Goal: Task Accomplishment & Management: Use online tool/utility

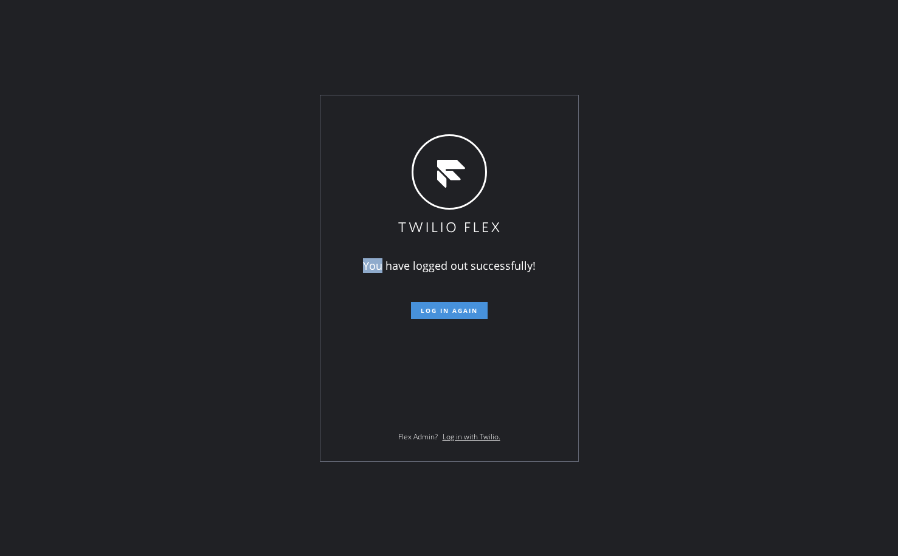
click at [441, 313] on span "Log in again" at bounding box center [449, 311] width 57 height 9
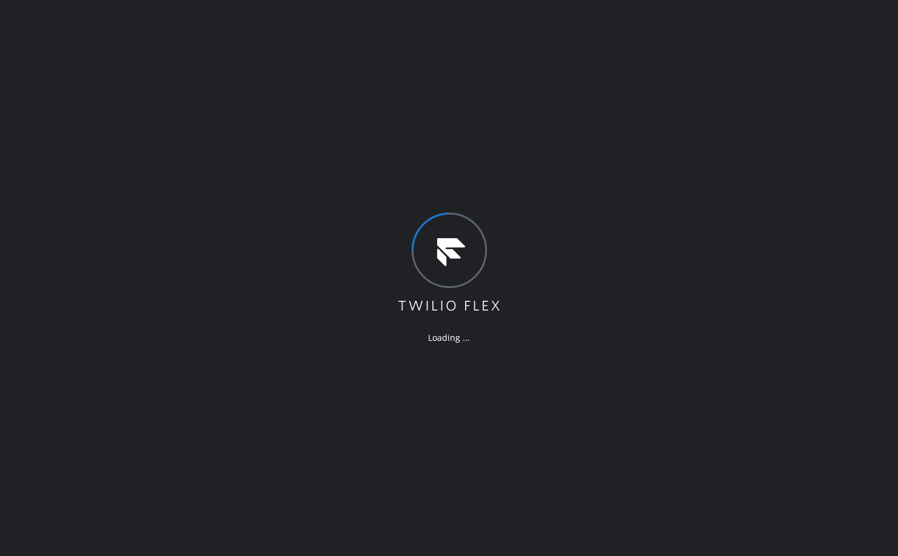
click at [361, 435] on div "Loading ..." at bounding box center [449, 278] width 898 height 556
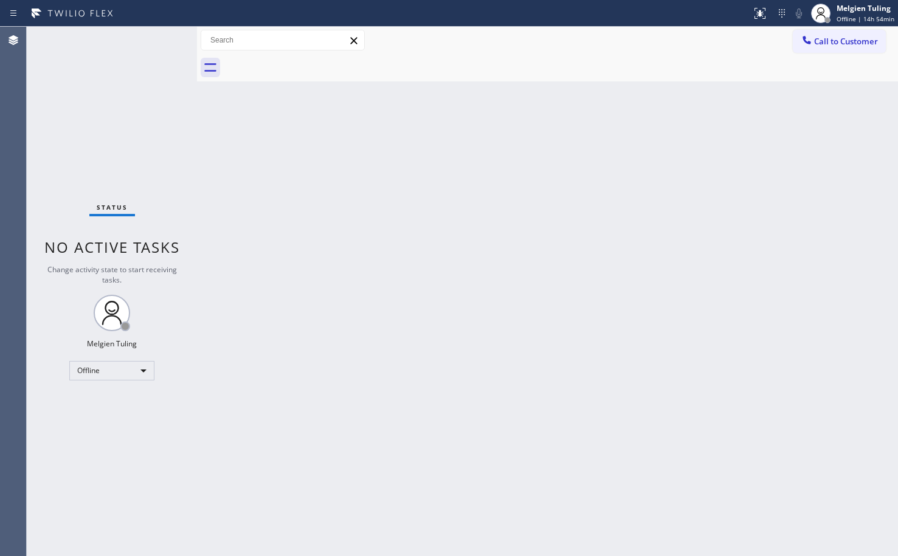
click at [244, 241] on div "Back to Dashboard Change Sender ID Customers Technicians Select a contact Outbo…" at bounding box center [547, 292] width 701 height 530
click at [347, 353] on div "Back to Dashboard Change Sender ID Customers Technicians Select a contact Outbo…" at bounding box center [547, 292] width 701 height 530
click at [140, 364] on div "Offline" at bounding box center [111, 370] width 85 height 19
click at [102, 403] on li "Available" at bounding box center [111, 403] width 83 height 15
click at [420, 362] on div "Back to Dashboard Change Sender ID Customers Technicians Select a contact Outbo…" at bounding box center [547, 292] width 701 height 530
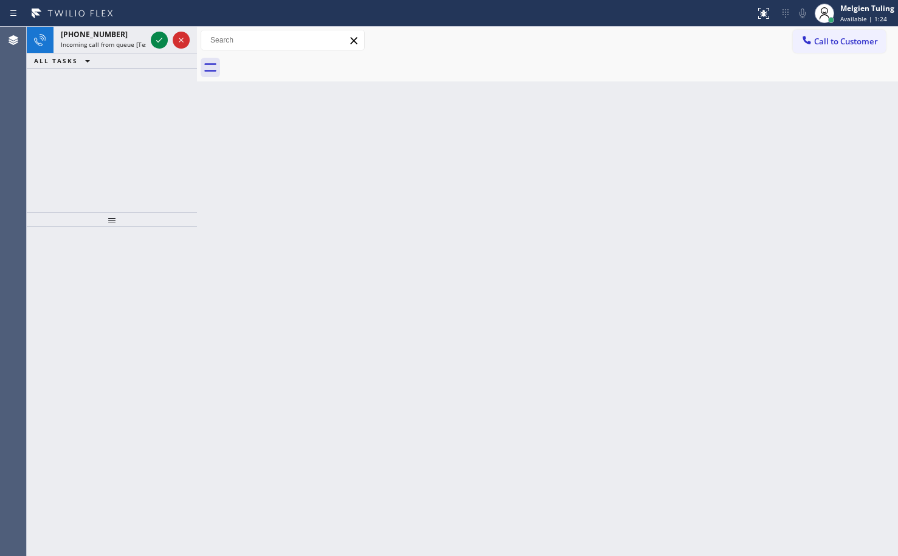
click at [461, 195] on div "Back to Dashboard Change Sender ID Customers Technicians Select a contact Outbo…" at bounding box center [547, 292] width 701 height 530
click at [157, 41] on icon at bounding box center [159, 40] width 6 height 5
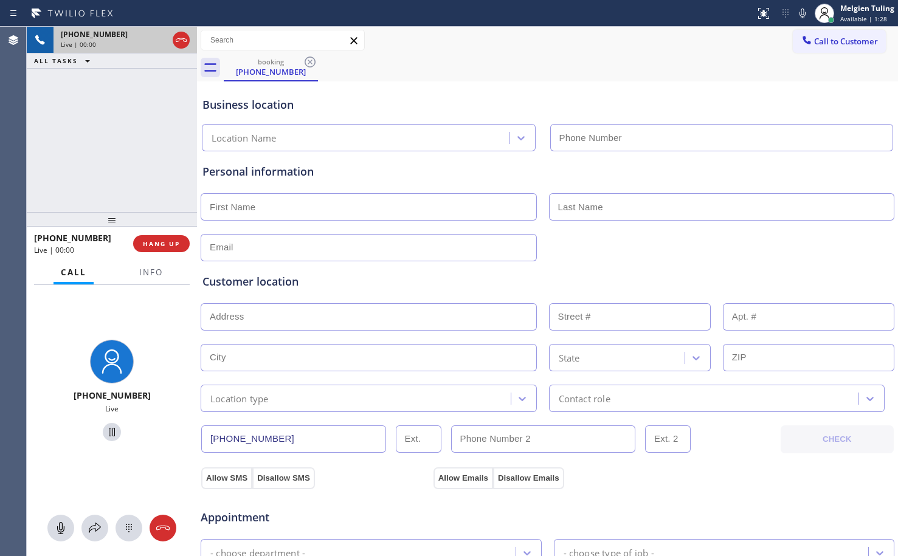
type input "[PHONE_NUMBER]"
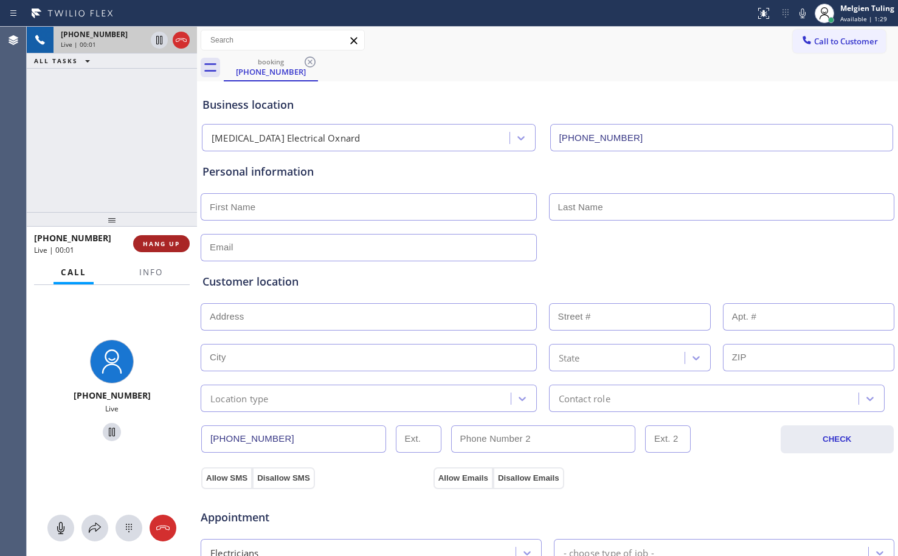
click at [164, 246] on span "HANG UP" at bounding box center [161, 244] width 37 height 9
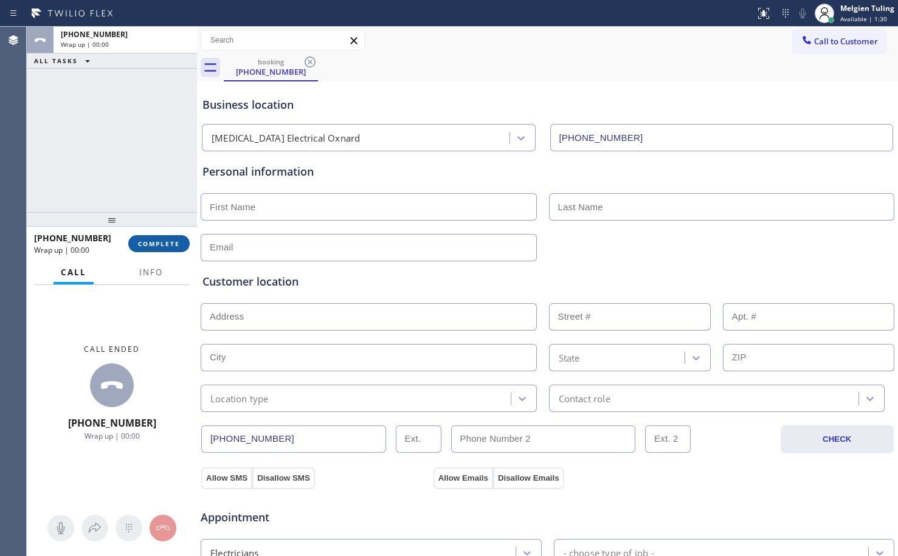
click at [187, 242] on button "COMPLETE" at bounding box center [158, 243] width 61 height 17
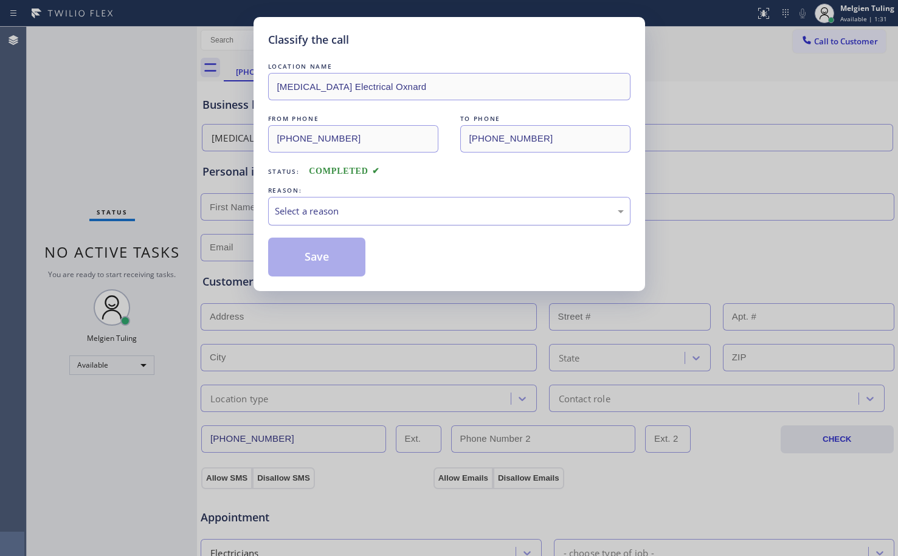
click at [316, 212] on div "Select a reason" at bounding box center [449, 211] width 349 height 14
click at [311, 266] on button "Save" at bounding box center [317, 257] width 98 height 39
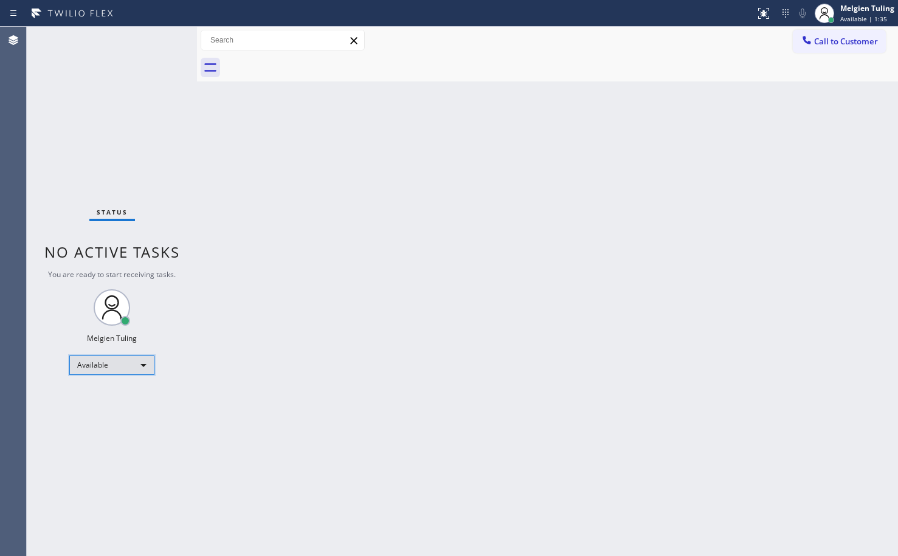
click at [142, 364] on div "Available" at bounding box center [111, 365] width 85 height 19
click at [105, 413] on li "Unavailable" at bounding box center [111, 413] width 83 height 15
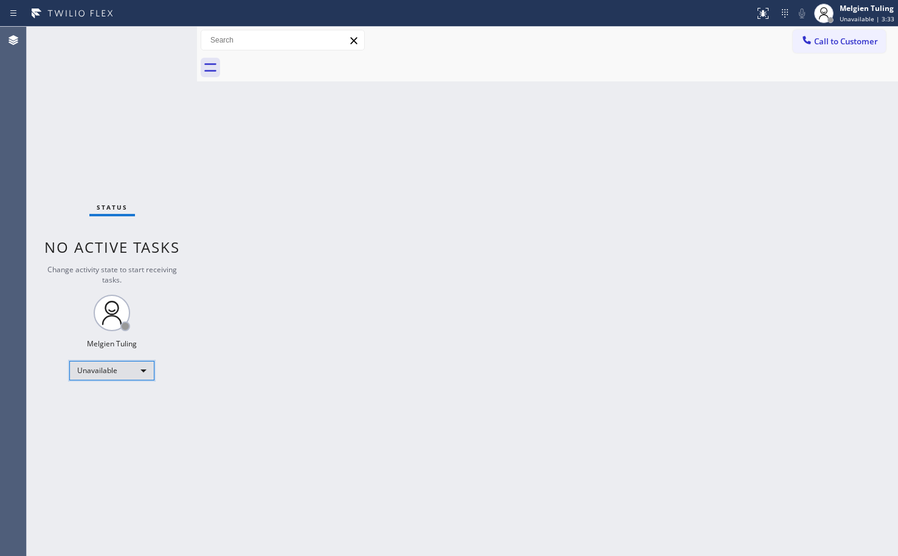
click at [132, 367] on div "Unavailable" at bounding box center [111, 370] width 85 height 19
click at [103, 399] on li "Available" at bounding box center [111, 403] width 83 height 15
click at [403, 262] on div "Back to Dashboard Change Sender ID Customers Technicians Select a contact Outbo…" at bounding box center [547, 292] width 701 height 530
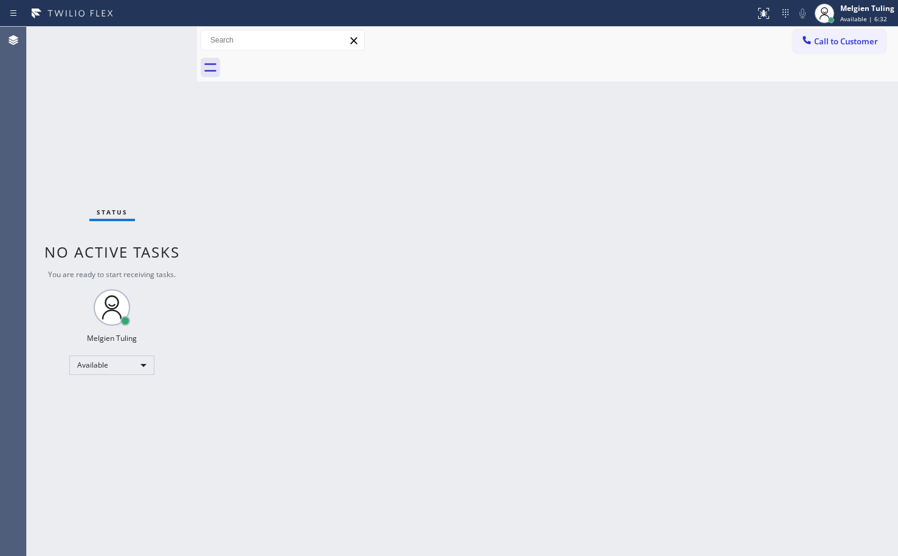
click at [159, 43] on div "Status No active tasks You are ready to start receiving tasks. Melgien Tuling A…" at bounding box center [112, 292] width 170 height 530
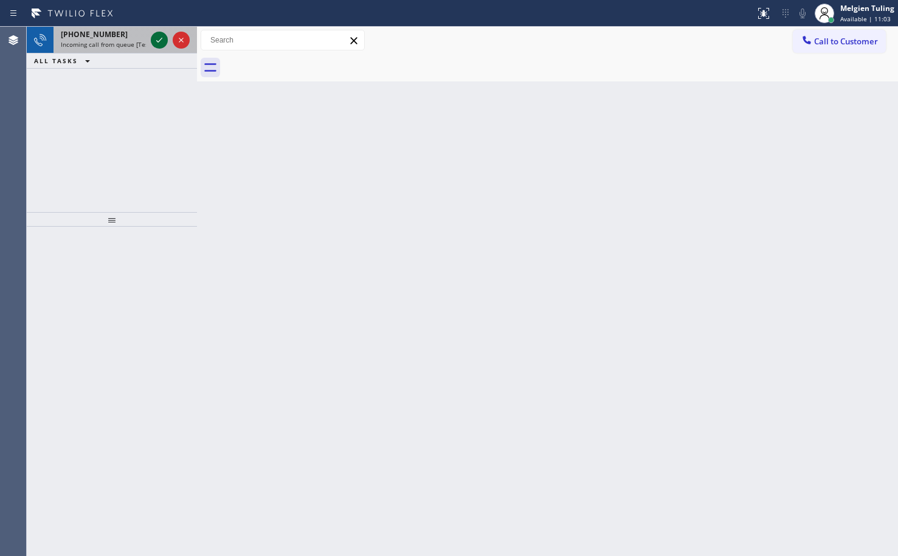
click at [158, 38] on icon at bounding box center [159, 40] width 15 height 15
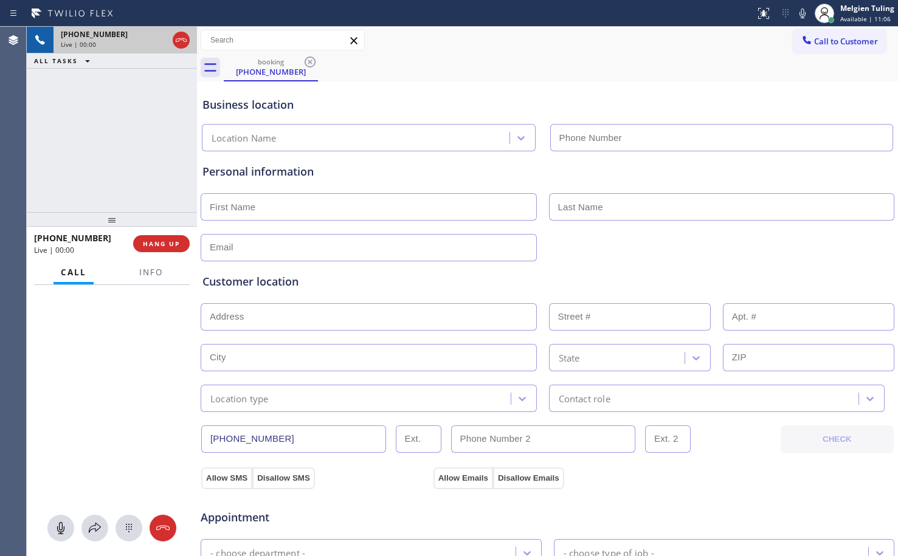
type input "[PHONE_NUMBER]"
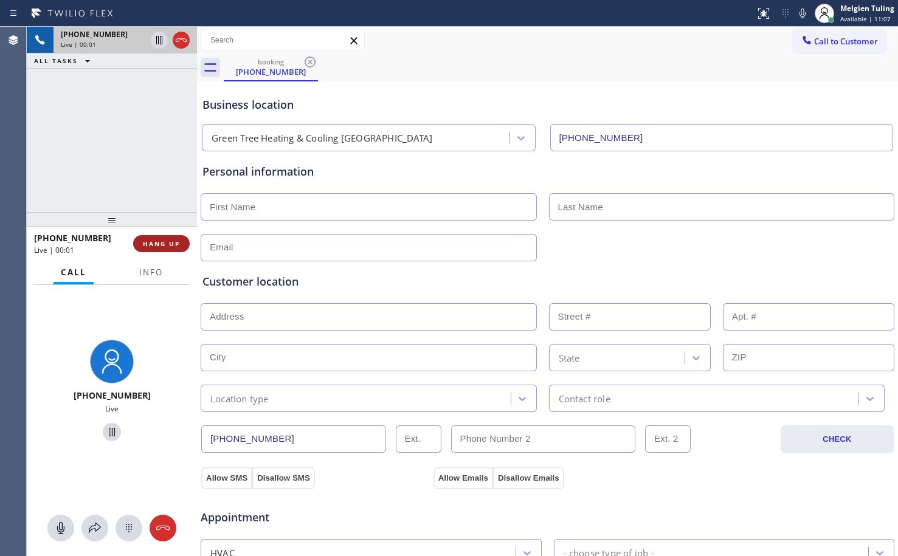
click at [164, 244] on span "HANG UP" at bounding box center [161, 244] width 37 height 9
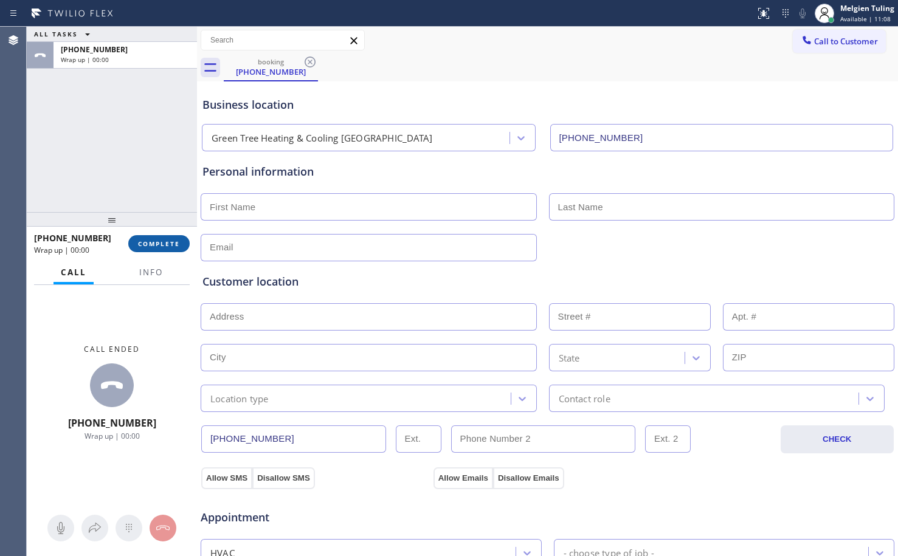
click at [163, 244] on span "COMPLETE" at bounding box center [159, 244] width 42 height 9
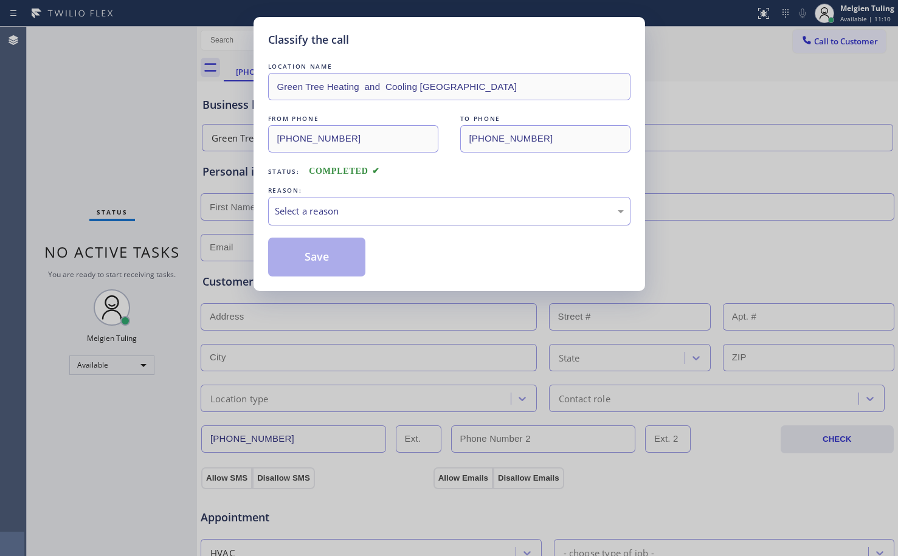
click at [379, 215] on div "Select a reason" at bounding box center [449, 211] width 349 height 14
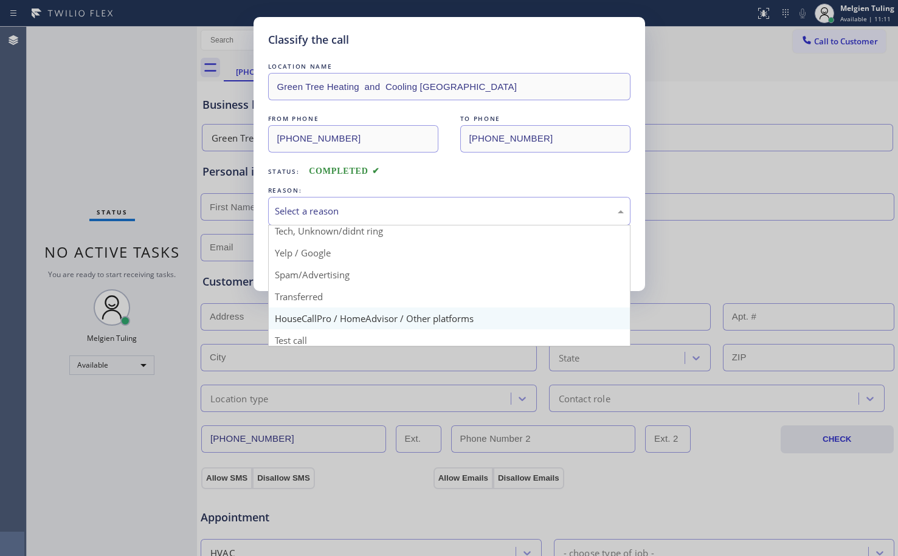
scroll to position [77, 0]
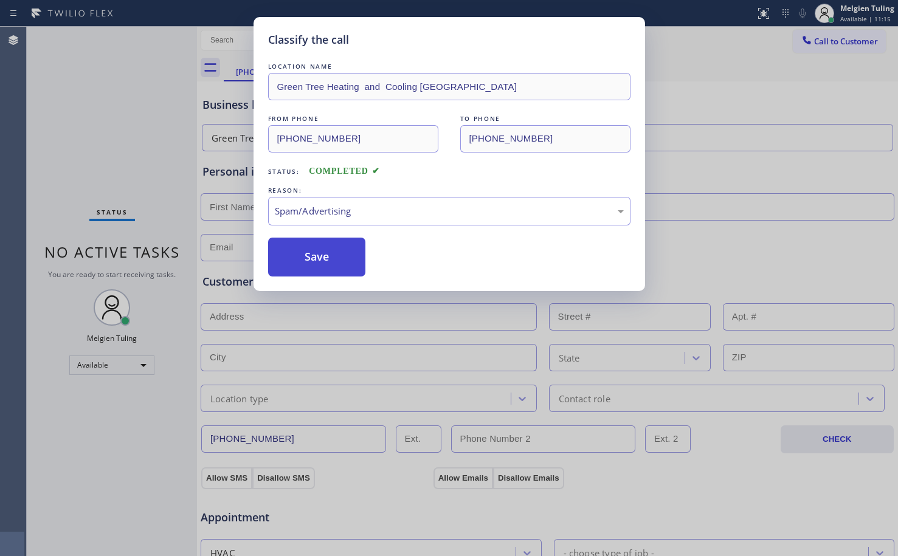
click at [330, 246] on button "Save" at bounding box center [317, 257] width 98 height 39
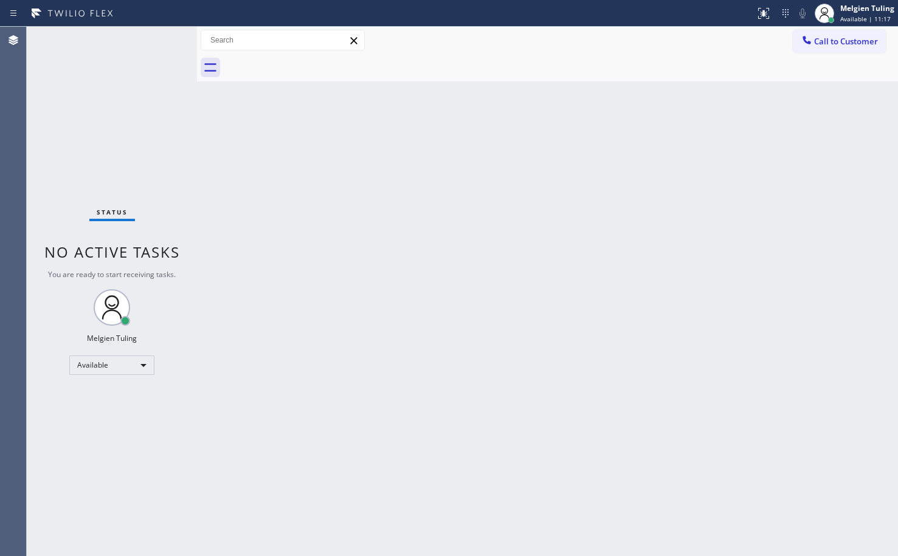
click at [360, 258] on div "Back to Dashboard Change Sender ID Customers Technicians Select a contact Outbo…" at bounding box center [547, 292] width 701 height 530
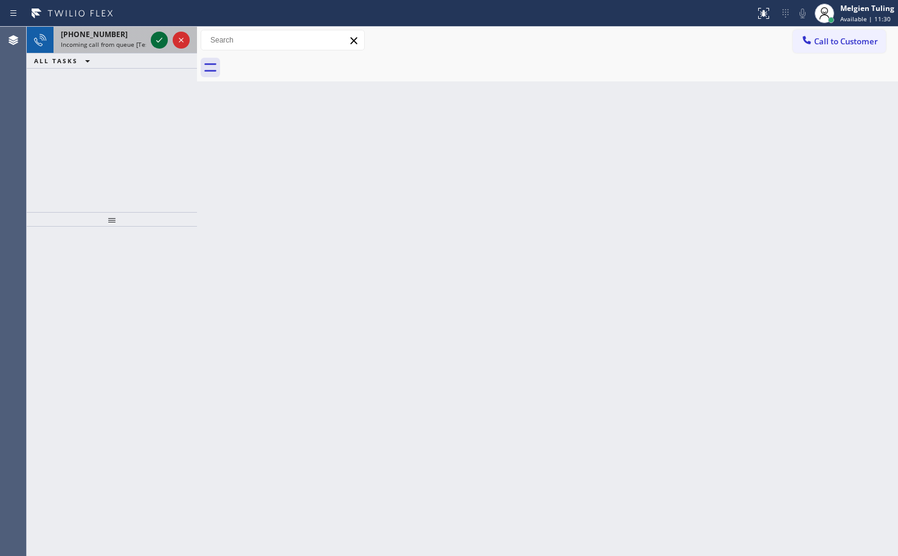
click at [156, 45] on icon at bounding box center [159, 40] width 15 height 15
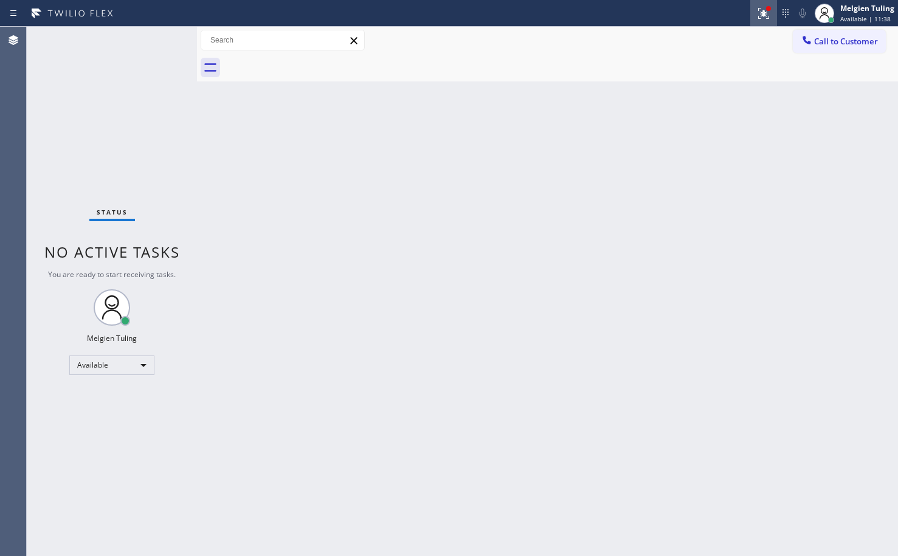
click at [764, 15] on icon at bounding box center [761, 12] width 7 height 9
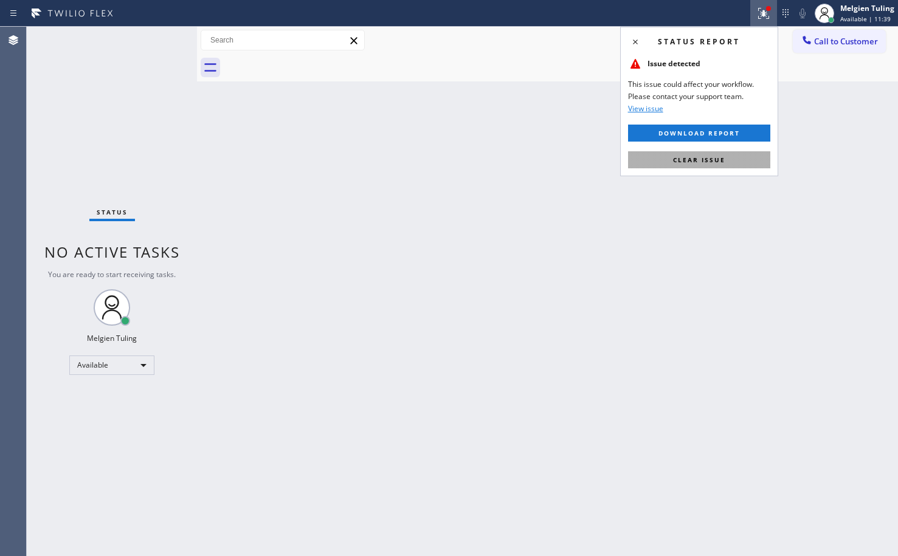
click at [684, 164] on span "Clear issue" at bounding box center [699, 160] width 52 height 9
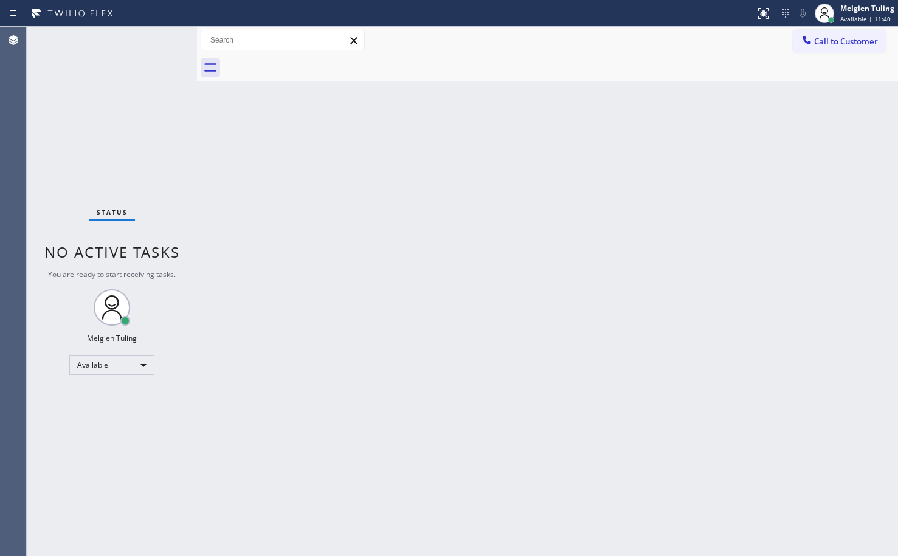
click at [493, 186] on div "Back to Dashboard Change Sender ID Customers Technicians Select a contact Outbo…" at bounding box center [547, 292] width 701 height 530
click at [801, 52] on button "Call to Customer" at bounding box center [839, 41] width 93 height 23
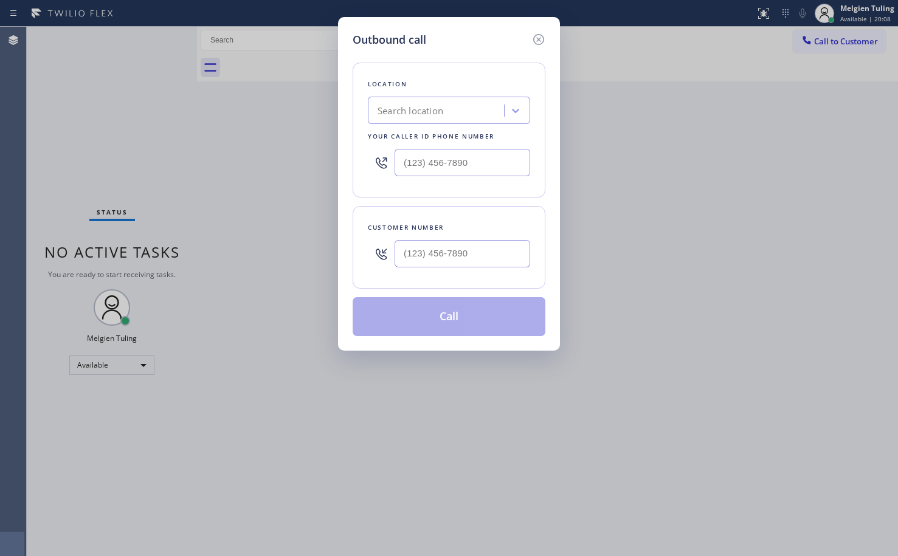
click at [558, 196] on div "Outbound call Location Search location Your caller id phone number Customer num…" at bounding box center [449, 184] width 222 height 334
click at [538, 38] on icon at bounding box center [539, 39] width 15 height 15
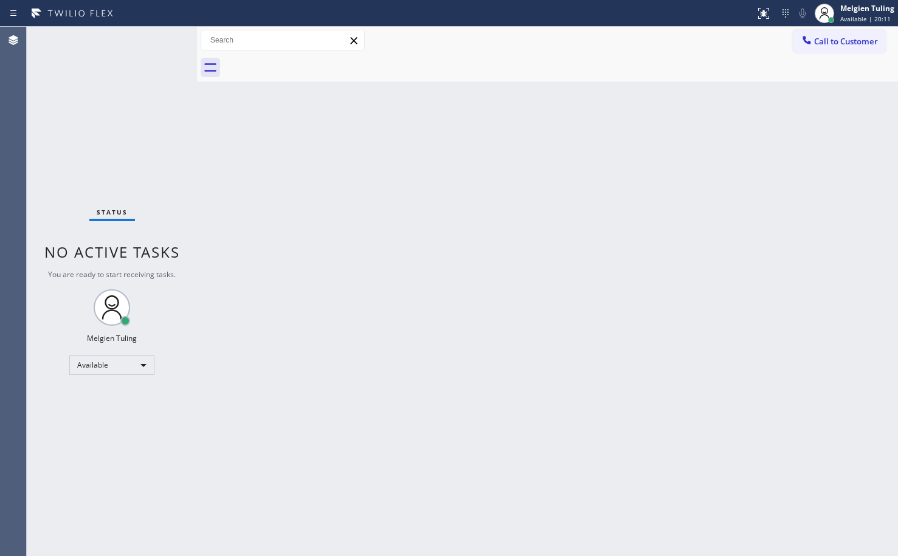
click at [514, 171] on div "Back to Dashboard Change Sender ID Customers Technicians Select a contact Outbo…" at bounding box center [547, 292] width 701 height 530
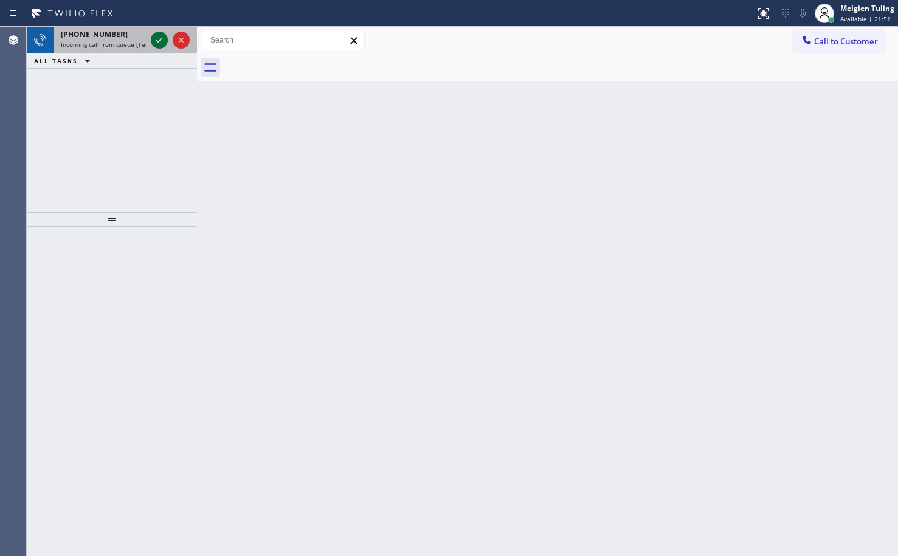
click at [157, 43] on icon at bounding box center [159, 40] width 15 height 15
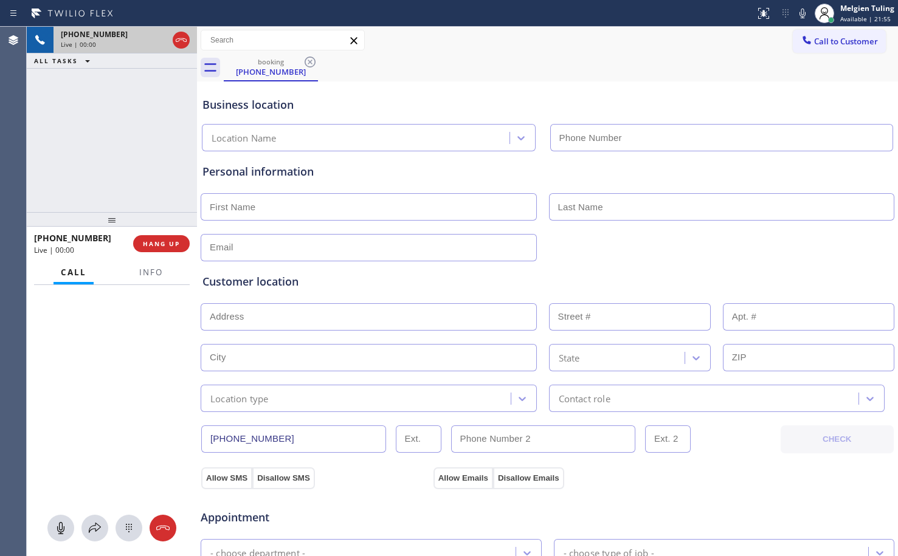
type input "[PHONE_NUMBER]"
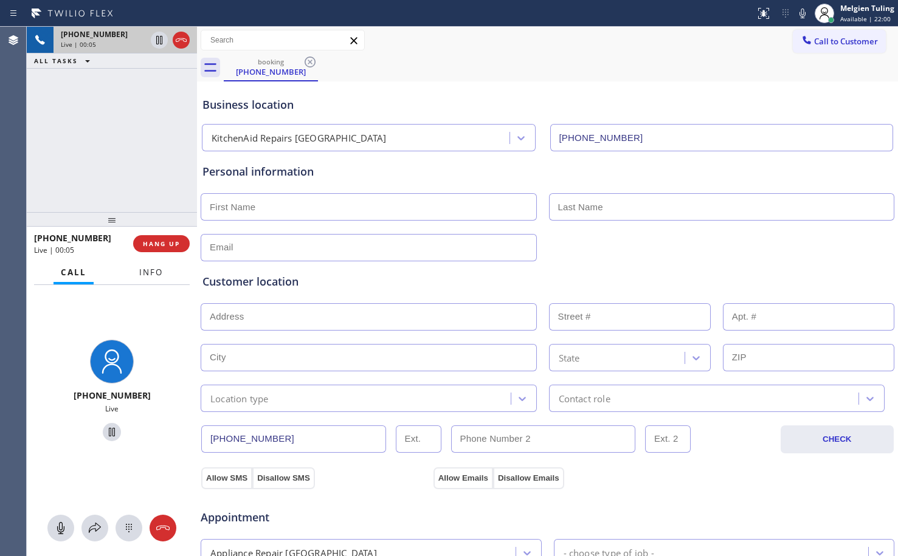
click at [148, 276] on span "Info" at bounding box center [151, 272] width 24 height 11
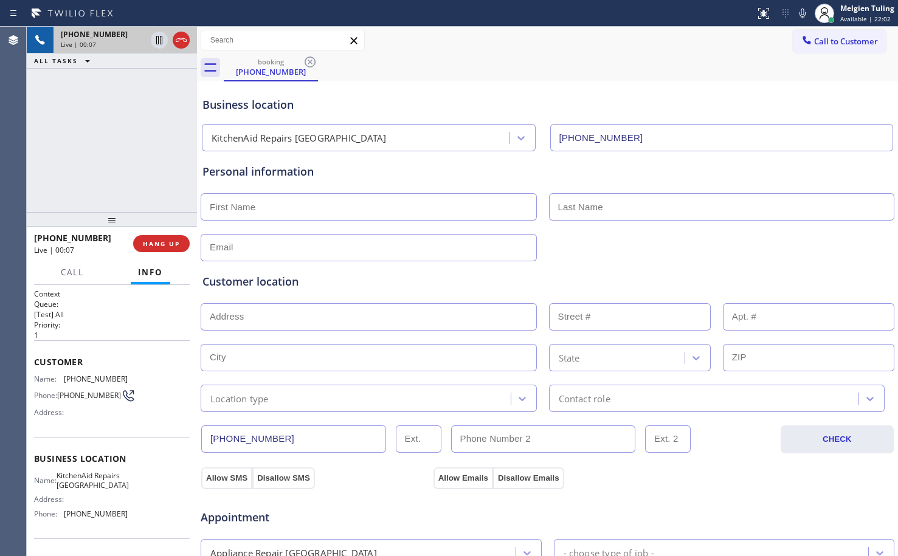
scroll to position [61, 0]
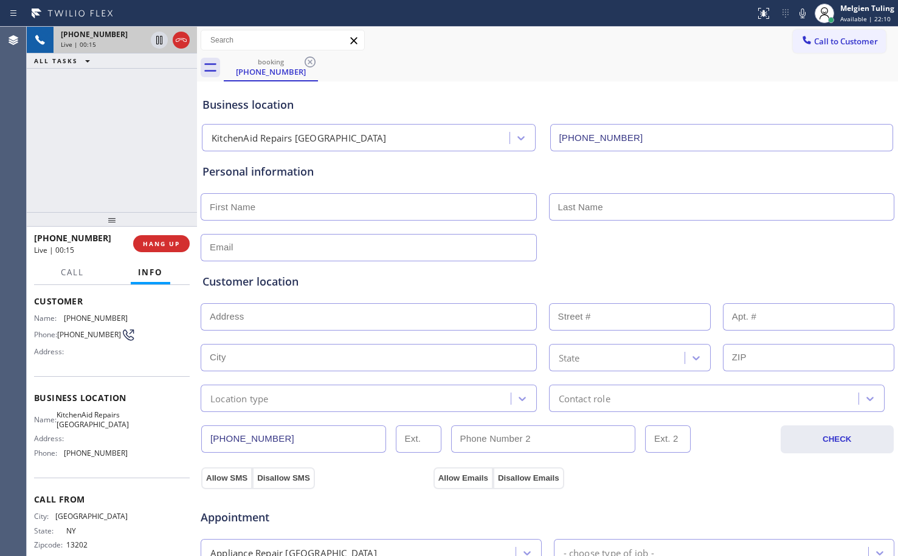
click at [112, 362] on div "Name: [PHONE_NUMBER] Phone: [PHONE_NUMBER] Address:" at bounding box center [81, 338] width 94 height 48
drag, startPoint x: 112, startPoint y: 366, endPoint x: 100, endPoint y: 359, distance: 13.4
click at [112, 362] on div "Name: [PHONE_NUMBER] Phone: [PHONE_NUMBER] Address:" at bounding box center [81, 338] width 94 height 48
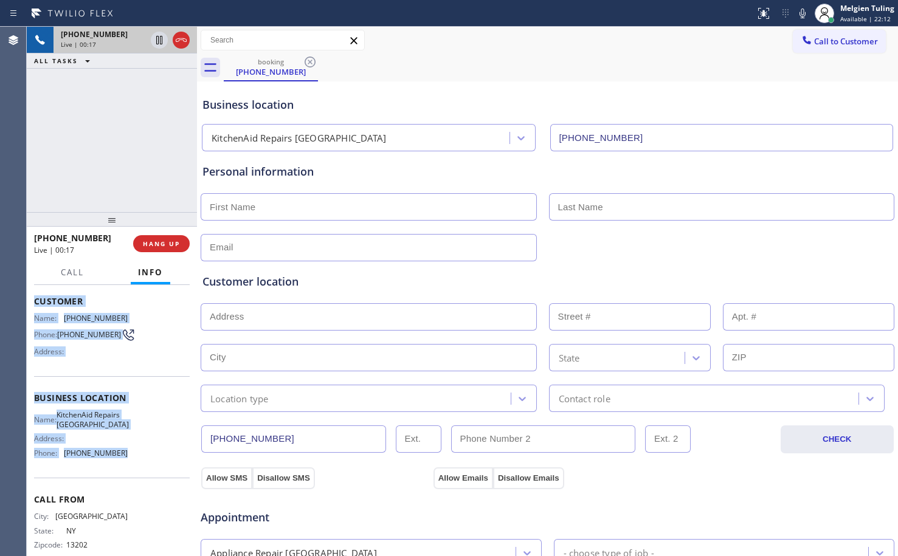
drag, startPoint x: 35, startPoint y: 303, endPoint x: 119, endPoint y: 466, distance: 183.6
click at [119, 466] on div "Context Queue: [Test] All Priority: 1 Customer Name: [PHONE_NUMBER] Phone: [PHO…" at bounding box center [112, 399] width 156 height 342
click at [119, 458] on span "[PHONE_NUMBER]" at bounding box center [96, 453] width 64 height 9
drag, startPoint x: 34, startPoint y: 304, endPoint x: 116, endPoint y: 470, distance: 184.7
click at [116, 470] on div "Context Queue: [Test] All Priority: 1 Customer Name: [PHONE_NUMBER] Phone: [PHO…" at bounding box center [112, 399] width 156 height 342
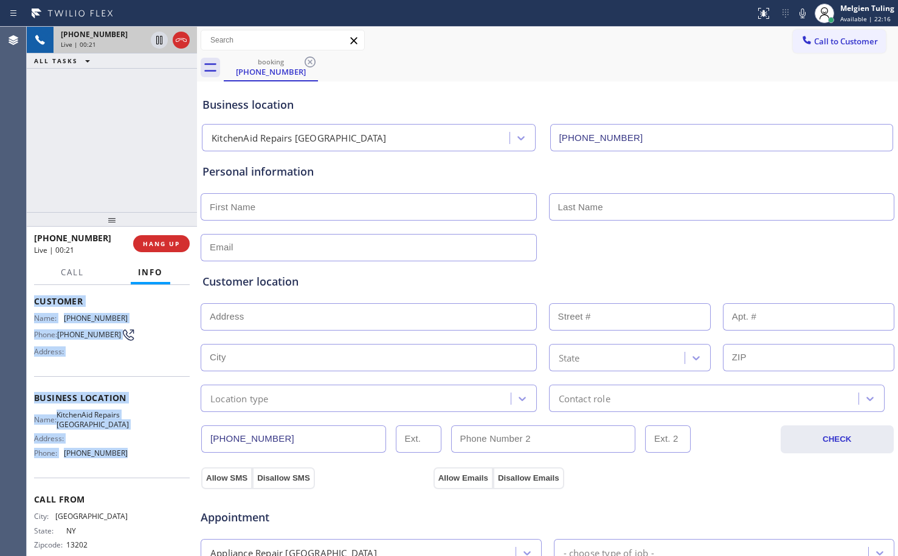
click at [116, 458] on span "[PHONE_NUMBER]" at bounding box center [96, 453] width 64 height 9
drag, startPoint x: 35, startPoint y: 302, endPoint x: 131, endPoint y: 467, distance: 191.6
click at [131, 467] on div "Context Queue: [Test] All Priority: 1 Customer Name: [PHONE_NUMBER] Phone: [PHO…" at bounding box center [112, 399] width 156 height 342
copy div "Customer Name: [PHONE_NUMBER] Phone: [PHONE_NUMBER] Address: Business location …"
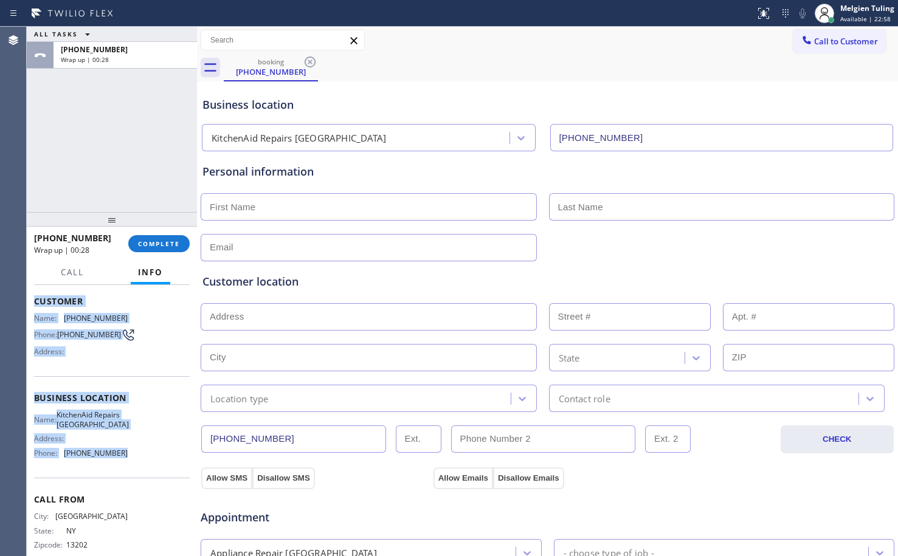
click at [156, 227] on div at bounding box center [112, 219] width 170 height 15
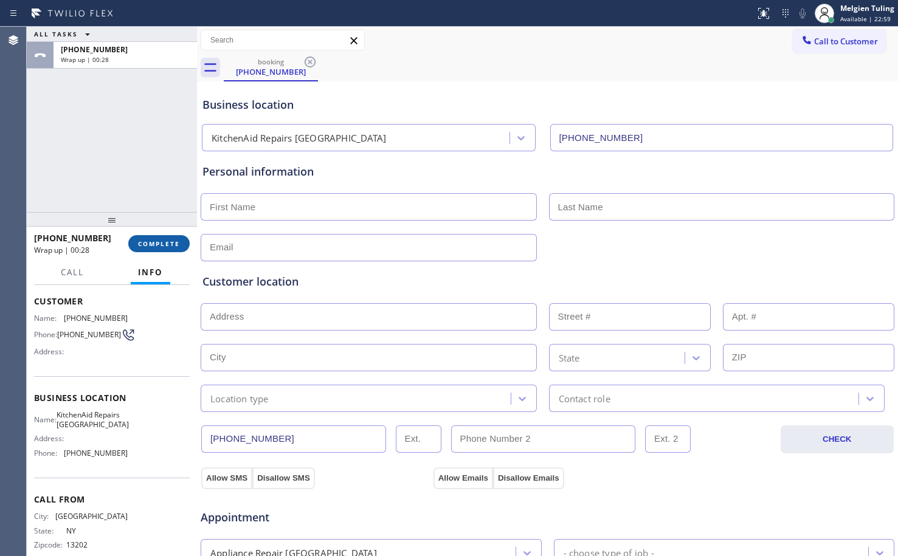
click at [157, 244] on span "COMPLETE" at bounding box center [159, 244] width 42 height 9
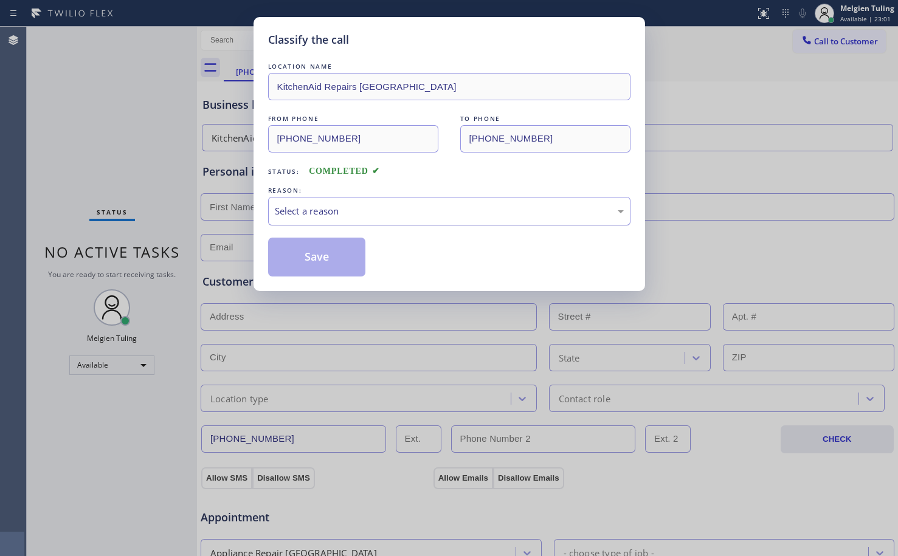
click at [350, 199] on div "Select a reason" at bounding box center [449, 211] width 362 height 29
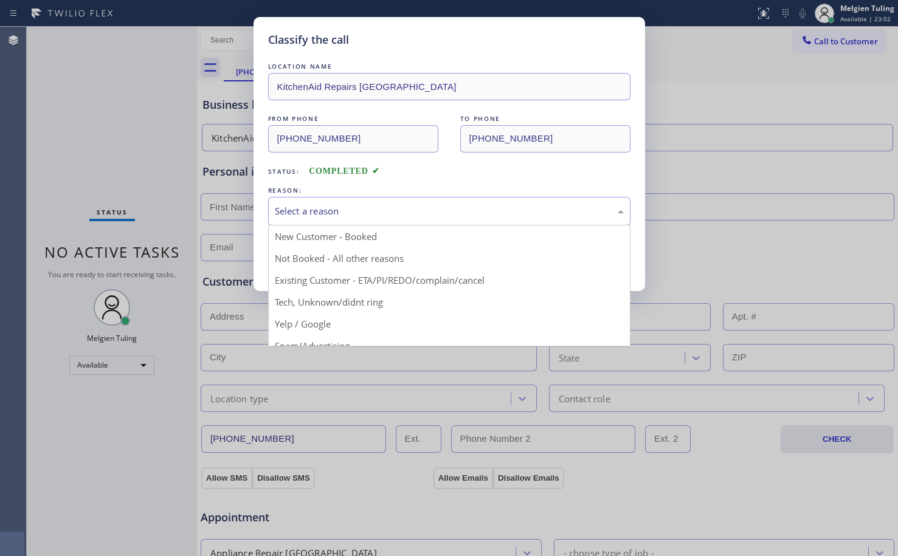
click at [356, 207] on div "Select a reason" at bounding box center [449, 211] width 349 height 14
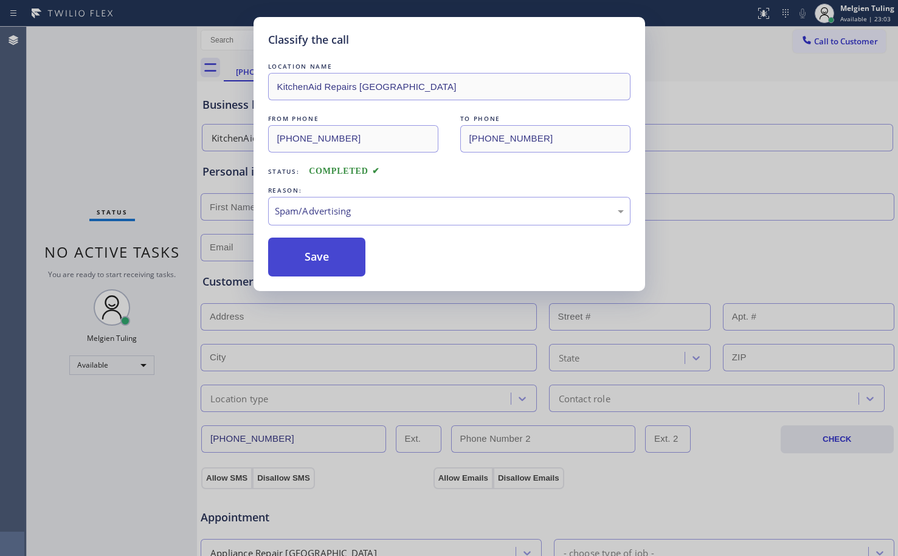
click at [331, 272] on button "Save" at bounding box center [317, 257] width 98 height 39
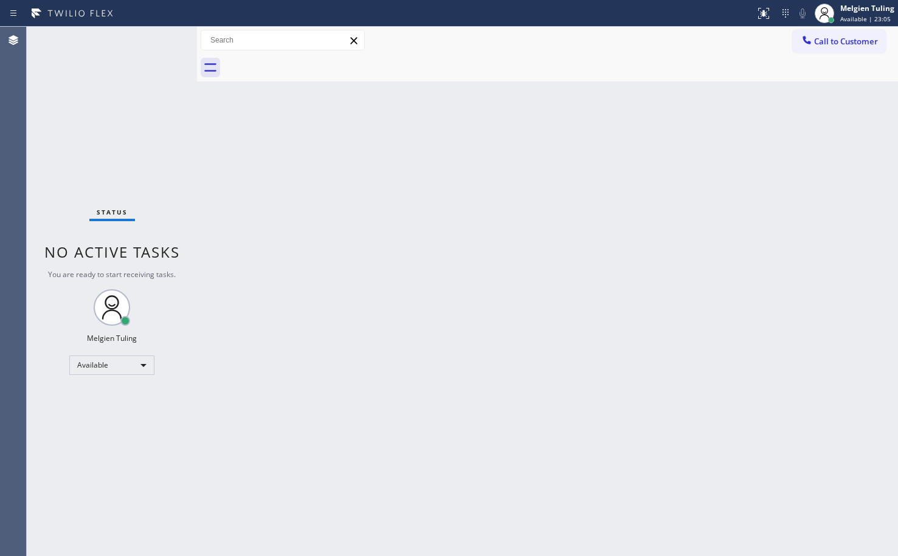
click at [397, 275] on div "Back to Dashboard Change Sender ID Customers Technicians Select a contact Outbo…" at bounding box center [547, 292] width 701 height 530
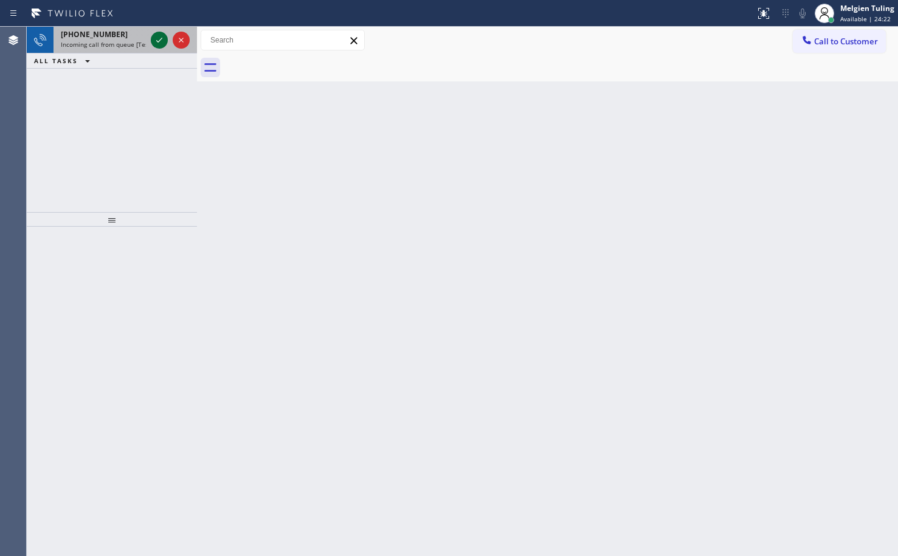
click at [155, 40] on icon at bounding box center [159, 40] width 15 height 15
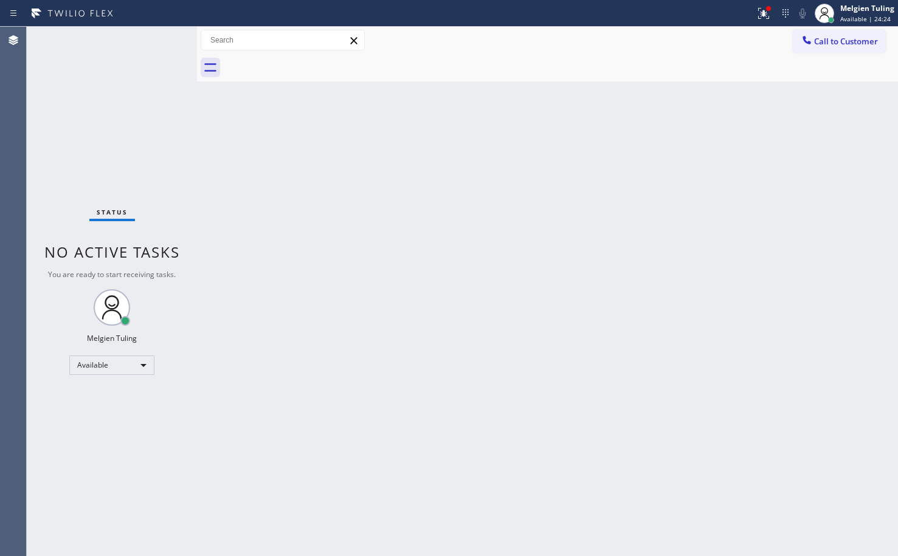
click at [155, 40] on div "Status No active tasks You are ready to start receiving tasks. Melgien Tuling A…" at bounding box center [112, 292] width 170 height 530
click at [774, 19] on div at bounding box center [763, 13] width 27 height 15
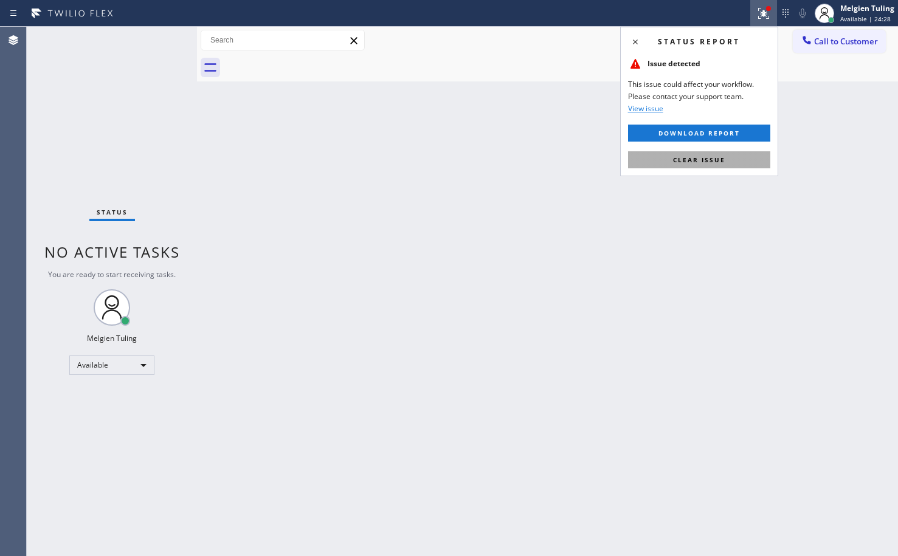
click at [698, 161] on span "Clear issue" at bounding box center [699, 160] width 52 height 9
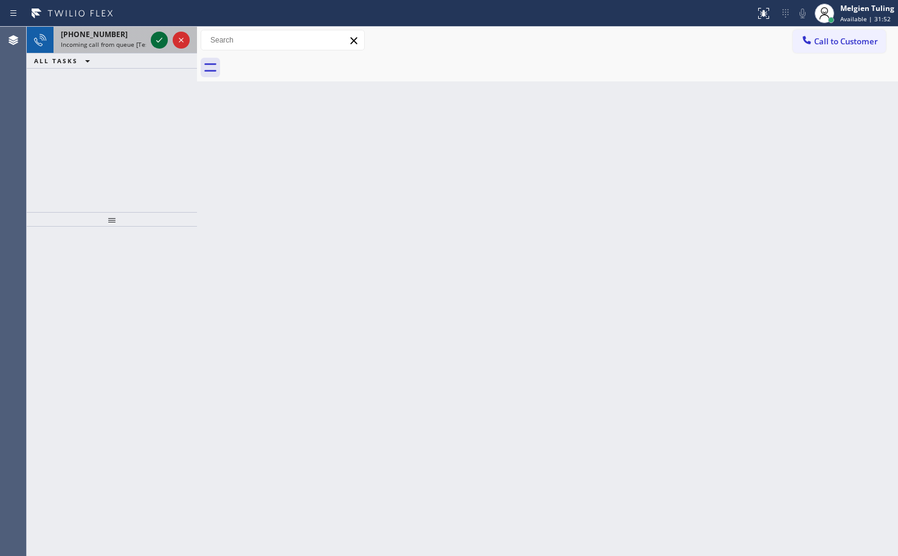
click at [157, 46] on icon at bounding box center [159, 40] width 15 height 15
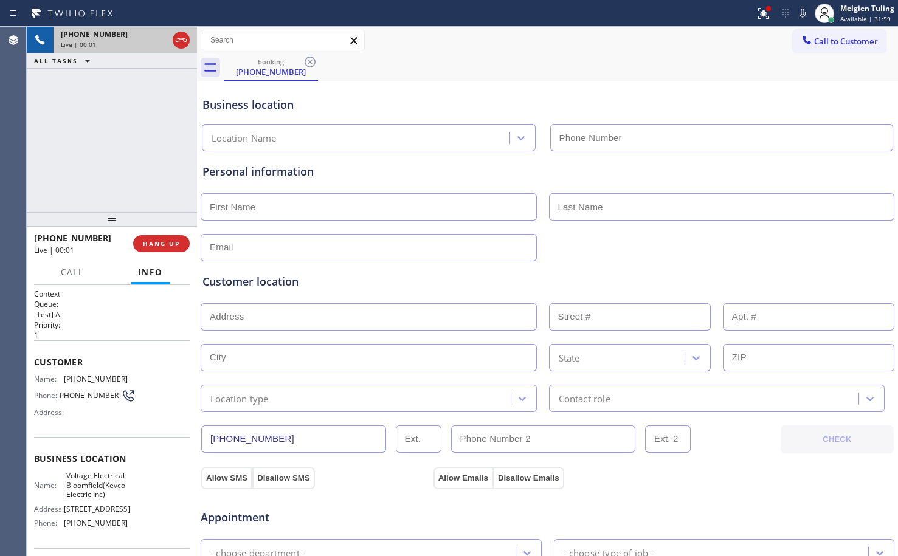
type input "[PHONE_NUMBER]"
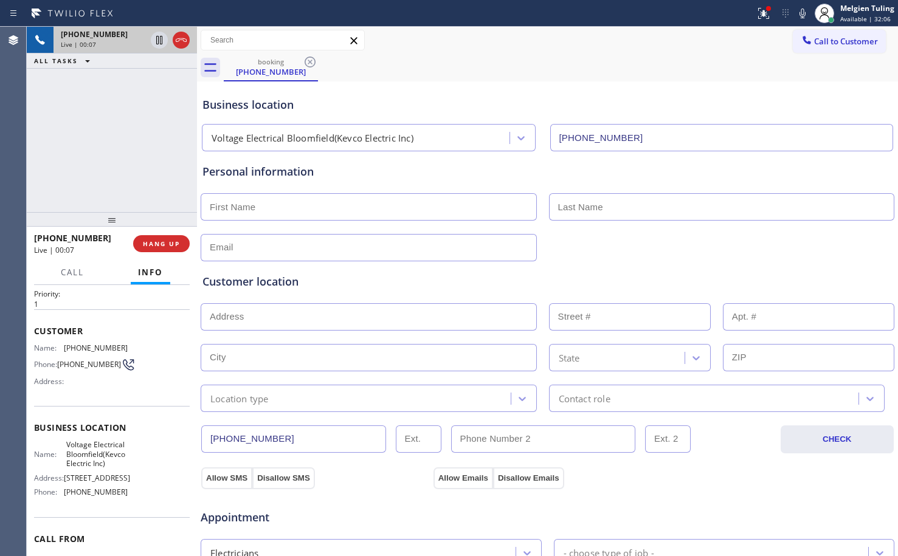
scroll to position [61, 0]
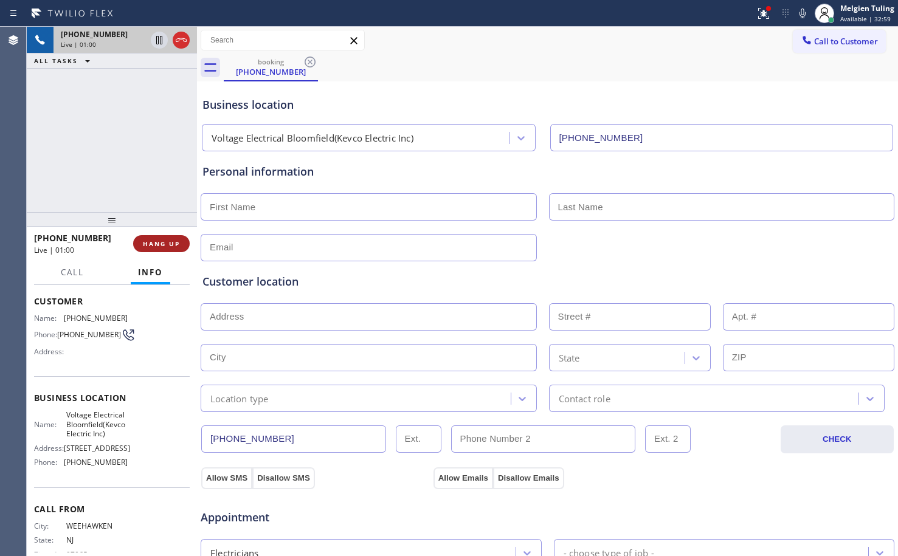
click at [167, 248] on button "HANG UP" at bounding box center [161, 243] width 57 height 17
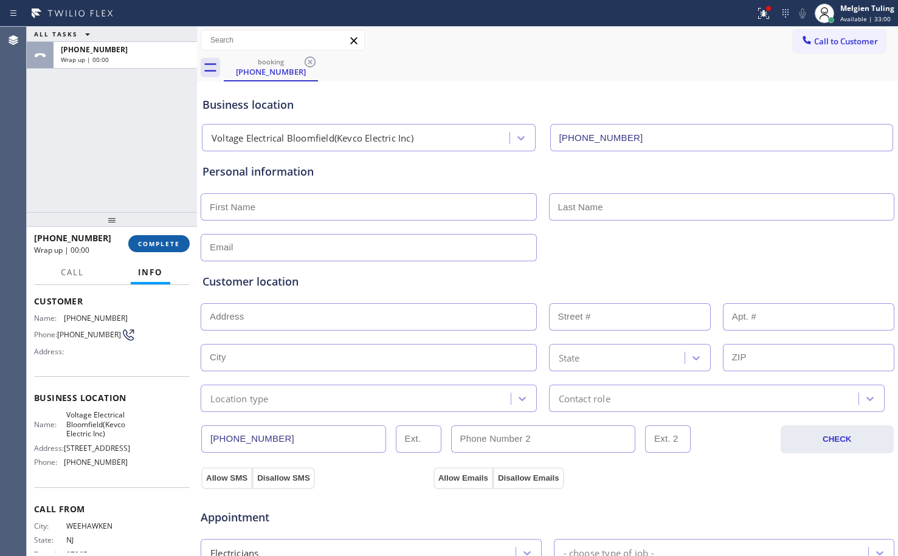
click at [165, 244] on span "COMPLETE" at bounding box center [159, 244] width 42 height 9
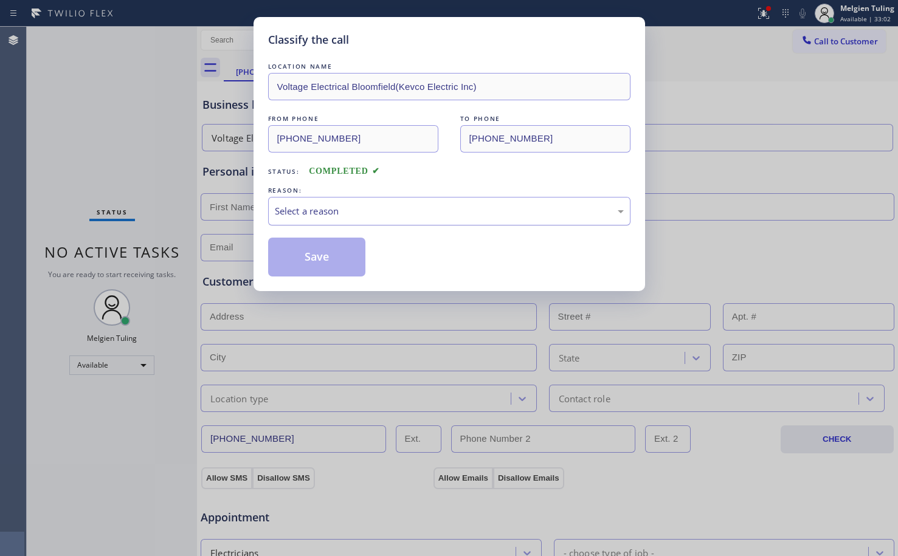
click at [327, 214] on div "Select a reason" at bounding box center [449, 211] width 349 height 14
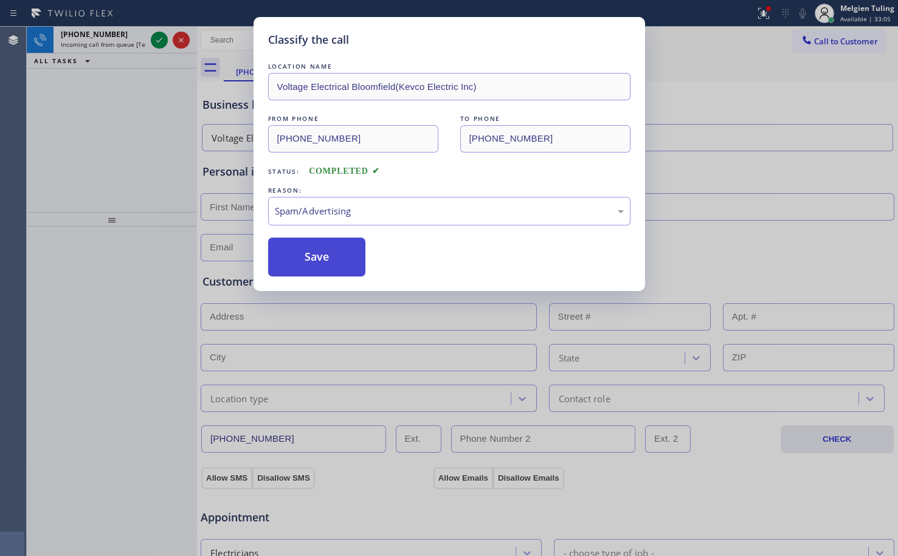
click at [321, 269] on button "Save" at bounding box center [317, 257] width 98 height 39
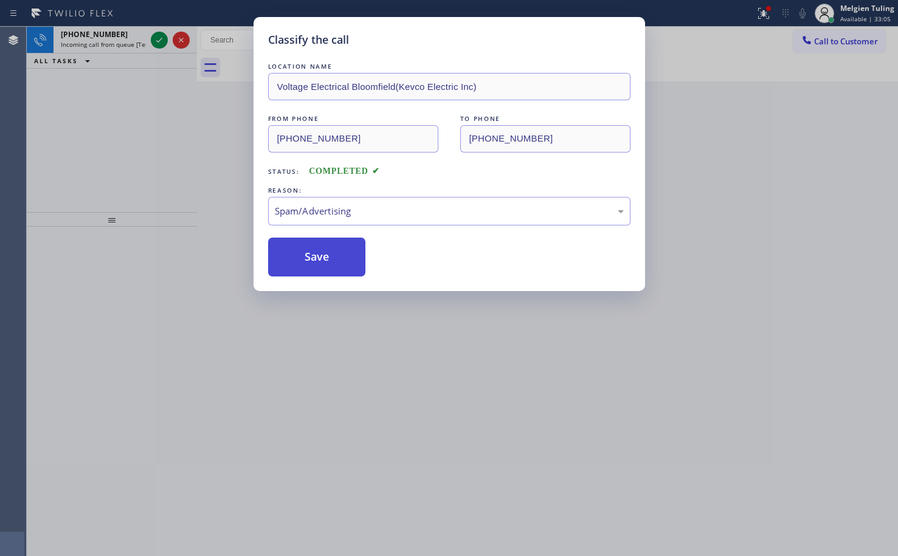
click at [321, 269] on button "Save" at bounding box center [317, 257] width 98 height 39
click at [206, 129] on div "Classify the call LOCATION NAME Voltage Electrical Bloomfield(Kevco Electric In…" at bounding box center [449, 278] width 898 height 556
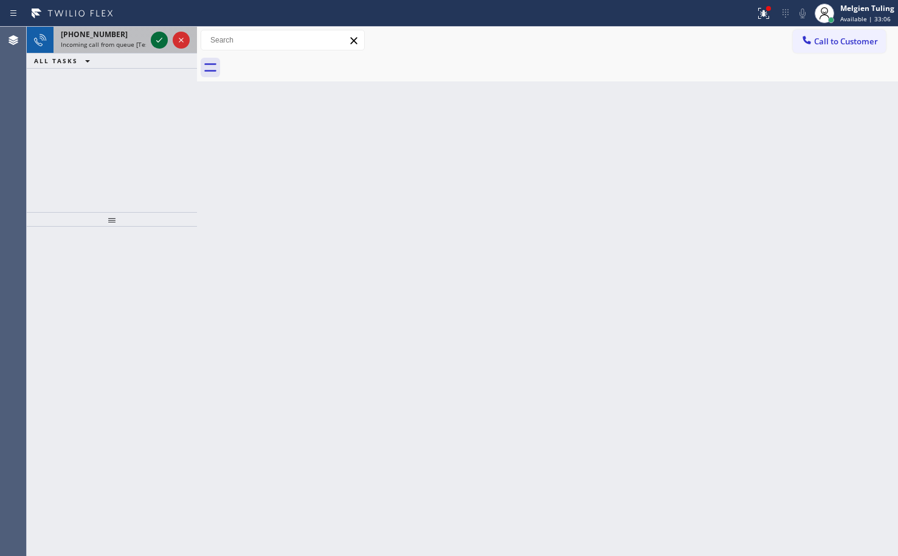
click at [155, 36] on icon at bounding box center [159, 40] width 15 height 15
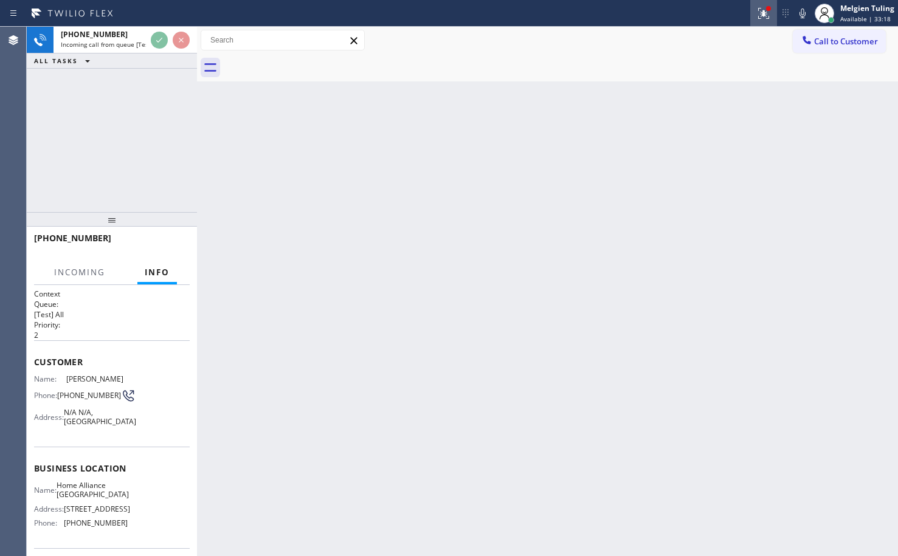
click at [767, 17] on icon at bounding box center [764, 13] width 15 height 15
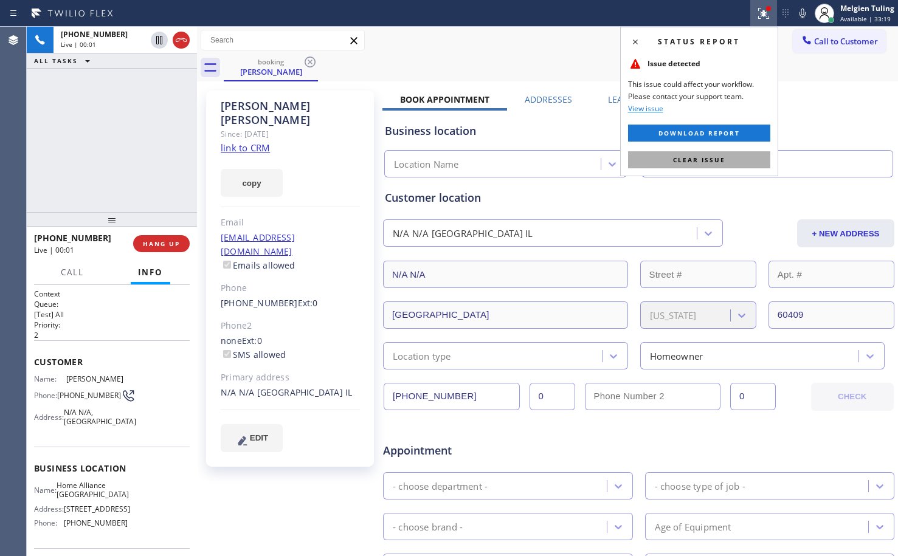
click at [692, 159] on span "Clear issue" at bounding box center [699, 160] width 52 height 9
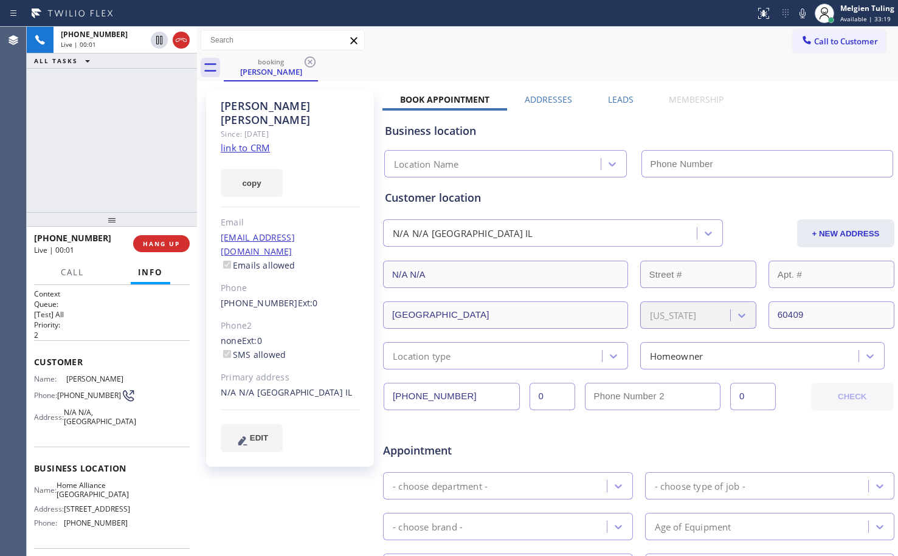
type input "[PHONE_NUMBER]"
click at [245, 142] on link "link to CRM" at bounding box center [245, 148] width 49 height 12
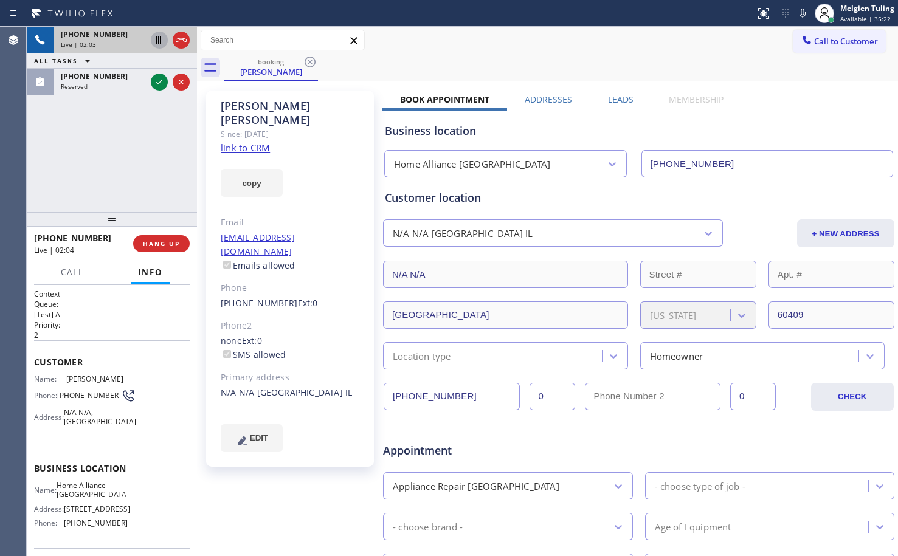
click at [158, 38] on icon at bounding box center [159, 40] width 15 height 15
click at [806, 18] on icon at bounding box center [803, 13] width 15 height 15
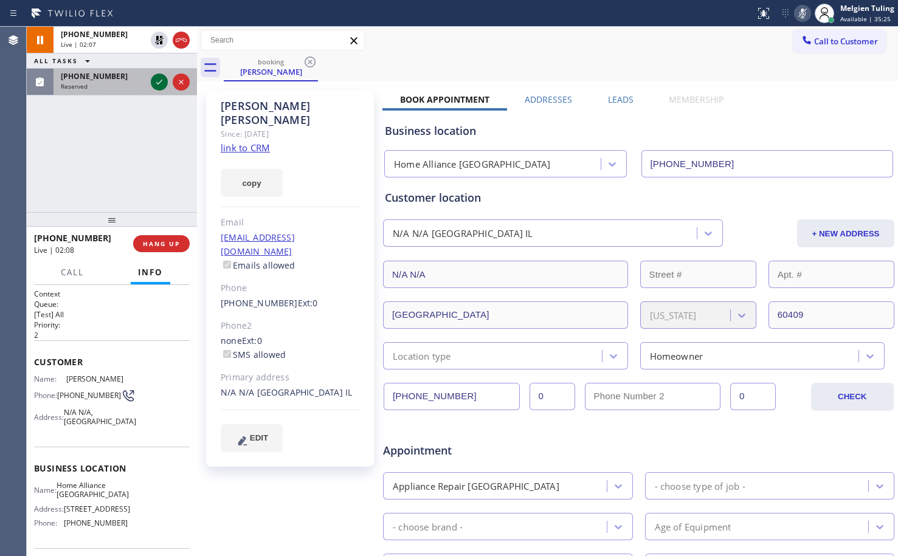
click at [162, 81] on icon at bounding box center [159, 82] width 15 height 15
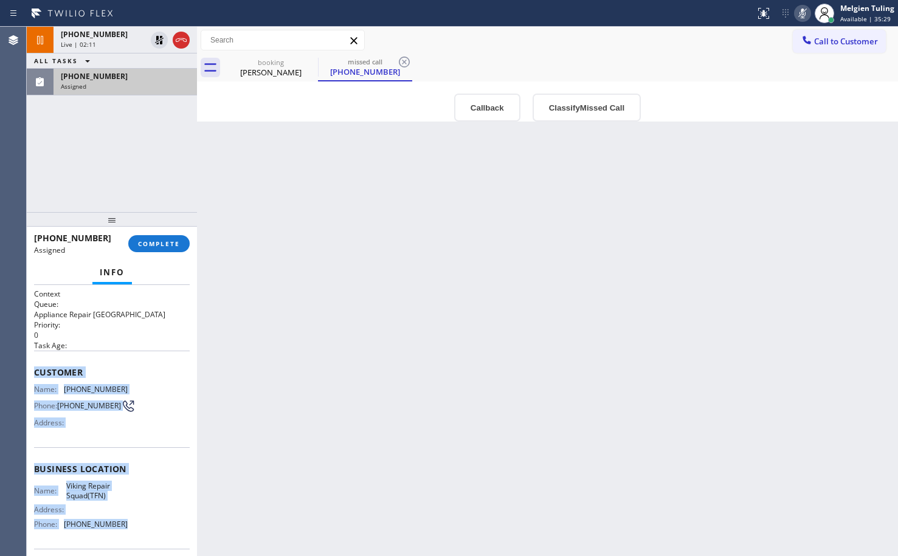
drag, startPoint x: 35, startPoint y: 375, endPoint x: 119, endPoint y: 529, distance: 175.6
click at [119, 529] on div "Context Queue: Appliance Repair High End Priority: 0 Task Age: Customer Name: […" at bounding box center [112, 465] width 156 height 353
copy div "Customer Name: [PHONE_NUMBER] Phone: [PHONE_NUMBER] Address: Business location …"
click at [154, 238] on button "COMPLETE" at bounding box center [158, 243] width 61 height 17
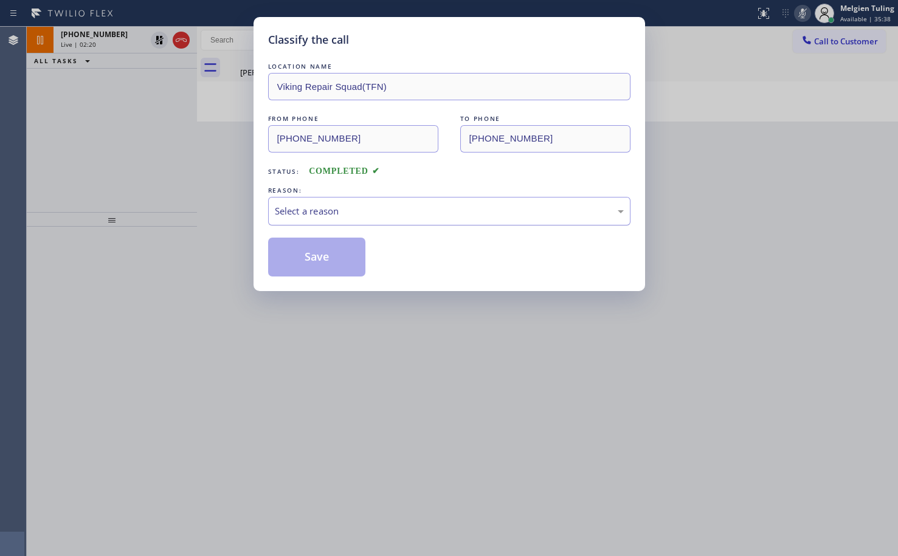
click at [317, 215] on div "Select a reason" at bounding box center [449, 211] width 349 height 14
click at [305, 246] on button "Save" at bounding box center [317, 257] width 98 height 39
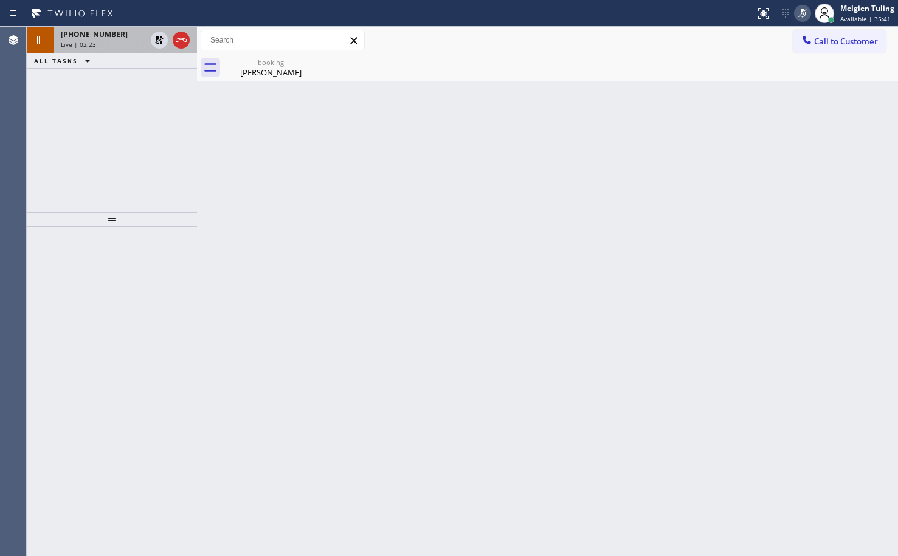
click at [98, 39] on span "[PHONE_NUMBER]" at bounding box center [94, 34] width 67 height 10
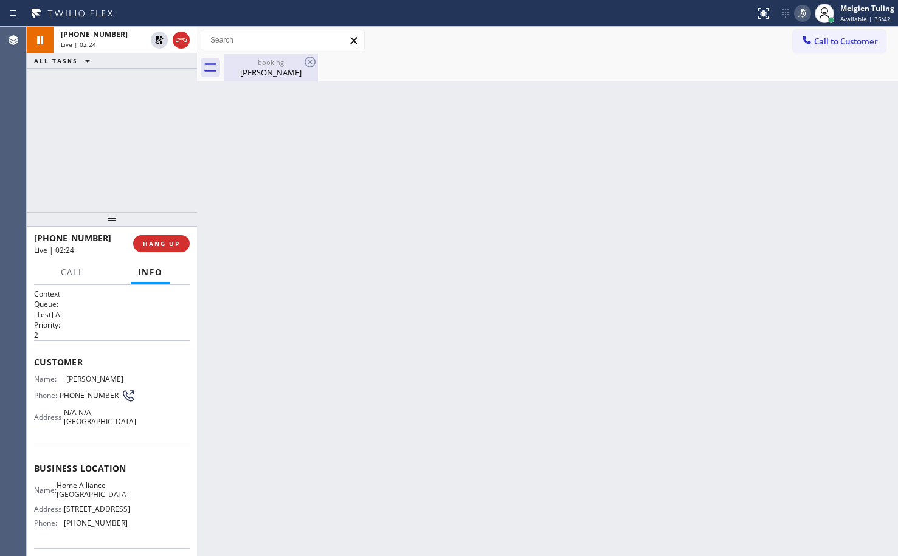
click at [251, 60] on div "booking" at bounding box center [271, 62] width 92 height 9
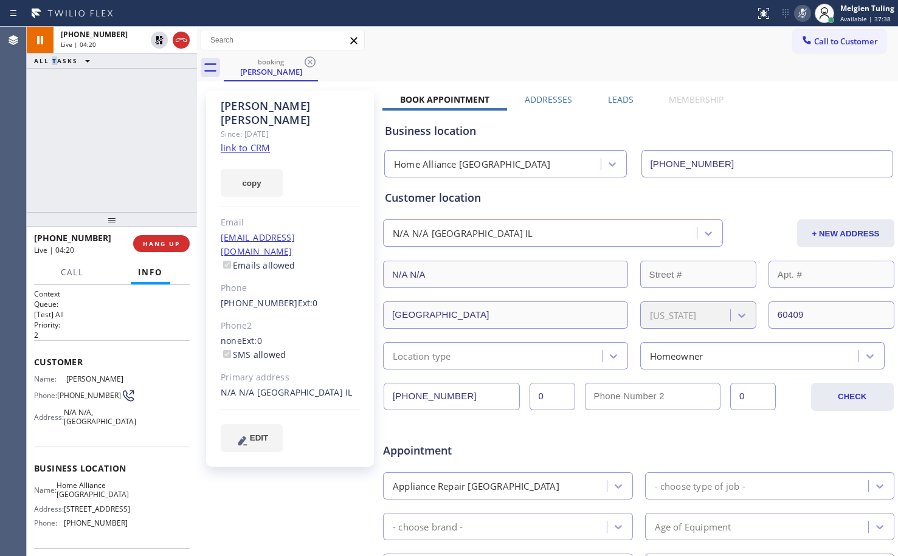
click at [54, 129] on div "[PHONE_NUMBER] Live | 04:20 ALL TASKS ALL TASKS ACTIVE TASKS TASKS IN WRAP UP" at bounding box center [112, 119] width 170 height 185
click at [159, 38] on icon at bounding box center [159, 40] width 9 height 9
click at [805, 15] on icon at bounding box center [803, 14] width 6 height 10
click at [628, 68] on div "booking [PERSON_NAME]" at bounding box center [561, 67] width 674 height 27
click at [159, 44] on icon at bounding box center [159, 40] width 6 height 9
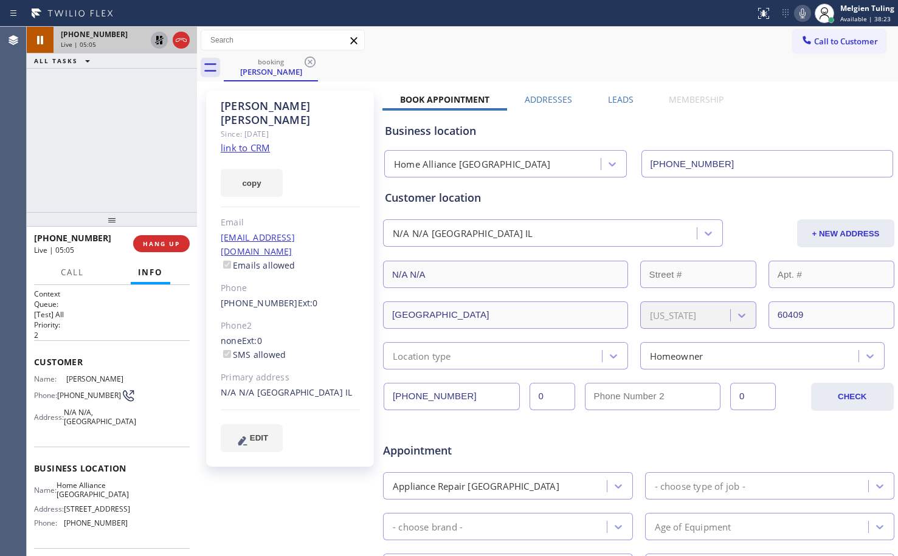
click at [808, 9] on icon at bounding box center [803, 13] width 15 height 15
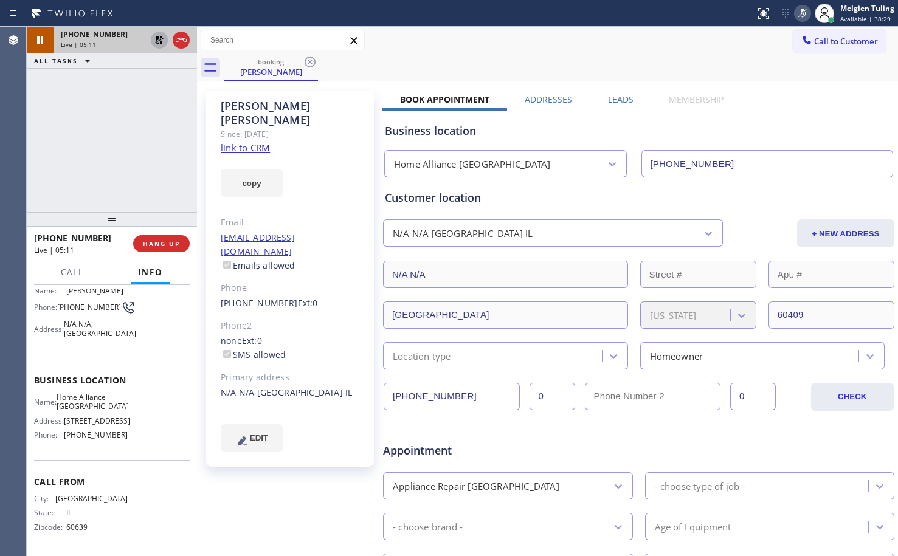
scroll to position [111, 0]
click at [71, 277] on span "Call" at bounding box center [72, 272] width 23 height 11
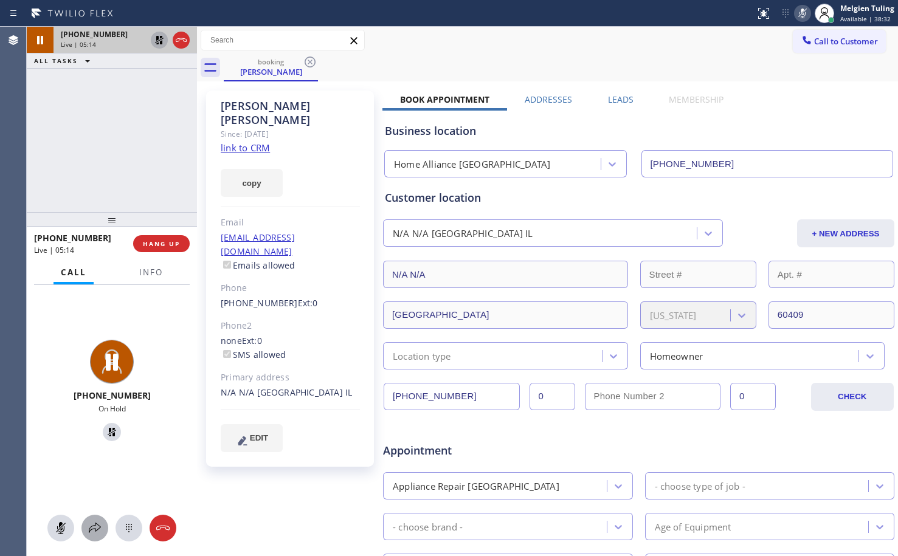
click at [89, 530] on icon at bounding box center [95, 528] width 15 height 15
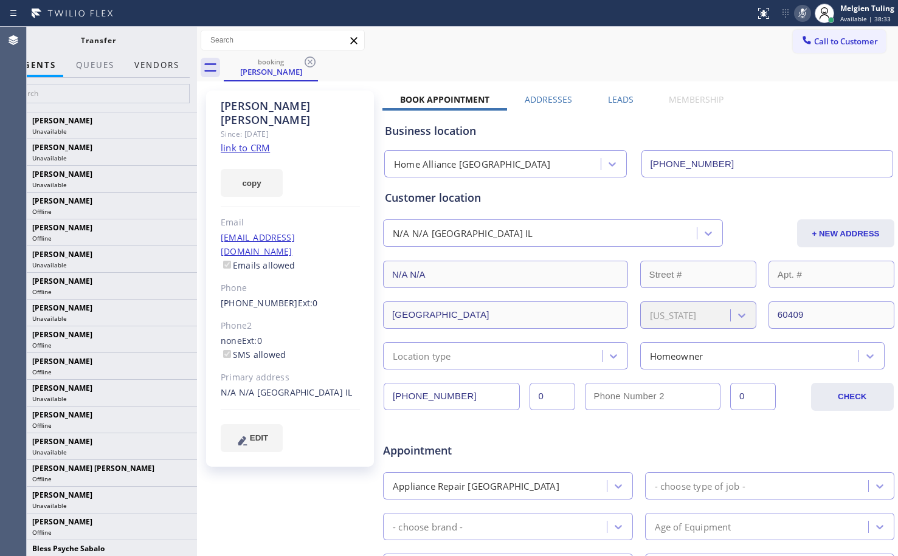
click at [147, 68] on button "Vendors" at bounding box center [157, 66] width 60 height 24
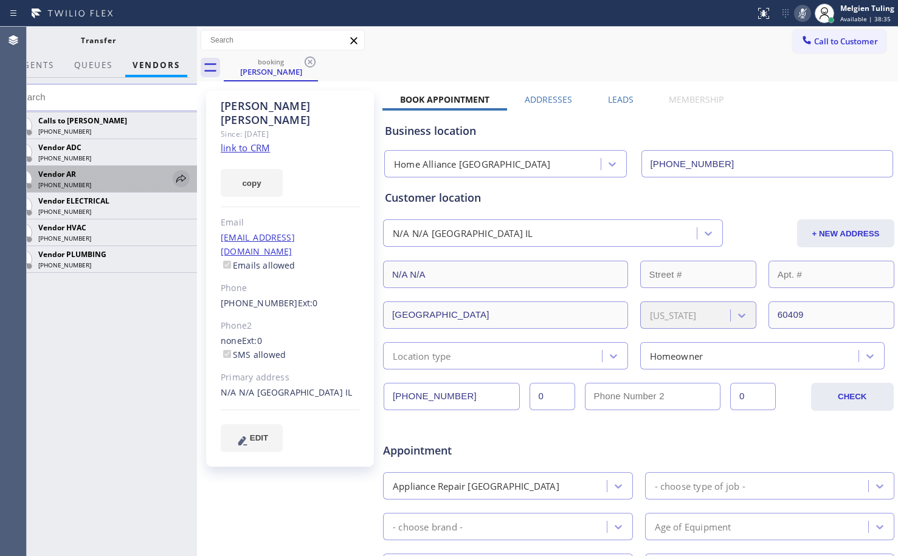
click at [180, 178] on icon at bounding box center [181, 179] width 10 height 8
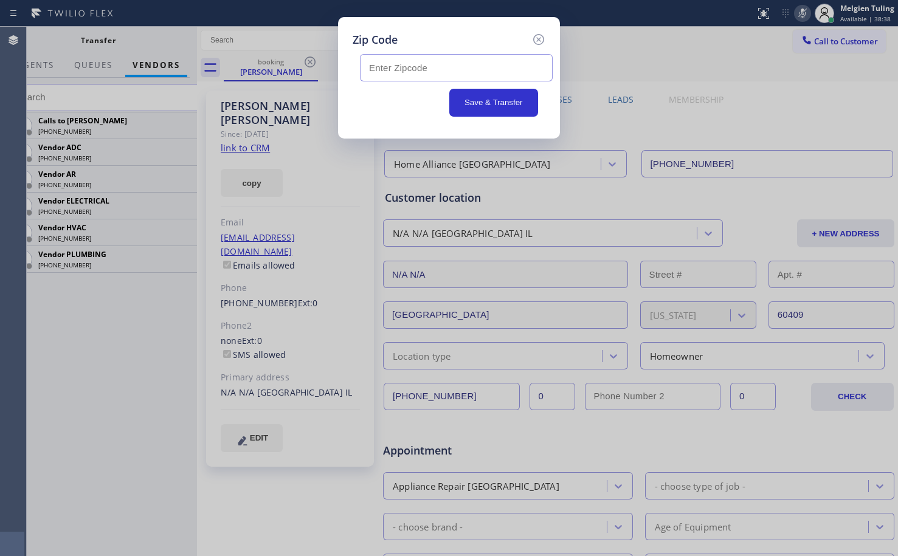
click at [383, 69] on input "text" at bounding box center [456, 67] width 193 height 27
paste input "Washer | No idea | It turns on but doesn't want to start. Not starting the cycl…"
type input "W"
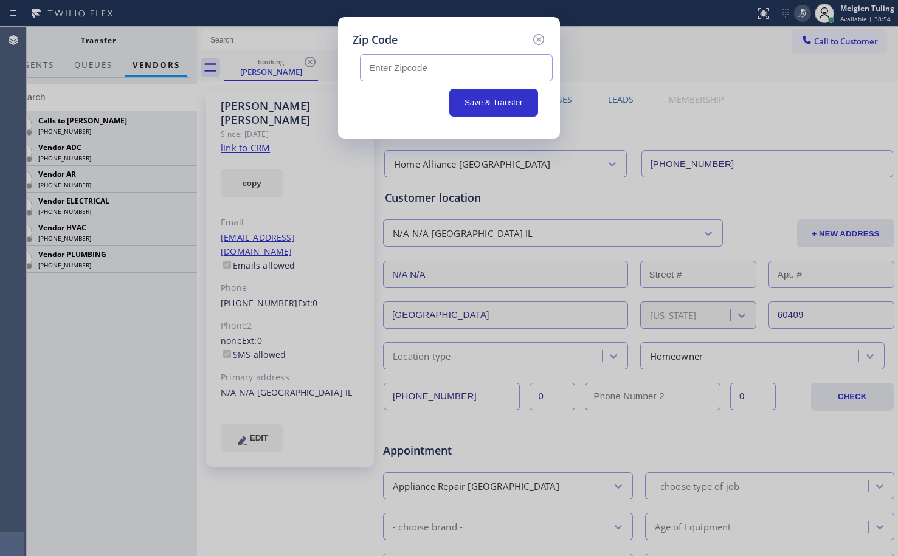
click at [409, 69] on input "text" at bounding box center [456, 67] width 193 height 27
paste input "60409"
type input "60409"
click at [471, 102] on button "Save & Transfer" at bounding box center [493, 103] width 89 height 28
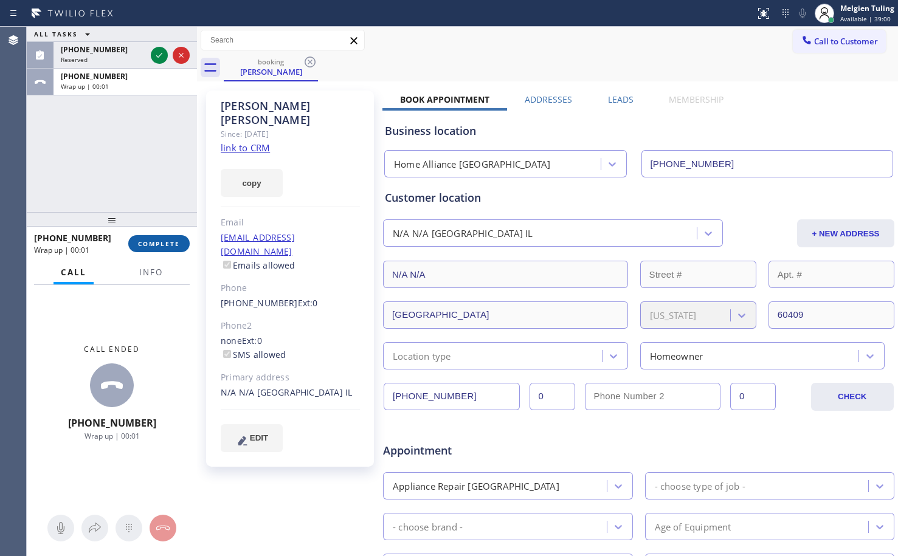
click at [161, 244] on span "COMPLETE" at bounding box center [159, 244] width 42 height 9
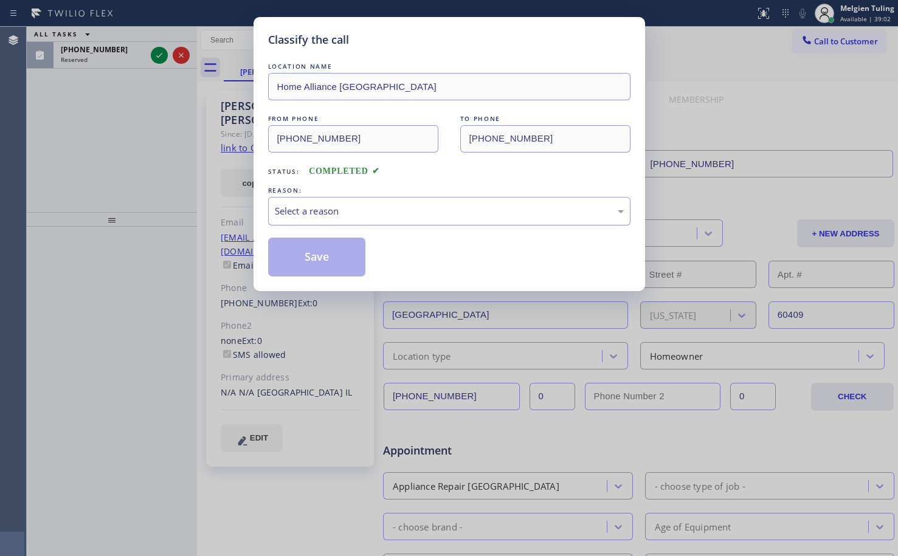
click at [280, 206] on div "Select a reason" at bounding box center [449, 211] width 349 height 14
click at [285, 257] on button "Save" at bounding box center [317, 257] width 98 height 39
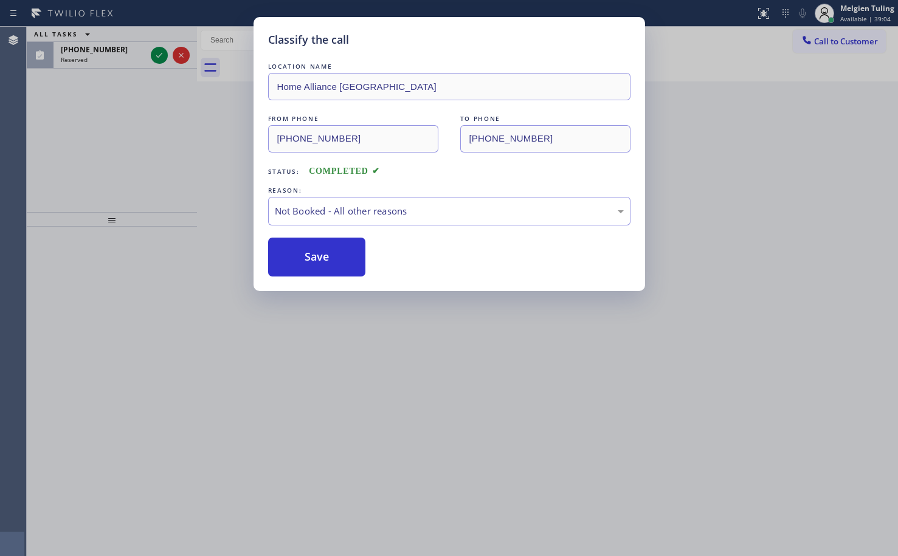
click at [175, 162] on div "Classify the call LOCATION NAME Home Alliance Chicago FROM PHONE [PHONE_NUMBER]…" at bounding box center [449, 278] width 898 height 556
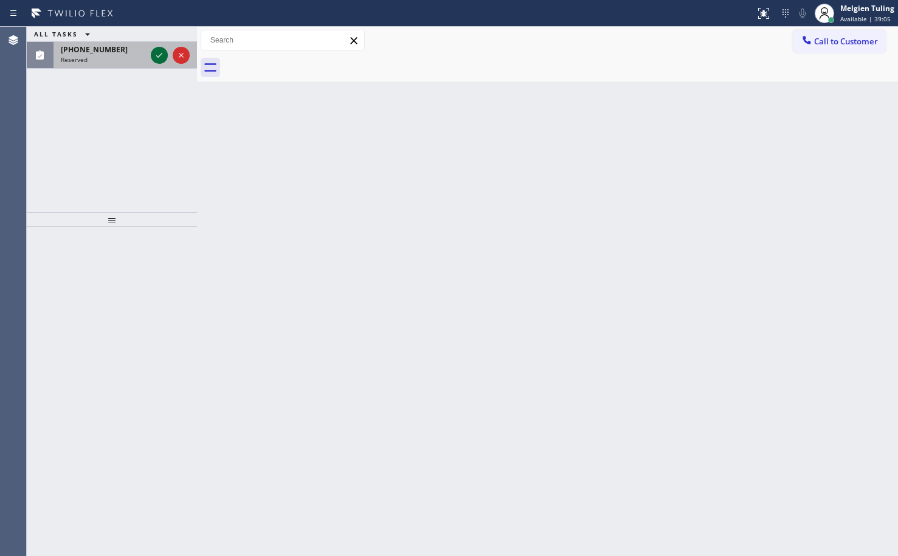
click at [164, 54] on icon at bounding box center [159, 55] width 15 height 15
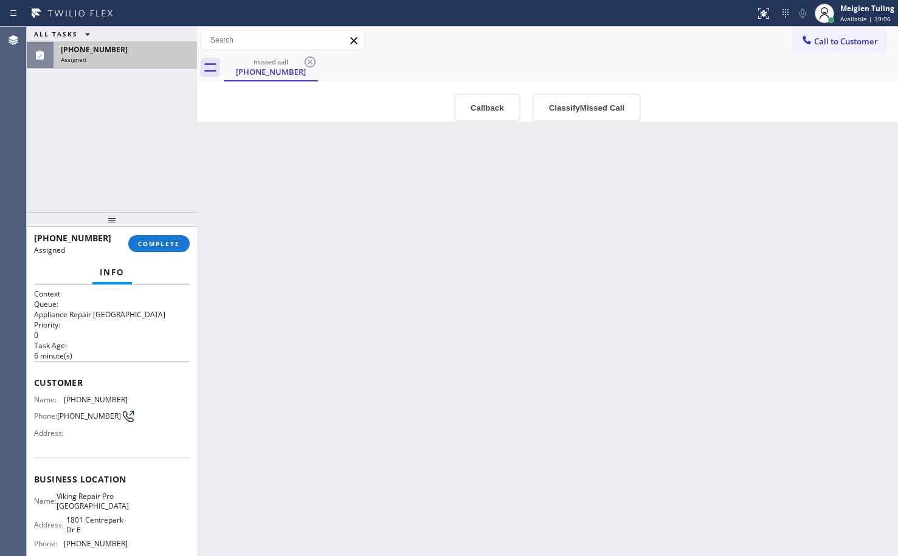
scroll to position [61, 0]
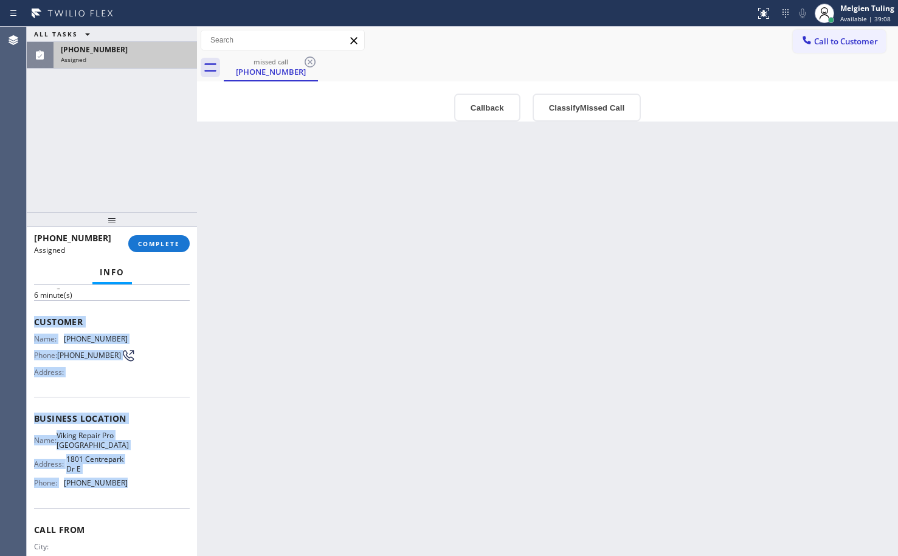
drag, startPoint x: 33, startPoint y: 323, endPoint x: 129, endPoint y: 498, distance: 199.8
click at [129, 498] on div "Context Queue: Appliance Repair High End Priority: 0 Task Age: [DEMOGRAPHIC_DAT…" at bounding box center [112, 420] width 170 height 271
copy div "Customer Name: [PHONE_NUMBER] Phone: [PHONE_NUMBER] Address: Business location …"
click at [169, 245] on span "COMPLETE" at bounding box center [159, 244] width 42 height 9
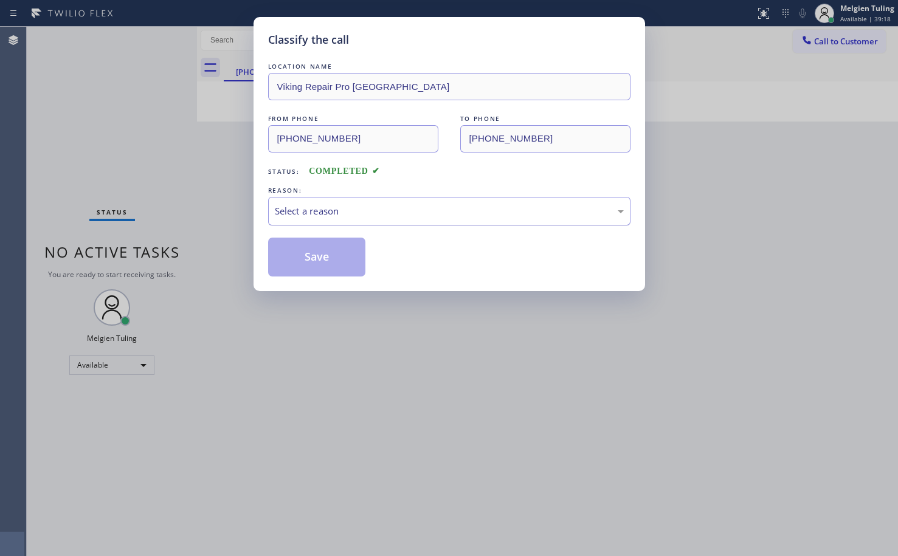
click at [292, 209] on div "Select a reason" at bounding box center [449, 211] width 349 height 14
click at [291, 252] on button "Save" at bounding box center [317, 257] width 98 height 39
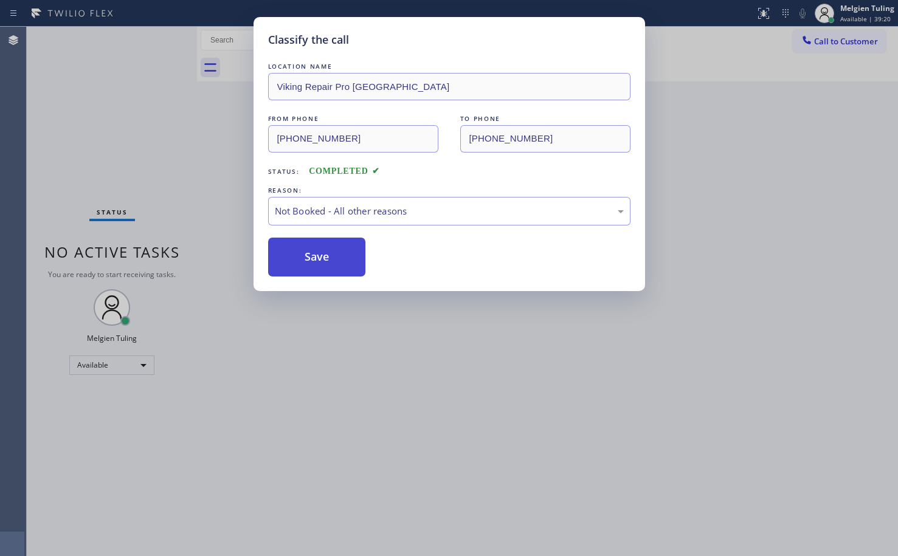
click at [291, 252] on button "Save" at bounding box center [317, 257] width 98 height 39
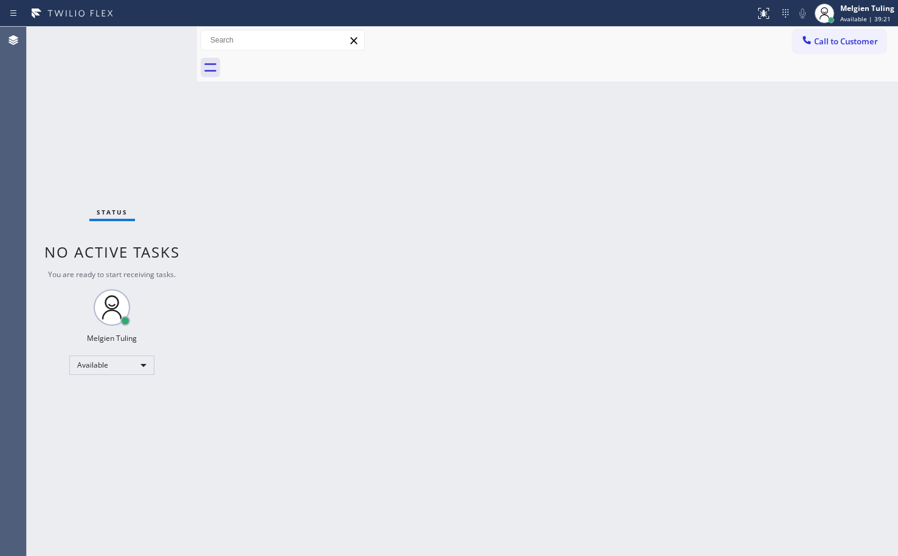
click at [258, 167] on div "Back to Dashboard Change Sender ID Customers Technicians Select a contact Outbo…" at bounding box center [547, 292] width 701 height 530
click at [372, 163] on div "Back to Dashboard Change Sender ID Customers Technicians Select a contact Outbo…" at bounding box center [547, 292] width 701 height 530
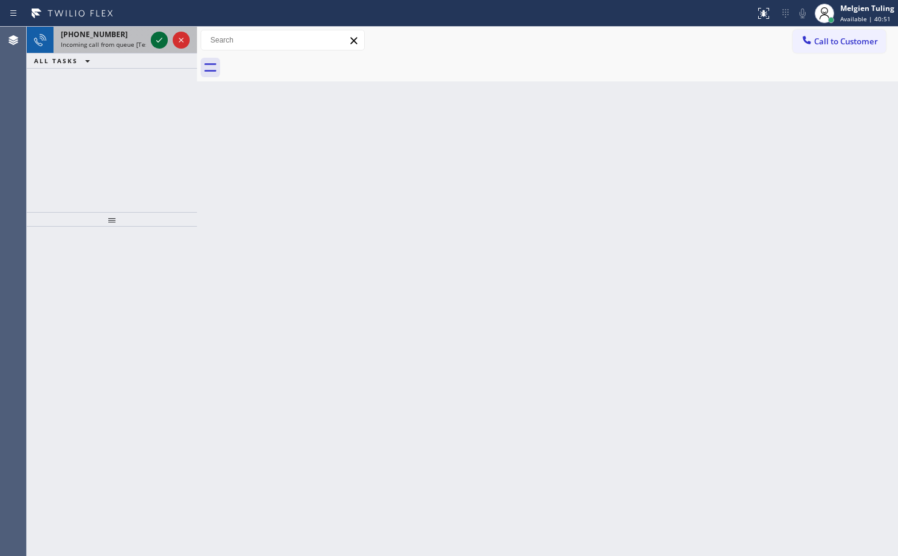
click at [159, 40] on icon at bounding box center [159, 40] width 15 height 15
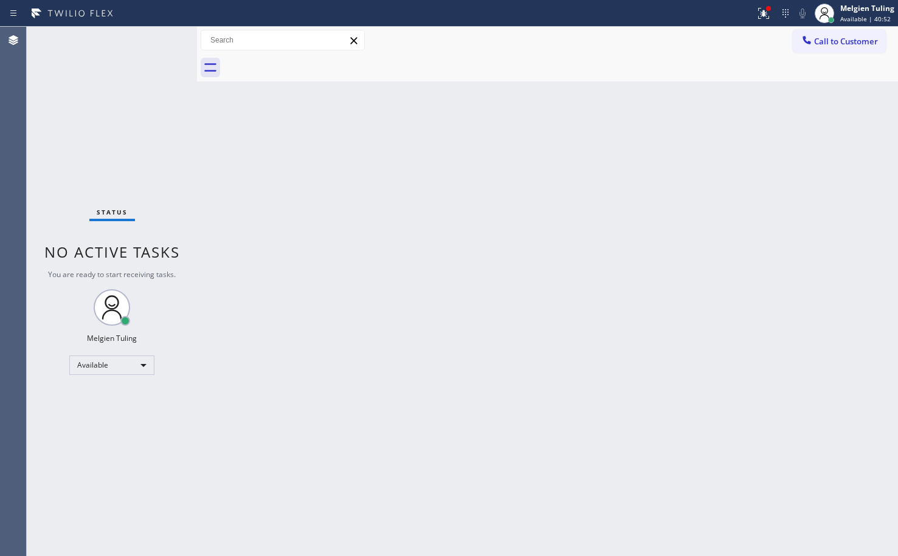
click at [159, 40] on div "Status No active tasks You are ready to start receiving tasks. Melgien Tuling A…" at bounding box center [112, 292] width 170 height 530
click at [764, 14] on icon at bounding box center [761, 12] width 7 height 9
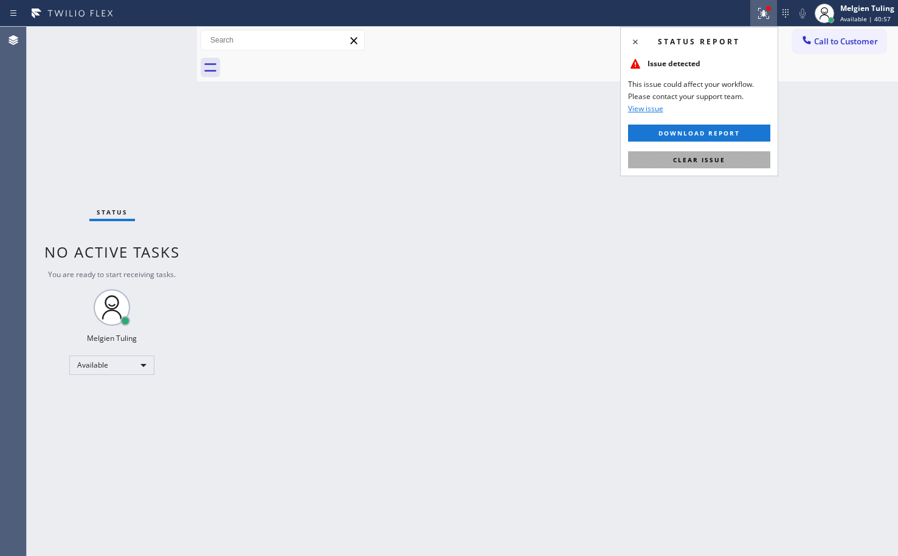
click at [681, 162] on span "Clear issue" at bounding box center [699, 160] width 52 height 9
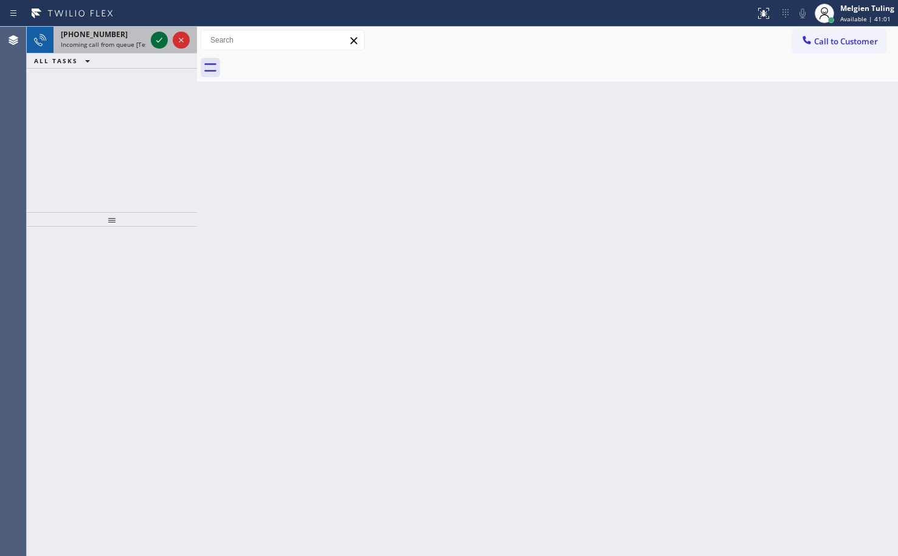
click at [154, 41] on icon at bounding box center [159, 40] width 15 height 15
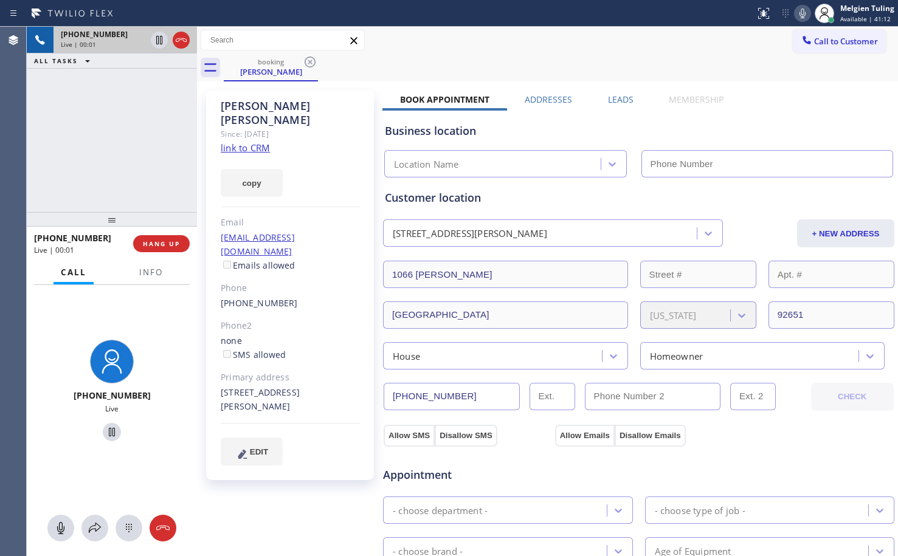
type input "[PHONE_NUMBER]"
click at [246, 142] on link "link to CRM" at bounding box center [245, 148] width 49 height 12
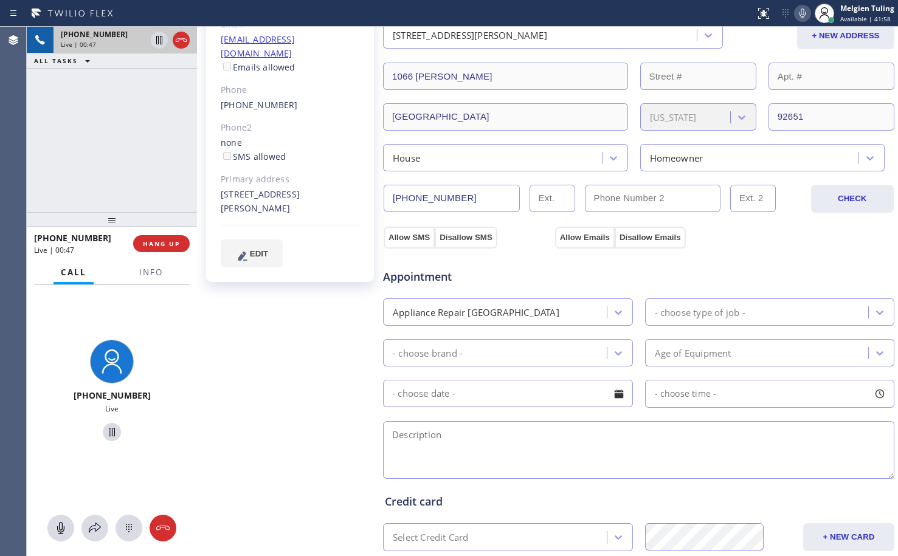
scroll to position [100, 0]
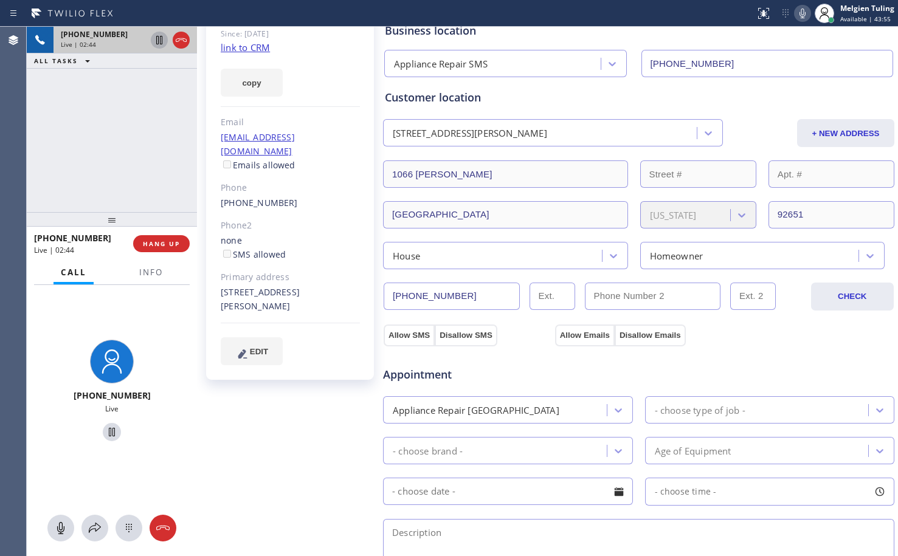
click at [162, 41] on icon at bounding box center [159, 40] width 6 height 9
click at [804, 15] on icon at bounding box center [803, 14] width 6 height 10
click at [161, 43] on icon at bounding box center [159, 40] width 9 height 9
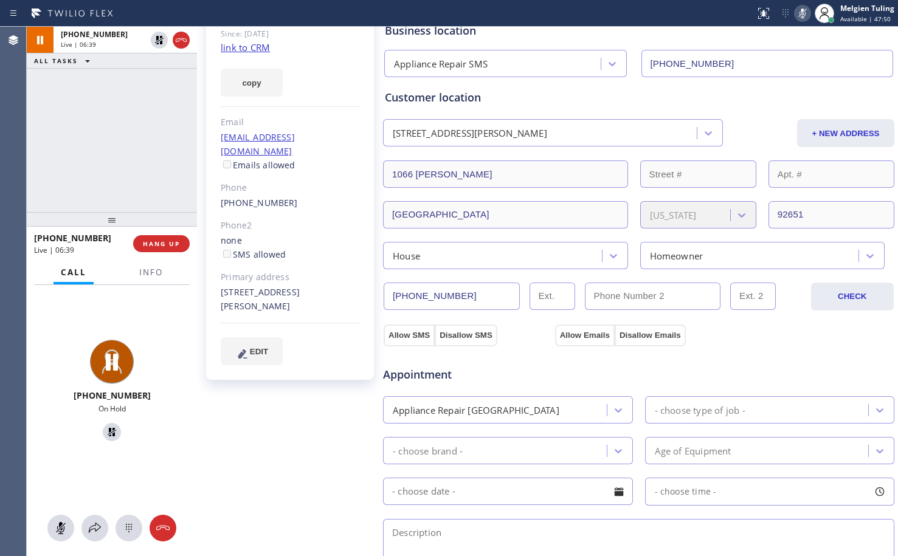
click at [803, 10] on icon at bounding box center [803, 14] width 6 height 10
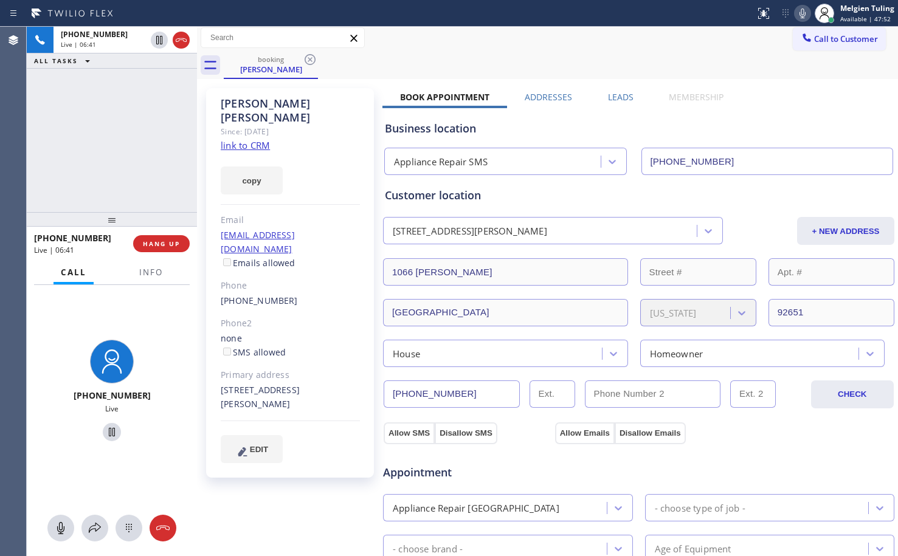
scroll to position [0, 0]
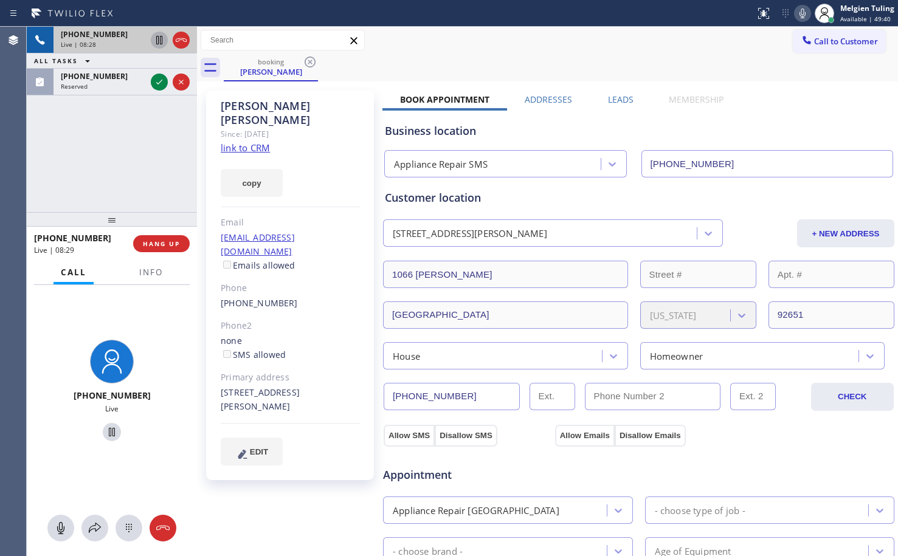
click at [158, 43] on icon at bounding box center [159, 40] width 6 height 9
click at [805, 12] on icon at bounding box center [803, 14] width 6 height 10
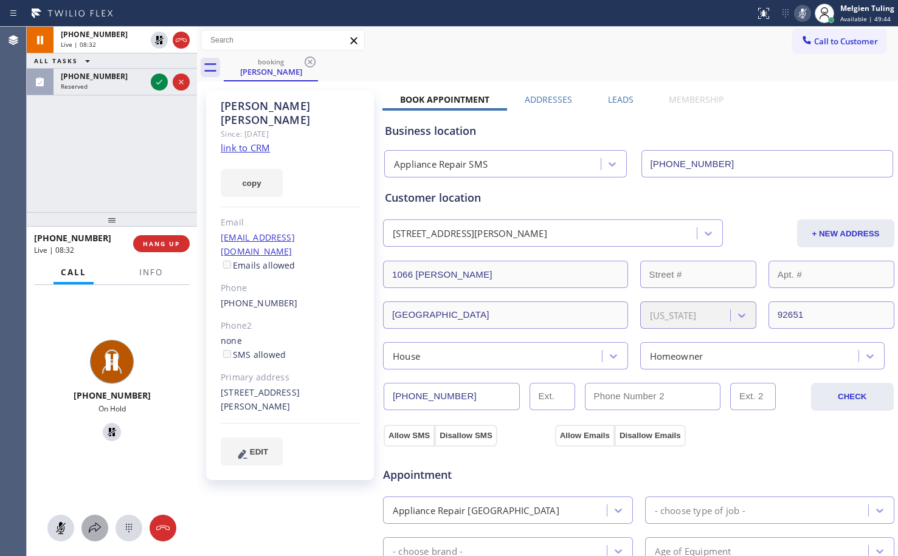
click at [101, 528] on icon at bounding box center [95, 528] width 15 height 15
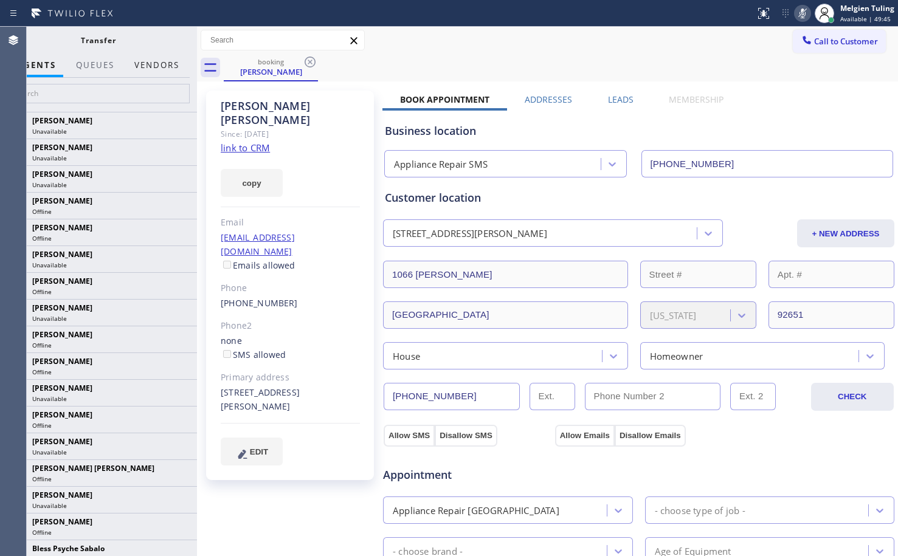
click at [161, 66] on button "Vendors" at bounding box center [157, 66] width 60 height 24
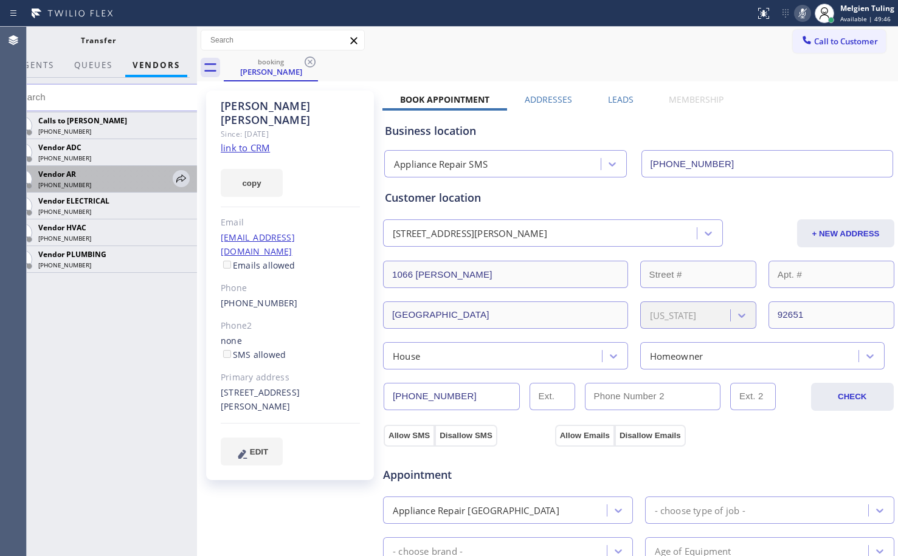
click at [97, 180] on div "Vendor AR [PHONE_NUMBER]" at bounding box center [104, 178] width 137 height 21
click at [182, 179] on icon at bounding box center [181, 179] width 10 height 8
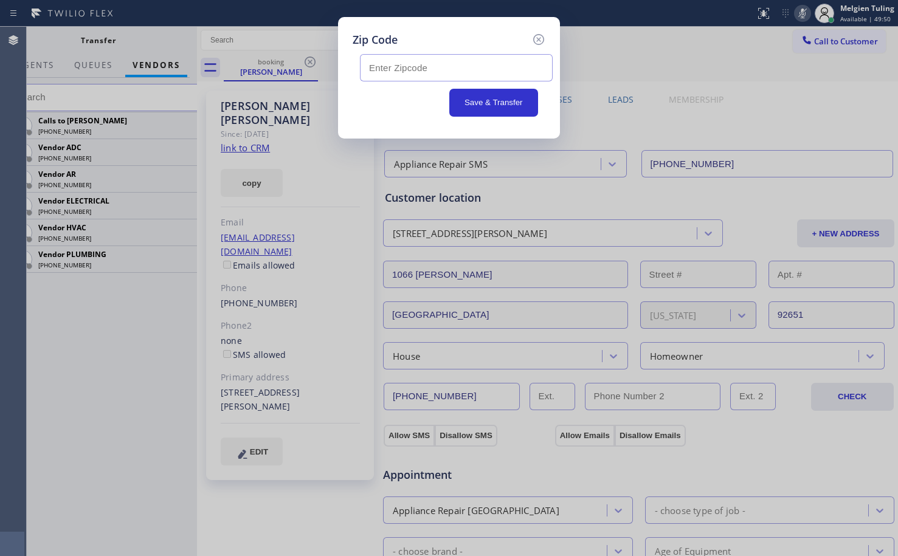
click at [409, 66] on input "text" at bounding box center [456, 67] width 193 height 27
paste input "92004"
type input "92004"
click at [490, 110] on button "Save & Transfer" at bounding box center [493, 103] width 89 height 28
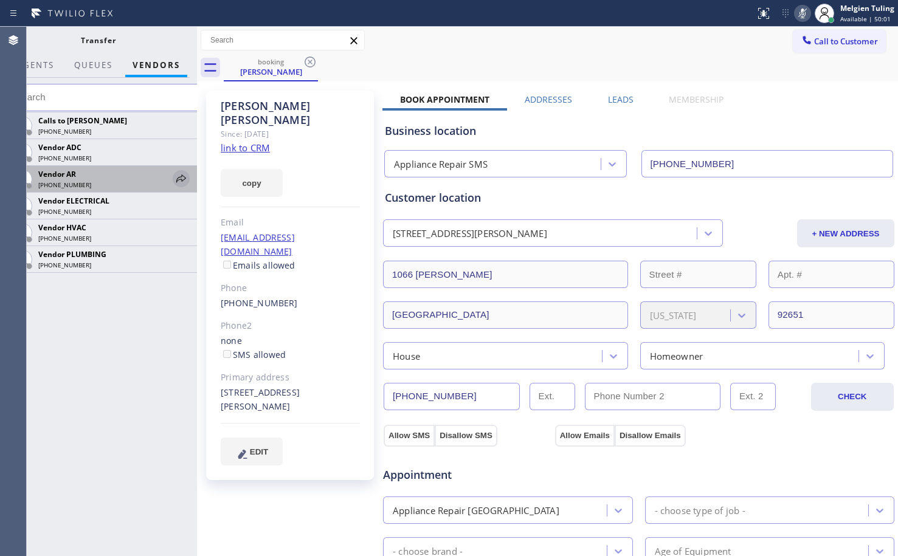
click at [182, 178] on icon at bounding box center [181, 179] width 15 height 15
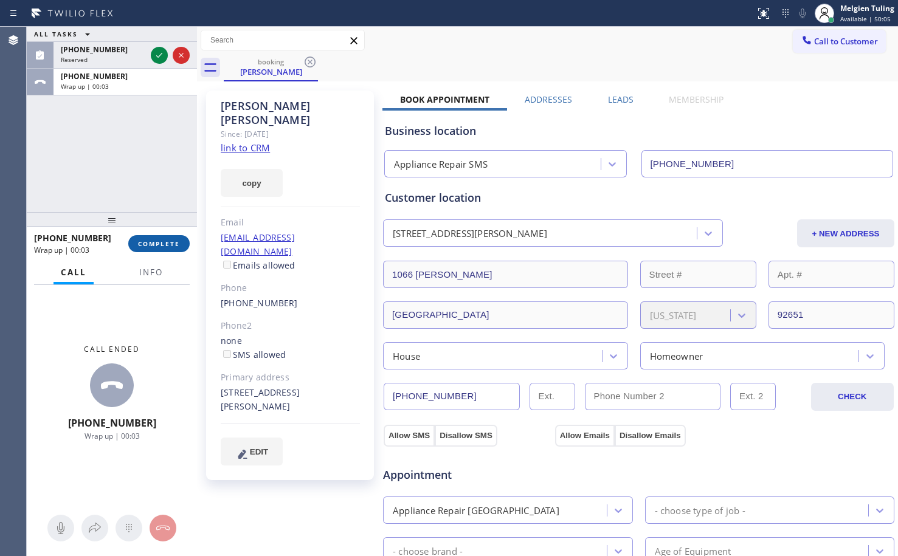
click at [173, 244] on span "COMPLETE" at bounding box center [159, 244] width 42 height 9
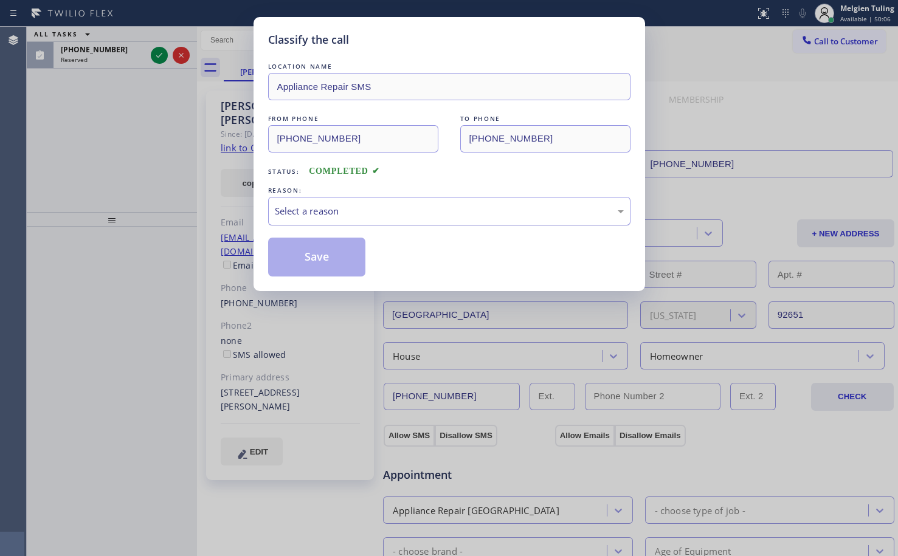
click at [307, 206] on div "Select a reason" at bounding box center [449, 211] width 349 height 14
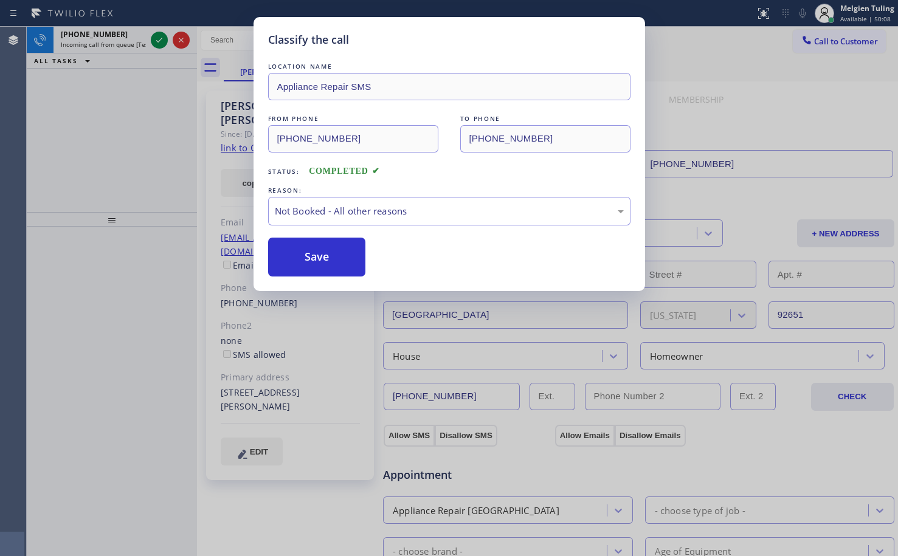
click at [300, 260] on button "Save" at bounding box center [317, 257] width 98 height 39
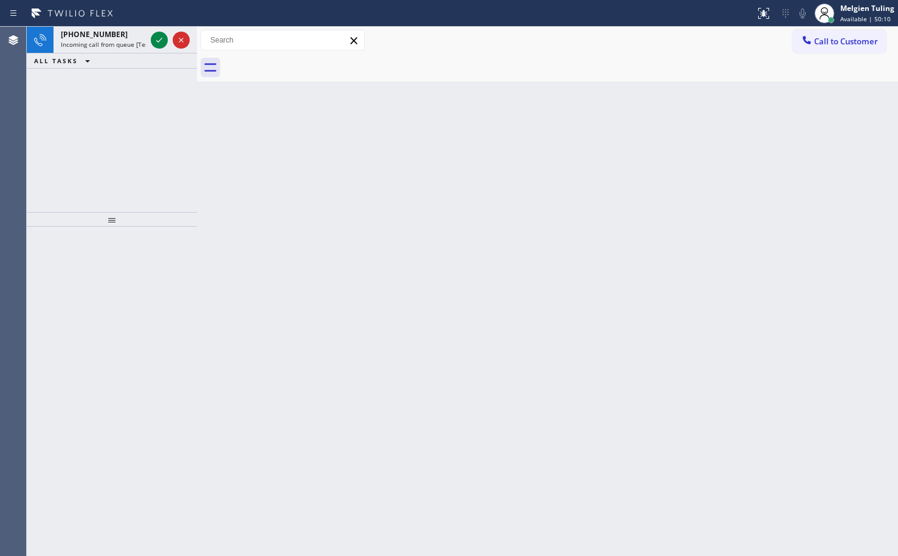
click at [222, 153] on div "Back to Dashboard Change Sender ID Customers Technicians Select a contact Outbo…" at bounding box center [547, 292] width 701 height 530
click at [851, 14] on div "Melgien Tuling Available | 50:19" at bounding box center [868, 12] width 60 height 21
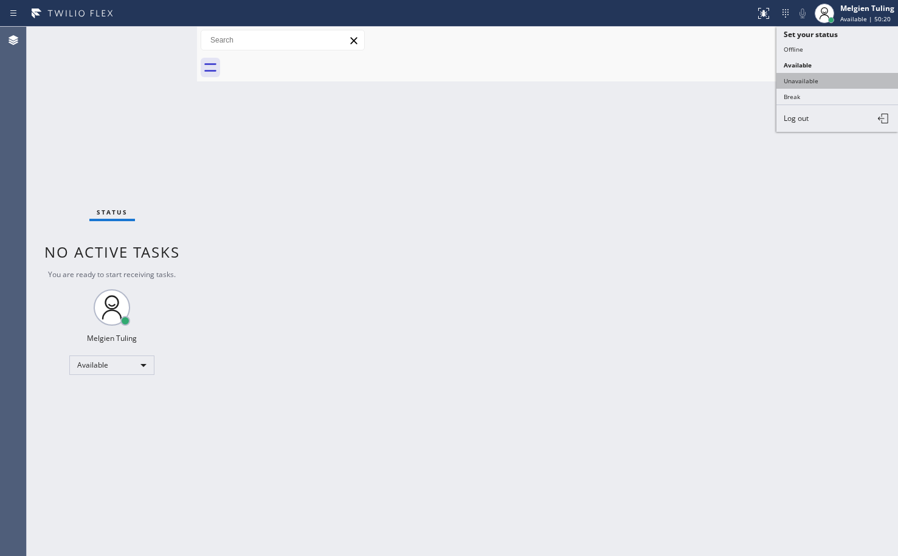
click at [814, 78] on button "Unavailable" at bounding box center [838, 81] width 122 height 16
click at [814, 78] on div at bounding box center [561, 67] width 674 height 27
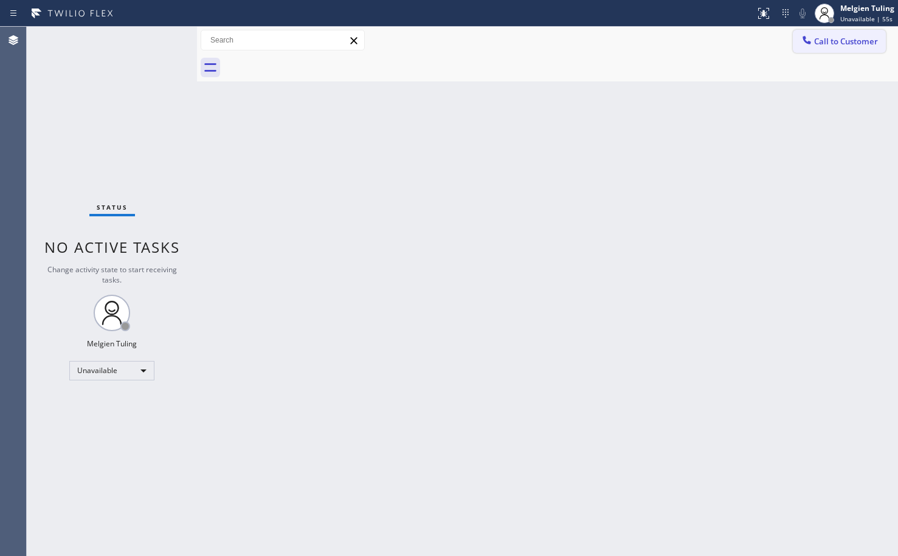
click at [836, 38] on span "Call to Customer" at bounding box center [846, 41] width 64 height 11
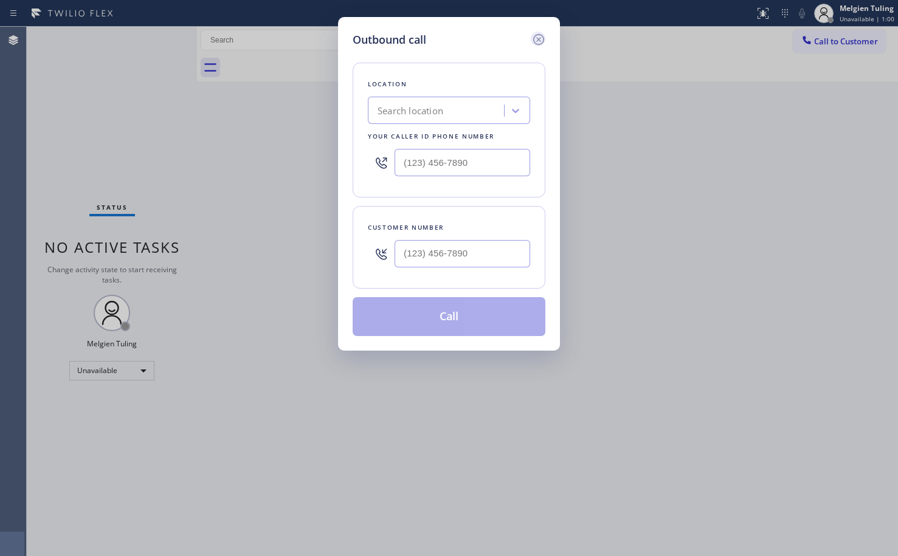
click at [541, 40] on icon at bounding box center [539, 39] width 15 height 15
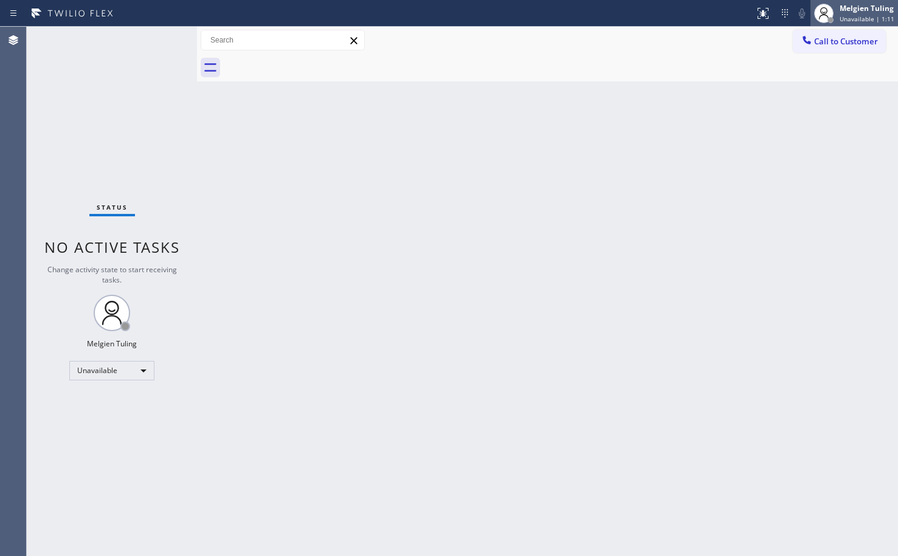
click at [870, 11] on div "Melgien Tuling" at bounding box center [867, 8] width 55 height 10
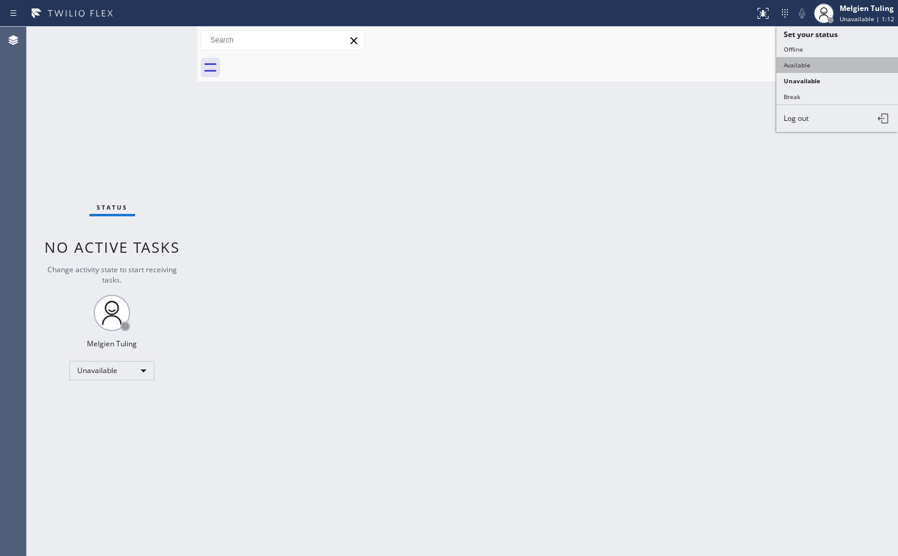
click at [814, 63] on button "Available" at bounding box center [838, 65] width 122 height 16
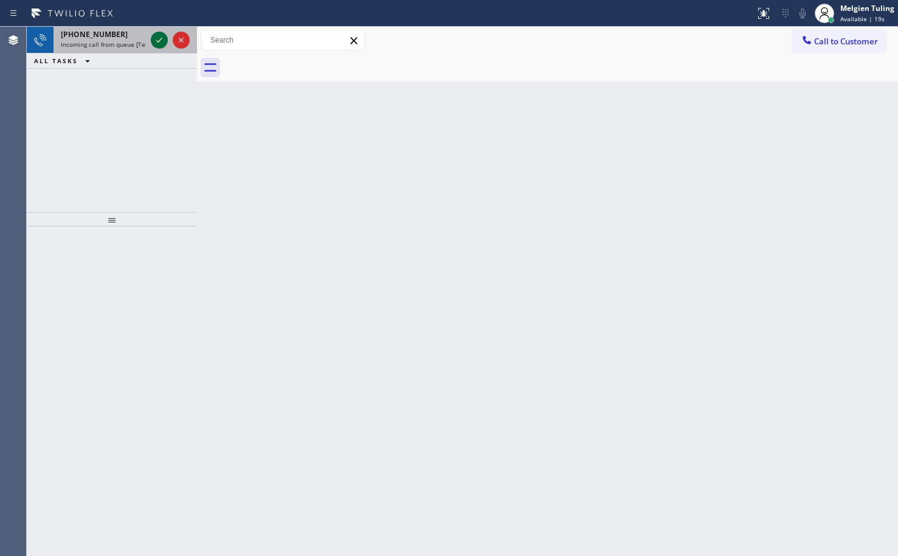
click at [158, 40] on icon at bounding box center [159, 40] width 15 height 15
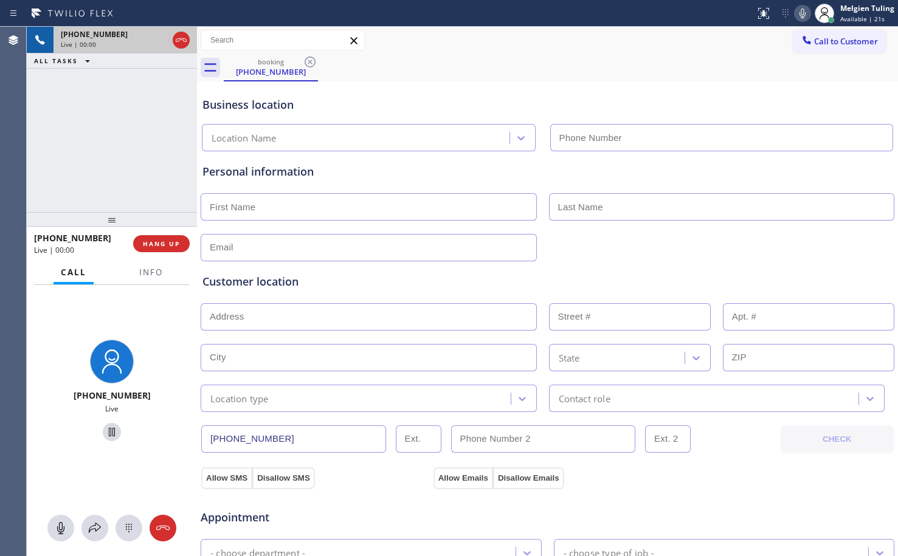
type input "[PHONE_NUMBER]"
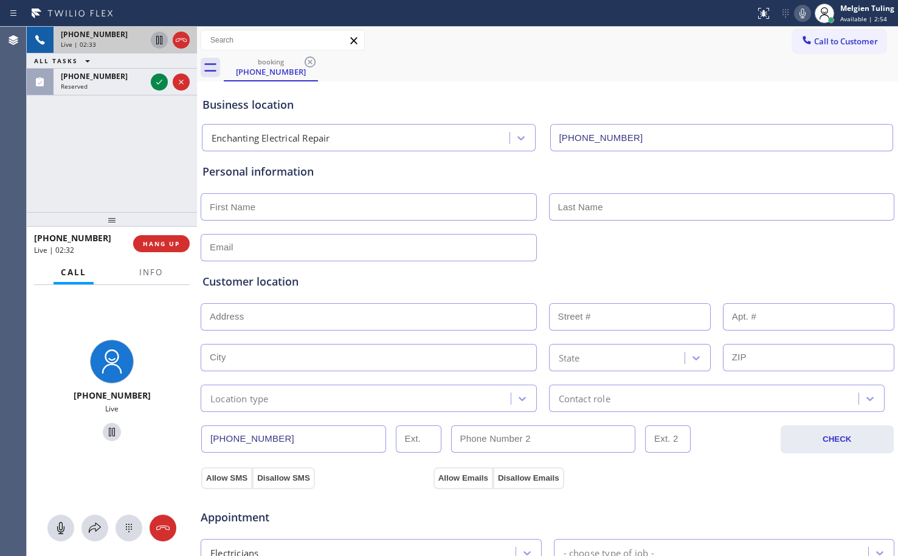
click at [155, 38] on icon at bounding box center [159, 40] width 15 height 15
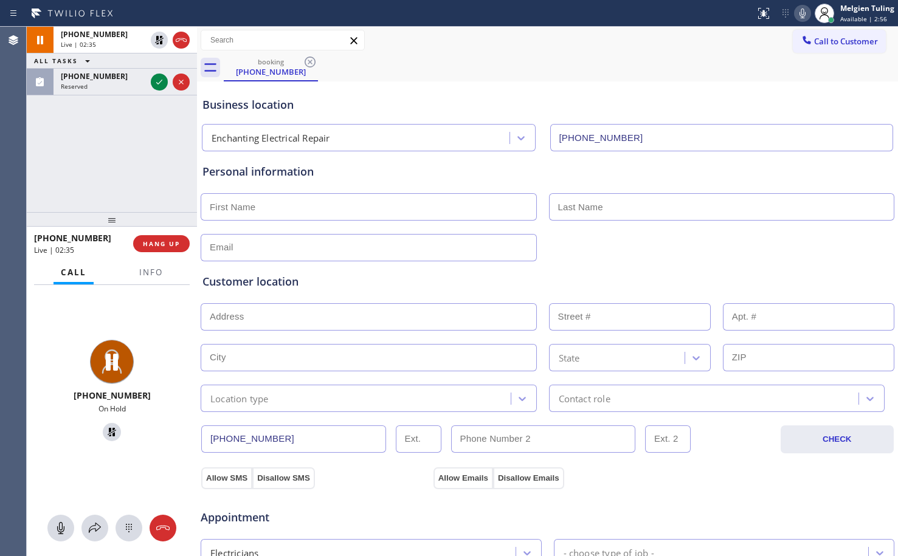
click at [805, 15] on icon at bounding box center [803, 13] width 15 height 15
click at [156, 83] on icon at bounding box center [159, 82] width 15 height 15
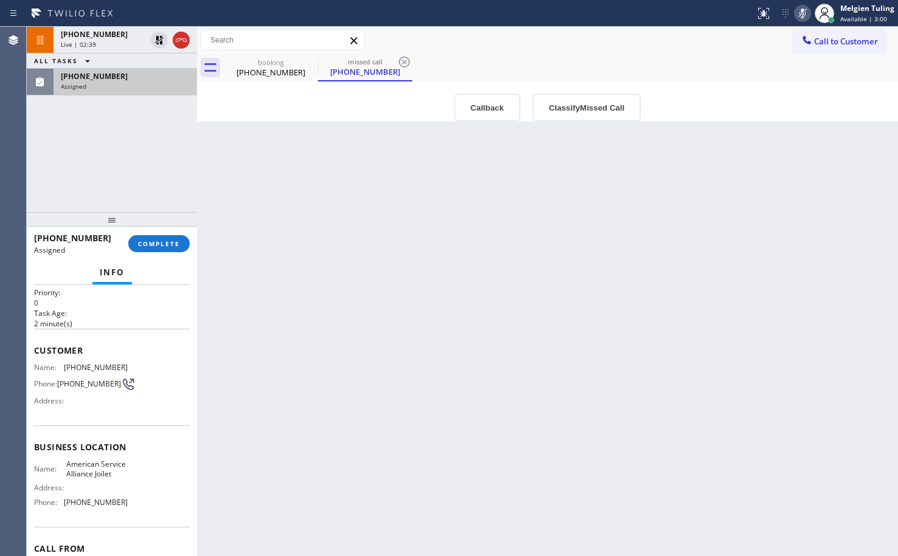
scroll to position [61, 0]
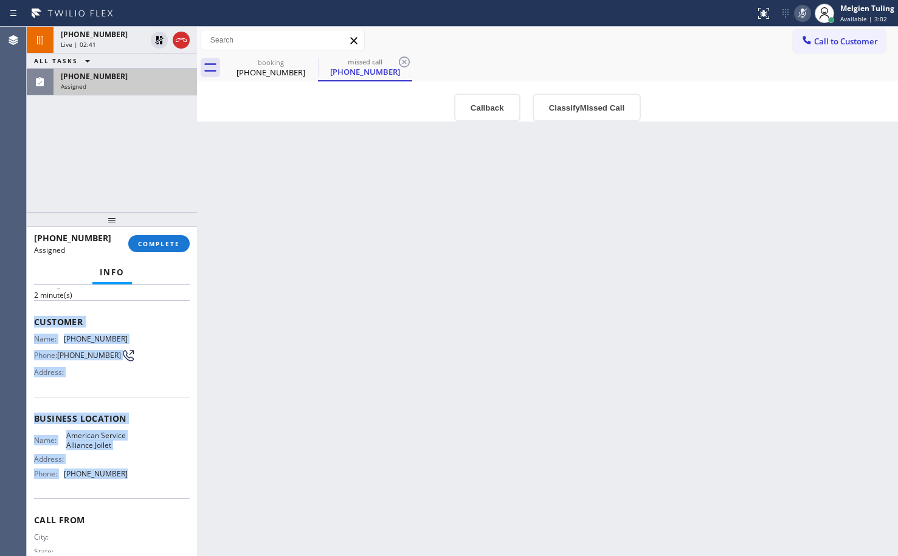
drag, startPoint x: 29, startPoint y: 319, endPoint x: 117, endPoint y: 505, distance: 205.4
click at [117, 505] on div "Context Queue: Appliance Repair Priority: 0 Task Age: [DEMOGRAPHIC_DATA] minute…" at bounding box center [112, 420] width 170 height 271
copy div "Customer Name: [PHONE_NUMBER] Phone: [PHONE_NUMBER] Address: Business location …"
click at [162, 243] on span "COMPLETE" at bounding box center [159, 244] width 42 height 9
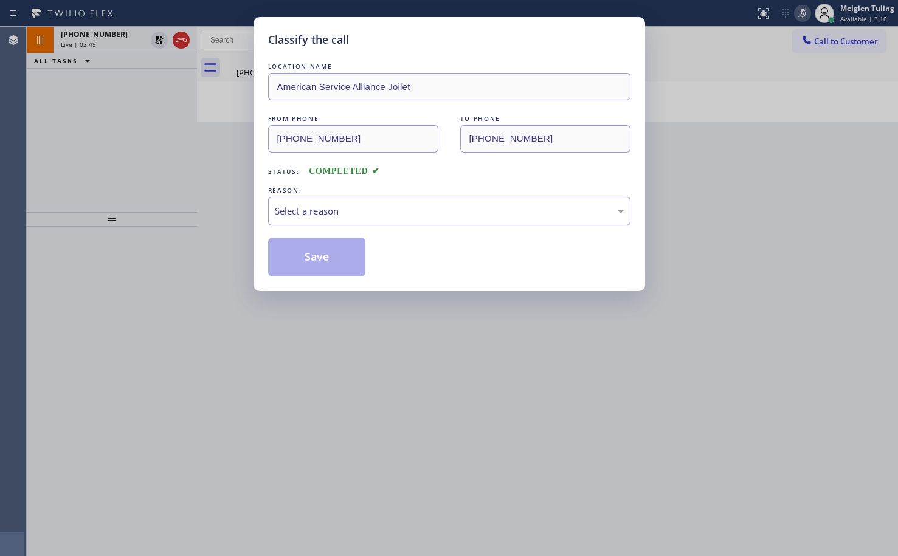
click at [286, 209] on div "Select a reason" at bounding box center [449, 211] width 349 height 14
click at [289, 241] on button "Save" at bounding box center [317, 257] width 98 height 39
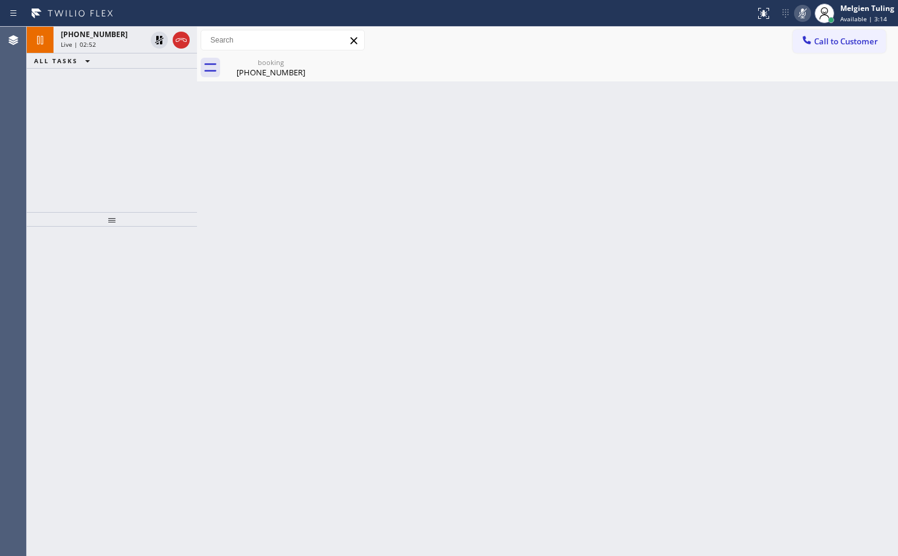
click at [147, 158] on div "[PHONE_NUMBER] Live | 02:52 ALL TASKS ALL TASKS ACTIVE TASKS TASKS IN WRAP UP" at bounding box center [112, 119] width 170 height 185
click at [116, 48] on div "Live | 02:53" at bounding box center [103, 44] width 85 height 9
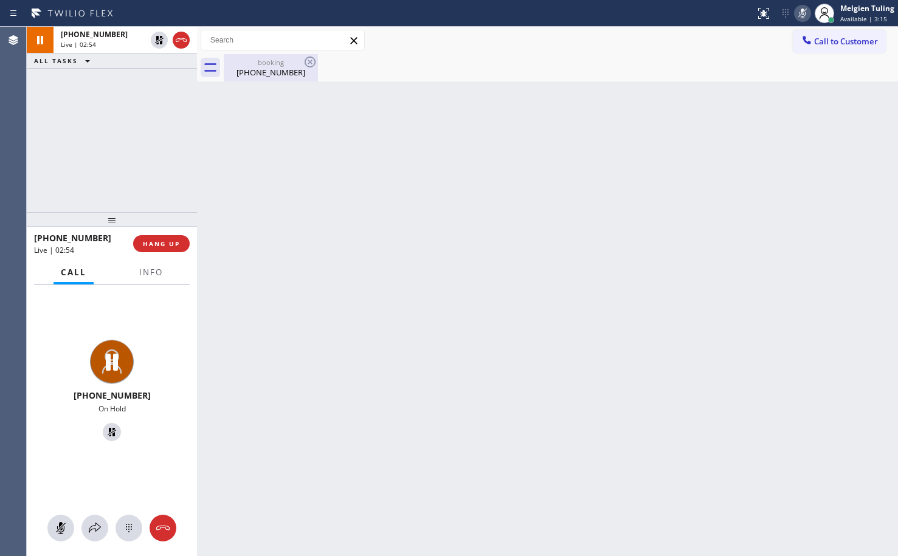
click at [267, 64] on div "booking" at bounding box center [271, 62] width 92 height 9
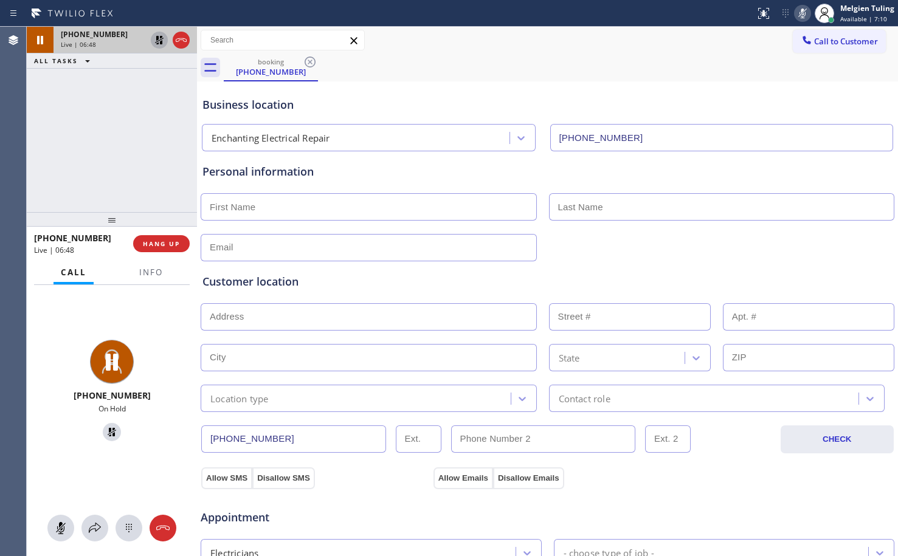
click at [158, 40] on icon at bounding box center [159, 40] width 9 height 9
click at [808, 12] on icon at bounding box center [803, 13] width 15 height 15
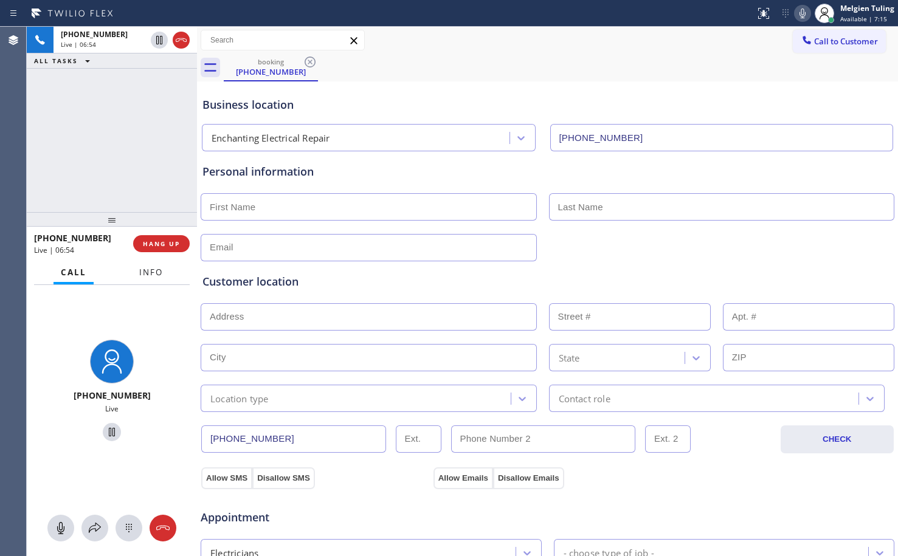
click at [152, 271] on span "Info" at bounding box center [151, 272] width 24 height 11
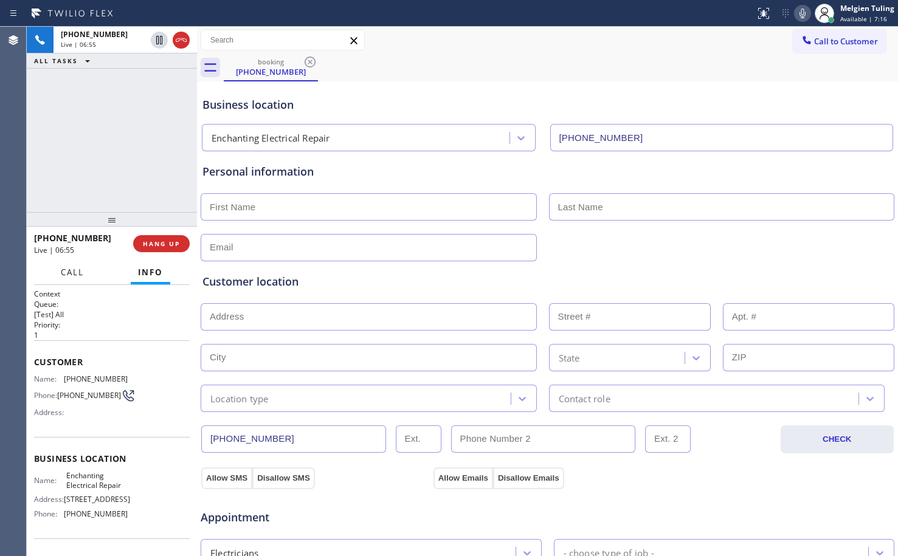
click at [73, 272] on span "Call" at bounding box center [72, 272] width 23 height 11
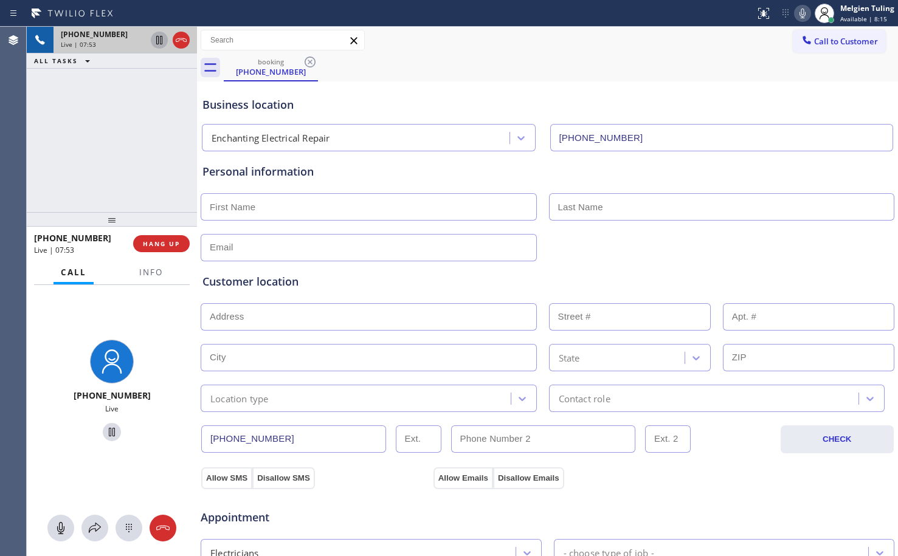
click at [160, 35] on icon at bounding box center [159, 40] width 15 height 15
click at [804, 12] on icon at bounding box center [803, 13] width 15 height 15
click at [91, 531] on icon at bounding box center [95, 528] width 12 height 10
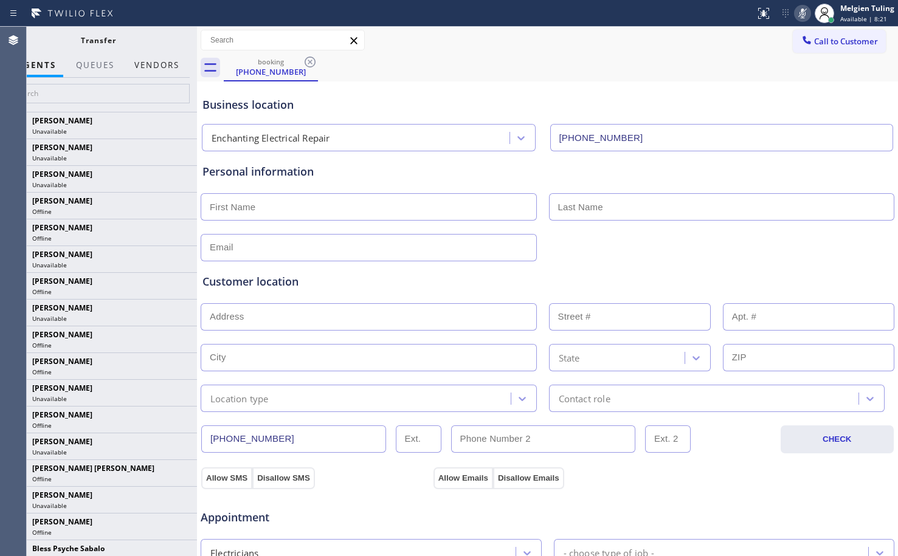
click at [159, 60] on button "Vendors" at bounding box center [157, 66] width 60 height 24
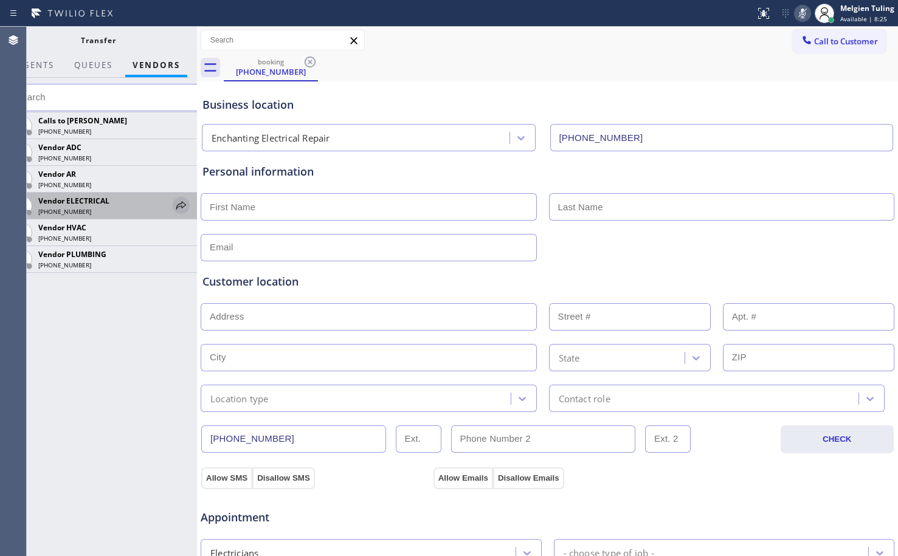
click at [182, 207] on icon at bounding box center [181, 205] width 15 height 15
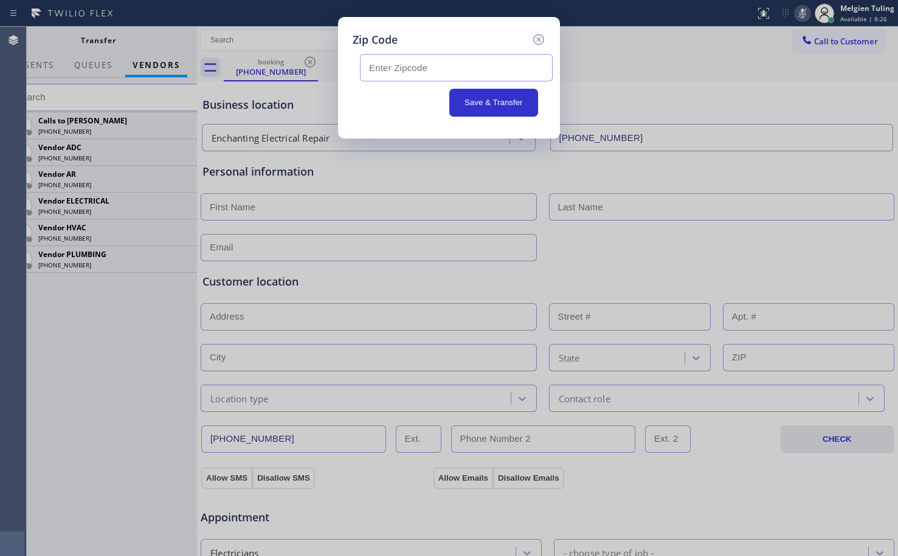
click at [418, 65] on input "text" at bounding box center [456, 67] width 193 height 27
paste input "76017"
type input "76017"
click at [484, 96] on button "Save & Transfer" at bounding box center [493, 103] width 89 height 28
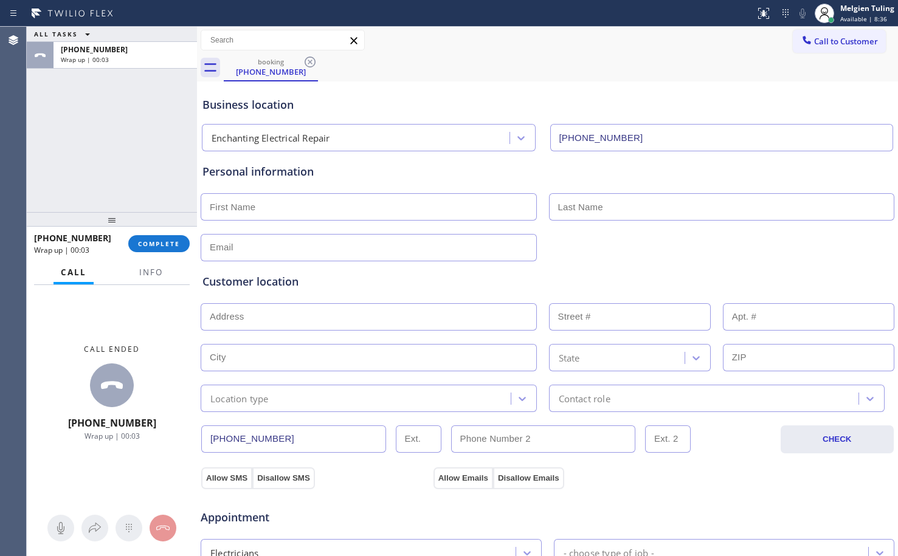
click at [297, 196] on input "text" at bounding box center [369, 206] width 336 height 27
click at [254, 208] on input "[PERSON_NAME]" at bounding box center [369, 206] width 336 height 27
type input "[PERSON_NAME]"
click at [560, 206] on input "text" at bounding box center [722, 206] width 346 height 27
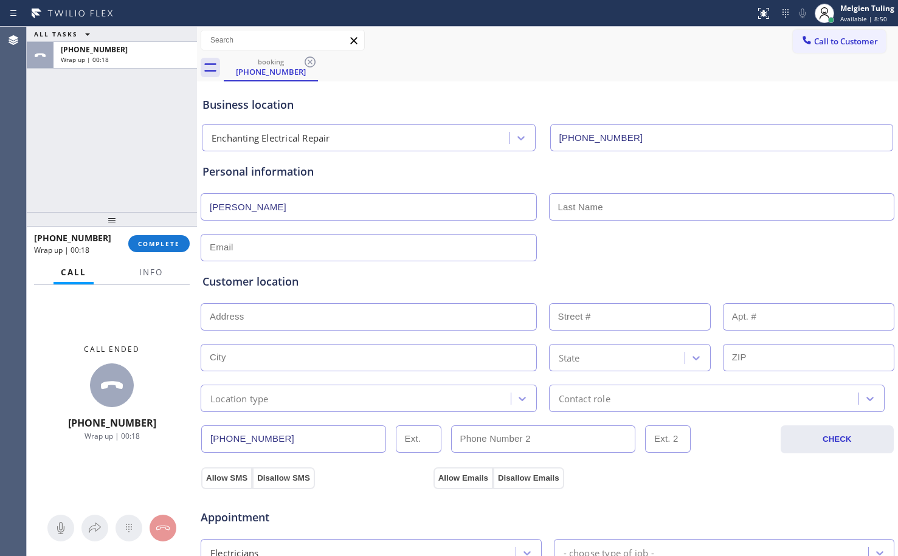
paste input "[PERSON_NAME]"
type input "[PERSON_NAME]"
click at [279, 255] on input "text" at bounding box center [369, 247] width 336 height 27
type input "[EMAIL_ADDRESS][DOMAIN_NAME]"
click at [266, 313] on input "text" at bounding box center [369, 316] width 336 height 27
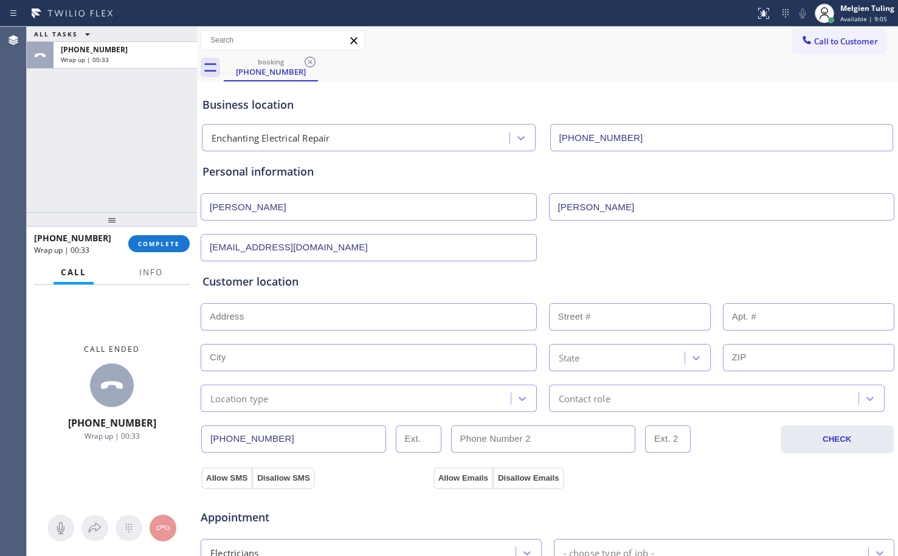
click at [309, 320] on input "text" at bounding box center [369, 316] width 336 height 27
paste input "[STREET_ADDRESS]"
type input "[STREET_ADDRESS]"
type input "5115"
type input "[GEOGRAPHIC_DATA]"
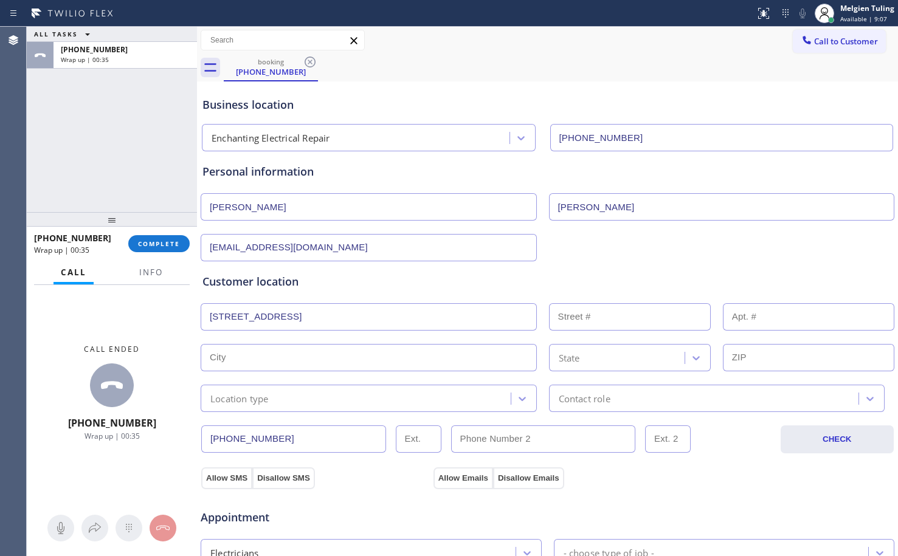
type input "76017"
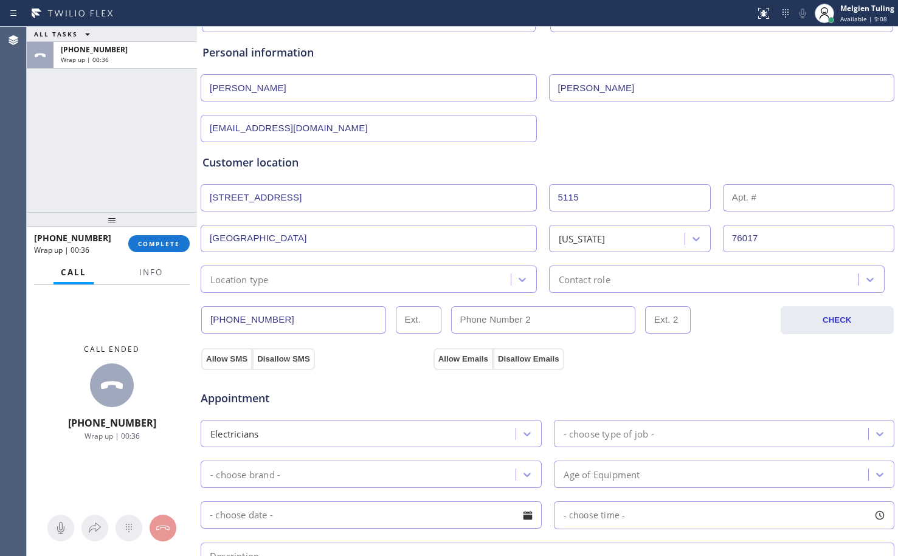
scroll to position [122, 0]
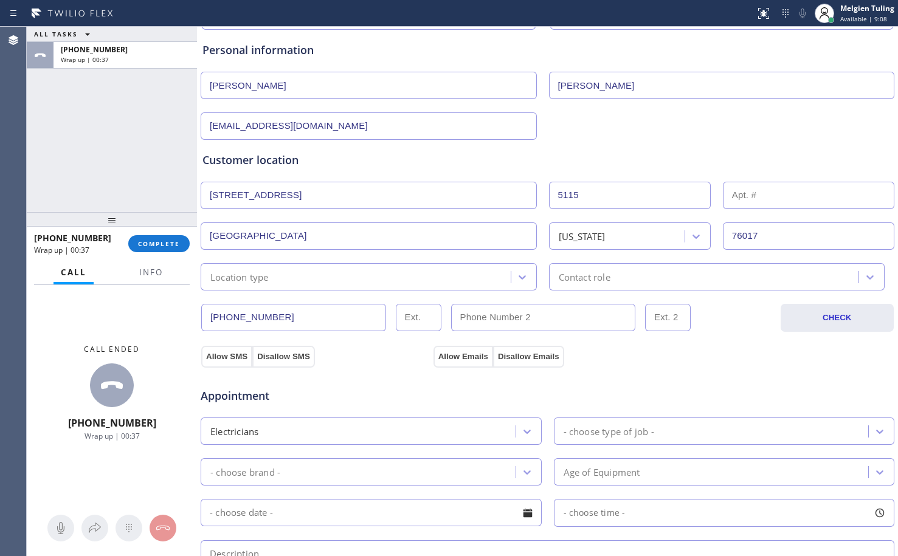
click at [344, 277] on div "Location type" at bounding box center [357, 276] width 307 height 21
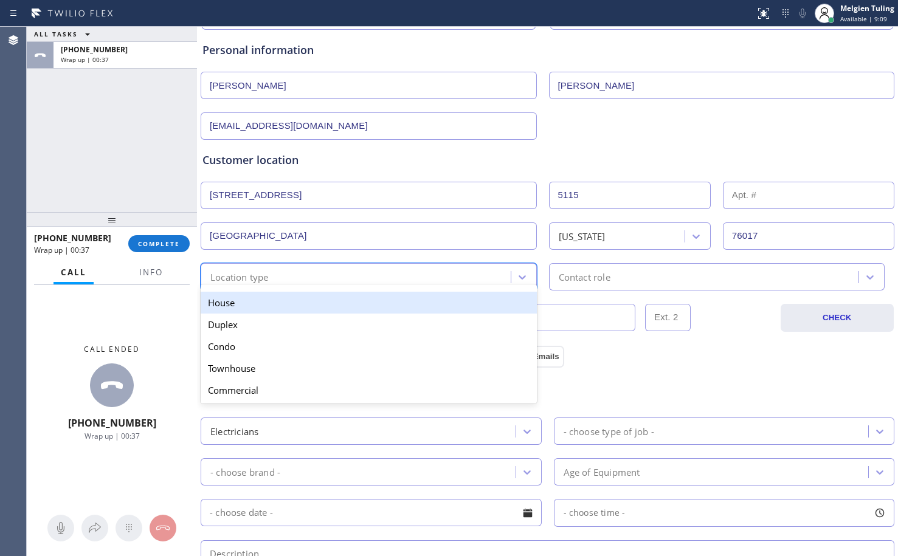
click at [302, 303] on div "House" at bounding box center [369, 303] width 336 height 22
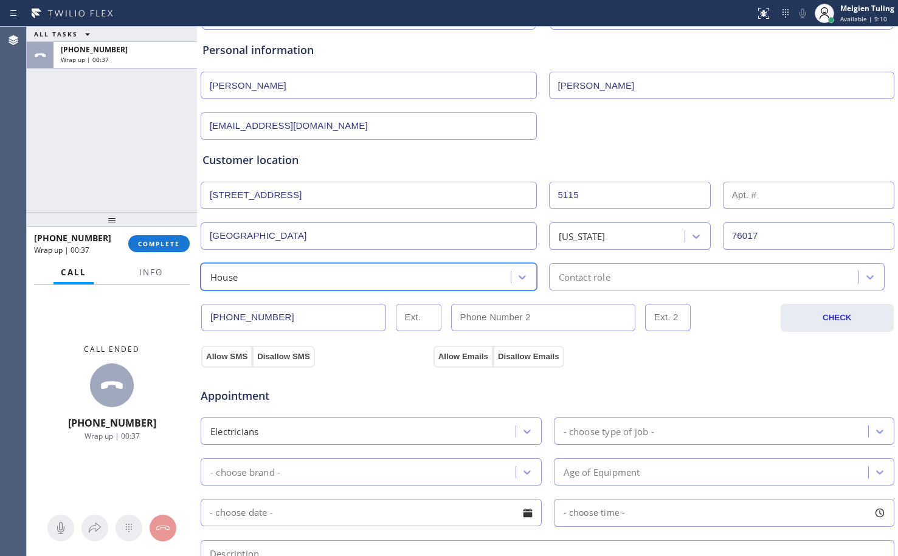
click at [573, 276] on div "Contact role" at bounding box center [585, 277] width 52 height 14
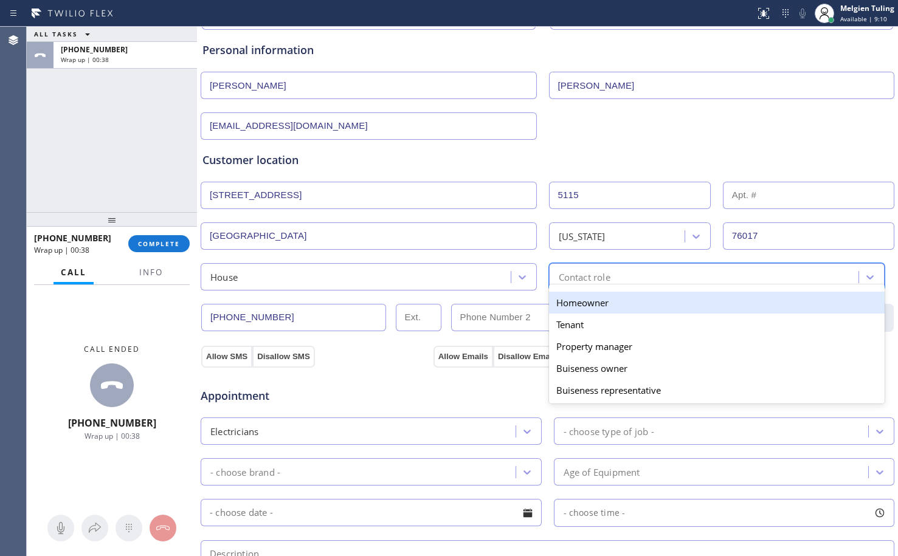
click at [575, 307] on div "Homeowner" at bounding box center [717, 303] width 336 height 22
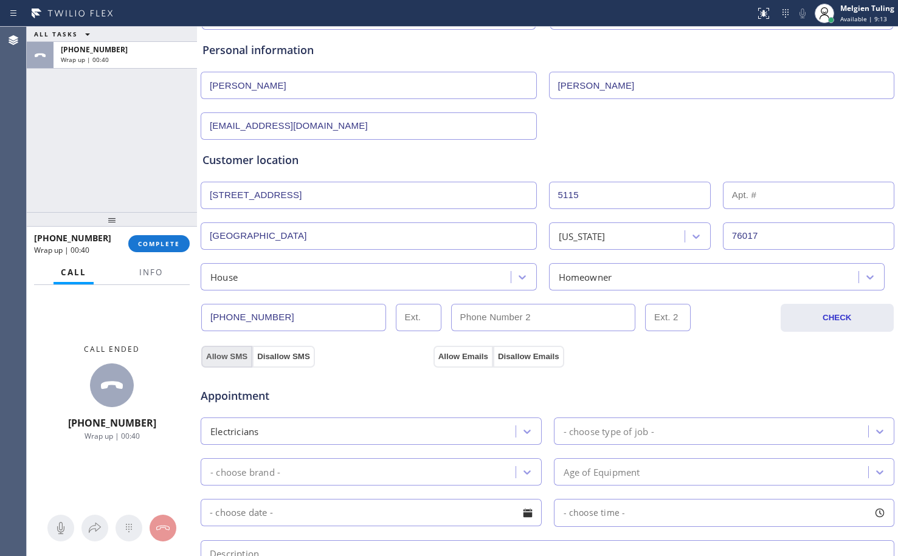
click at [213, 359] on button "Allow SMS" at bounding box center [226, 357] width 51 height 22
click at [460, 358] on button "Allow Emails" at bounding box center [464, 357] width 60 height 22
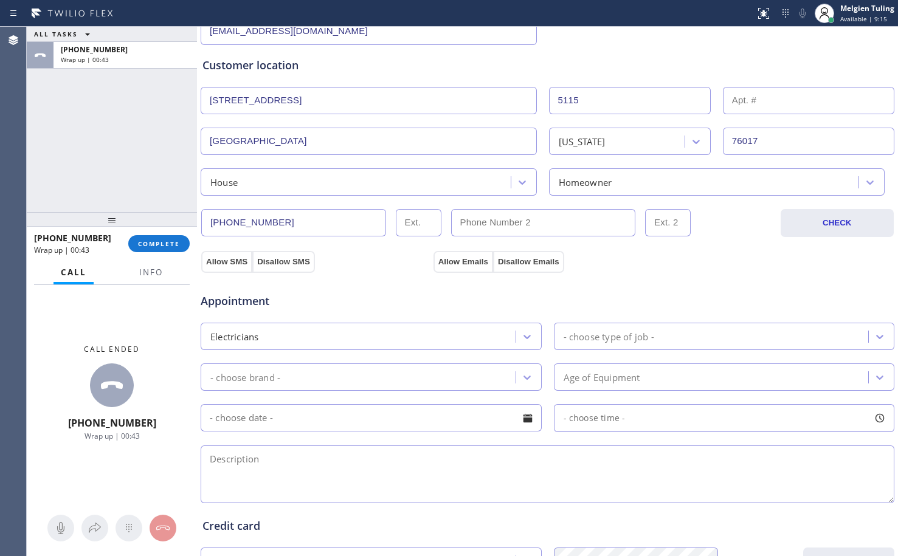
scroll to position [243, 0]
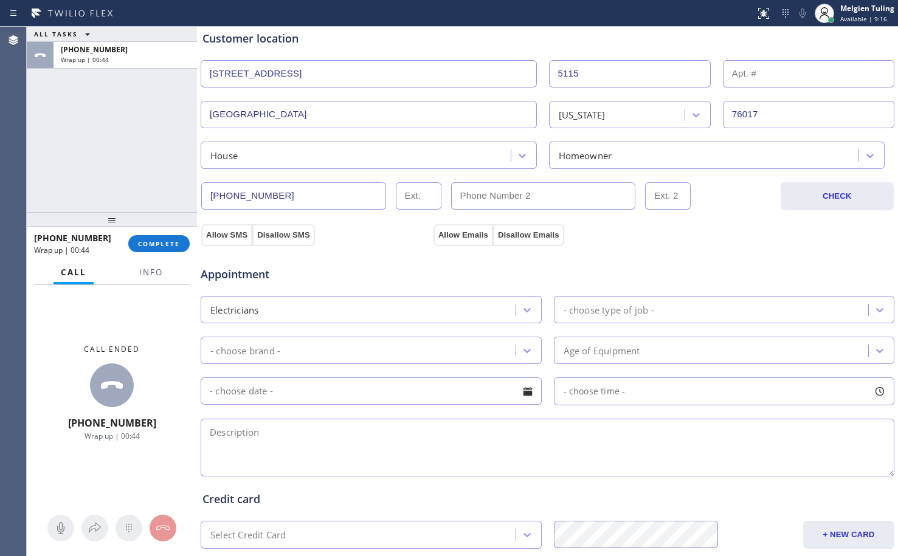
click at [566, 305] on div "- choose type of job -" at bounding box center [609, 310] width 91 height 14
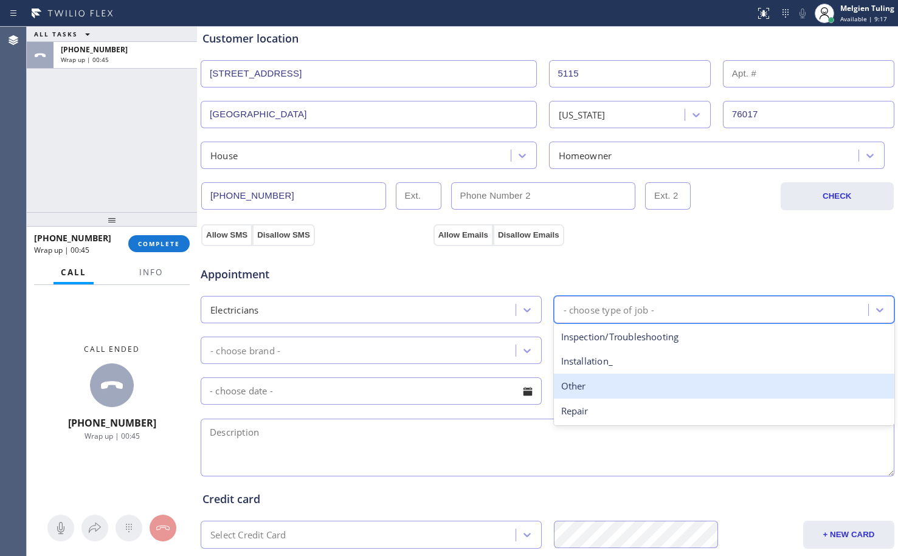
click at [562, 389] on div "Other" at bounding box center [724, 386] width 341 height 25
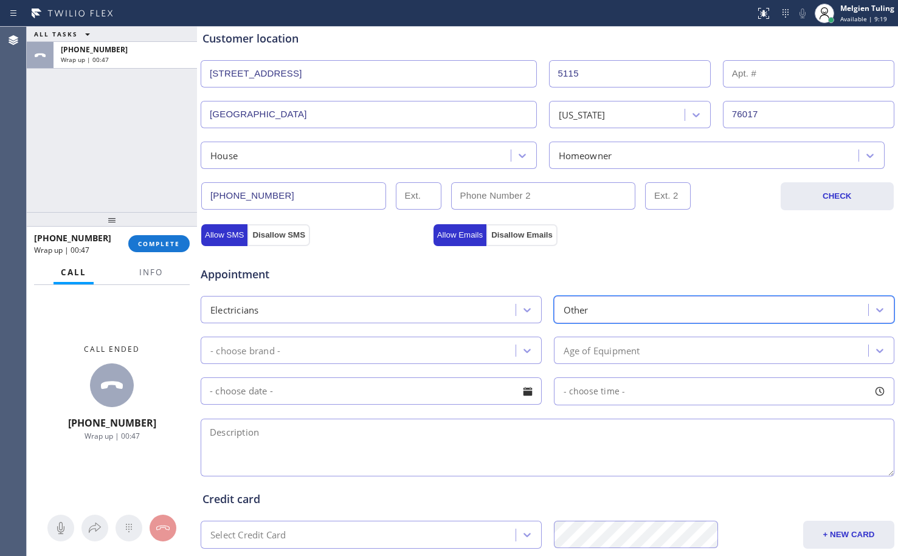
click at [454, 347] on div "- choose brand -" at bounding box center [359, 350] width 311 height 21
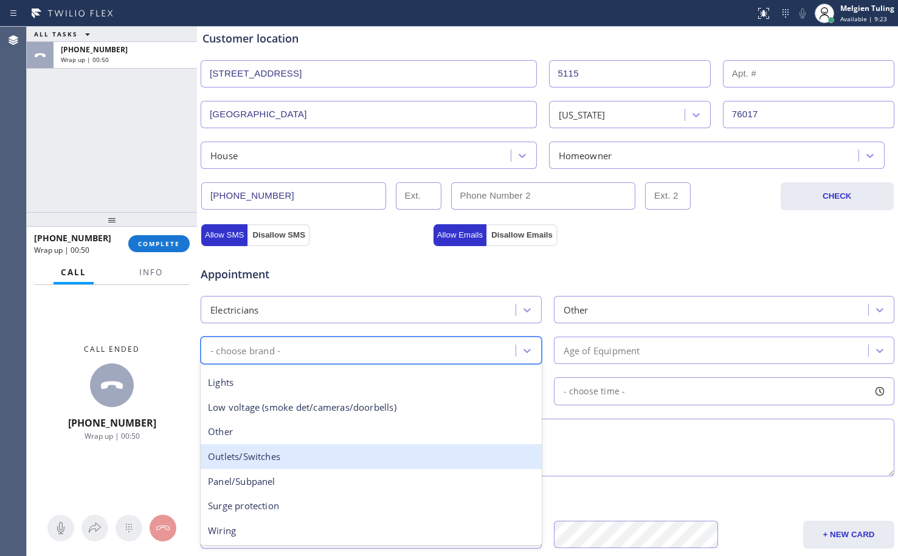
scroll to position [94, 0]
click at [431, 460] on div "Outlets/Switches" at bounding box center [371, 456] width 341 height 25
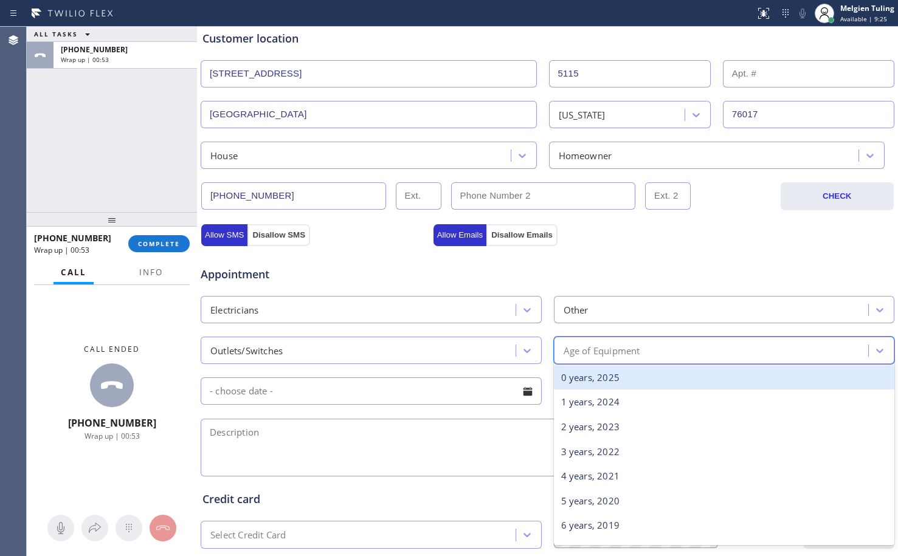
click at [625, 352] on div "Age of Equipment" at bounding box center [602, 351] width 77 height 14
click at [595, 383] on div "0 years, 2025" at bounding box center [724, 378] width 341 height 25
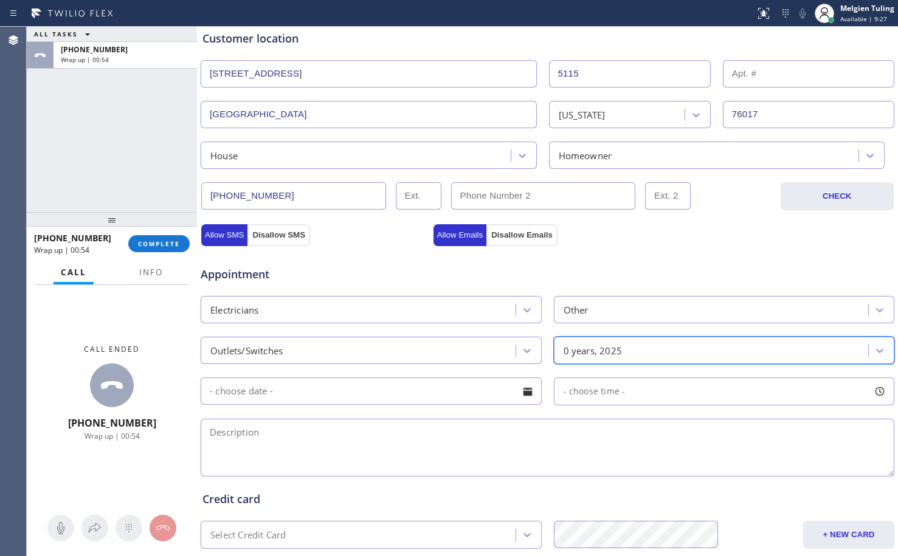
click at [614, 352] on div "0 years, 2025" at bounding box center [593, 351] width 59 height 14
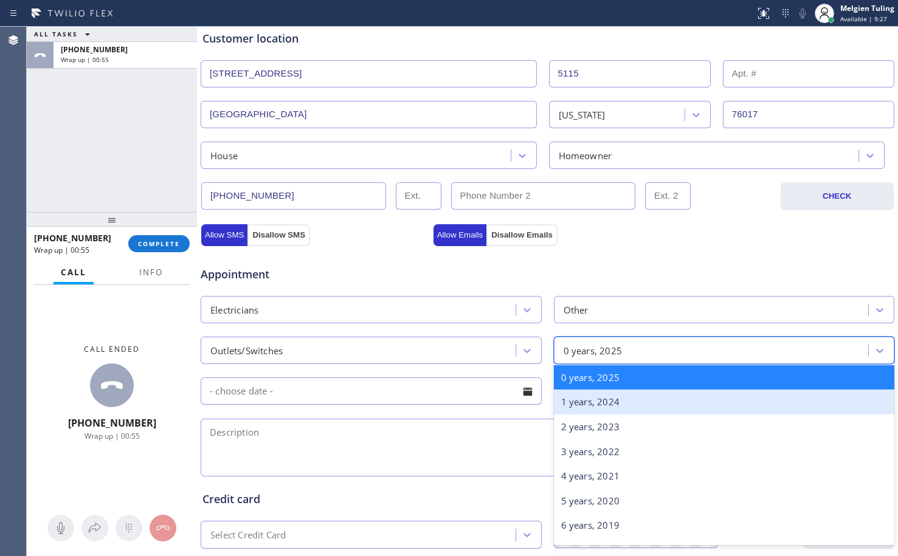
click at [574, 395] on div "1 years, 2024" at bounding box center [724, 402] width 341 height 25
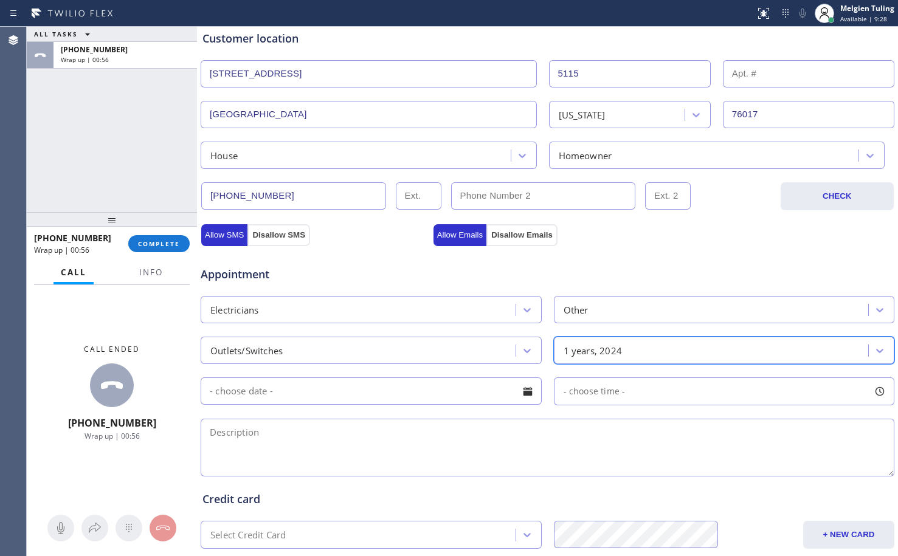
click at [425, 393] on input "text" at bounding box center [371, 391] width 341 height 27
click at [607, 445] on textarea at bounding box center [548, 448] width 694 height 58
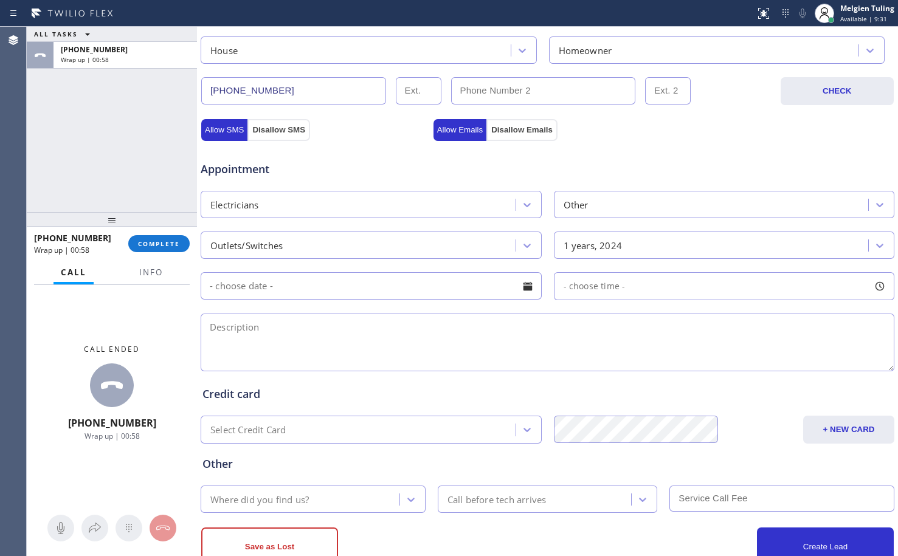
scroll to position [365, 0]
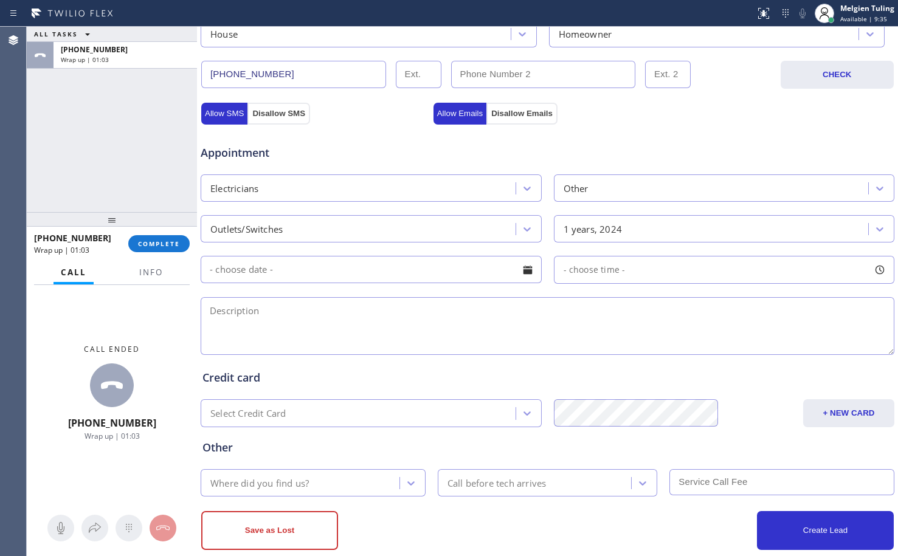
click at [227, 308] on textarea at bounding box center [548, 326] width 694 height 58
paste textarea "switch needs to check that just below the full equiptment ts the house/house-ho…"
click at [458, 310] on textarea "switch needs to check that just below the full equipment ts the house/house-ho/…" at bounding box center [548, 326] width 694 height 58
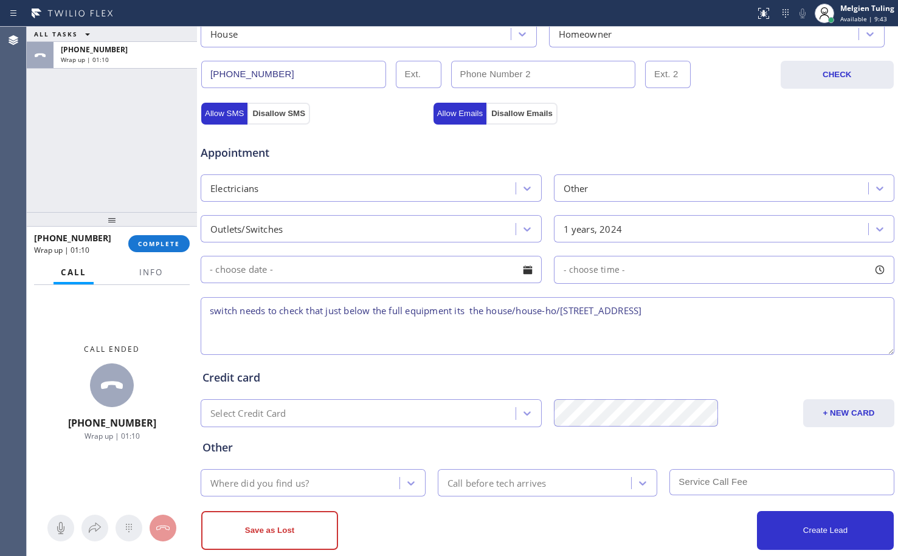
click at [474, 310] on textarea "switch needs to check that just below the full equipment its the house/house-ho…" at bounding box center [548, 326] width 694 height 58
click at [784, 311] on textarea "switch needs to check that just below the full equipment its outside the house/…" at bounding box center [548, 326] width 694 height 58
click at [163, 280] on button "Info" at bounding box center [151, 273] width 38 height 24
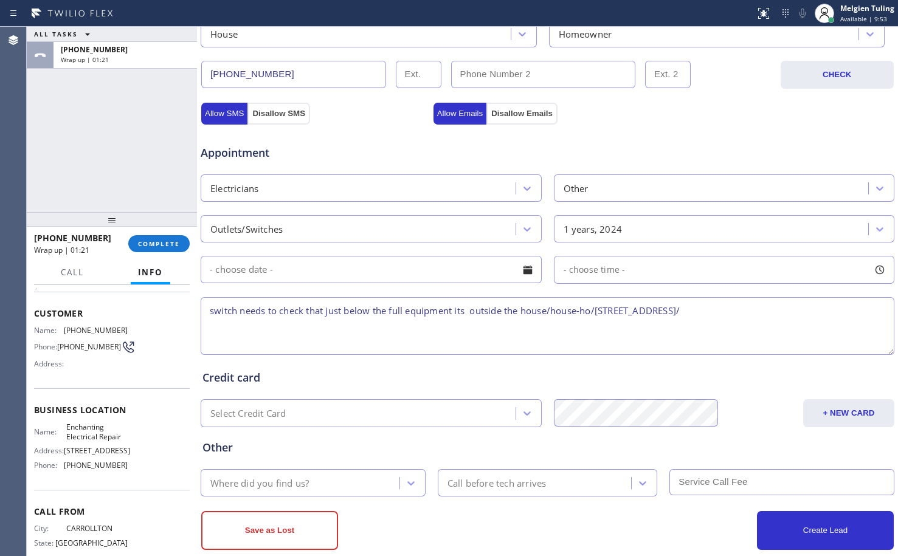
scroll to position [120, 0]
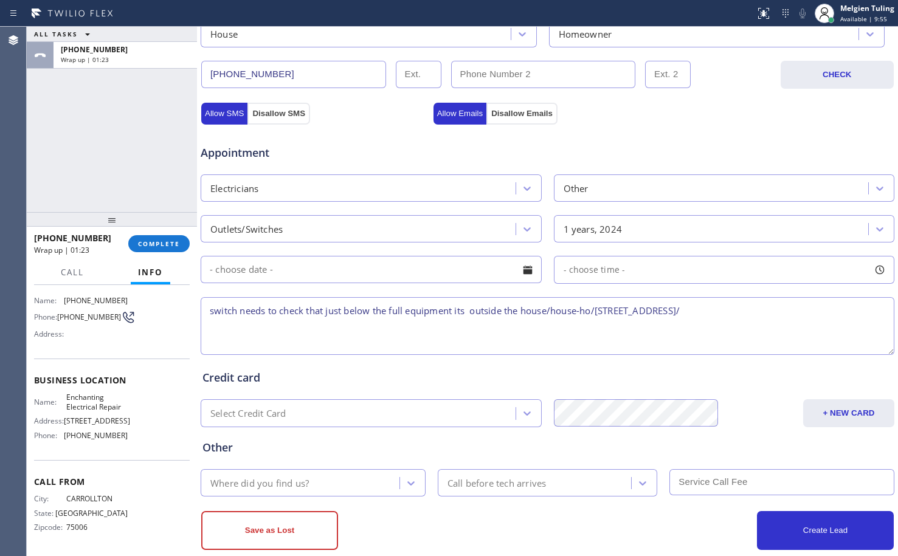
click at [87, 417] on span "[STREET_ADDRESS]" at bounding box center [97, 421] width 66 height 9
click at [92, 393] on span "Enchanting Electrical Repair" at bounding box center [96, 402] width 61 height 19
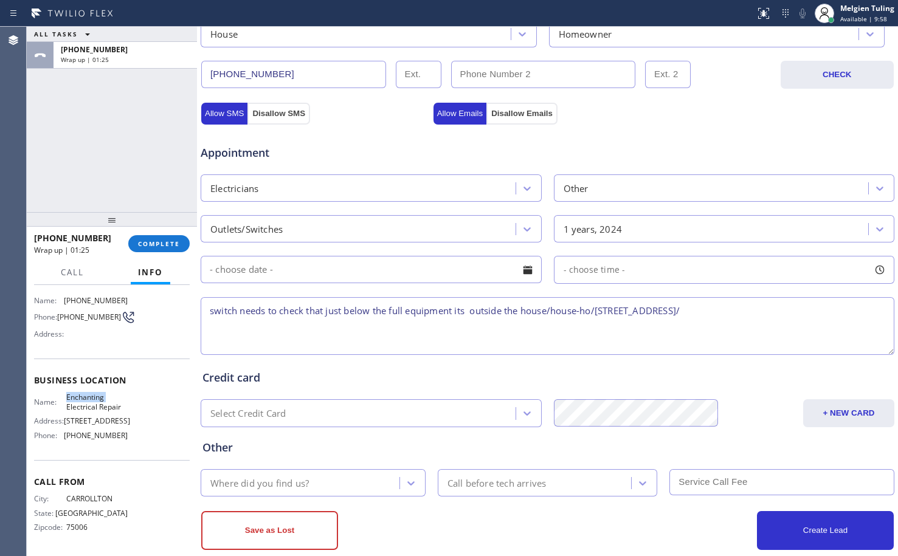
click at [92, 393] on span "Enchanting Electrical Repair" at bounding box center [96, 402] width 61 height 19
click at [94, 393] on span "Enchanting Electrical Repair" at bounding box center [96, 402] width 61 height 19
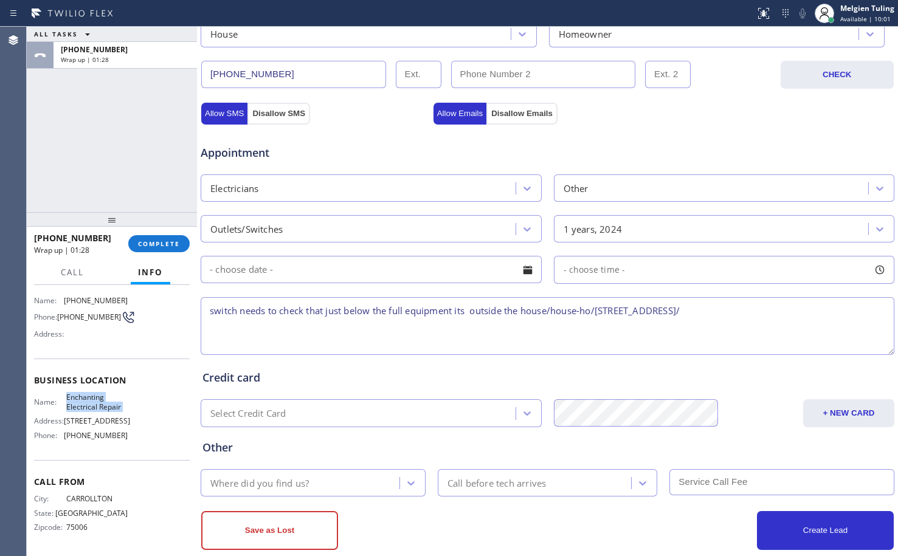
copy span "Enchanting Electrical Repair"
click at [795, 316] on textarea "switch needs to check that just below the full equipment its outside the house/…" at bounding box center [548, 326] width 694 height 58
paste textarea "Enchanting Electrical Repair"
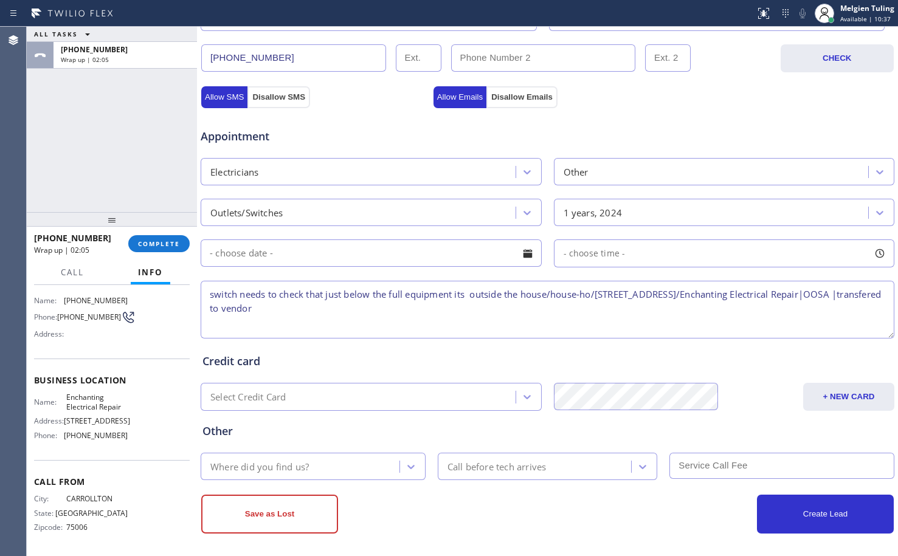
scroll to position [386, 0]
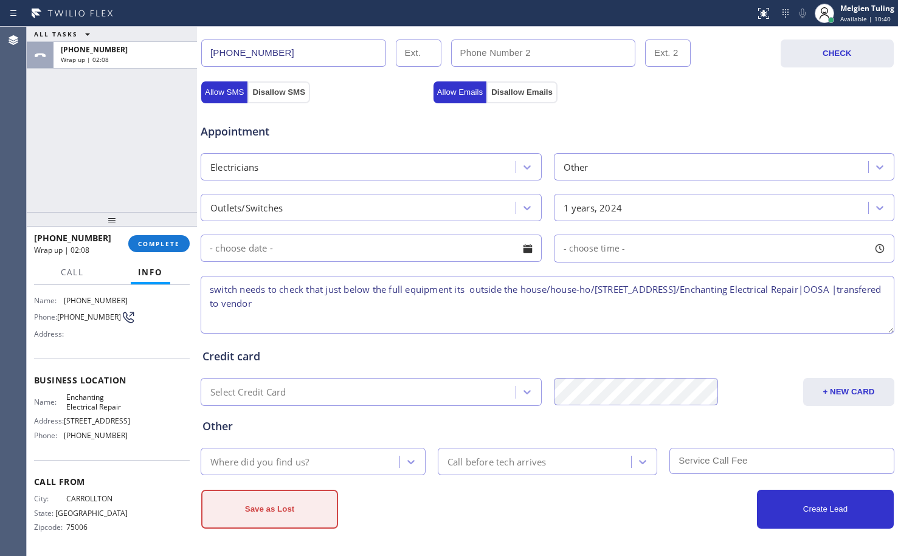
type textarea "switch needs to check that just below the full equipment its outside the house/…"
click at [268, 513] on button "Save as Lost" at bounding box center [269, 509] width 137 height 39
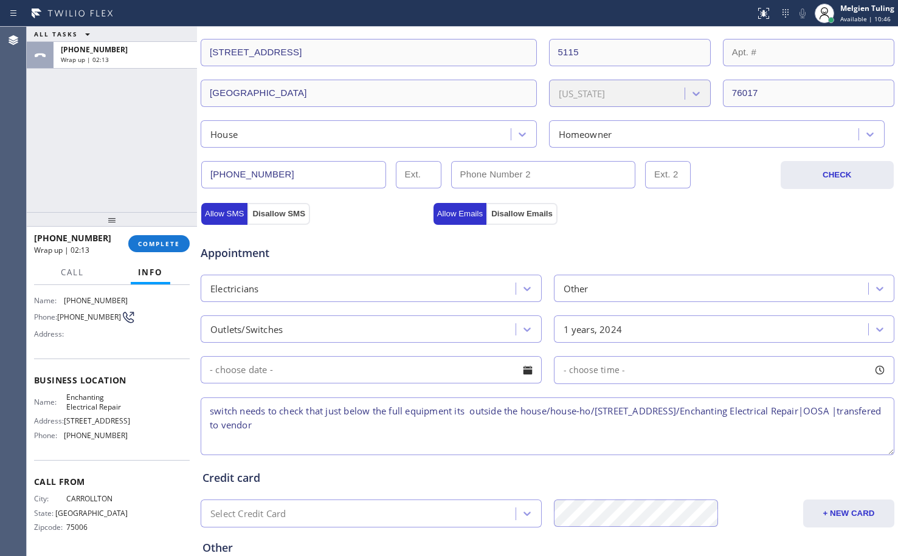
scroll to position [428, 0]
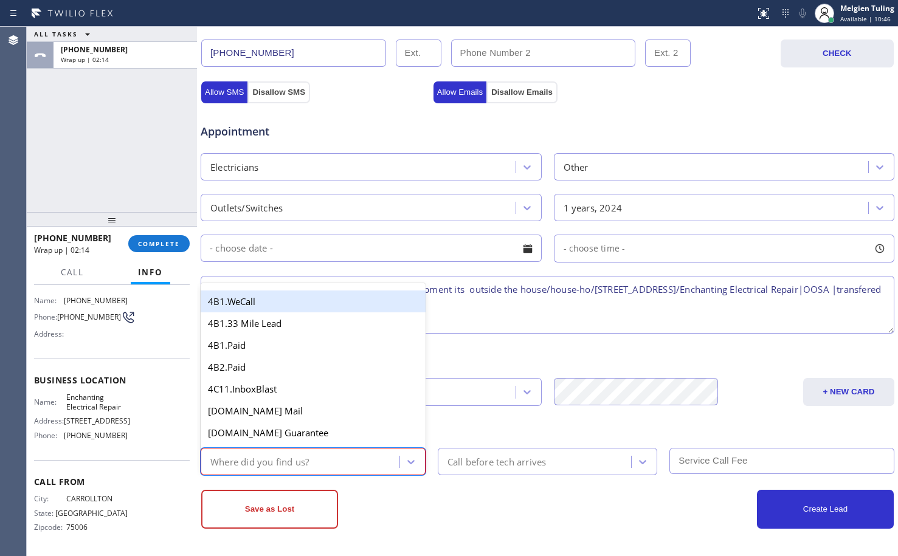
click at [309, 456] on div "Where did you find us?" at bounding box center [259, 462] width 99 height 14
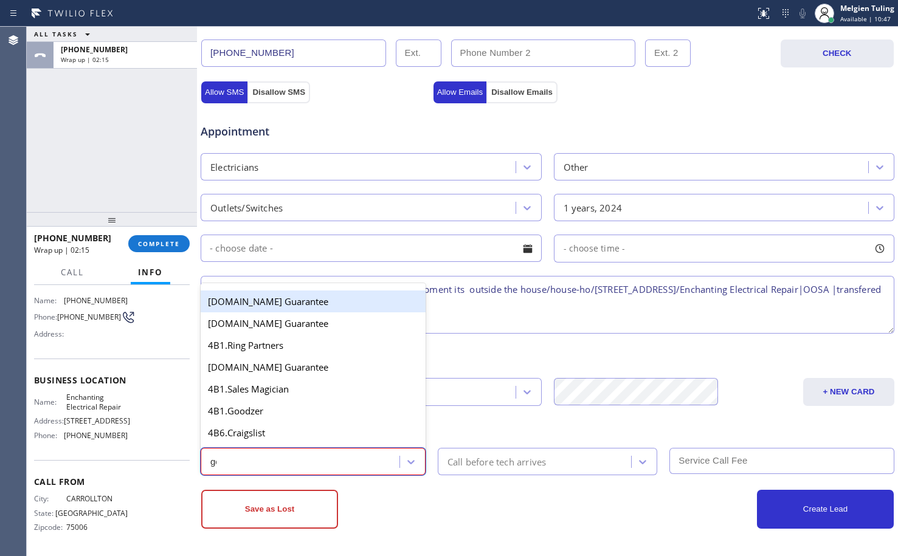
type input "goo"
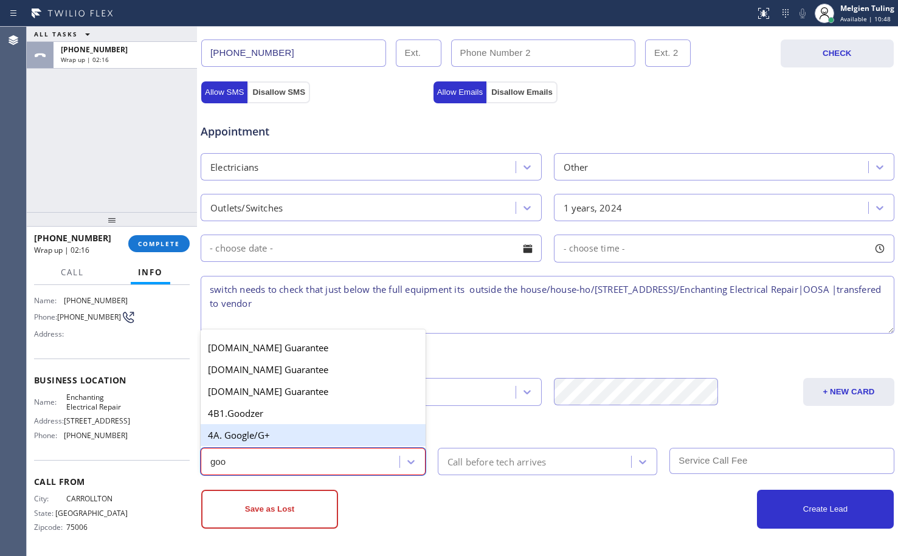
click at [277, 437] on div "4A. Google/G+" at bounding box center [313, 436] width 225 height 22
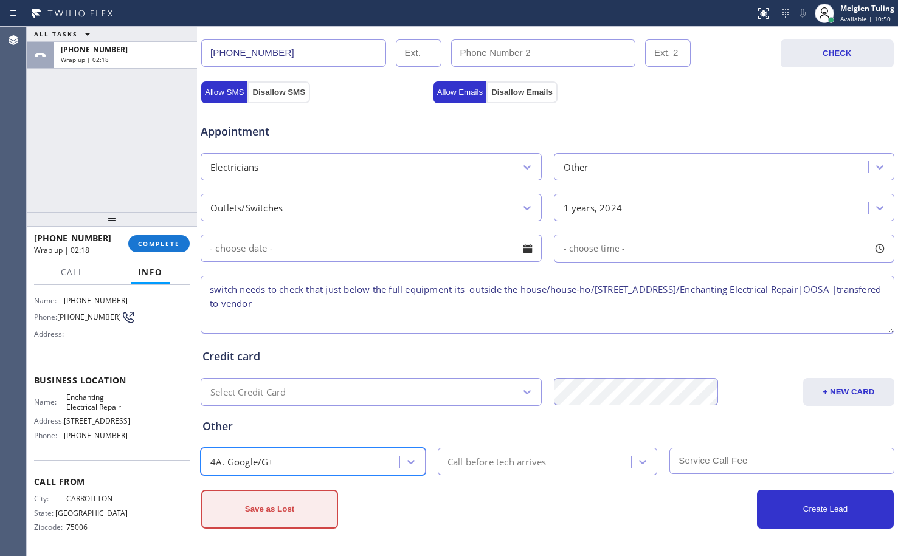
click at [282, 506] on button "Save as Lost" at bounding box center [269, 509] width 137 height 39
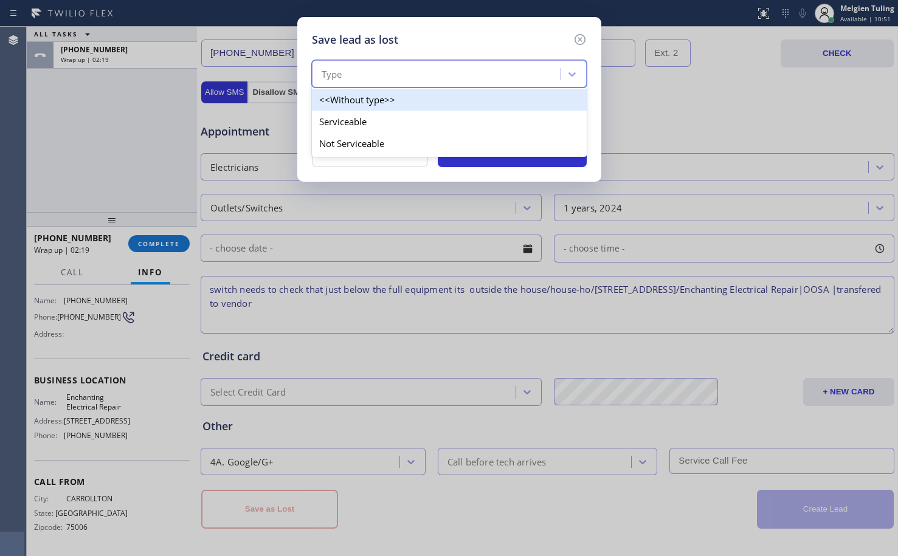
click at [377, 71] on div "Type" at bounding box center [438, 74] width 245 height 21
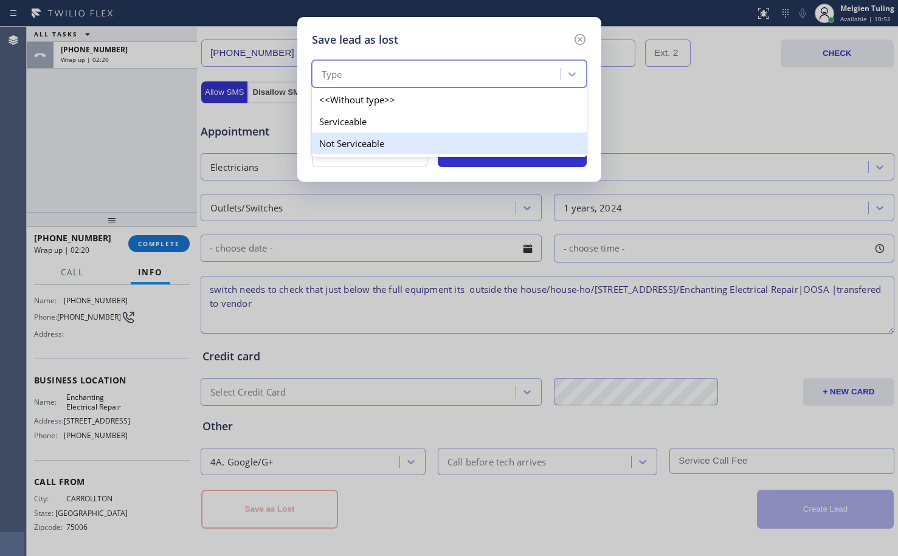
click at [337, 143] on div "Not Serviceable" at bounding box center [449, 144] width 275 height 22
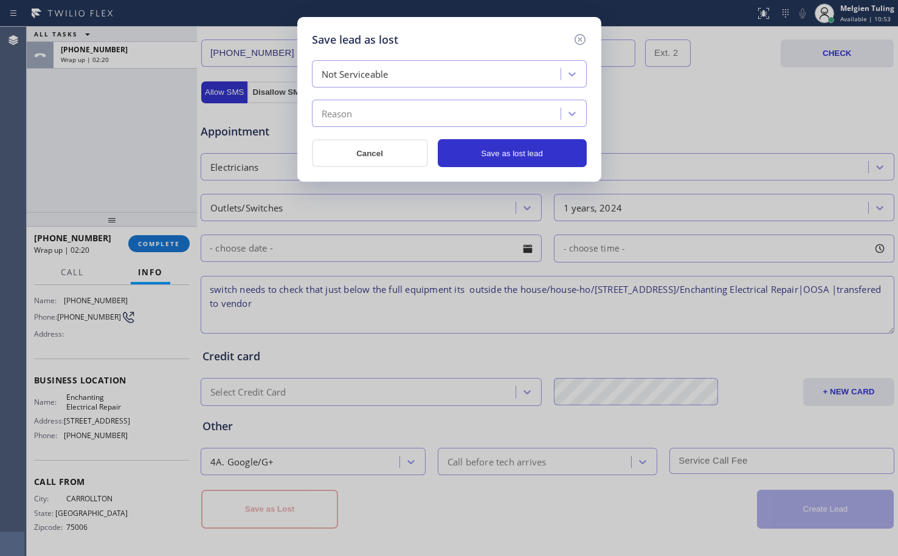
click at [344, 107] on div "Reason" at bounding box center [337, 114] width 31 height 14
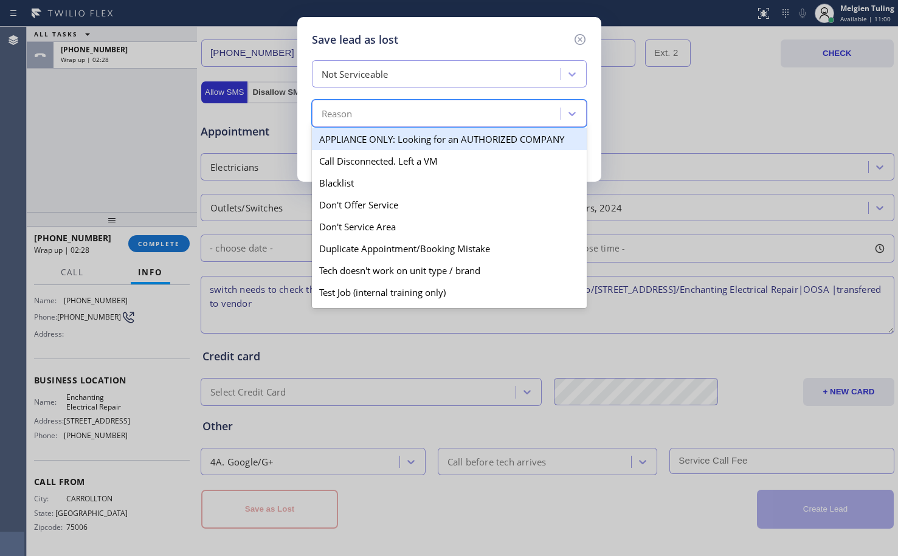
click at [384, 73] on div "Not Serviceable" at bounding box center [355, 75] width 67 height 14
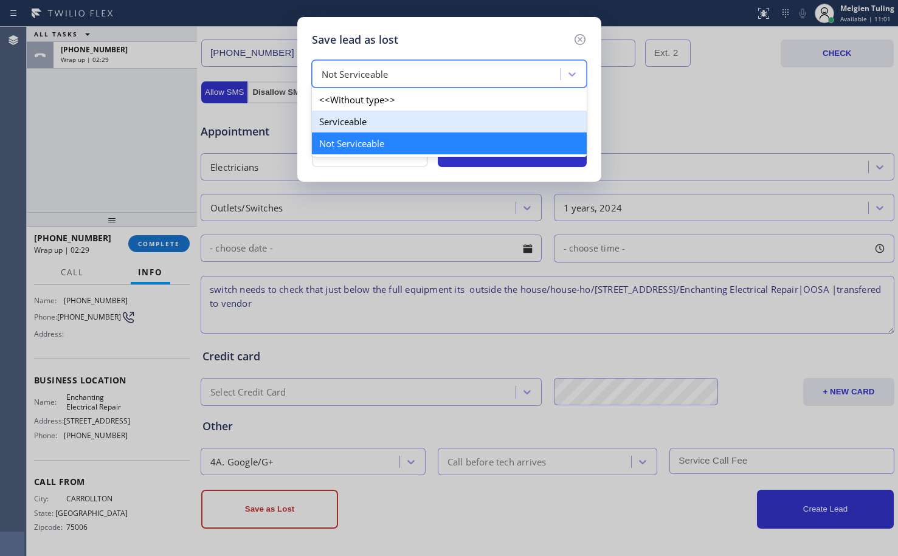
click at [358, 128] on div "Serviceable" at bounding box center [449, 122] width 275 height 22
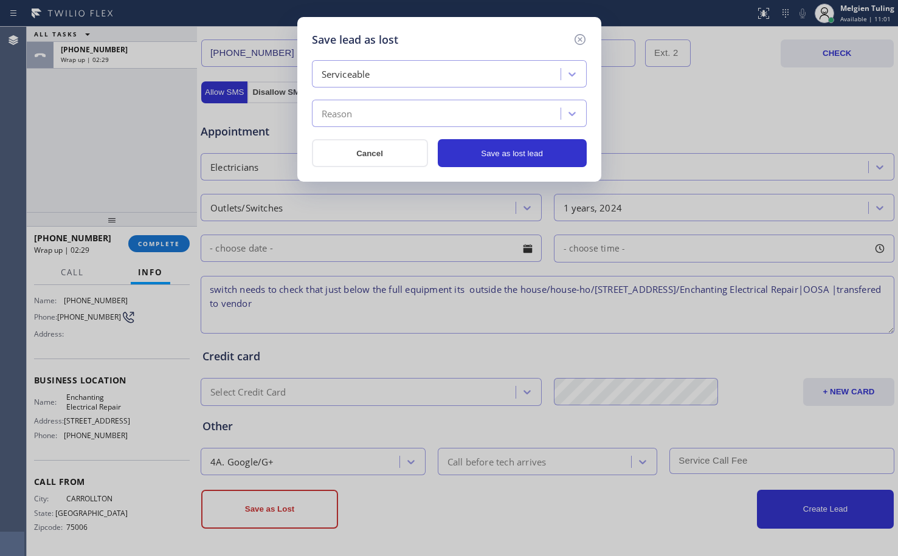
click at [358, 119] on div "Reason" at bounding box center [438, 113] width 245 height 21
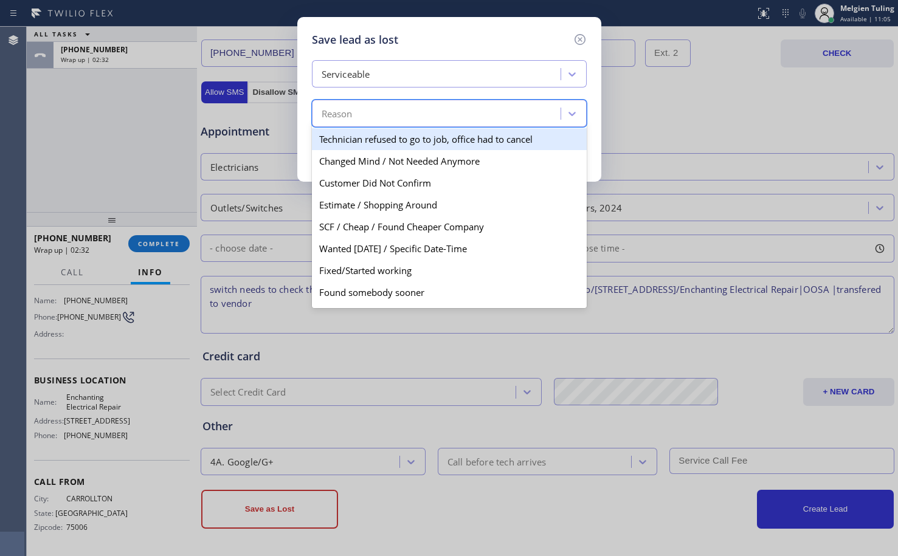
click at [366, 68] on div "Serviceable" at bounding box center [346, 75] width 49 height 14
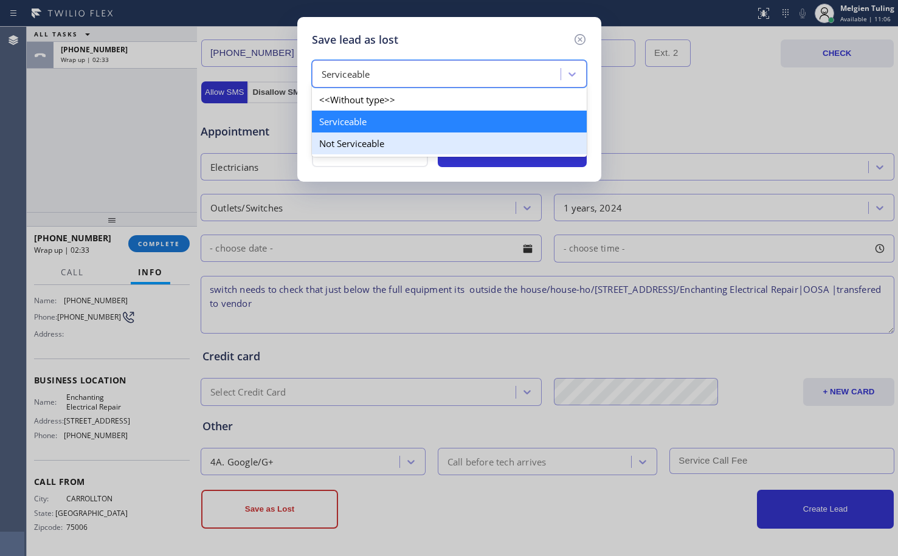
click at [347, 141] on div "Not Serviceable" at bounding box center [449, 144] width 275 height 22
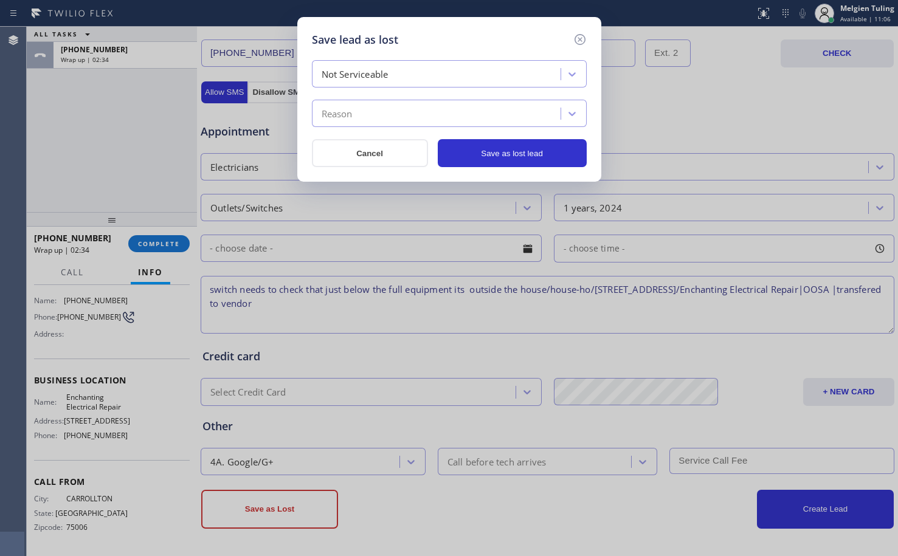
click at [354, 113] on div "Reason" at bounding box center [438, 113] width 245 height 21
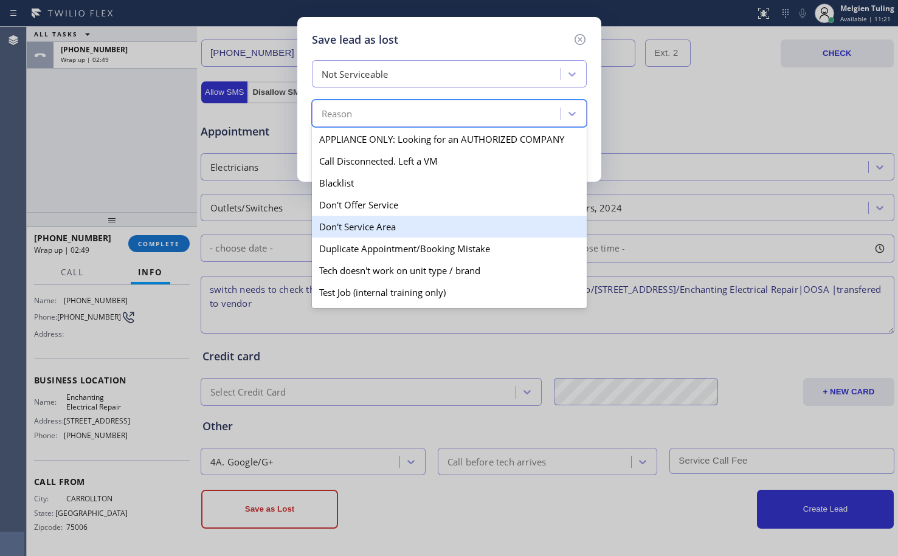
click at [356, 227] on div "Don't Service Area" at bounding box center [449, 227] width 275 height 22
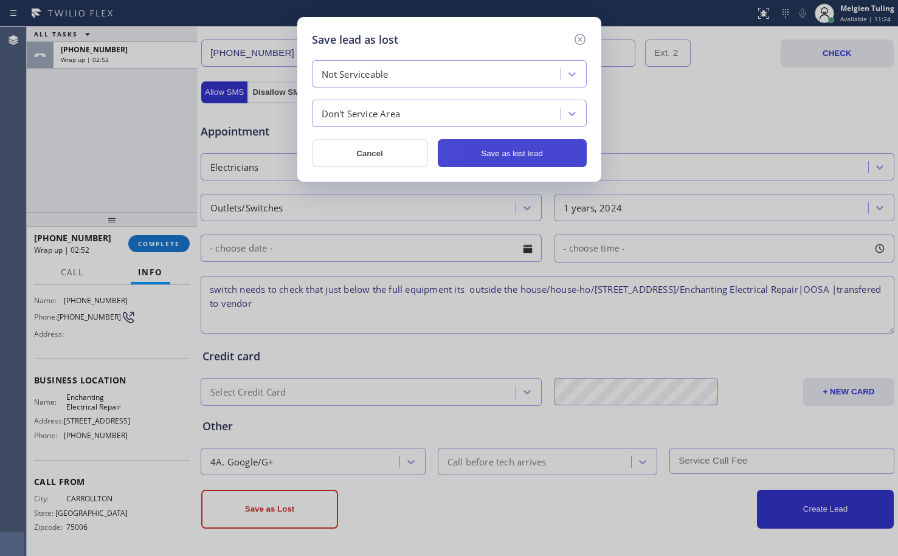
click at [493, 149] on button "Save as lost lead" at bounding box center [512, 153] width 149 height 28
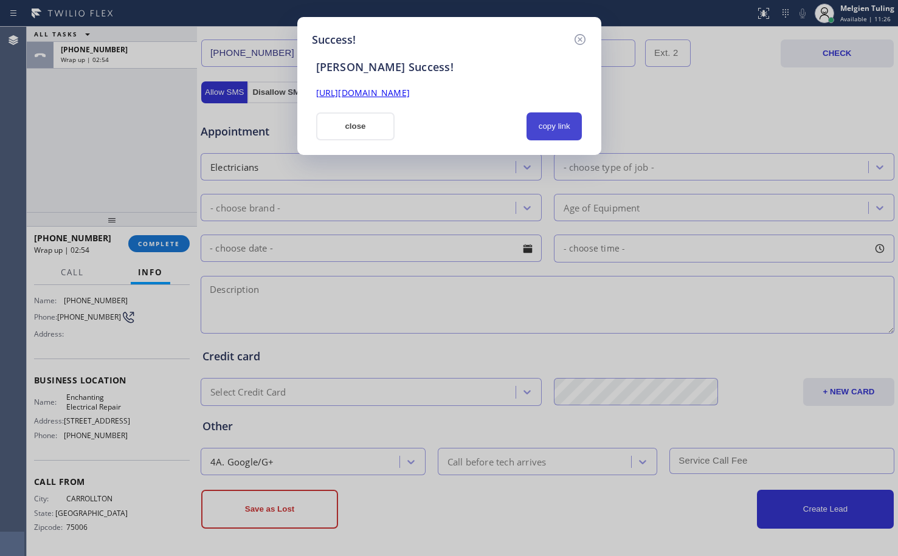
click at [553, 124] on button "copy link" at bounding box center [555, 127] width 56 height 28
click at [410, 99] on link "[URL][DOMAIN_NAME]" at bounding box center [363, 93] width 94 height 12
click at [367, 123] on button "close" at bounding box center [355, 127] width 79 height 28
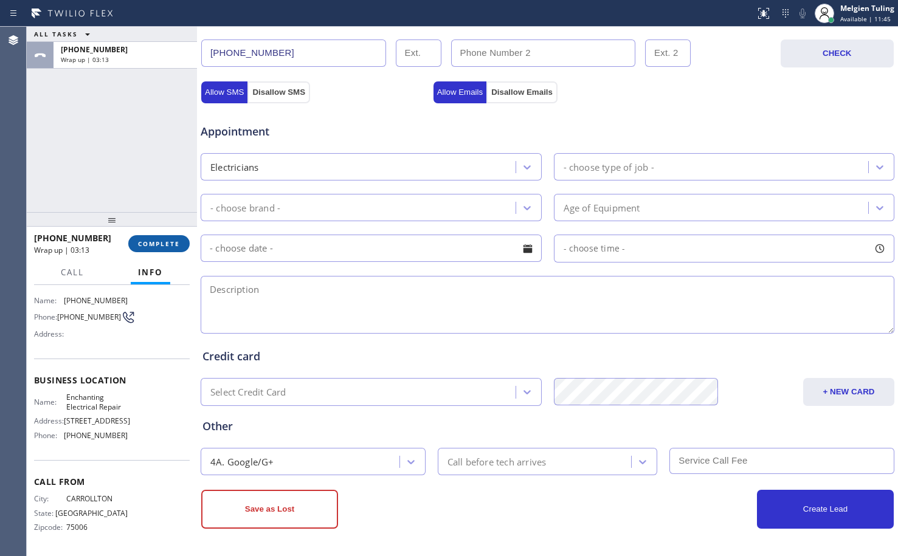
click at [171, 237] on button "COMPLETE" at bounding box center [158, 243] width 61 height 17
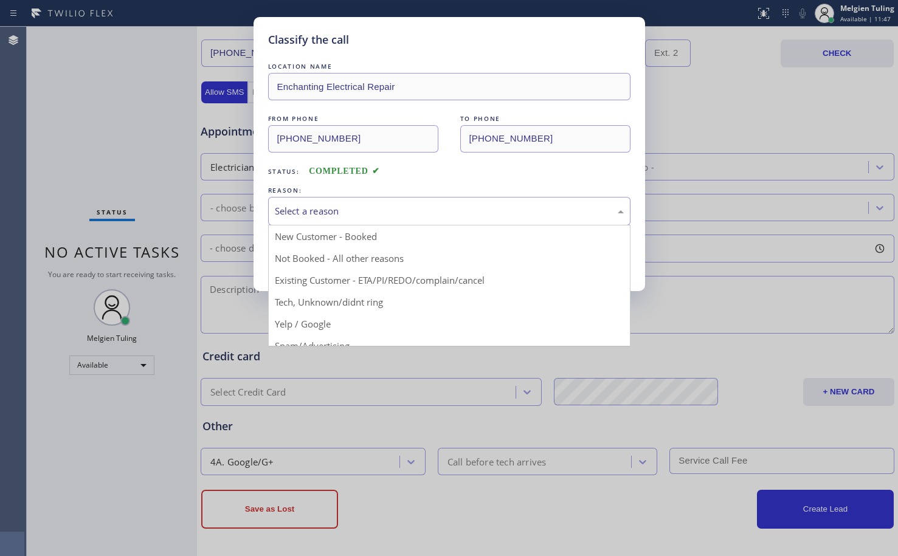
click at [303, 211] on div "Select a reason" at bounding box center [449, 211] width 349 height 14
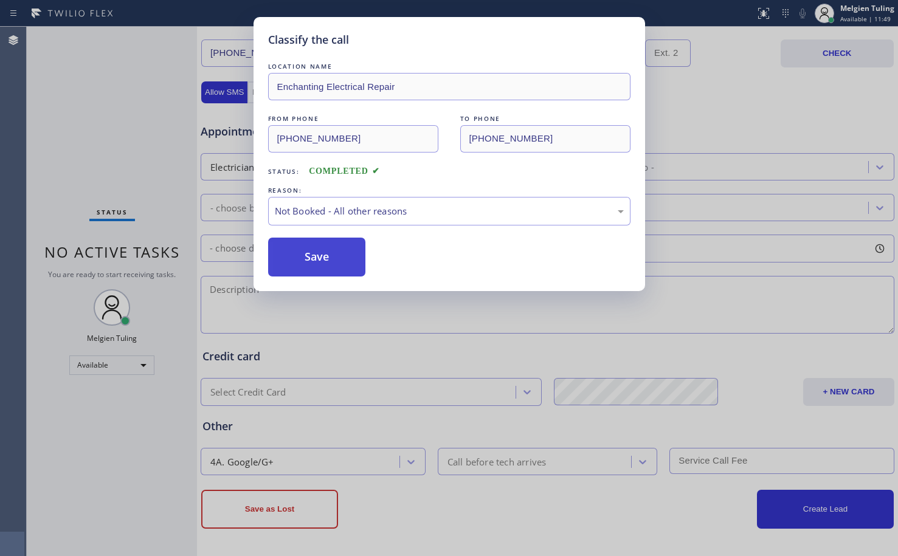
click at [299, 256] on button "Save" at bounding box center [317, 257] width 98 height 39
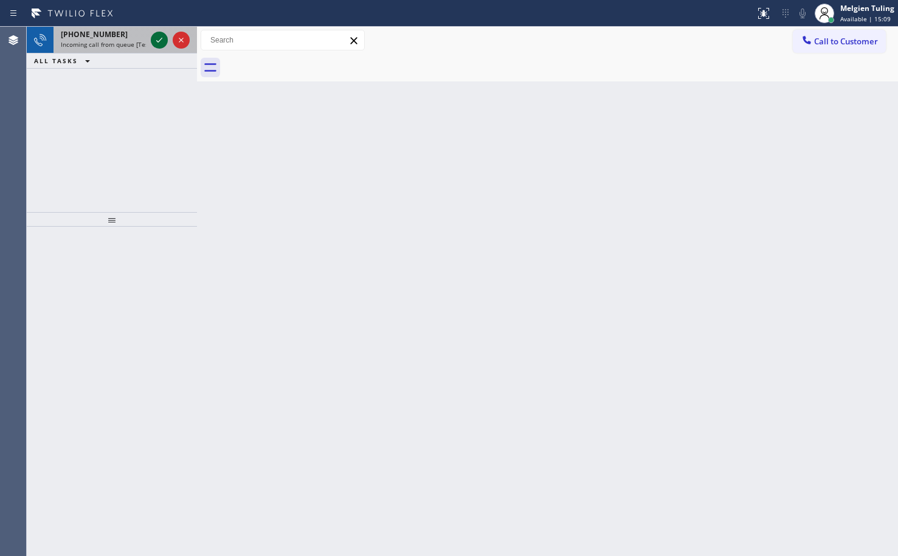
click at [156, 36] on icon at bounding box center [159, 40] width 15 height 15
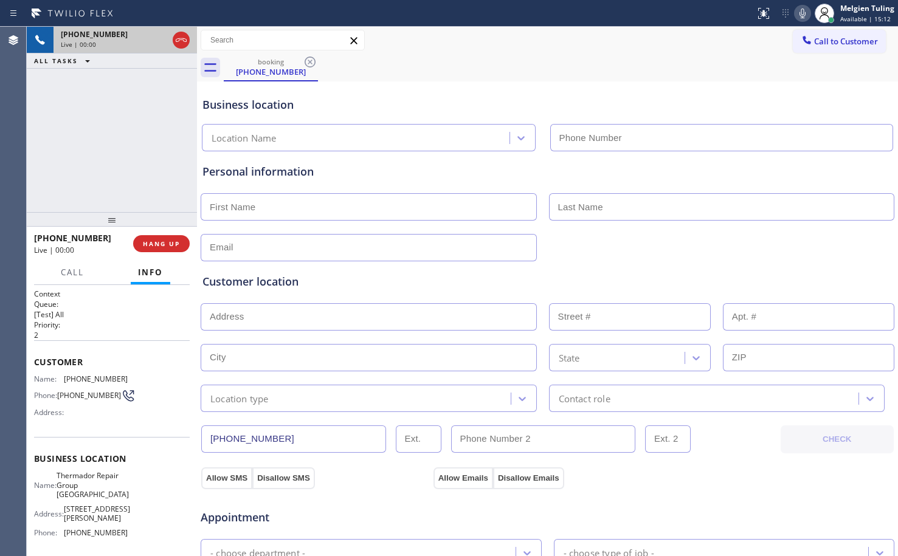
type input "[PHONE_NUMBER]"
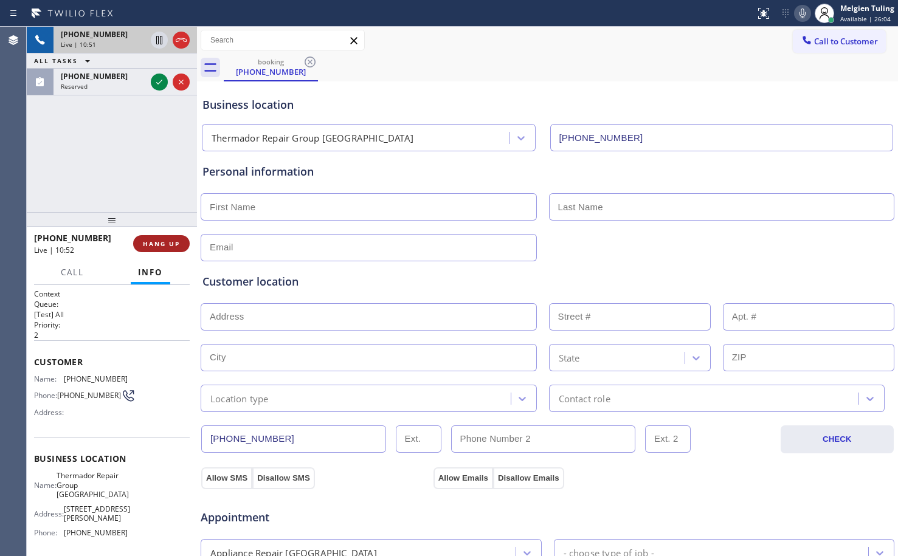
click at [163, 247] on span "HANG UP" at bounding box center [161, 244] width 37 height 9
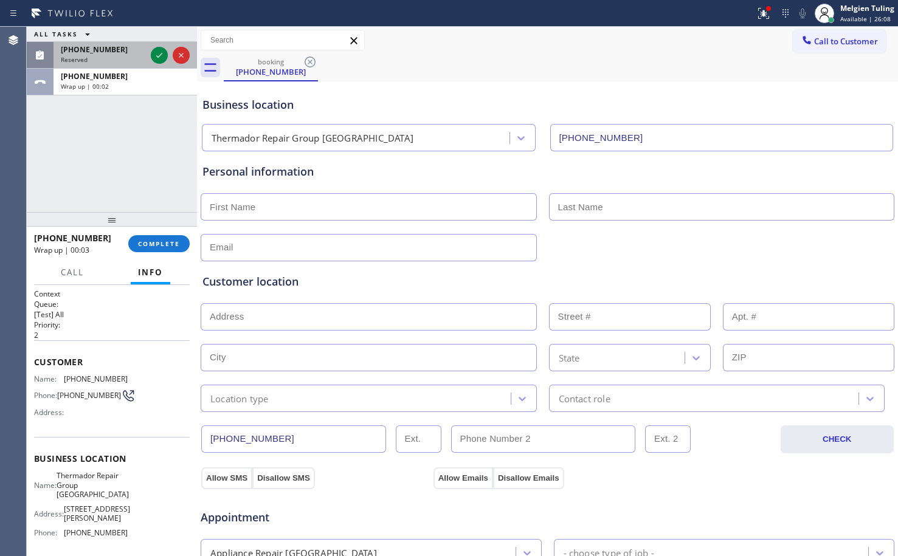
click at [107, 50] on span "[PHONE_NUMBER]" at bounding box center [94, 49] width 67 height 10
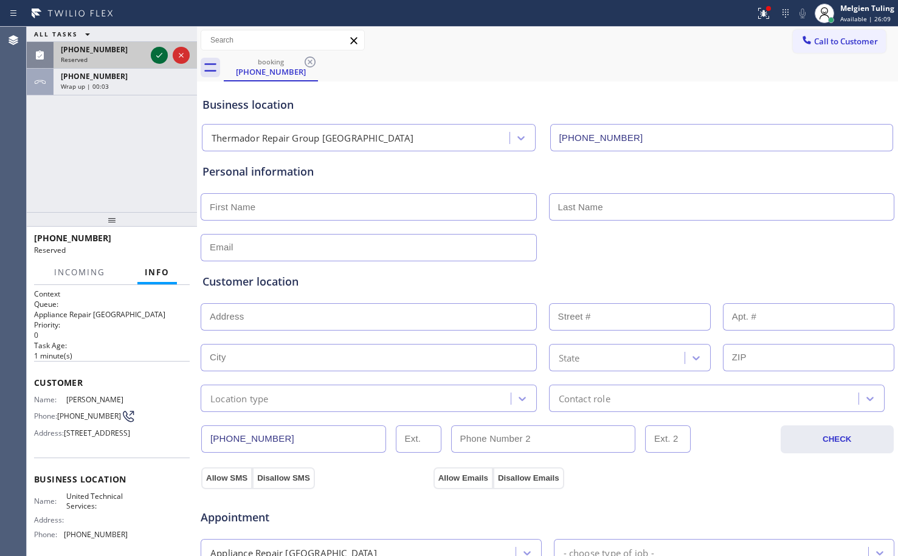
click at [156, 55] on icon at bounding box center [159, 55] width 15 height 15
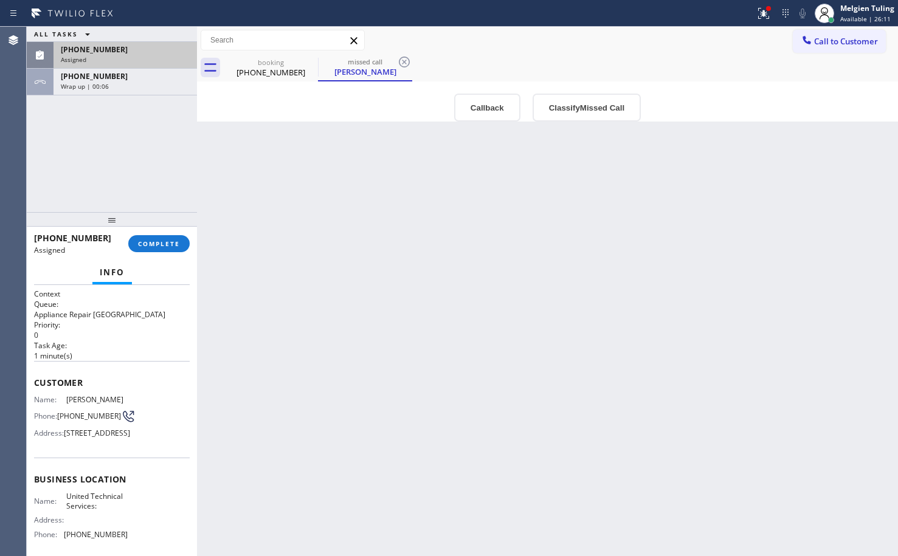
click at [32, 381] on div "Context Queue: Appliance Repair High End Priority: 0 Task Age: [DEMOGRAPHIC_DAT…" at bounding box center [112, 420] width 170 height 271
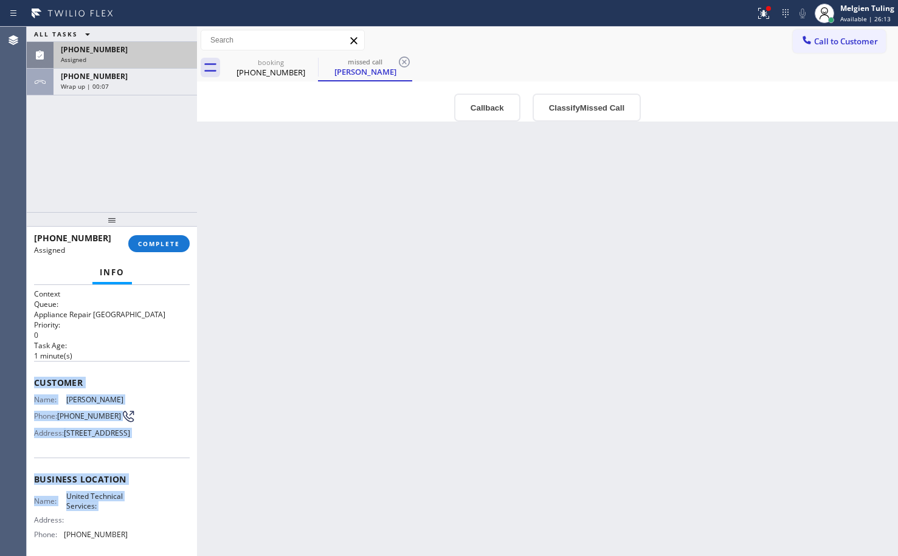
scroll to position [61, 0]
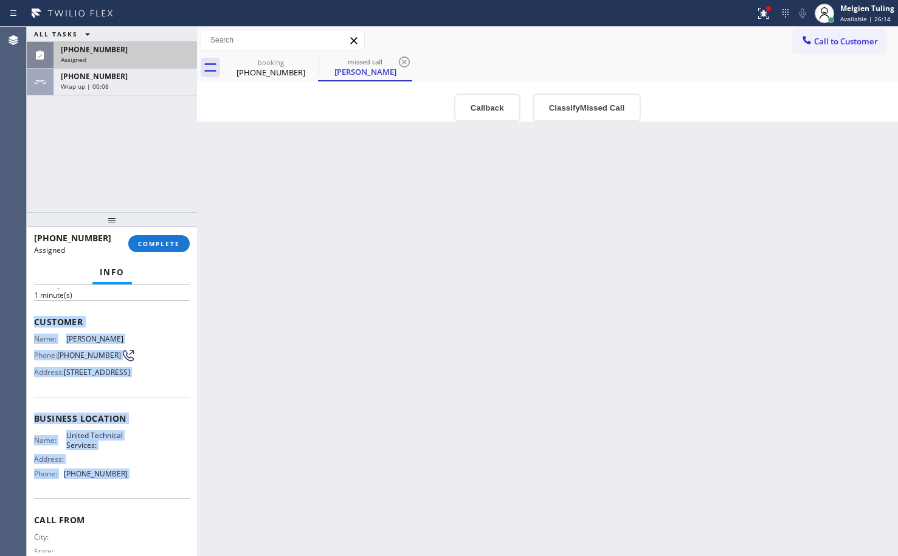
drag, startPoint x: 32, startPoint y: 381, endPoint x: 118, endPoint y: 500, distance: 146.4
click at [118, 500] on div "Context Queue: Appliance Repair High End Priority: 0 Task Age: [DEMOGRAPHIC_DAT…" at bounding box center [112, 420] width 170 height 271
click at [118, 479] on span "[PHONE_NUMBER]" at bounding box center [96, 474] width 64 height 9
drag, startPoint x: 118, startPoint y: 500, endPoint x: 33, endPoint y: 319, distance: 199.4
click at [33, 319] on div "Context Queue: Appliance Repair High End Priority: 0 Task Age: [DEMOGRAPHIC_DAT…" at bounding box center [112, 420] width 170 height 271
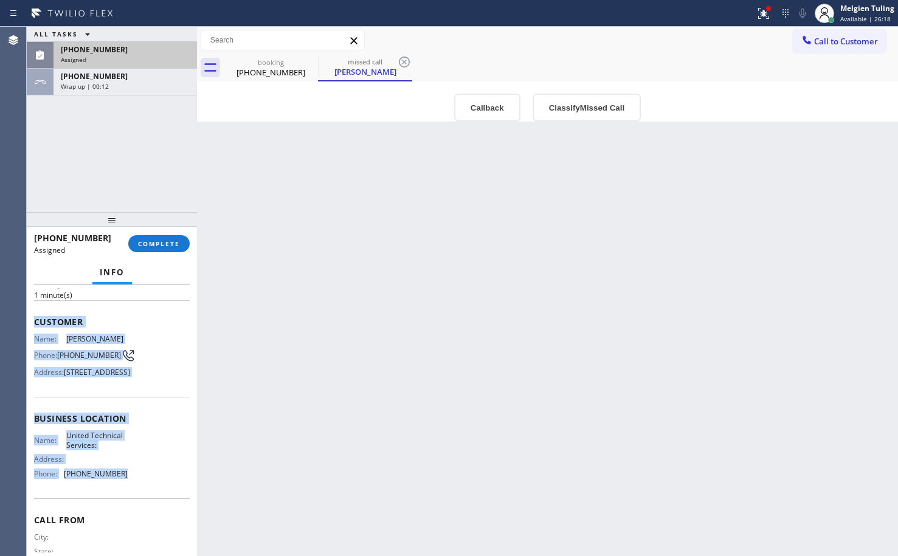
copy div "Customer Name: [PERSON_NAME] Phone: [PHONE_NUMBER] Address: [STREET_ADDRESS] Bu…"
click at [164, 246] on span "COMPLETE" at bounding box center [159, 244] width 42 height 9
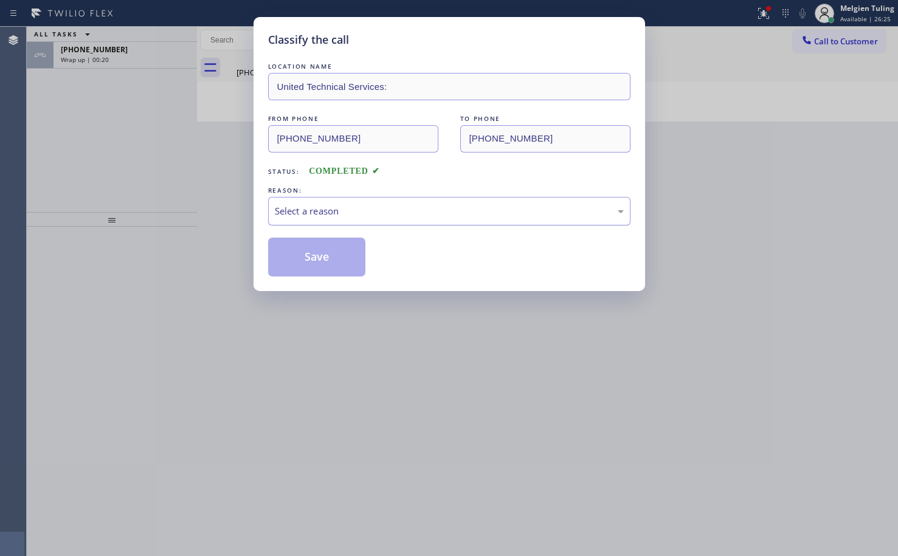
click at [340, 214] on div "Select a reason" at bounding box center [449, 211] width 349 height 14
click at [313, 251] on button "Save" at bounding box center [317, 257] width 98 height 39
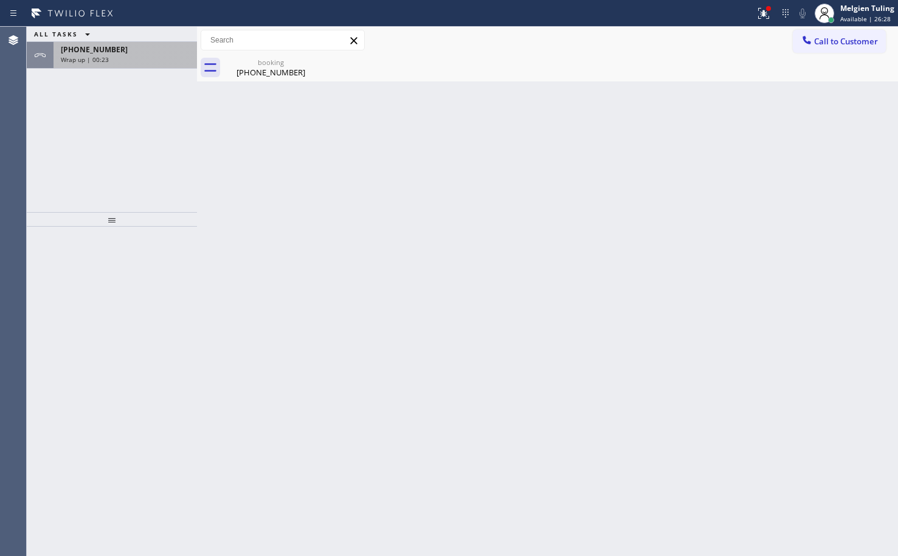
click at [127, 58] on div "Wrap up | 00:23" at bounding box center [125, 59] width 129 height 9
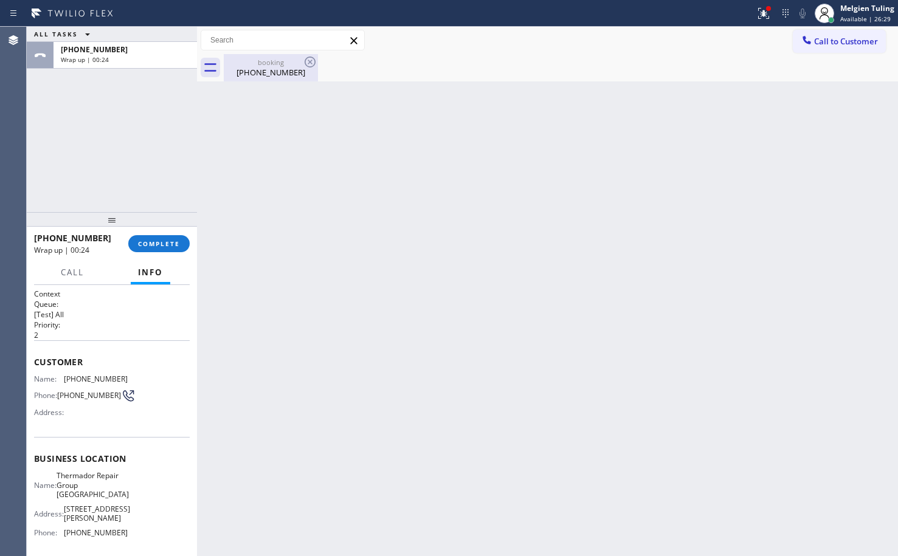
click at [272, 71] on div "[PHONE_NUMBER]" at bounding box center [271, 72] width 92 height 11
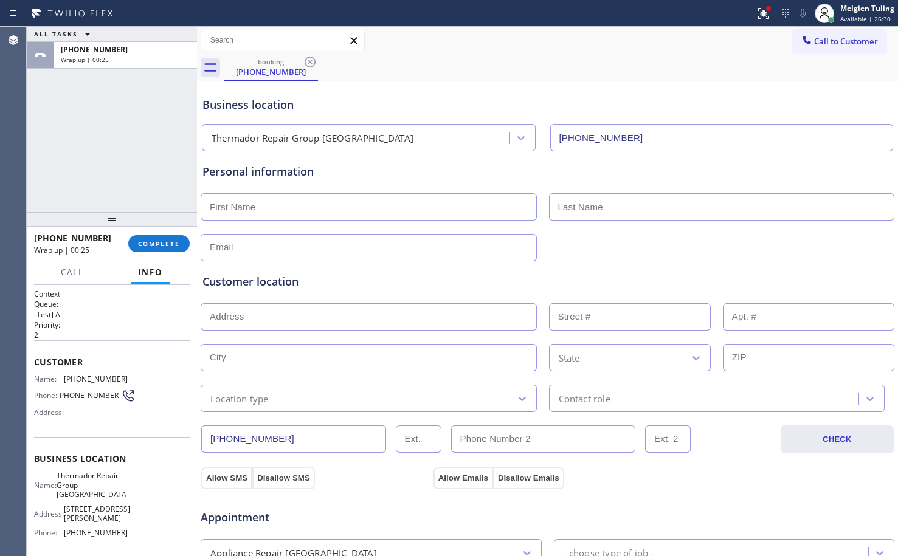
click at [273, 210] on input "text" at bounding box center [369, 206] width 336 height 27
type input "Chungwha"
click at [572, 208] on input "text" at bounding box center [722, 206] width 346 height 27
type input "Park"
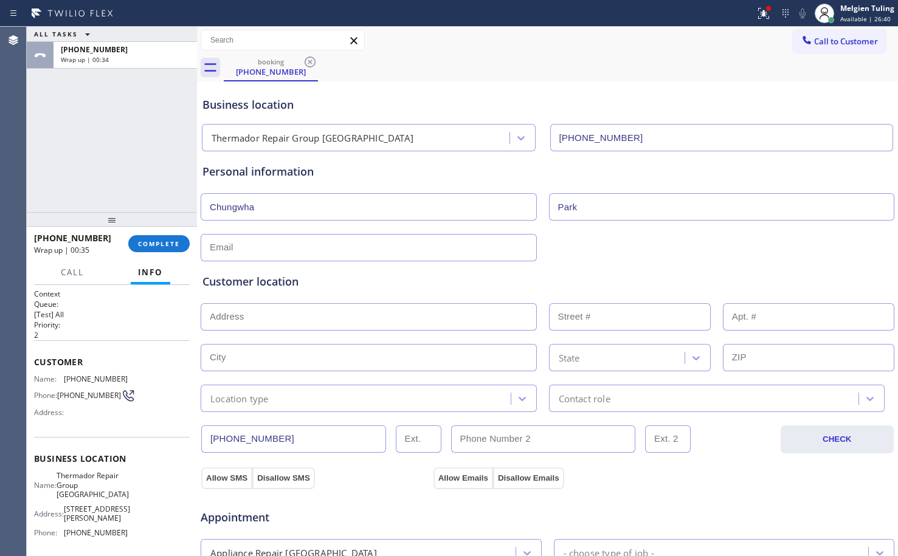
click at [285, 255] on input "text" at bounding box center [369, 247] width 336 height 27
click at [244, 238] on input "text" at bounding box center [369, 247] width 336 height 27
type input "[EMAIL_ADDRESS][DOMAIN_NAME]"
click at [265, 313] on input "text" at bounding box center [369, 316] width 336 height 27
paste input "[STREET_ADDRESS][PERSON_NAME]"
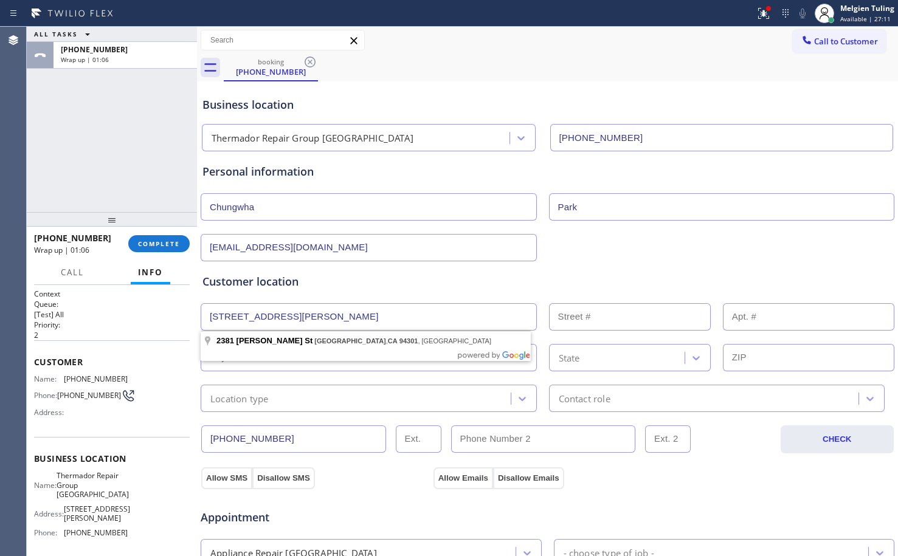
type input "[STREET_ADDRESS][PERSON_NAME]"
type input "2381"
type input "[GEOGRAPHIC_DATA]"
type input "94301"
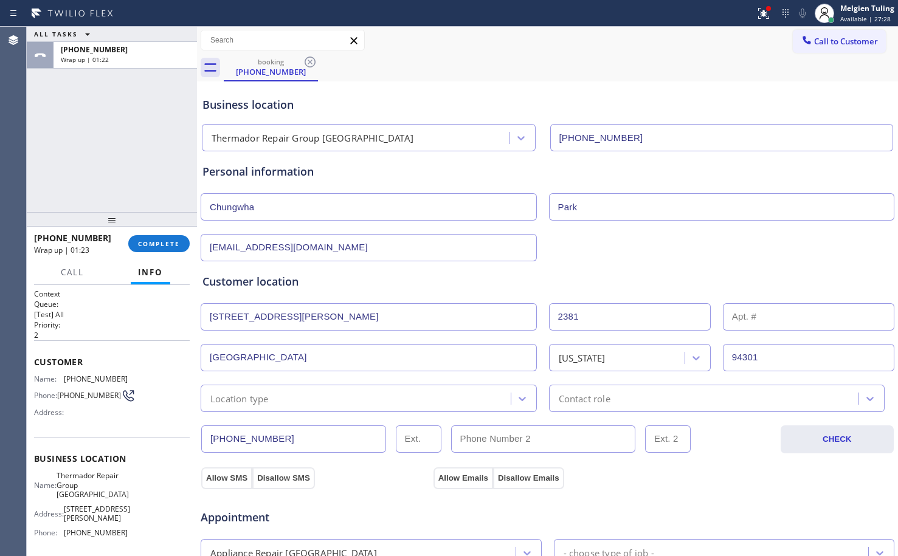
click at [316, 403] on div "Location type" at bounding box center [357, 398] width 307 height 21
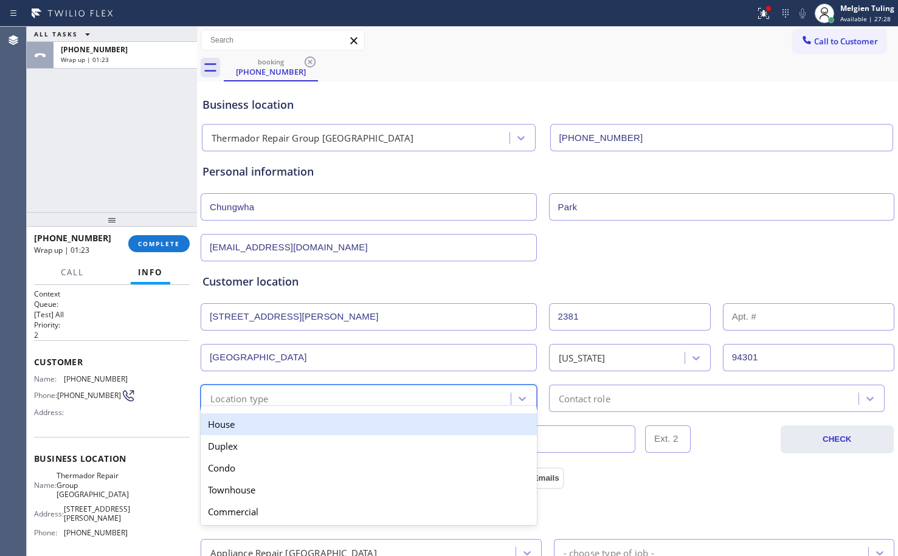
click at [303, 423] on div "House" at bounding box center [369, 425] width 336 height 22
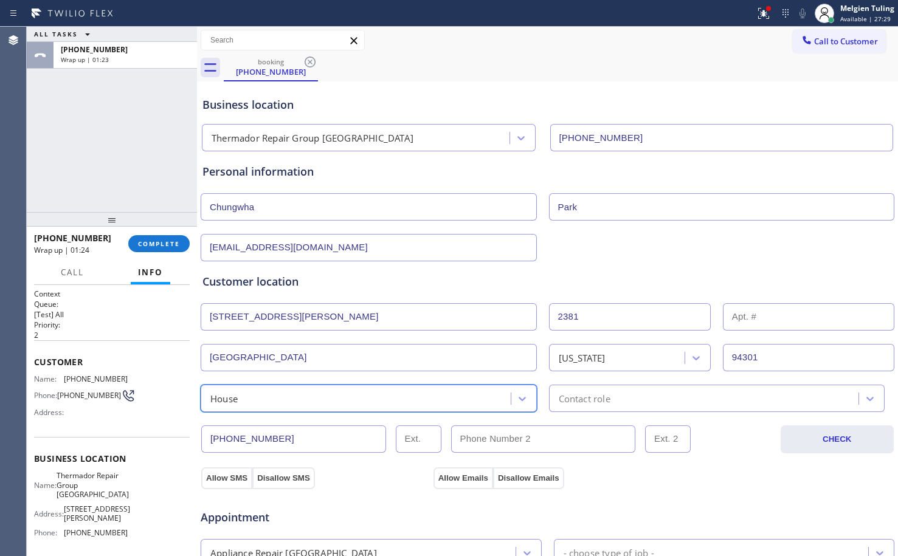
click at [597, 393] on div "Contact role" at bounding box center [585, 399] width 52 height 14
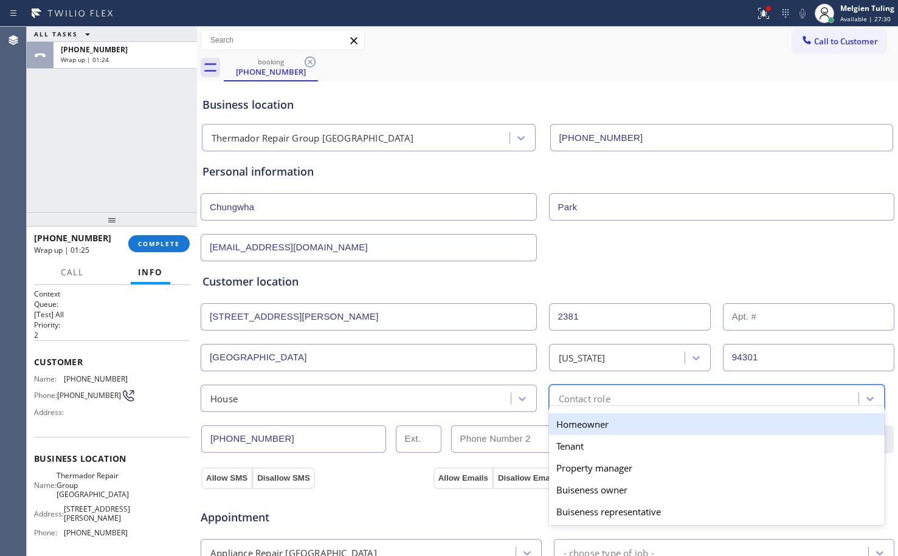
click at [577, 427] on div "Homeowner" at bounding box center [717, 425] width 336 height 22
click at [577, 427] on input "text" at bounding box center [543, 439] width 185 height 27
type input "(___) ___-____"
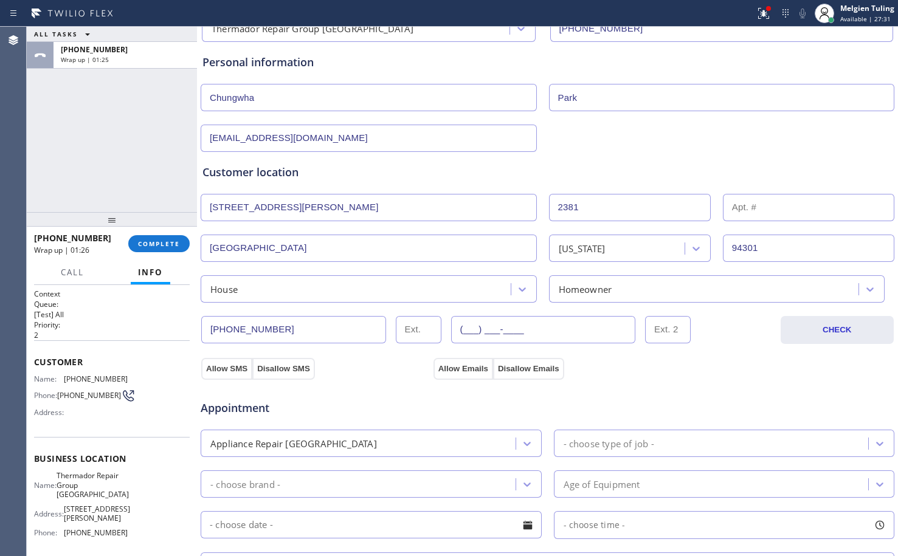
scroll to position [122, 0]
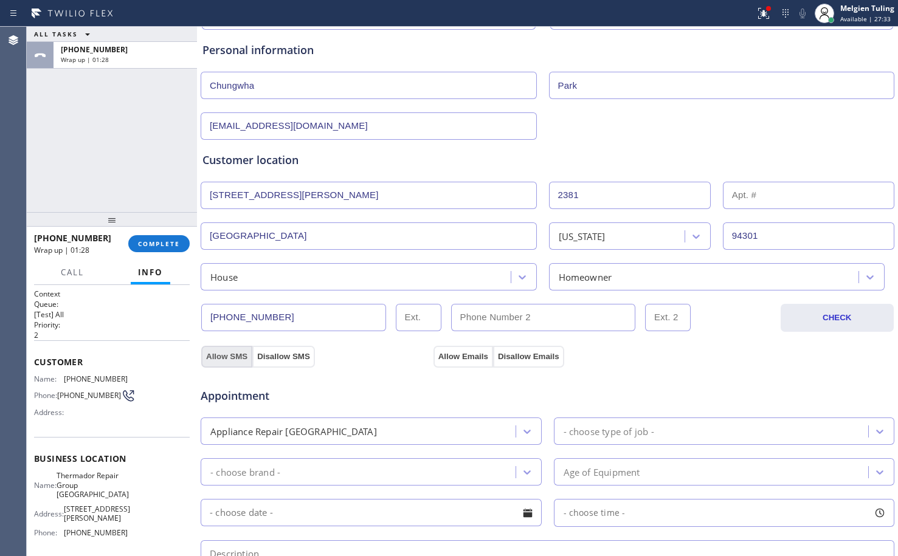
click at [225, 361] on button "Allow SMS" at bounding box center [226, 357] width 51 height 22
click at [456, 360] on button "Allow Emails" at bounding box center [464, 357] width 60 height 22
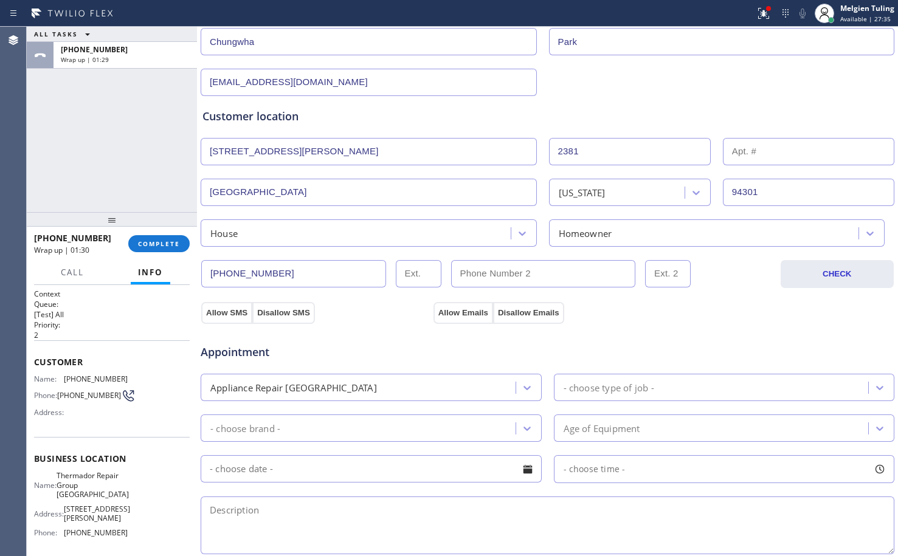
scroll to position [182, 0]
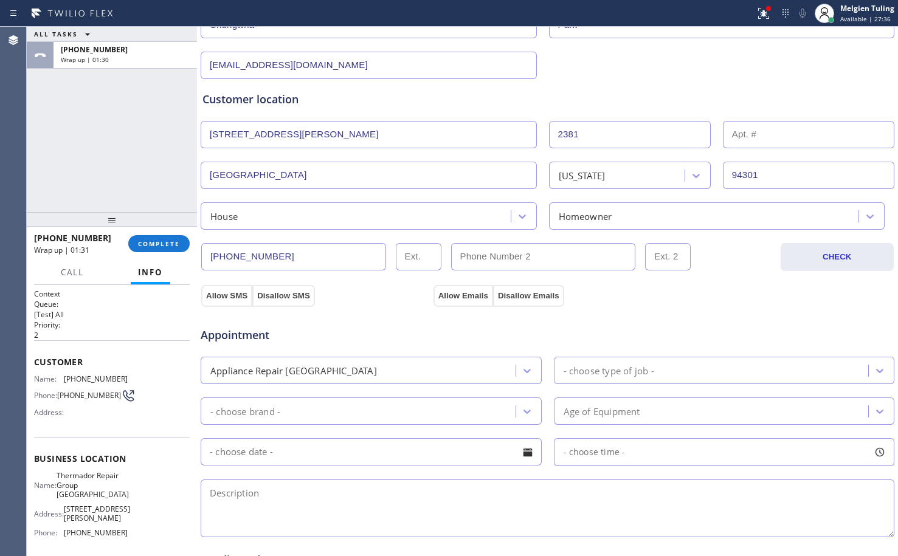
click at [507, 366] on div "Appliance Repair [GEOGRAPHIC_DATA]" at bounding box center [359, 370] width 311 height 21
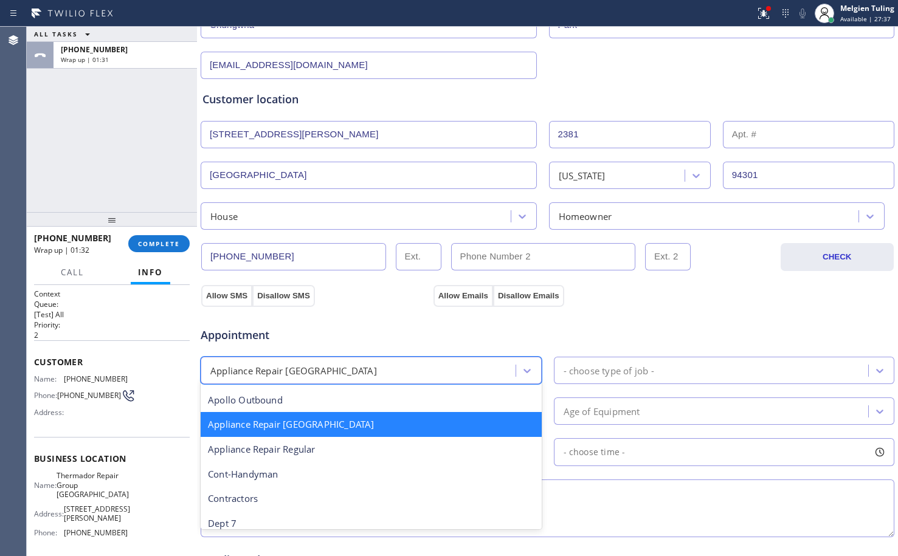
scroll to position [123, 0]
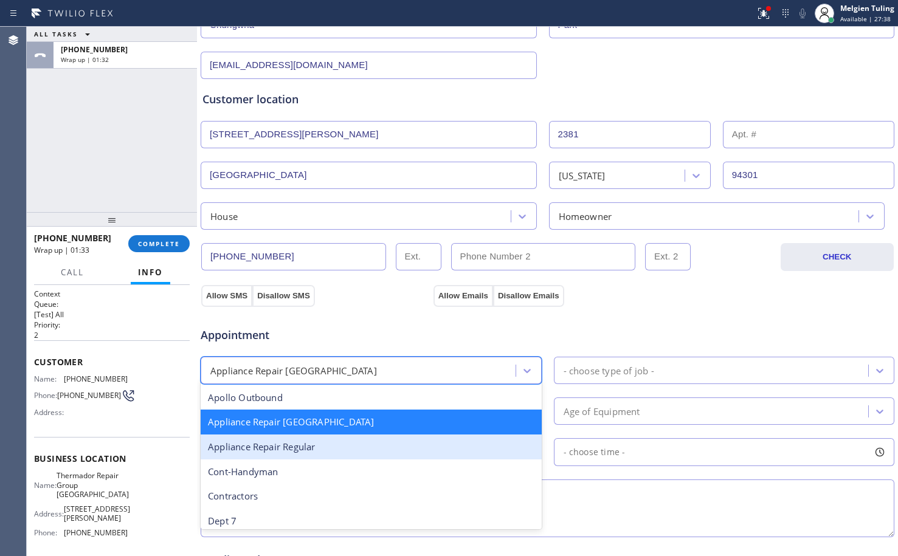
click at [332, 445] on div "Appliance Repair Regular" at bounding box center [371, 447] width 341 height 25
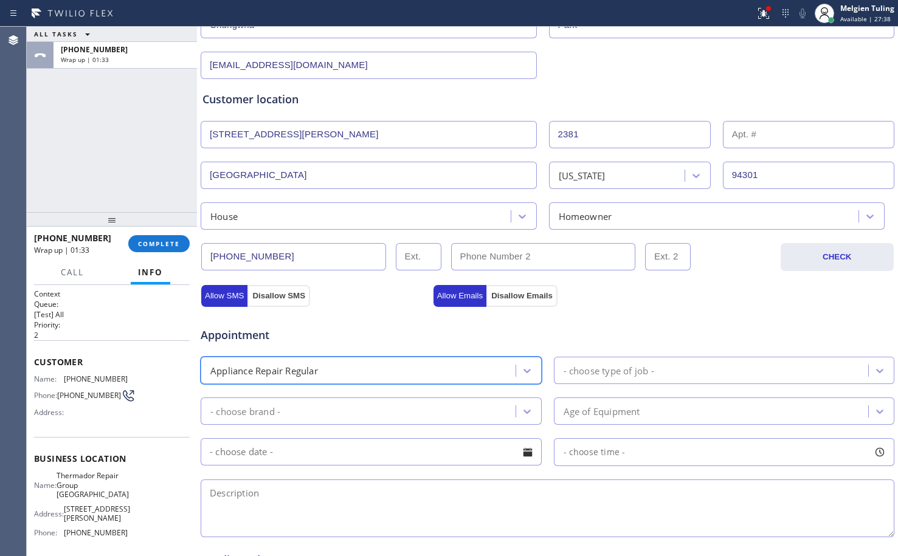
click at [596, 376] on div "- choose type of job -" at bounding box center [609, 371] width 91 height 14
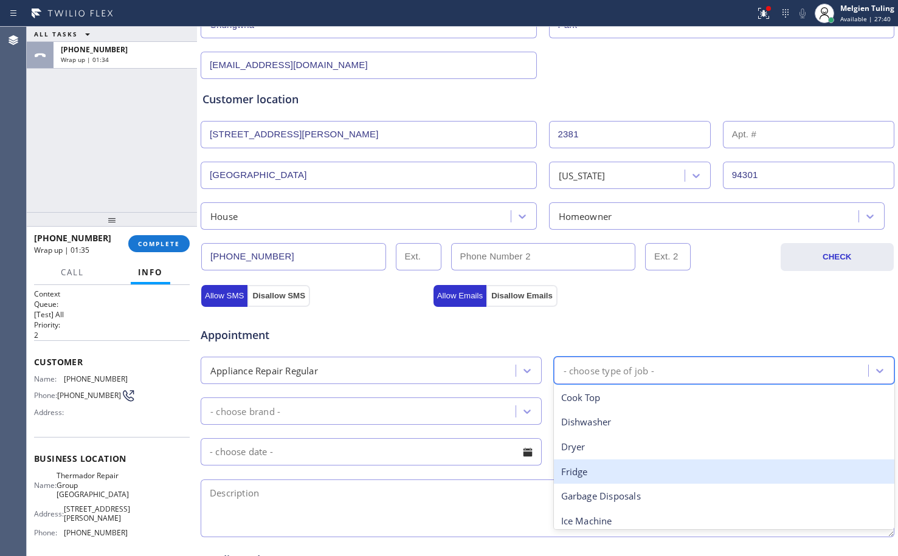
click at [583, 470] on div "Fridge" at bounding box center [724, 472] width 341 height 25
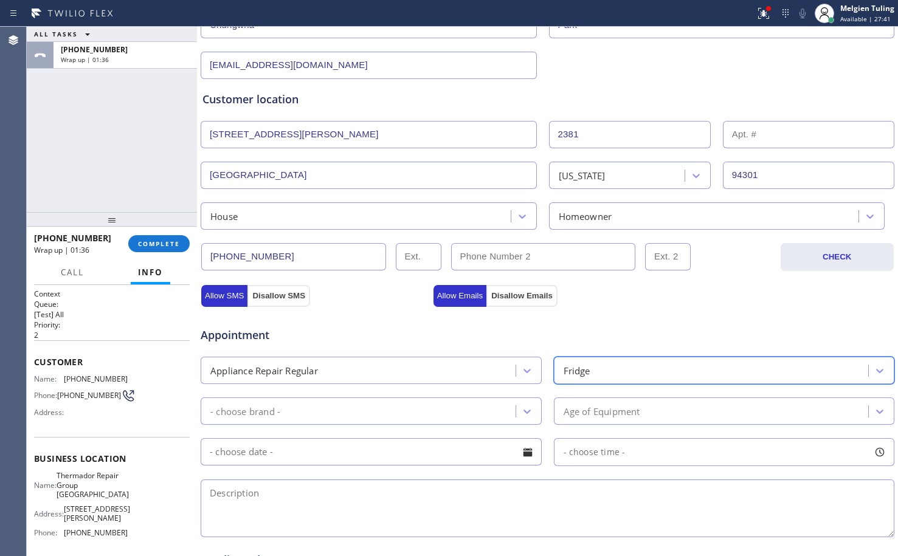
click at [459, 414] on div "- choose brand -" at bounding box center [359, 411] width 311 height 21
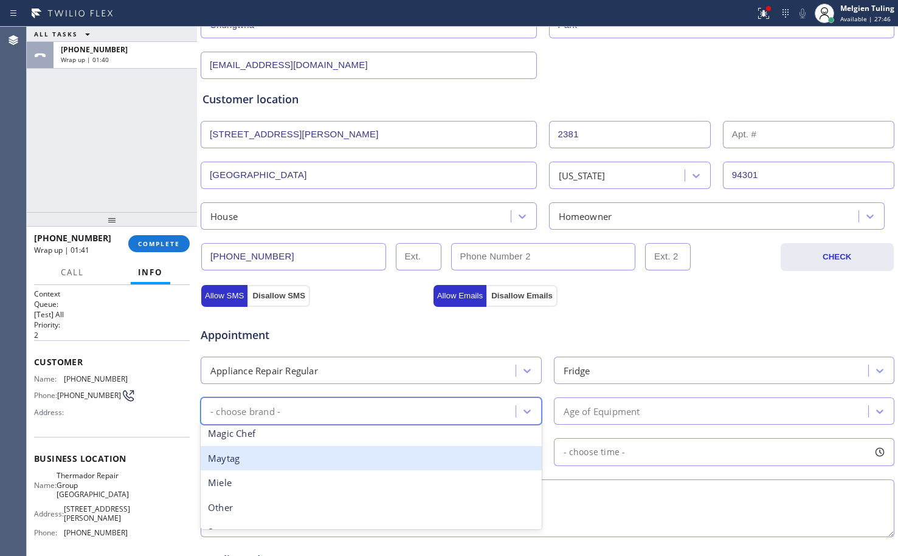
scroll to position [283, 0]
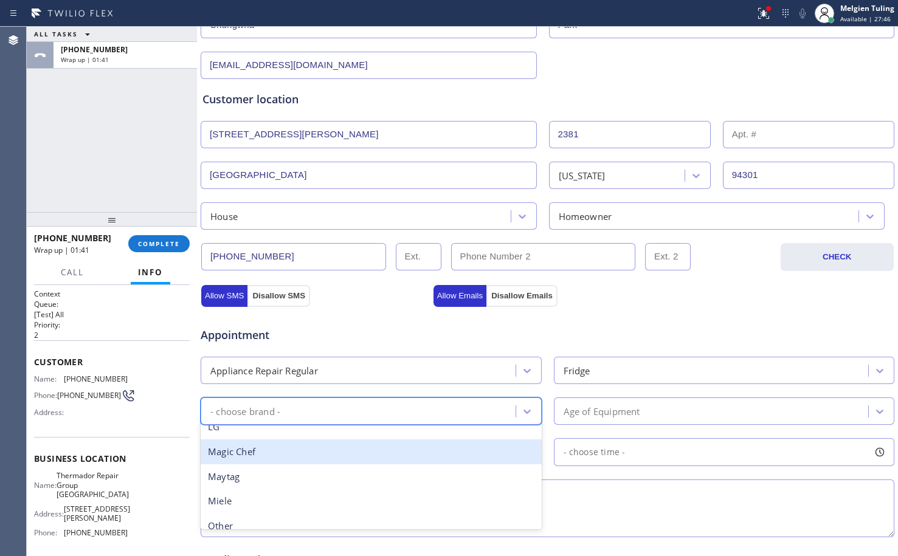
click at [411, 364] on div "Appliance Repair Regular" at bounding box center [359, 370] width 311 height 21
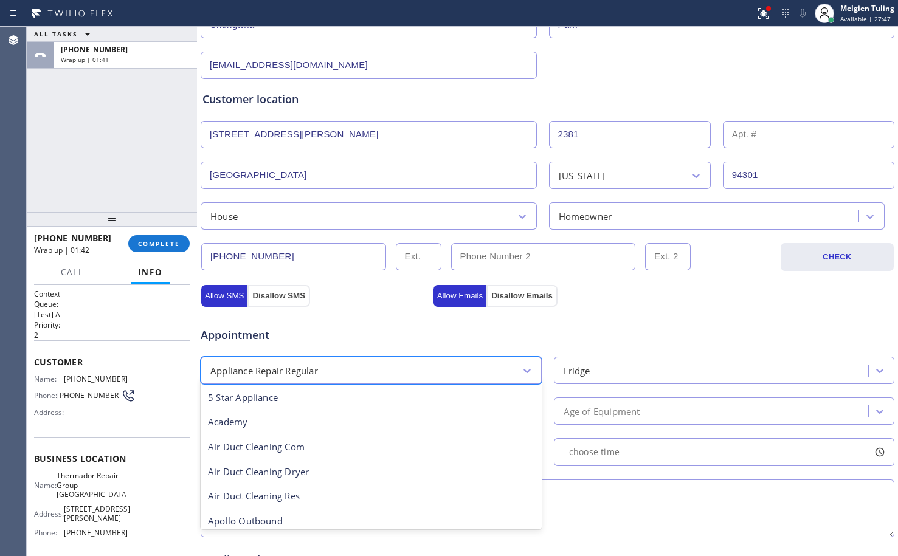
scroll to position [26, 0]
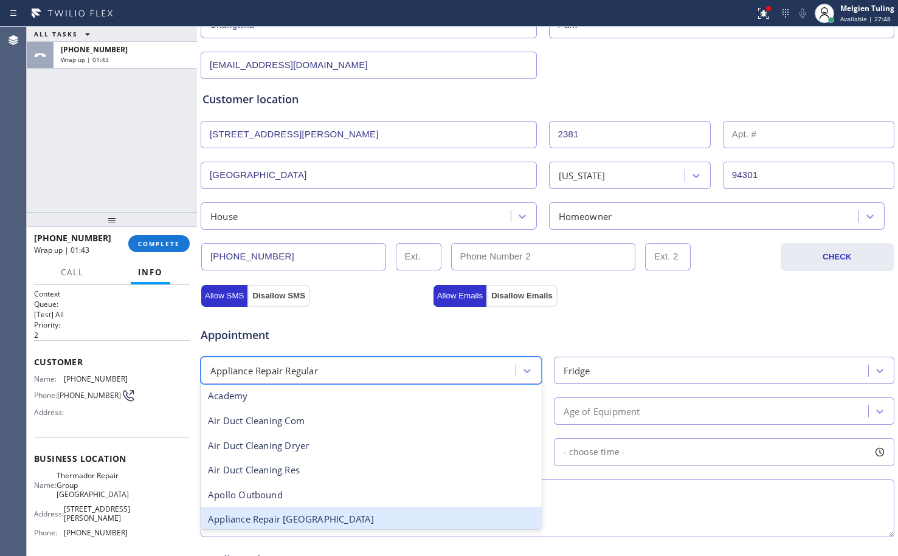
click at [310, 520] on div "Appliance Repair [GEOGRAPHIC_DATA]" at bounding box center [371, 519] width 341 height 25
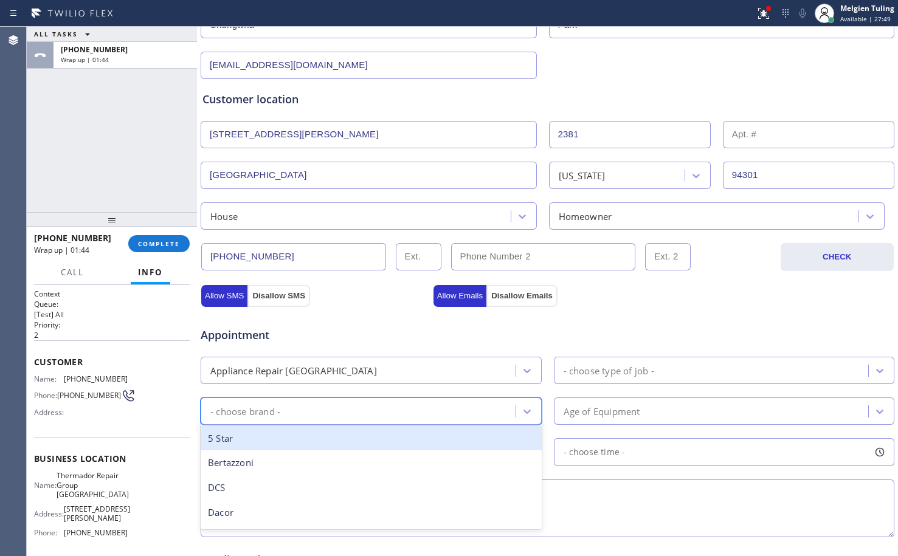
click at [364, 411] on div "- choose brand -" at bounding box center [359, 411] width 311 height 21
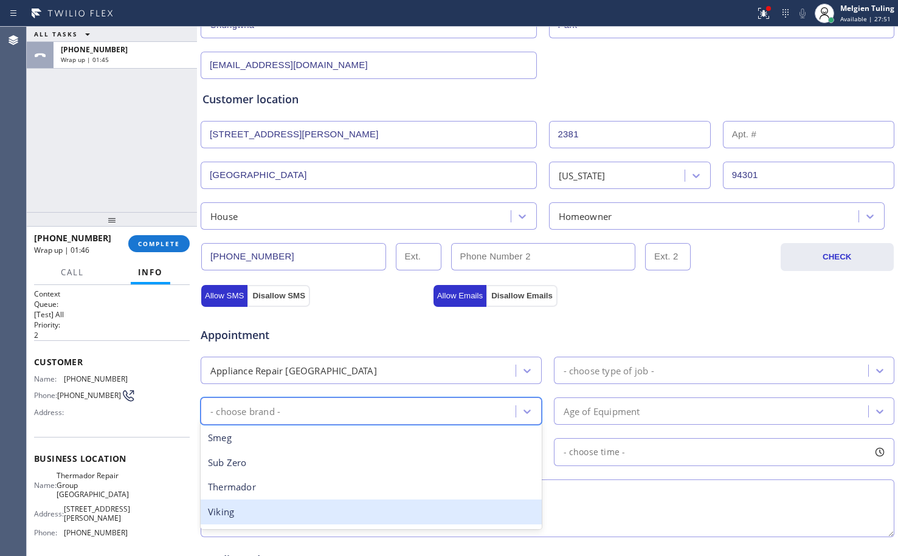
scroll to position [243, 0]
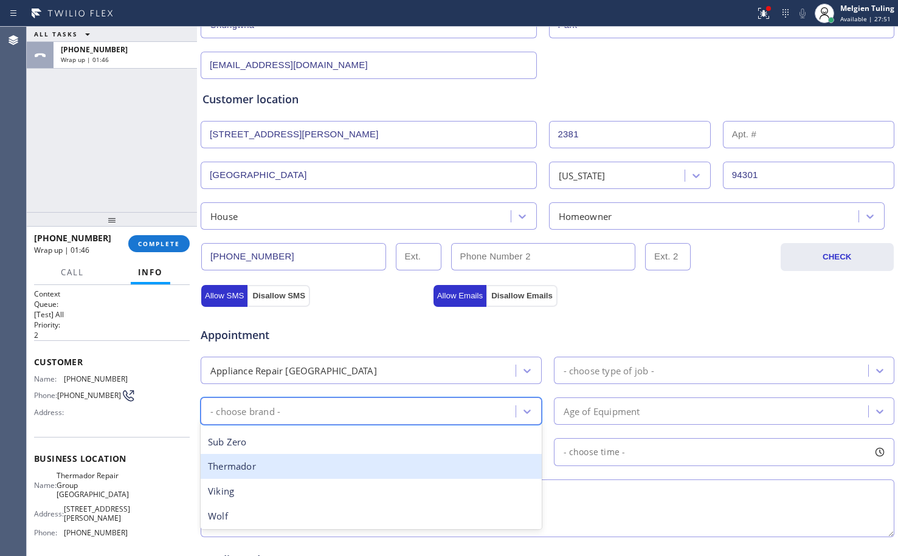
click at [316, 470] on div "Thermador" at bounding box center [371, 466] width 341 height 25
click at [316, 470] on div "Appointment Appliance Repair High End - choose type of job - option Thermador f…" at bounding box center [548, 426] width 690 height 227
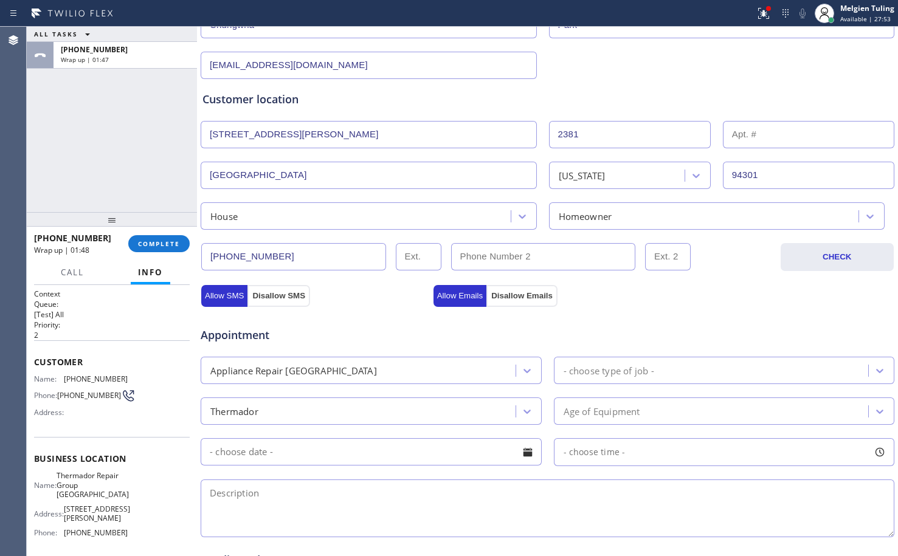
click at [626, 370] on div "- choose type of job -" at bounding box center [609, 371] width 91 height 14
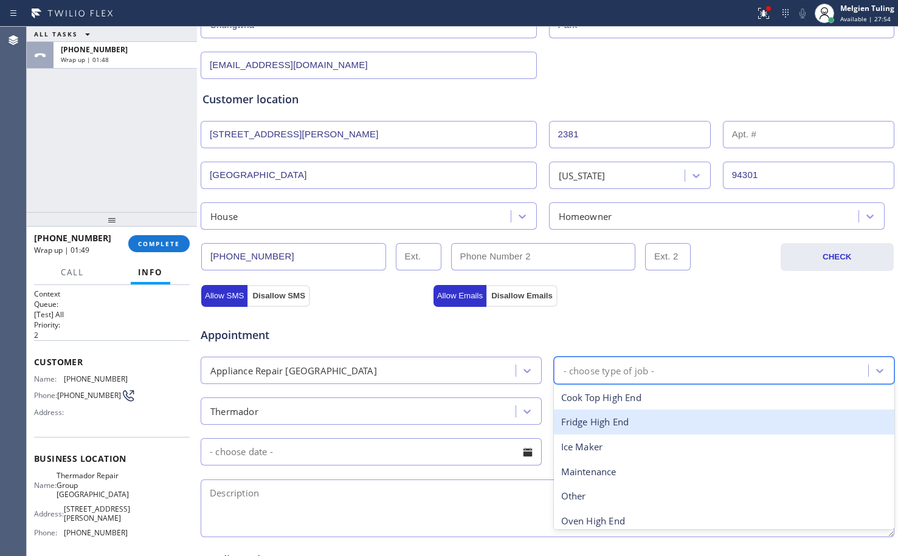
click at [595, 426] on div "Fridge High End" at bounding box center [724, 422] width 341 height 25
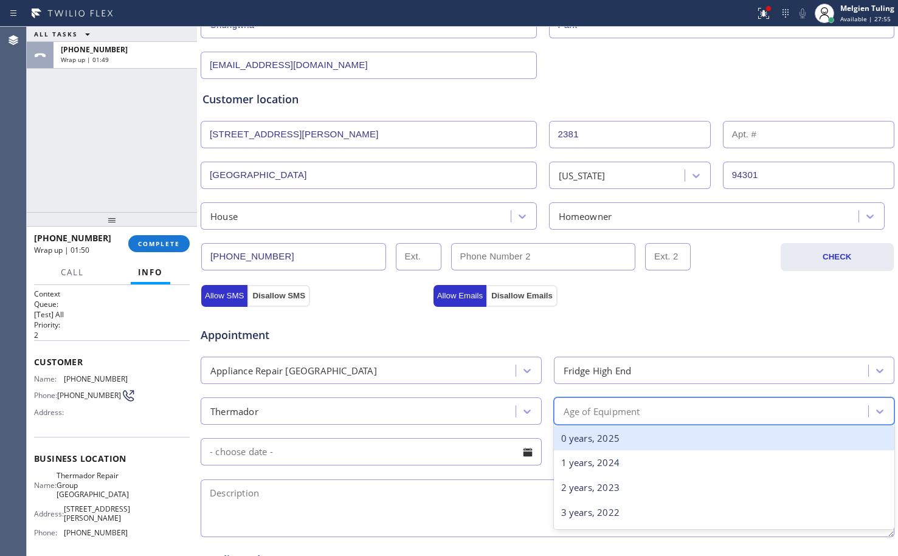
click at [595, 409] on div "Age of Equipment" at bounding box center [602, 411] width 77 height 14
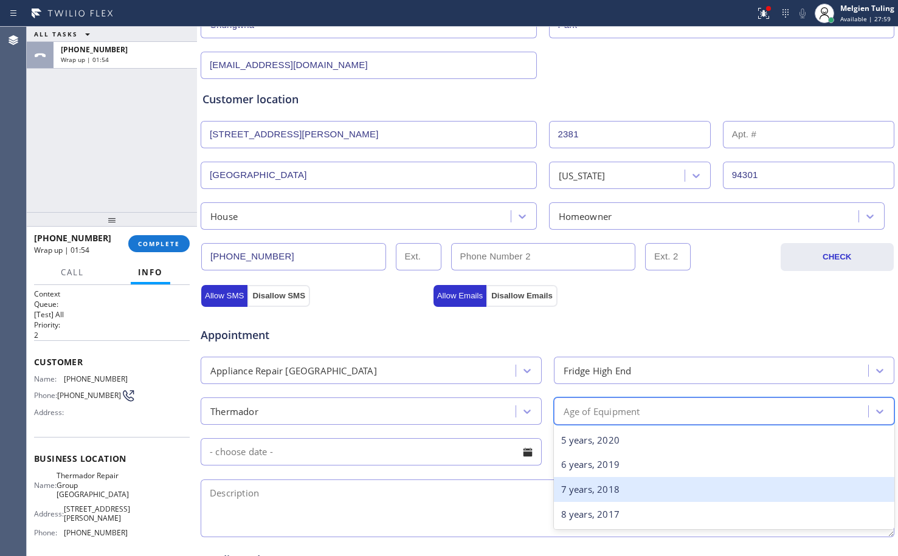
scroll to position [61, 0]
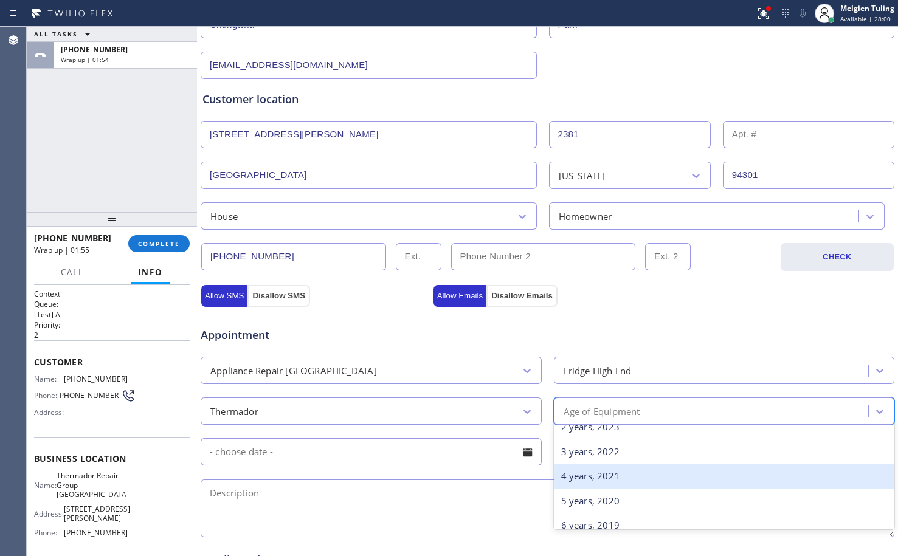
click at [600, 478] on div "4 years, 2021" at bounding box center [724, 476] width 341 height 25
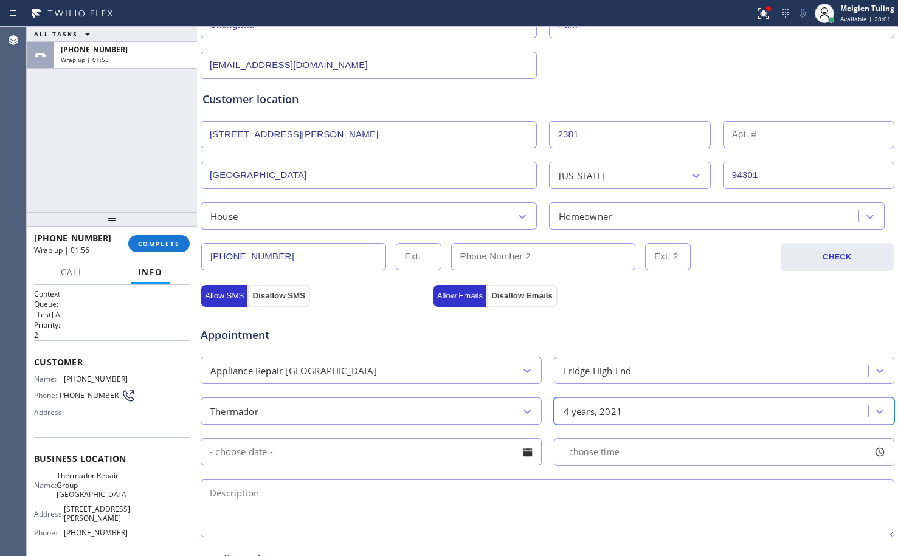
click at [447, 453] on input "text" at bounding box center [371, 451] width 341 height 27
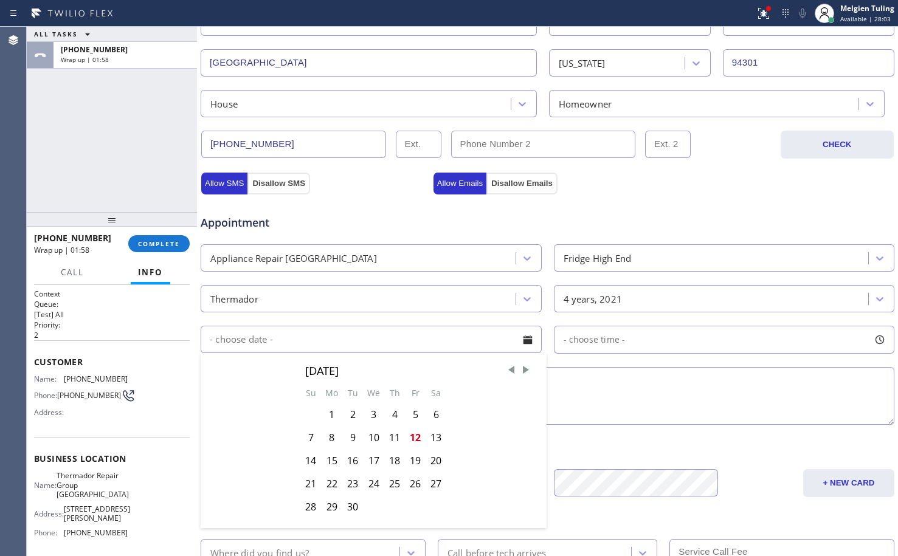
scroll to position [365, 0]
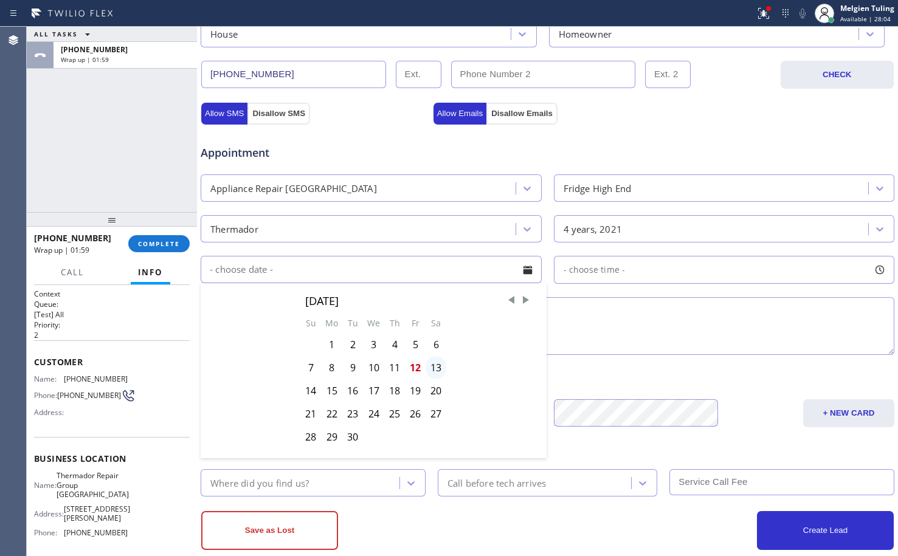
click at [436, 369] on div "13" at bounding box center [436, 367] width 21 height 23
type input "[DATE]"
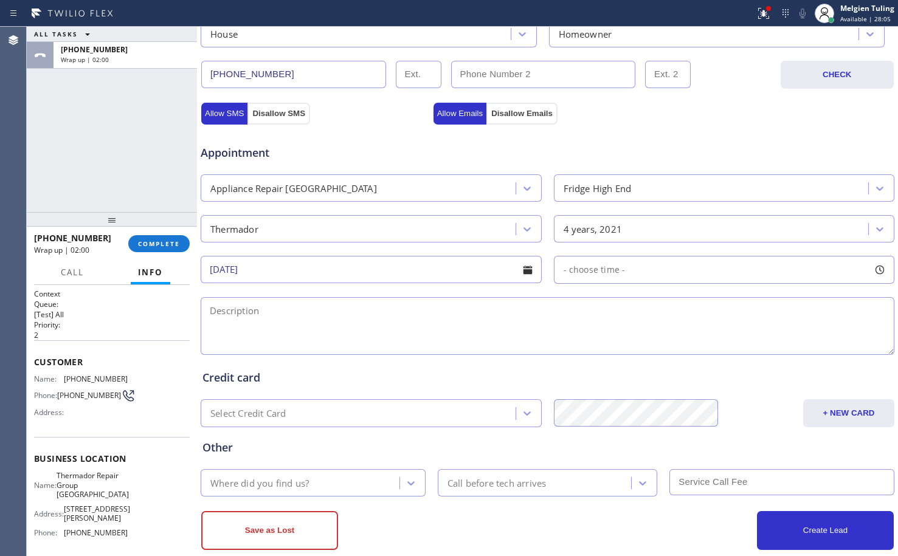
click at [603, 270] on span "- choose time -" at bounding box center [595, 270] width 62 height 12
drag, startPoint x: 563, startPoint y: 340, endPoint x: 594, endPoint y: 340, distance: 31.6
click at [574, 340] on div at bounding box center [566, 344] width 15 height 26
drag, startPoint x: 629, startPoint y: 340, endPoint x: 653, endPoint y: 341, distance: 23.7
click at [653, 341] on div "FROM TILL 8:00 AM 9:00 AM" at bounding box center [715, 328] width 323 height 88
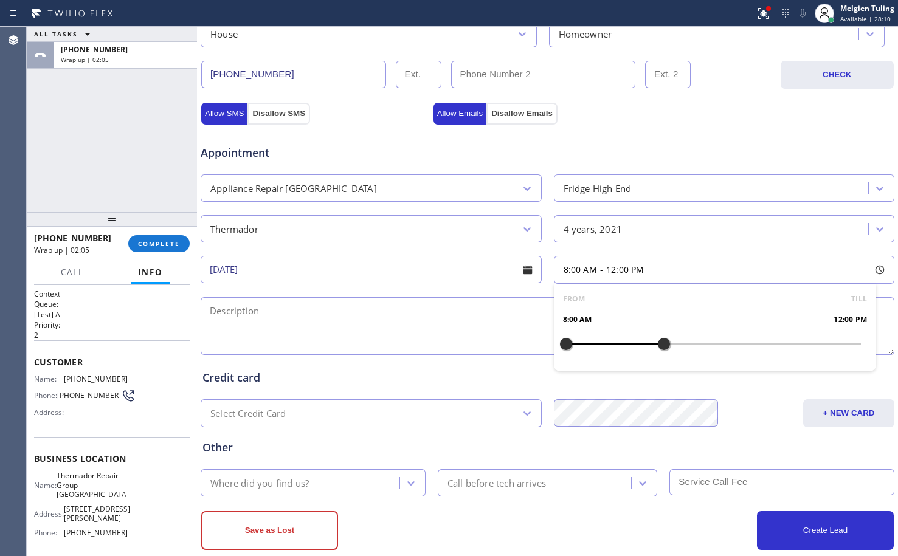
drag, startPoint x: 588, startPoint y: 343, endPoint x: 659, endPoint y: 351, distance: 71.6
click at [659, 351] on div at bounding box center [664, 344] width 15 height 26
drag, startPoint x: 559, startPoint y: 342, endPoint x: 590, endPoint y: 341, distance: 31.1
click at [590, 341] on div at bounding box center [590, 344] width 15 height 26
click at [403, 316] on textarea at bounding box center [548, 326] width 694 height 58
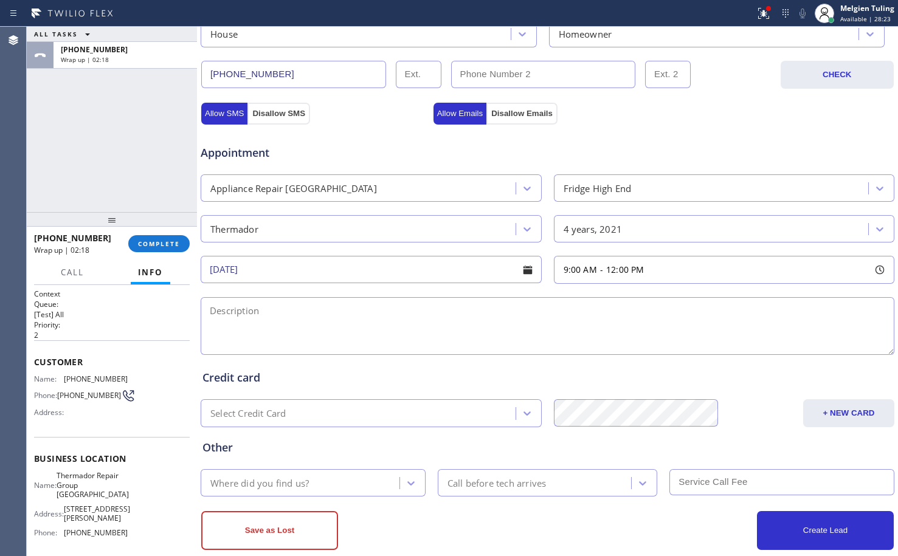
click at [393, 318] on textarea at bounding box center [548, 326] width 694 height 58
paste textarea "thermador /fridge BI/fan doesnt work inside and its not cooling /2021/HOUSE-HO/…"
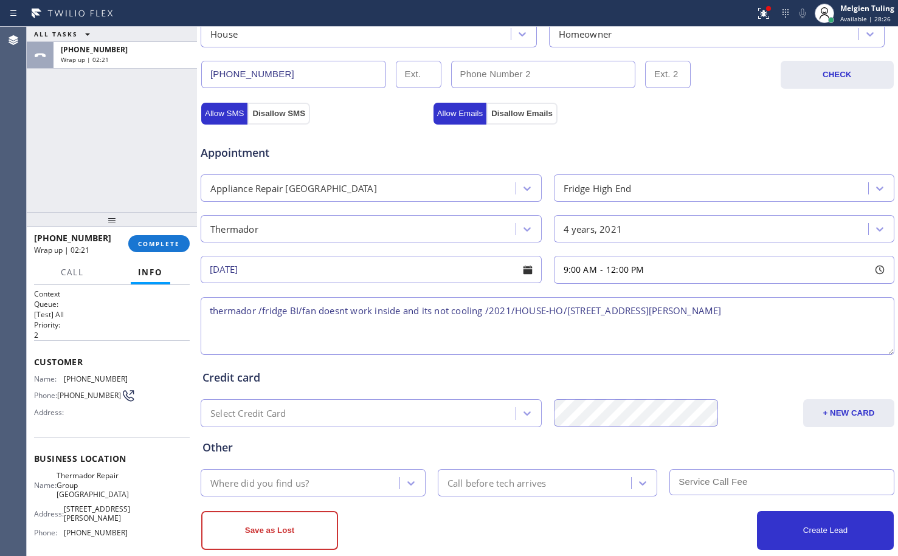
click at [209, 309] on textarea "thermador /fridge BI/fan doesnt work inside and its not cooling /2021/HOUSE-HO/…" at bounding box center [548, 326] width 694 height 58
click at [406, 307] on textarea "9-12 |no scf |thermador /fridge BI/fan doesnt work inside and its not cooling /…" at bounding box center [548, 326] width 694 height 58
click at [794, 306] on textarea "9-12 |no scf |Thermador /fridge BI/fan doesn't work inside and its not cooling …" at bounding box center [548, 326] width 694 height 58
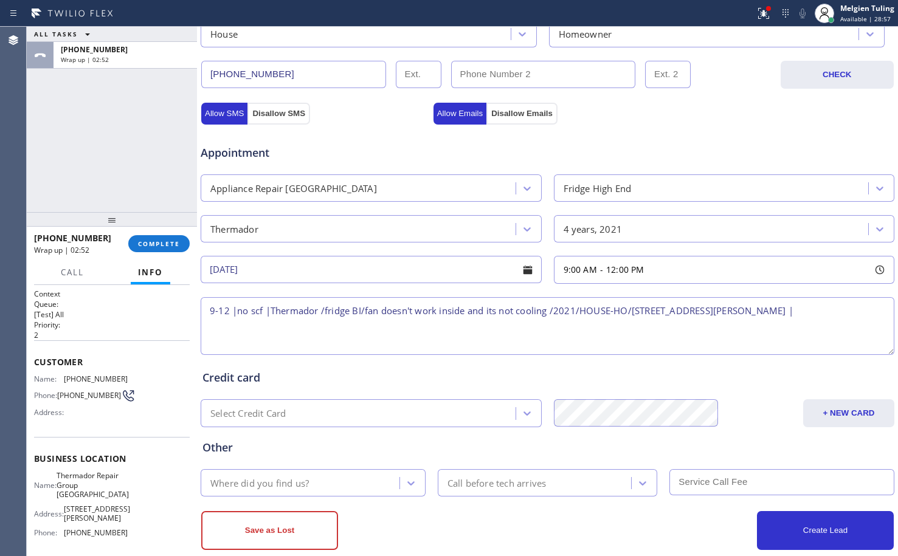
click at [75, 480] on span "Thermador Repair Group [GEOGRAPHIC_DATA]" at bounding box center [93, 485] width 72 height 28
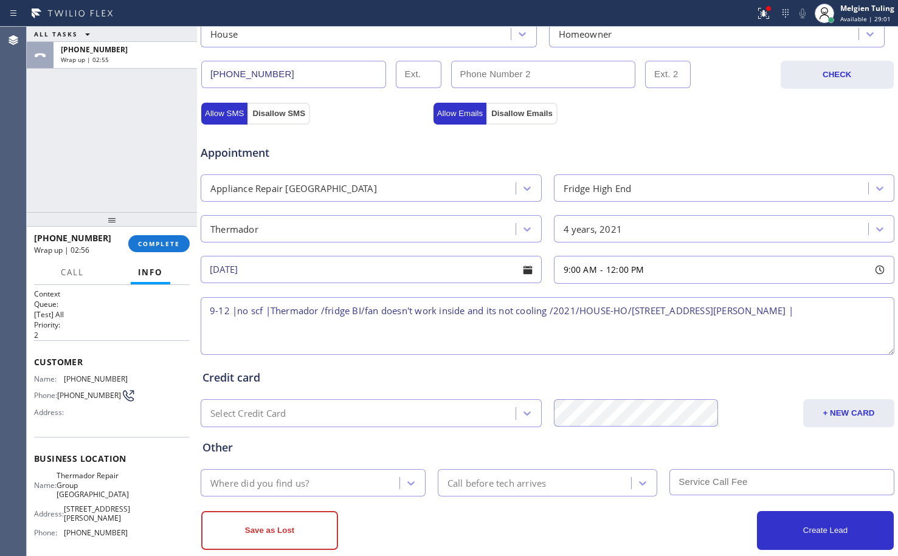
click at [827, 307] on textarea "9-12 |no scf |Thermador /fridge BI/fan doesn't work inside and its not cooling …" at bounding box center [548, 326] width 694 height 58
paste textarea "Thermador Repair Group [GEOGRAPHIC_DATA]"
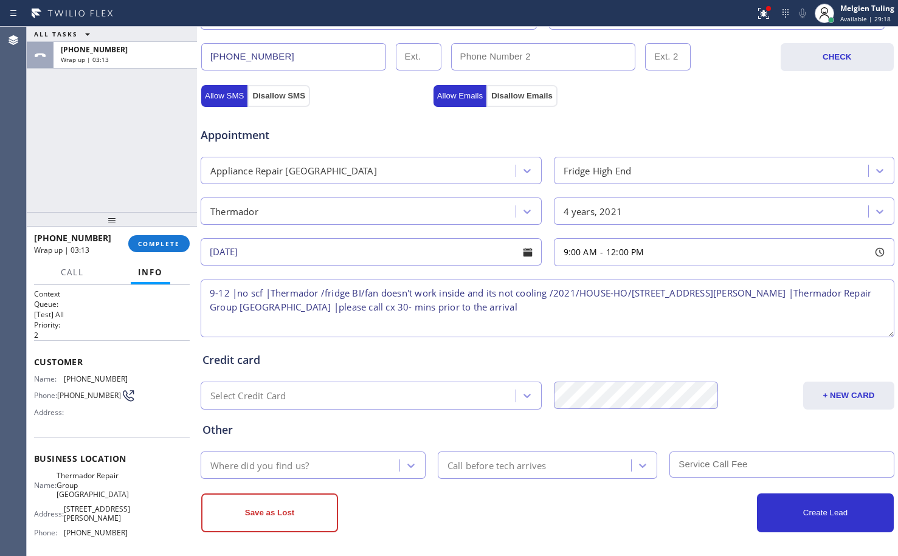
scroll to position [386, 0]
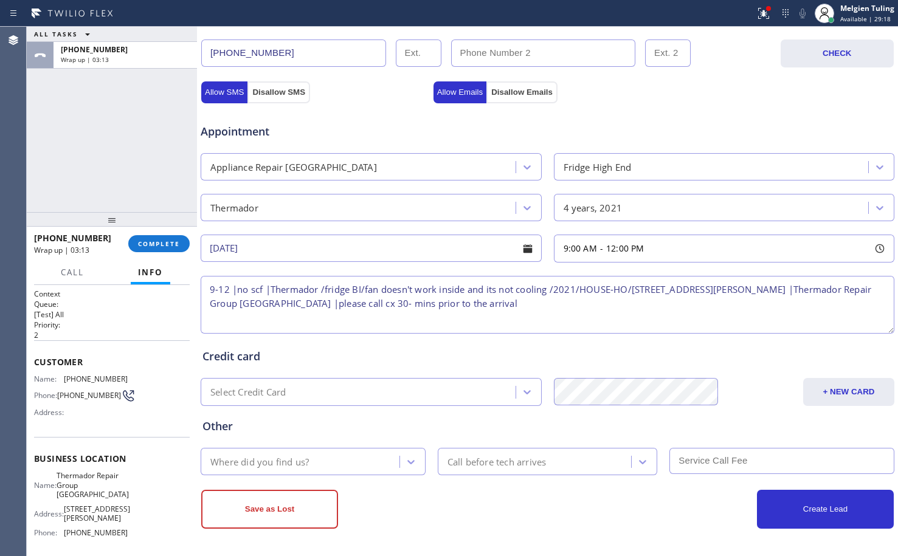
type textarea "9-12 |no scf |Thermador /fridge BI/fan doesn't work inside and its not cooling …"
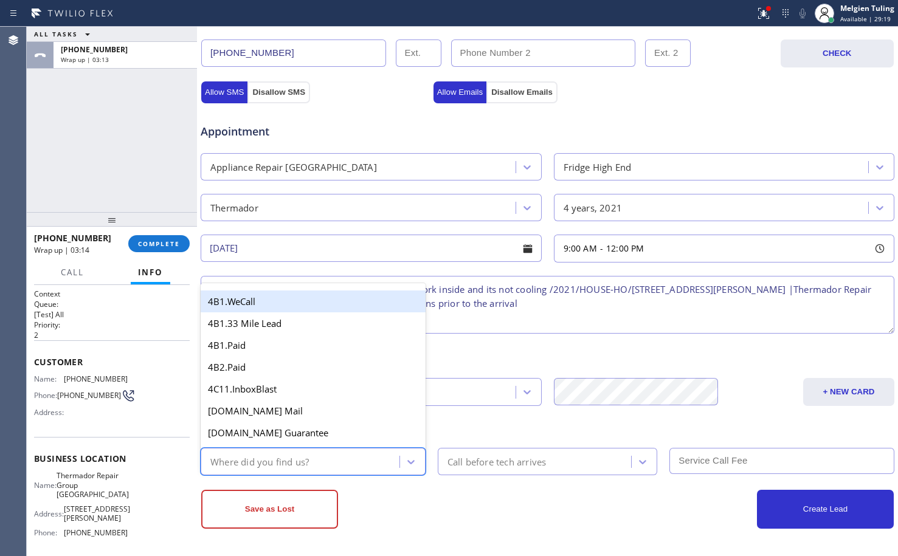
click at [339, 459] on div "Where did you find us?" at bounding box center [301, 461] width 195 height 21
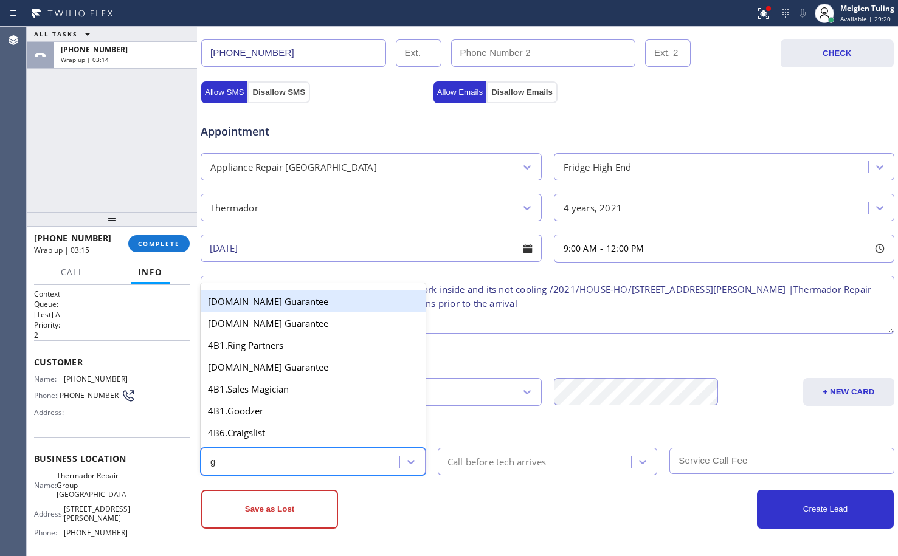
type input "goo"
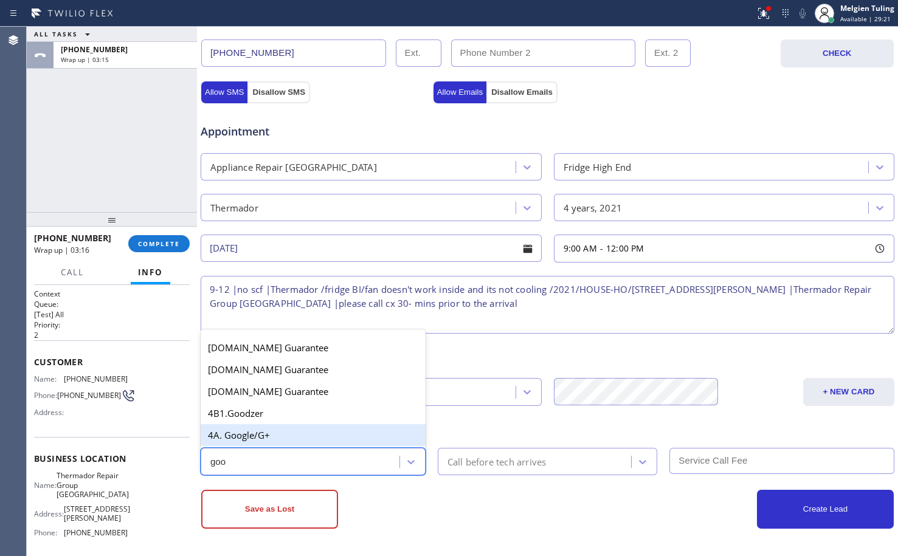
click at [274, 437] on div "4A. Google/G+" at bounding box center [313, 436] width 225 height 22
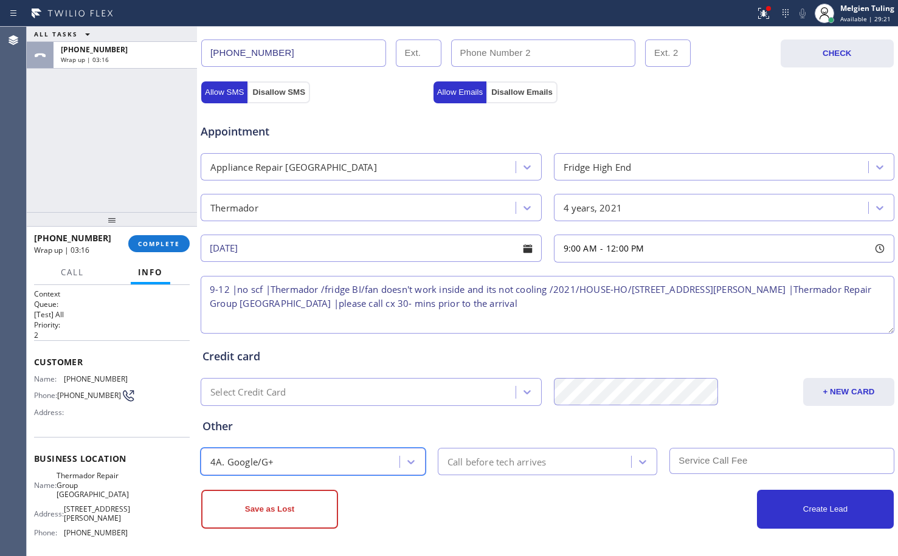
click at [471, 466] on div "Call before tech arrives" at bounding box center [497, 462] width 99 height 14
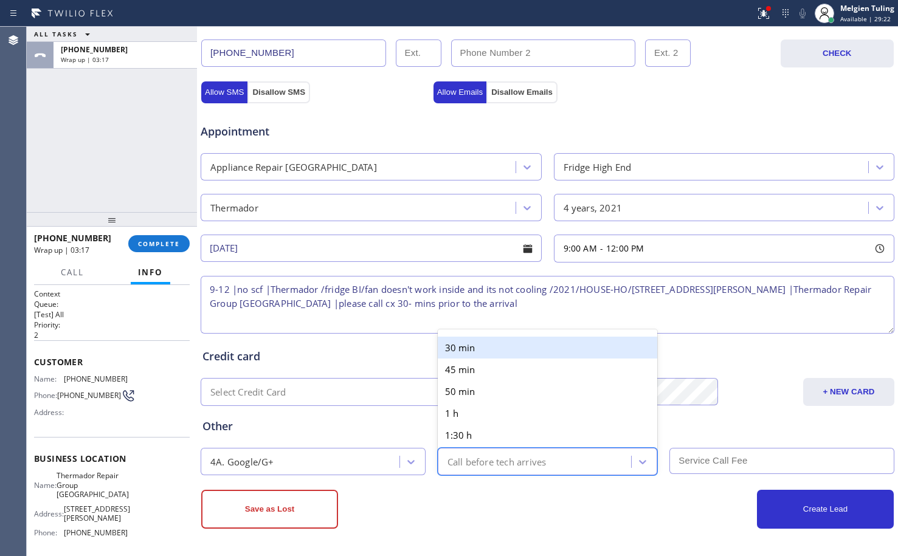
click at [475, 352] on div "30 min" at bounding box center [548, 348] width 220 height 22
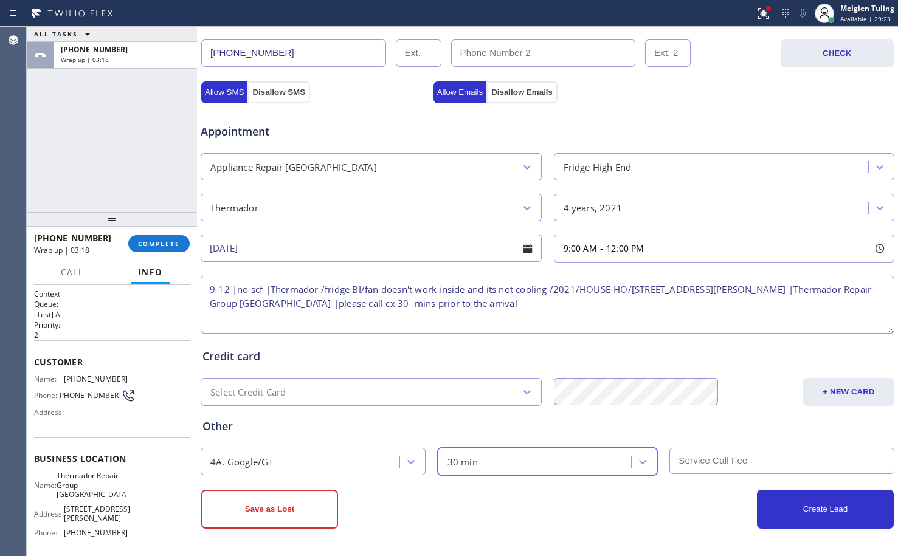
click at [717, 462] on input "text" at bounding box center [782, 461] width 225 height 26
click at [456, 488] on div "Save as Lost Create Lead" at bounding box center [547, 508] width 695 height 41
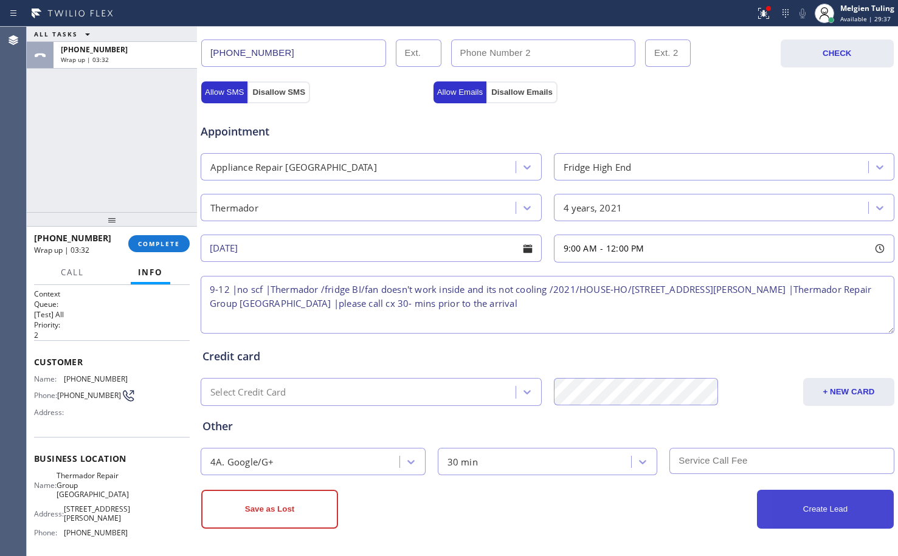
click at [763, 503] on button "Create Lead" at bounding box center [825, 509] width 137 height 39
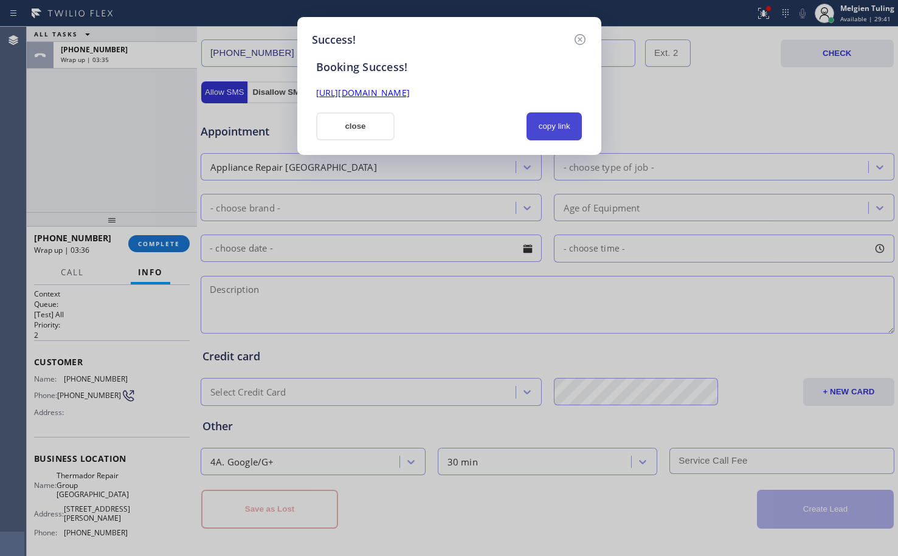
click at [549, 124] on button "copy link" at bounding box center [555, 127] width 56 height 28
click at [410, 94] on link "[URL][DOMAIN_NAME]" at bounding box center [363, 93] width 94 height 12
click at [341, 128] on button "close" at bounding box center [355, 127] width 79 height 28
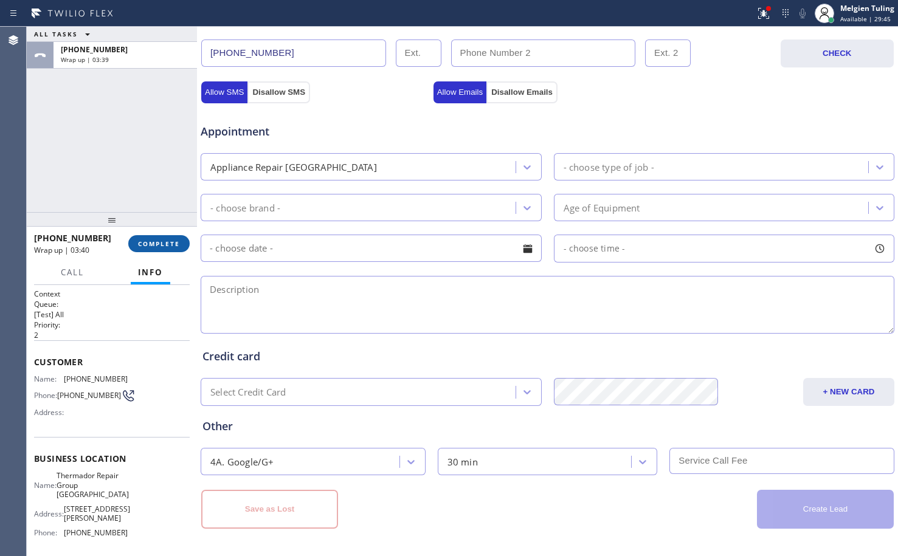
click at [161, 244] on span "COMPLETE" at bounding box center [159, 244] width 42 height 9
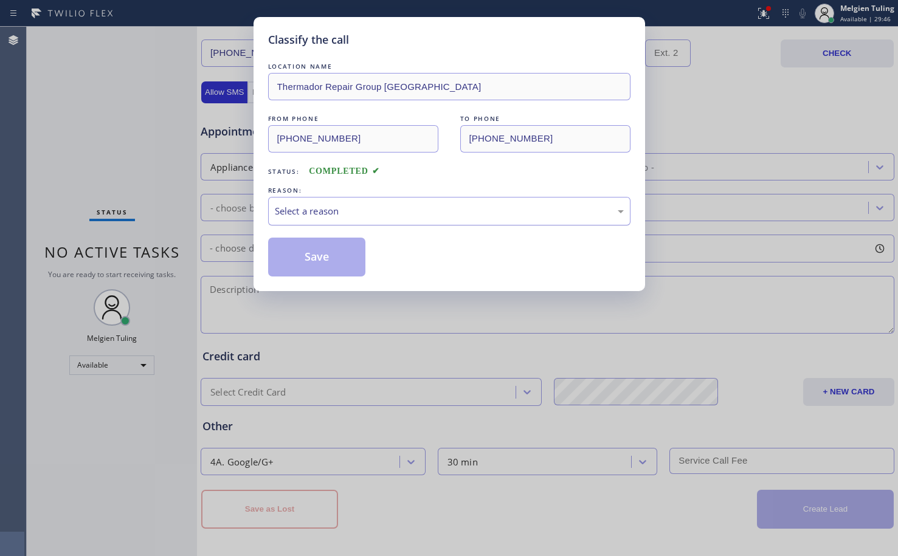
click at [305, 213] on div "Select a reason" at bounding box center [449, 211] width 349 height 14
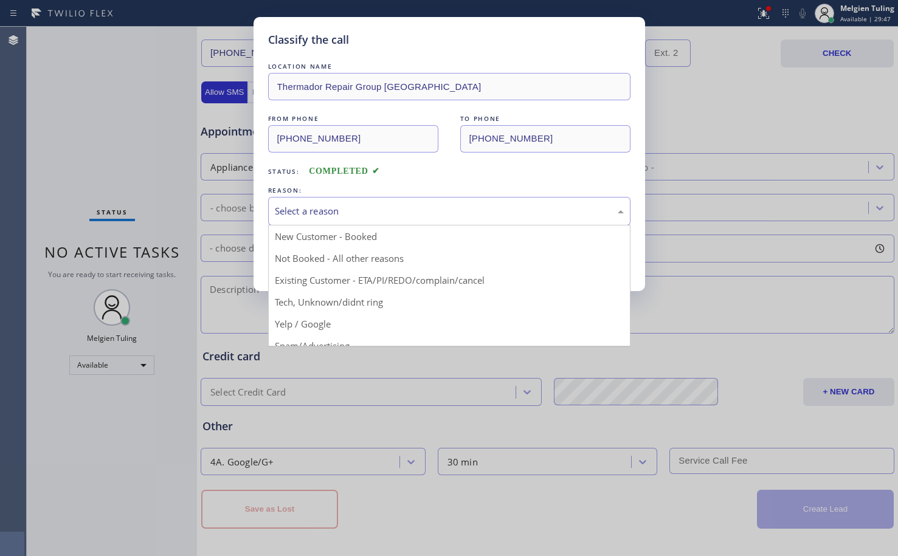
click at [296, 208] on div "Select a reason" at bounding box center [449, 211] width 349 height 14
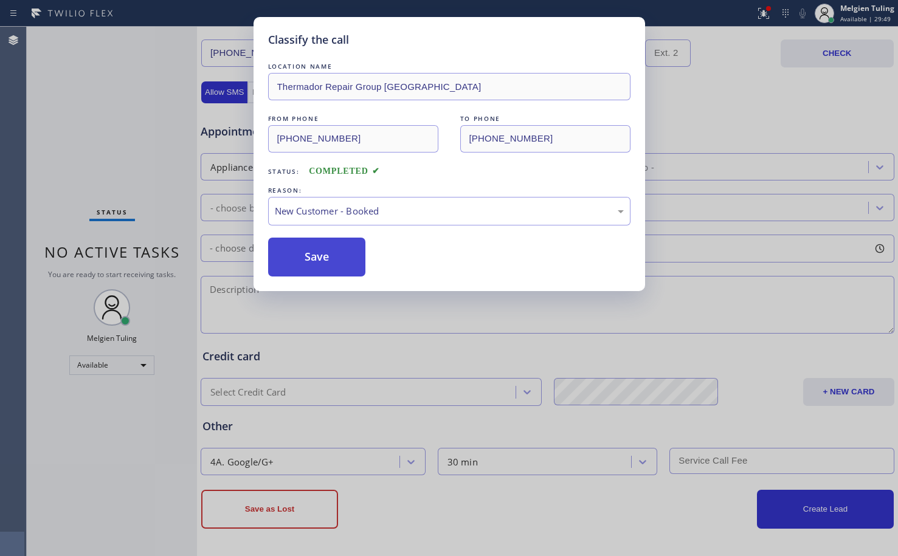
click at [303, 252] on button "Save" at bounding box center [317, 257] width 98 height 39
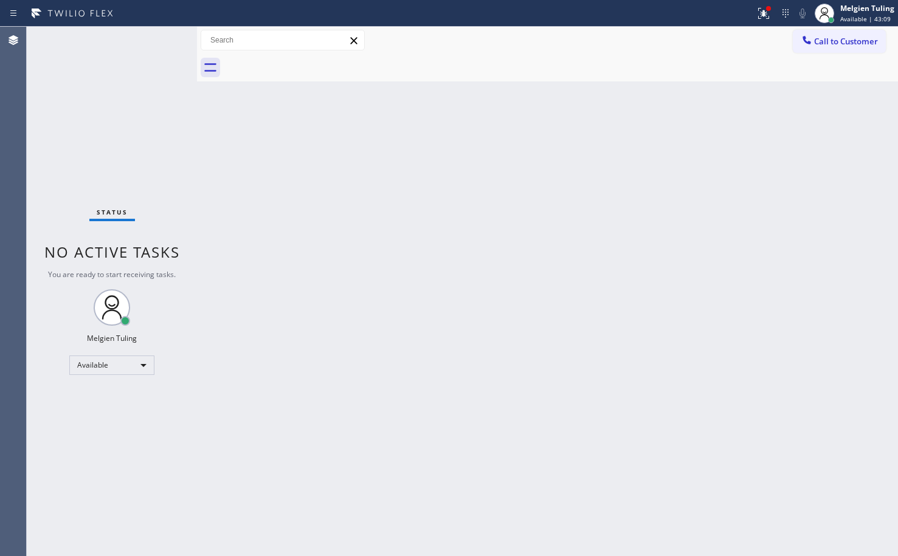
click at [359, 244] on div "Back to Dashboard Change Sender ID Customers Technicians Select a contact Outbo…" at bounding box center [547, 292] width 701 height 530
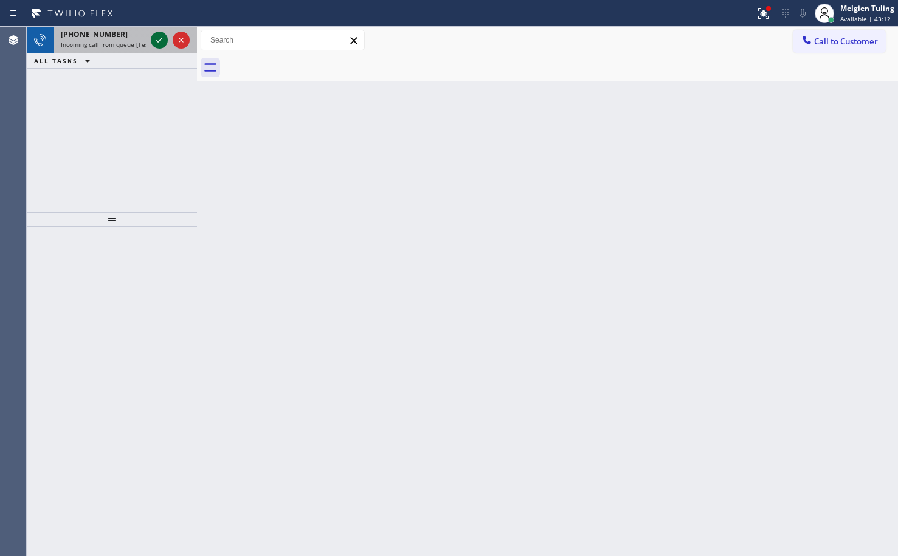
click at [159, 43] on icon at bounding box center [159, 40] width 15 height 15
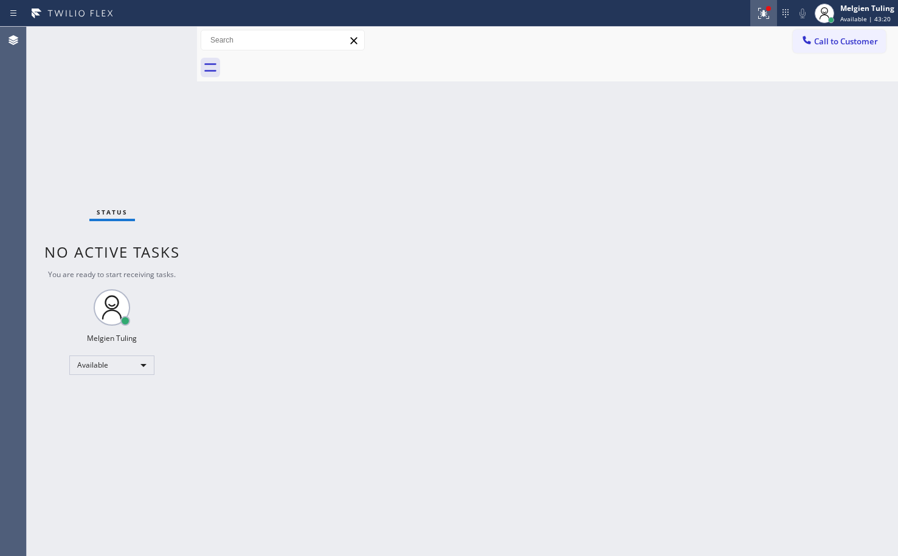
click at [768, 12] on icon at bounding box center [764, 13] width 15 height 15
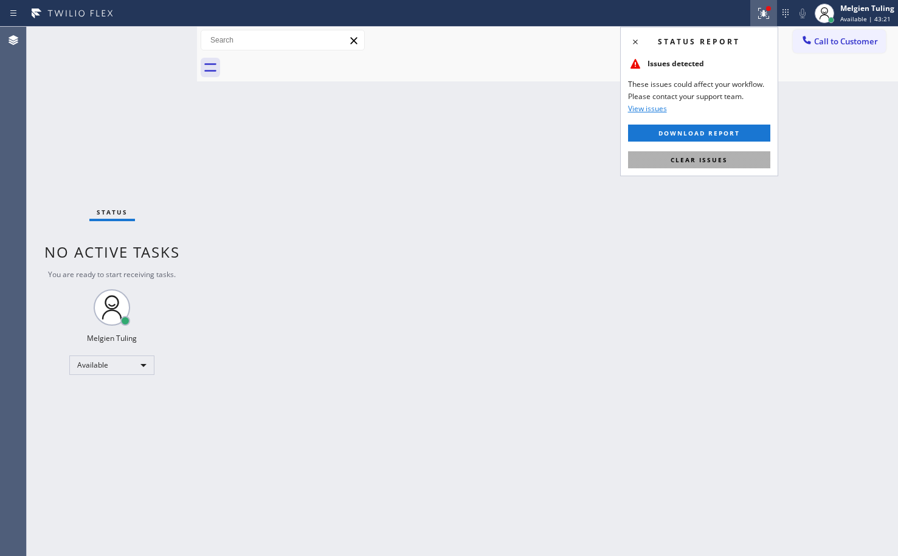
click at [687, 165] on button "Clear issues" at bounding box center [699, 159] width 142 height 17
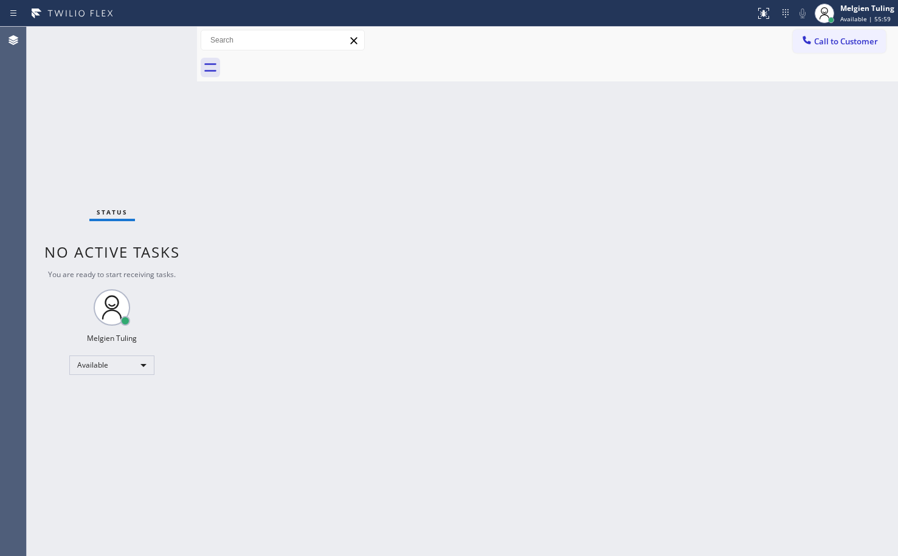
drag, startPoint x: 398, startPoint y: 373, endPoint x: 398, endPoint y: 366, distance: 6.7
click at [398, 373] on div "Back to Dashboard Change Sender ID Customers Technicians Select a contact Outbo…" at bounding box center [547, 292] width 701 height 530
click at [162, 44] on div "Status No active tasks You are ready to start receiving tasks. Melgien Tuling A…" at bounding box center [112, 292] width 170 height 530
click at [159, 44] on div "Status No active tasks You are ready to start receiving tasks. Melgien Tuling A…" at bounding box center [112, 292] width 170 height 530
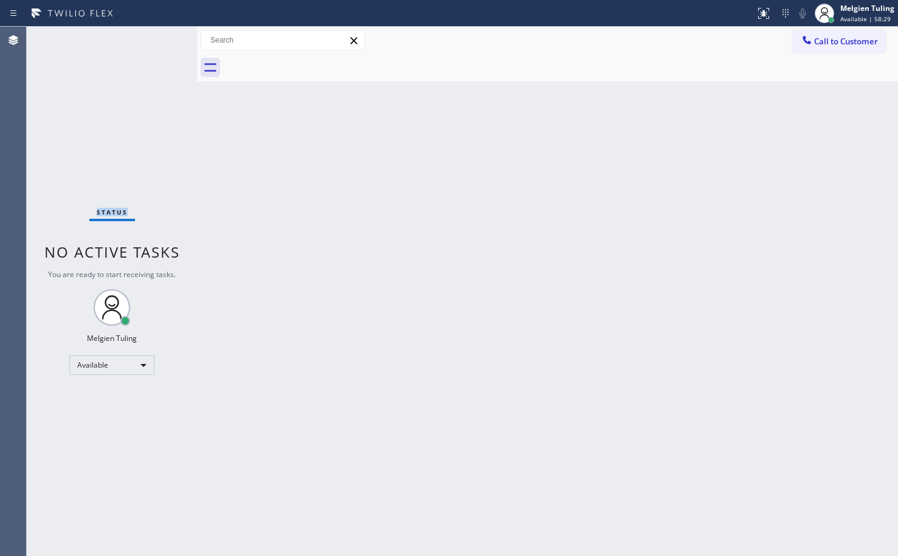
click at [159, 44] on div "Status No active tasks You are ready to start receiving tasks. Melgien Tuling A…" at bounding box center [112, 292] width 170 height 530
click at [334, 403] on div "Back to Dashboard Change Sender ID Customers Technicians Select a contact Outbo…" at bounding box center [547, 292] width 701 height 530
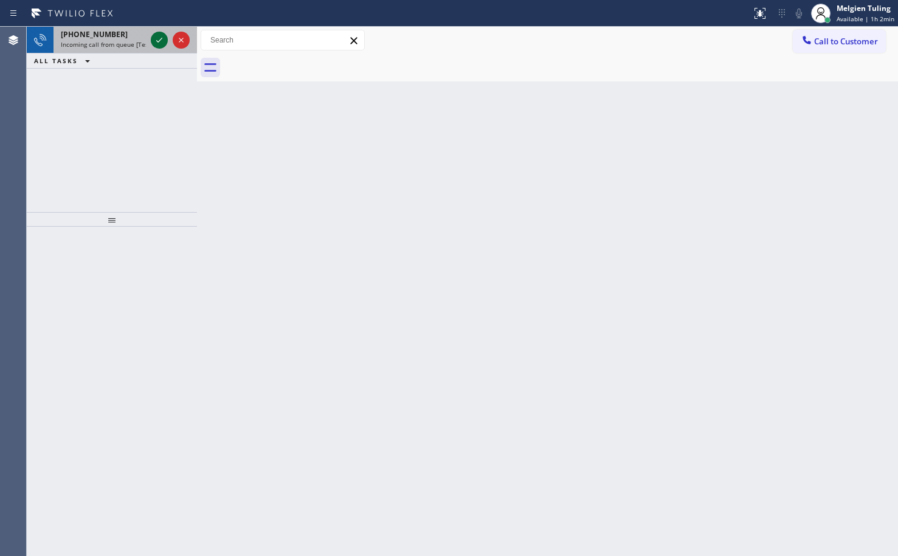
click at [154, 39] on icon at bounding box center [159, 40] width 15 height 15
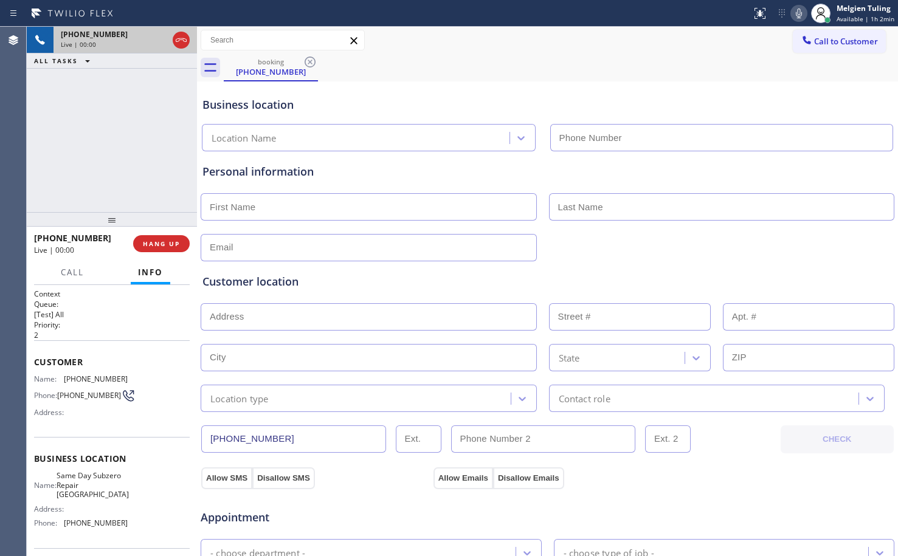
type input "[PHONE_NUMBER]"
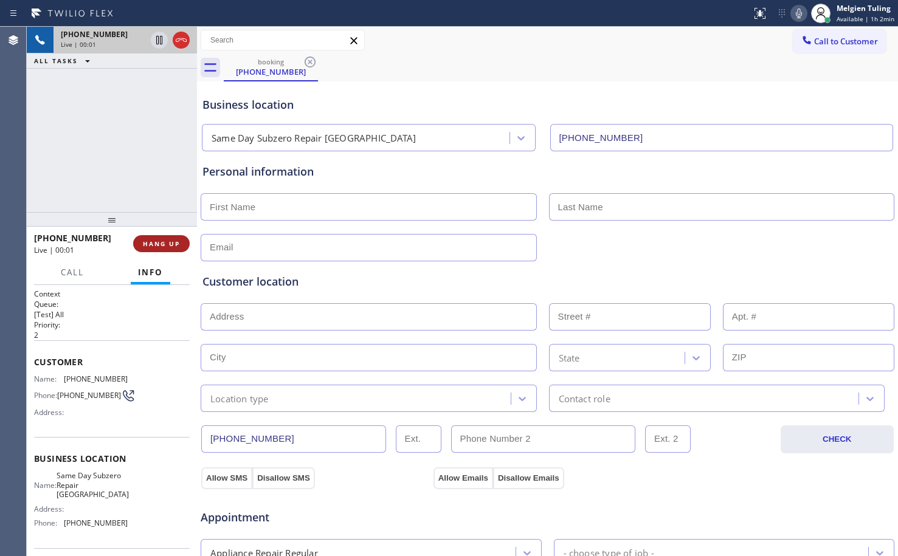
click at [166, 241] on span "HANG UP" at bounding box center [161, 244] width 37 height 9
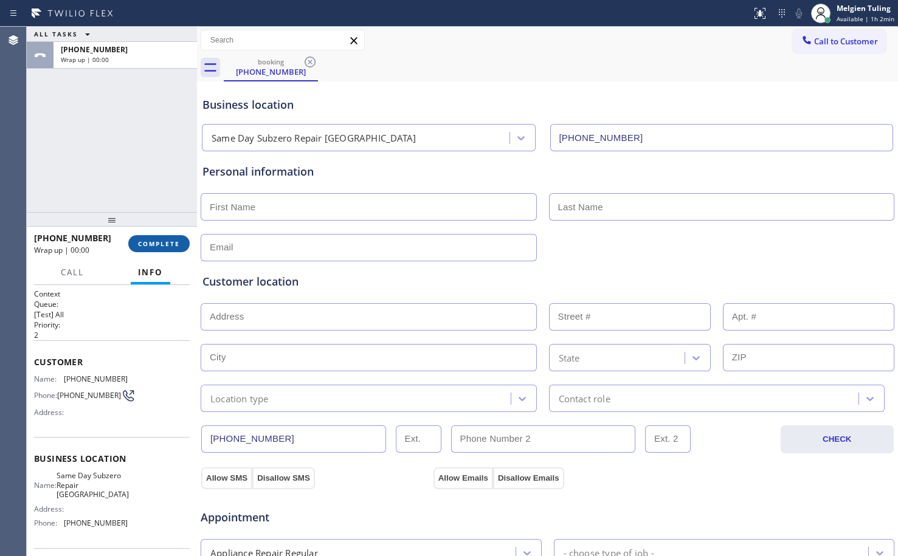
click at [166, 240] on span "COMPLETE" at bounding box center [159, 244] width 42 height 9
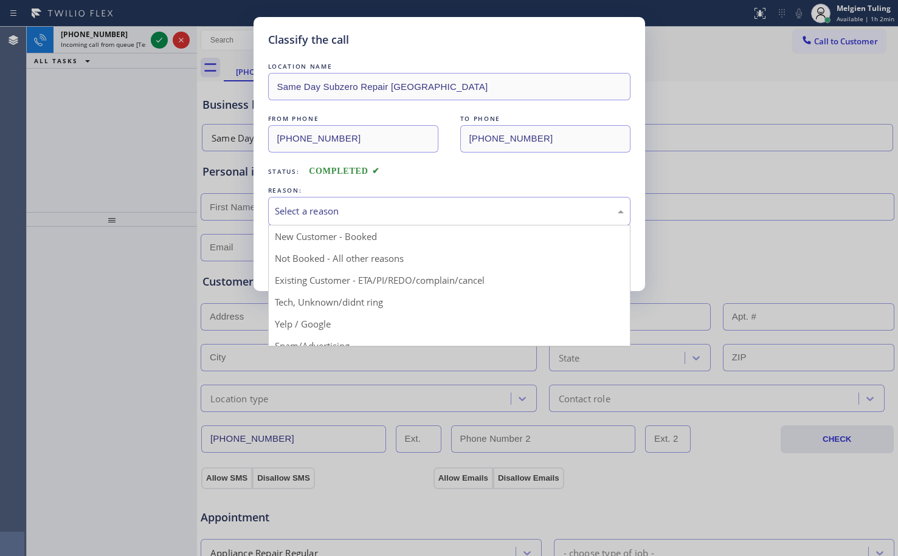
click at [297, 206] on div "Select a reason" at bounding box center [449, 211] width 349 height 14
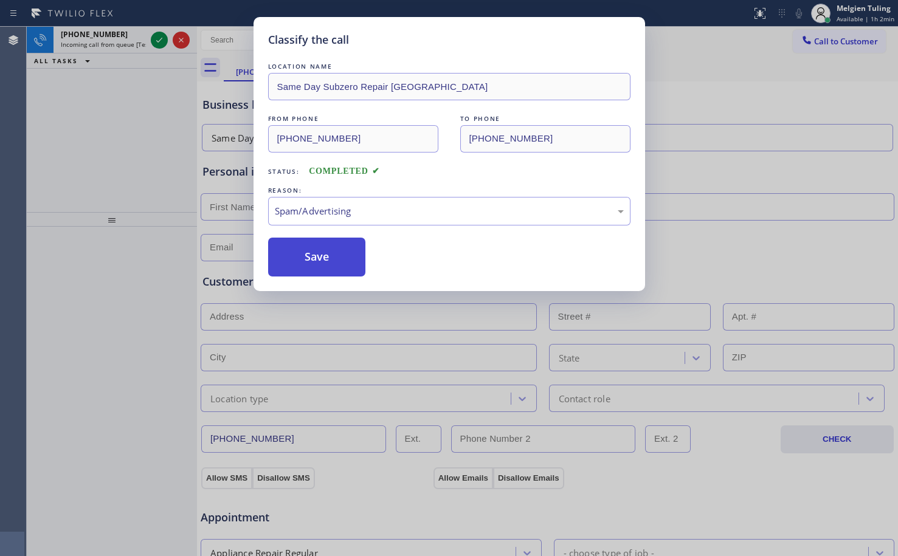
click at [302, 261] on button "Save" at bounding box center [317, 257] width 98 height 39
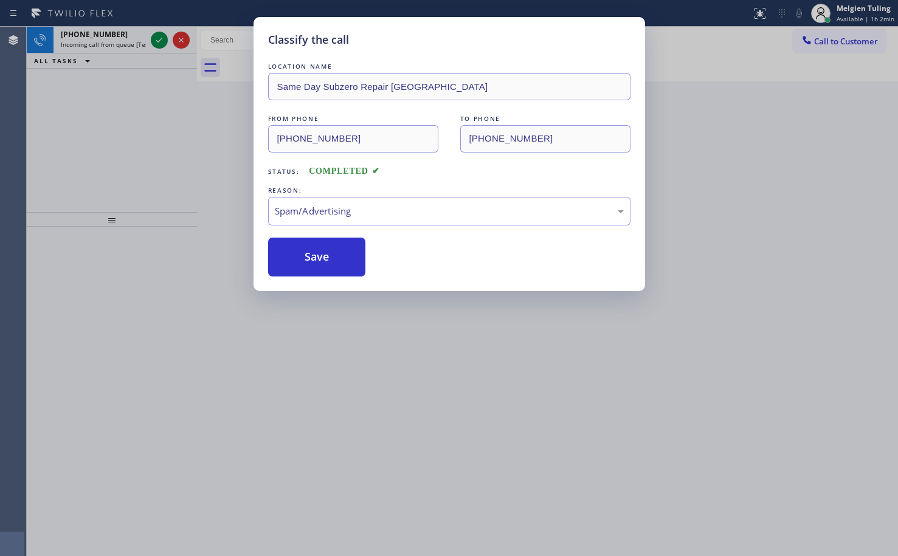
click at [159, 34] on div "Classify the call LOCATION NAME Same Day Subzero Repair [GEOGRAPHIC_DATA] FROM …" at bounding box center [449, 278] width 898 height 556
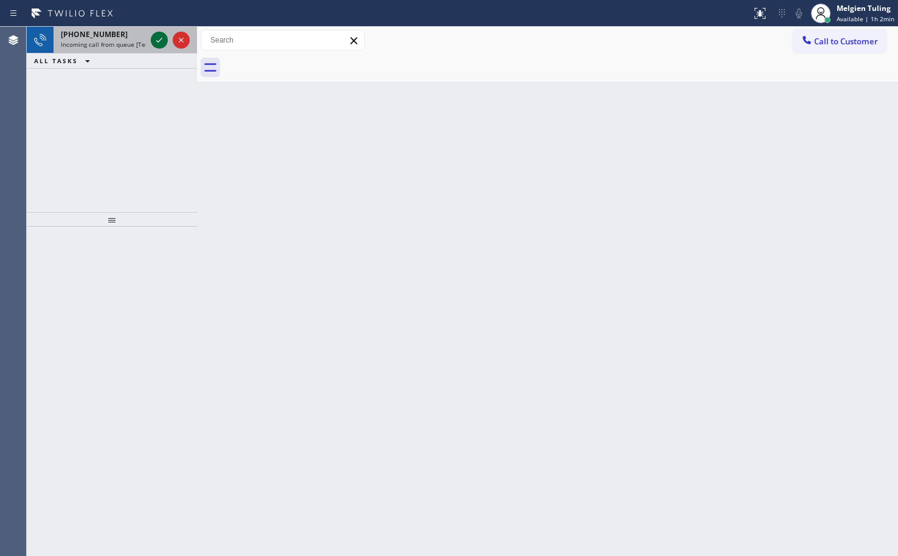
click at [159, 38] on icon at bounding box center [159, 40] width 15 height 15
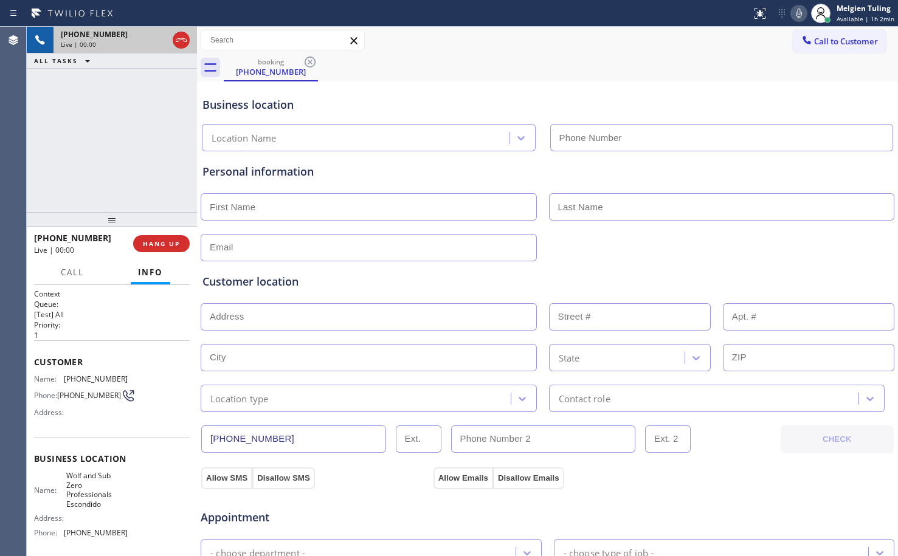
type input "[PHONE_NUMBER]"
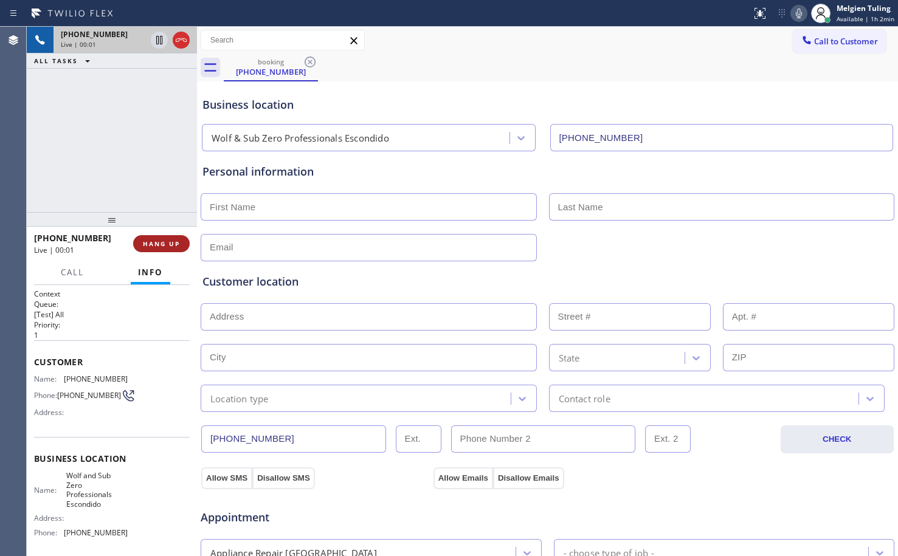
click at [153, 240] on span "HANG UP" at bounding box center [161, 244] width 37 height 9
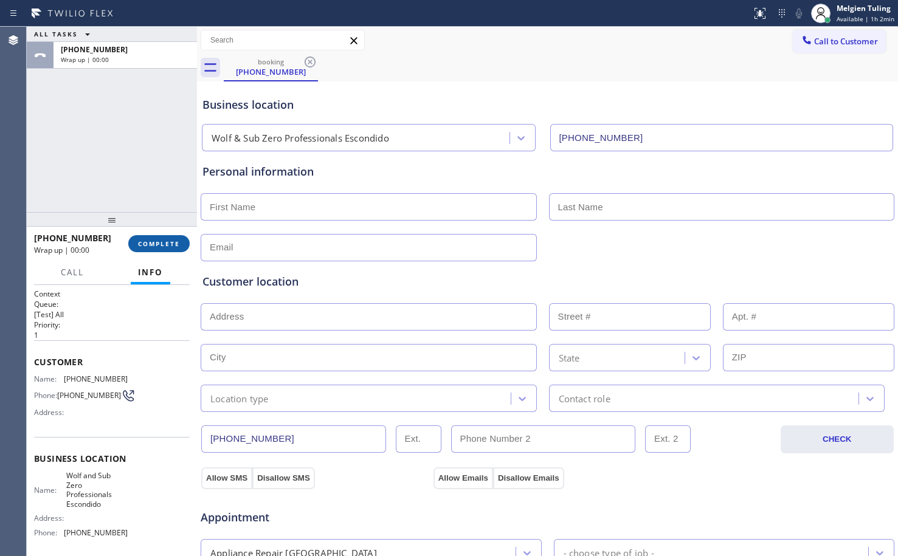
click at [153, 240] on span "COMPLETE" at bounding box center [159, 244] width 42 height 9
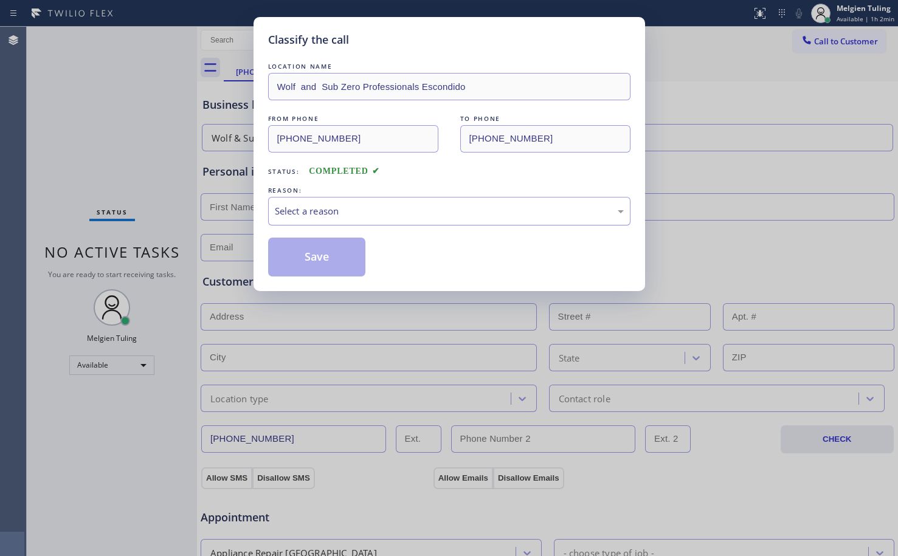
click at [276, 216] on div "Select a reason" at bounding box center [449, 211] width 349 height 14
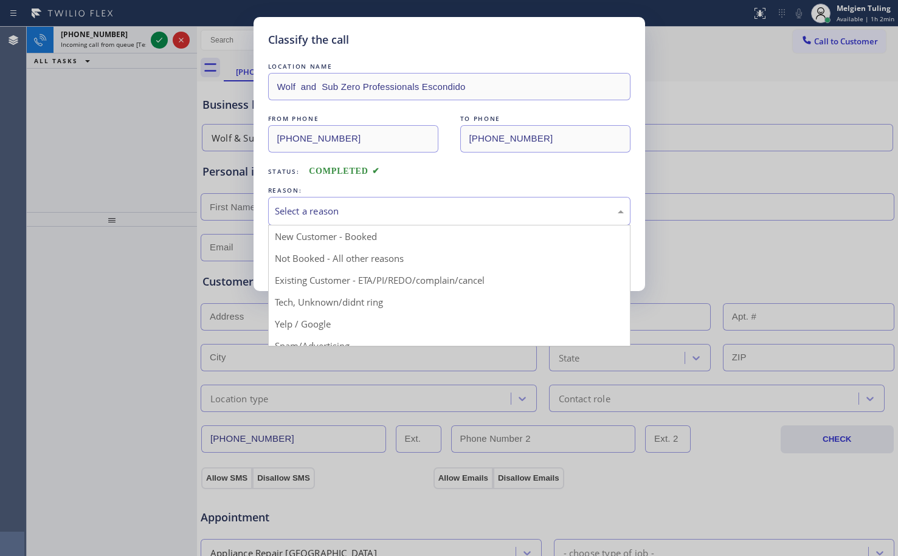
click at [317, 215] on div "Select a reason" at bounding box center [449, 211] width 349 height 14
drag, startPoint x: 281, startPoint y: 337, endPoint x: 291, endPoint y: 304, distance: 34.3
click at [281, 334] on div "Classify the call LOCATION NAME Wolf and Sub Zero Professionals Escondido FROM …" at bounding box center [449, 278] width 898 height 556
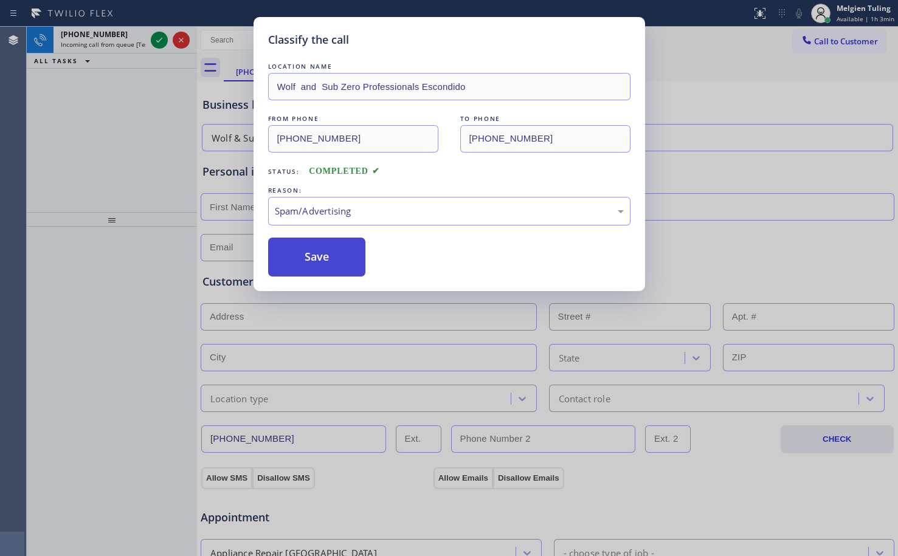
click at [306, 260] on button "Save" at bounding box center [317, 257] width 98 height 39
click at [306, 259] on button "Save" at bounding box center [317, 257] width 98 height 39
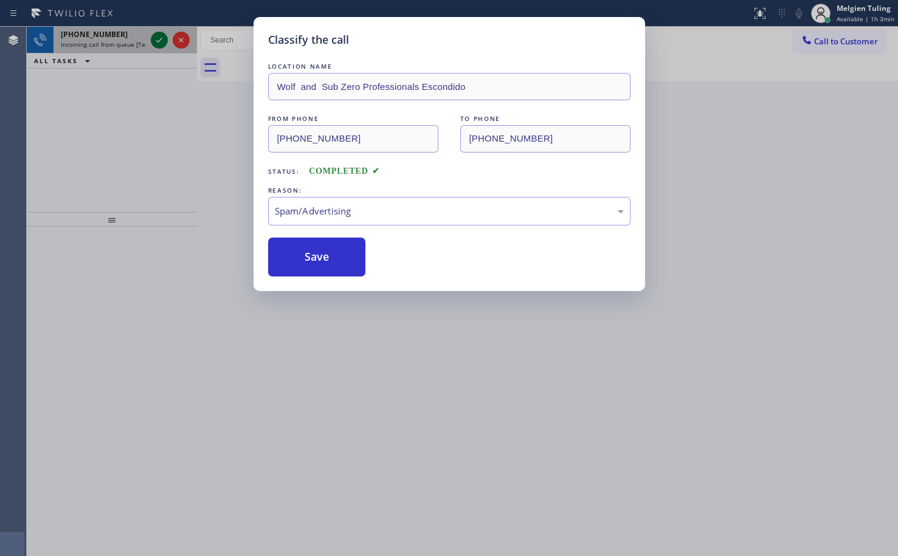
click at [160, 38] on icon at bounding box center [159, 40] width 15 height 15
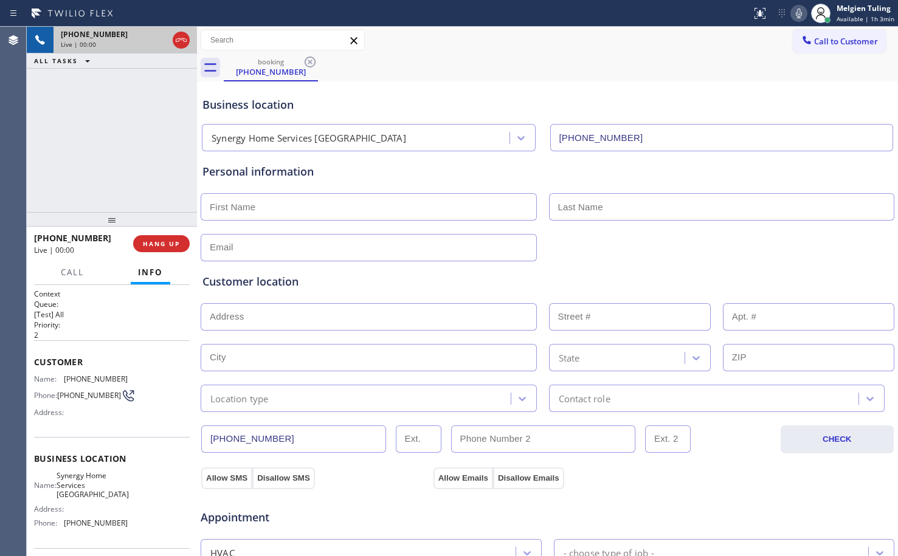
type input "[PHONE_NUMBER]"
click at [163, 244] on span "HANG UP" at bounding box center [161, 244] width 37 height 9
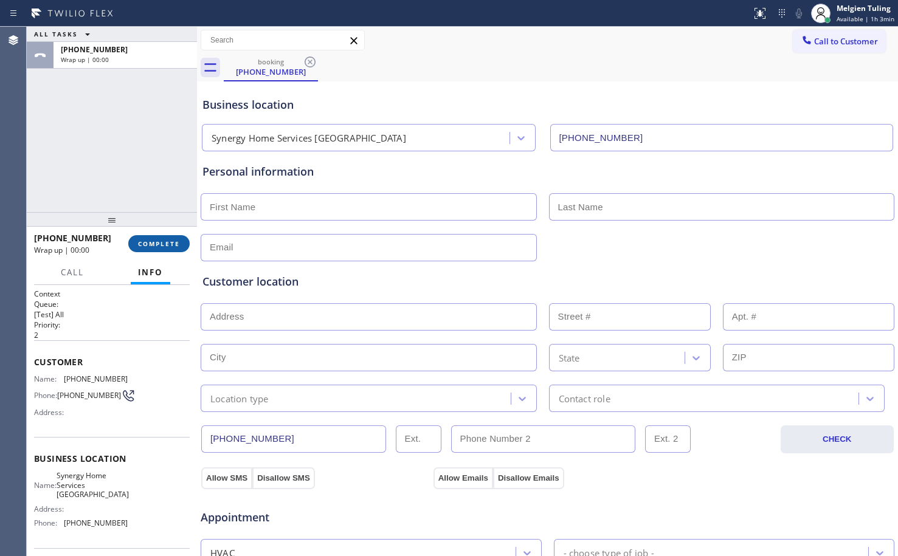
click at [173, 242] on span "COMPLETE" at bounding box center [159, 244] width 42 height 9
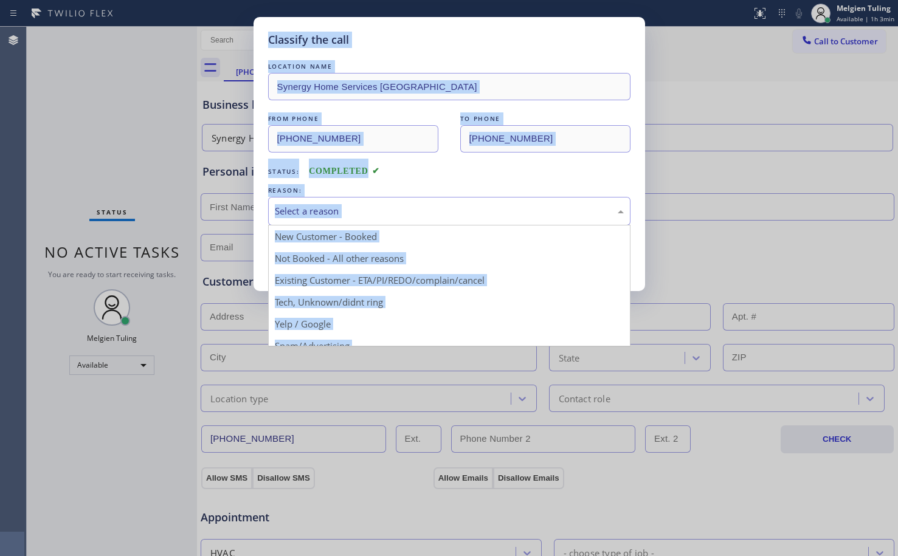
click at [314, 207] on div "Select a reason" at bounding box center [449, 211] width 349 height 14
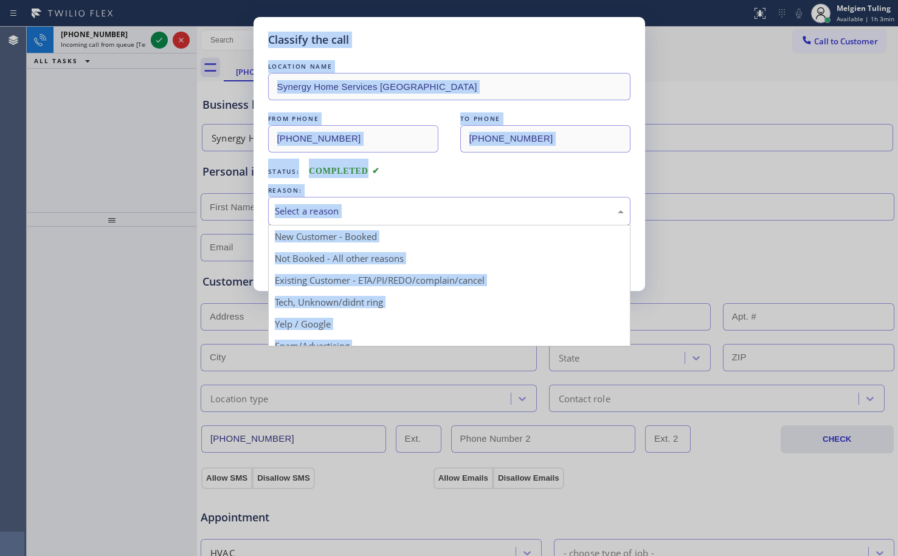
click at [346, 210] on div "Select a reason" at bounding box center [449, 211] width 349 height 14
click at [352, 210] on div "Select a reason" at bounding box center [449, 211] width 349 height 14
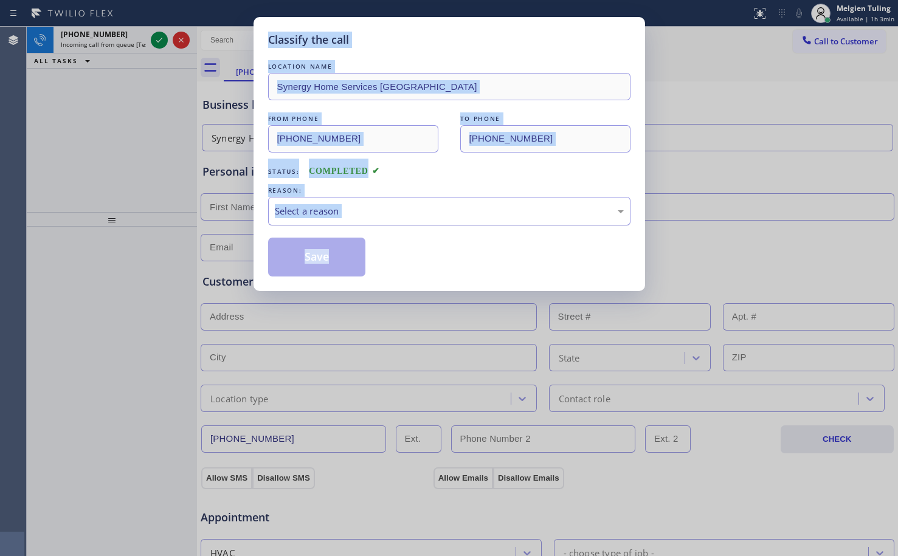
click at [352, 210] on div "Select a reason" at bounding box center [449, 211] width 349 height 14
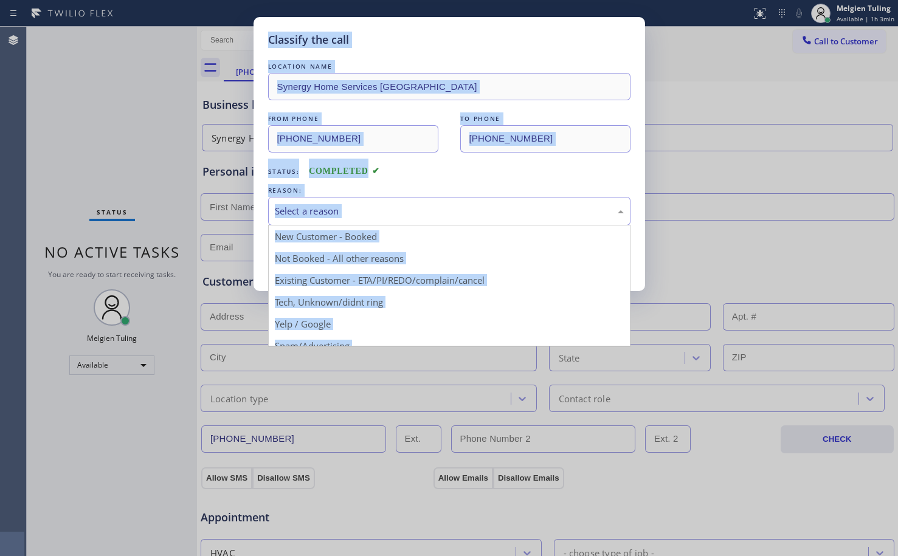
click at [295, 345] on div "Classify the call LOCATION NAME Synergy Home Services [GEOGRAPHIC_DATA] FROM PH…" at bounding box center [449, 278] width 898 height 556
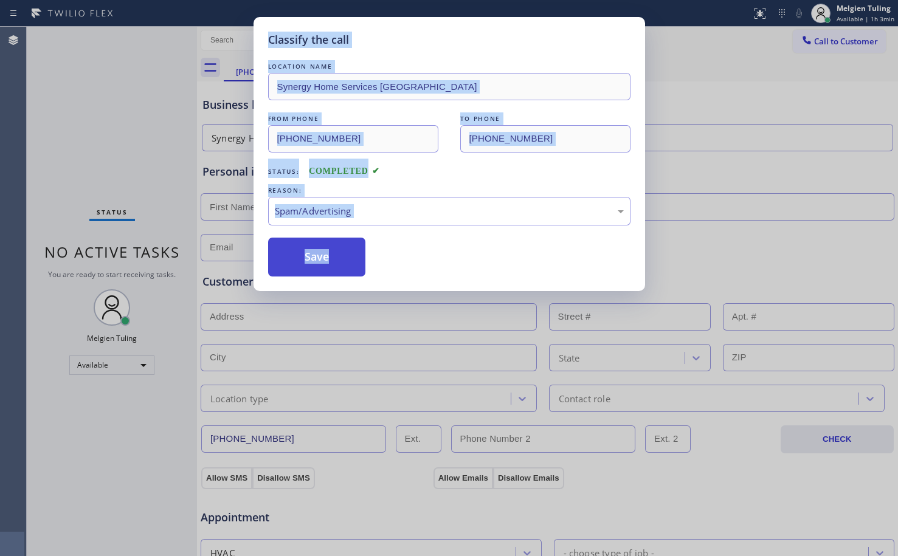
click at [322, 250] on button "Save" at bounding box center [317, 257] width 98 height 39
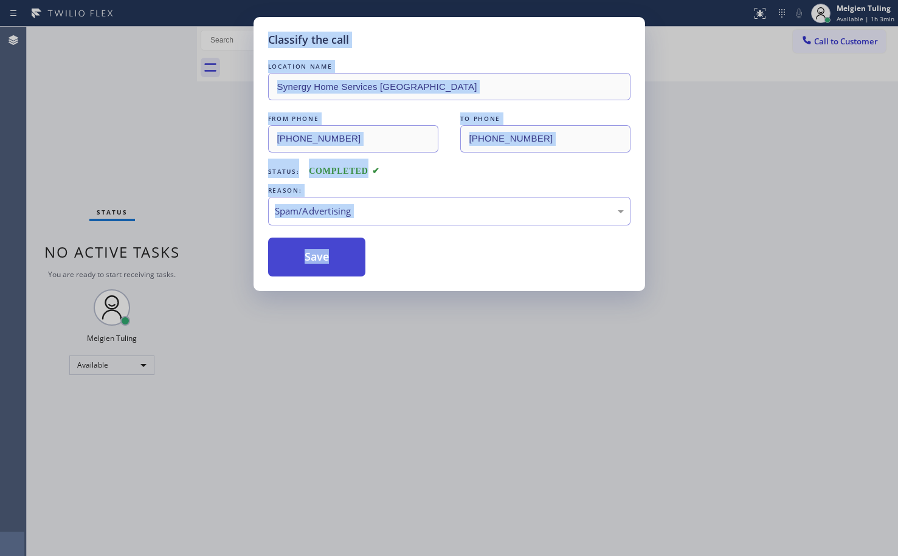
click at [322, 250] on button "Save" at bounding box center [317, 257] width 98 height 39
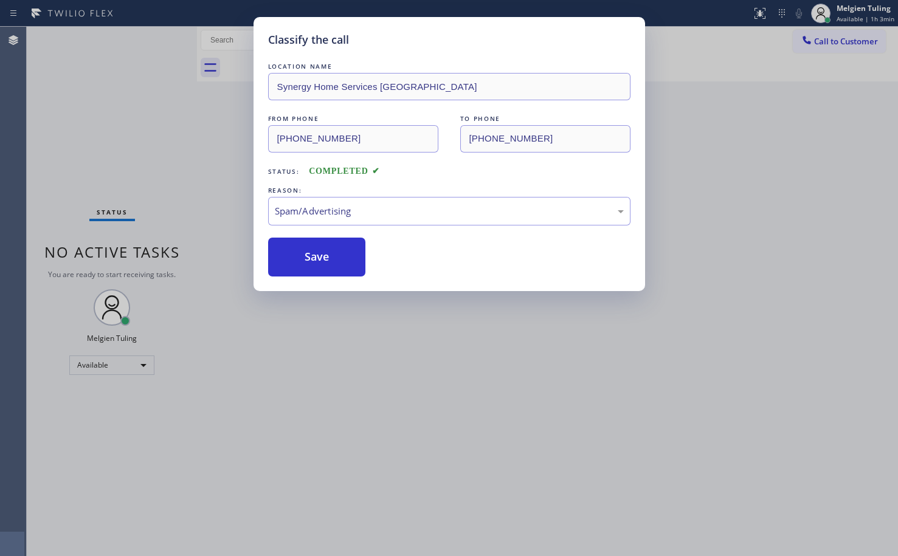
click at [387, 144] on div "Back to Dashboard Change Sender ID Customers Technicians Select a contact Outbo…" at bounding box center [547, 292] width 701 height 530
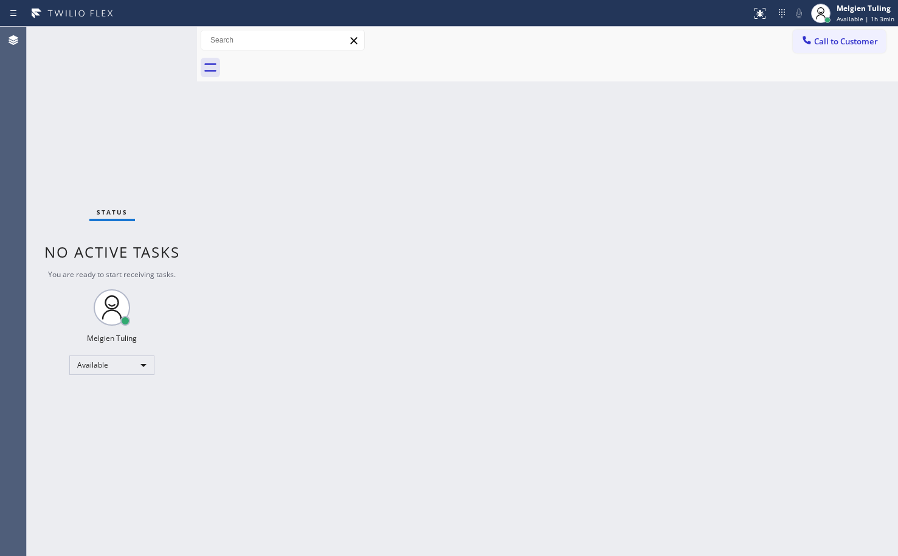
click at [228, 188] on div "Back to Dashboard Change Sender ID Customers Technicians Select a contact Outbo…" at bounding box center [547, 292] width 701 height 530
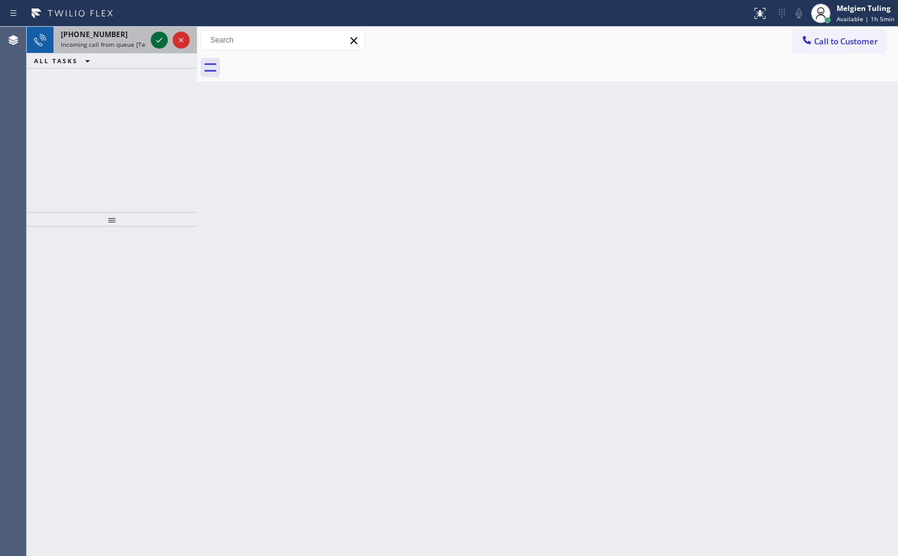
click at [161, 44] on icon at bounding box center [159, 40] width 15 height 15
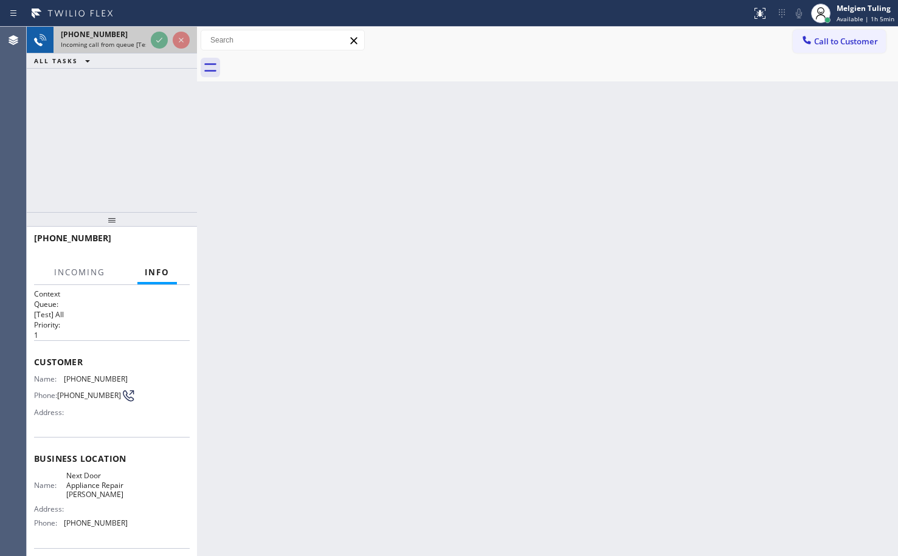
click at [161, 44] on div "Classify the call LOCATION NAME [MEDICAL_DATA] Electrical Oxnard FROM PHONE [PH…" at bounding box center [463, 292] width 872 height 530
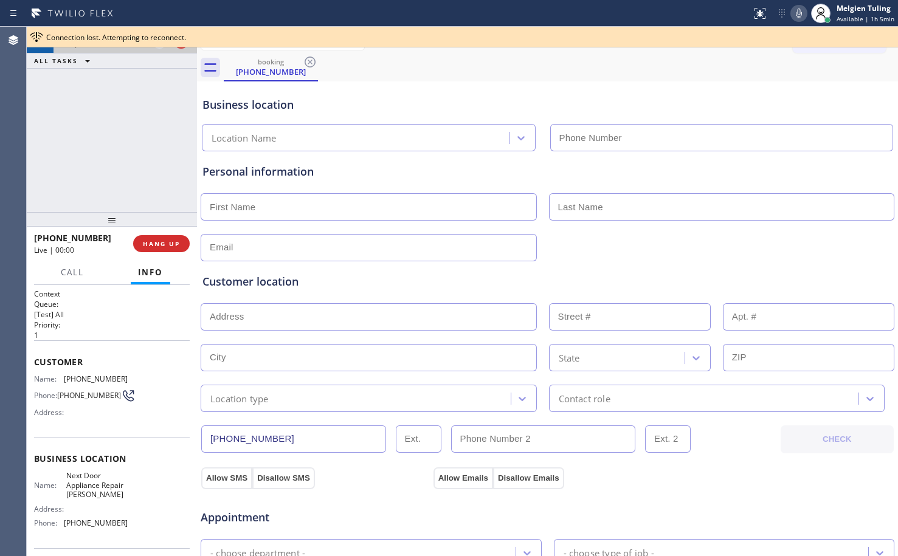
type input "[PHONE_NUMBER]"
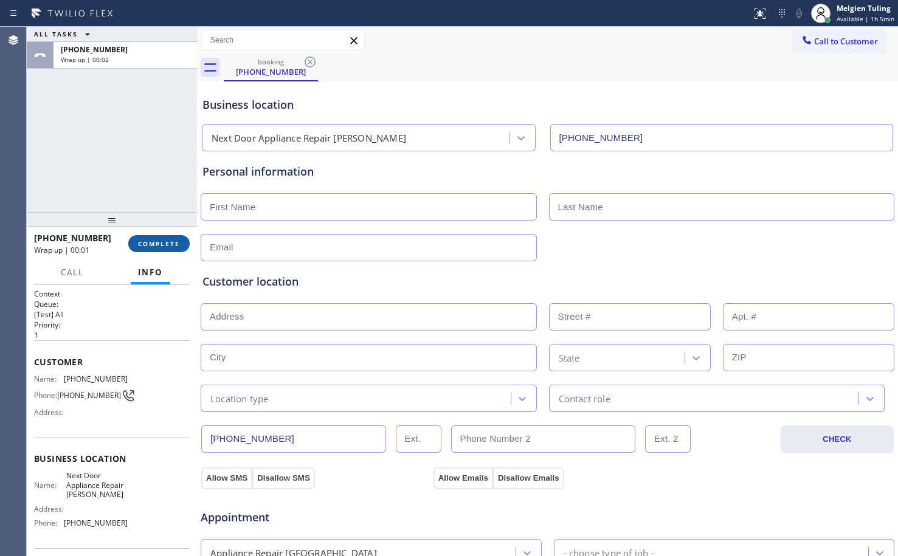
click at [170, 249] on button "COMPLETE" at bounding box center [158, 243] width 61 height 17
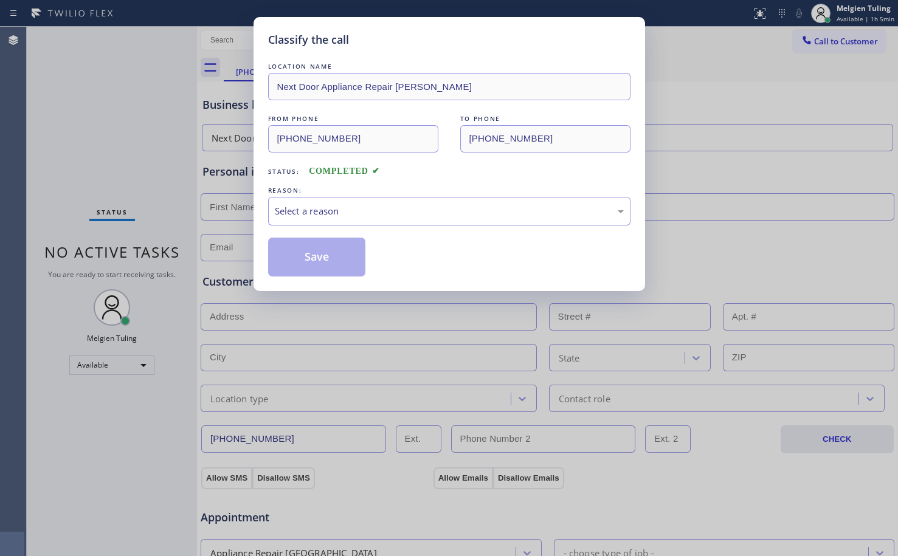
click at [321, 205] on div "Select a reason" at bounding box center [449, 211] width 349 height 14
click at [291, 265] on button "Save" at bounding box center [317, 257] width 98 height 39
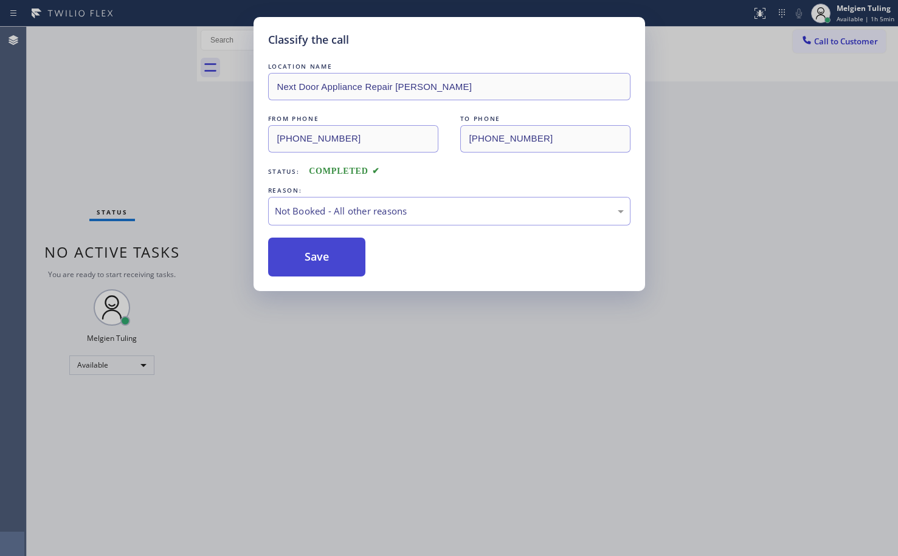
click at [302, 260] on button "Save" at bounding box center [317, 257] width 98 height 39
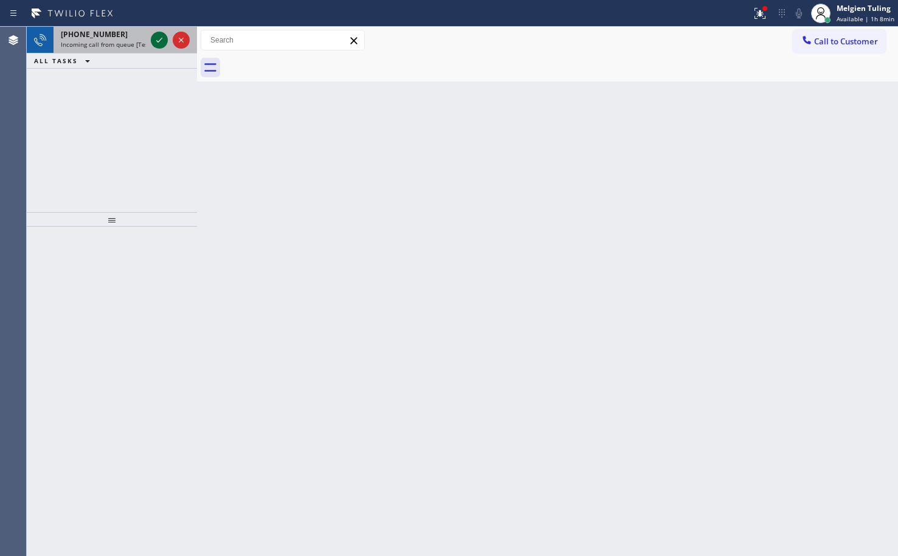
click at [156, 38] on icon at bounding box center [159, 40] width 15 height 15
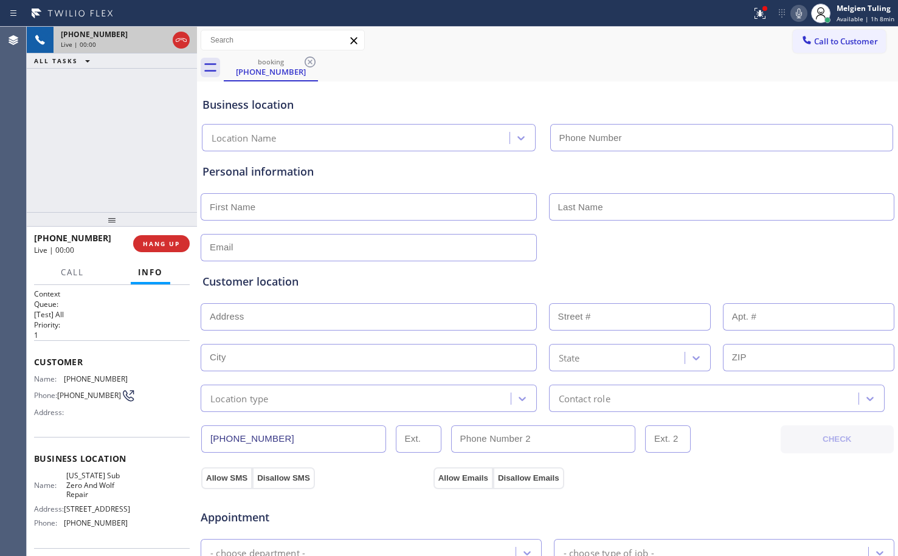
type input "[PHONE_NUMBER]"
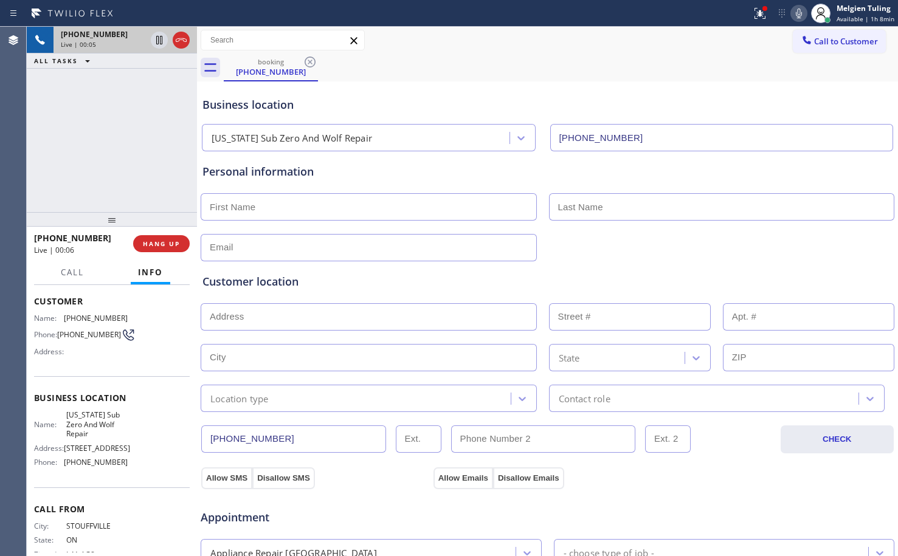
click at [45, 302] on span "Customer" at bounding box center [112, 302] width 156 height 12
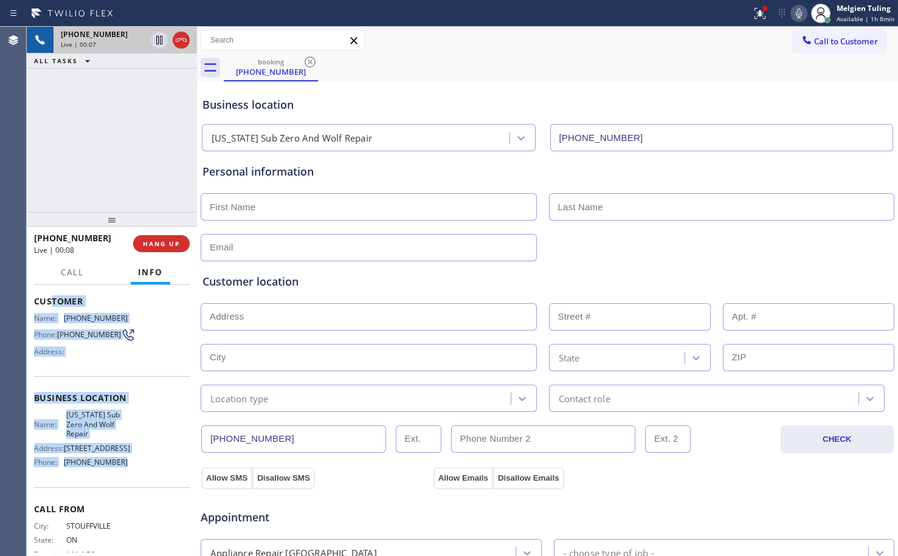
drag, startPoint x: 60, startPoint y: 305, endPoint x: 117, endPoint y: 462, distance: 166.8
click at [117, 462] on div "Context Queue: [Test] All Priority: 1 Customer Name: [PHONE_NUMBER] Phone: [PHO…" at bounding box center [112, 404] width 156 height 352
click at [386, 366] on input "text" at bounding box center [369, 357] width 336 height 27
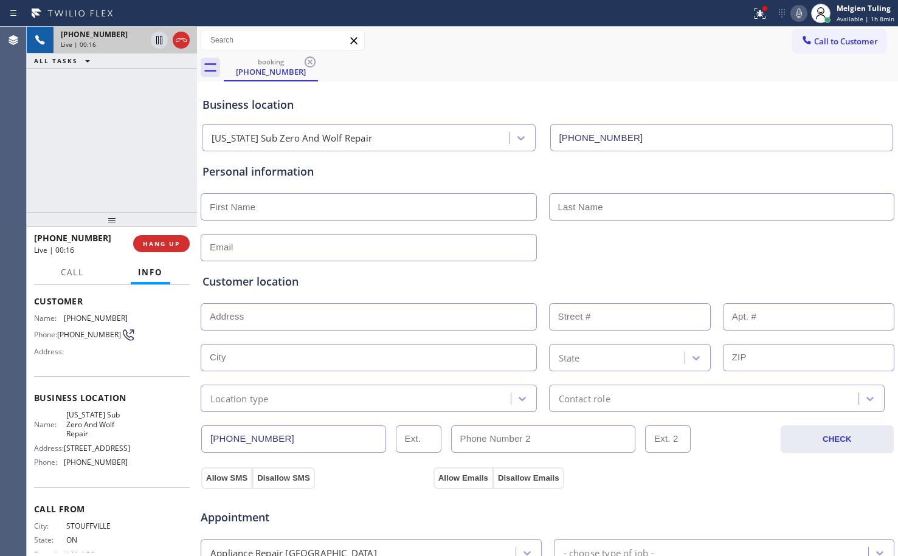
click at [333, 358] on input "text" at bounding box center [369, 357] width 336 height 27
click at [147, 336] on div "Name: [PHONE_NUMBER] Phone: [PHONE_NUMBER] Address:" at bounding box center [112, 338] width 156 height 48
click at [162, 243] on span "HANG UP" at bounding box center [161, 244] width 37 height 9
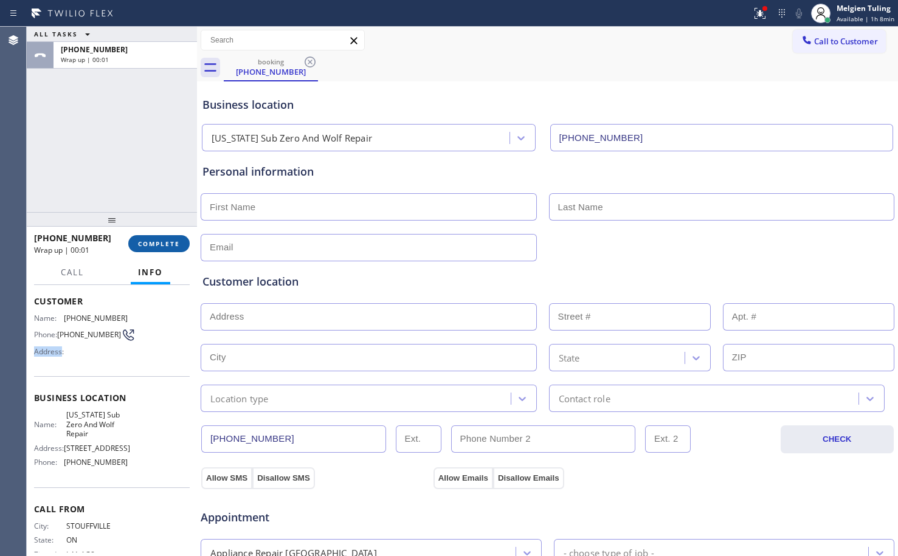
click at [162, 243] on span "COMPLETE" at bounding box center [159, 244] width 42 height 9
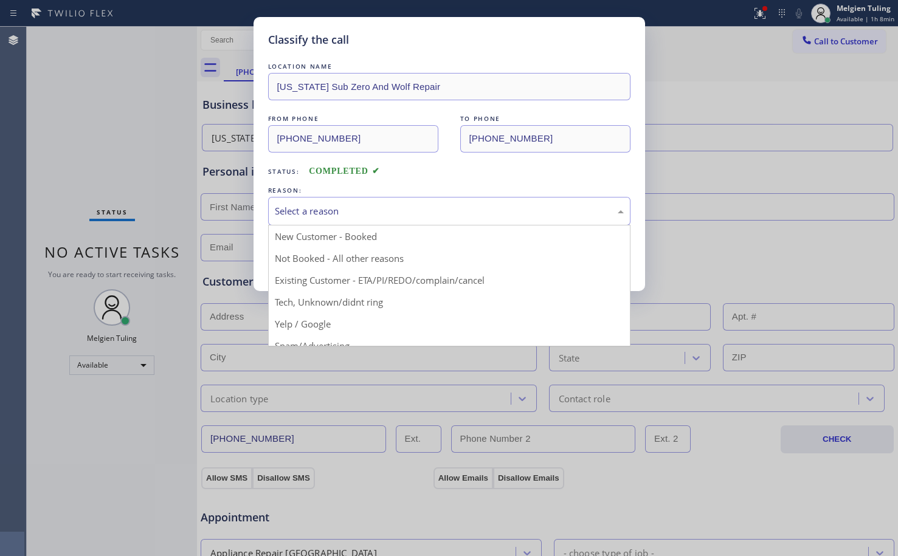
click at [309, 213] on div "Select a reason" at bounding box center [449, 211] width 349 height 14
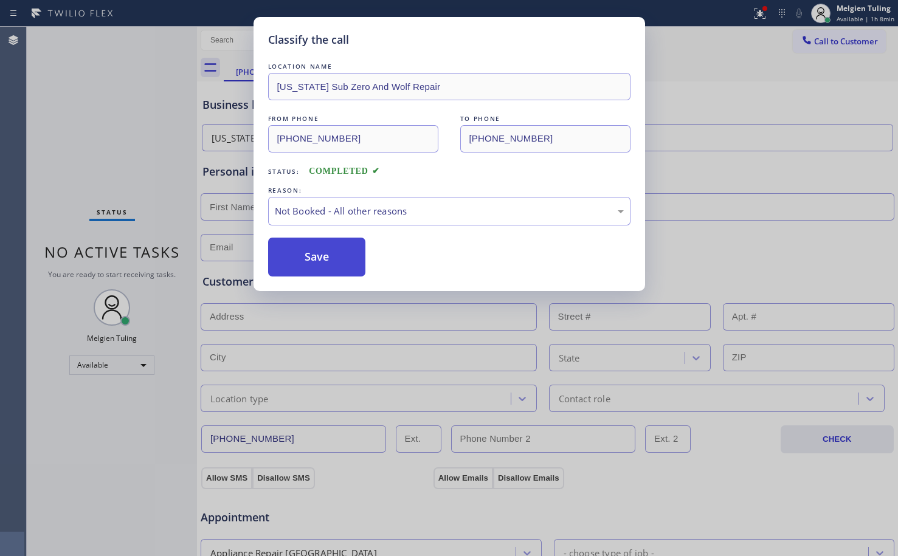
click at [294, 247] on button "Save" at bounding box center [317, 257] width 98 height 39
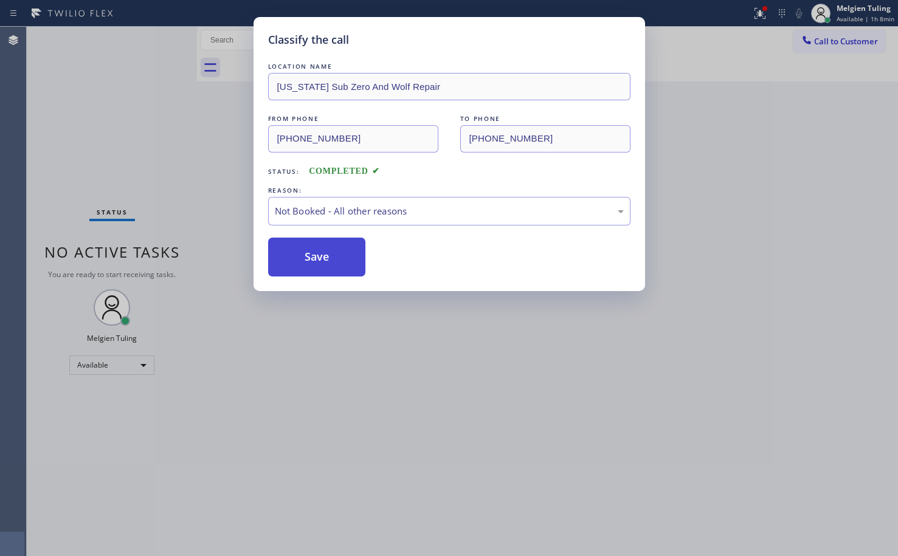
click at [296, 244] on button "Save" at bounding box center [317, 257] width 98 height 39
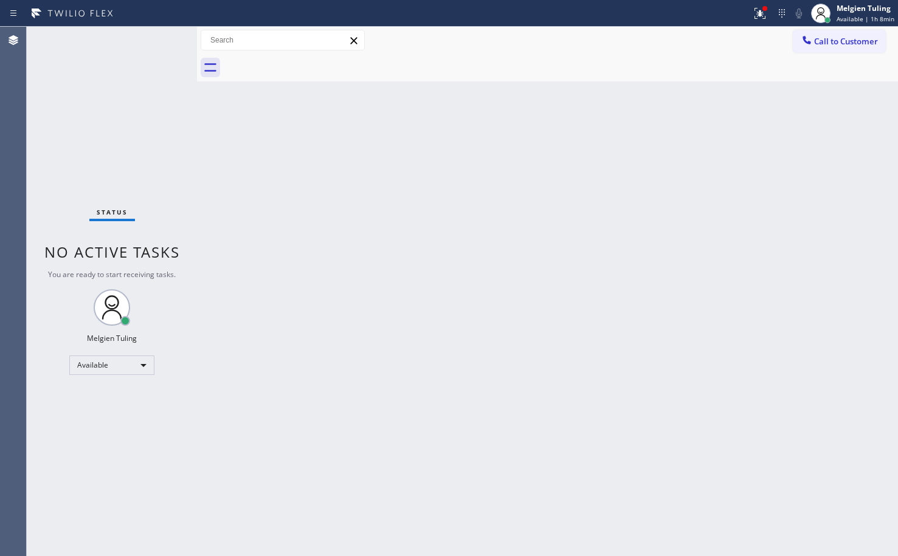
click at [251, 137] on div "Back to Dashboard Change Sender ID Customers Technicians Select a contact Outbo…" at bounding box center [547, 292] width 701 height 530
click at [758, 9] on icon at bounding box center [758, 12] width 7 height 9
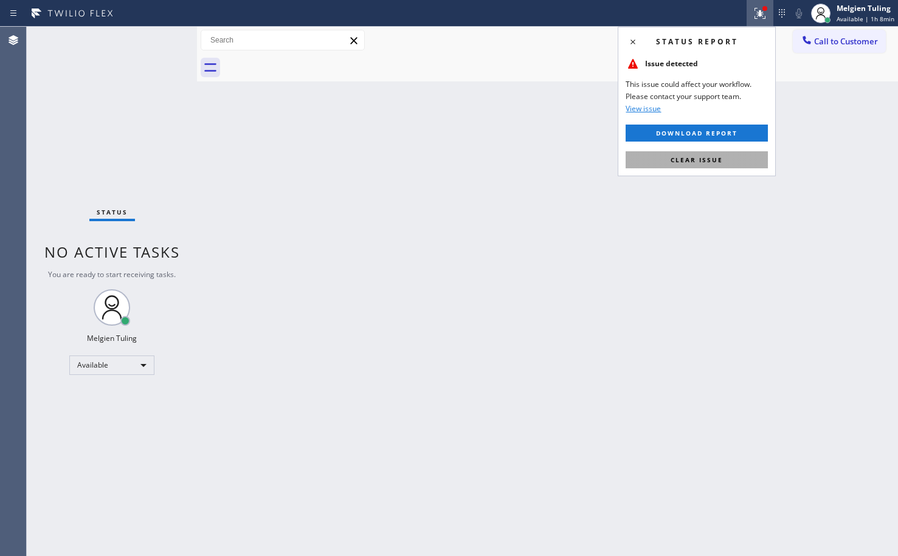
click at [681, 164] on button "Clear issue" at bounding box center [697, 159] width 142 height 17
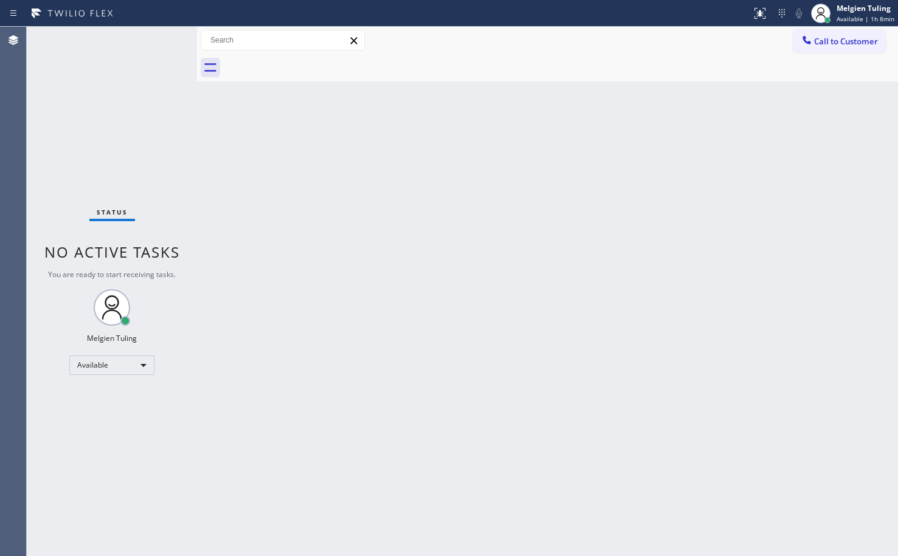
click at [678, 144] on div "Back to Dashboard Change Sender ID Customers Technicians Select a contact Outbo…" at bounding box center [547, 292] width 701 height 530
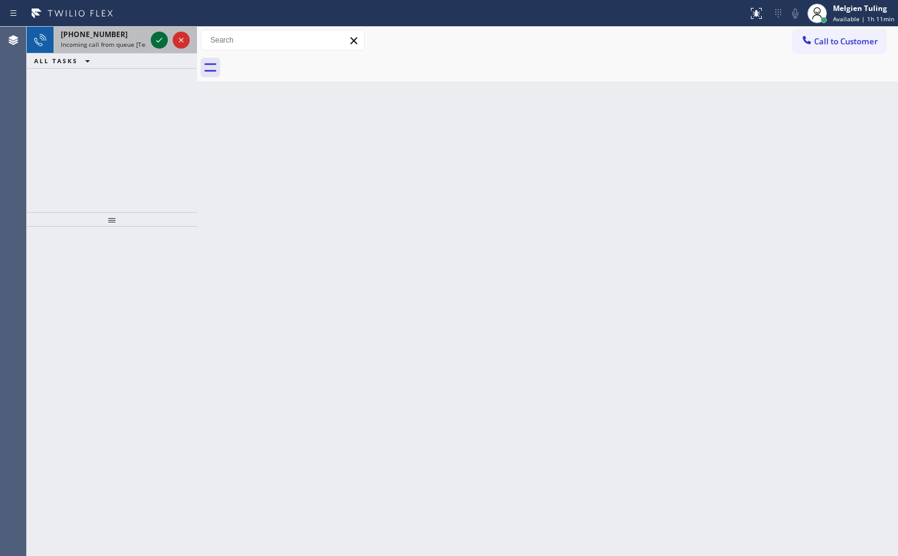
click at [154, 35] on icon at bounding box center [159, 40] width 15 height 15
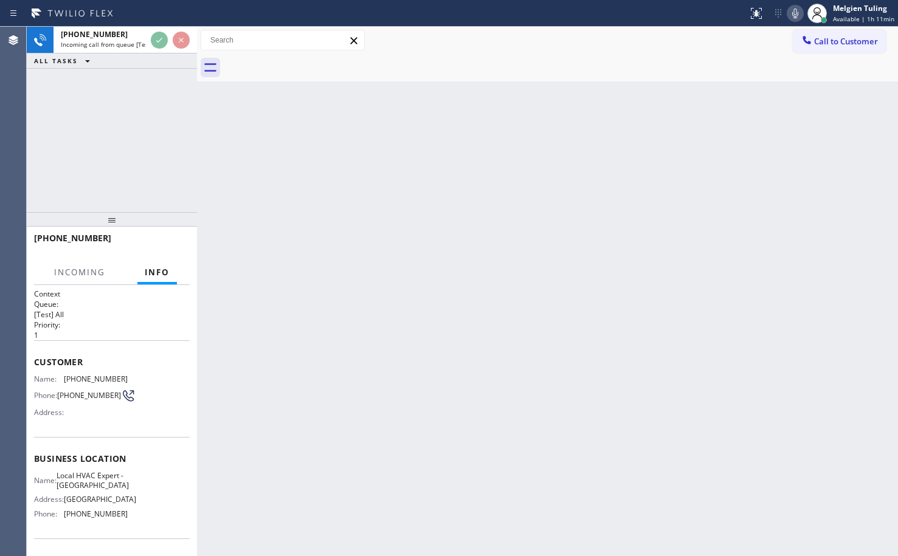
click at [567, 412] on div "Back to Dashboard Change Sender ID Customers Technicians Select a contact Outbo…" at bounding box center [547, 292] width 701 height 530
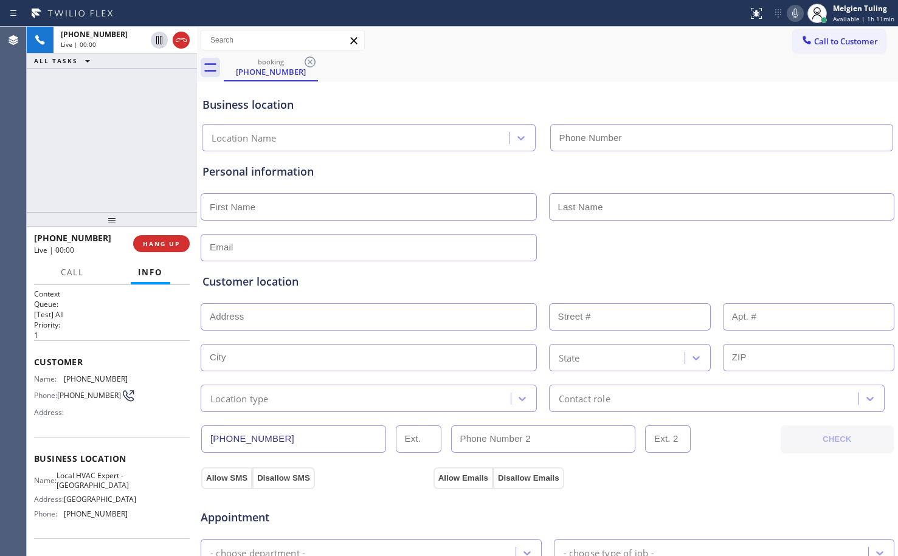
type input "[PHONE_NUMBER]"
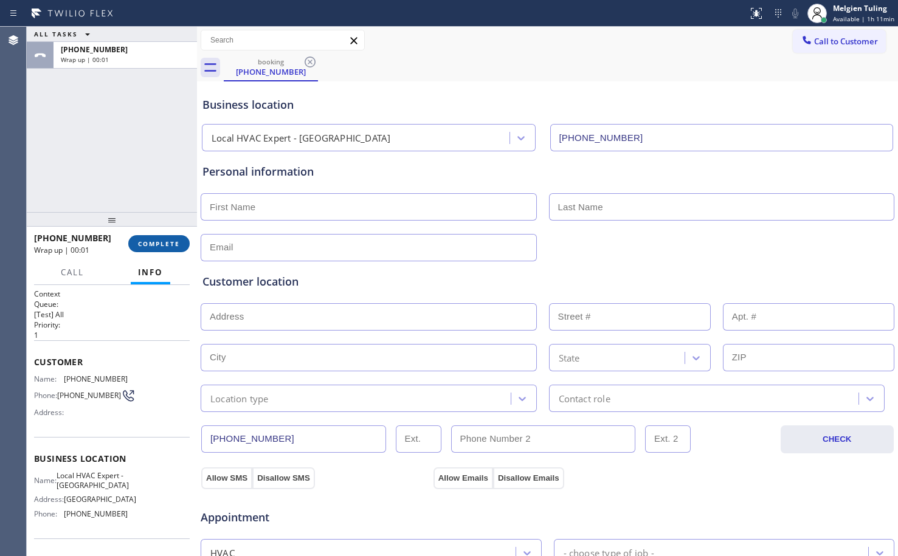
click at [159, 244] on span "COMPLETE" at bounding box center [159, 244] width 42 height 9
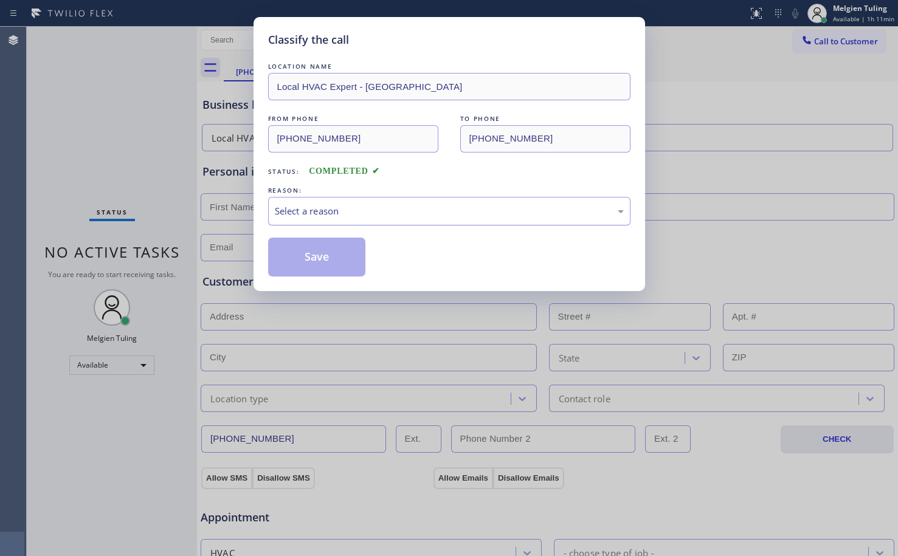
click at [331, 197] on div "Select a reason" at bounding box center [449, 211] width 362 height 29
click at [299, 247] on button "Save" at bounding box center [317, 257] width 98 height 39
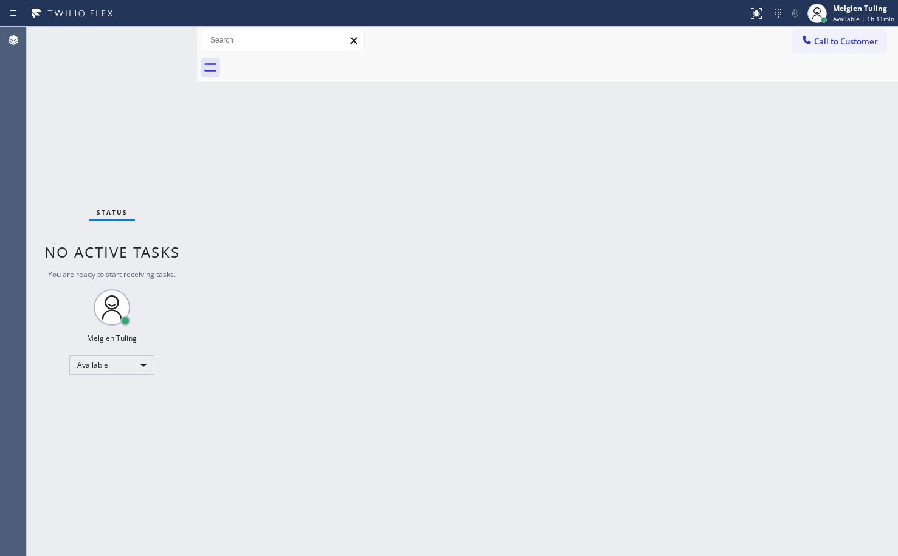
click at [310, 245] on div "Back to Dashboard Change Sender ID Customers Technicians Select a contact Outbo…" at bounding box center [547, 292] width 701 height 530
click at [159, 35] on div "Status No active tasks You are ready to start receiving tasks. Melgien Tuling A…" at bounding box center [112, 292] width 170 height 530
click at [327, 227] on div "Back to Dashboard Change Sender ID Customers Technicians Select a contact Outbo…" at bounding box center [547, 292] width 701 height 530
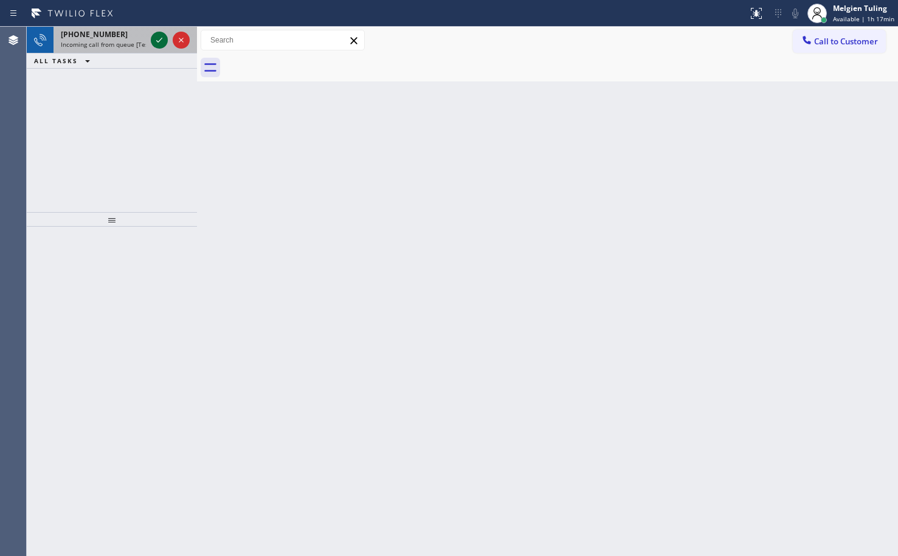
click at [164, 38] on icon at bounding box center [159, 40] width 15 height 15
click at [156, 39] on icon at bounding box center [159, 40] width 15 height 15
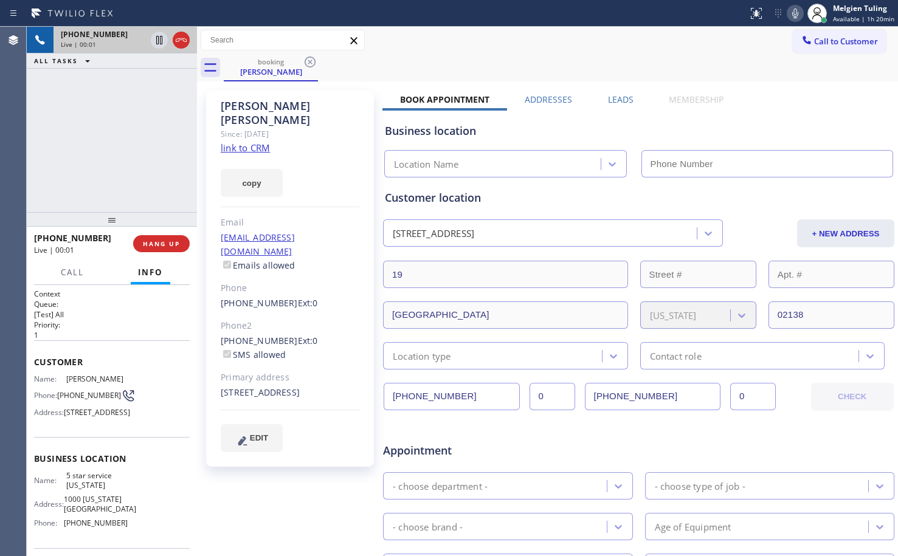
type input "[PHONE_NUMBER]"
click at [243, 171] on button "copy" at bounding box center [252, 183] width 62 height 28
click at [239, 142] on link "link to CRM" at bounding box center [245, 148] width 49 height 12
click at [157, 38] on icon at bounding box center [159, 40] width 6 height 9
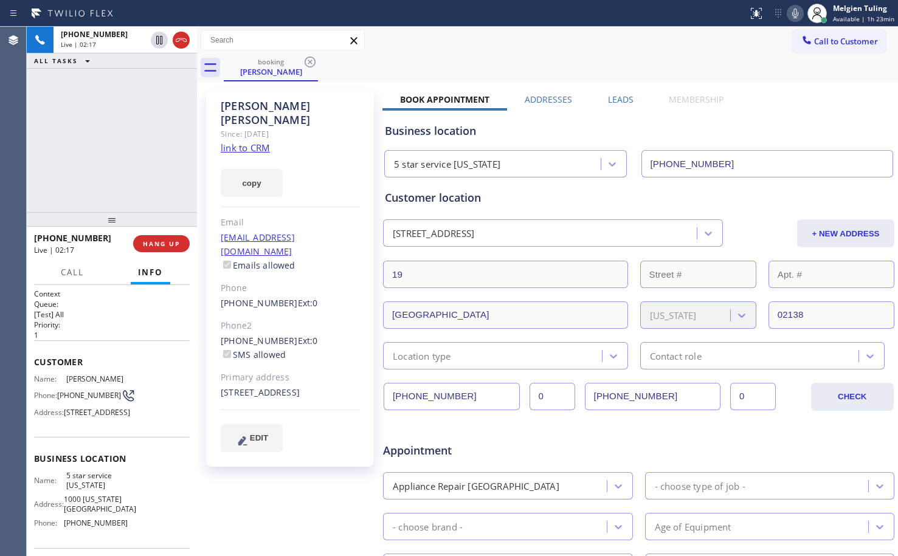
click at [799, 13] on icon at bounding box center [795, 14] width 6 height 10
click at [799, 12] on rect at bounding box center [795, 12] width 9 height 9
click at [153, 40] on icon at bounding box center [159, 40] width 15 height 15
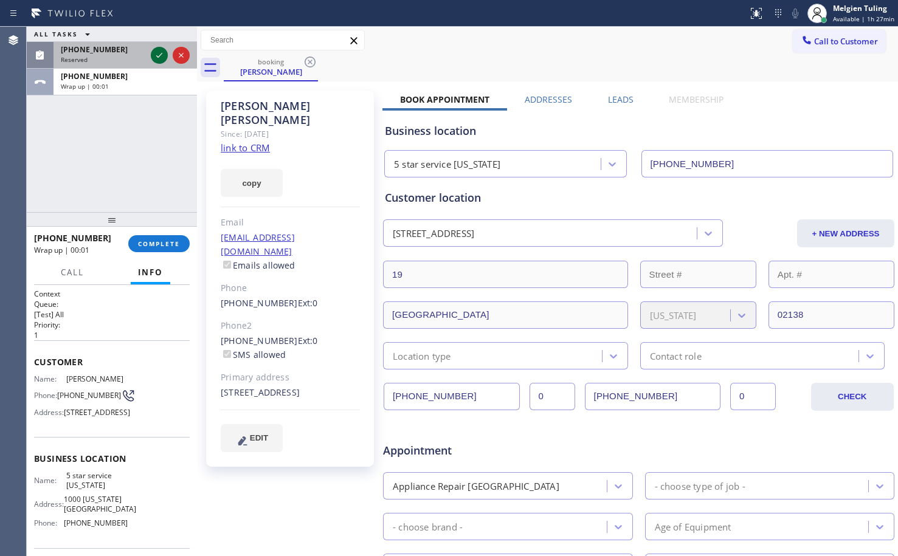
click at [154, 53] on icon at bounding box center [159, 55] width 15 height 15
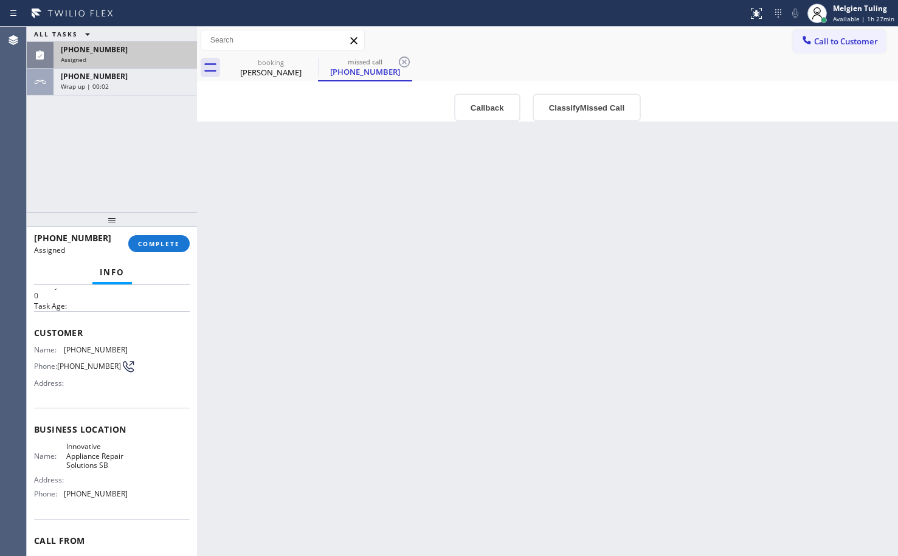
scroll to position [61, 0]
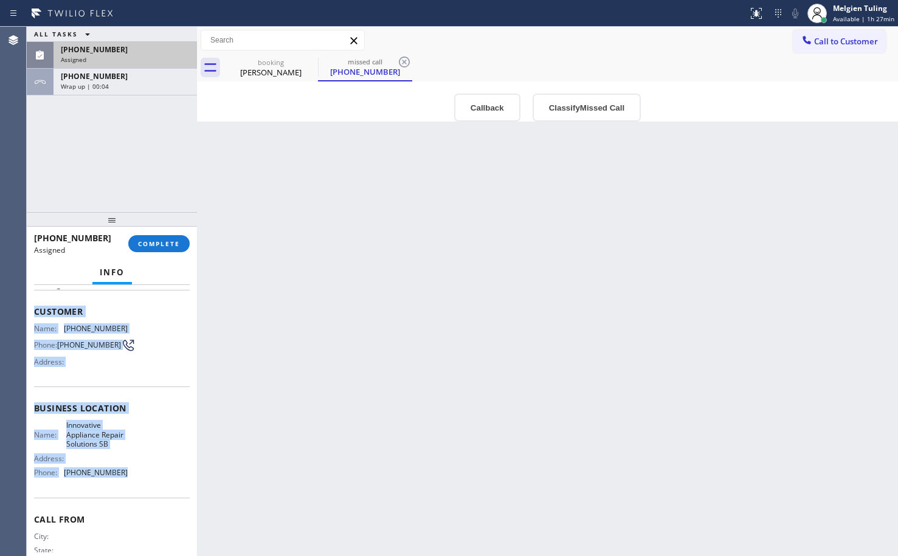
drag, startPoint x: 30, startPoint y: 308, endPoint x: 122, endPoint y: 477, distance: 192.9
click at [122, 477] on div "Context Queue: Appliance Repair High End Priority: 0 Task Age: Customer Name: […" at bounding box center [112, 420] width 170 height 271
click at [122, 477] on span "[PHONE_NUMBER]" at bounding box center [96, 472] width 64 height 9
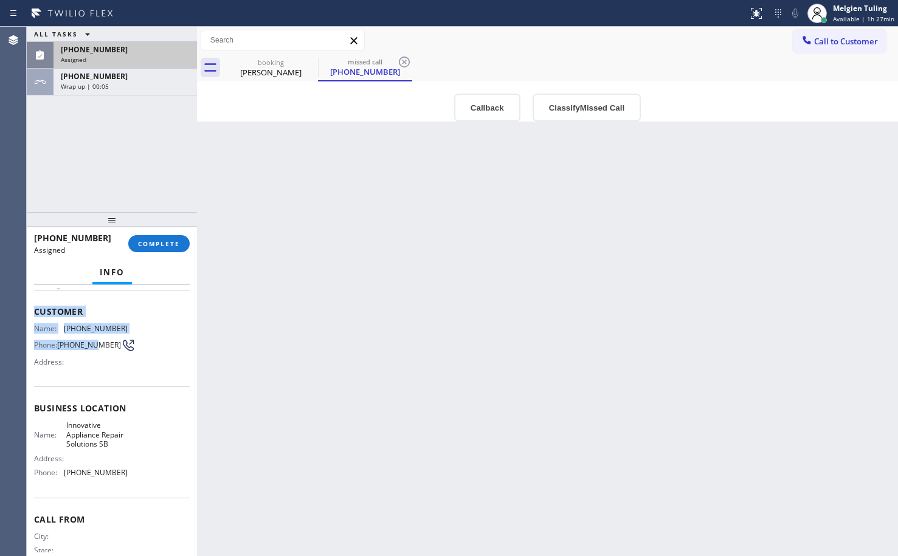
drag, startPoint x: 36, startPoint y: 311, endPoint x: 101, endPoint y: 356, distance: 78.8
click at [99, 354] on div "Customer Name: [PHONE_NUMBER] Phone: [PHONE_NUMBER] Address:" at bounding box center [112, 338] width 156 height 97
click at [117, 472] on div "Name: Innovative Appliance Repair Solutions SB Address: Phone: [PHONE_NUMBER]" at bounding box center [81, 451] width 94 height 61
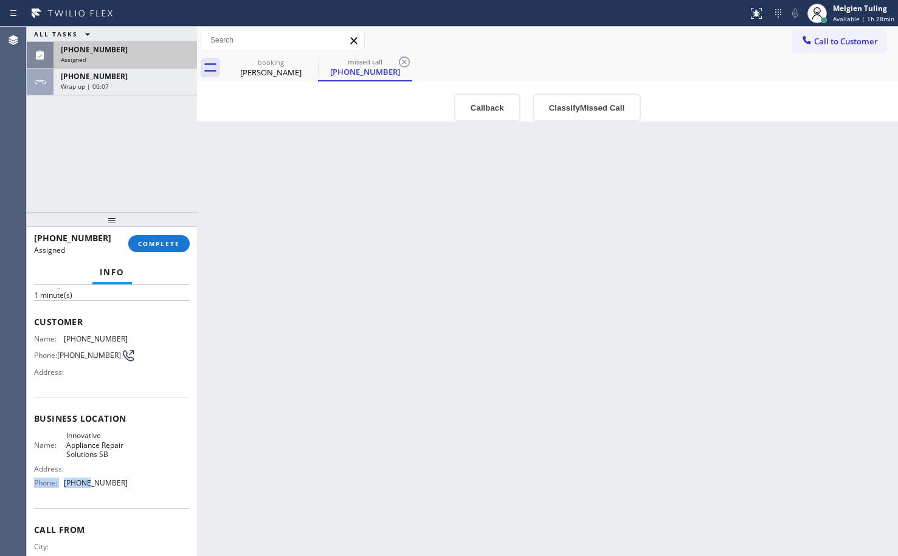
drag, startPoint x: 118, startPoint y: 469, endPoint x: 84, endPoint y: 483, distance: 36.8
click at [84, 483] on div "Name: Innovative Appliance Repair Solutions SB Address: Phone: [PHONE_NUMBER]" at bounding box center [81, 461] width 94 height 61
click at [85, 481] on div "Name: Innovative Appliance Repair Solutions SB Address: Phone: [PHONE_NUMBER]" at bounding box center [81, 461] width 94 height 61
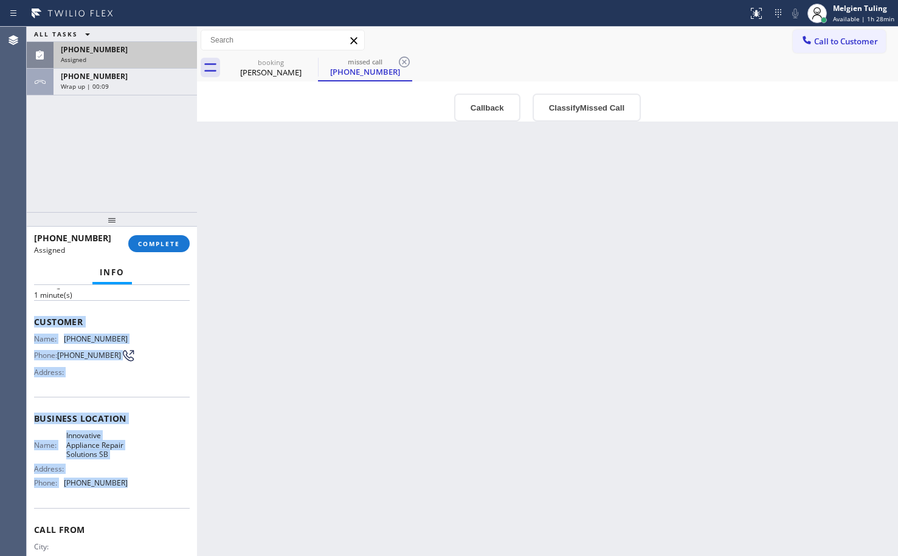
drag, startPoint x: 36, startPoint y: 318, endPoint x: 122, endPoint y: 485, distance: 187.4
click at [122, 485] on div "Context Queue: Appliance Repair High End Priority: 0 Task Age: [DEMOGRAPHIC_DAT…" at bounding box center [112, 414] width 156 height 373
copy div "Customer Name: [PHONE_NUMBER] Phone: [PHONE_NUMBER] Address: Business location …"
click at [145, 243] on span "COMPLETE" at bounding box center [159, 244] width 42 height 9
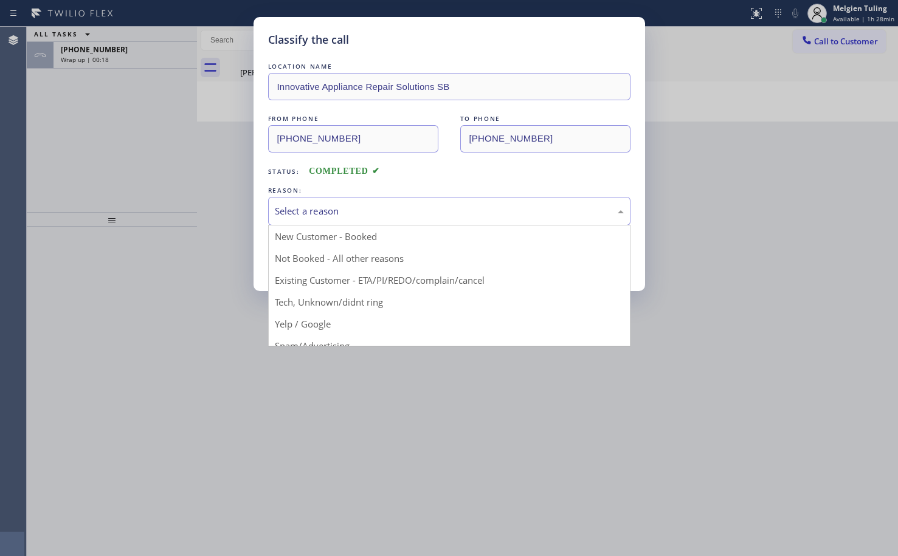
click at [295, 217] on div "Select a reason" at bounding box center [449, 211] width 349 height 14
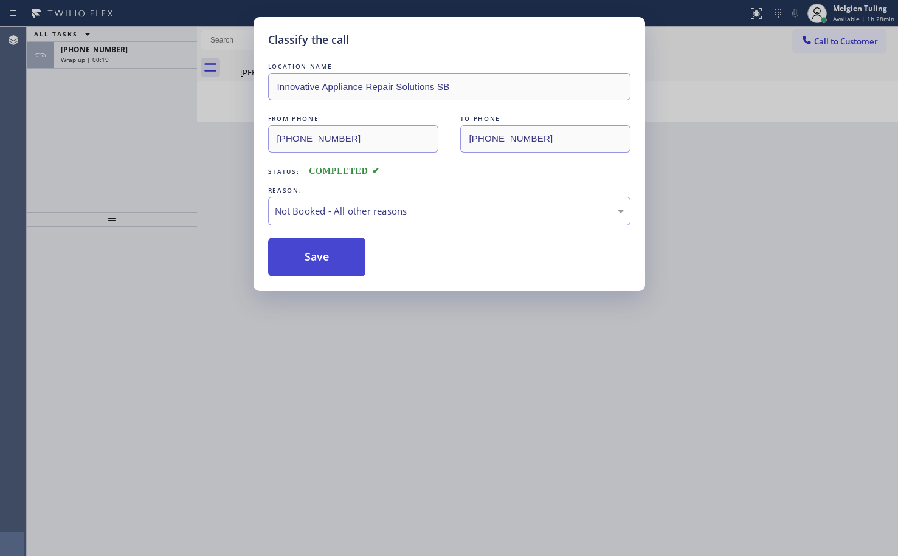
click at [299, 261] on button "Save" at bounding box center [317, 257] width 98 height 39
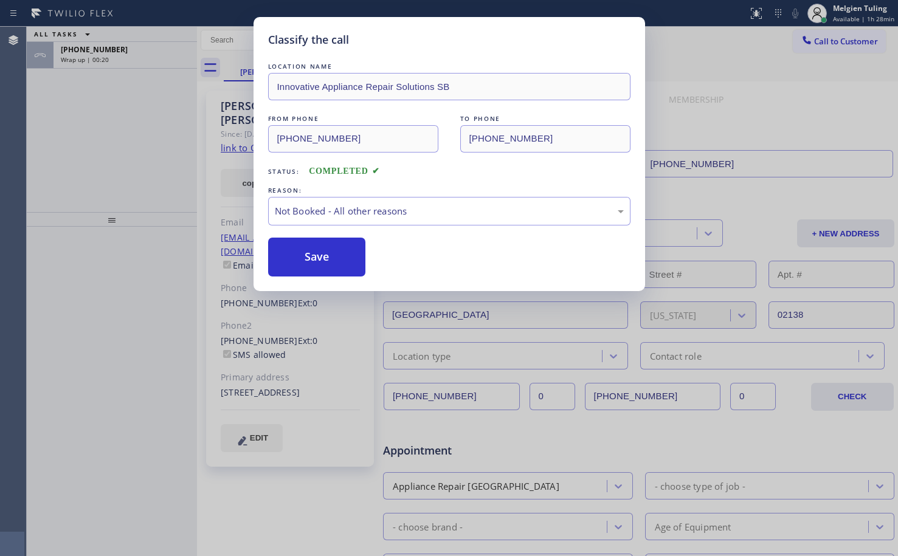
click at [148, 140] on div "Classify the call LOCATION NAME Innovative Appliance Repair Solutions SB FROM P…" at bounding box center [449, 278] width 898 height 556
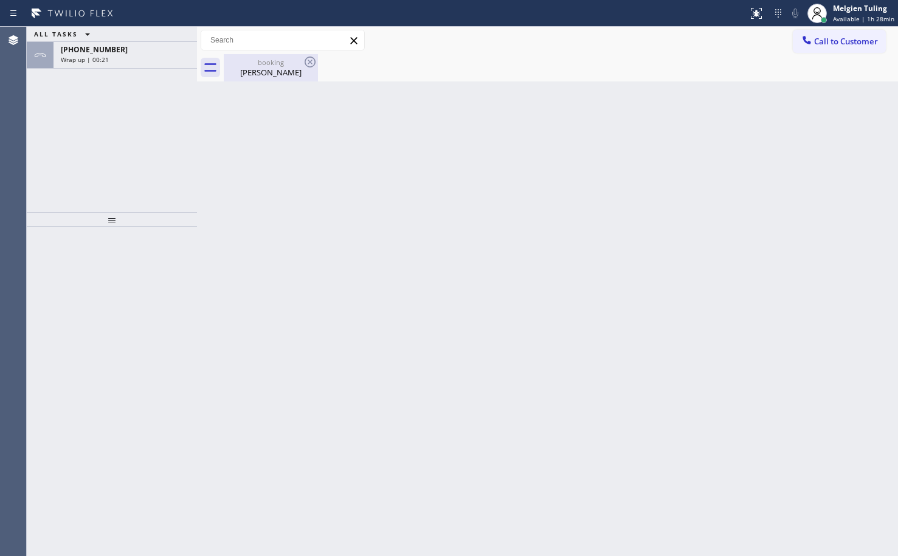
click at [251, 63] on div "booking" at bounding box center [271, 62] width 92 height 9
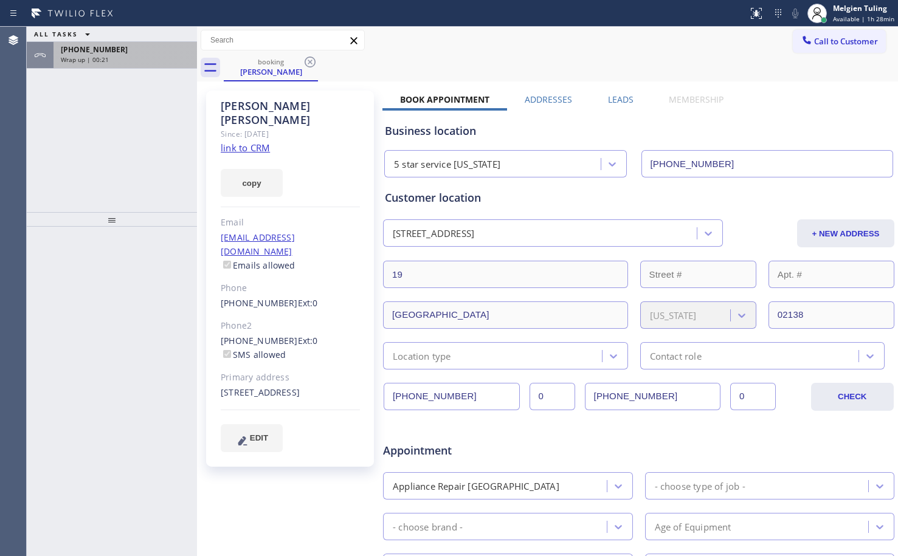
click at [142, 61] on div "Wrap up | 00:21" at bounding box center [125, 59] width 129 height 9
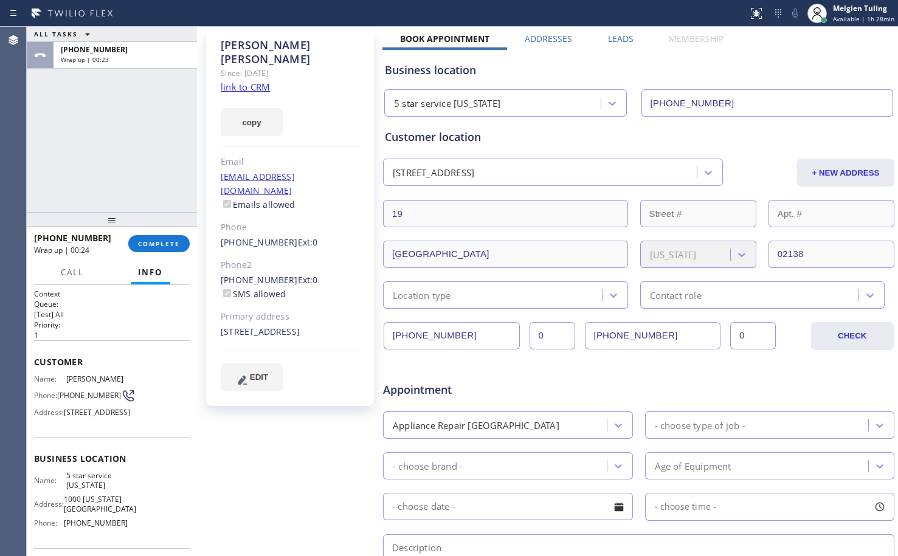
scroll to position [122, 0]
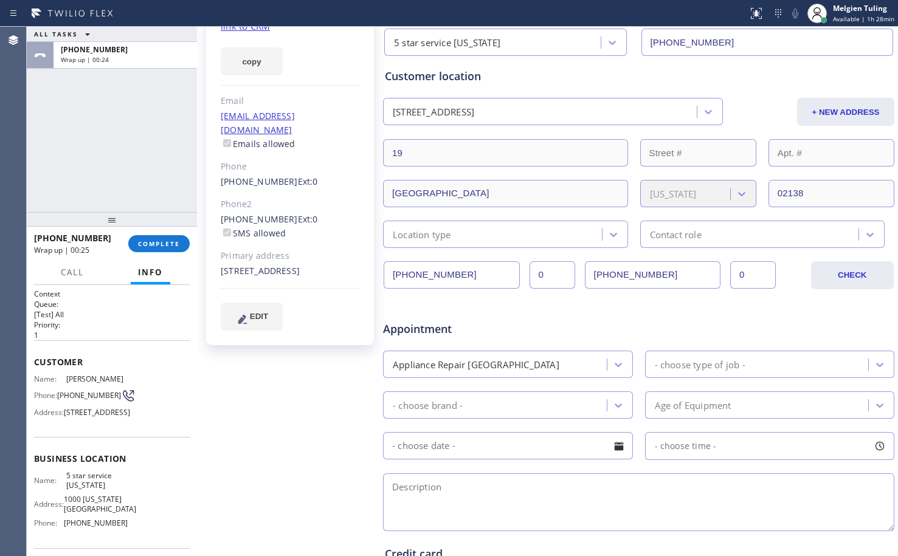
click at [490, 241] on div "Location type" at bounding box center [505, 234] width 245 height 27
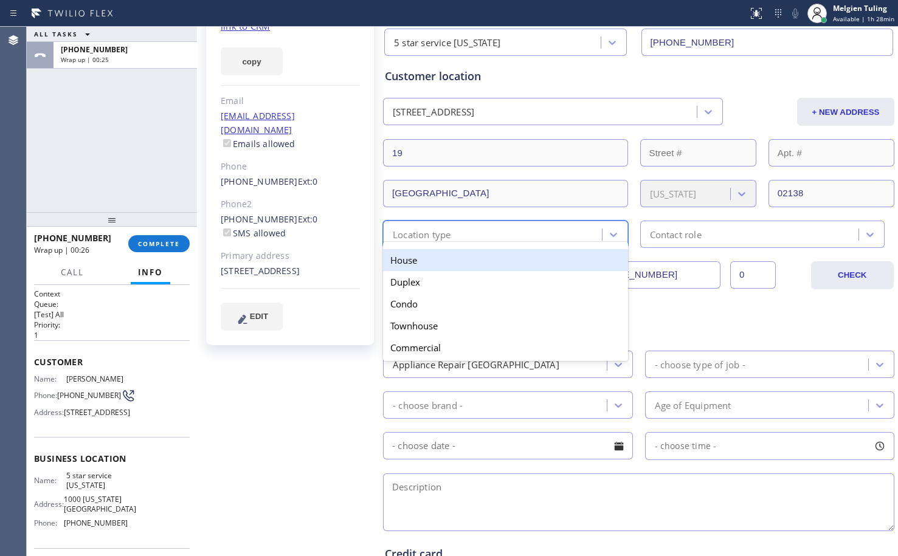
click at [463, 253] on div "House" at bounding box center [505, 260] width 245 height 22
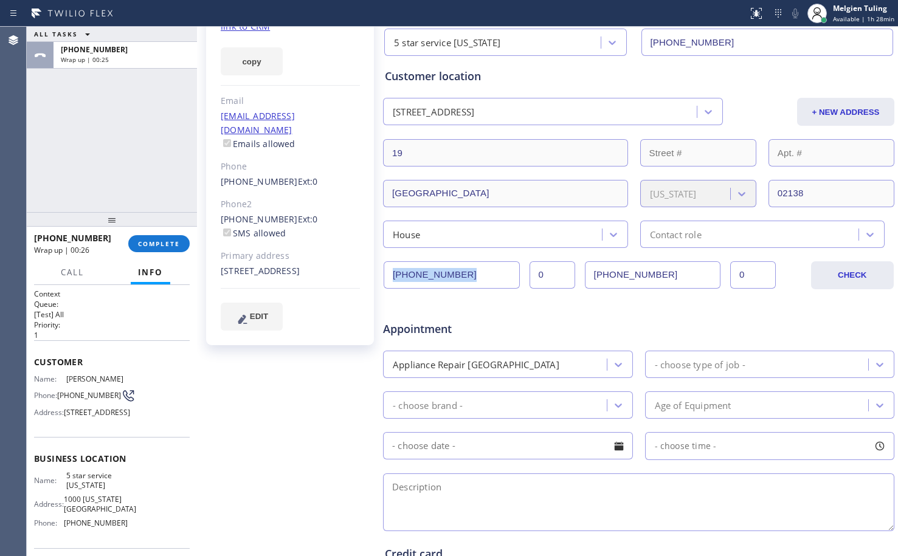
click at [463, 253] on div "[PHONE_NUMBER] [PHONE_NUMBER] 0 CHECK" at bounding box center [639, 268] width 513 height 41
click at [691, 221] on div "Contact role" at bounding box center [762, 234] width 245 height 27
click at [674, 233] on div "Contact role" at bounding box center [676, 234] width 52 height 14
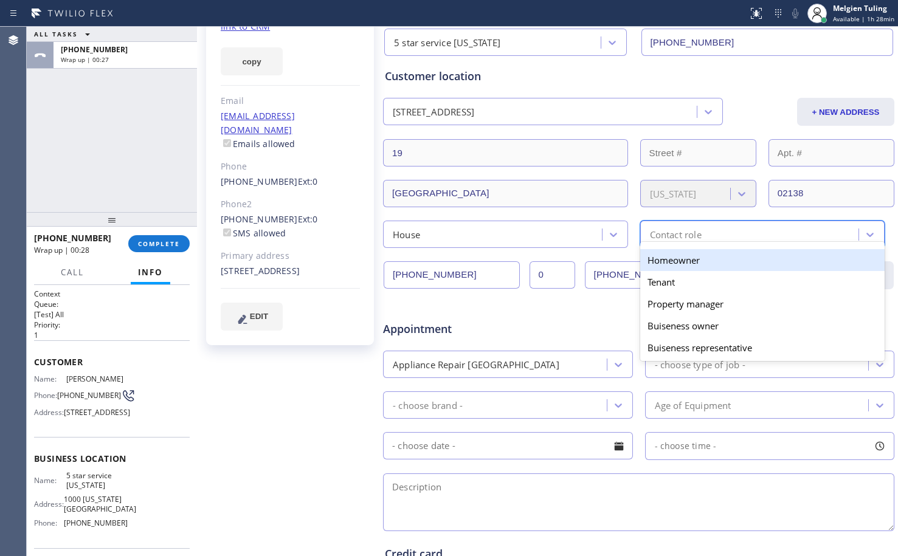
click at [668, 268] on div "Homeowner" at bounding box center [762, 260] width 245 height 22
click at [668, 268] on input "[PHONE_NUMBER]" at bounding box center [653, 275] width 136 height 27
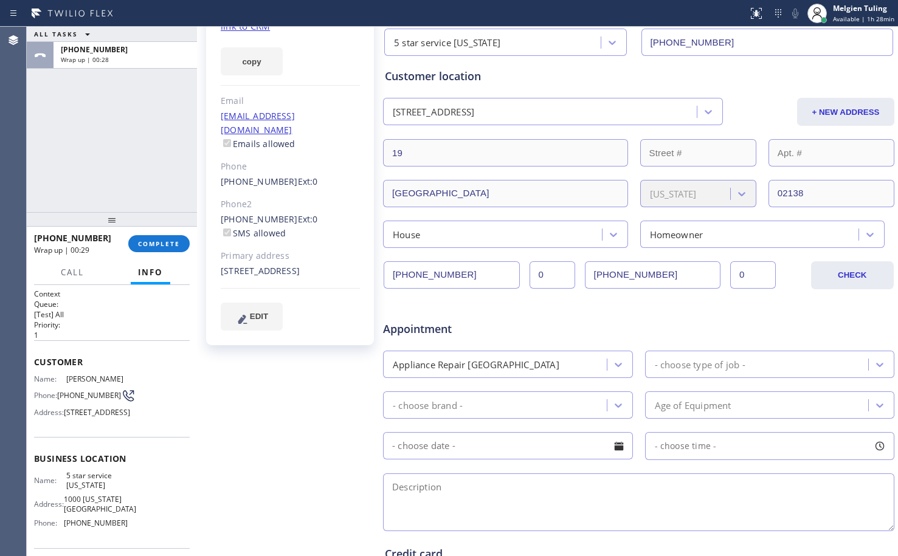
scroll to position [182, 0]
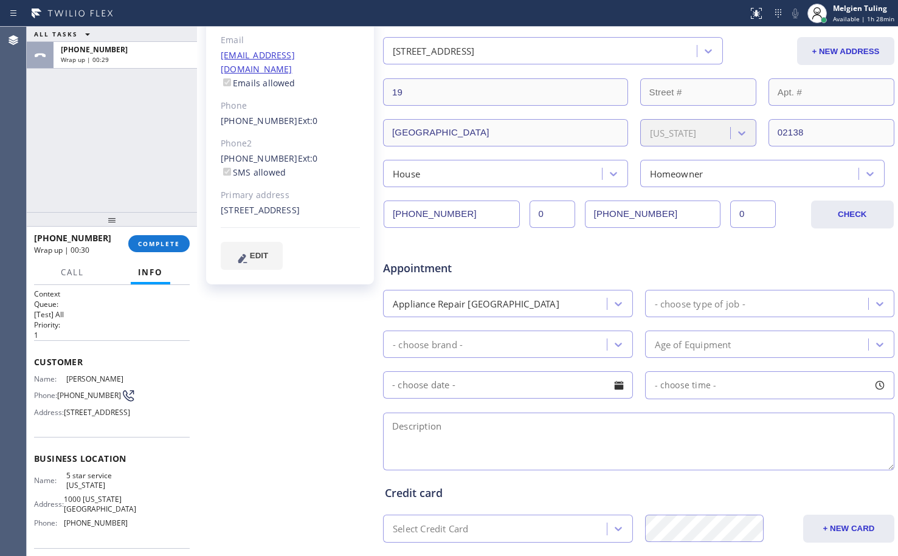
click at [582, 302] on div "Appliance Repair [GEOGRAPHIC_DATA]" at bounding box center [497, 303] width 220 height 21
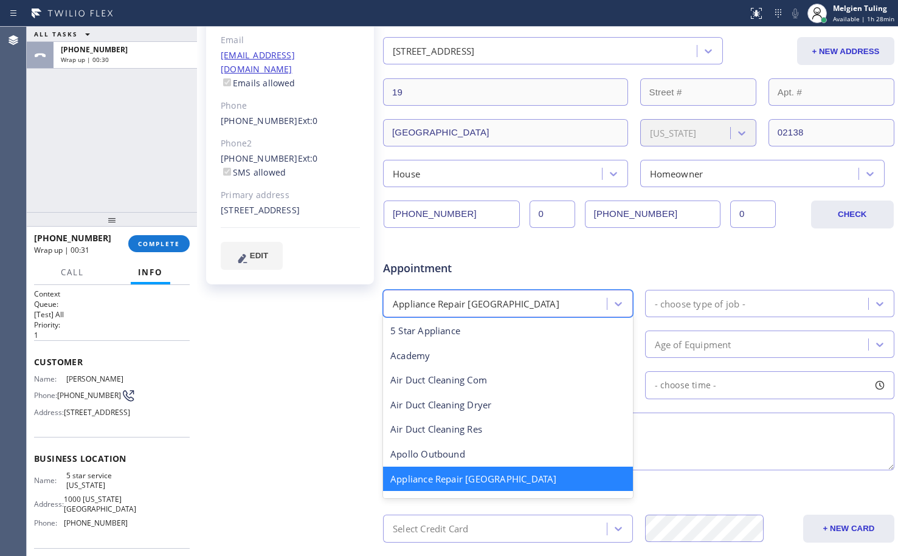
scroll to position [2, 0]
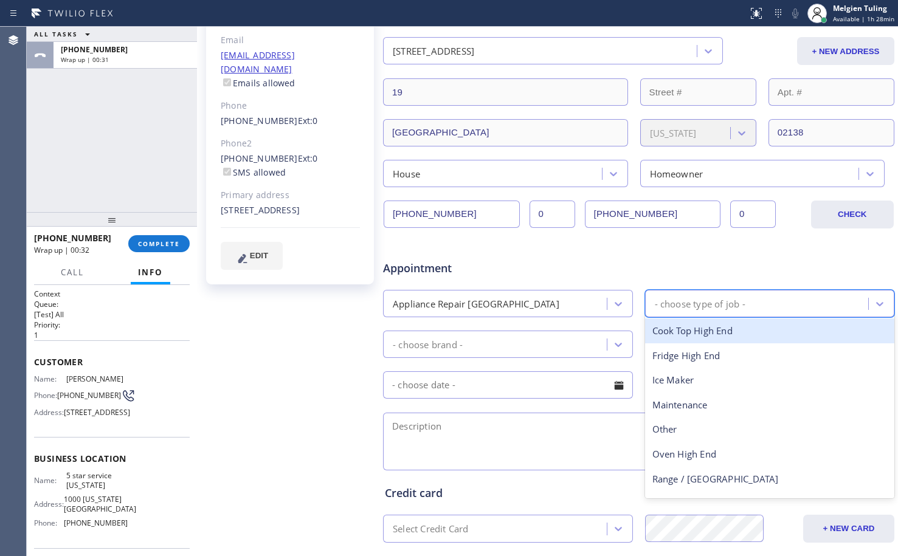
click at [679, 300] on div "- choose type of job -" at bounding box center [700, 304] width 91 height 14
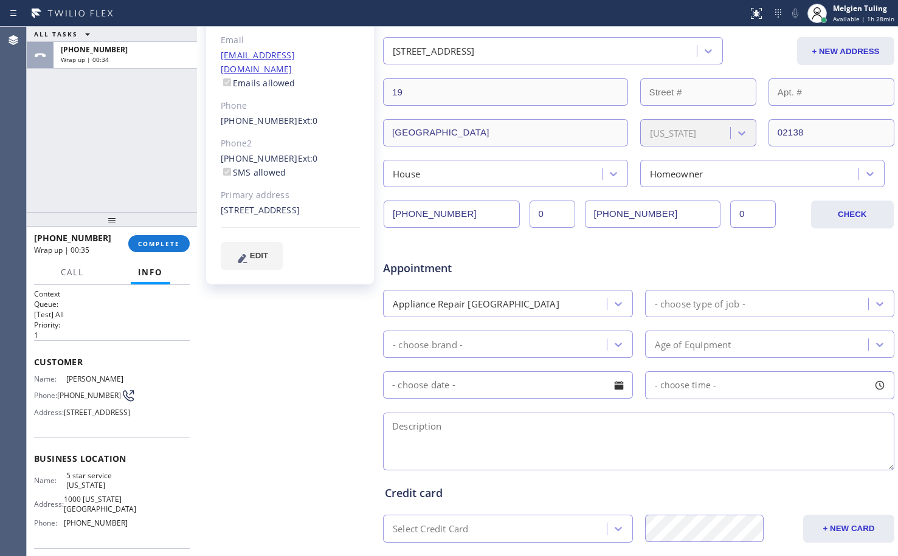
click at [660, 303] on div "- choose type of job -" at bounding box center [700, 304] width 91 height 14
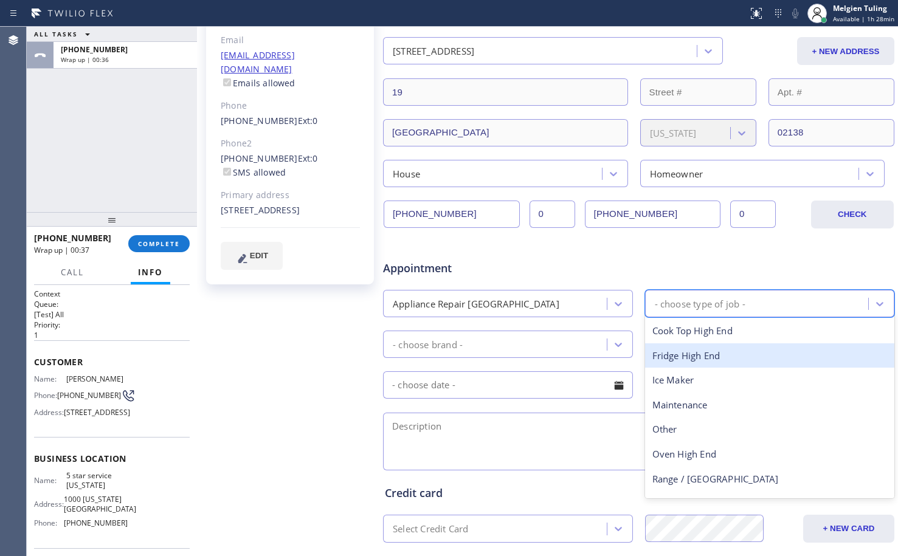
click at [686, 357] on div "Fridge High End" at bounding box center [770, 356] width 250 height 25
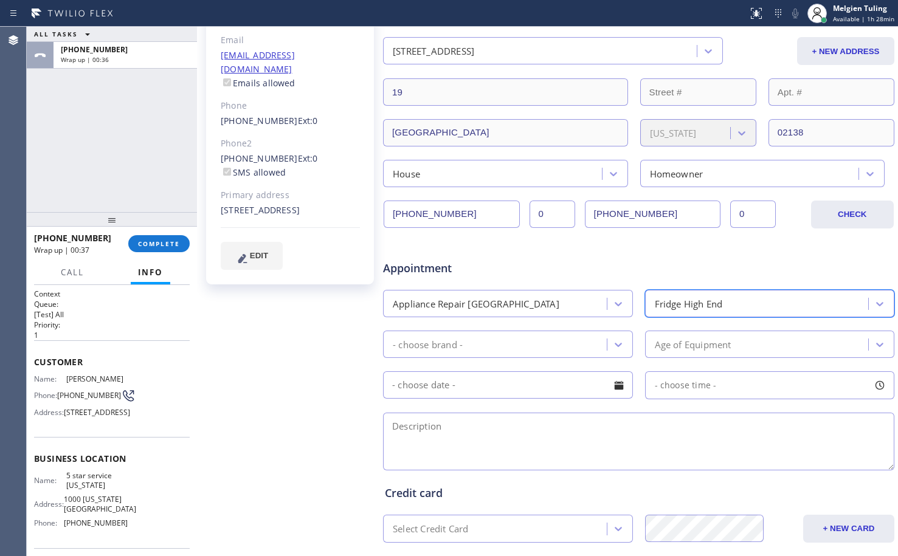
click at [538, 342] on div "- choose brand -" at bounding box center [497, 344] width 220 height 21
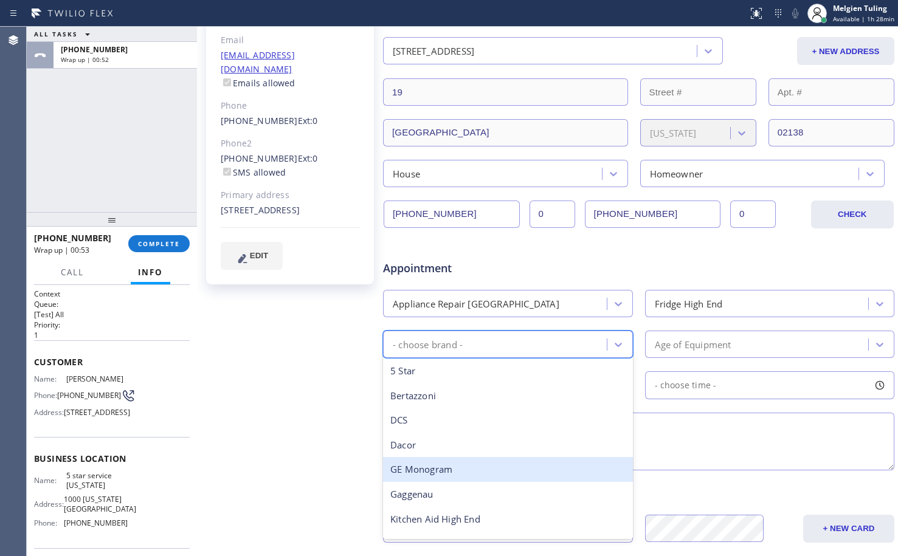
scroll to position [0, 0]
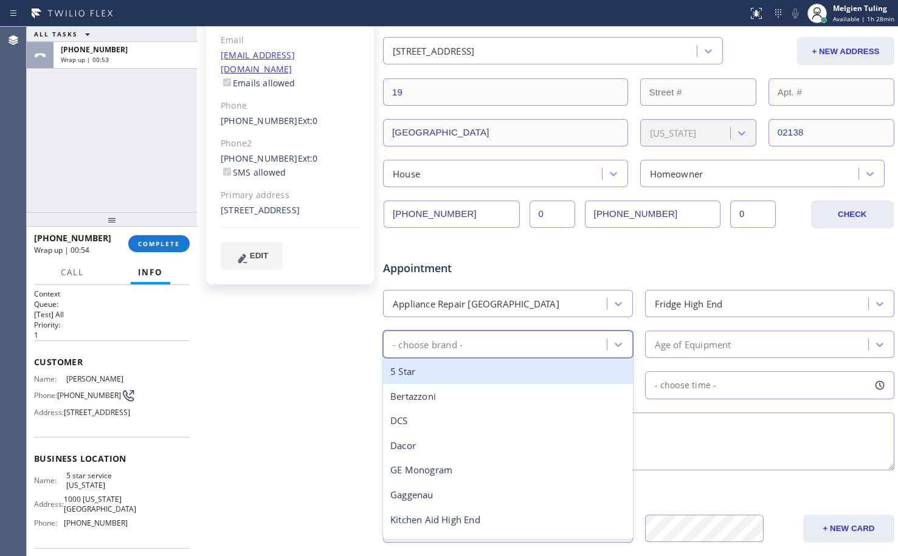
click at [536, 306] on div "Appliance Repair [GEOGRAPHIC_DATA]" at bounding box center [497, 303] width 220 height 21
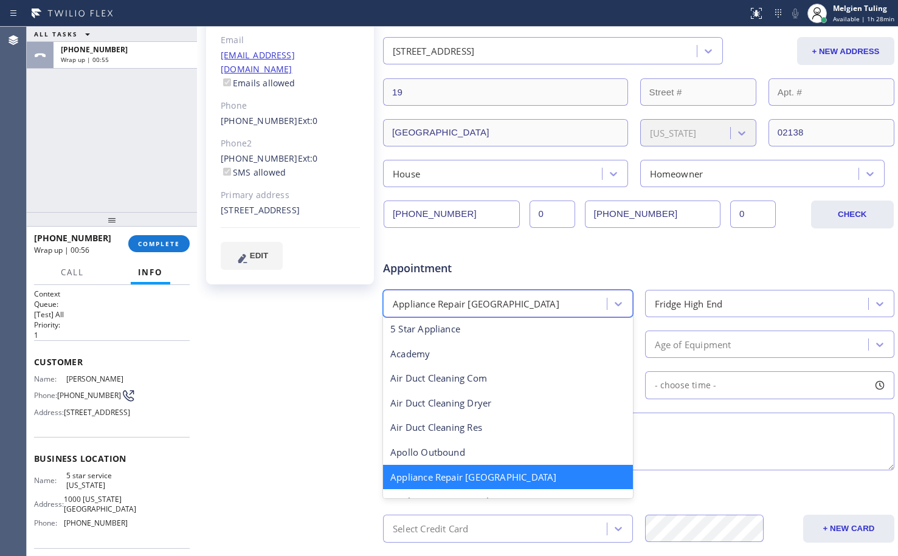
scroll to position [63, 0]
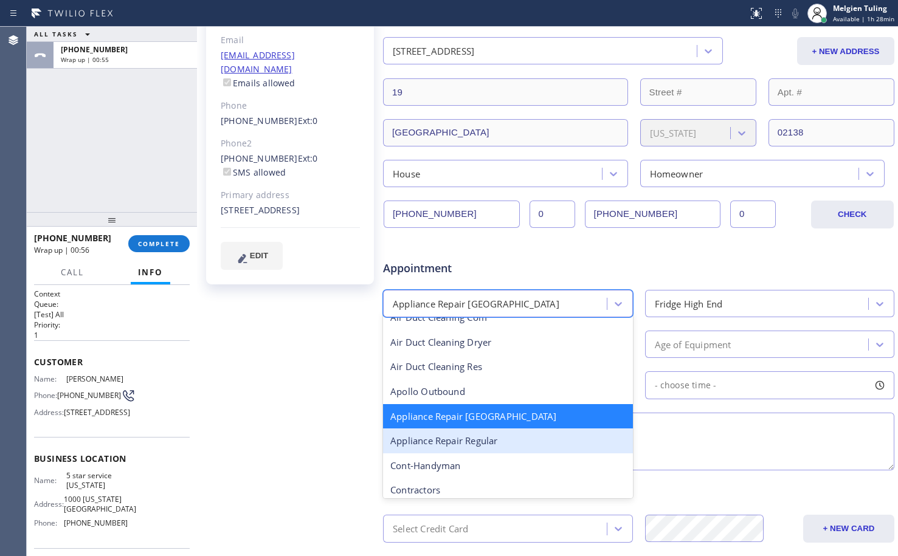
click at [490, 443] on div "Appliance Repair Regular" at bounding box center [508, 441] width 250 height 25
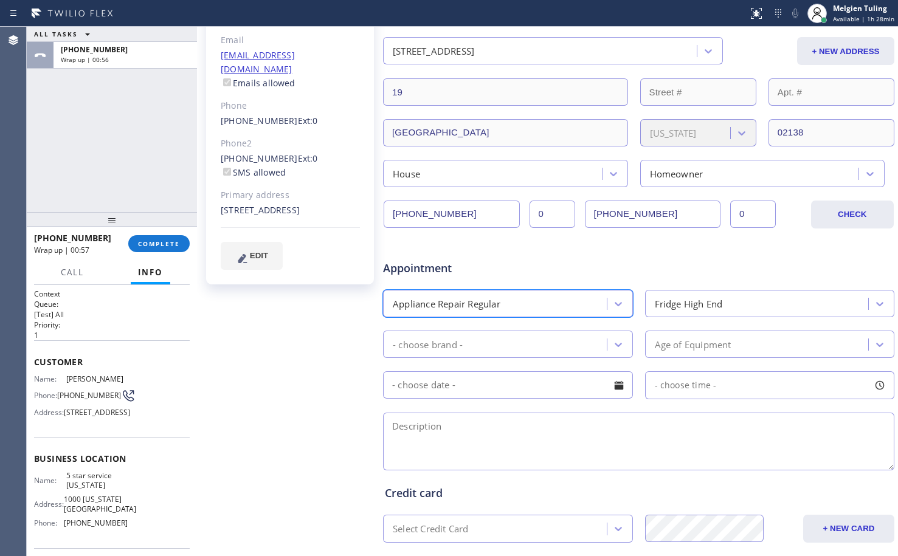
click at [477, 348] on div "- choose brand -" at bounding box center [497, 344] width 220 height 21
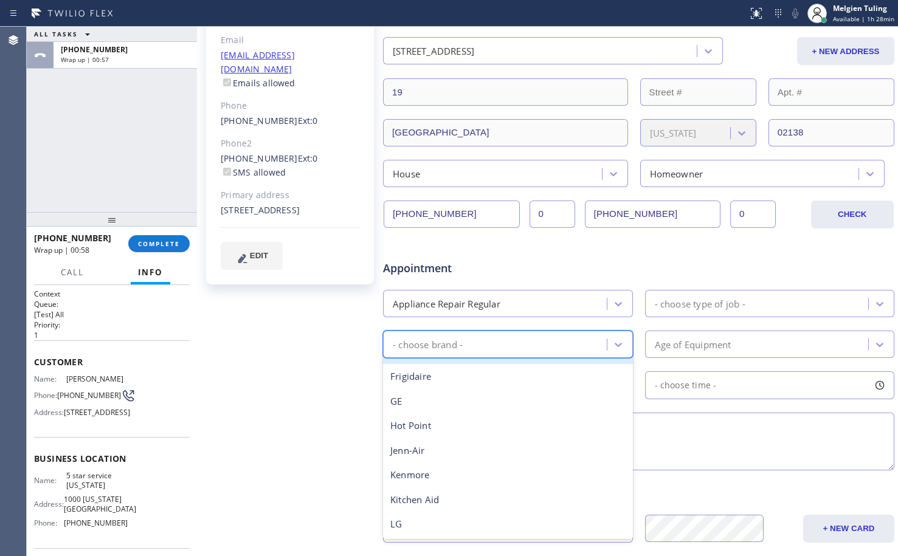
scroll to position [122, 0]
click at [448, 378] on div "Frigidaire" at bounding box center [508, 373] width 250 height 25
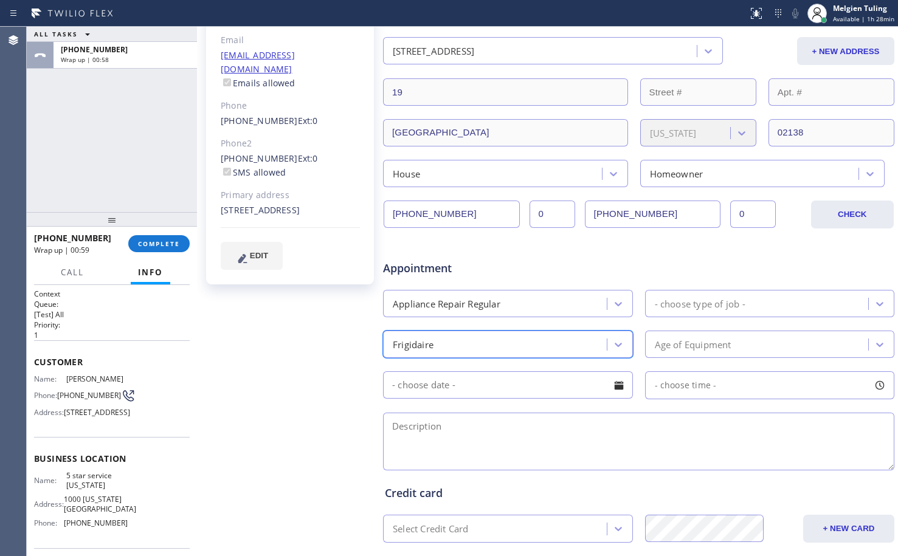
click at [685, 302] on div "- choose type of job -" at bounding box center [700, 304] width 91 height 14
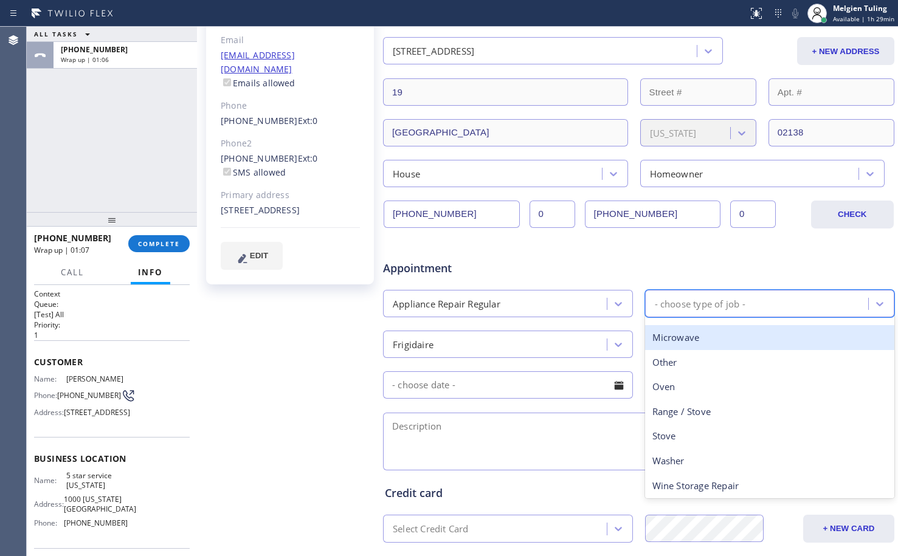
scroll to position [168, 0]
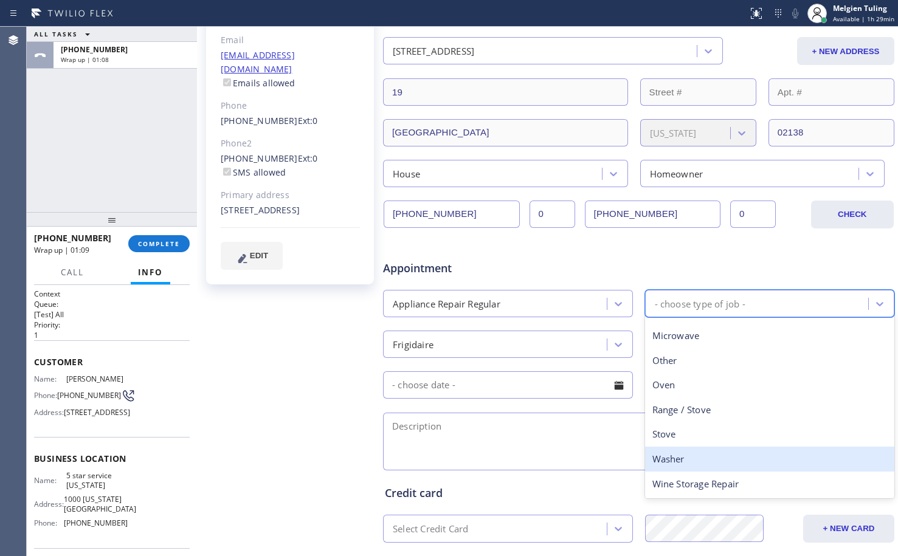
click at [674, 456] on div "Washer" at bounding box center [770, 459] width 250 height 25
click at [674, 456] on textarea at bounding box center [638, 442] width 511 height 58
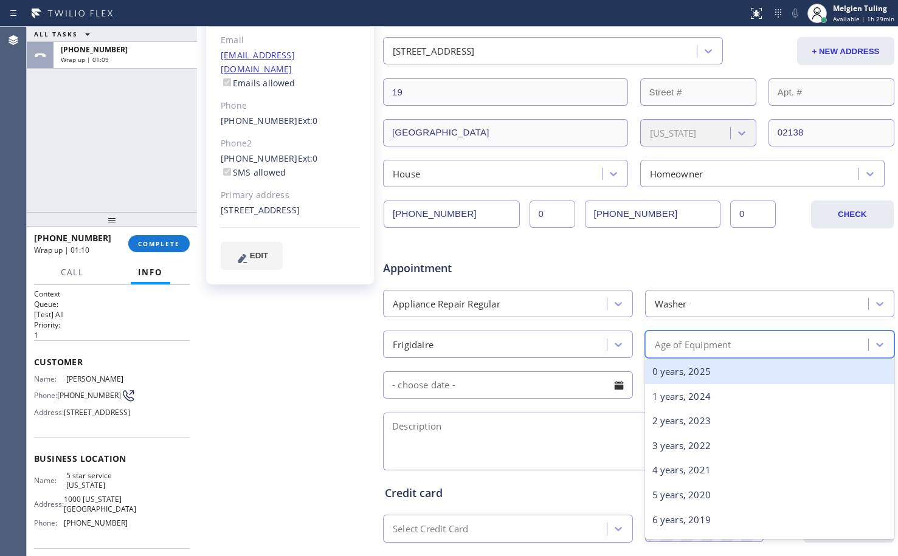
click at [663, 348] on div "Age of Equipment" at bounding box center [693, 345] width 77 height 14
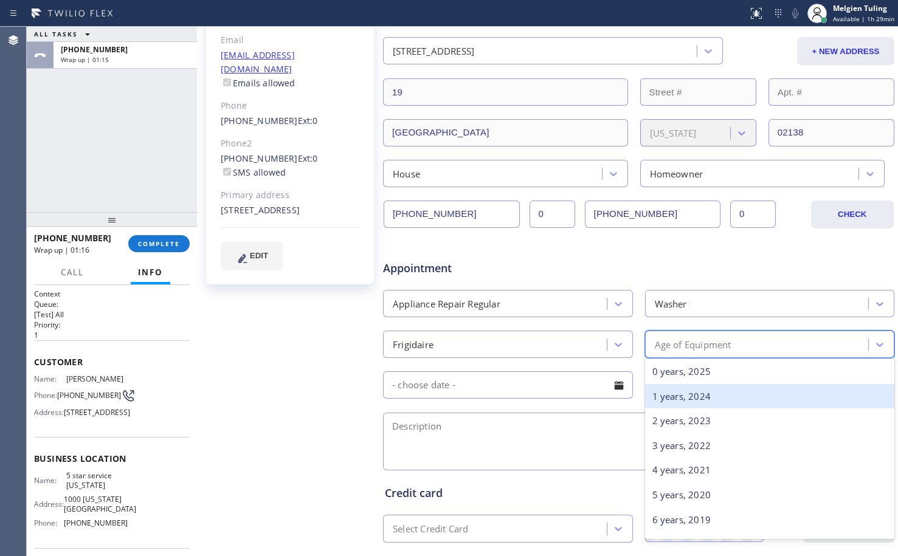
click at [667, 400] on div "1 years, 2024" at bounding box center [770, 396] width 250 height 25
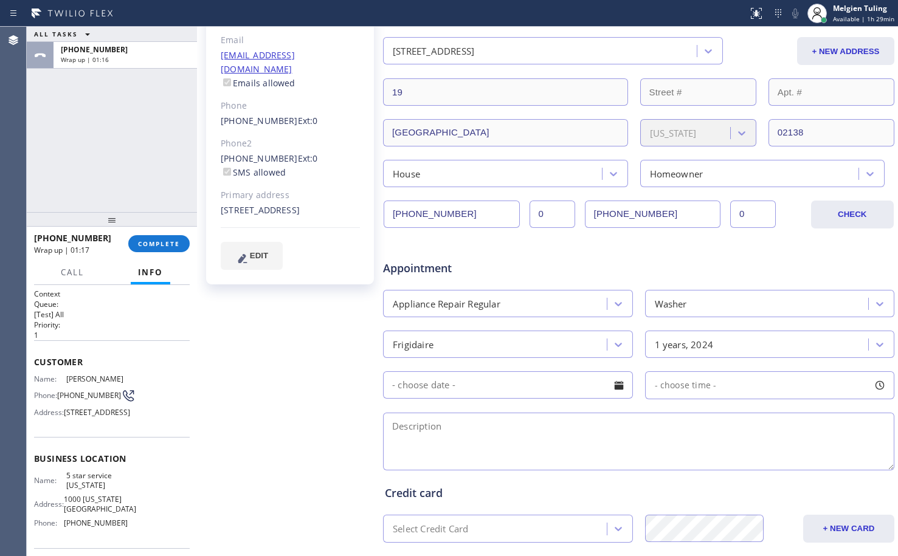
click at [532, 389] on input "text" at bounding box center [508, 385] width 250 height 27
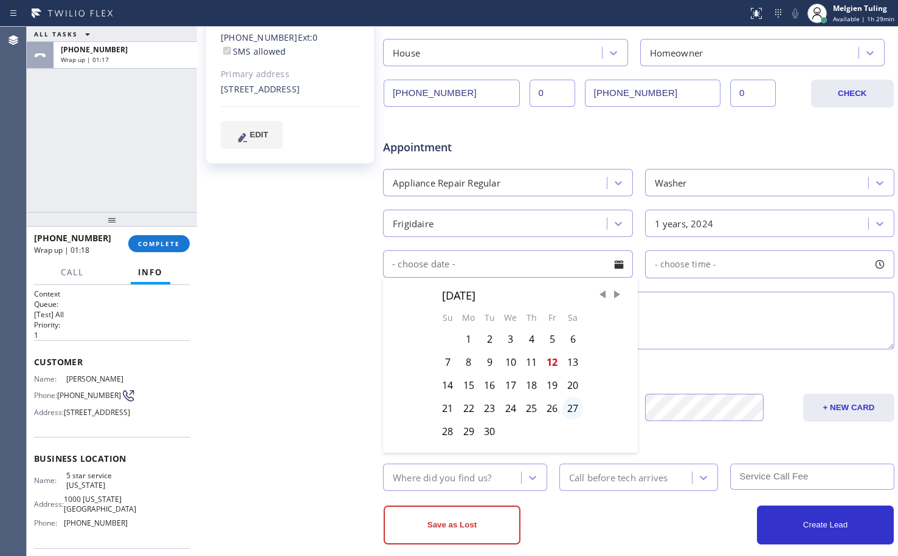
scroll to position [304, 0]
click at [569, 361] on div "13" at bounding box center [573, 361] width 21 height 23
type input "[DATE]"
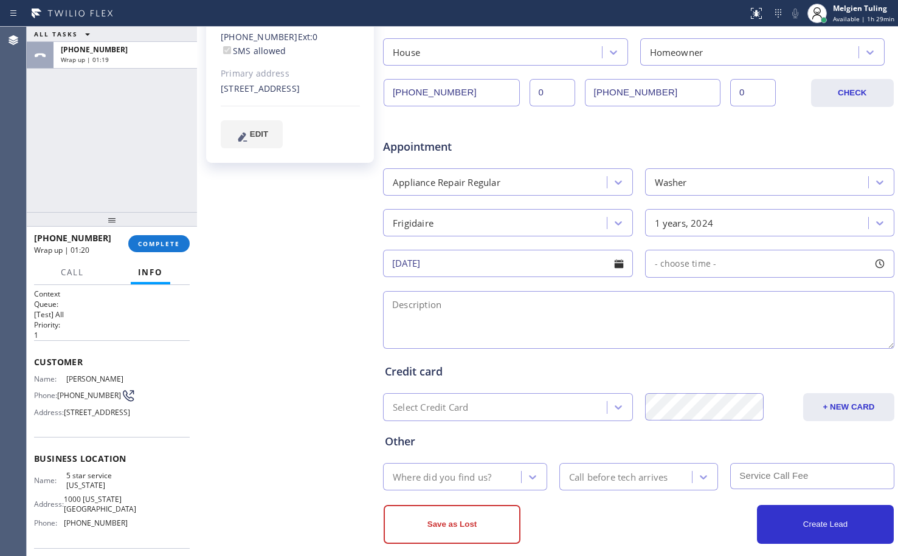
click at [688, 263] on span "- choose time -" at bounding box center [686, 264] width 62 height 12
drag, startPoint x: 651, startPoint y: 340, endPoint x: 792, endPoint y: 341, distance: 141.1
click at [794, 341] on div at bounding box center [801, 338] width 15 height 26
drag, startPoint x: 792, startPoint y: 341, endPoint x: 785, endPoint y: 341, distance: 6.7
click at [786, 341] on div at bounding box center [793, 338] width 15 height 26
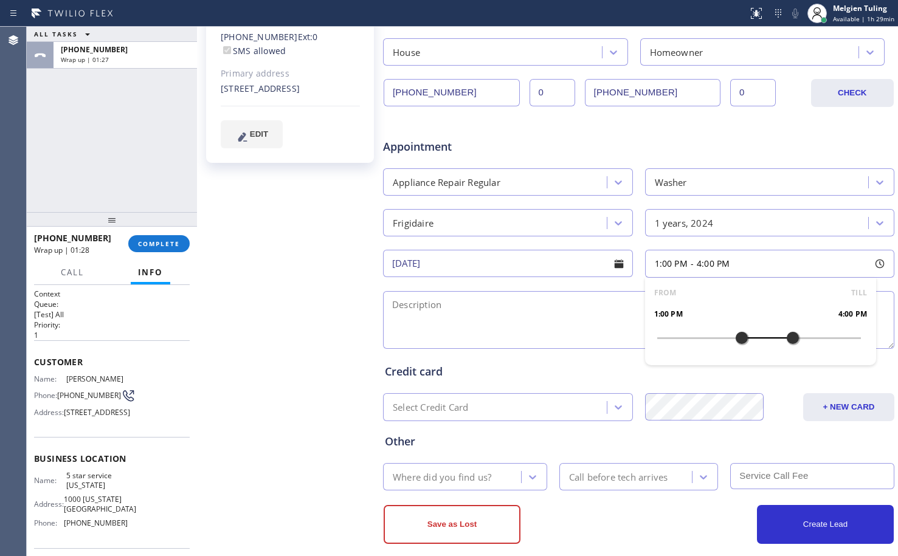
drag, startPoint x: 654, startPoint y: 338, endPoint x: 733, endPoint y: 344, distance: 78.7
click at [735, 344] on div at bounding box center [742, 338] width 15 height 26
click at [560, 328] on textarea at bounding box center [638, 320] width 511 height 58
click at [492, 314] on textarea at bounding box center [638, 320] width 511 height 58
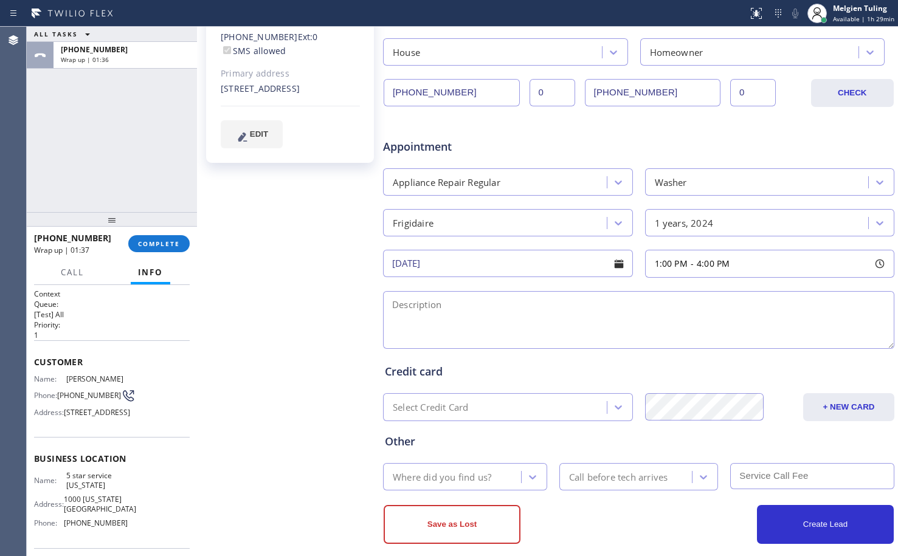
paste textarea "fridgedaire/washer wer./not starting/dont know how old/stand alone/ [STREET_ADD…"
click at [389, 305] on textarea "fridgedaire/washer wer./not starting/dont know how old/stand alone/ [STREET_ADD…" at bounding box center [638, 320] width 511 height 58
click at [547, 305] on textarea "1-4 |no scf |Frigidaire/washer wer./not starting/dont know how old/stand alone/…" at bounding box center [638, 320] width 511 height 58
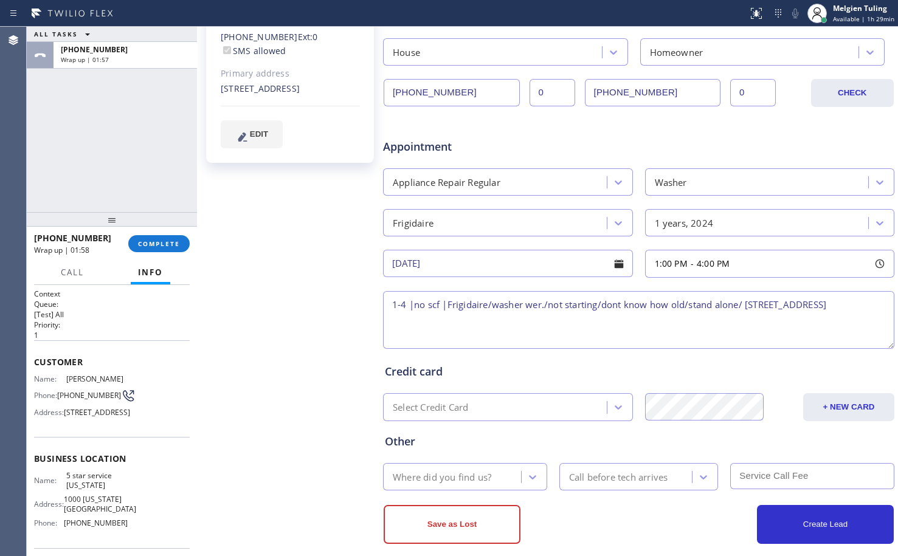
click at [522, 305] on textarea "1-4 |no scf |Frigidaire/washer wer./not starting/dont know how old/stand alone/…" at bounding box center [638, 320] width 511 height 58
click at [550, 304] on textarea "1-4 |no scf |Frigidaire/washer|wer./not starting/dont know how old/stand alone/…" at bounding box center [638, 320] width 511 height 58
click at [529, 301] on textarea "1-4 |no scf |Frigidaire/washer|not starting/don't know how old/stand alone/ [ST…" at bounding box center [638, 320] width 511 height 58
drag, startPoint x: 725, startPoint y: 305, endPoint x: 676, endPoint y: 310, distance: 49.6
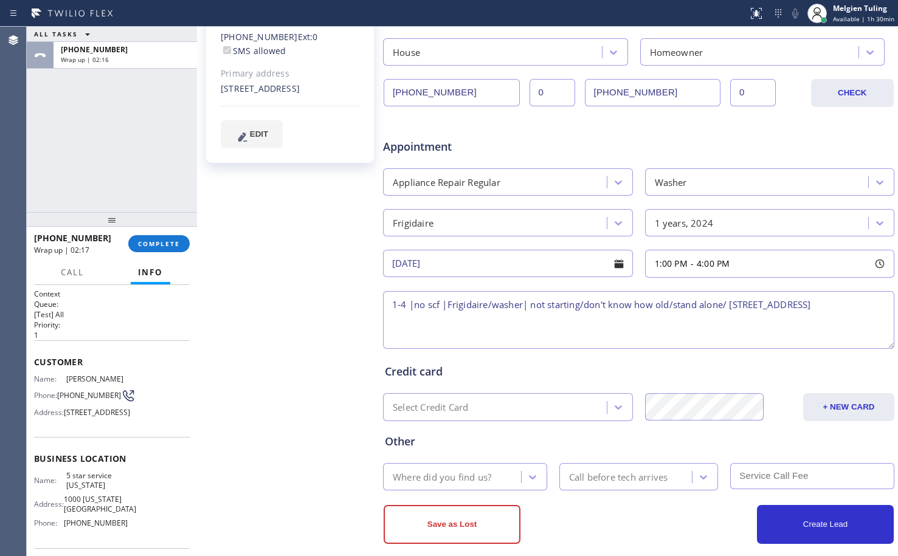
click at [676, 310] on textarea "1-4 |no scf |Frigidaire/washer| not starting/don't know how old/stand alone/ [S…" at bounding box center [638, 320] width 511 height 58
click at [527, 306] on textarea "1-4 |no scf |Frigidaire/washer| not starting/don't know how old/house-ho/ [STRE…" at bounding box center [638, 320] width 511 height 58
click at [526, 303] on textarea "1-4 |no scf |Frigidaire/washer|stand alone |not starting/don't know how old/hou…" at bounding box center [638, 320] width 511 height 58
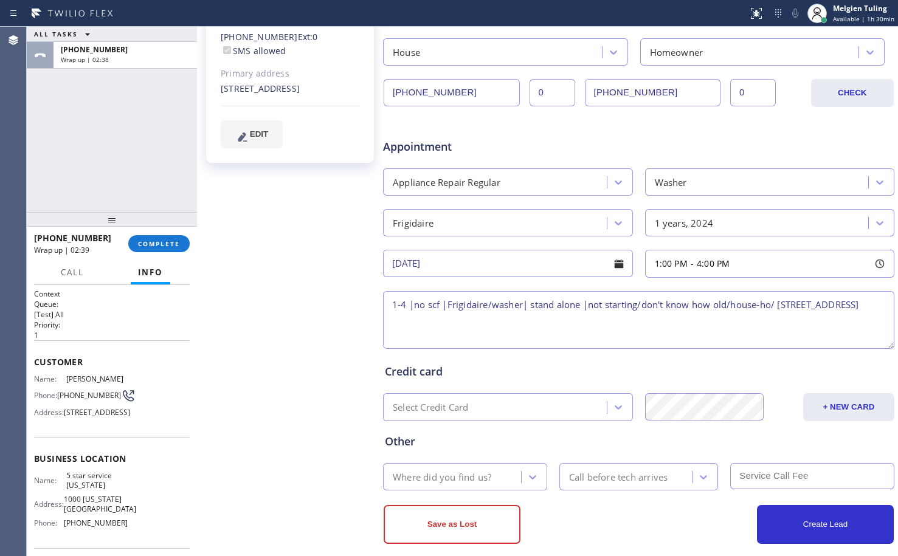
click at [516, 326] on textarea "1-4 |no scf |Frigidaire/washer| stand alone |not starting/don't know how old/ho…" at bounding box center [638, 320] width 511 height 58
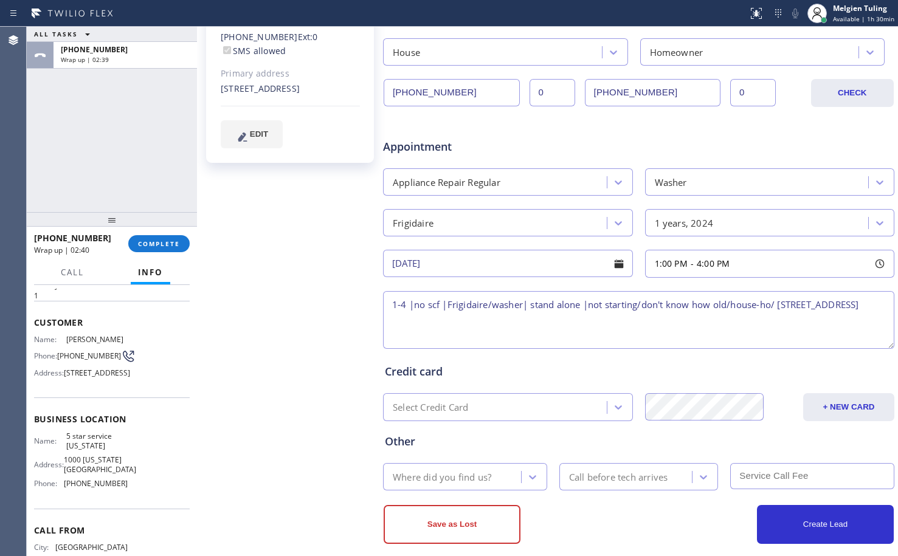
scroll to position [61, 0]
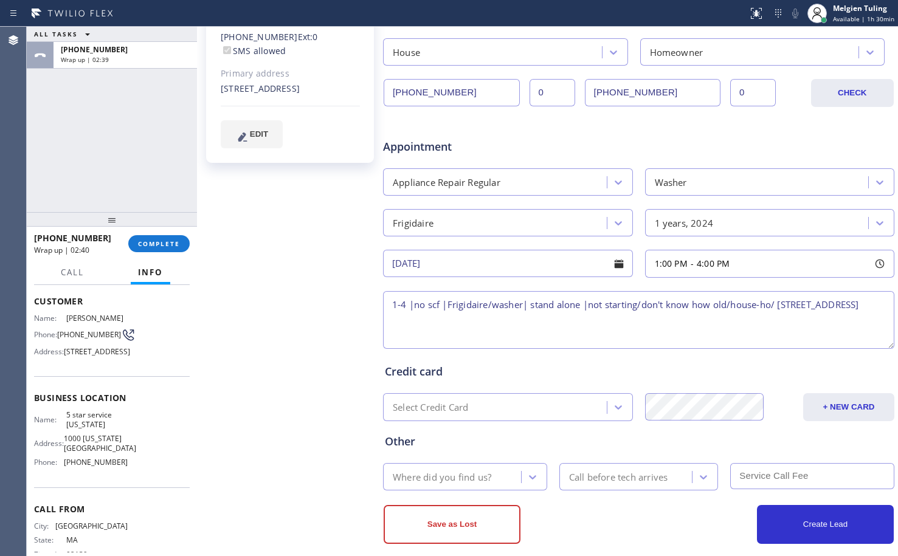
click at [80, 429] on span "5 star service [US_STATE]" at bounding box center [96, 420] width 61 height 19
copy span "5 star service [US_STATE]"
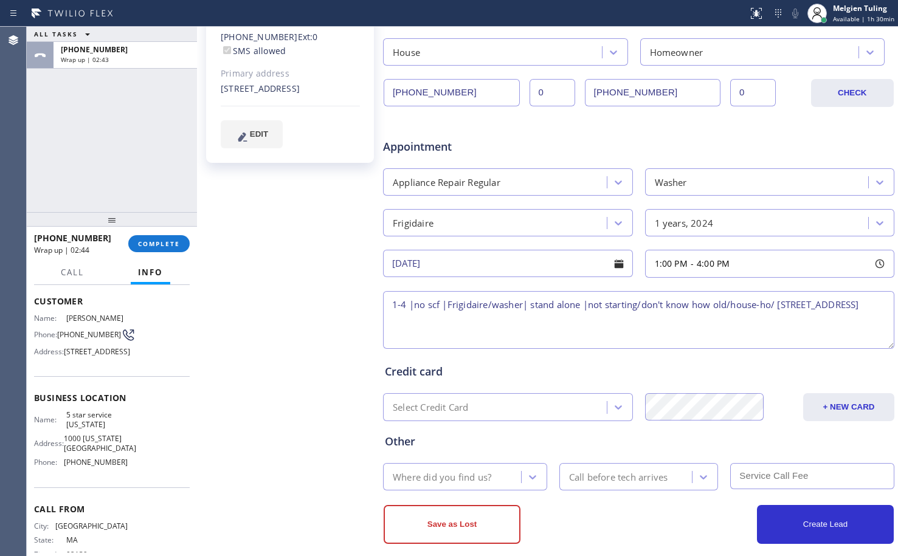
click at [496, 324] on textarea "1-4 |no scf |Frigidaire/washer| stand alone |not starting/don't know how old/ho…" at bounding box center [638, 320] width 511 height 58
paste textarea "5 star service [US_STATE]"
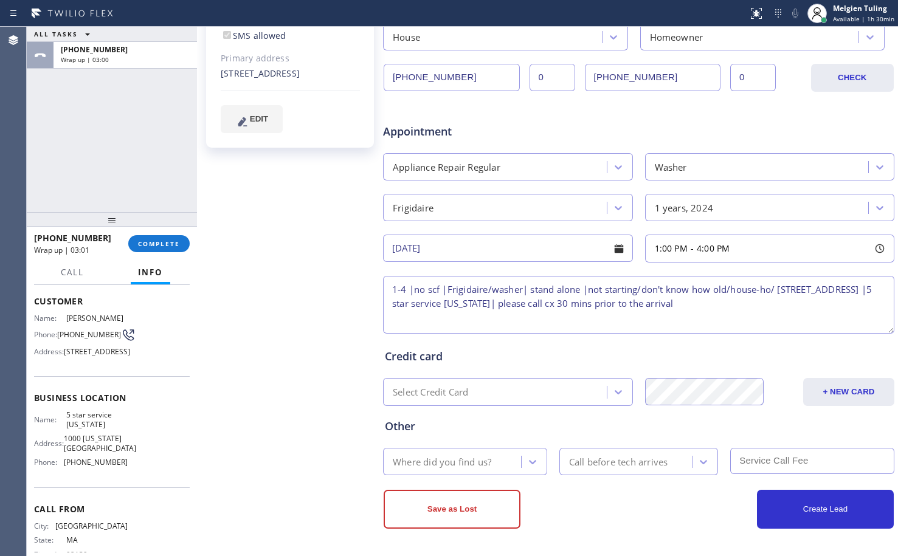
type textarea "1-4 |no scf |Frigidaire/washer| stand alone |not starting/don't know how old/ho…"
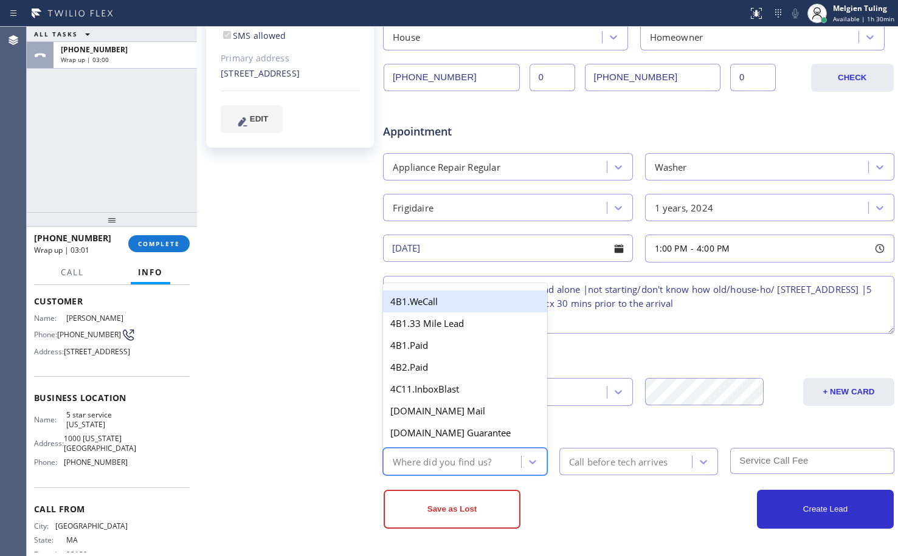
click at [459, 458] on div "Where did you find us?" at bounding box center [442, 462] width 99 height 14
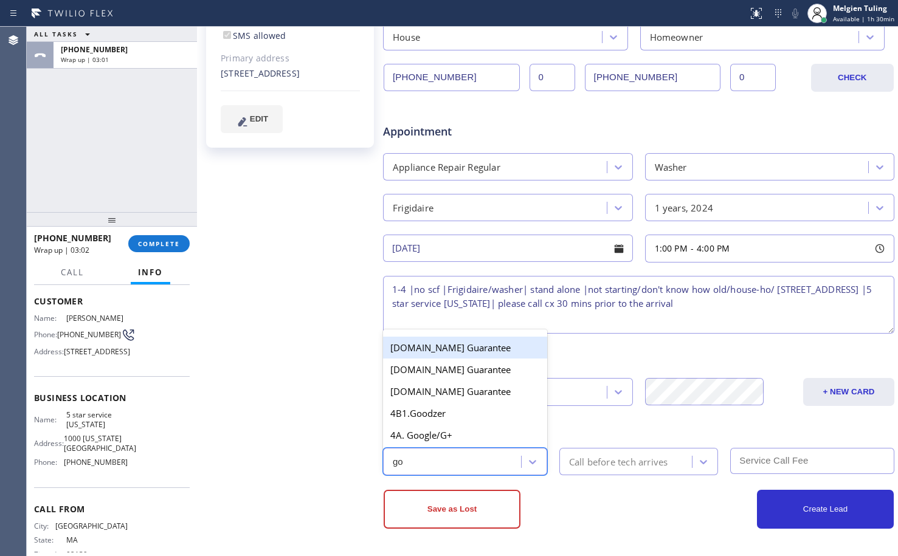
type input "goo"
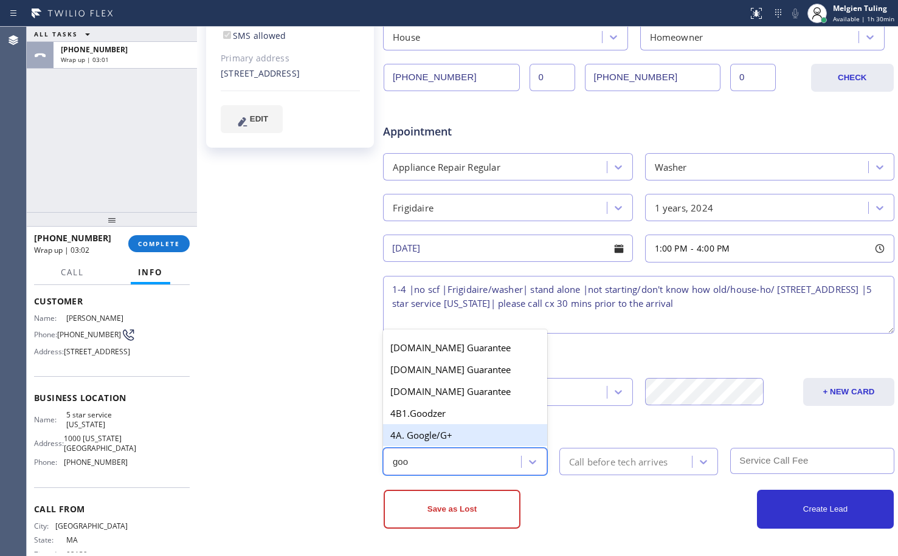
click at [458, 436] on div "4A. Google/G+" at bounding box center [465, 436] width 164 height 22
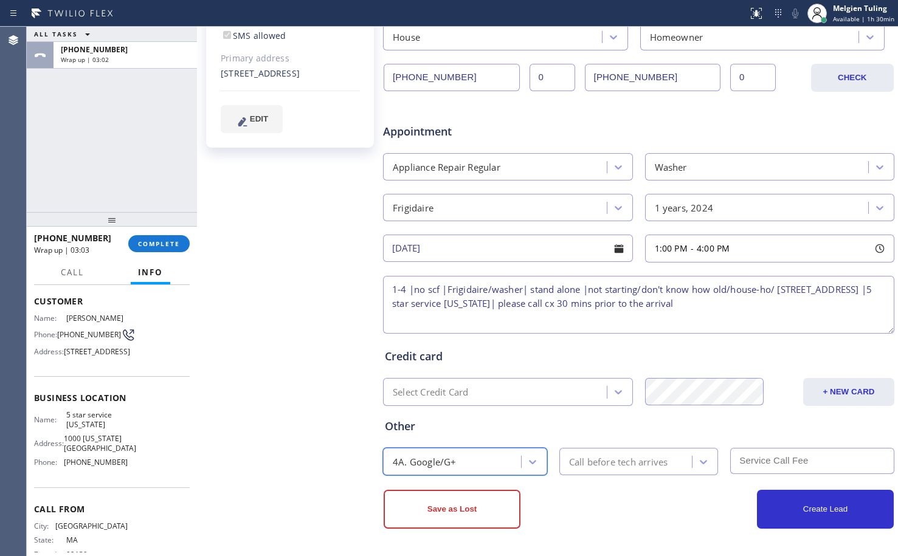
click at [589, 466] on div "Call before tech arrives" at bounding box center [618, 462] width 99 height 14
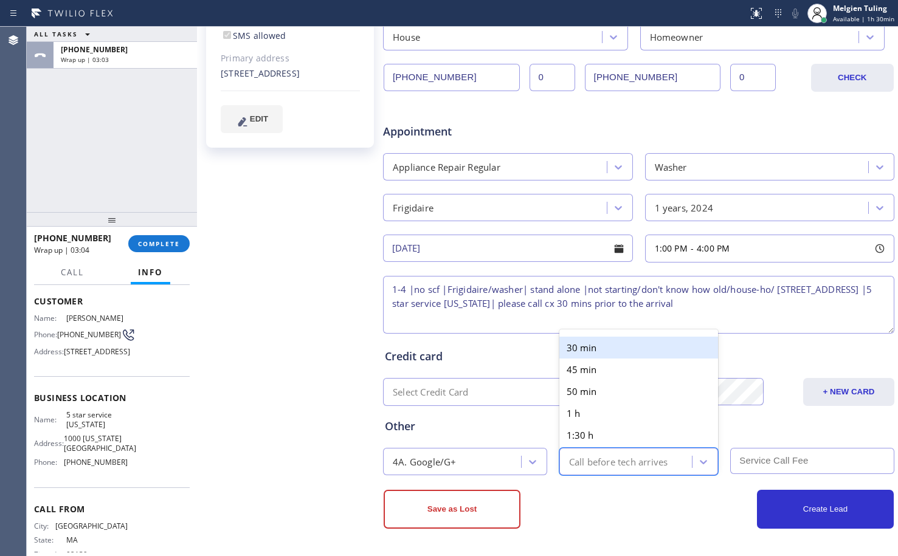
click at [614, 355] on div "30 min" at bounding box center [639, 348] width 159 height 22
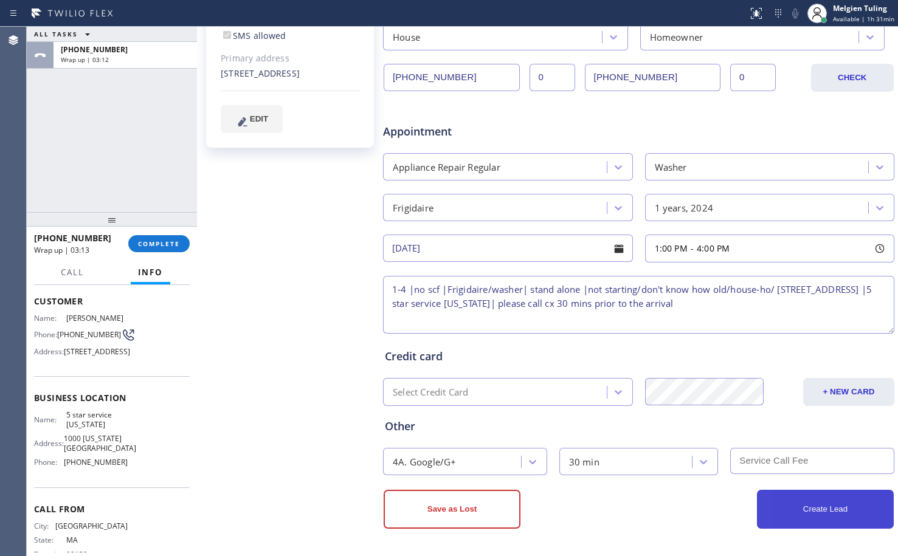
click at [794, 506] on button "Create Lead" at bounding box center [825, 509] width 137 height 39
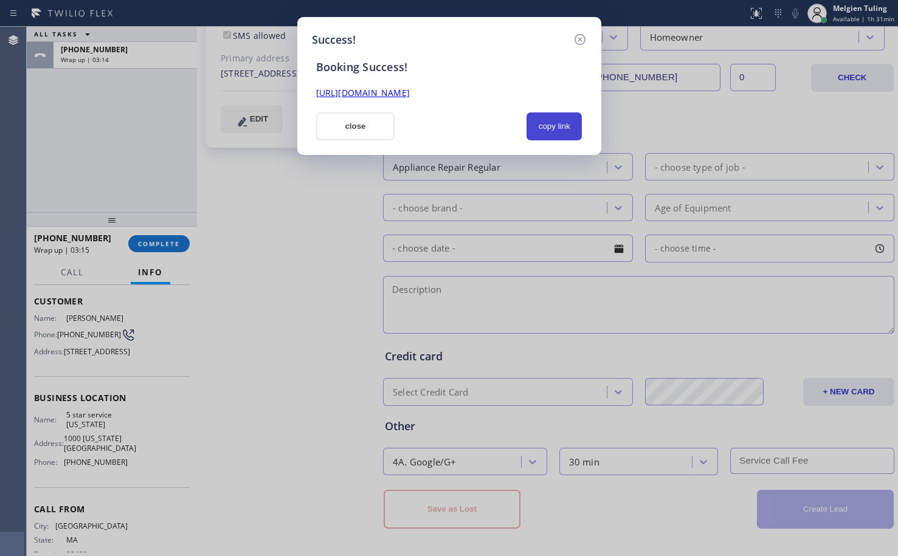
click at [547, 125] on button "copy link" at bounding box center [555, 127] width 56 height 28
click at [410, 97] on link "[URL][DOMAIN_NAME]" at bounding box center [363, 93] width 94 height 12
click at [392, 123] on button "close" at bounding box center [355, 127] width 79 height 28
click at [392, 123] on span "Appointment" at bounding box center [467, 131] width 169 height 16
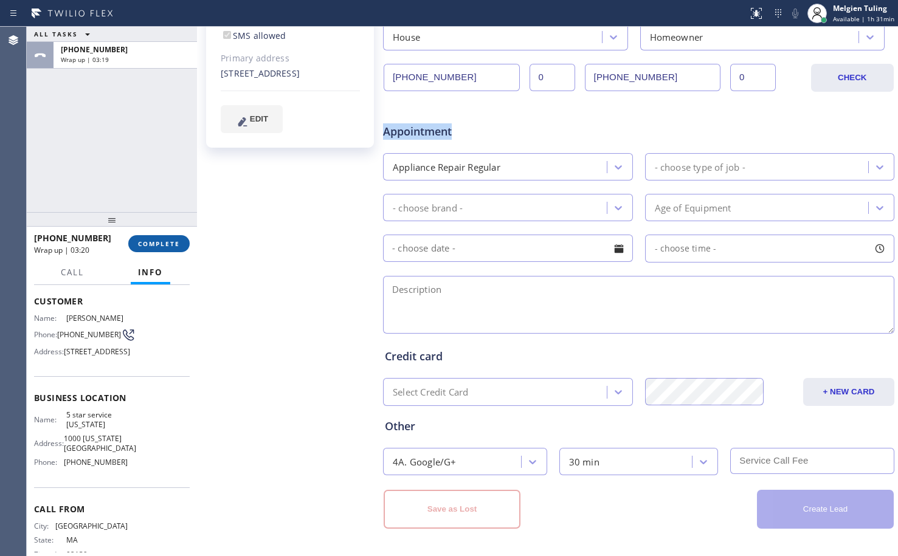
click at [161, 241] on span "COMPLETE" at bounding box center [159, 244] width 42 height 9
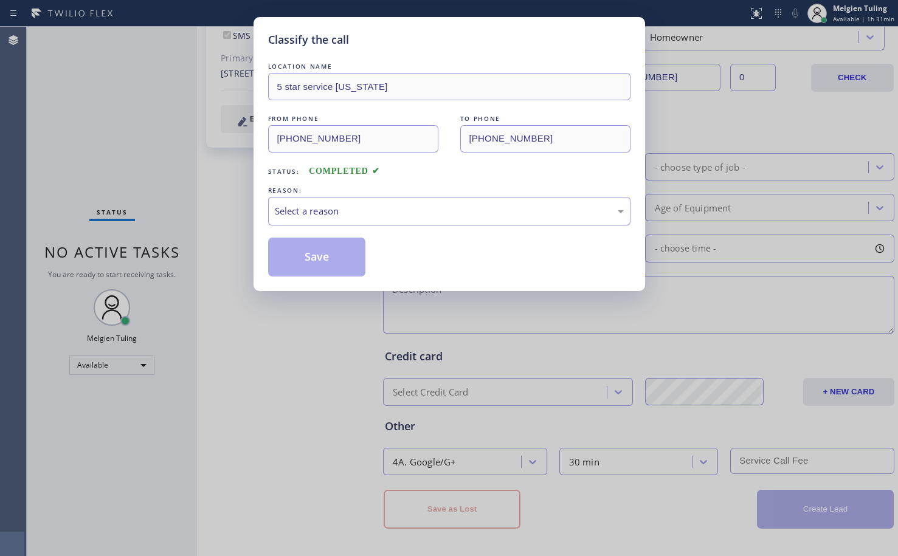
click at [284, 208] on div "Select a reason" at bounding box center [449, 211] width 349 height 14
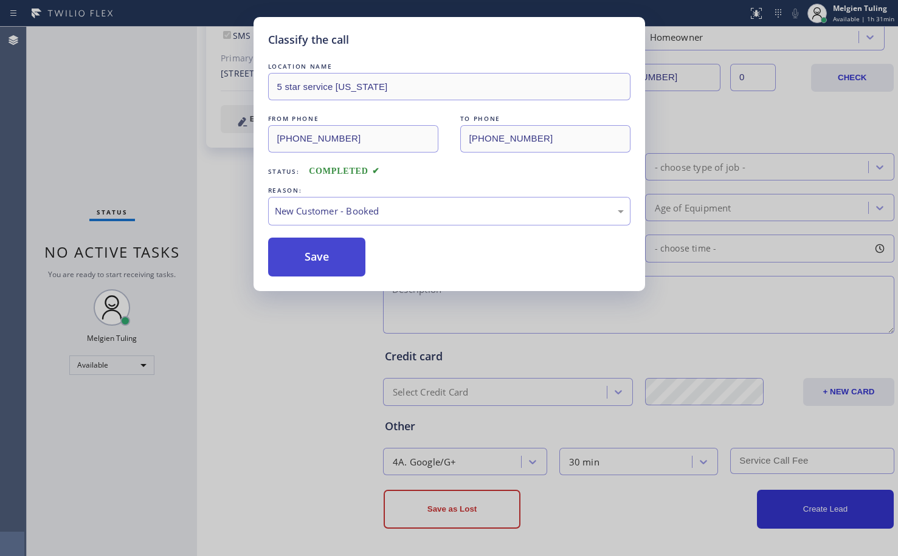
click at [322, 257] on button "Save" at bounding box center [317, 257] width 98 height 39
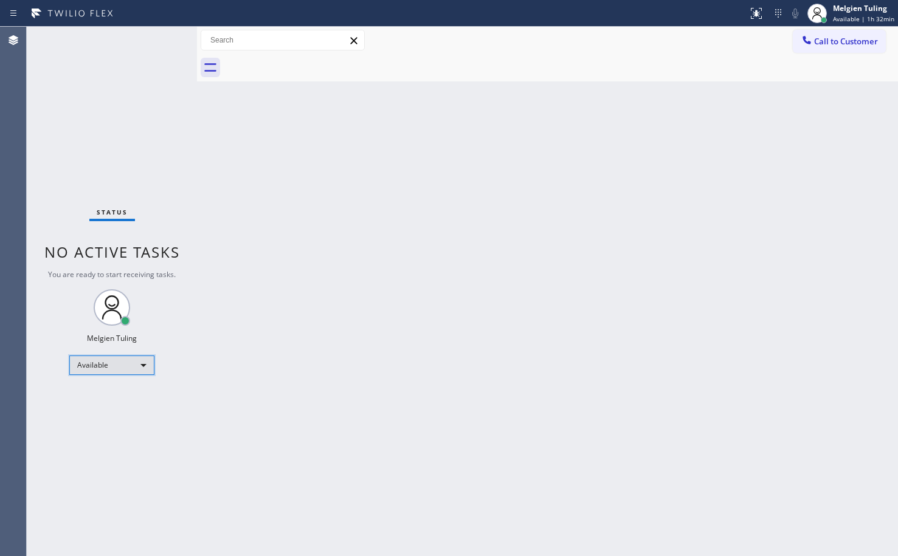
click at [140, 364] on div "Available" at bounding box center [111, 365] width 85 height 19
click at [97, 423] on li "Break" at bounding box center [111, 428] width 83 height 15
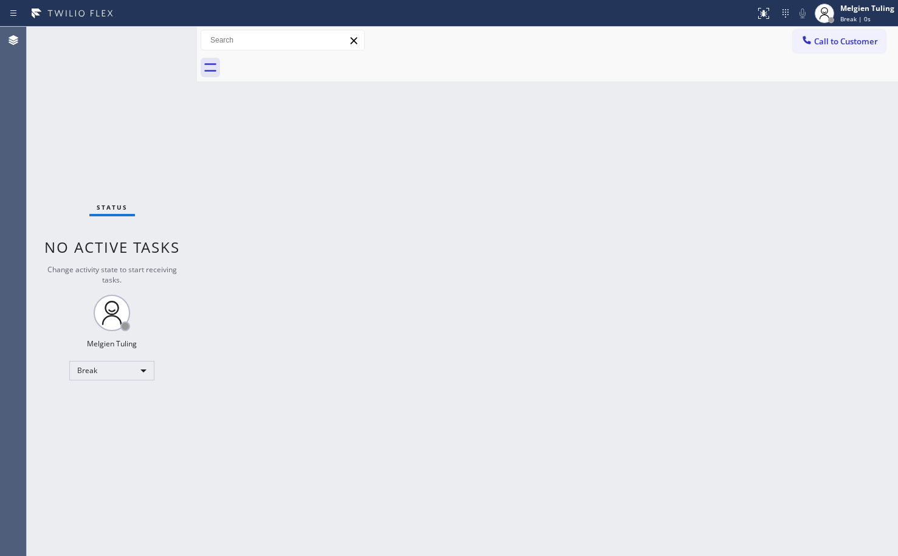
click at [313, 360] on div "Back to Dashboard Change Sender ID Customers Technicians Select a contact Outbo…" at bounding box center [547, 292] width 701 height 530
click at [375, 296] on div "Back to Dashboard Change Sender ID Customers Technicians Select a contact Outbo…" at bounding box center [547, 292] width 701 height 530
click at [839, 33] on button "Call to Customer" at bounding box center [839, 41] width 93 height 23
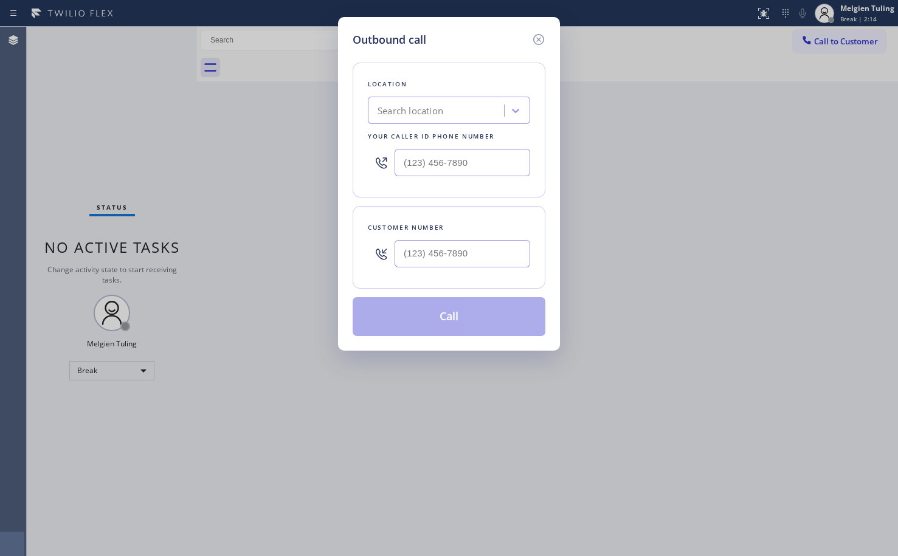
click at [240, 294] on div "Outbound call Location Search location Your caller id phone number Customer num…" at bounding box center [449, 278] width 898 height 556
click at [540, 39] on icon at bounding box center [538, 39] width 11 height 11
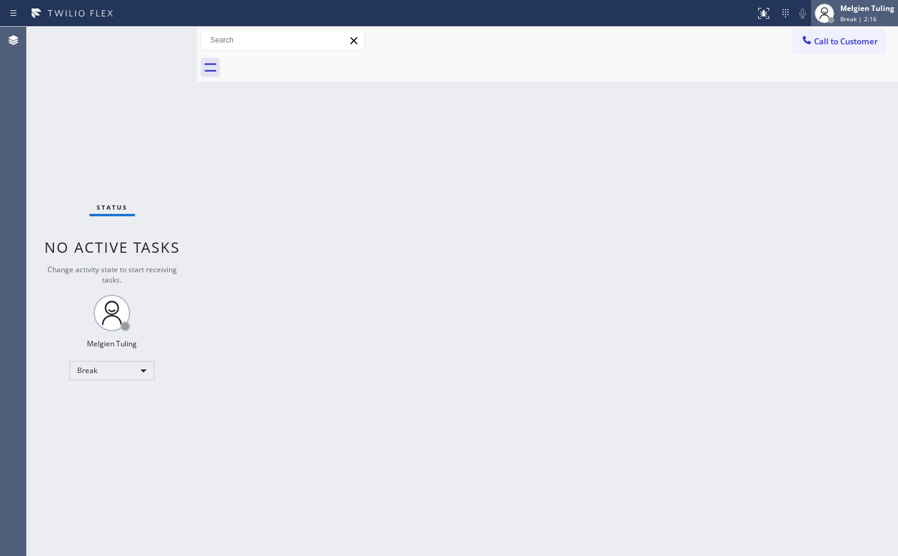
click at [852, 13] on div "Melgien Tuling Break | 2:16" at bounding box center [868, 12] width 60 height 21
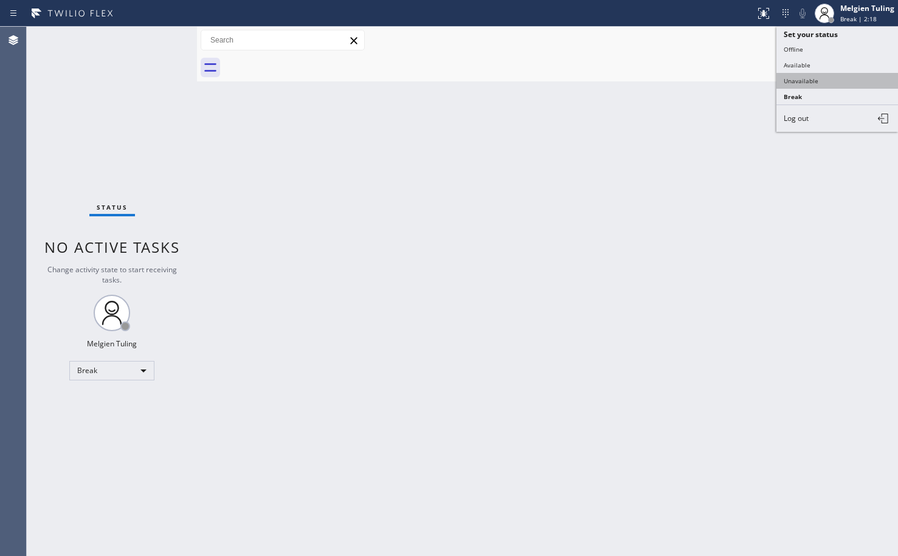
click at [806, 75] on button "Unavailable" at bounding box center [838, 81] width 122 height 16
click at [806, 75] on div at bounding box center [561, 67] width 674 height 27
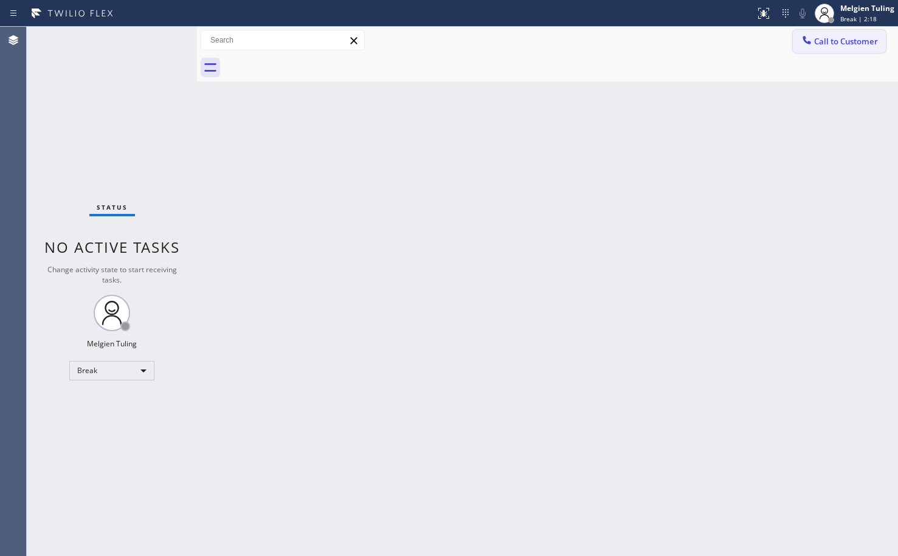
click at [854, 30] on button "Call to Customer" at bounding box center [839, 41] width 93 height 23
click at [0, 0] on div "Outbound call Location Search location Your caller id phone number Customer num…" at bounding box center [0, 0] width 0 height 0
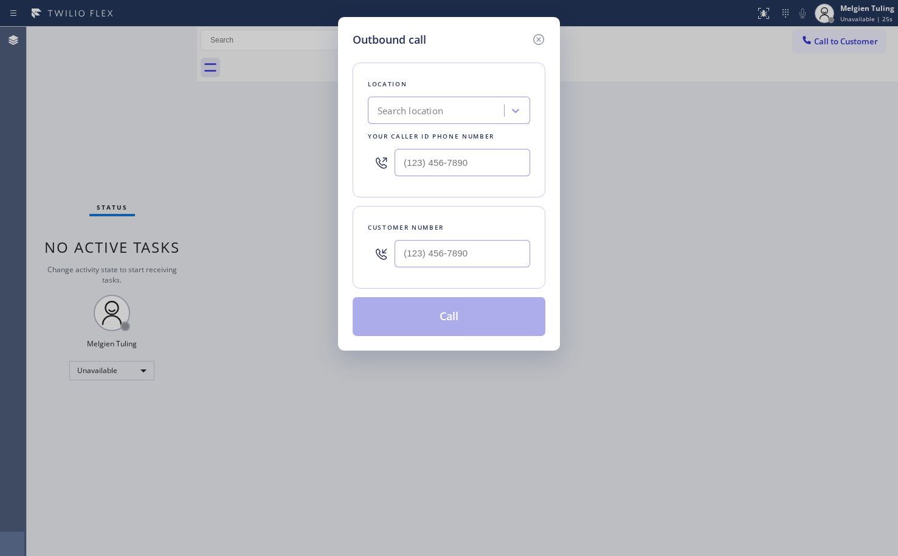
click at [190, 414] on div "Outbound call Location Search location Your caller id phone number Customer num…" at bounding box center [449, 278] width 898 height 556
click at [515, 108] on icon at bounding box center [516, 111] width 12 height 12
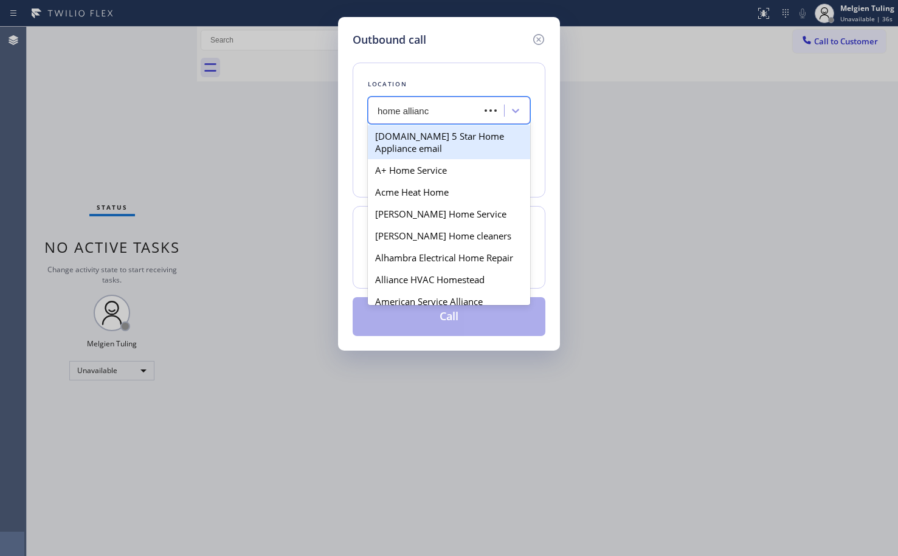
type input "home alliance"
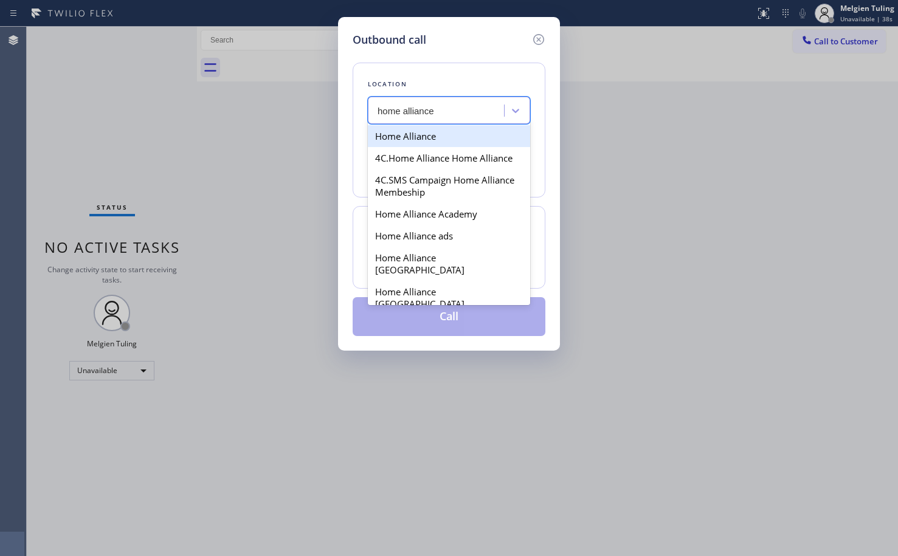
type input "[PHONE_NUMBER]"
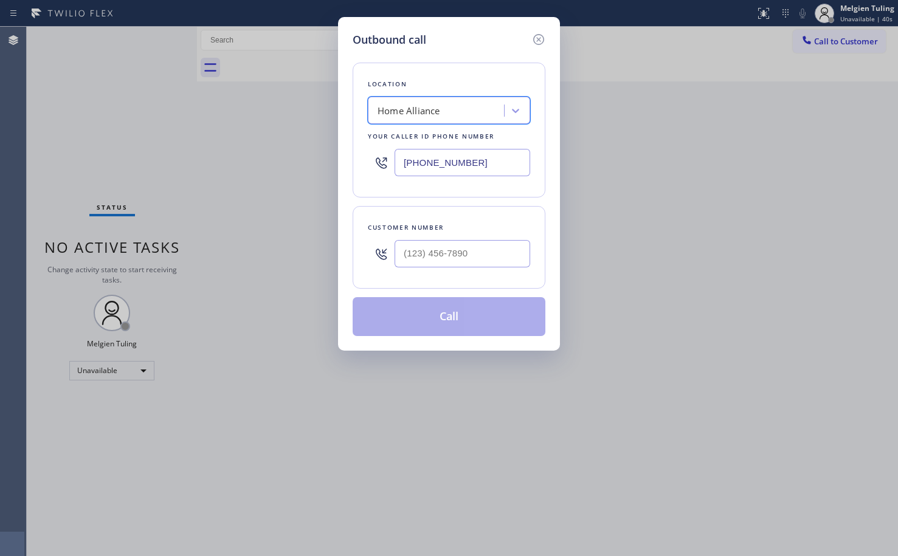
type input "(___) ___-____"
click at [423, 259] on input "(___) ___-____" at bounding box center [463, 253] width 136 height 27
paste input "617) 901-9863"
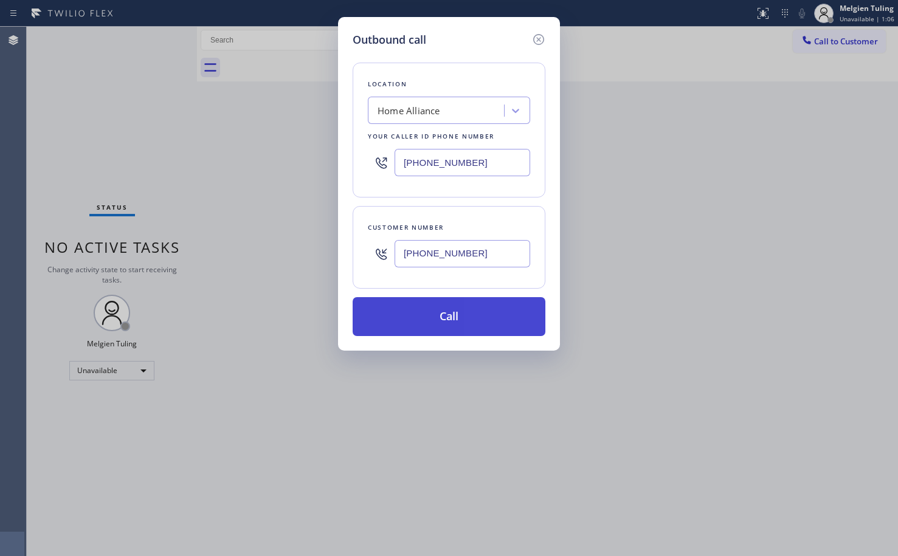
type input "[PHONE_NUMBER]"
click at [447, 314] on button "Call" at bounding box center [449, 316] width 193 height 39
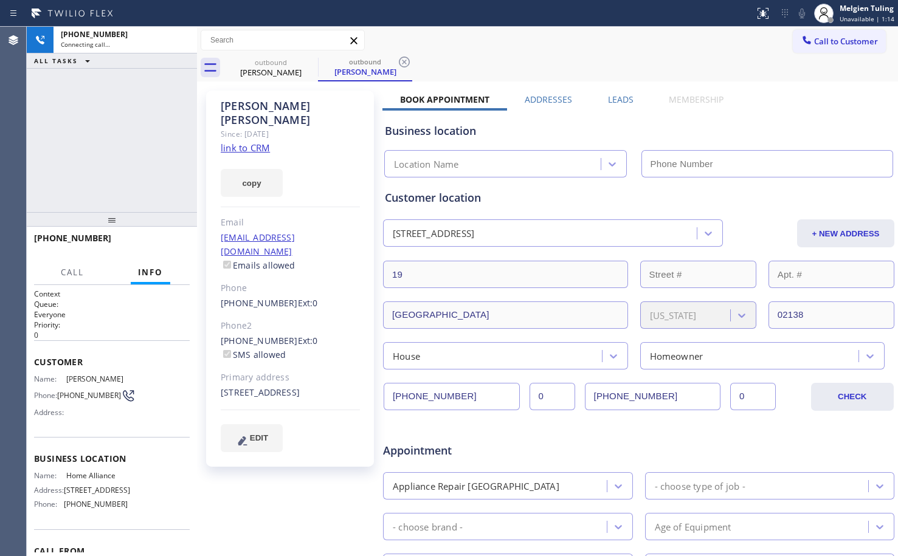
type input "[PHONE_NUMBER]"
click at [162, 248] on button "HANG UP" at bounding box center [161, 243] width 57 height 17
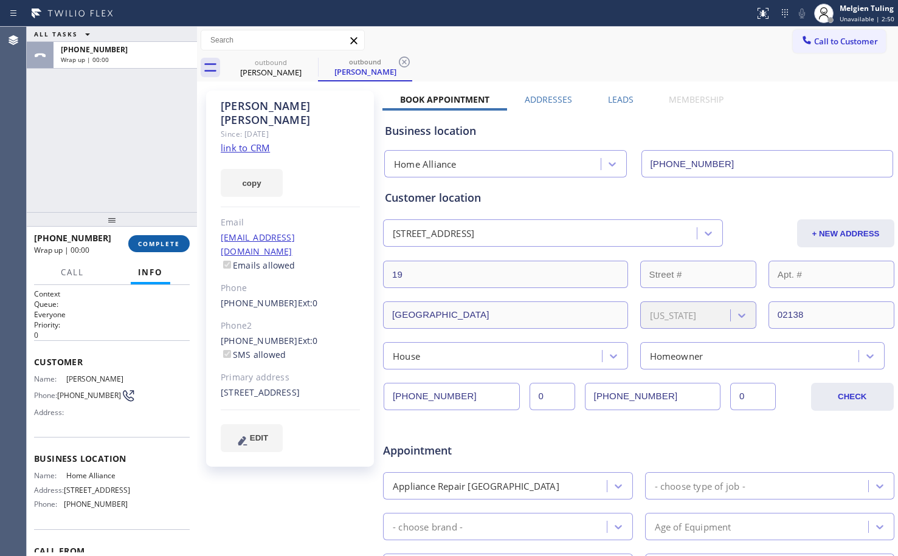
click at [168, 244] on span "COMPLETE" at bounding box center [159, 244] width 42 height 9
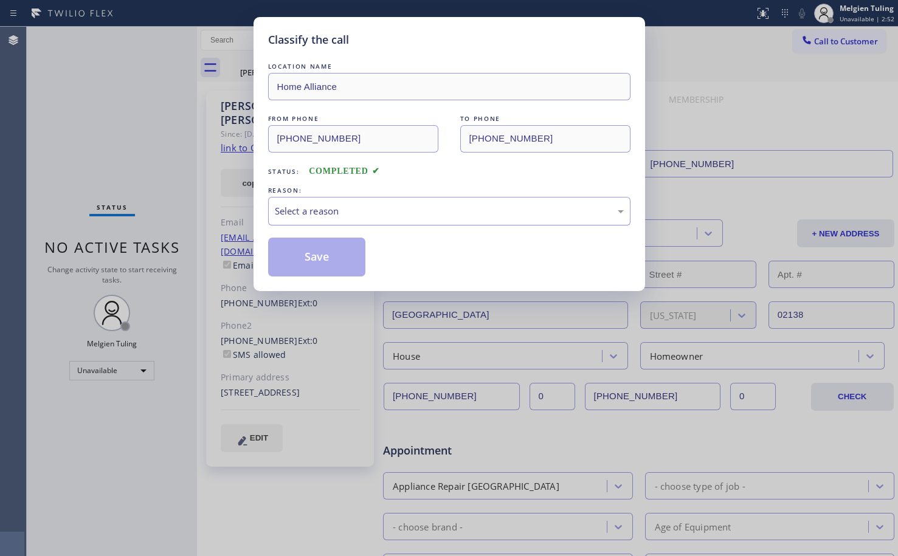
click at [350, 201] on div "Select a reason" at bounding box center [449, 211] width 362 height 29
click at [306, 268] on button "Save" at bounding box center [317, 257] width 98 height 39
click at [307, 266] on button "Save" at bounding box center [317, 257] width 98 height 39
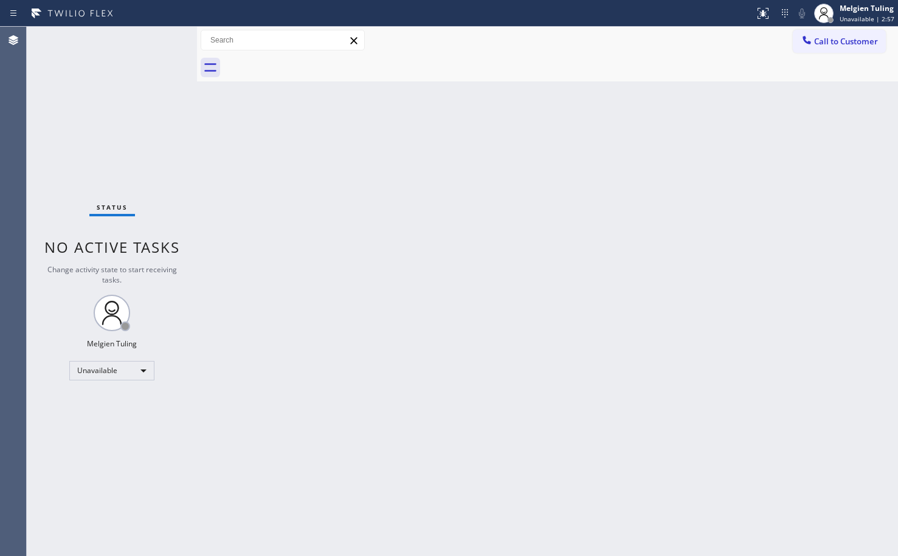
click at [276, 212] on div "Back to Dashboard Change Sender ID Customers Technicians Select a contact Outbo…" at bounding box center [547, 292] width 701 height 530
drag, startPoint x: 870, startPoint y: 1, endPoint x: 848, endPoint y: 30, distance: 36.5
click at [870, 1] on div "Melgien Tuling Unavailable | 5:09" at bounding box center [855, 13] width 88 height 27
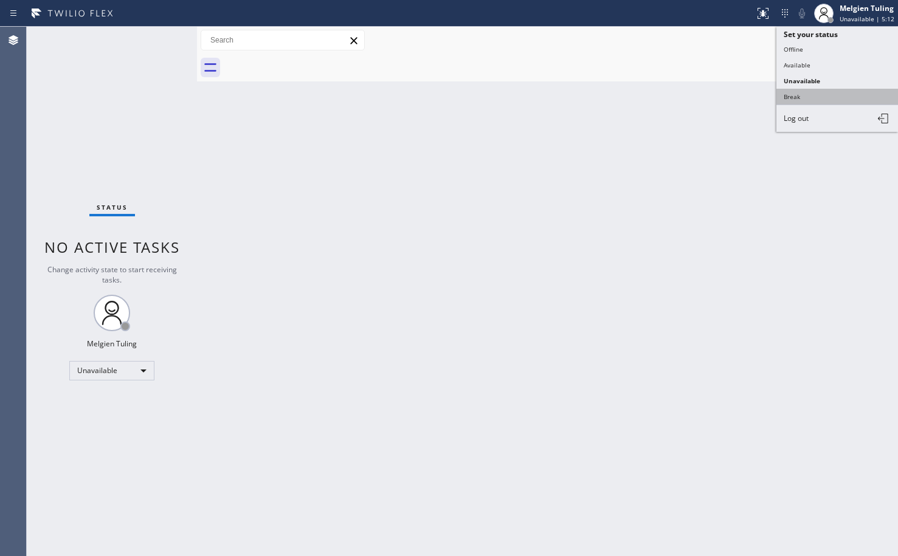
click at [786, 95] on button "Break" at bounding box center [838, 97] width 122 height 16
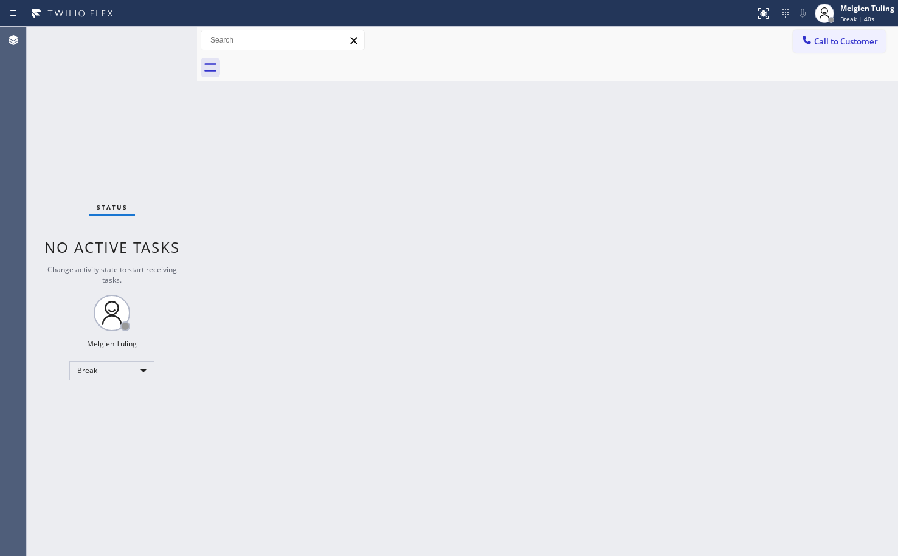
click at [348, 202] on div "Back to Dashboard Change Sender ID Customers Technicians Select a contact Outbo…" at bounding box center [547, 292] width 701 height 530
click at [824, 41] on span "Call to Customer" at bounding box center [846, 41] width 64 height 11
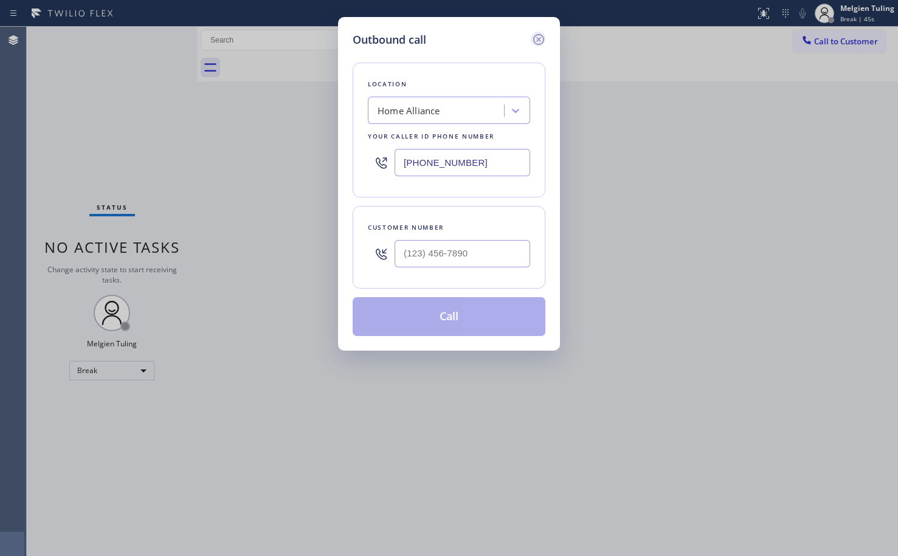
click at [538, 37] on icon at bounding box center [539, 39] width 15 height 15
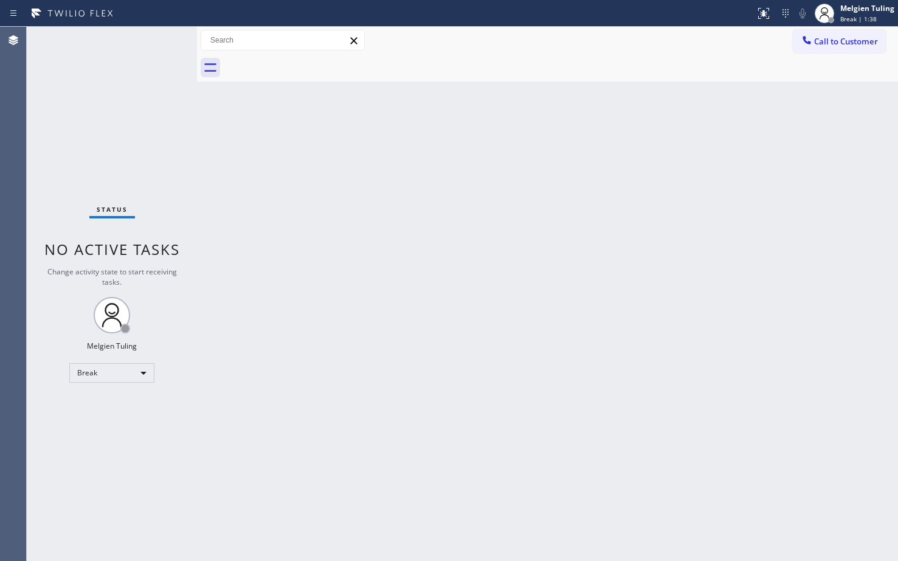
click at [272, 288] on div "Back to Dashboard Change Sender ID Customers Technicians Select a contact Outbo…" at bounding box center [547, 294] width 701 height 534
click at [477, 226] on div "Back to Dashboard Change Sender ID Customers Technicians Select a contact Outbo…" at bounding box center [547, 294] width 701 height 534
click at [133, 371] on div "Break" at bounding box center [111, 372] width 85 height 19
click at [117, 406] on li "Available" at bounding box center [111, 405] width 83 height 15
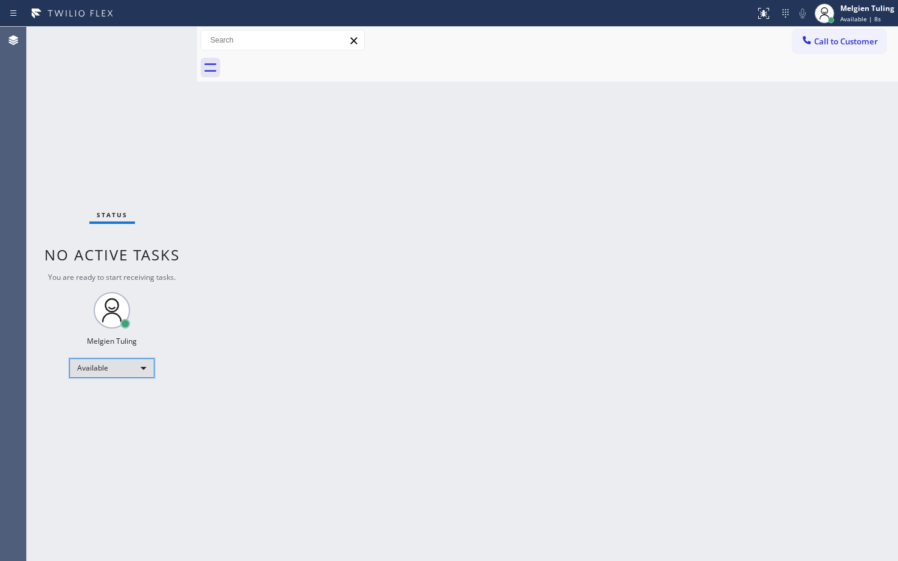
click at [143, 366] on div "Available" at bounding box center [111, 367] width 85 height 19
click at [99, 414] on li "Unavailable" at bounding box center [111, 415] width 83 height 15
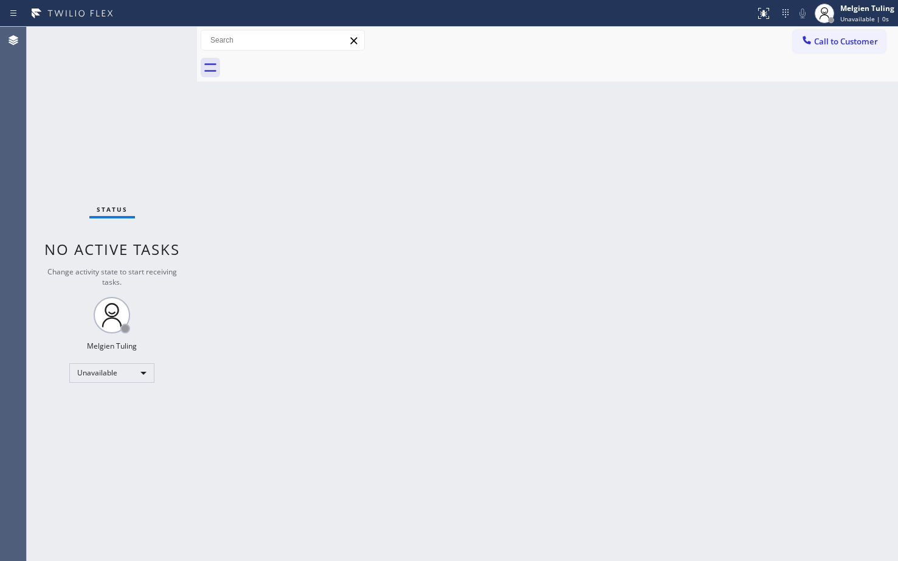
click at [547, 214] on div "Back to Dashboard Change Sender ID Customers Technicians Select a contact Outbo…" at bounding box center [547, 294] width 701 height 534
click at [849, 9] on div "Melgien Tuling" at bounding box center [868, 8] width 54 height 10
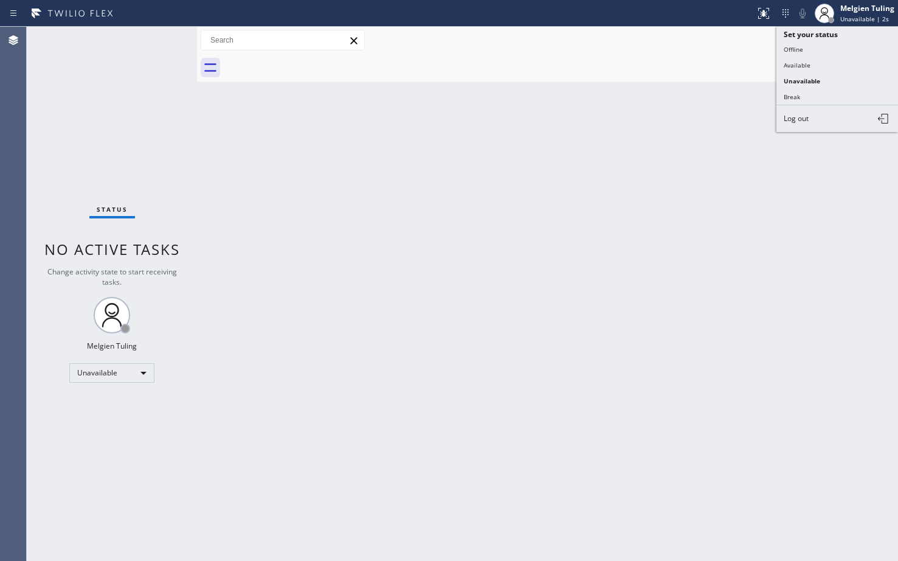
click at [645, 154] on div "Back to Dashboard Change Sender ID Customers Technicians Select a contact Outbo…" at bounding box center [547, 294] width 701 height 534
click at [844, 41] on span "Call to Customer" at bounding box center [846, 41] width 64 height 11
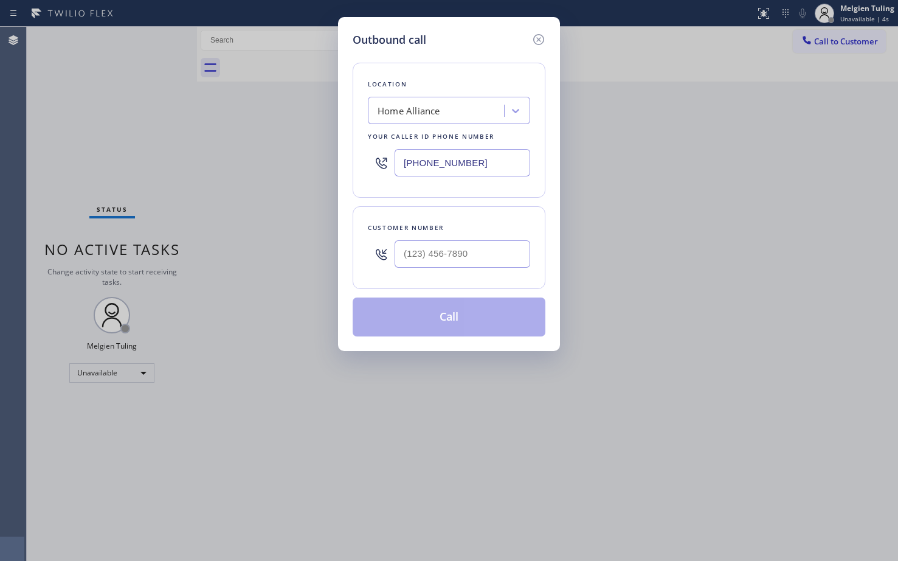
click at [447, 256] on input "text" at bounding box center [463, 253] width 136 height 27
type input "(___) ___-____"
click at [447, 256] on input "(___) ___-____" at bounding box center [463, 253] width 136 height 27
paste input "617) 901-9863"
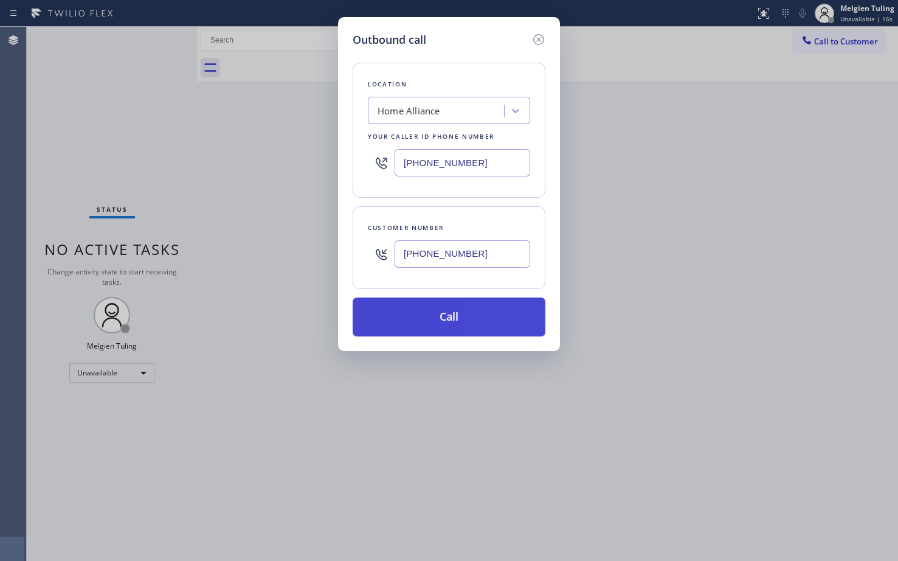
type input "[PHONE_NUMBER]"
click at [435, 311] on button "Call" at bounding box center [449, 316] width 193 height 39
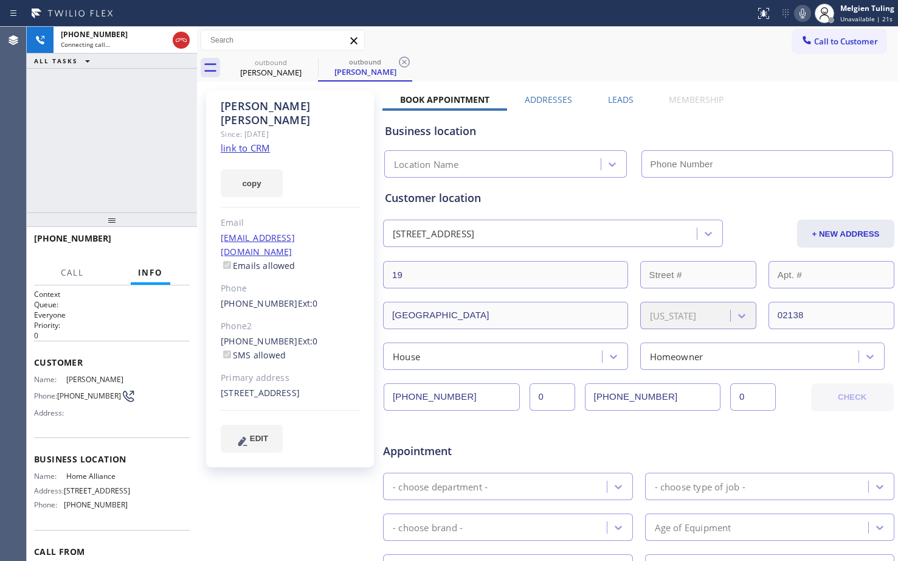
type input "[PHONE_NUMBER]"
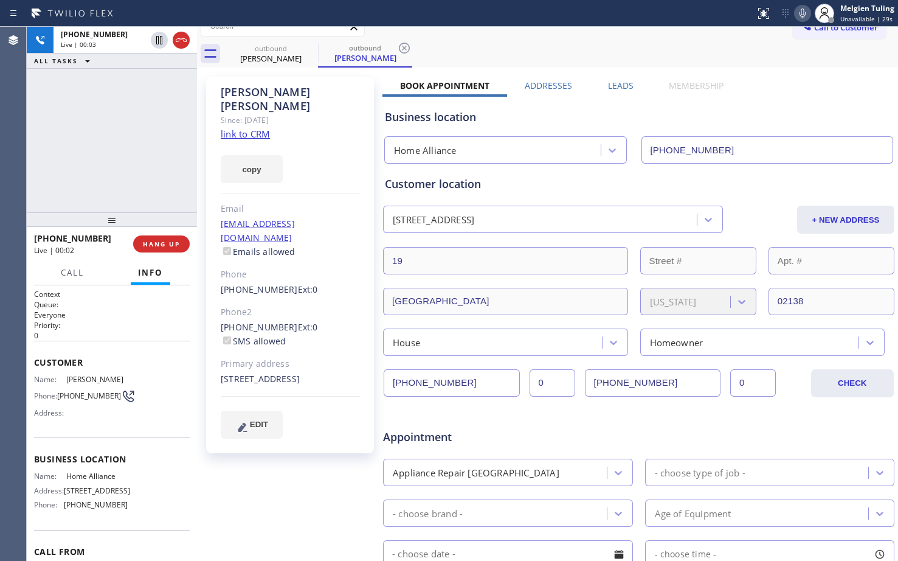
scroll to position [11, 0]
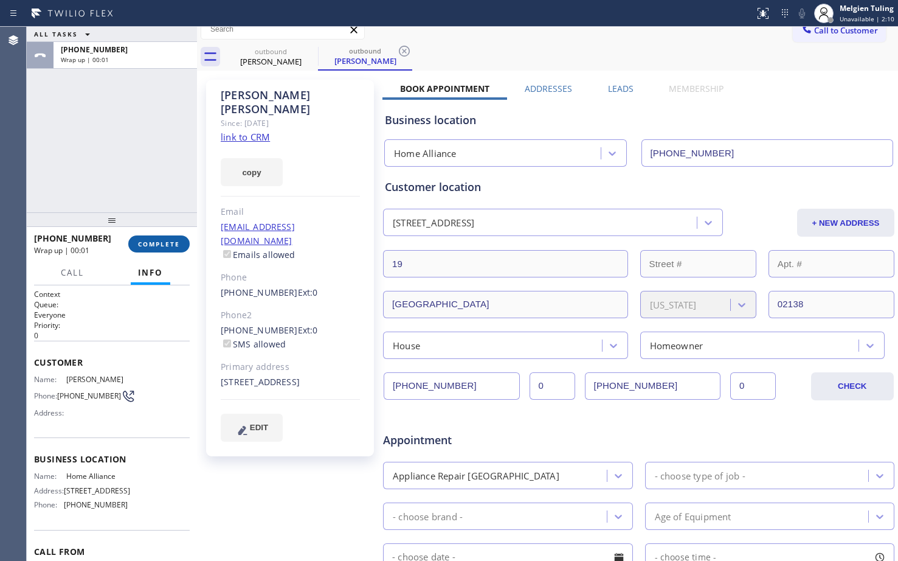
click at [154, 244] on span "COMPLETE" at bounding box center [159, 244] width 42 height 9
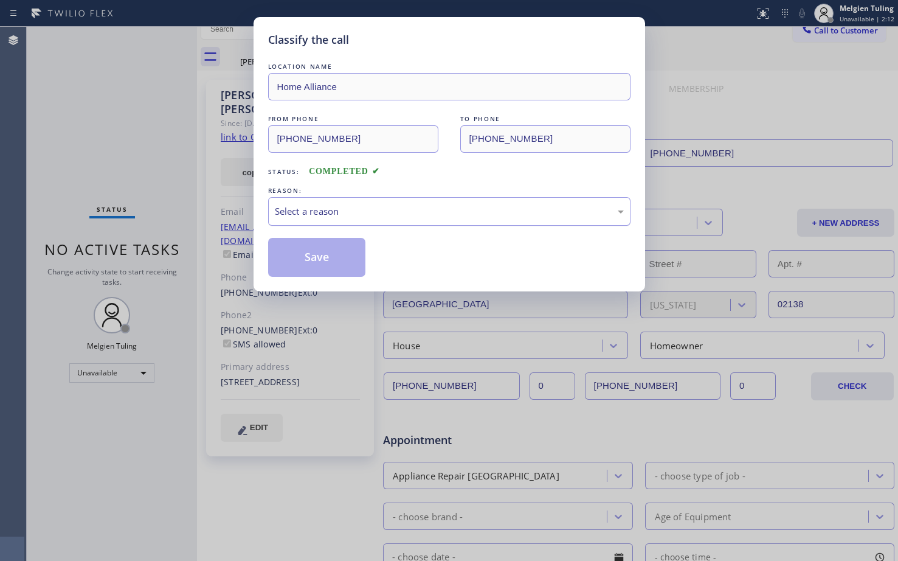
click at [314, 210] on div "Select a reason" at bounding box center [449, 211] width 349 height 14
click at [310, 265] on button "Save" at bounding box center [317, 257] width 98 height 39
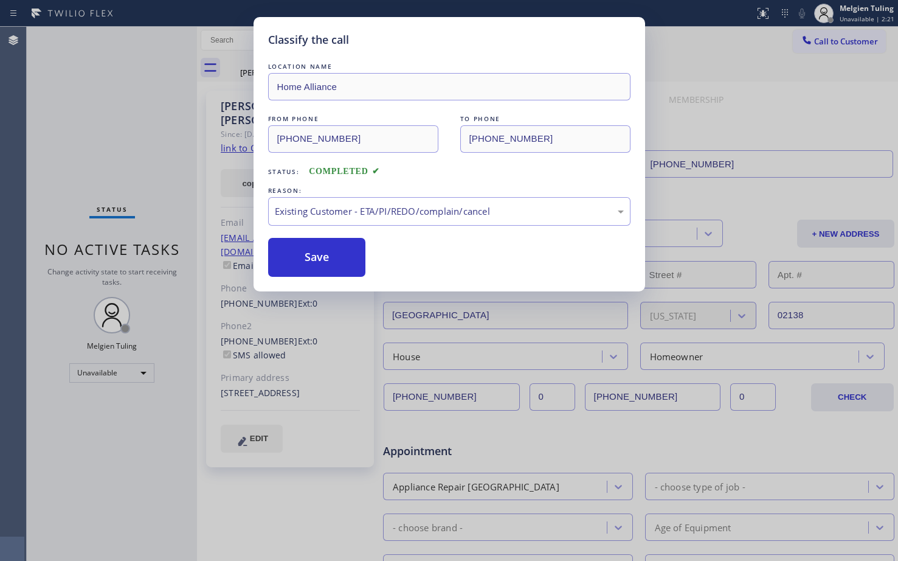
click at [310, 264] on div "Back to Dashboard Change Sender ID Customers Technicians Select a contact Outbo…" at bounding box center [547, 294] width 701 height 534
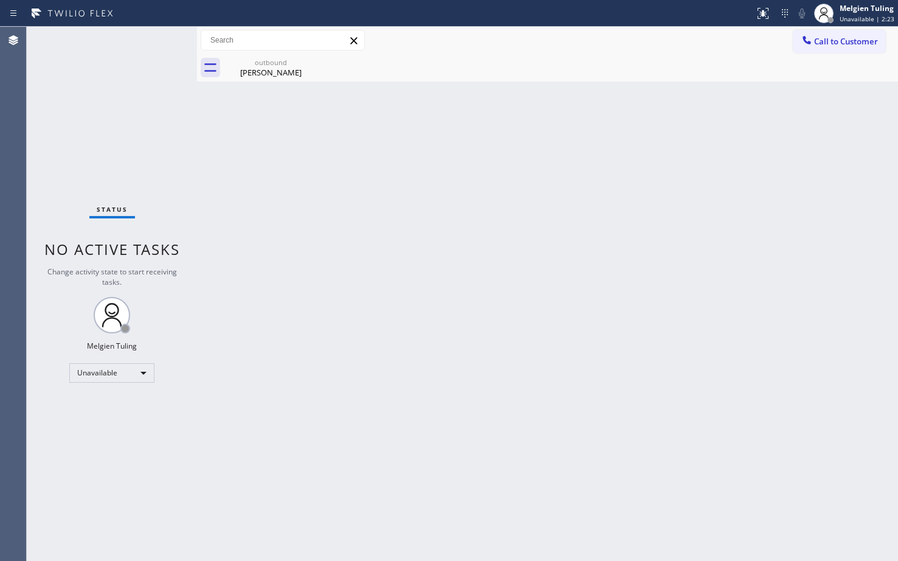
click at [317, 229] on div "Back to Dashboard Change Sender ID Customers Technicians Select a contact Outbo…" at bounding box center [547, 294] width 701 height 534
click at [132, 362] on div "Status No active tasks Change activity state to start receiving tasks. Melgien …" at bounding box center [112, 294] width 170 height 534
click at [132, 369] on div "Unavailable" at bounding box center [111, 372] width 85 height 19
click at [103, 432] on li "Break" at bounding box center [111, 435] width 83 height 15
click at [325, 375] on div "Back to Dashboard Change Sender ID Customers Technicians Select a contact Outbo…" at bounding box center [547, 294] width 701 height 534
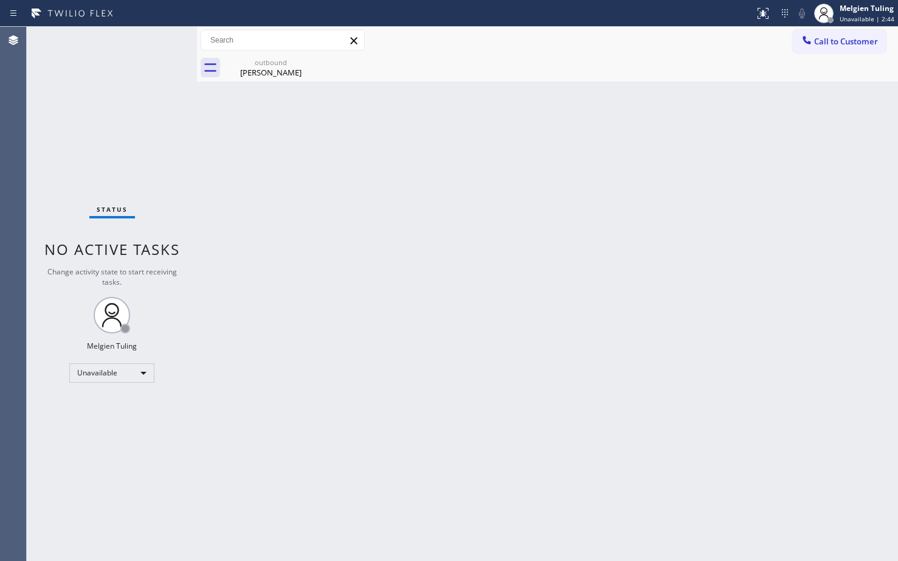
click at [325, 375] on div "Back to Dashboard Change Sender ID Customers Technicians Select a contact Outbo…" at bounding box center [547, 294] width 701 height 534
click at [144, 373] on div "Break" at bounding box center [111, 372] width 85 height 19
click at [104, 408] on li "Available" at bounding box center [111, 405] width 83 height 15
click at [496, 316] on div "Back to Dashboard Change Sender ID Customers Technicians Select a contact Outbo…" at bounding box center [547, 294] width 701 height 534
click at [410, 202] on div "Back to Dashboard Change Sender ID Customers Technicians Select a contact Outbo…" at bounding box center [547, 294] width 701 height 534
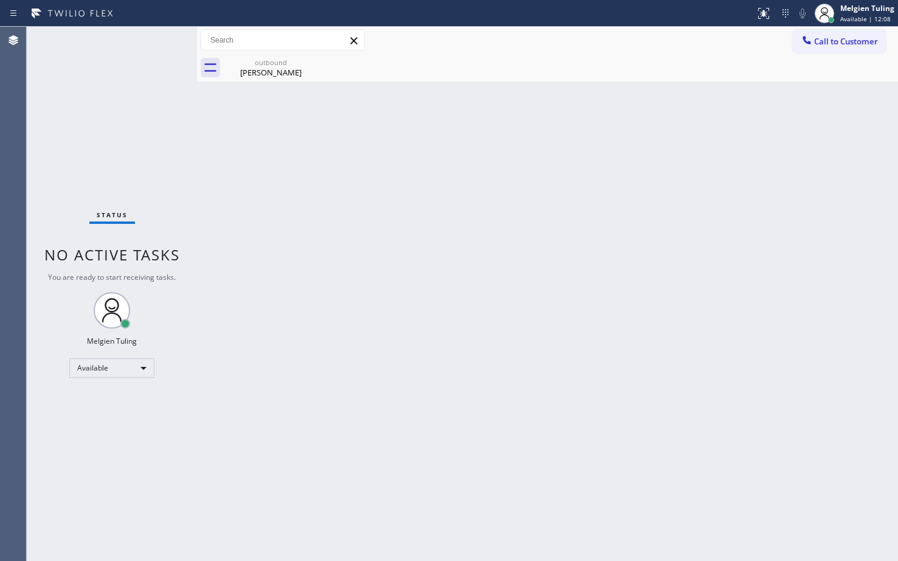
click at [489, 236] on div "Back to Dashboard Change Sender ID Customers Technicians Select a contact Outbo…" at bounding box center [547, 294] width 701 height 534
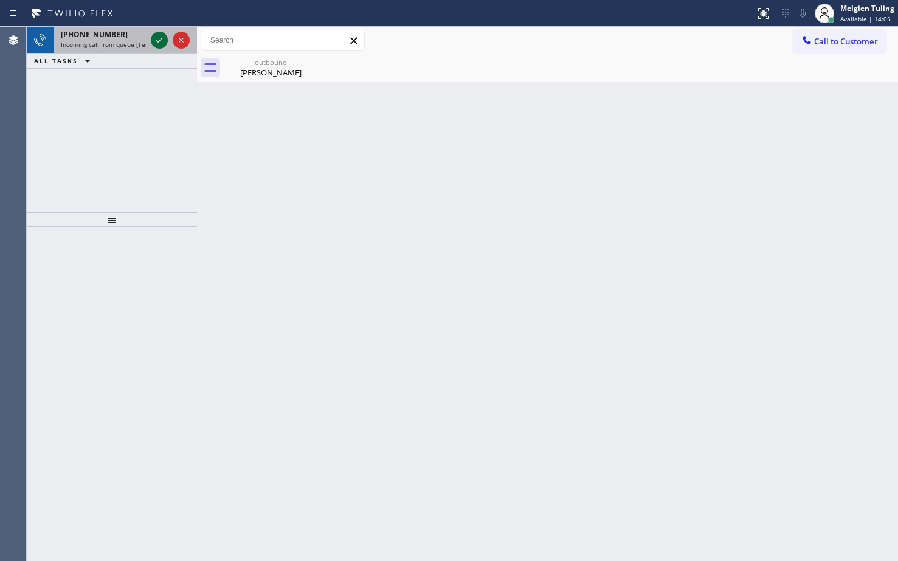
click at [163, 42] on icon at bounding box center [159, 40] width 15 height 15
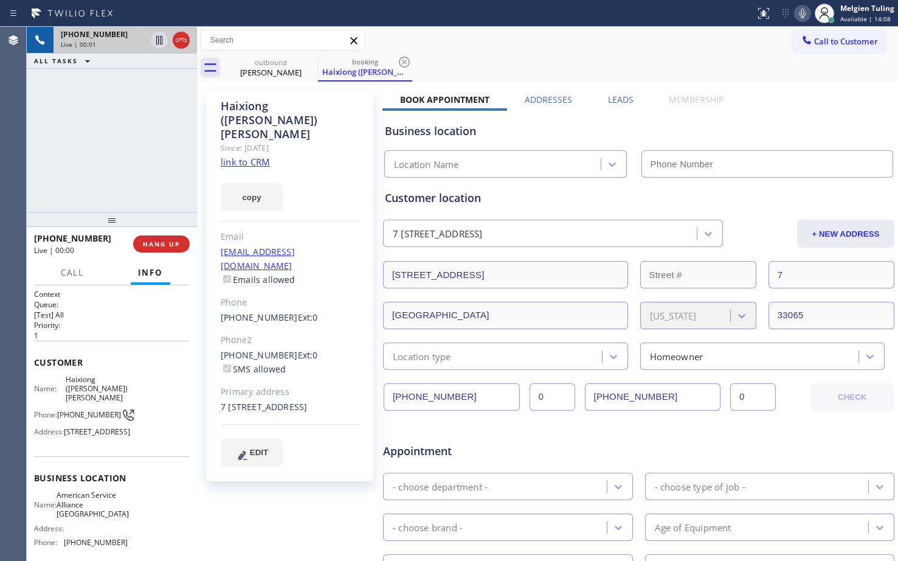
type input "[PHONE_NUMBER]"
click at [254, 156] on link "link to CRM" at bounding box center [245, 162] width 49 height 12
click at [800, 14] on icon at bounding box center [803, 13] width 15 height 15
click at [162, 39] on icon at bounding box center [159, 40] width 6 height 9
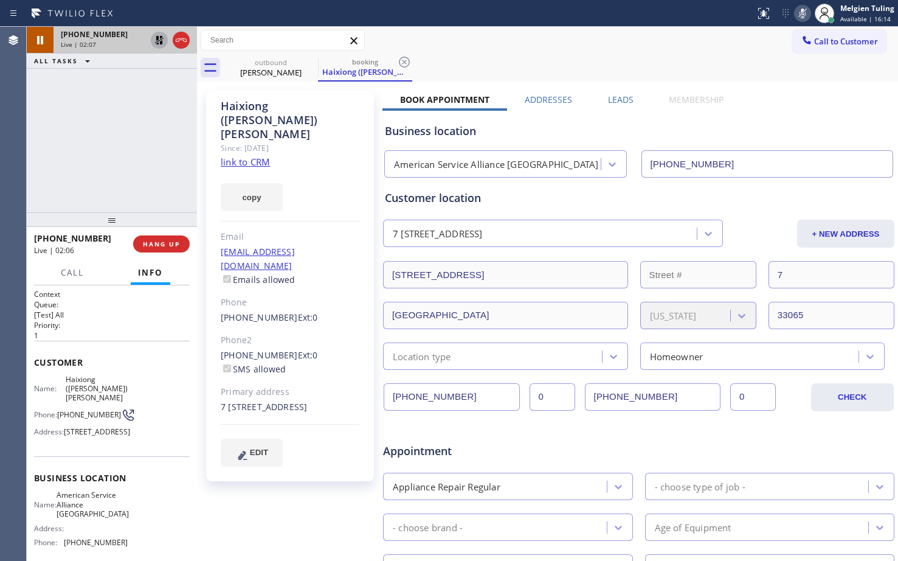
click at [346, 438] on div "EDIT" at bounding box center [290, 452] width 139 height 28
drag, startPoint x: 155, startPoint y: 150, endPoint x: 145, endPoint y: 76, distance: 74.3
click at [154, 148] on div "[PHONE_NUMBER] Live | 02:08 ALL TASKS ALL TASKS ACTIVE TASKS TASKS IN WRAP UP" at bounding box center [112, 119] width 170 height 185
click at [156, 40] on icon at bounding box center [159, 40] width 9 height 9
click at [808, 12] on icon at bounding box center [803, 13] width 15 height 15
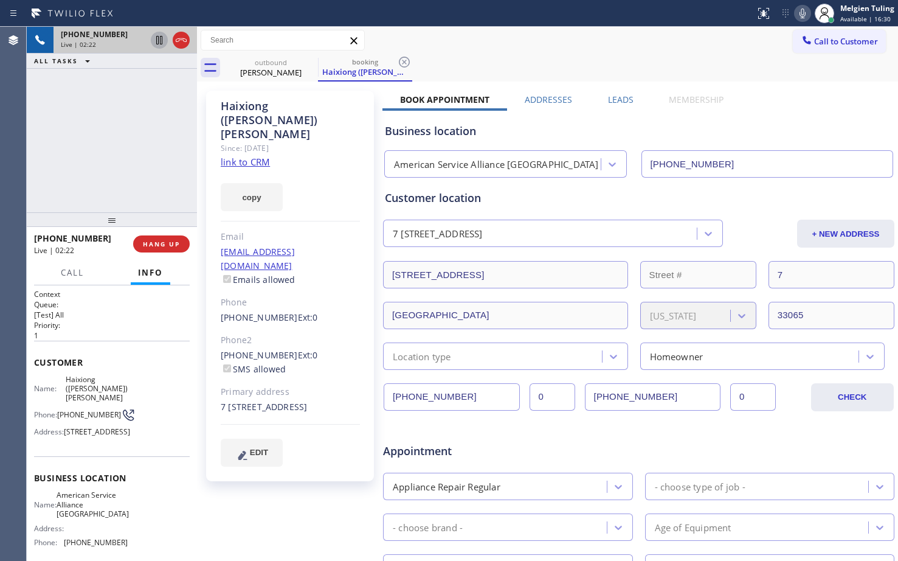
click at [570, 434] on div "Appointment" at bounding box center [639, 443] width 514 height 31
click at [549, 445] on span "Appointment" at bounding box center [467, 451] width 169 height 16
click at [161, 244] on span "HANG UP" at bounding box center [161, 244] width 37 height 9
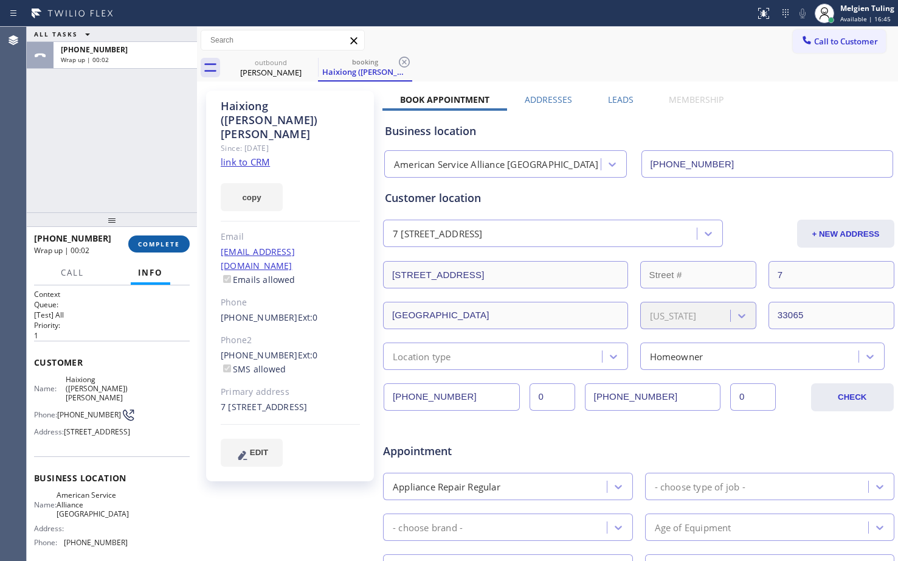
click at [170, 241] on span "COMPLETE" at bounding box center [159, 244] width 42 height 9
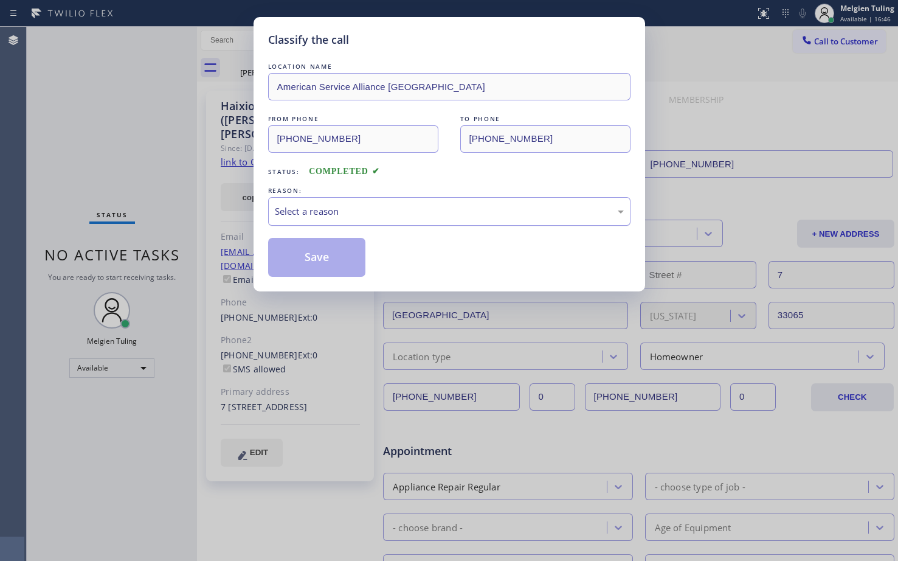
click at [319, 210] on div "Select a reason" at bounding box center [449, 211] width 349 height 14
click at [307, 203] on div "Select a reason" at bounding box center [449, 211] width 362 height 29
click at [310, 255] on button "Save" at bounding box center [317, 257] width 98 height 39
type input "[PHONE_NUMBER]"
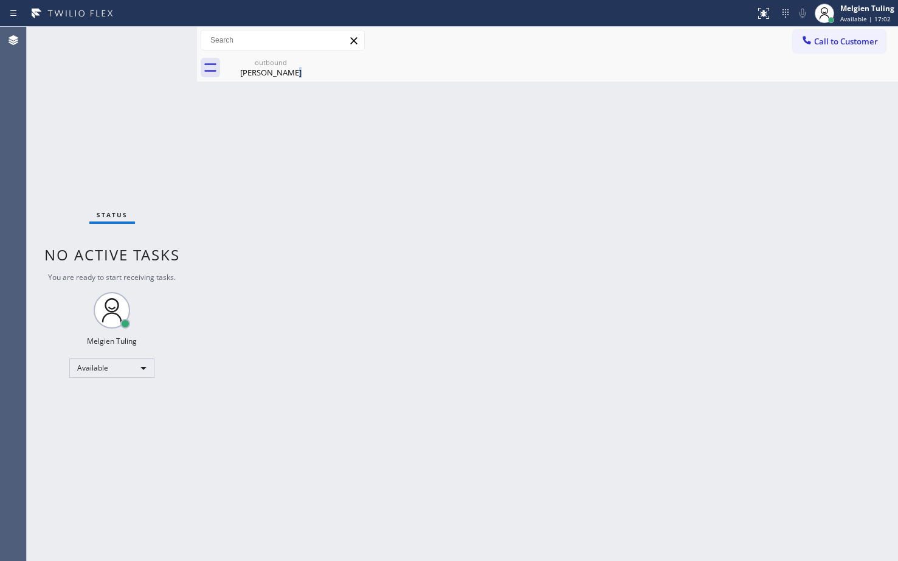
click at [356, 210] on div "Back to Dashboard Change Sender ID Customers Technicians Select a contact Outbo…" at bounding box center [547, 294] width 701 height 534
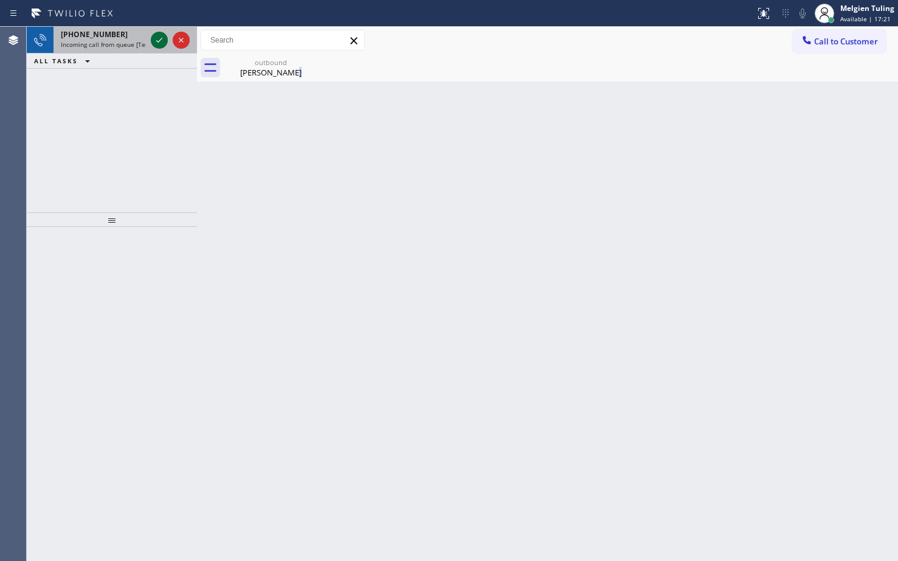
click at [159, 39] on icon at bounding box center [159, 40] width 15 height 15
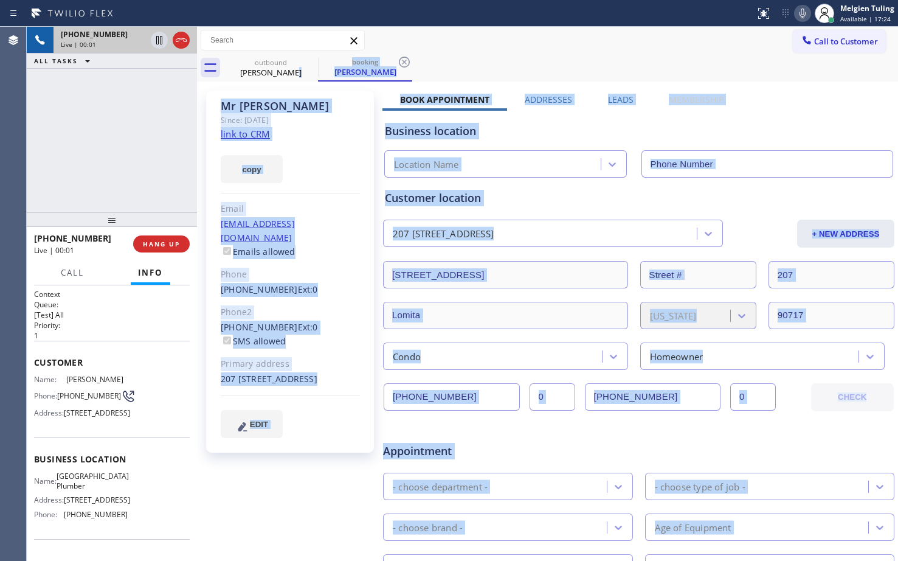
type input "[PHONE_NUMBER]"
click at [350, 226] on div "[EMAIL_ADDRESS][DOMAIN_NAME] Emails allowed" at bounding box center [290, 238] width 139 height 42
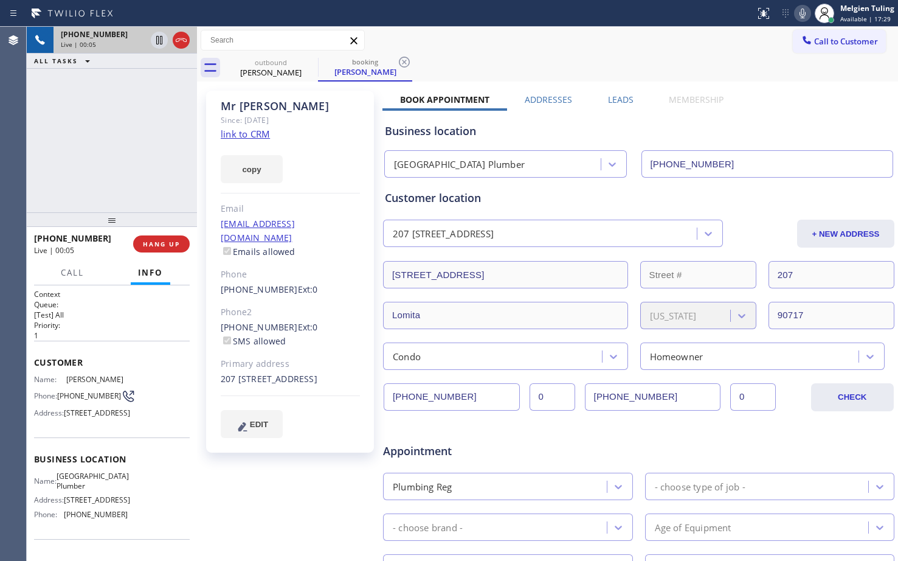
click at [244, 134] on link "link to CRM" at bounding box center [245, 134] width 49 height 12
click at [154, 39] on icon at bounding box center [159, 40] width 15 height 15
click at [806, 9] on icon at bounding box center [803, 13] width 15 height 15
click at [806, 13] on icon at bounding box center [803, 14] width 6 height 10
click at [67, 273] on span "Call" at bounding box center [72, 272] width 23 height 11
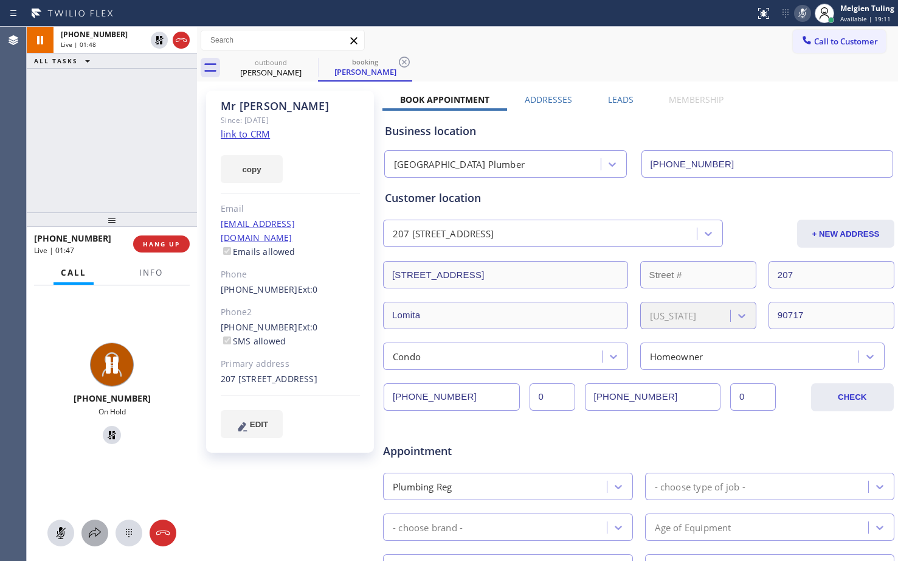
click at [97, 535] on icon at bounding box center [95, 532] width 15 height 15
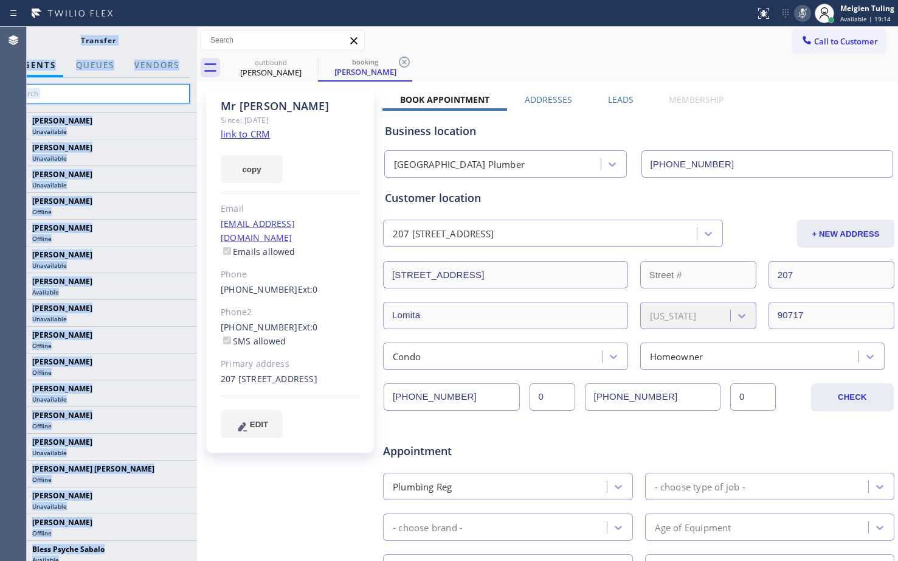
click at [125, 97] on input "text" at bounding box center [98, 93] width 183 height 19
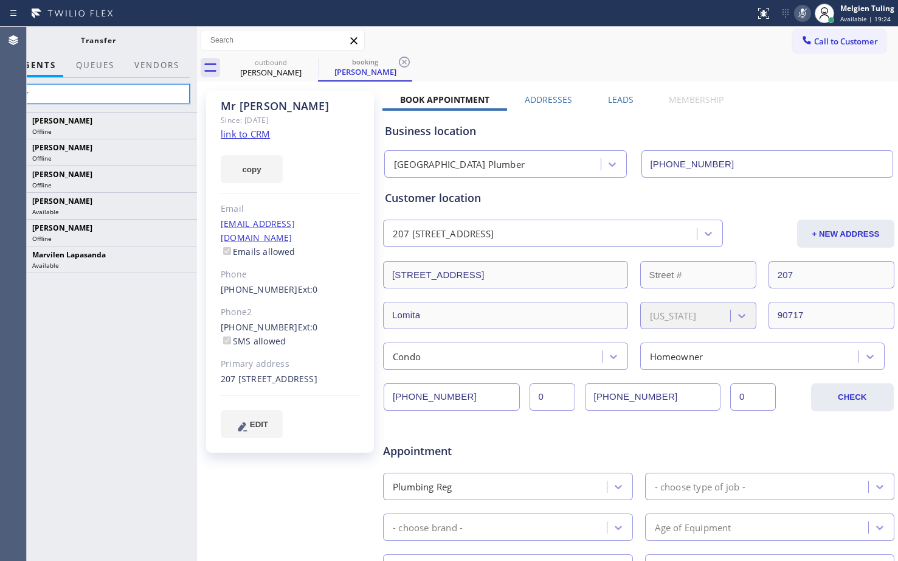
type input "mar"
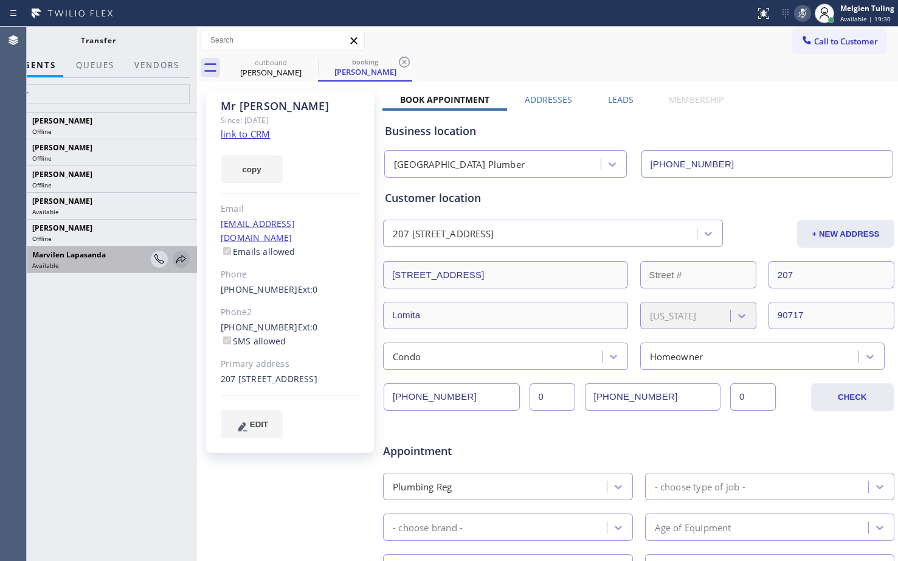
click at [180, 256] on icon at bounding box center [181, 259] width 15 height 15
click at [180, 256] on div "[PHONE_NUMBER] Live | 02:06 HANG UP" at bounding box center [112, 244] width 156 height 32
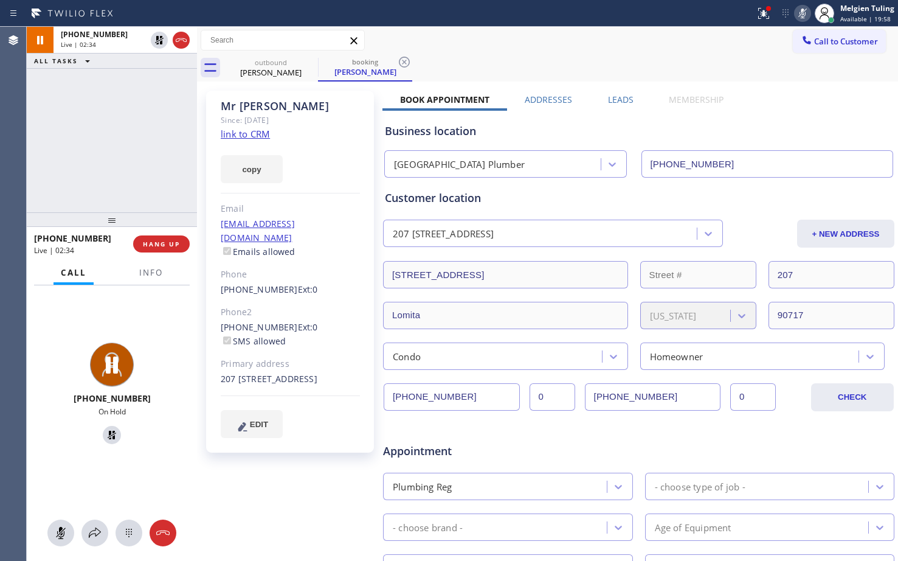
click at [338, 223] on div "[EMAIL_ADDRESS][DOMAIN_NAME] Emails allowed" at bounding box center [290, 238] width 139 height 42
click at [162, 38] on icon at bounding box center [159, 40] width 15 height 15
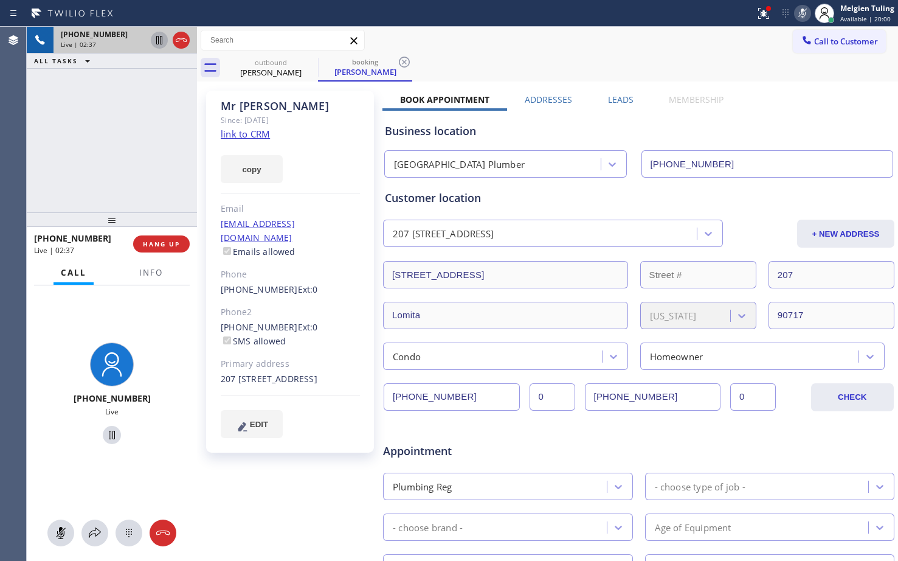
click at [808, 14] on icon at bounding box center [803, 13] width 15 height 15
click at [324, 136] on div "[PERSON_NAME] Since: [DATE] link to CRM copy Email [EMAIL_ADDRESS][DOMAIN_NAME]…" at bounding box center [290, 272] width 168 height 362
click at [325, 248] on div "[PERSON_NAME] Since: [DATE] link to CRM copy Email [EMAIL_ADDRESS][DOMAIN_NAME]…" at bounding box center [290, 272] width 168 height 362
drag, startPoint x: 101, startPoint y: 237, endPoint x: 30, endPoint y: 227, distance: 71.2
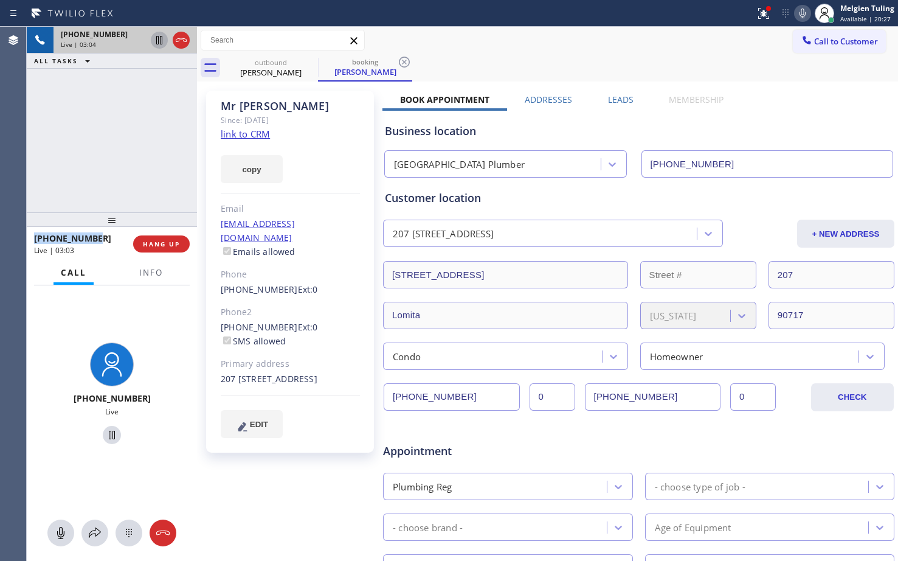
click at [30, 227] on div "[PHONE_NUMBER] Live | 03:04 ALL TASKS ALL TASKS ACTIVE TASKS TASKS IN WRAP UP […" at bounding box center [112, 294] width 170 height 534
copy span "[PHONE_NUMBER]"
click at [172, 246] on span "HANG UP" at bounding box center [161, 244] width 37 height 9
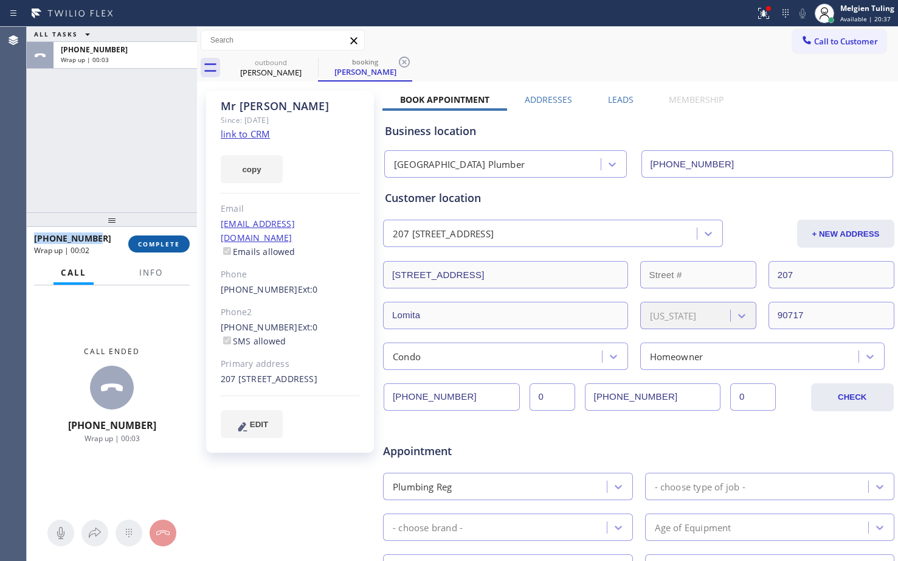
click at [168, 244] on span "COMPLETE" at bounding box center [159, 244] width 42 height 9
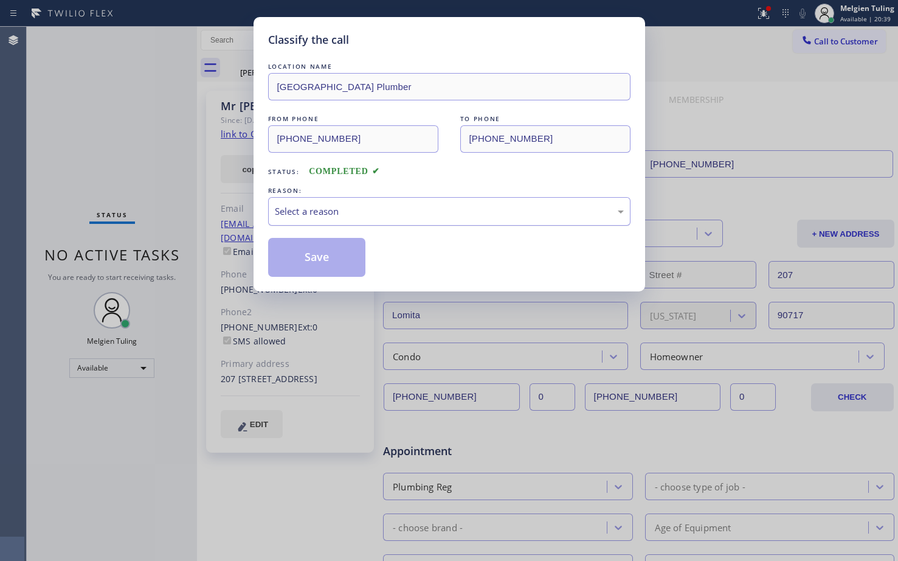
click at [332, 209] on div "Select a reason" at bounding box center [449, 211] width 349 height 14
click at [322, 210] on div "Not Booked - All other reasons" at bounding box center [449, 211] width 349 height 14
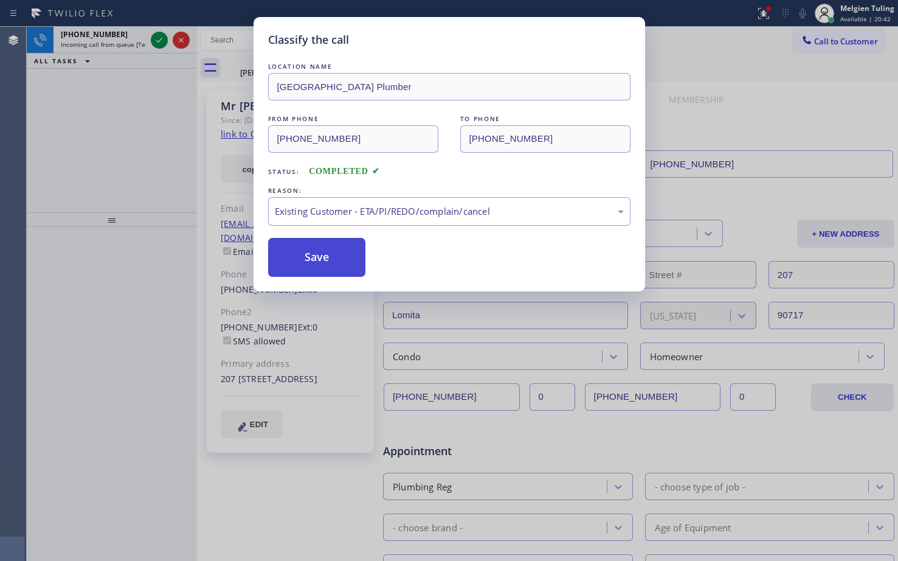
click at [315, 255] on button "Save" at bounding box center [317, 257] width 98 height 39
type input "[PHONE_NUMBER]"
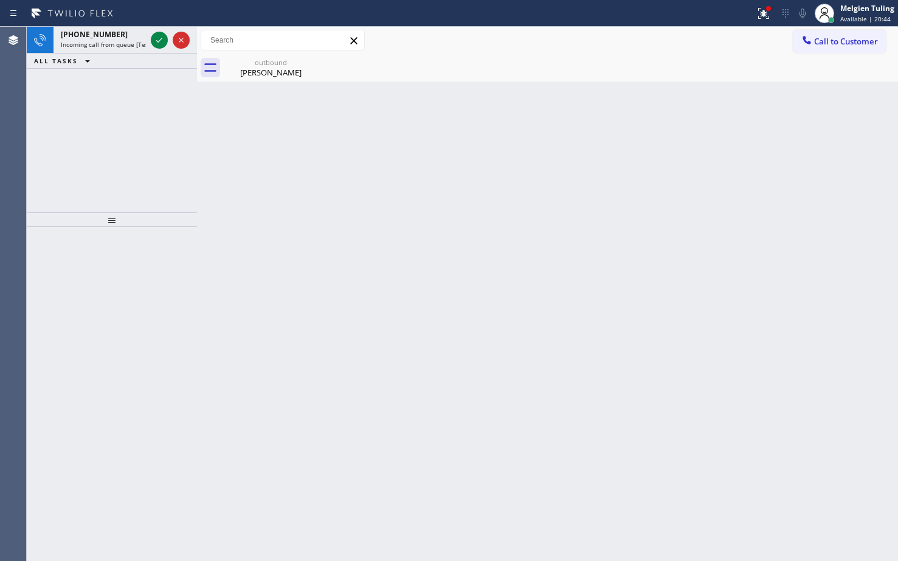
click at [241, 165] on div "Back to Dashboard Change Sender ID Customers Technicians Select a contact Outbo…" at bounding box center [547, 294] width 701 height 534
click at [161, 38] on icon at bounding box center [159, 40] width 15 height 15
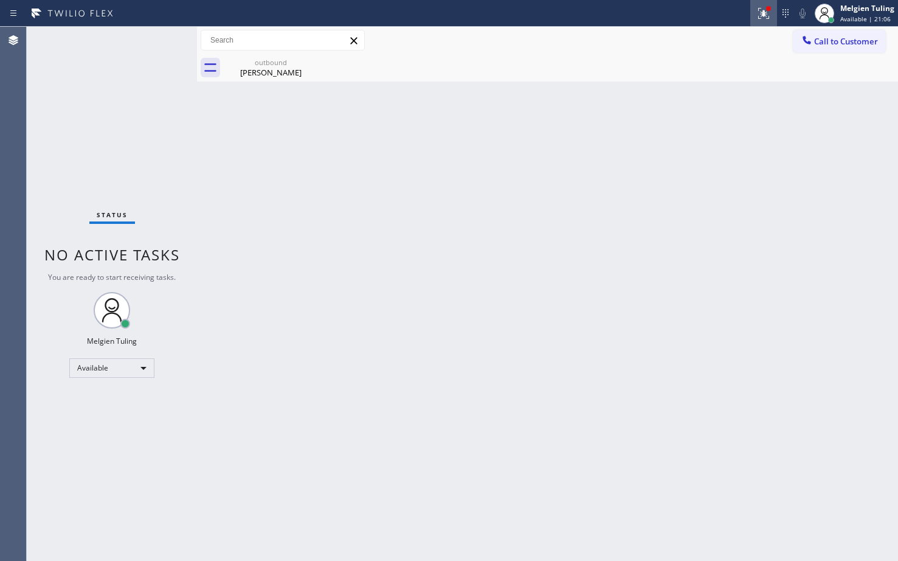
click at [764, 13] on icon at bounding box center [761, 12] width 7 height 9
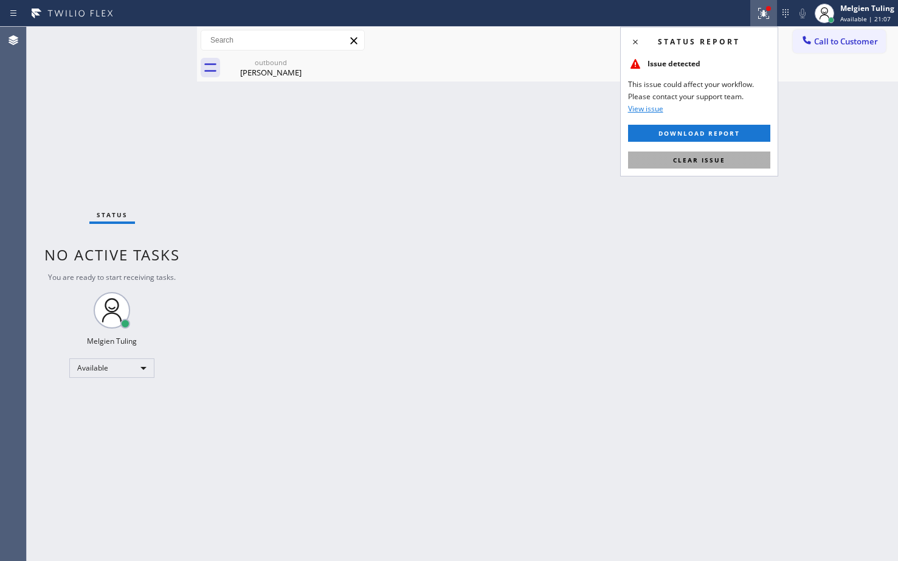
click at [682, 161] on span "Clear issue" at bounding box center [699, 160] width 52 height 9
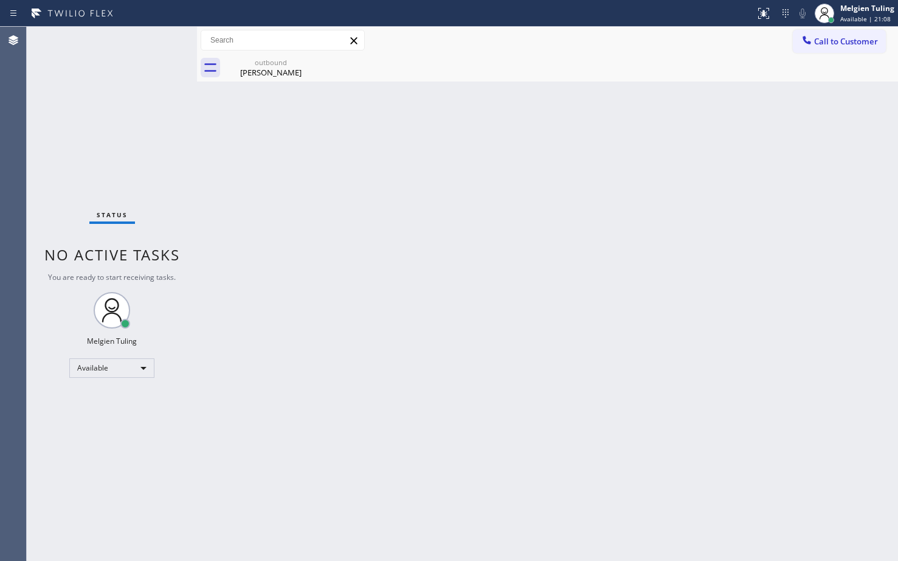
click at [619, 204] on div "Back to Dashboard Change Sender ID Customers Technicians Select a contact Outbo…" at bounding box center [547, 294] width 701 height 534
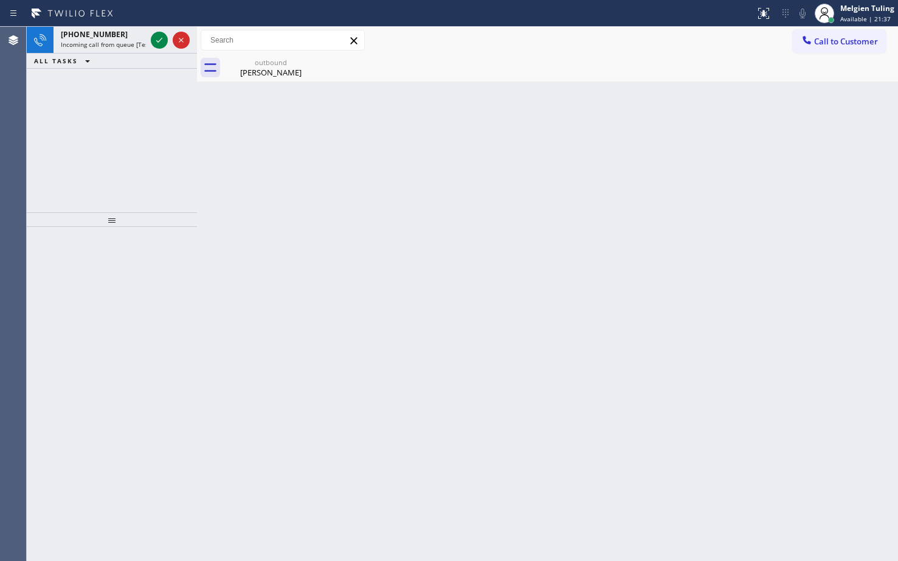
click at [656, 344] on div "Back to Dashboard Change Sender ID Customers Technicians Select a contact Outbo…" at bounding box center [547, 294] width 701 height 534
click at [149, 36] on div at bounding box center [170, 40] width 44 height 27
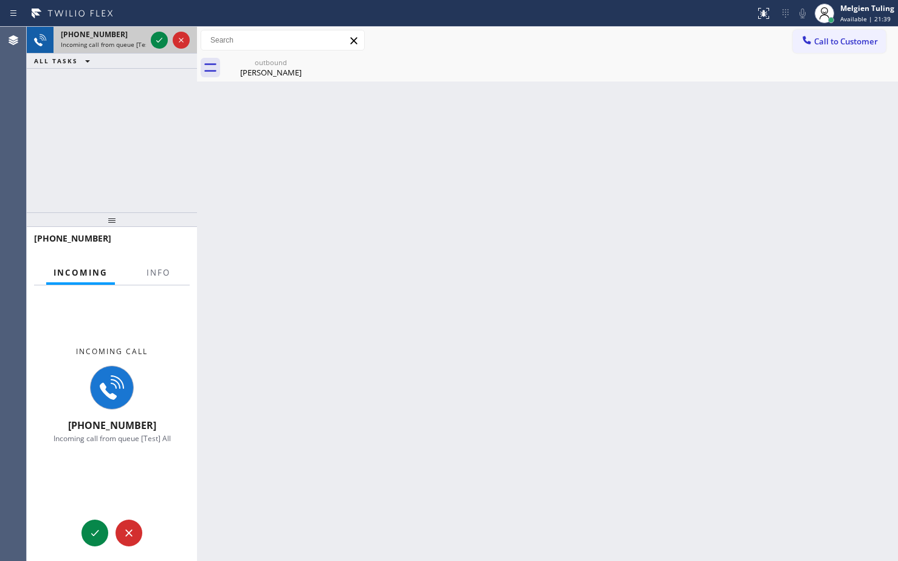
click at [149, 36] on div at bounding box center [170, 40] width 44 height 27
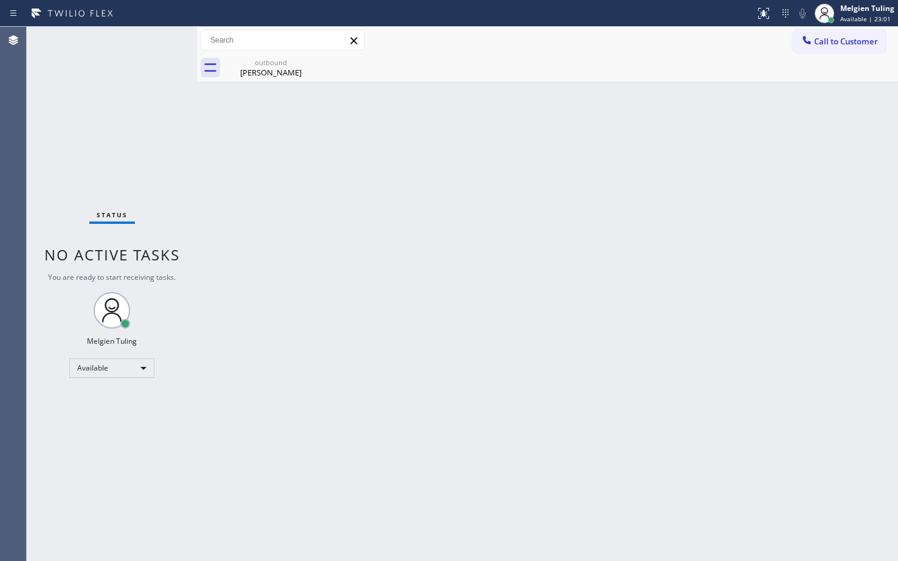
click at [346, 366] on div "Back to Dashboard Change Sender ID Customers Technicians Select a contact Outbo…" at bounding box center [547, 294] width 701 height 534
click at [365, 313] on div "Back to Dashboard Change Sender ID Customers Technicians Select a contact Outbo…" at bounding box center [547, 294] width 701 height 534
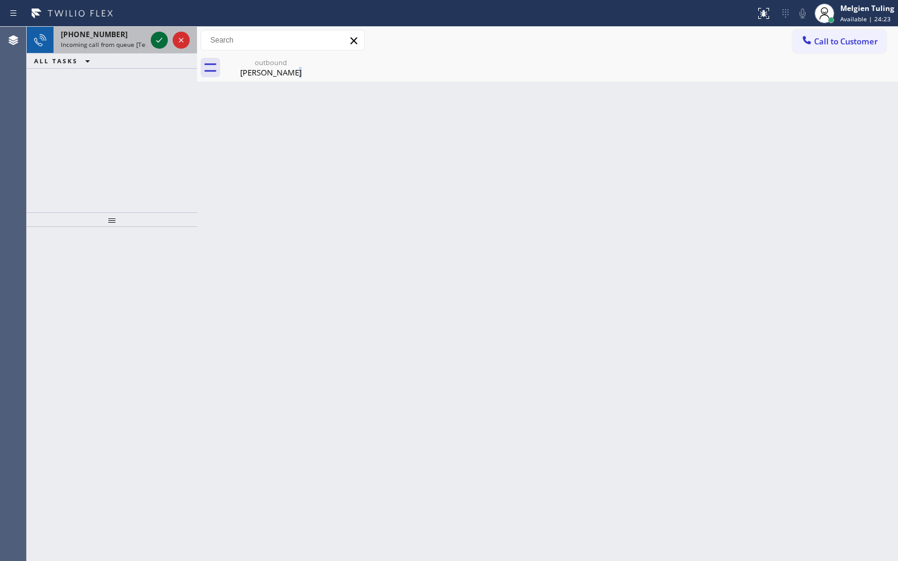
click at [163, 44] on icon at bounding box center [159, 40] width 15 height 15
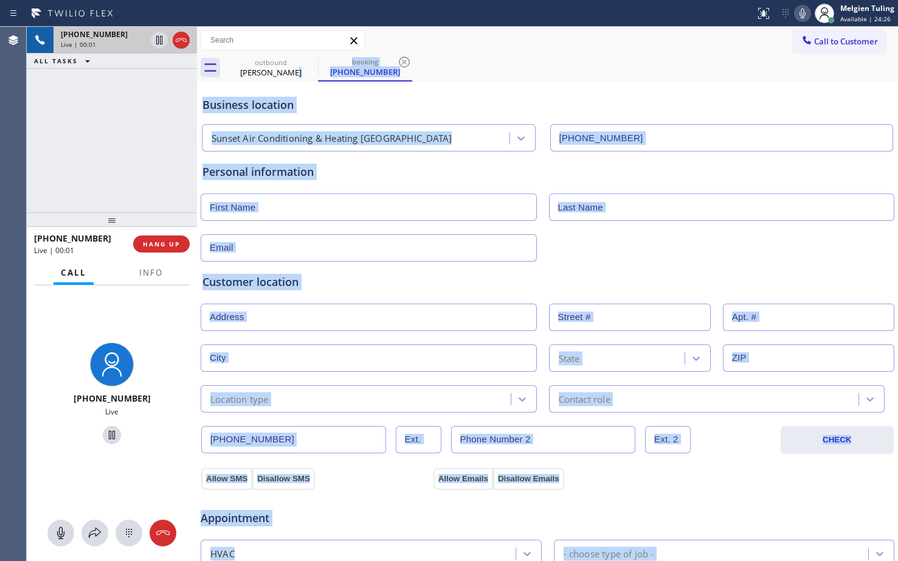
type input "[PHONE_NUMBER]"
click at [146, 237] on button "HANG UP" at bounding box center [161, 243] width 57 height 17
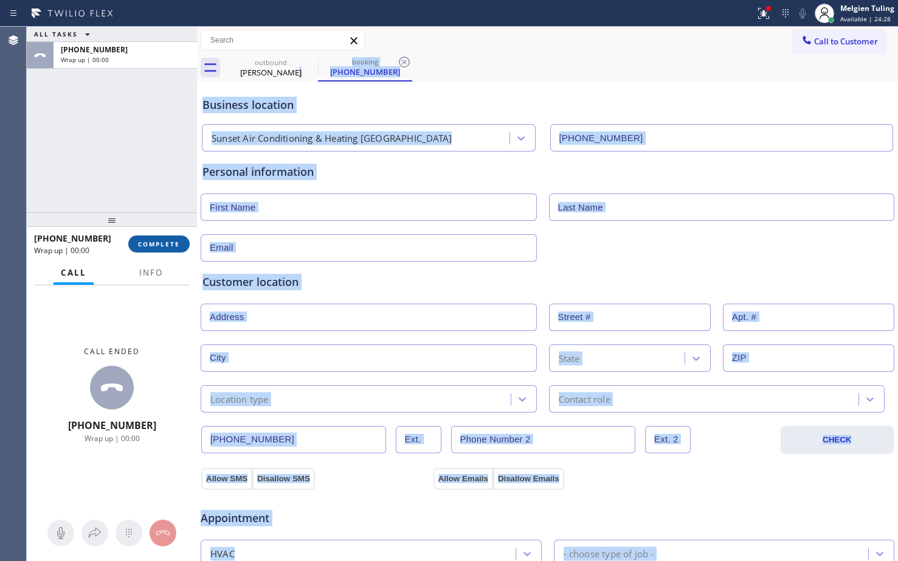
click at [154, 240] on span "COMPLETE" at bounding box center [159, 244] width 42 height 9
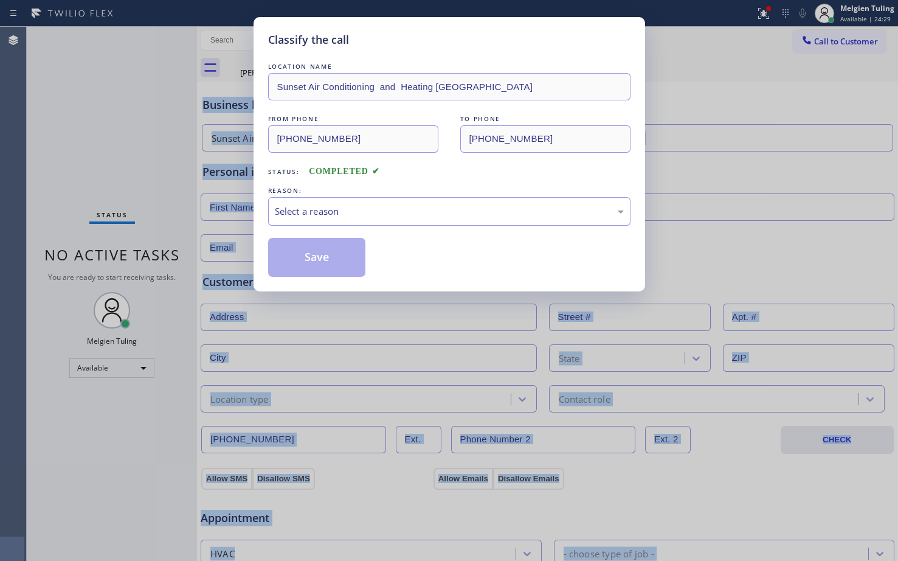
click at [328, 211] on div "Select a reason" at bounding box center [449, 211] width 349 height 14
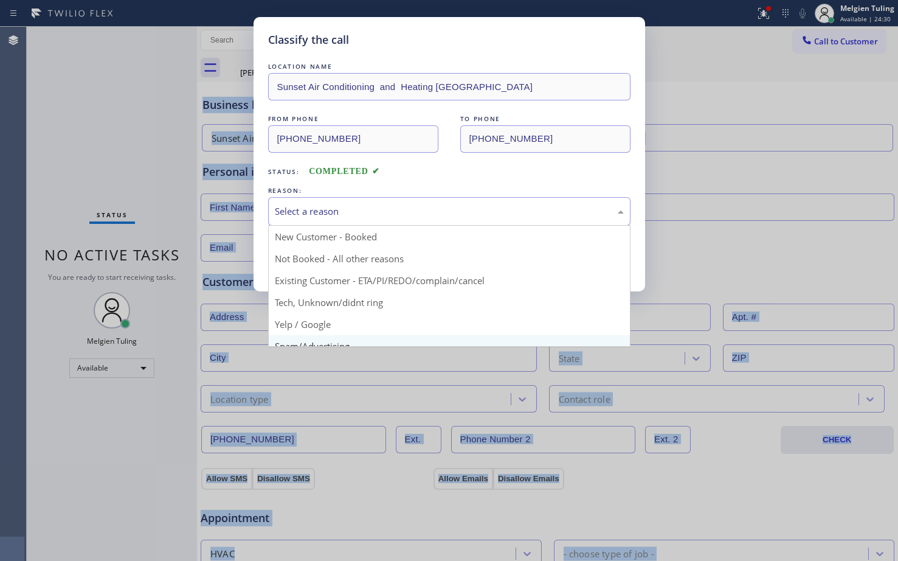
click at [303, 341] on div "Classify the call LOCATION NAME Sunset Air Conditioning and Heating [GEOGRAPHIC…" at bounding box center [449, 280] width 898 height 561
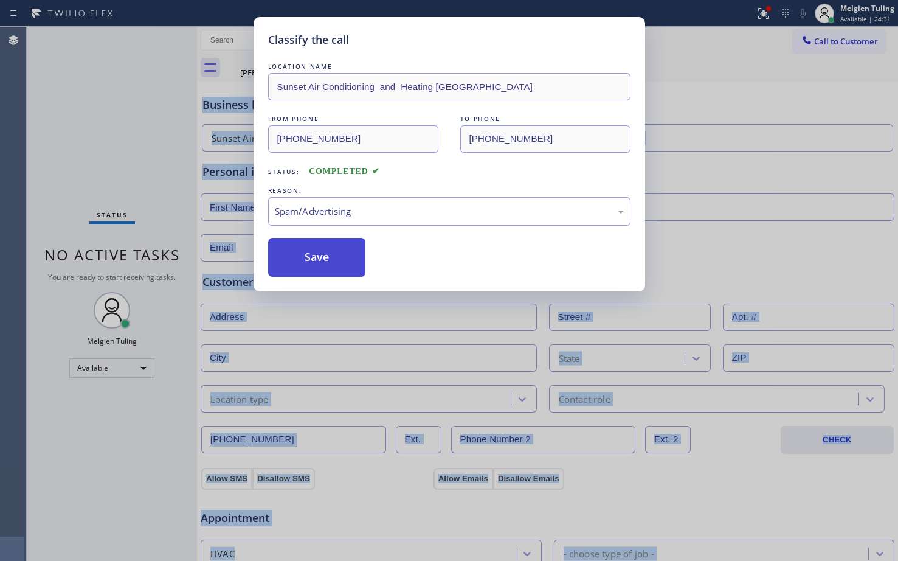
click at [319, 244] on button "Save" at bounding box center [317, 257] width 98 height 39
type input "[PHONE_NUMBER]"
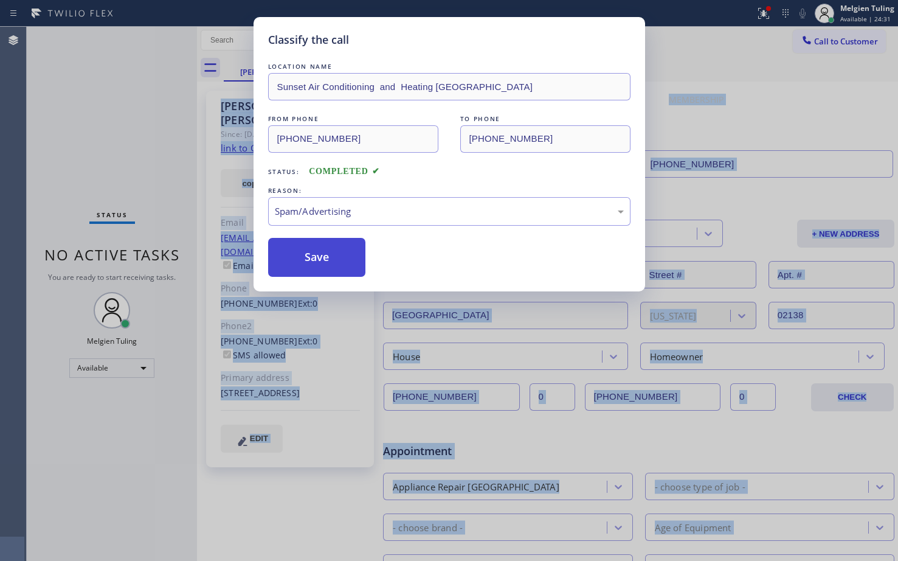
click at [308, 271] on button "Save" at bounding box center [317, 257] width 98 height 39
click at [314, 258] on div "Back to Dashboard Change Sender ID Customers Technicians Select a contact Outbo…" at bounding box center [547, 294] width 701 height 534
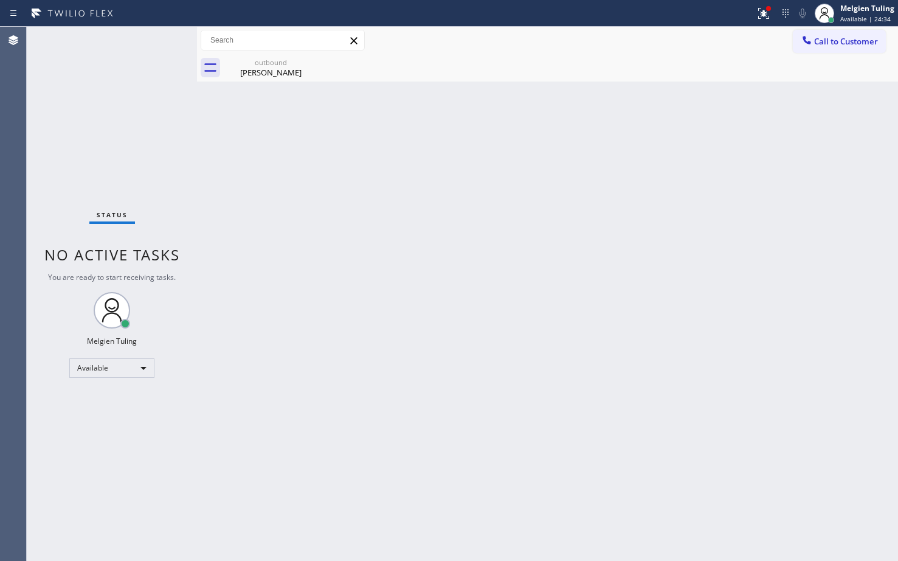
click at [282, 184] on div "Back to Dashboard Change Sender ID Customers Technicians Select a contact Outbo…" at bounding box center [547, 294] width 701 height 534
click at [759, 16] on icon at bounding box center [764, 13] width 15 height 15
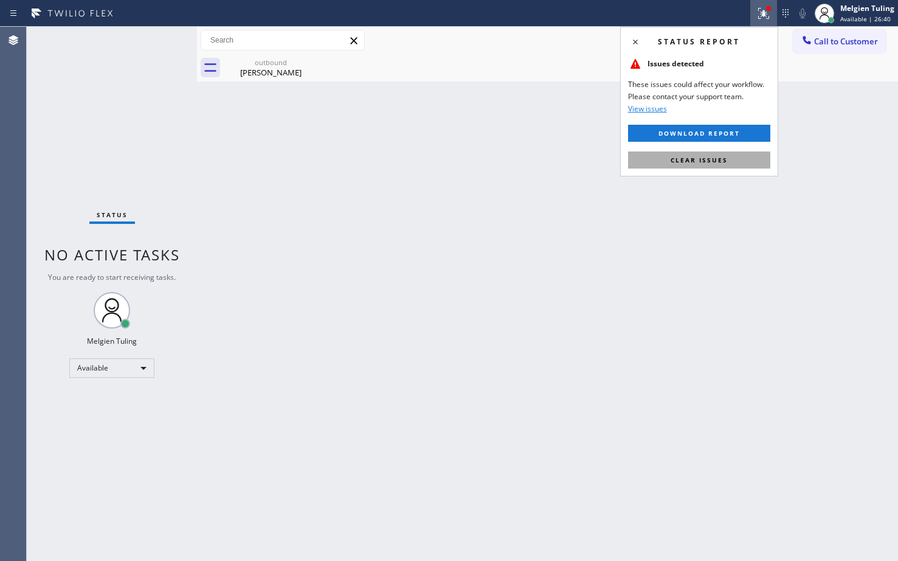
click at [678, 158] on span "Clear issues" at bounding box center [699, 160] width 57 height 9
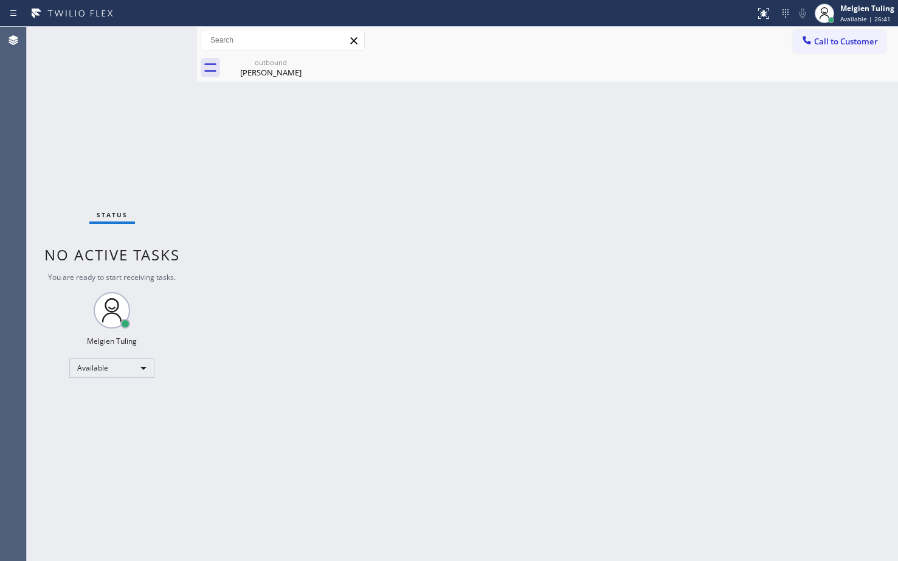
click at [678, 161] on div "Back to Dashboard Change Sender ID Customers Technicians Select a contact Outbo…" at bounding box center [547, 294] width 701 height 534
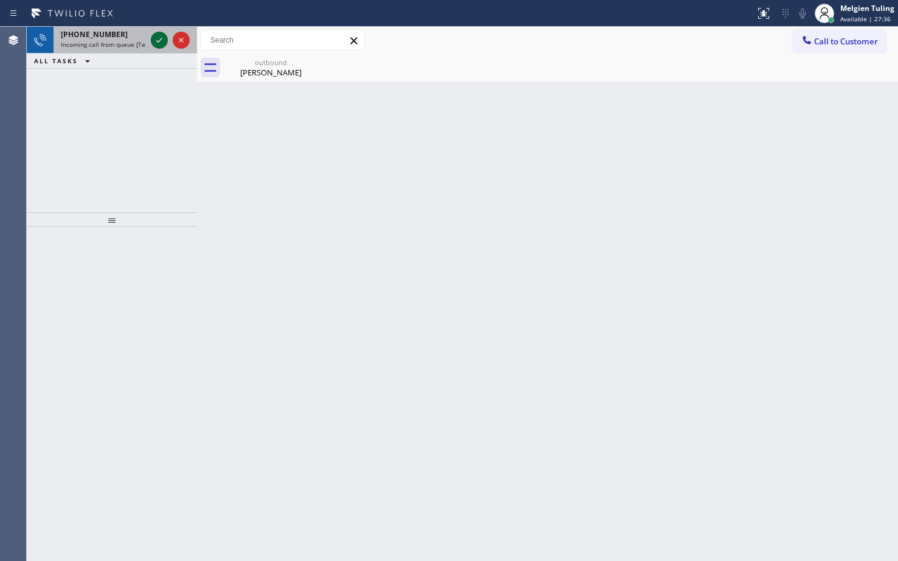
click at [165, 39] on icon at bounding box center [159, 40] width 15 height 15
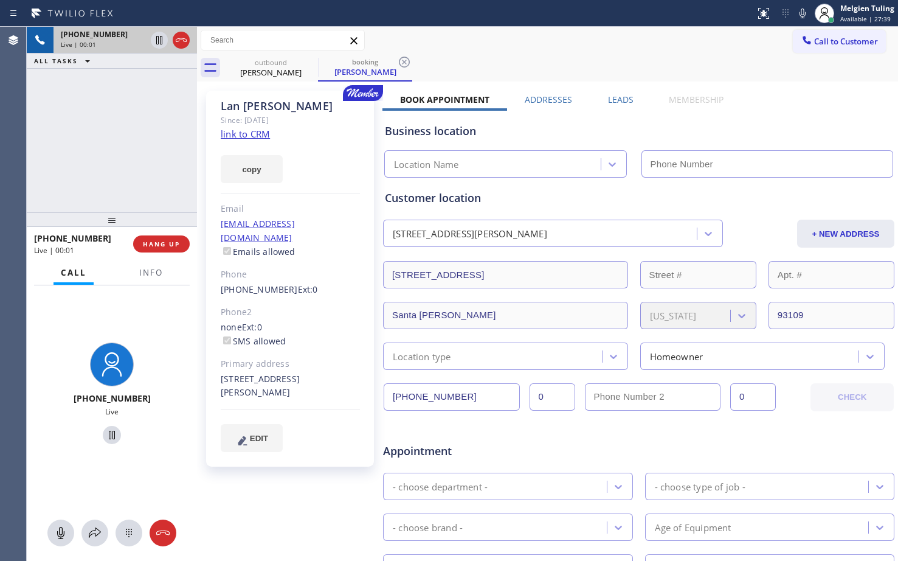
type input "[PHONE_NUMBER]"
click at [243, 134] on link "link to CRM" at bounding box center [245, 134] width 49 height 12
click at [131, 123] on div "+18058956427 Live | 00:33 ALL TASKS ALL TASKS ACTIVE TASKS TASKS IN WRAP UP" at bounding box center [112, 119] width 170 height 185
click at [782, 113] on div "Business location Innovative Appliance Repair Solutions SB (805) 261-2411" at bounding box center [639, 144] width 513 height 67
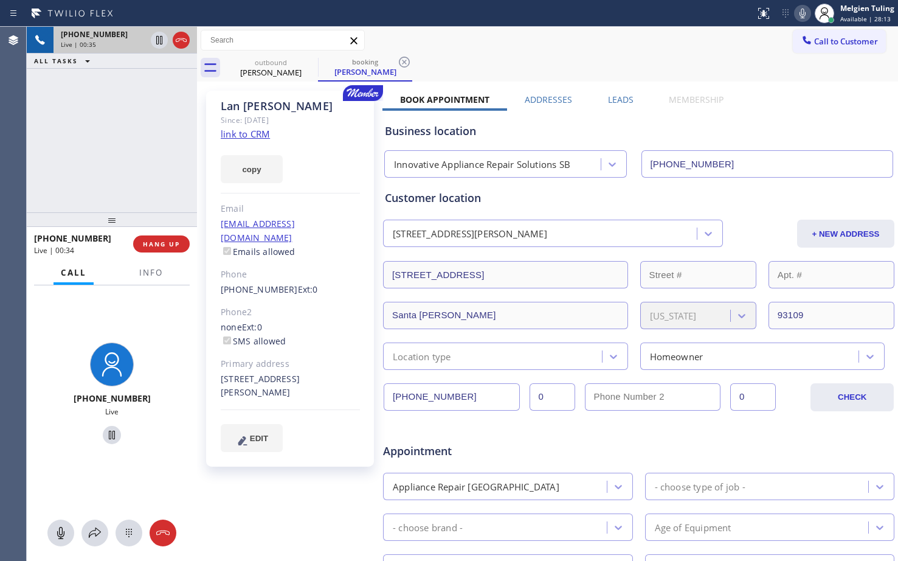
click at [804, 9] on icon at bounding box center [803, 13] width 15 height 15
click at [155, 37] on icon at bounding box center [159, 40] width 15 height 15
click at [158, 39] on icon at bounding box center [159, 40] width 15 height 15
click at [95, 532] on icon at bounding box center [95, 532] width 15 height 15
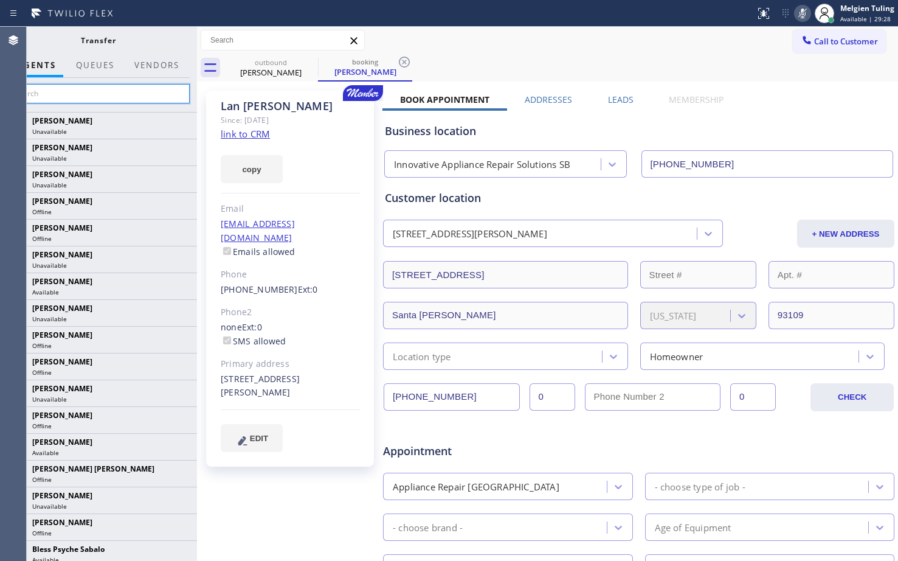
click at [102, 95] on input "text" at bounding box center [98, 93] width 183 height 19
type input "arnold"
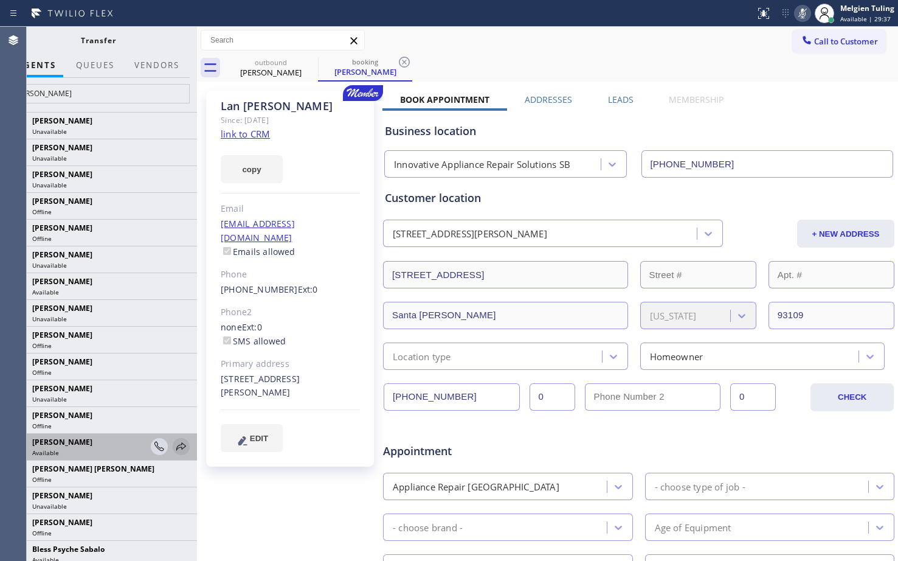
click at [174, 446] on icon at bounding box center [181, 446] width 15 height 15
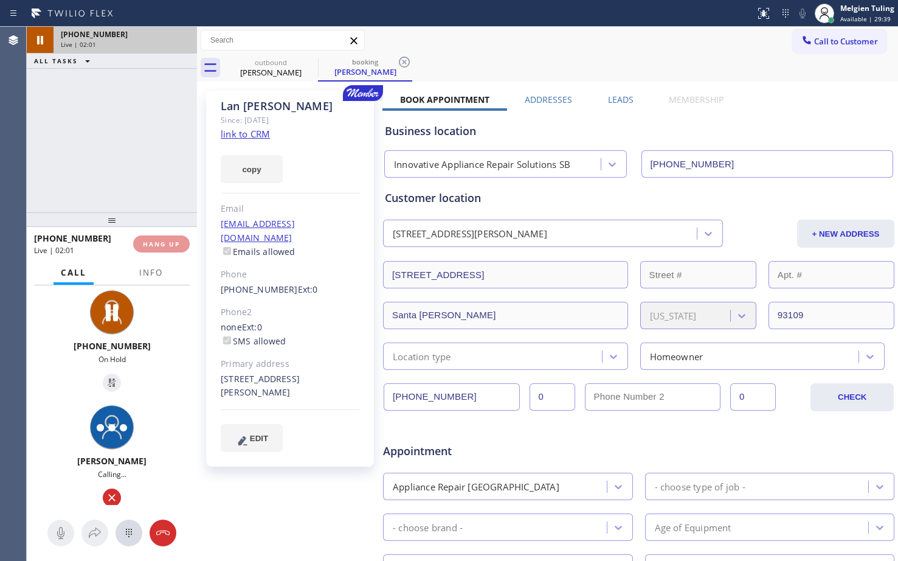
type input "[PHONE_NUMBER]"
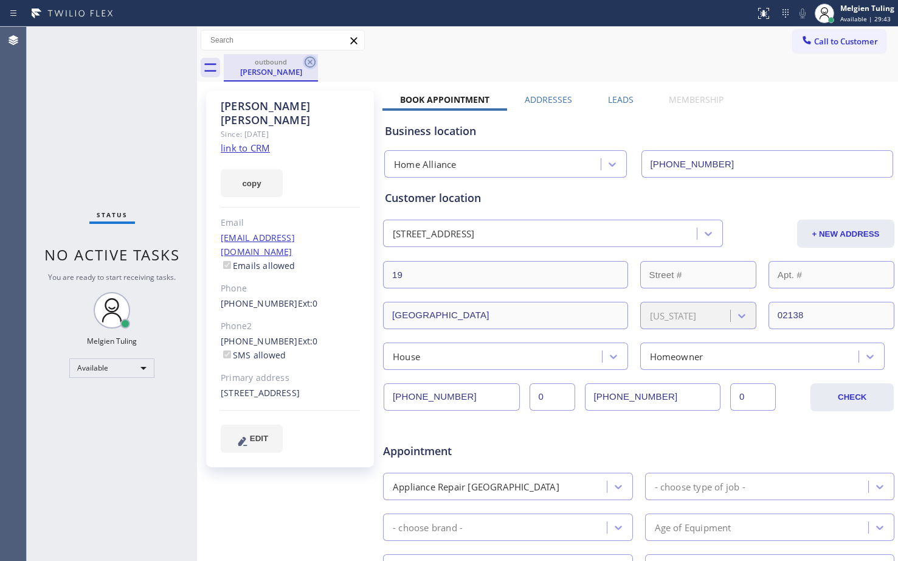
click at [310, 60] on icon at bounding box center [310, 62] width 15 height 15
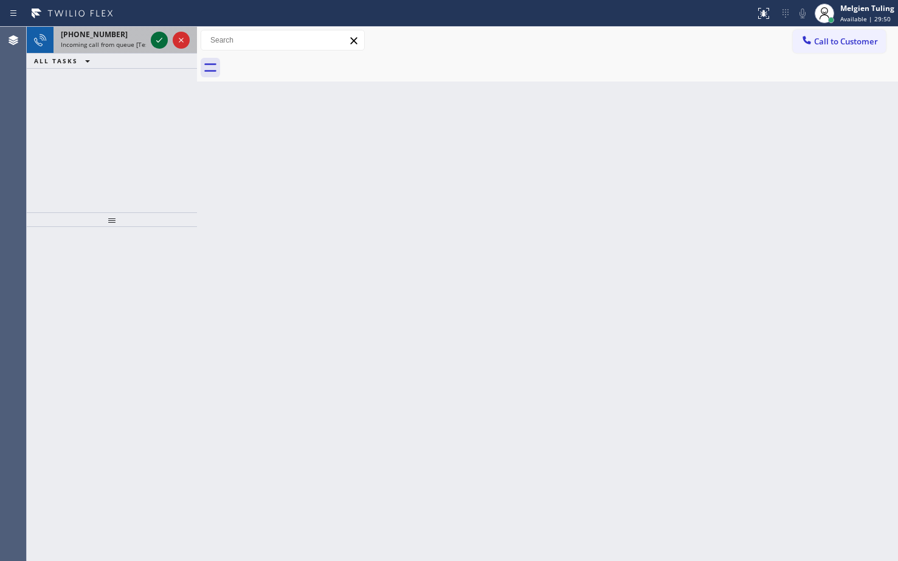
click at [158, 40] on icon at bounding box center [159, 40] width 15 height 15
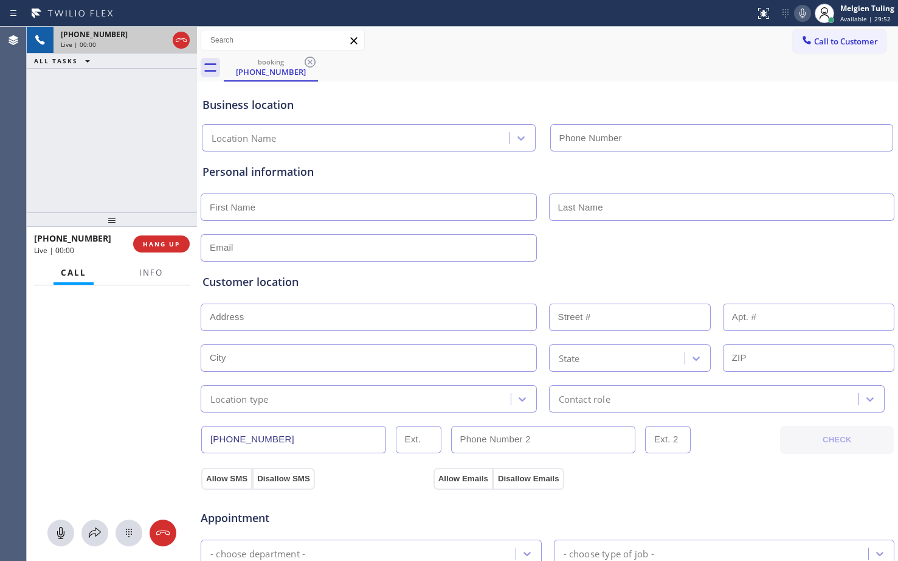
type input "(718) 524-3371"
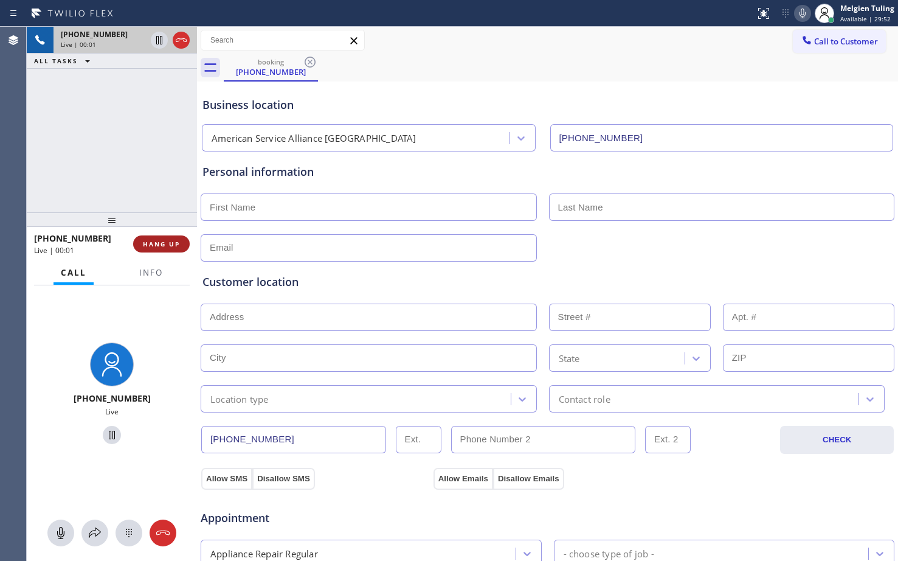
click at [148, 240] on span "HANG UP" at bounding box center [161, 244] width 37 height 9
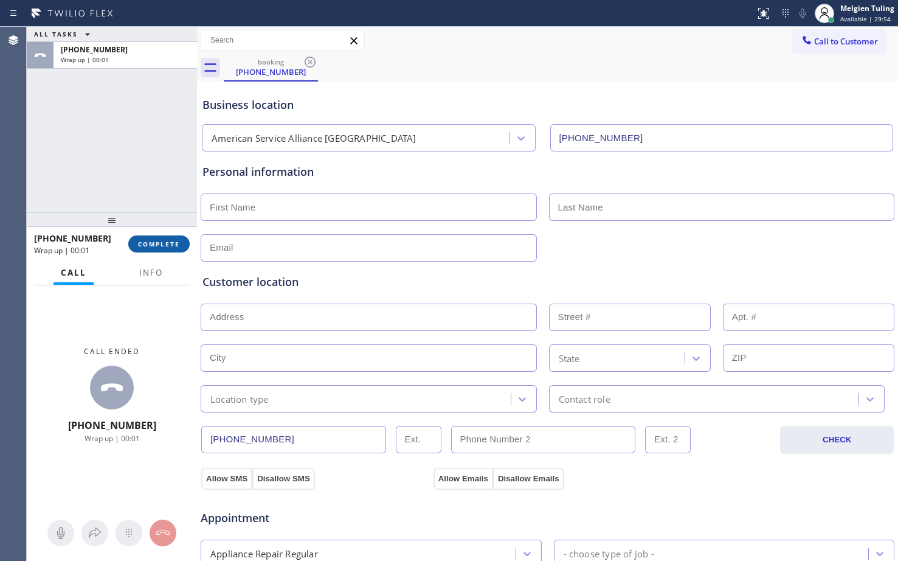
click at [164, 237] on button "COMPLETE" at bounding box center [158, 243] width 61 height 17
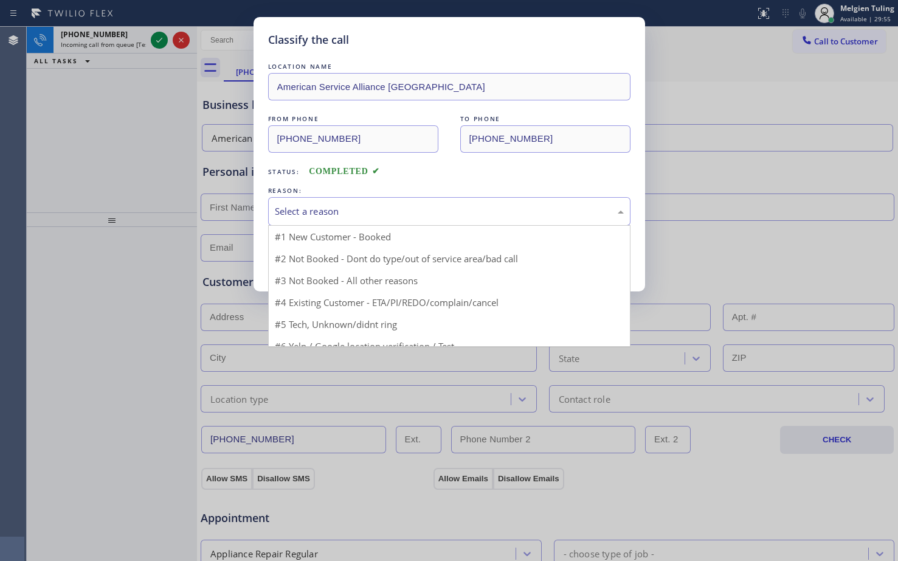
click at [387, 210] on div "Select a reason" at bounding box center [449, 211] width 349 height 14
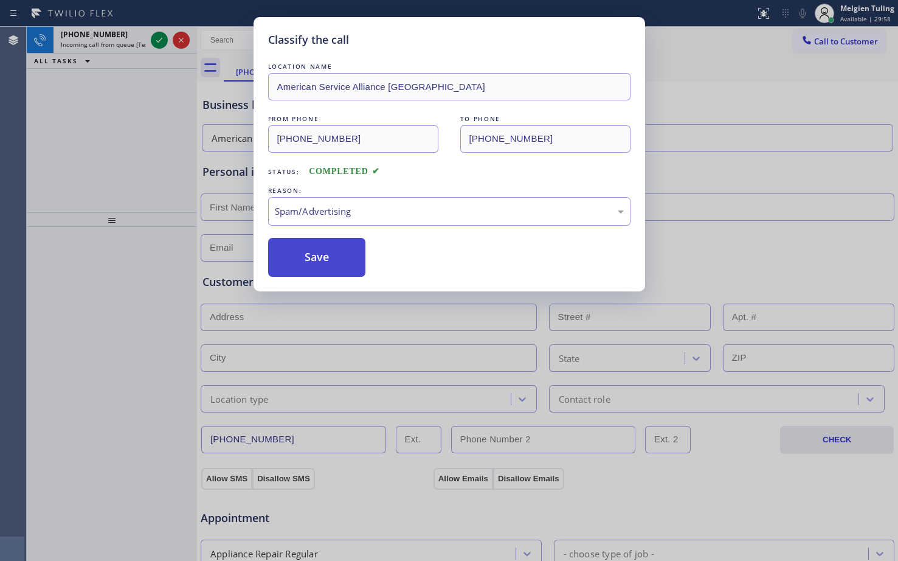
click at [321, 245] on button "Save" at bounding box center [317, 257] width 98 height 39
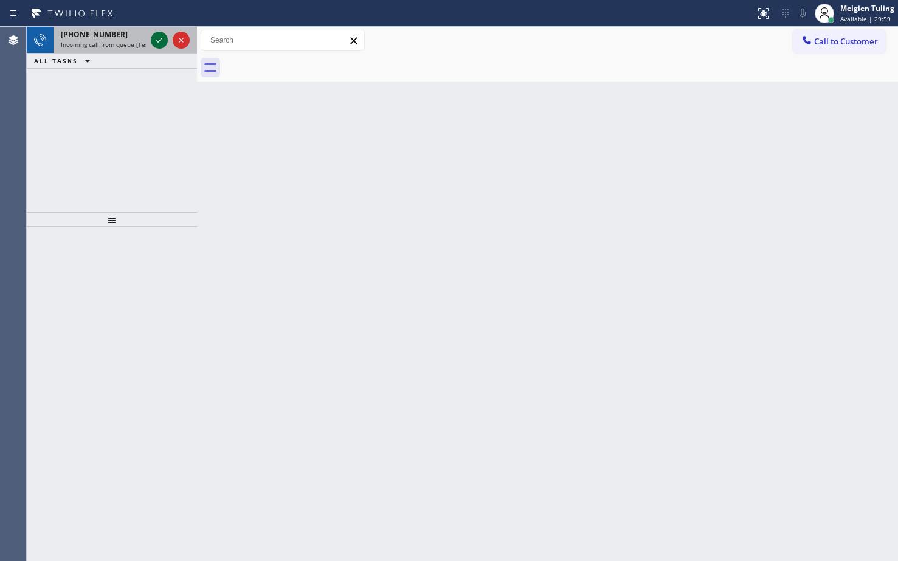
click at [161, 44] on icon at bounding box center [159, 40] width 15 height 15
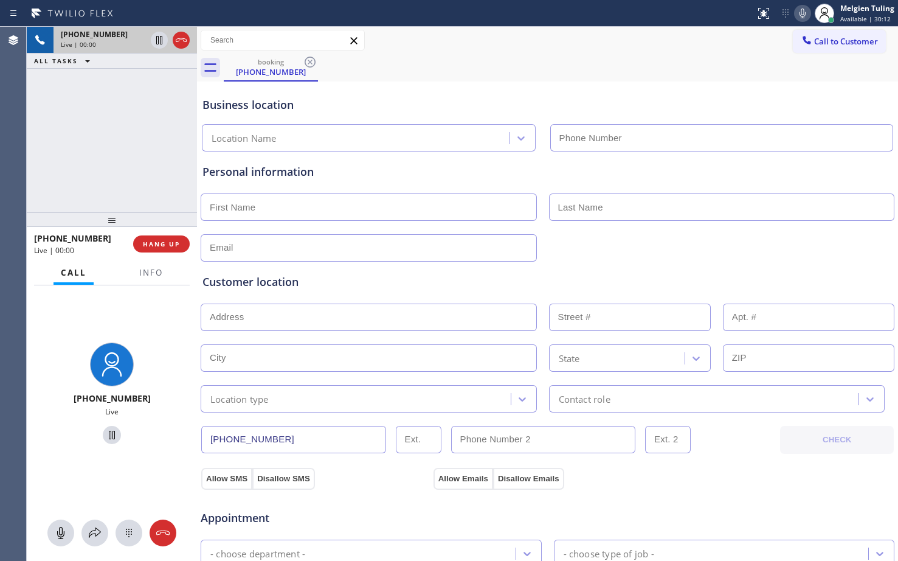
type input "(213) 516-7892"
click at [176, 244] on span "HANG UP" at bounding box center [161, 244] width 37 height 9
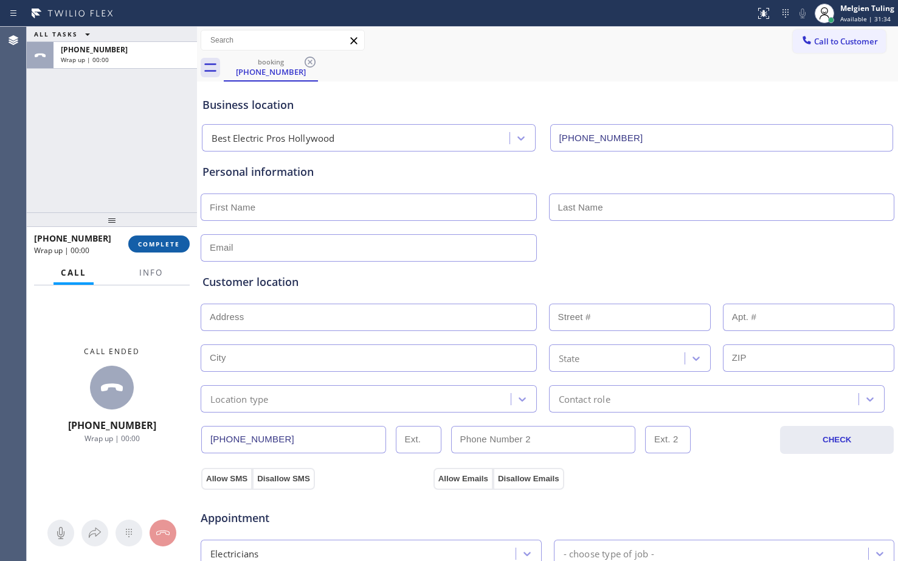
click at [176, 244] on span "COMPLETE" at bounding box center [159, 244] width 42 height 9
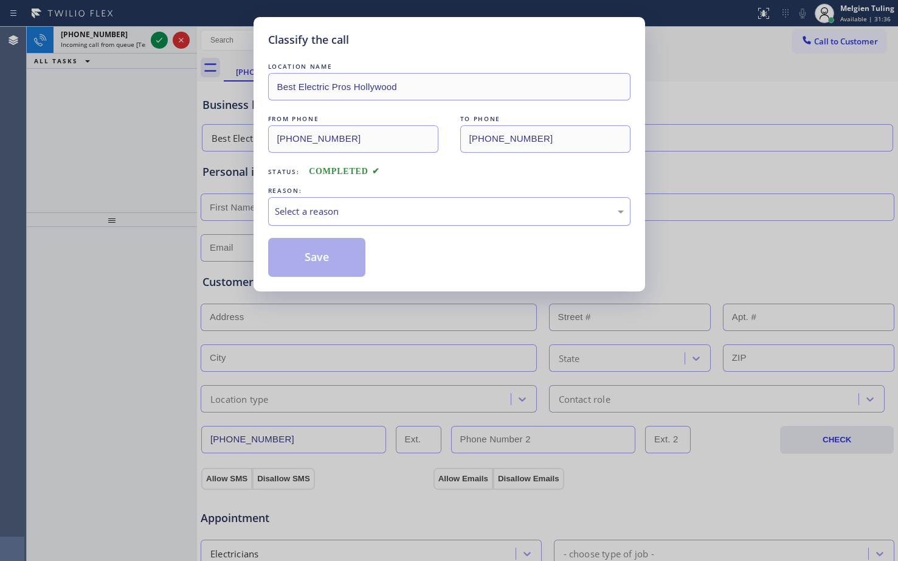
click at [318, 210] on div "Select a reason" at bounding box center [449, 211] width 349 height 14
click at [336, 265] on button "Save" at bounding box center [317, 257] width 98 height 39
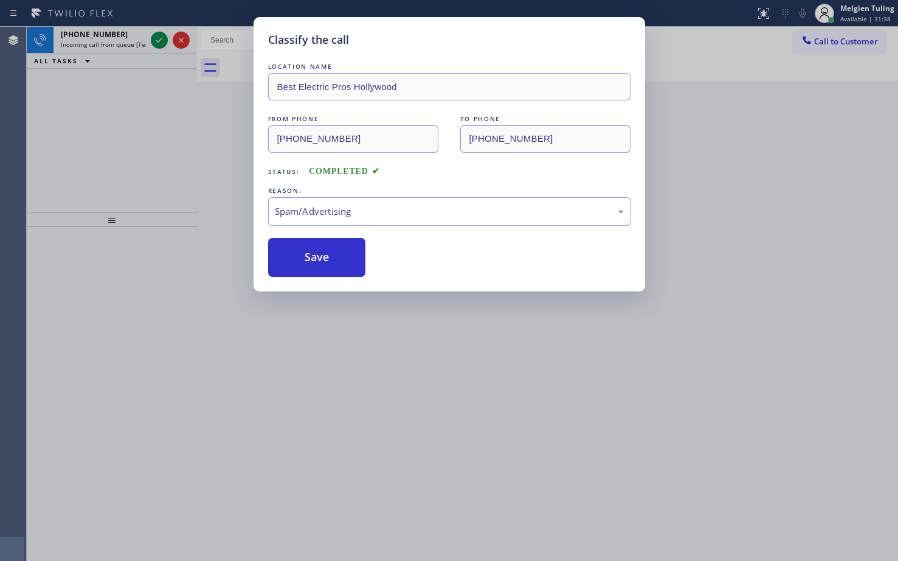
click at [156, 33] on div "Classify the call LOCATION NAME Best Electric Pros Hollywood FROM PHONE (310) 8…" at bounding box center [449, 280] width 898 height 561
click at [156, 33] on div "Classify the call LOCATION NAME [MEDICAL_DATA] Electrical Oxnard FROM PHONE [PH…" at bounding box center [463, 294] width 872 height 534
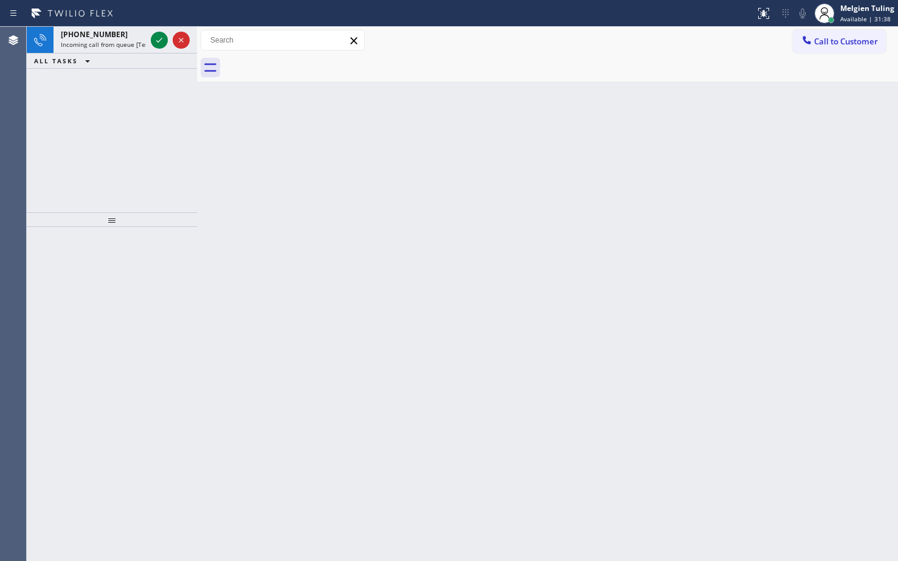
click at [156, 33] on icon at bounding box center [159, 40] width 15 height 15
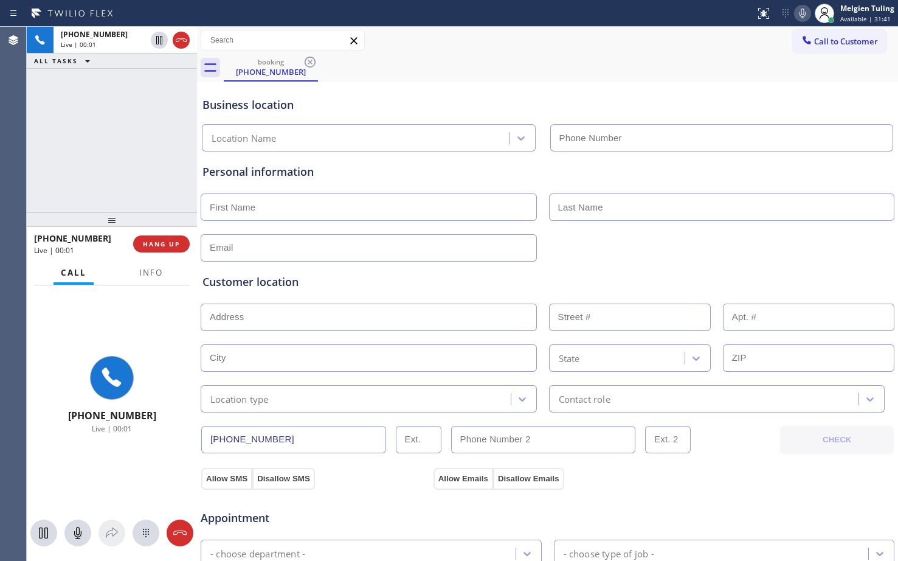
type input "(714) 584-6919"
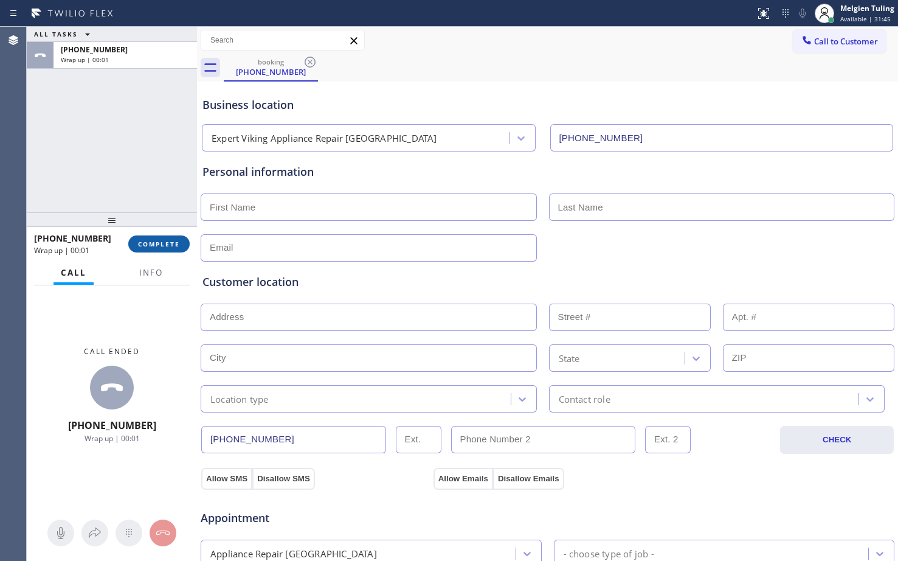
click at [158, 235] on button "COMPLETE" at bounding box center [158, 243] width 61 height 17
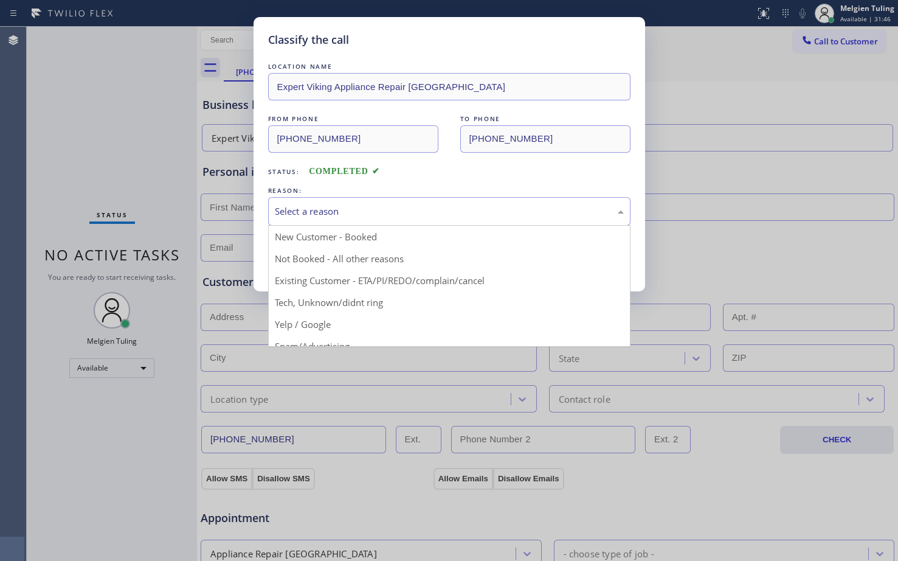
click at [328, 198] on div "Select a reason" at bounding box center [449, 211] width 362 height 29
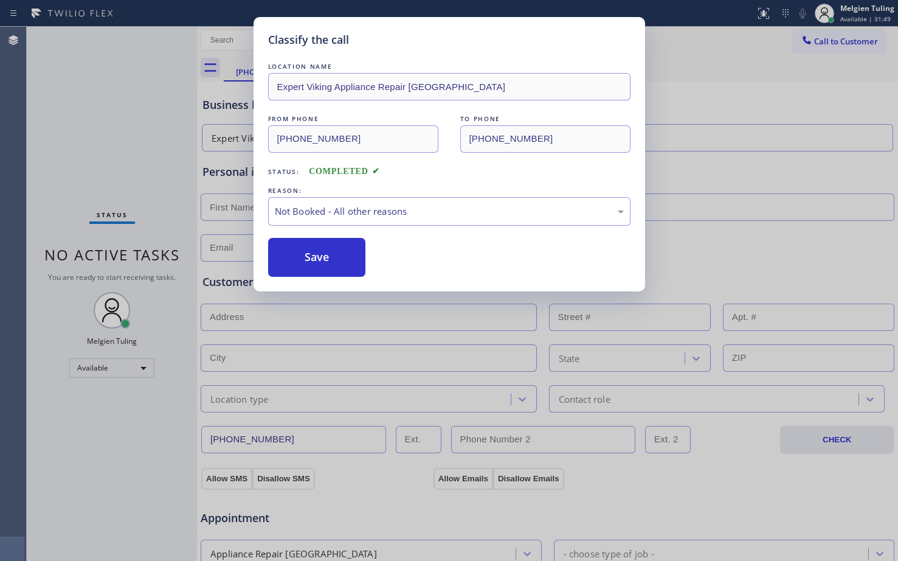
click at [302, 257] on button "Save" at bounding box center [317, 257] width 98 height 39
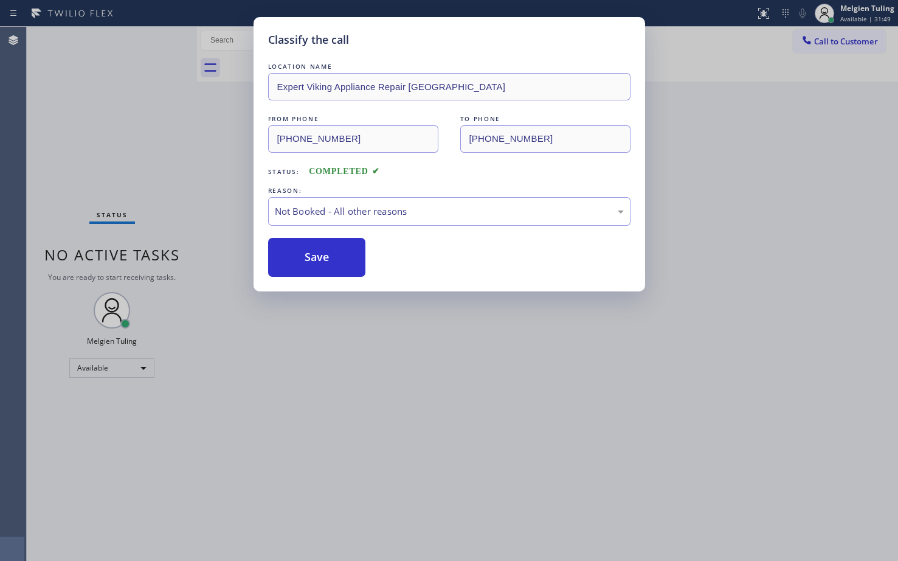
click at [302, 257] on button "Save" at bounding box center [317, 257] width 98 height 39
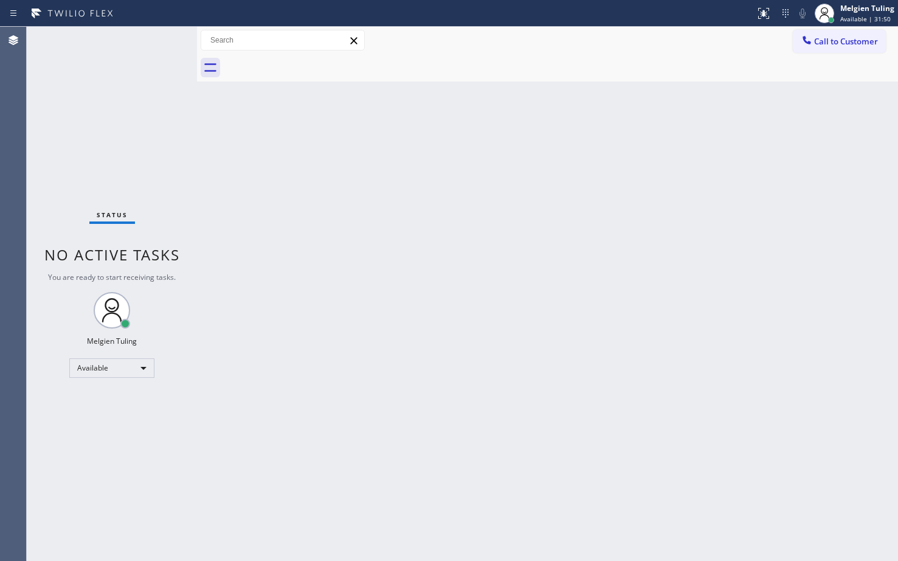
click at [298, 248] on div "Back to Dashboard Change Sender ID Customers Technicians Select a contact Outbo…" at bounding box center [547, 294] width 701 height 534
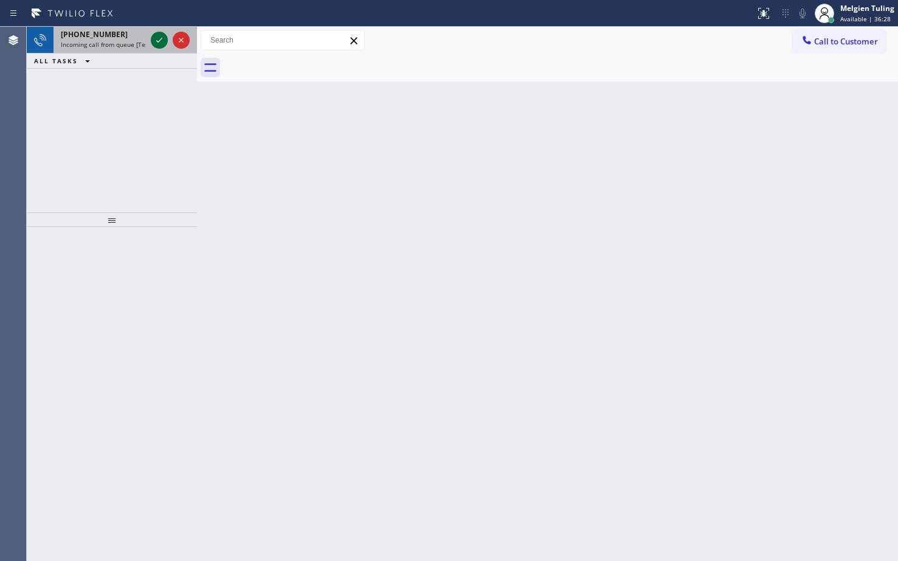
click at [164, 40] on icon at bounding box center [159, 40] width 15 height 15
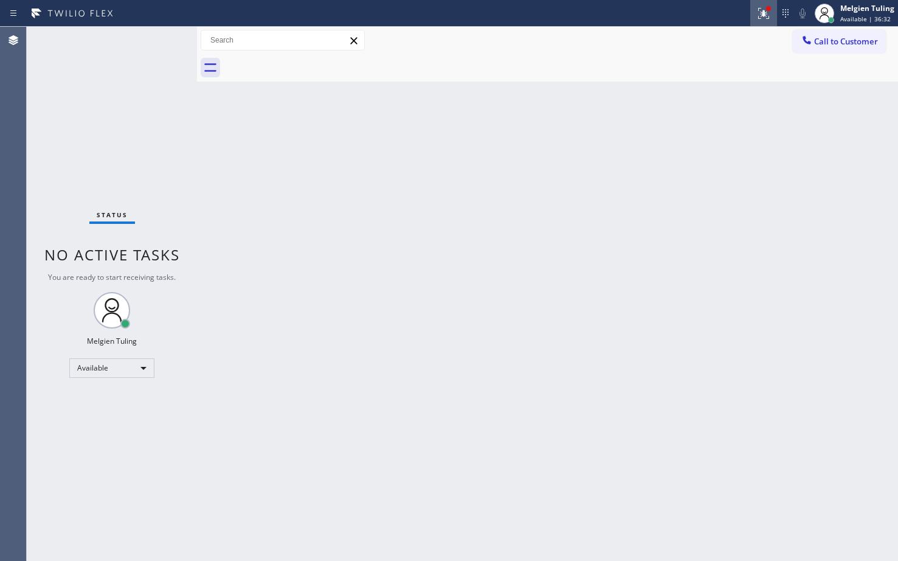
click at [761, 4] on button at bounding box center [763, 13] width 27 height 27
click at [763, 12] on icon at bounding box center [763, 13] width 11 height 11
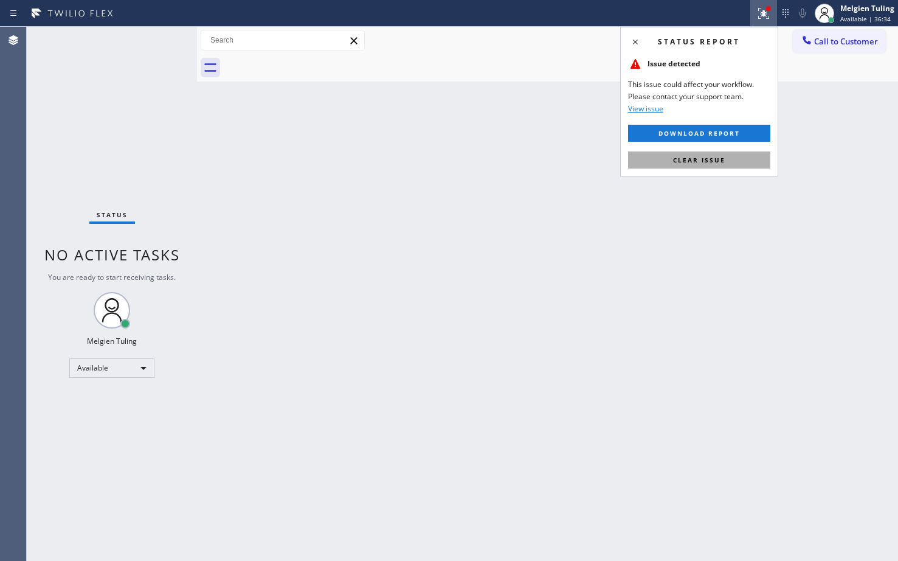
click at [712, 159] on span "Clear issue" at bounding box center [699, 160] width 52 height 9
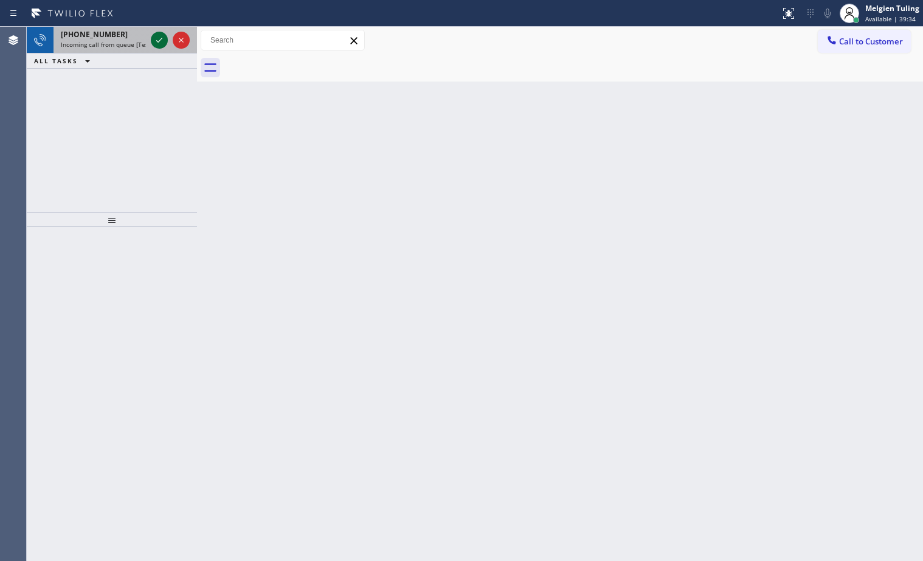
click at [166, 43] on icon at bounding box center [159, 40] width 15 height 15
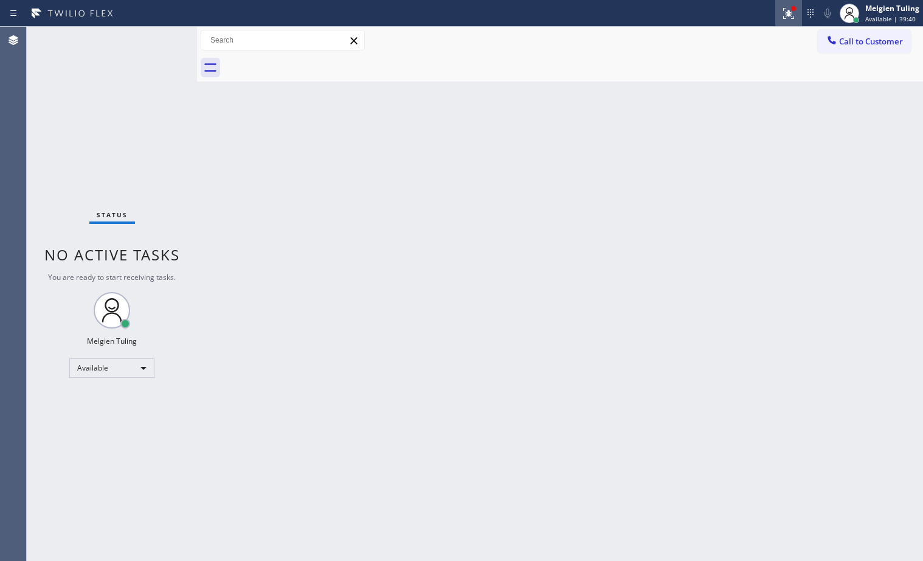
click at [792, 20] on icon at bounding box center [789, 13] width 15 height 15
click at [789, 13] on icon at bounding box center [786, 12] width 7 height 9
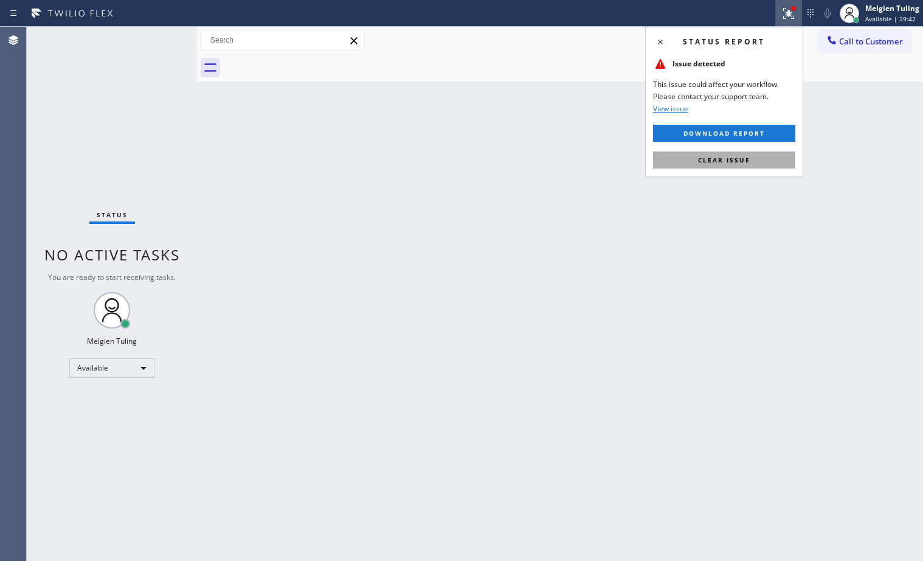
click at [737, 163] on span "Clear issue" at bounding box center [724, 160] width 52 height 9
click at [737, 163] on div "Back to Dashboard Change Sender ID Customers Technicians Select a contact Outbo…" at bounding box center [560, 294] width 726 height 534
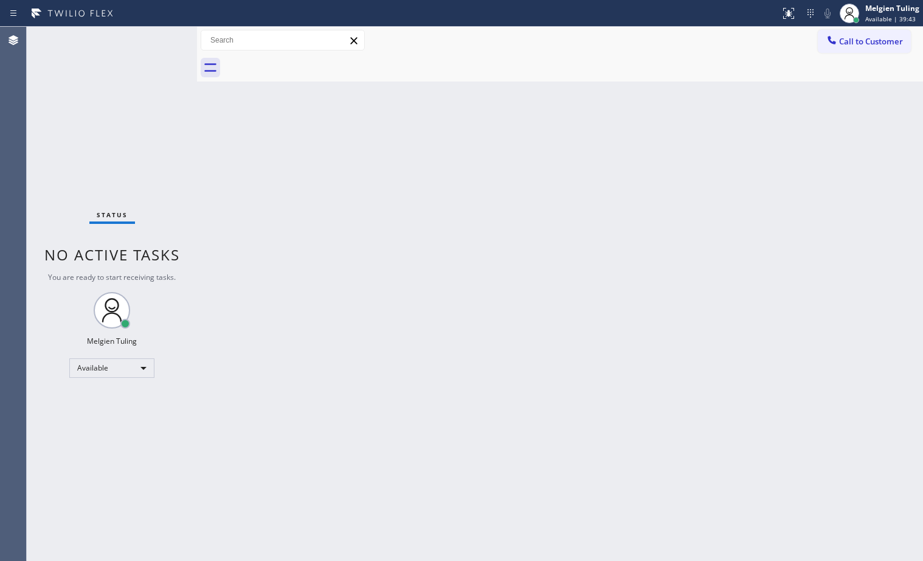
click at [737, 161] on div "Back to Dashboard Change Sender ID Customers Technicians Select a contact Outbo…" at bounding box center [560, 294] width 726 height 534
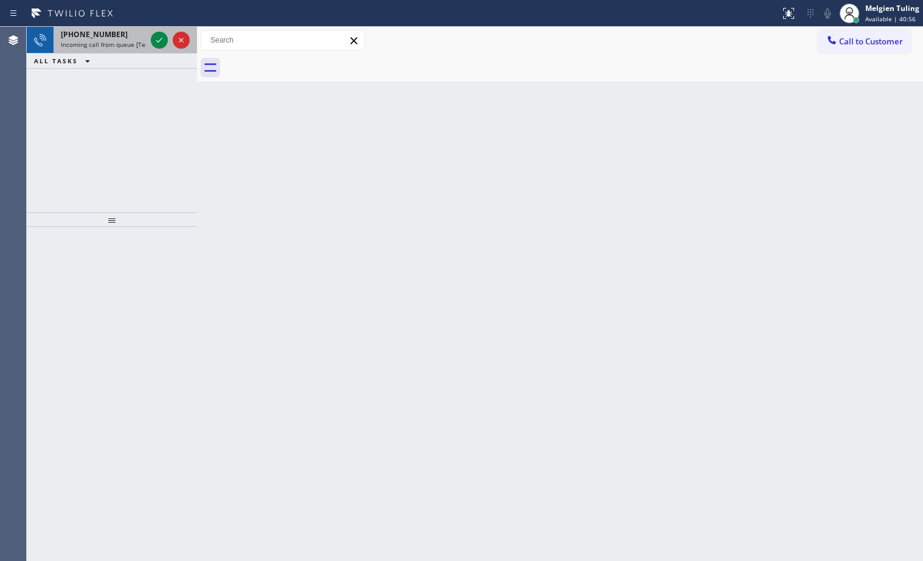
click at [150, 36] on div at bounding box center [170, 40] width 44 height 27
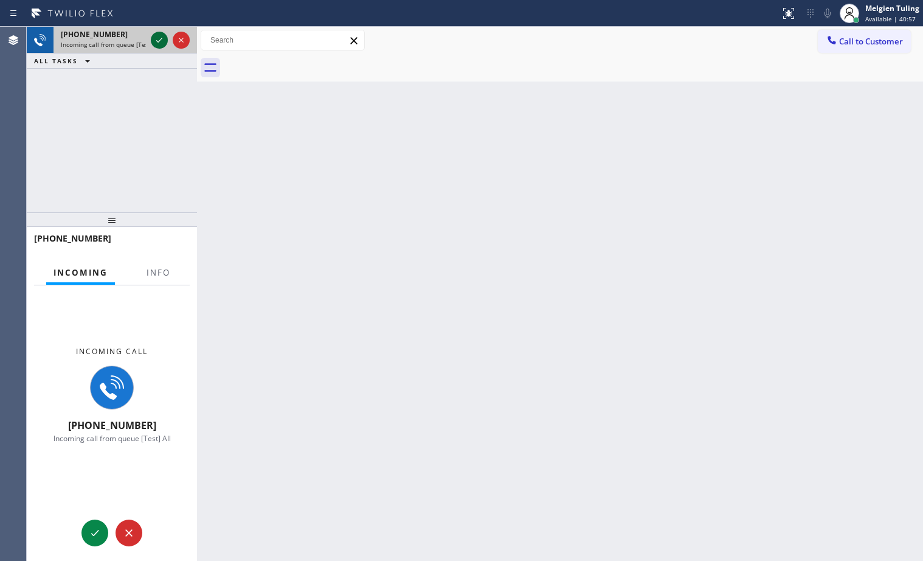
click at [156, 41] on icon at bounding box center [159, 40] width 15 height 15
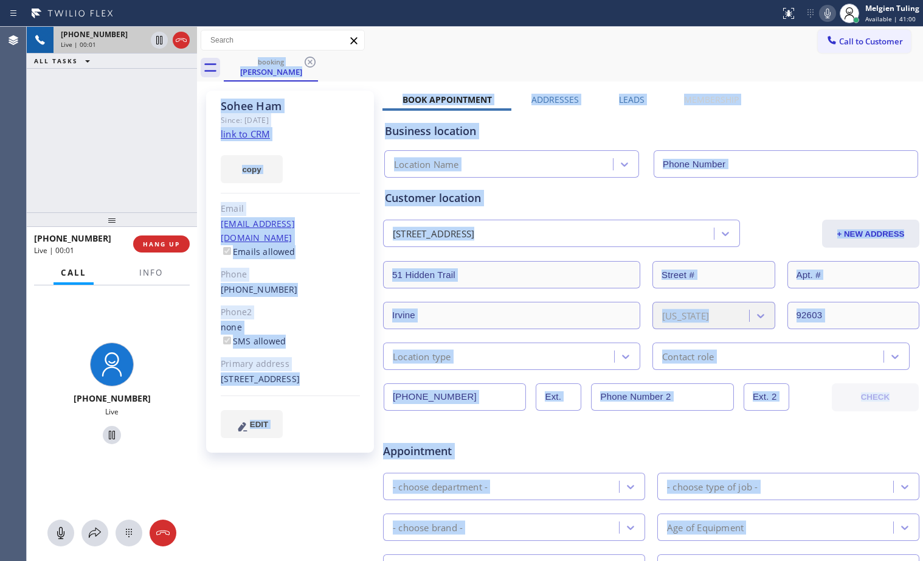
type input "(855) 731-4952"
click at [305, 175] on div "copy" at bounding box center [290, 162] width 139 height 42
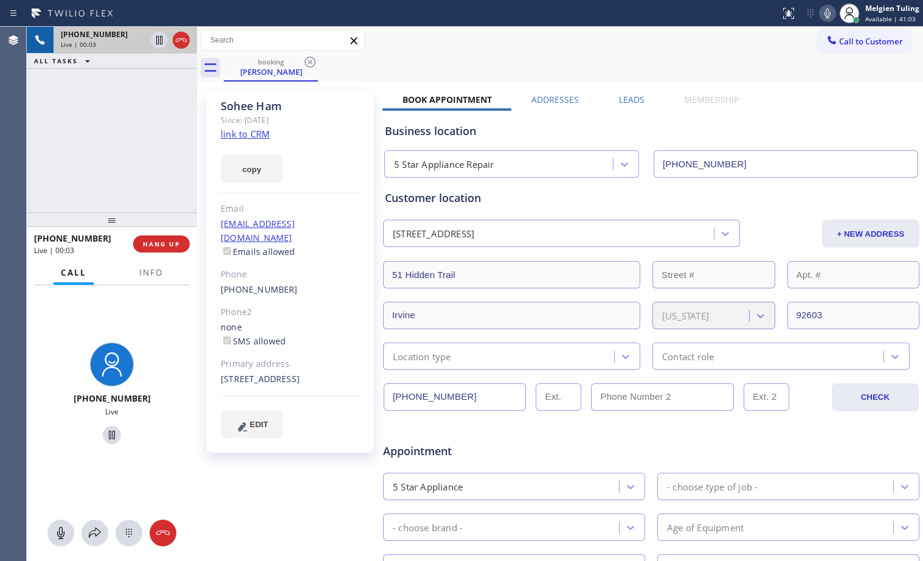
click at [249, 135] on link "link to CRM" at bounding box center [245, 134] width 49 height 12
click at [125, 98] on div "+19493039392 Live | 00:46 ALL TASKS ALL TASKS ACTIVE TASKS TASKS IN WRAP UP" at bounding box center [112, 119] width 170 height 185
click at [833, 11] on icon at bounding box center [827, 13] width 15 height 15
click at [158, 40] on icon at bounding box center [159, 40] width 6 height 9
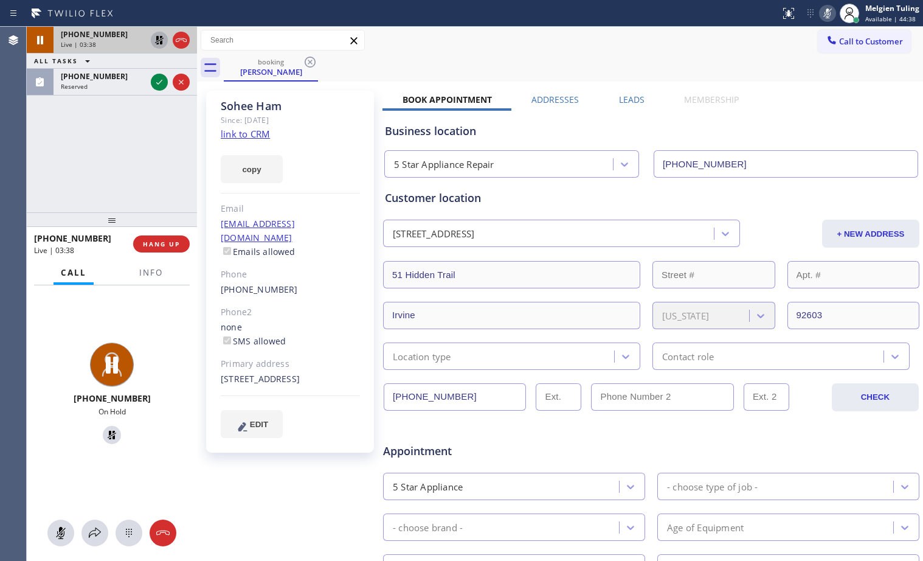
click at [150, 185] on div "+19493039392 Live | 03:38 ALL TASKS ALL TASKS ACTIVE TASKS TASKS IN WRAP UP (94…" at bounding box center [112, 119] width 170 height 185
click at [160, 42] on icon at bounding box center [159, 40] width 9 height 9
click at [831, 14] on icon at bounding box center [828, 14] width 6 height 10
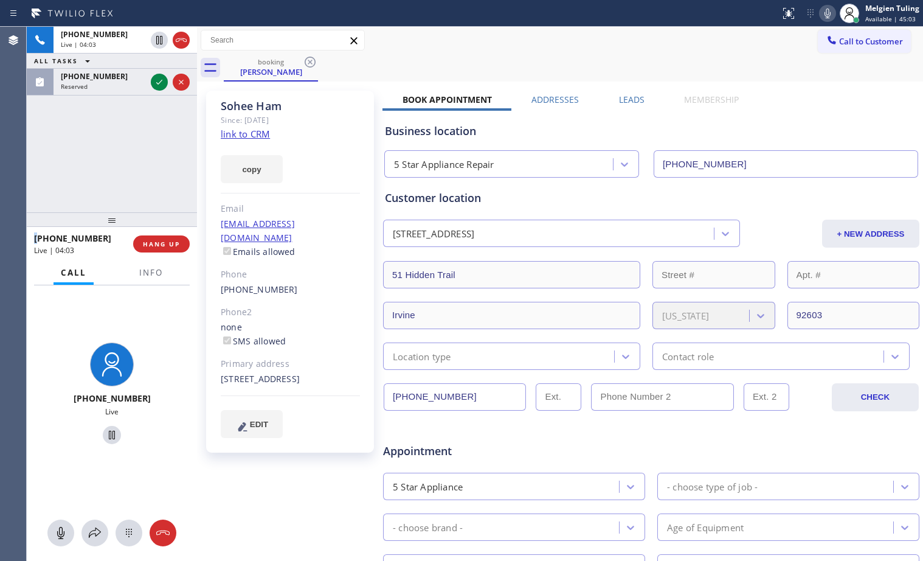
click at [828, 13] on icon at bounding box center [827, 13] width 15 height 15
click at [160, 38] on icon at bounding box center [159, 40] width 6 height 9
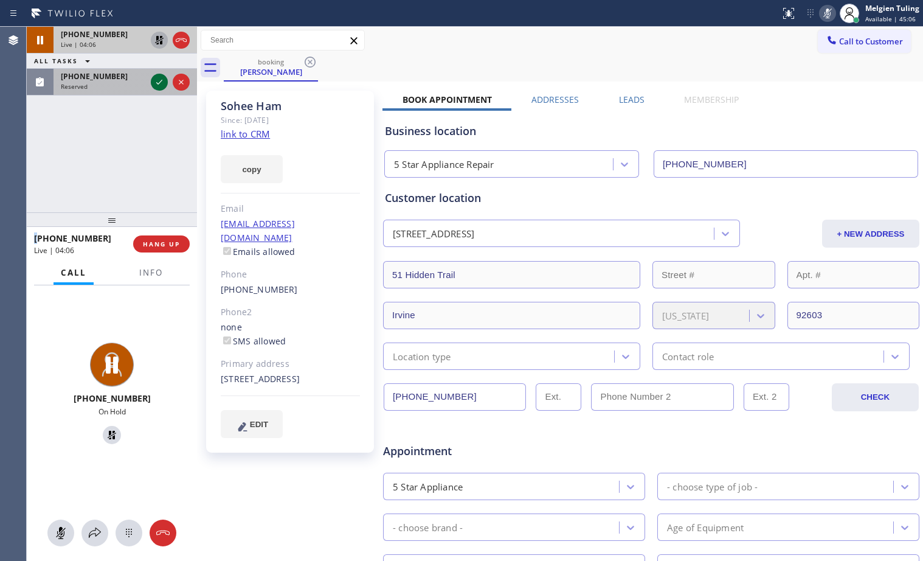
click at [155, 81] on icon at bounding box center [159, 82] width 15 height 15
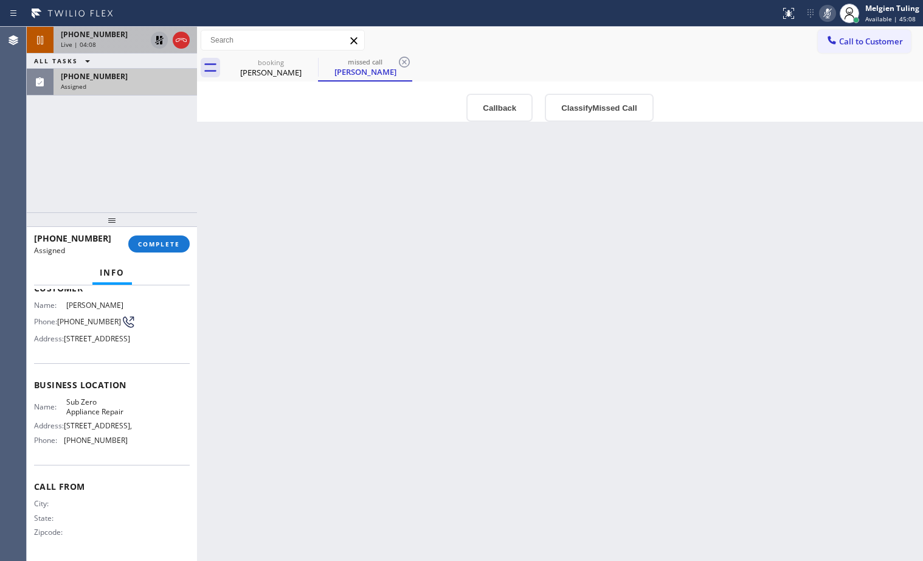
scroll to position [61, 0]
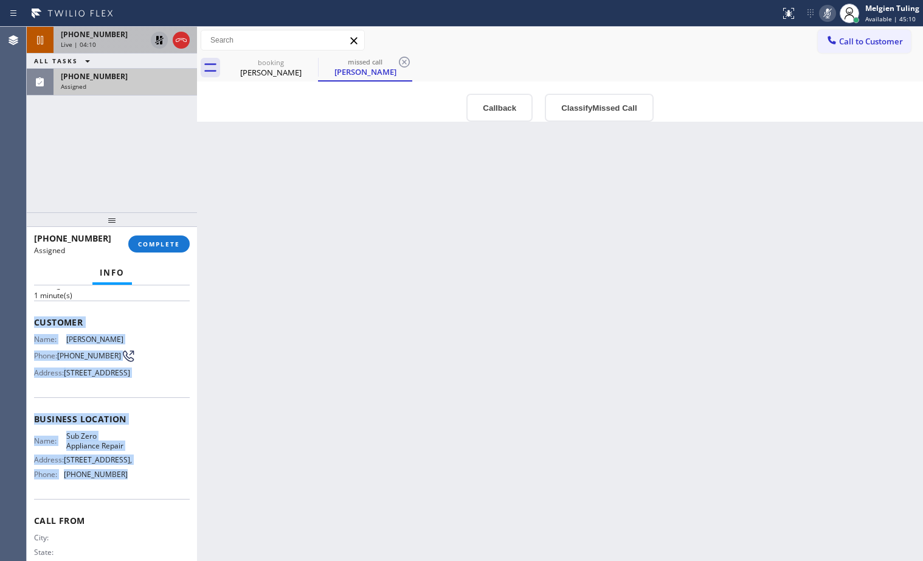
drag, startPoint x: 31, startPoint y: 320, endPoint x: 123, endPoint y: 521, distance: 220.7
click at [123, 521] on div "Context Queue: Appliance Repair High End Priority: 0 Task Age: 1 minute(s) Cust…" at bounding box center [112, 423] width 170 height 276
click at [123, 484] on div "Name: Sub Zero Appliance Repair Address: 8939 Woodman Ave, Arleta, Phone: (855)…" at bounding box center [112, 457] width 156 height 52
drag, startPoint x: 32, startPoint y: 320, endPoint x: 139, endPoint y: 521, distance: 227.2
click at [139, 521] on div "Context Queue: Appliance Repair High End Priority: 0 Task Age: 1 minute(s) Cust…" at bounding box center [112, 423] width 170 height 276
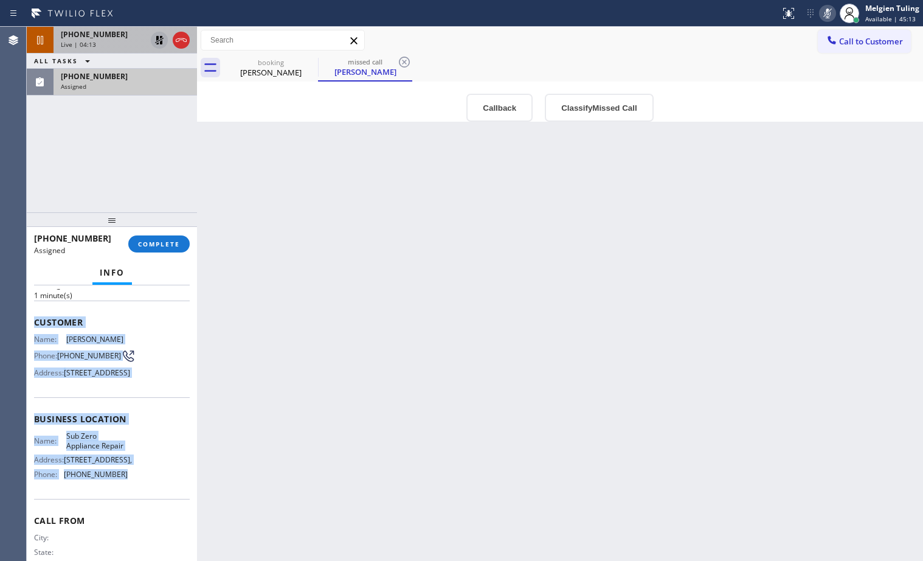
copy div "Customer Name: Larry Meinecke Phone: (949) 636-6461 Address: 29 Lexington Way, …"
click at [152, 240] on span "COMPLETE" at bounding box center [159, 244] width 42 height 9
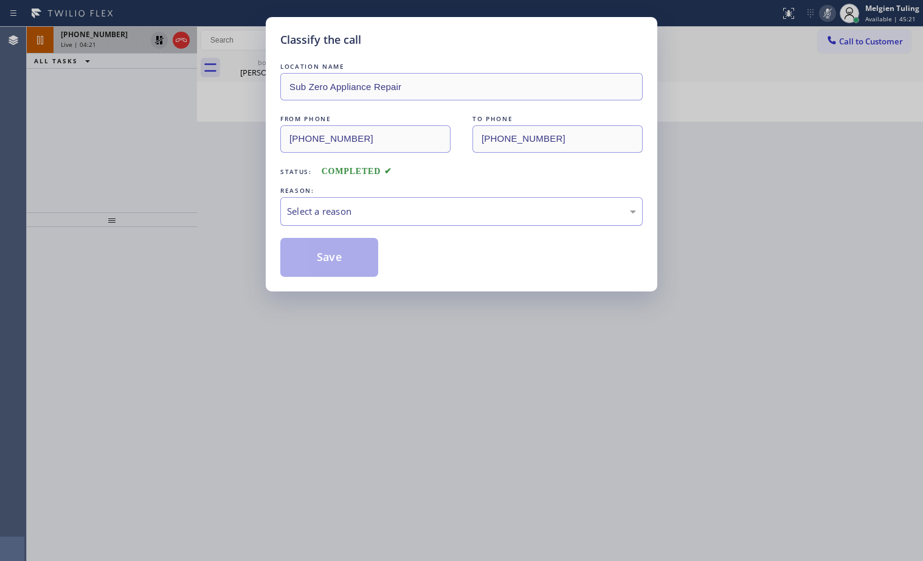
click at [302, 213] on div "Select a reason" at bounding box center [461, 211] width 349 height 14
click at [317, 213] on div "Select a reason" at bounding box center [461, 211] width 349 height 14
click at [321, 265] on button "Save" at bounding box center [329, 257] width 98 height 39
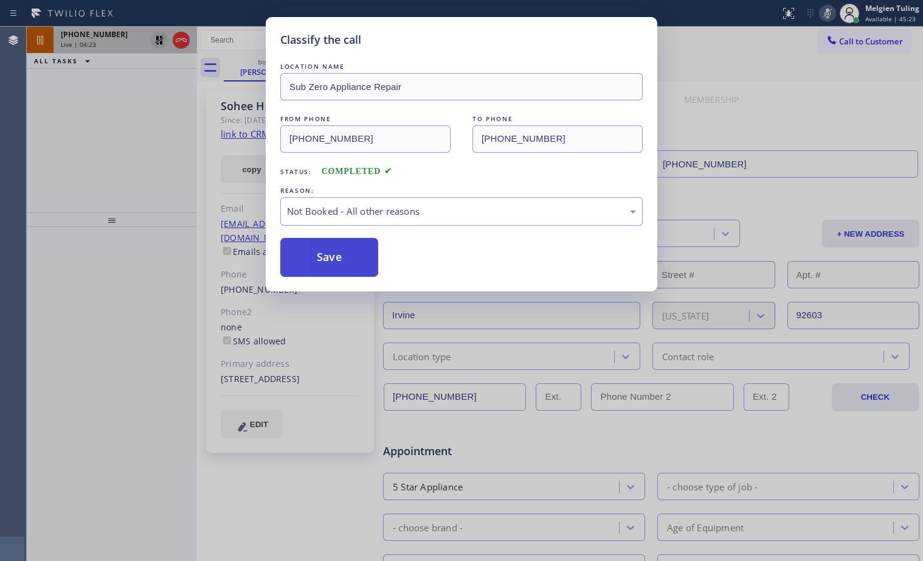
click at [322, 261] on button "Save" at bounding box center [329, 257] width 98 height 39
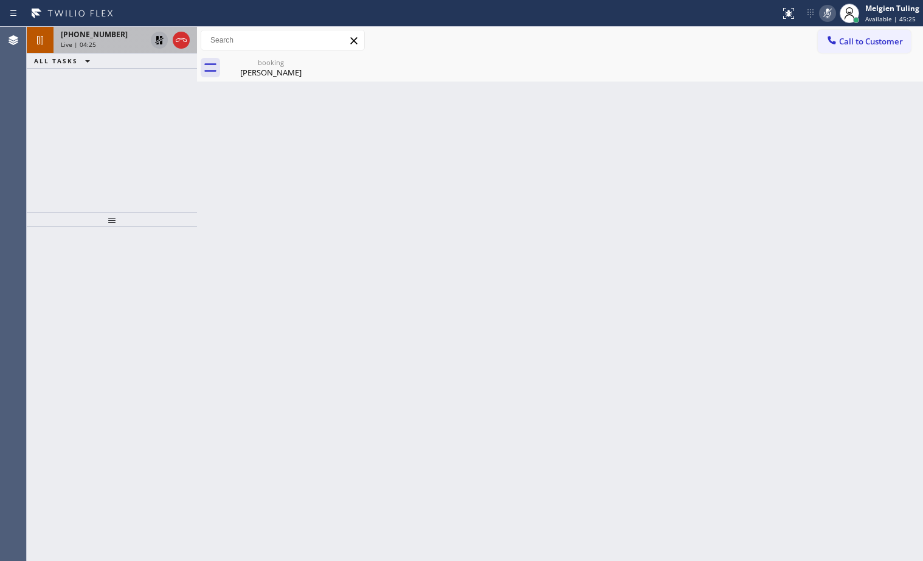
click at [85, 31] on span "+19493039392" at bounding box center [94, 34] width 67 height 10
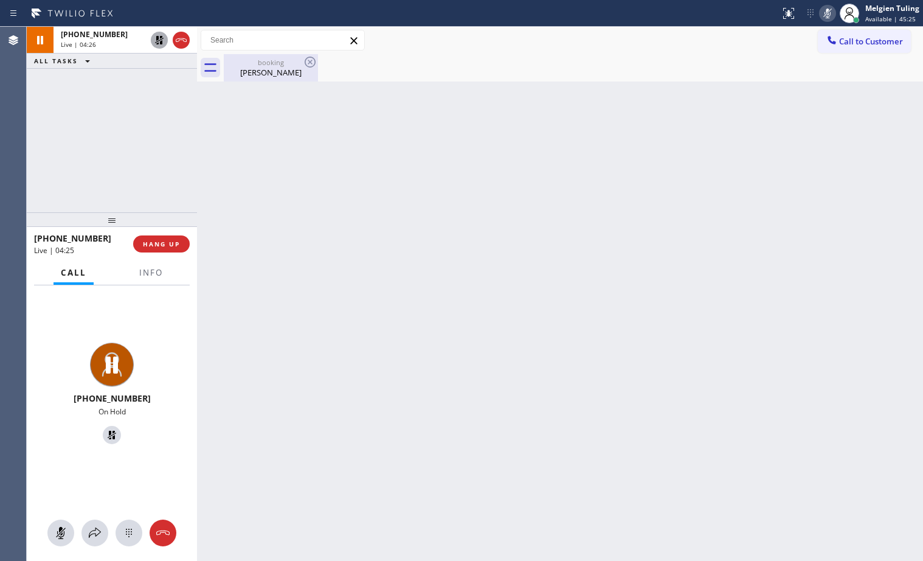
click at [261, 71] on div "Sohee Ham" at bounding box center [271, 72] width 92 height 11
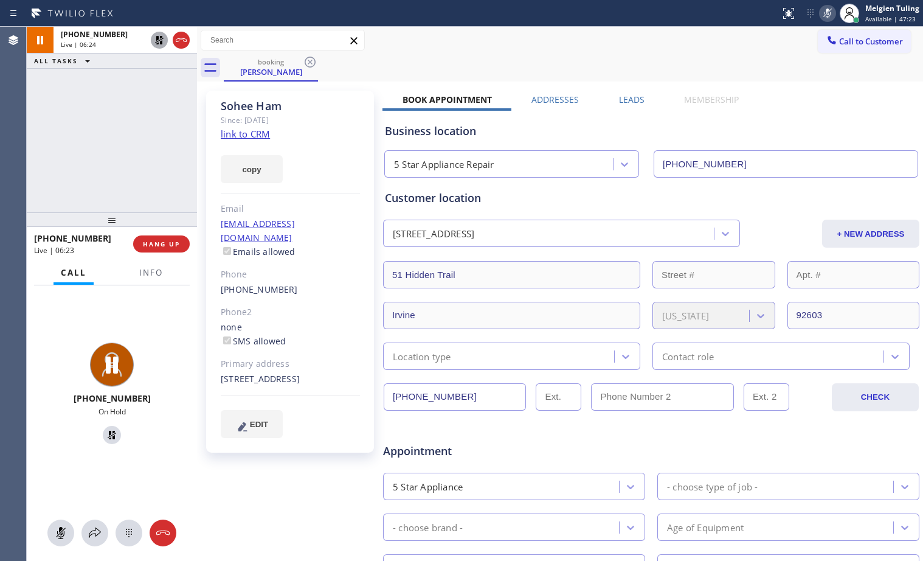
click at [151, 185] on div "+19493039392 Live | 06:24 ALL TASKS ALL TASKS ACTIVE TASKS TASKS IN WRAP UP" at bounding box center [112, 119] width 170 height 185
click at [160, 42] on icon at bounding box center [159, 40] width 9 height 9
click at [832, 9] on rect at bounding box center [827, 12] width 9 height 9
click at [609, 68] on div "booking Sohee Ham" at bounding box center [573, 67] width 699 height 27
drag, startPoint x: 609, startPoint y: 68, endPoint x: 608, endPoint y: 74, distance: 6.2
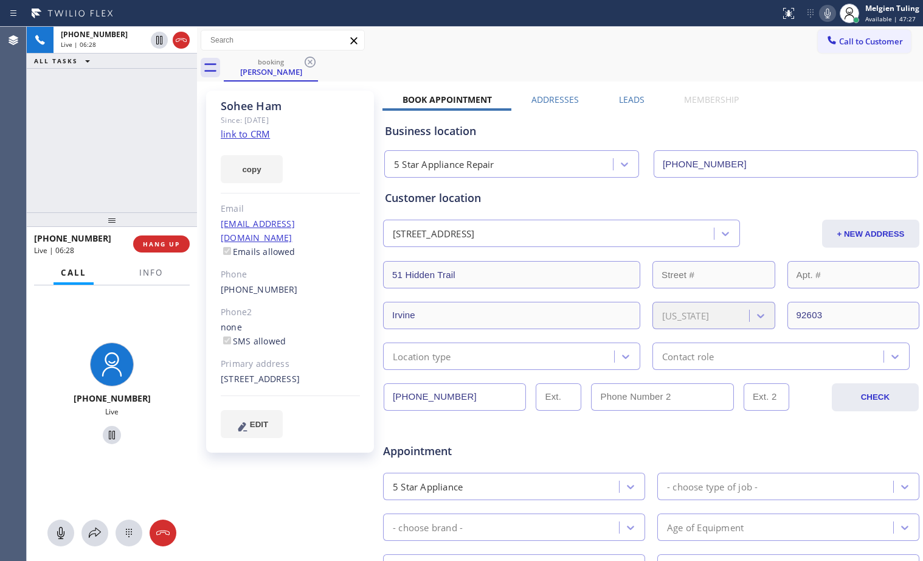
click at [609, 68] on div "booking Sohee Ham" at bounding box center [573, 67] width 699 height 27
click at [158, 248] on span "HANG UP" at bounding box center [161, 244] width 37 height 9
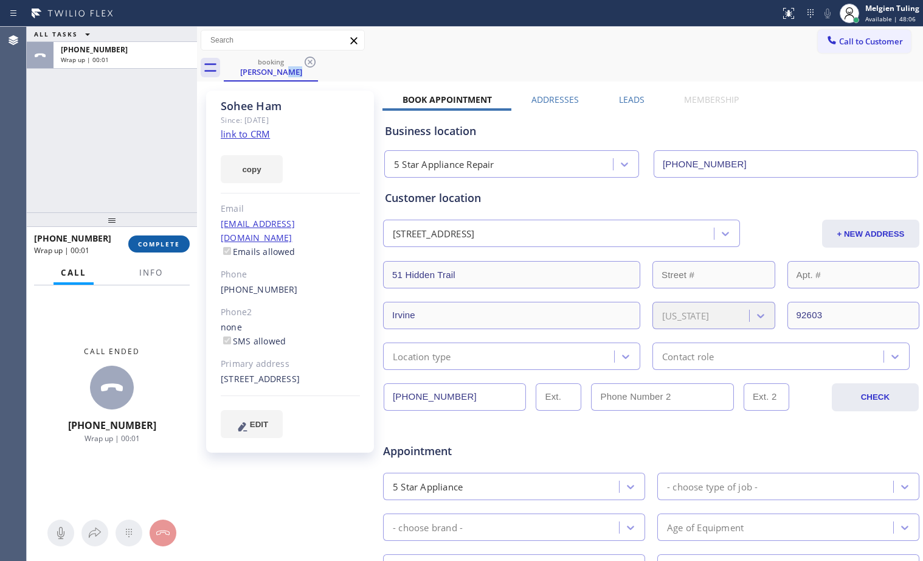
click at [157, 238] on button "COMPLETE" at bounding box center [158, 243] width 61 height 17
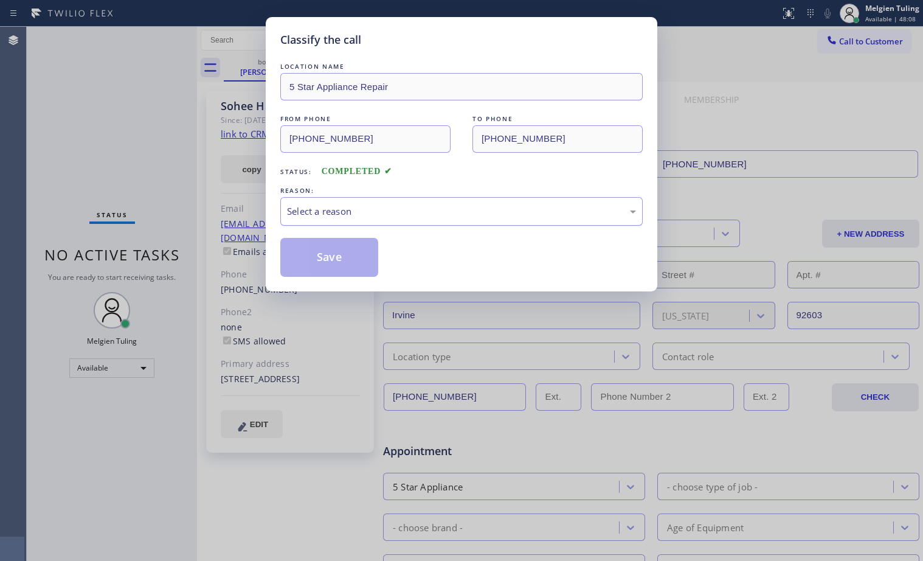
click at [349, 206] on div "Select a reason" at bounding box center [461, 211] width 349 height 14
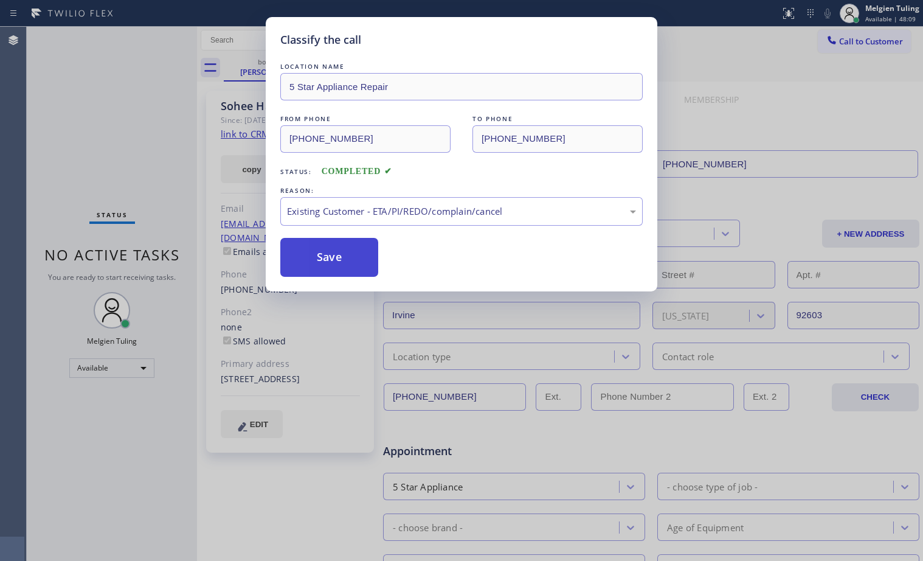
click at [316, 264] on button "Save" at bounding box center [329, 257] width 98 height 39
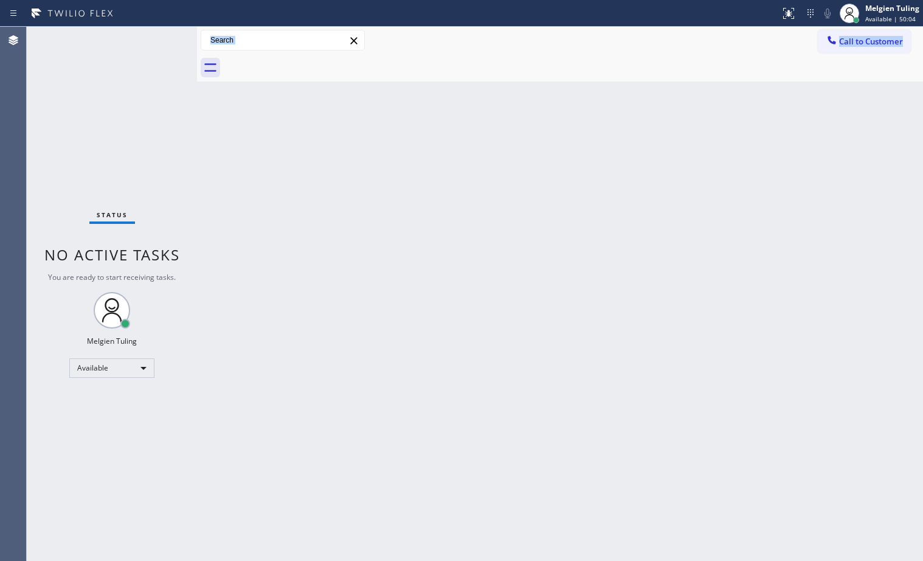
click at [556, 236] on div "Back to Dashboard Change Sender ID Customers Technicians Select a contact Outbo…" at bounding box center [560, 294] width 726 height 534
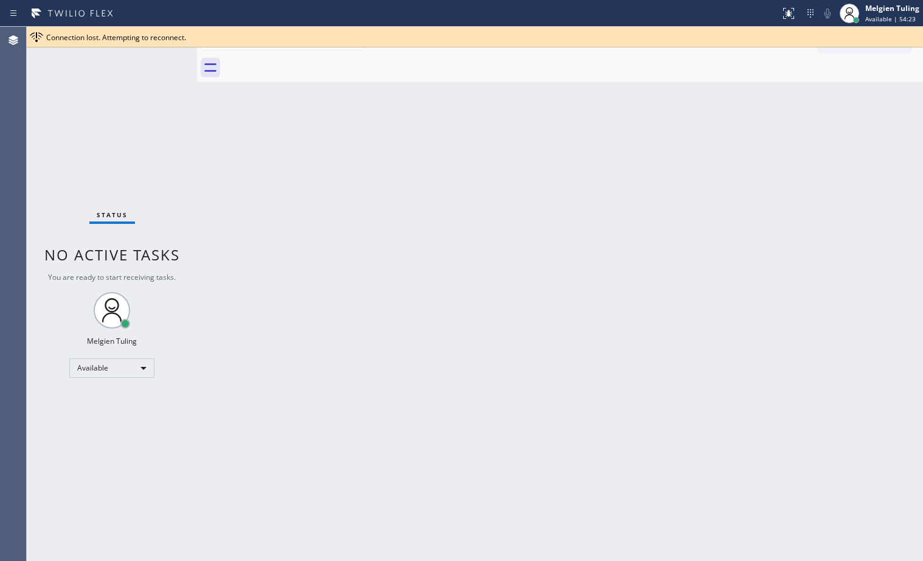
click at [181, 158] on div "Status No active tasks You are ready to start receiving tasks. Melgien Tuling A…" at bounding box center [112, 294] width 170 height 534
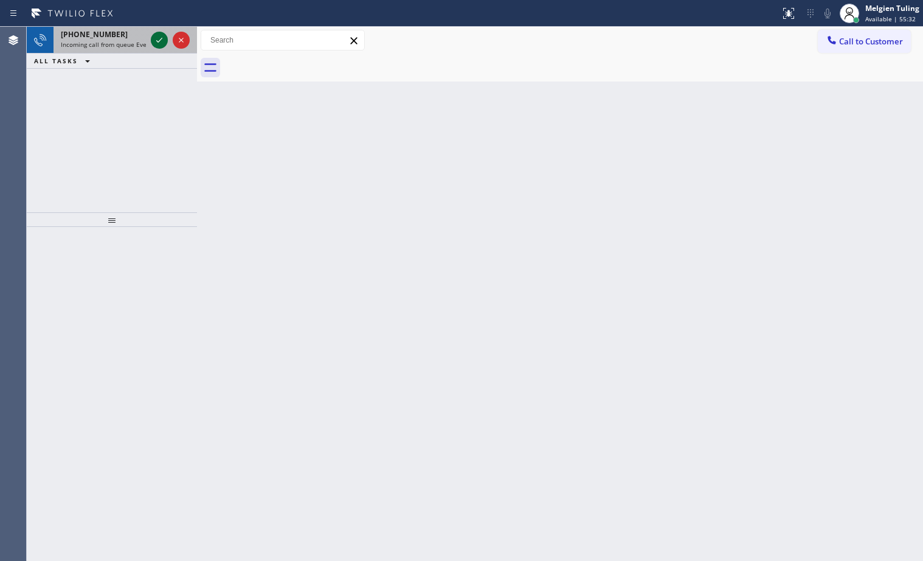
click at [159, 39] on icon at bounding box center [159, 40] width 15 height 15
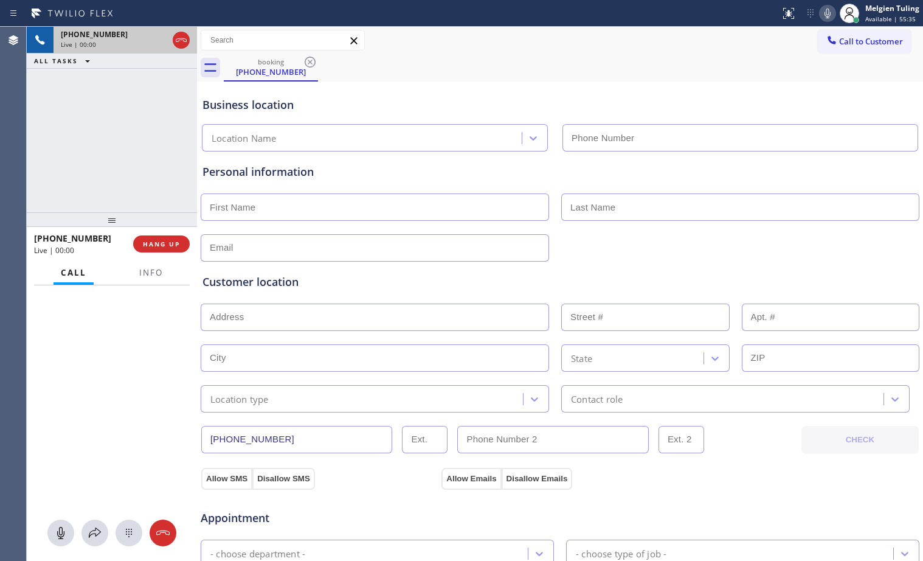
type input "(864) 207-4850"
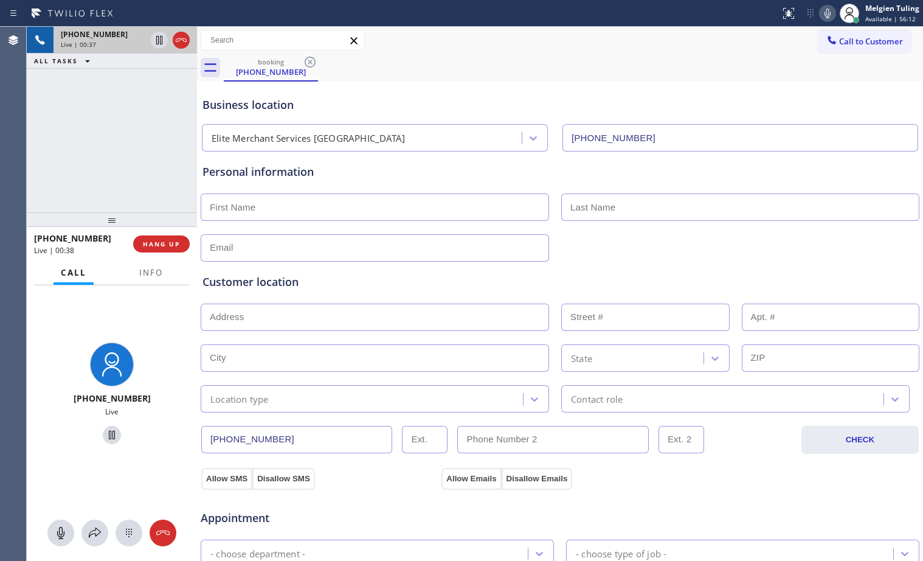
drag, startPoint x: 353, startPoint y: 339, endPoint x: 359, endPoint y: 337, distance: 6.3
click at [353, 339] on div "Customer location >> ADD NEW ADDRESS << + NEW ADDRESS State Location type Conta…" at bounding box center [560, 343] width 715 height 139
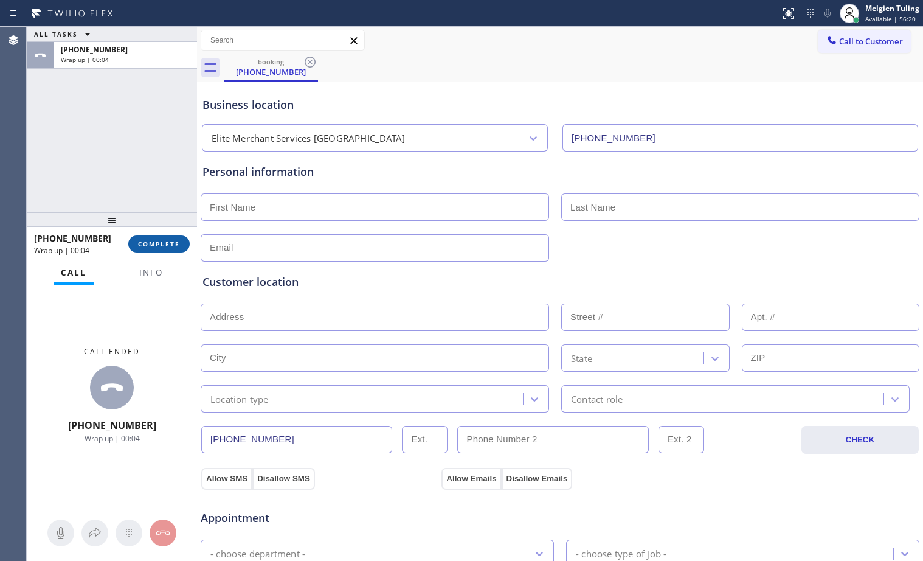
click at [163, 245] on span "COMPLETE" at bounding box center [159, 244] width 42 height 9
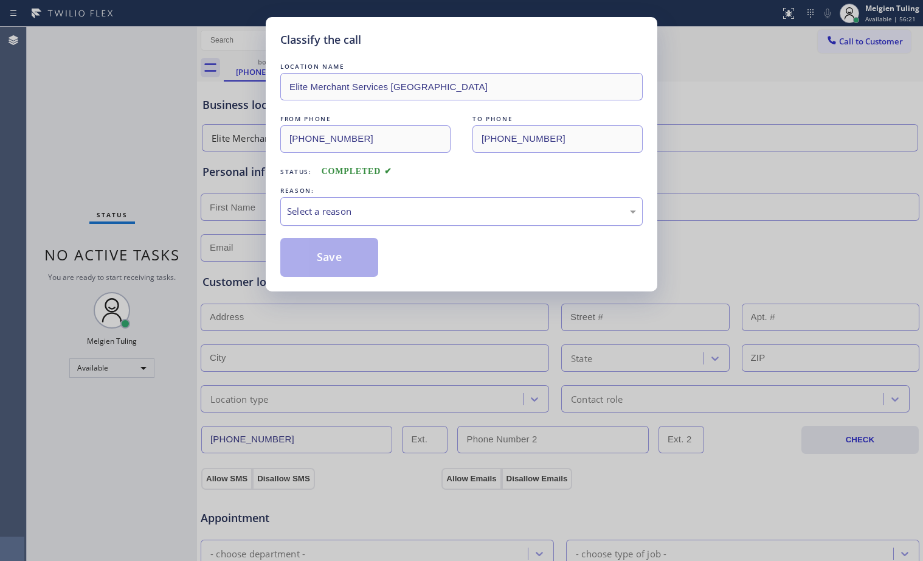
click at [325, 203] on div "Select a reason" at bounding box center [461, 211] width 362 height 29
click at [348, 253] on button "Save" at bounding box center [329, 257] width 98 height 39
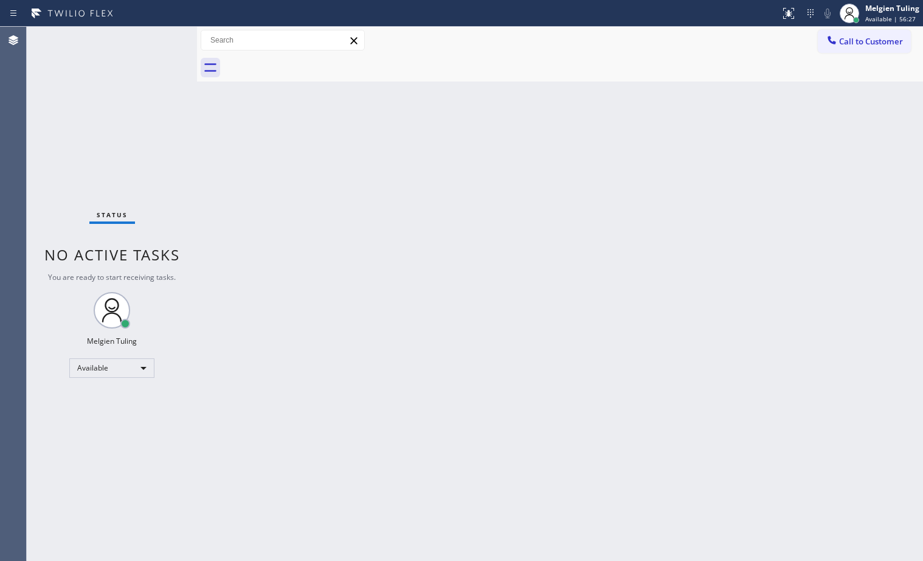
click at [406, 215] on div "Back to Dashboard Change Sender ID Customers Technicians Select a contact Outbo…" at bounding box center [560, 294] width 726 height 534
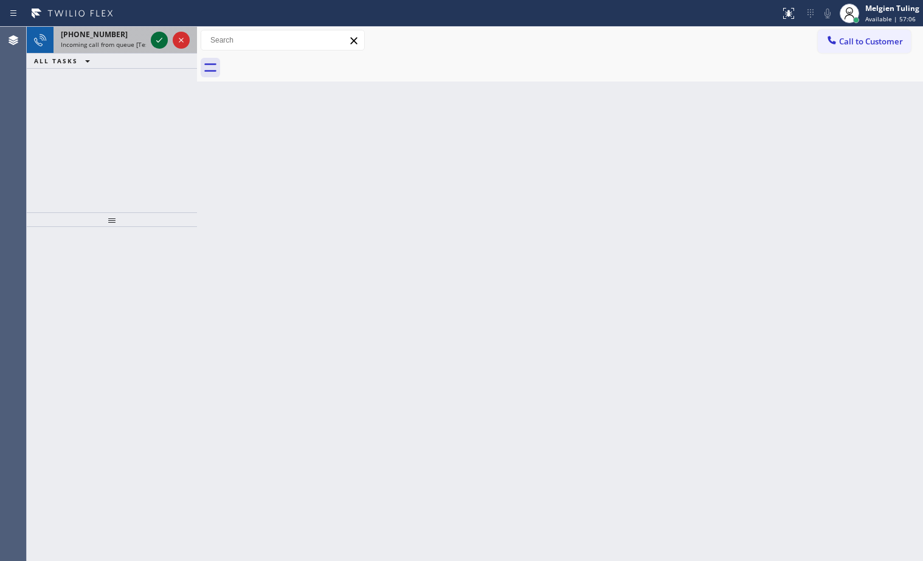
click at [160, 42] on icon at bounding box center [159, 40] width 15 height 15
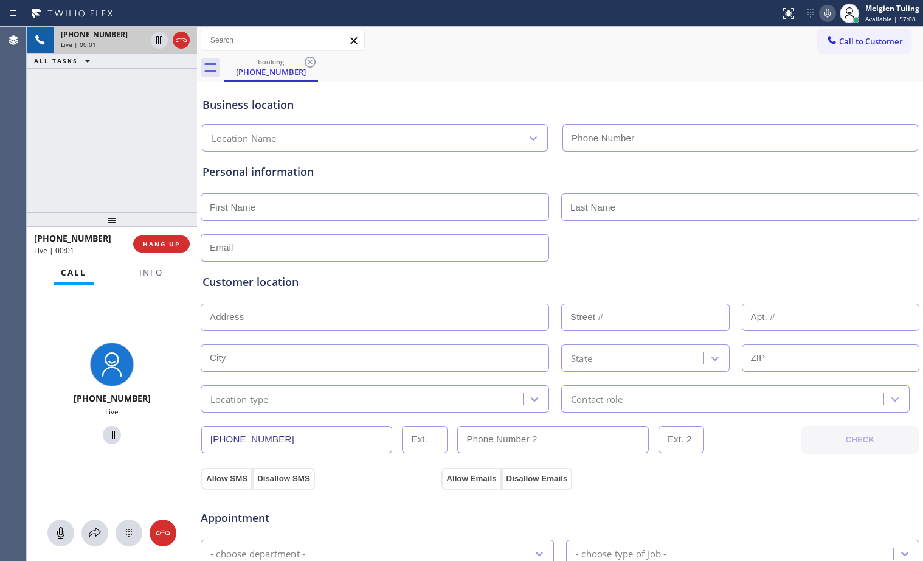
type input "(805) 307-8767"
click at [163, 249] on button "HANG UP" at bounding box center [161, 243] width 57 height 17
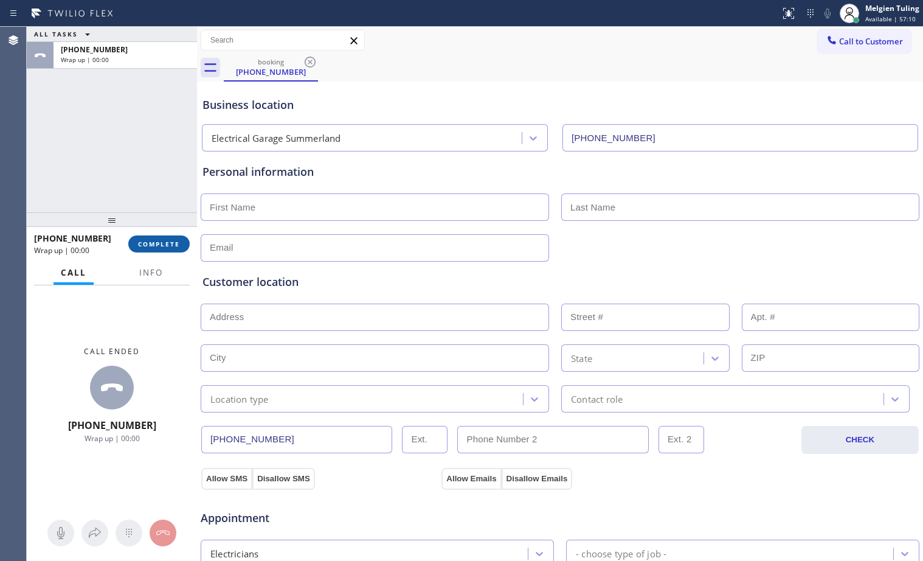
click at [167, 240] on span "COMPLETE" at bounding box center [159, 244] width 42 height 9
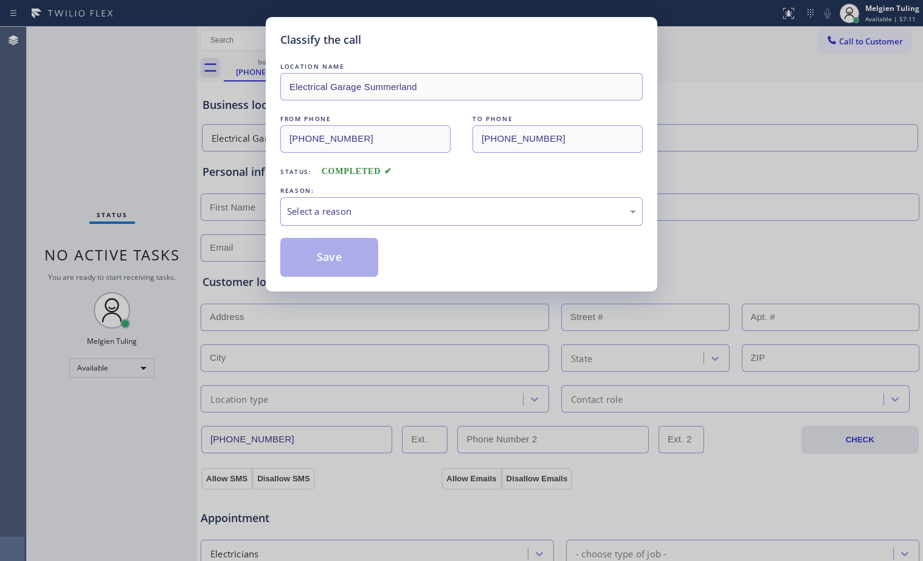
click at [299, 206] on div "Select a reason" at bounding box center [461, 211] width 349 height 14
click at [328, 280] on div "Classify the call LOCATION NAME Electrical Garage Summerland FROM PHONE (805) 5…" at bounding box center [462, 154] width 392 height 274
click at [339, 266] on button "Save" at bounding box center [329, 257] width 98 height 39
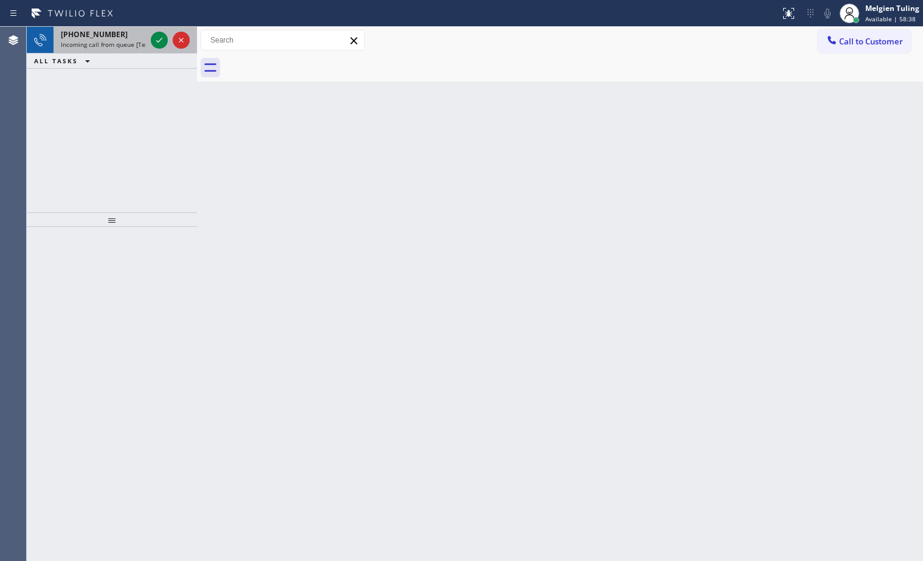
click at [159, 28] on div at bounding box center [170, 40] width 44 height 27
click at [159, 30] on div at bounding box center [170, 40] width 44 height 27
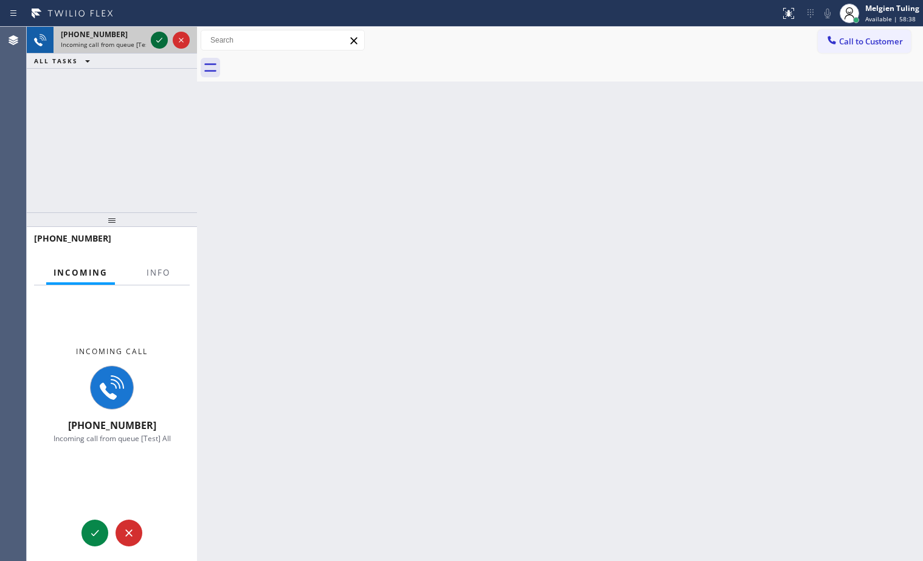
click at [158, 33] on icon at bounding box center [159, 40] width 15 height 15
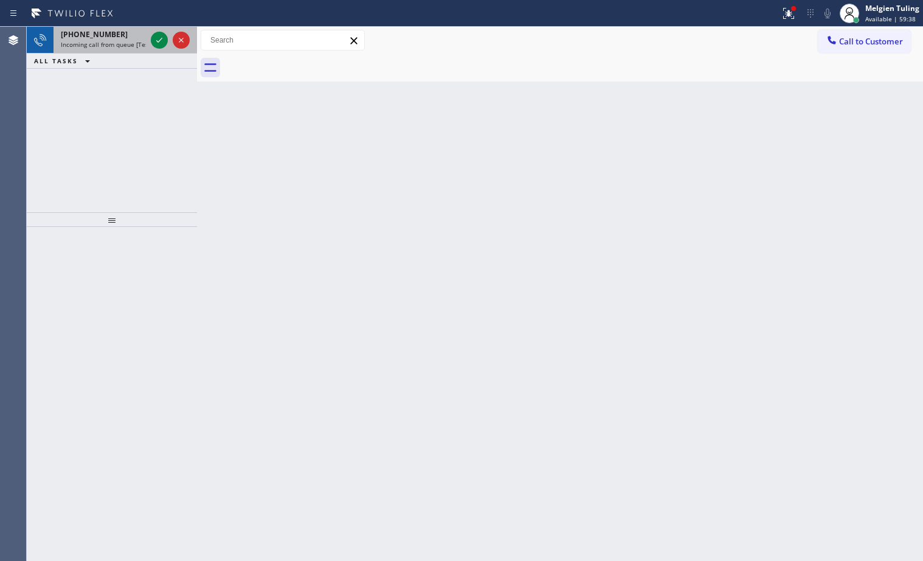
click at [169, 37] on div at bounding box center [170, 40] width 44 height 27
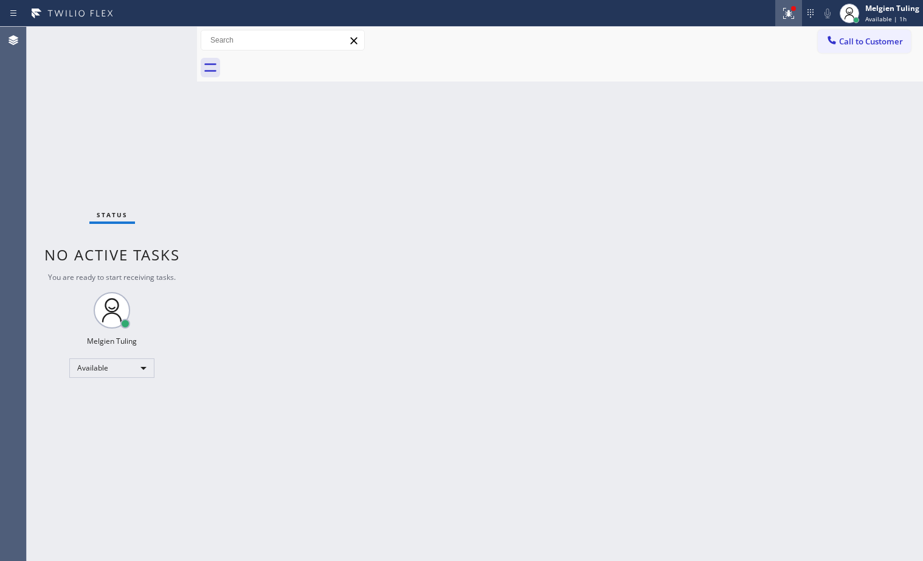
click at [783, 16] on icon at bounding box center [789, 13] width 15 height 15
click at [792, 13] on icon at bounding box center [788, 12] width 7 height 4
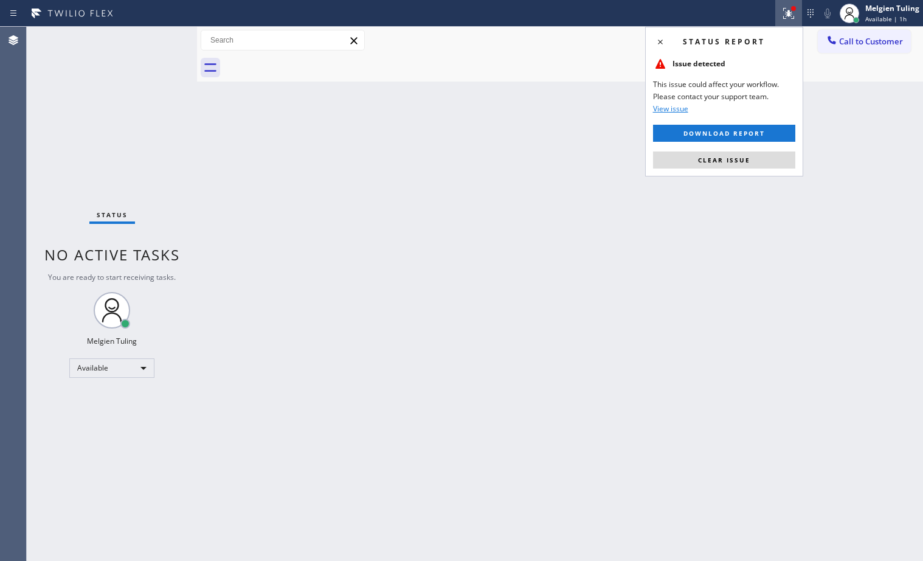
click at [792, 13] on icon at bounding box center [788, 12] width 7 height 4
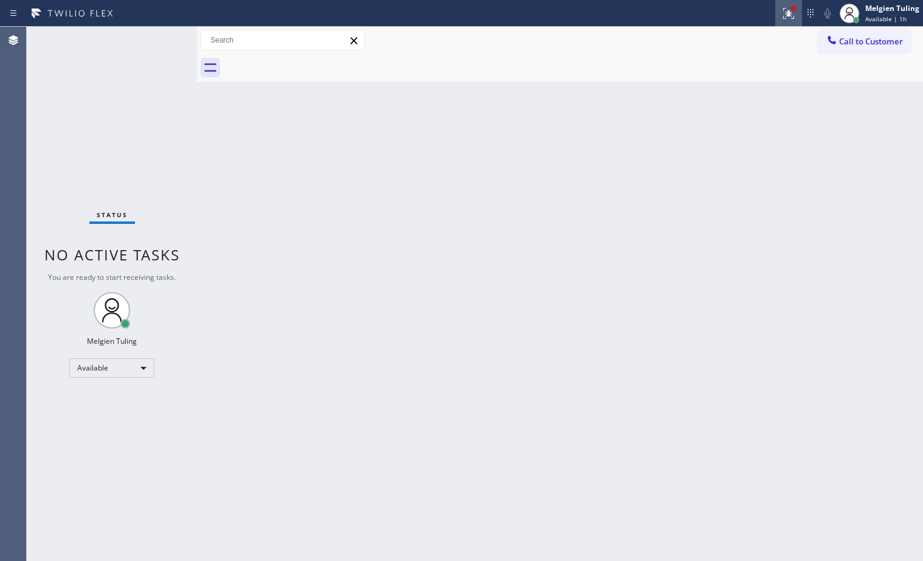
click at [792, 16] on icon at bounding box center [788, 13] width 11 height 11
click at [790, 18] on icon at bounding box center [789, 13] width 15 height 15
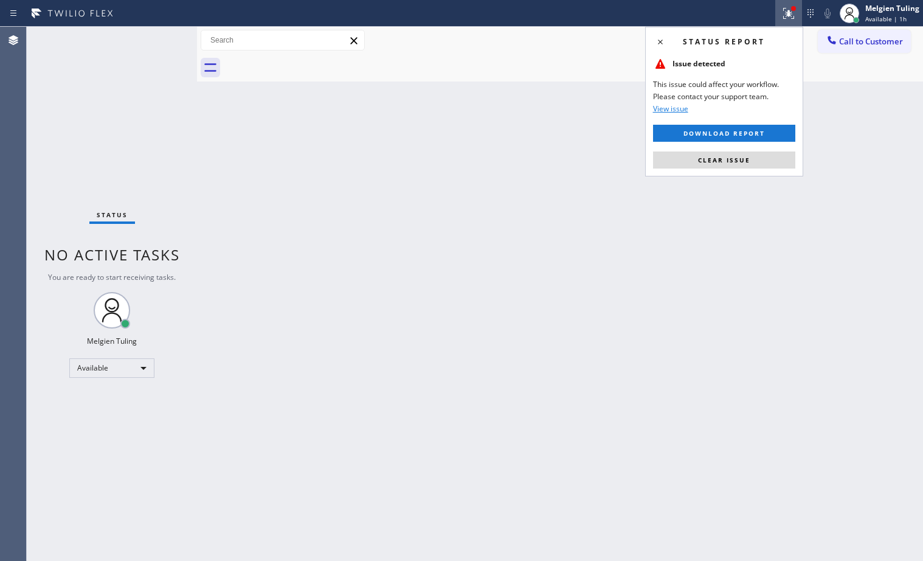
click at [789, 16] on icon at bounding box center [789, 13] width 15 height 15
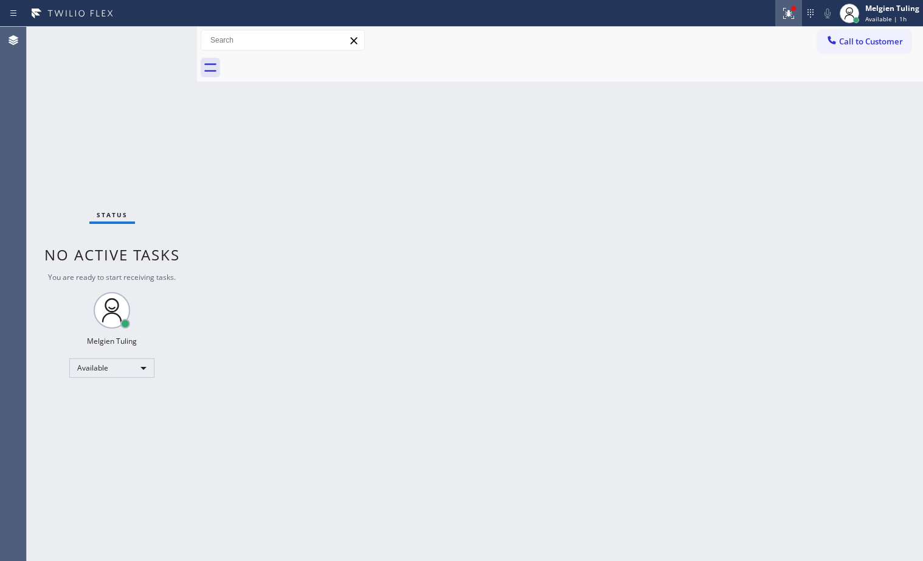
click at [789, 16] on icon at bounding box center [786, 12] width 7 height 9
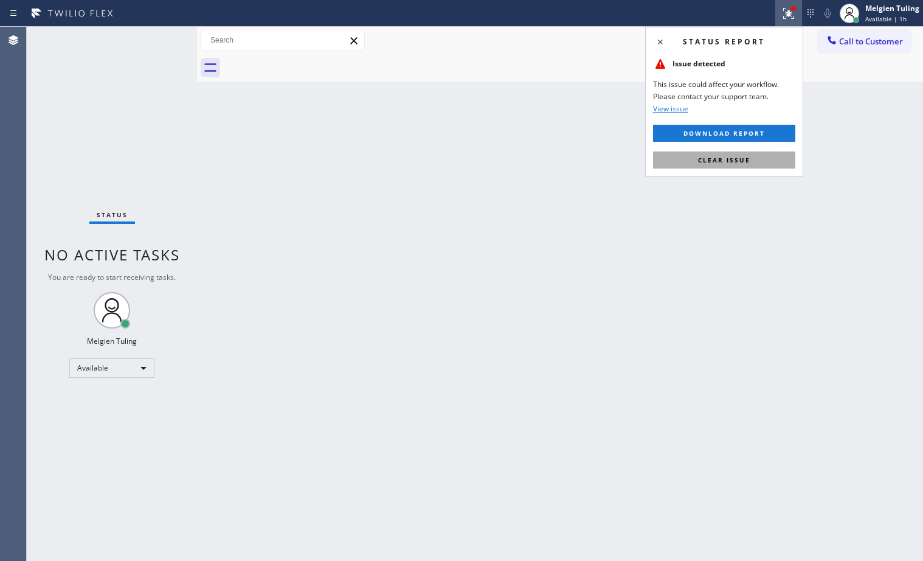
click at [757, 159] on button "Clear issue" at bounding box center [724, 159] width 142 height 17
click at [757, 159] on div "Back to Dashboard Change Sender ID Customers Technicians Select a contact Outbo…" at bounding box center [560, 294] width 726 height 534
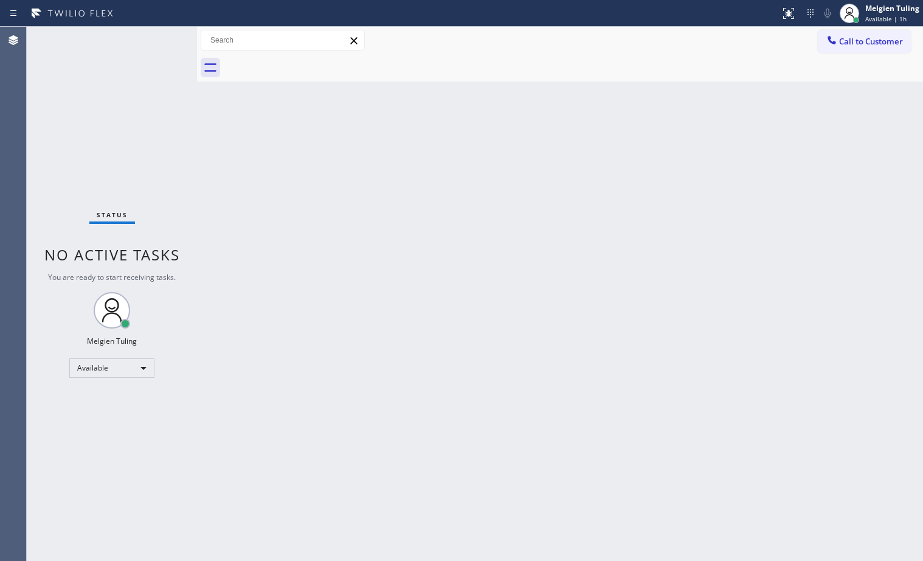
click at [777, 143] on div "Back to Dashboard Change Sender ID Customers Technicians Select a contact Outbo…" at bounding box center [560, 294] width 726 height 534
click at [712, 431] on div "Back to Dashboard Change Sender ID Customers Technicians Select a contact Outbo…" at bounding box center [560, 294] width 726 height 534
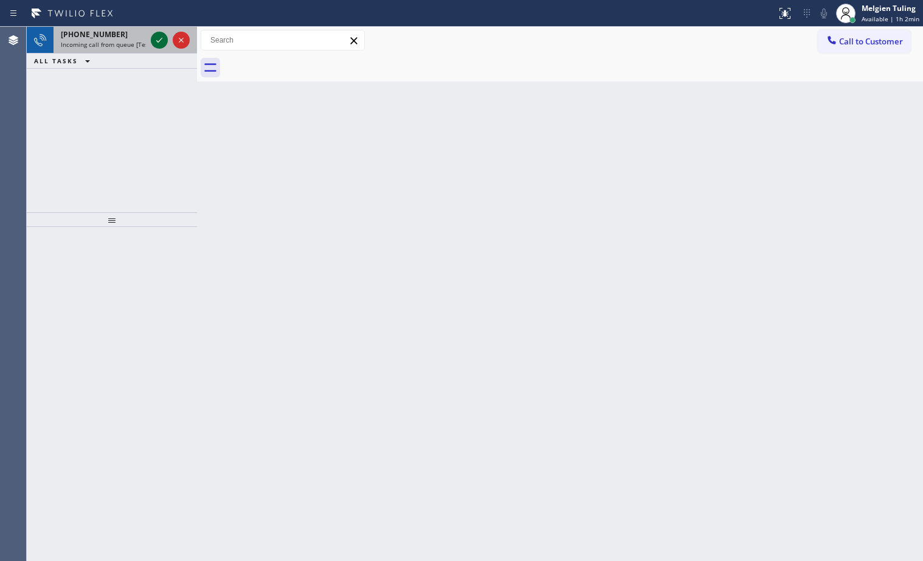
click at [153, 41] on icon at bounding box center [159, 40] width 15 height 15
click at [157, 41] on icon at bounding box center [159, 40] width 6 height 5
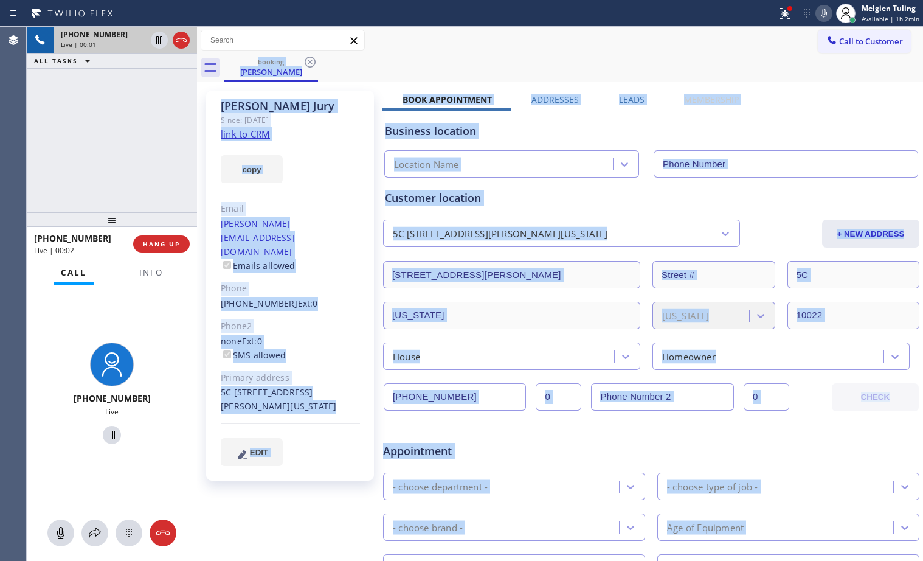
type input "(855) 731-4952"
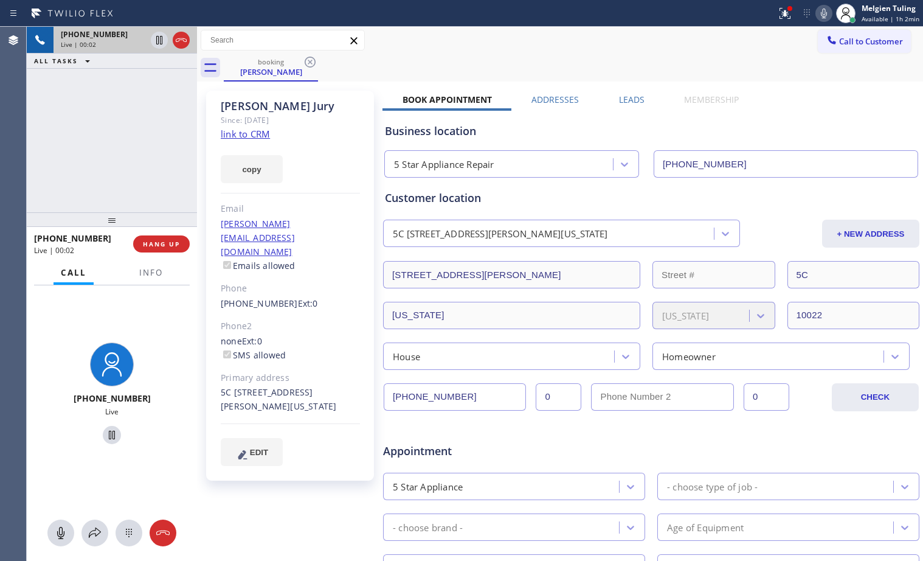
click at [601, 162] on div "5 Star Appliance Repair" at bounding box center [500, 164] width 225 height 21
click at [254, 130] on link "link to CRM" at bounding box center [245, 134] width 49 height 12
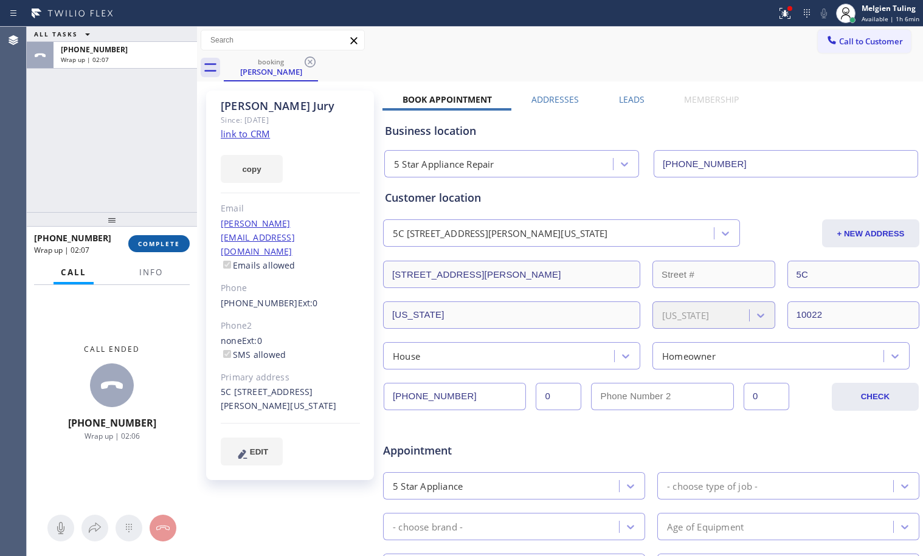
click at [153, 237] on button "COMPLETE" at bounding box center [158, 243] width 61 height 17
click at [785, 12] on icon at bounding box center [785, 13] width 11 height 11
click at [156, 241] on span "COMPLETE" at bounding box center [159, 244] width 42 height 9
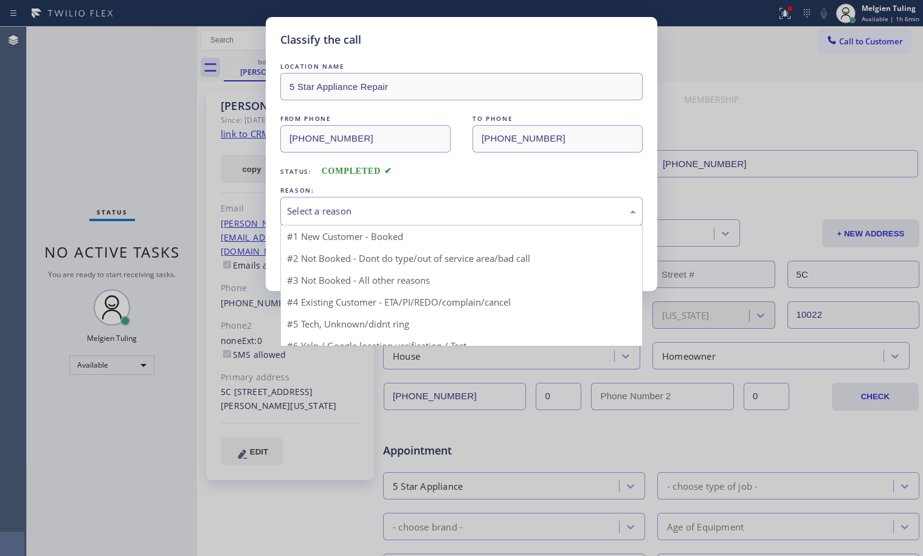
click at [334, 207] on div "Select a reason" at bounding box center [461, 211] width 349 height 14
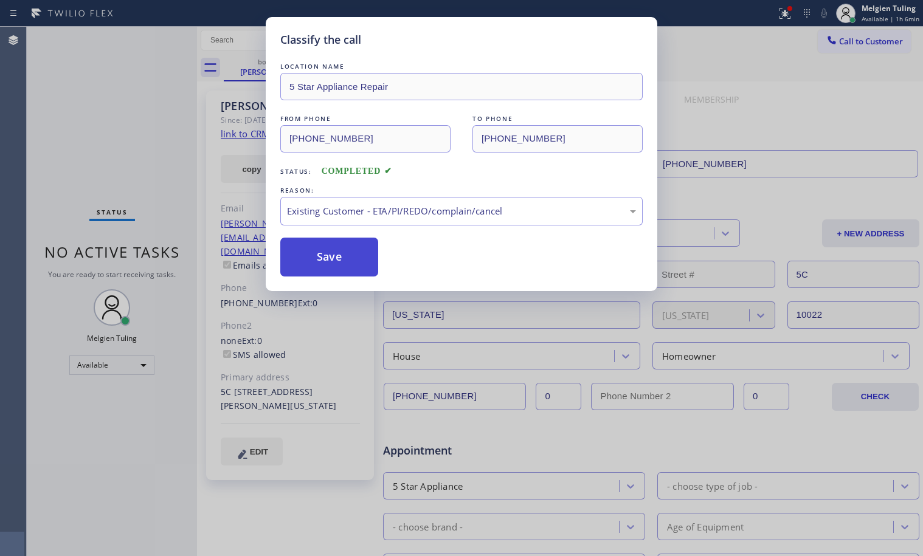
click at [330, 251] on button "Save" at bounding box center [329, 257] width 98 height 39
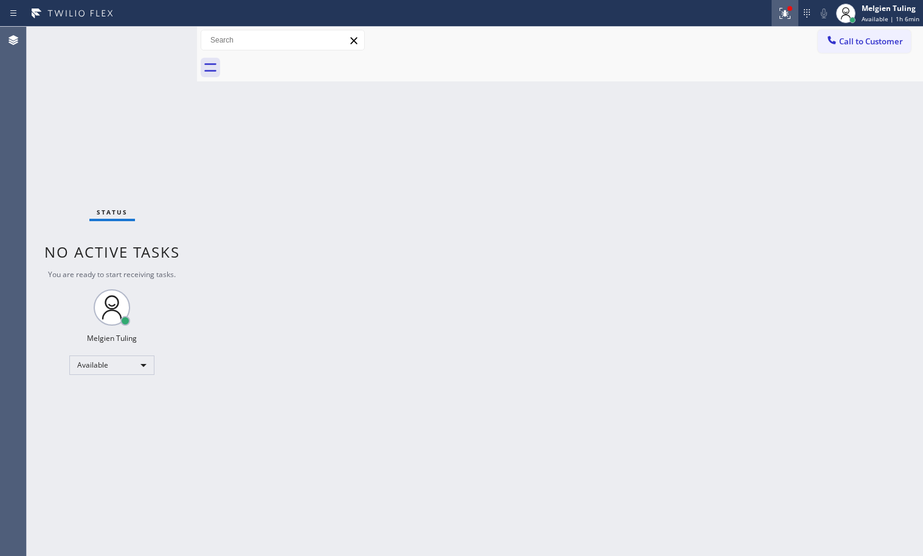
click at [787, 17] on icon at bounding box center [785, 13] width 15 height 15
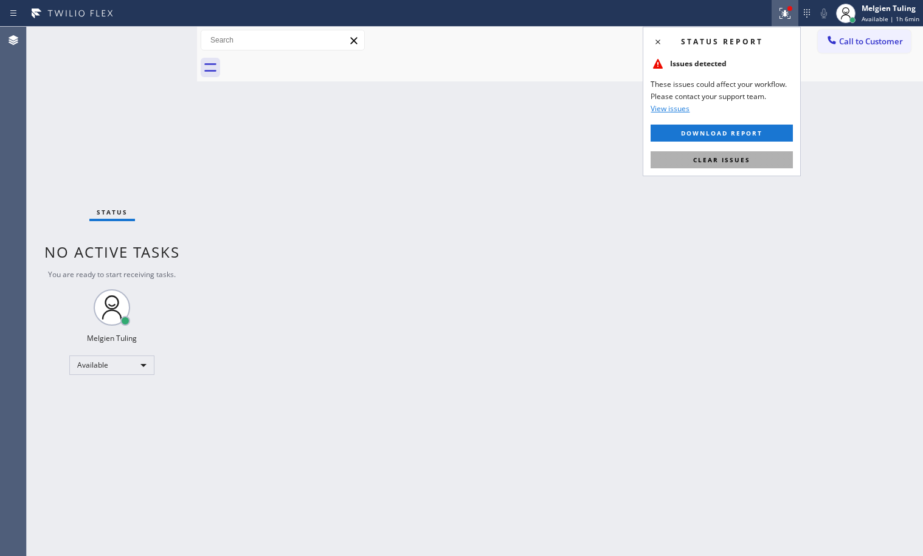
click at [747, 164] on button "Clear issues" at bounding box center [722, 159] width 142 height 17
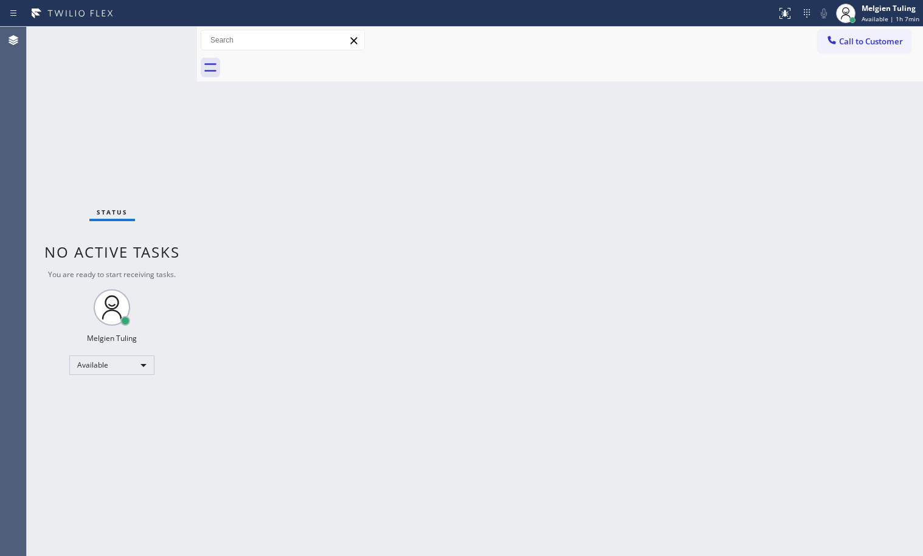
click at [591, 258] on div "Back to Dashboard Change Sender ID Customers Technicians Select a contact Outbo…" at bounding box center [560, 292] width 726 height 530
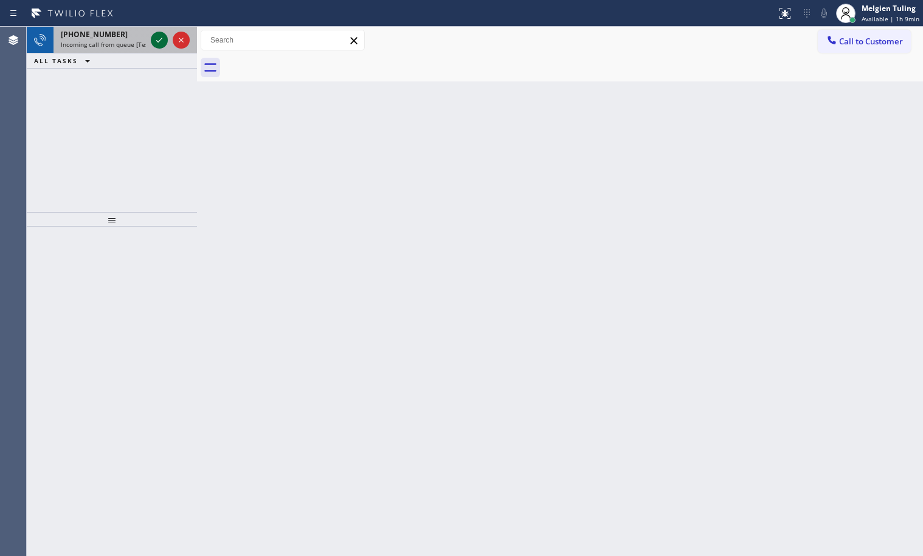
click at [158, 35] on icon at bounding box center [159, 40] width 15 height 15
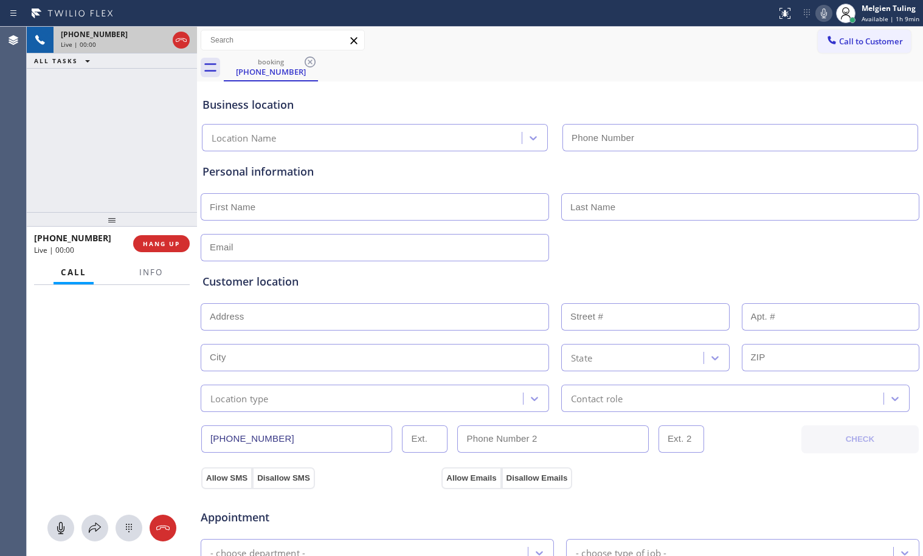
type input "(813) 576-2612"
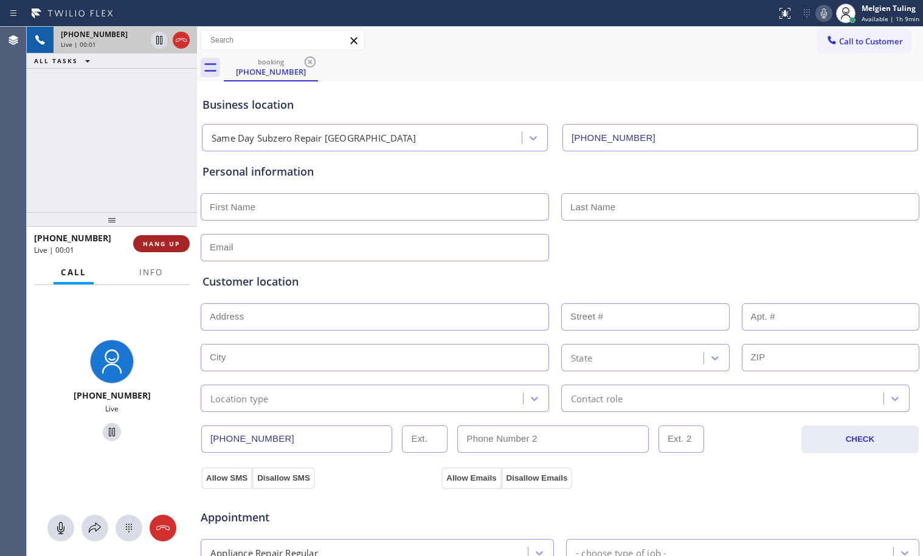
click at [165, 246] on span "HANG UP" at bounding box center [161, 244] width 37 height 9
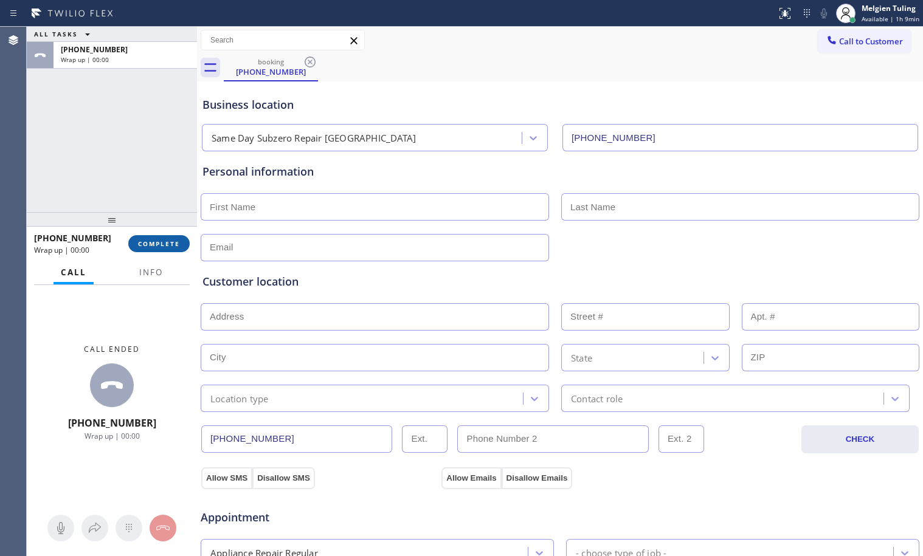
click at [165, 246] on span "COMPLETE" at bounding box center [159, 244] width 42 height 9
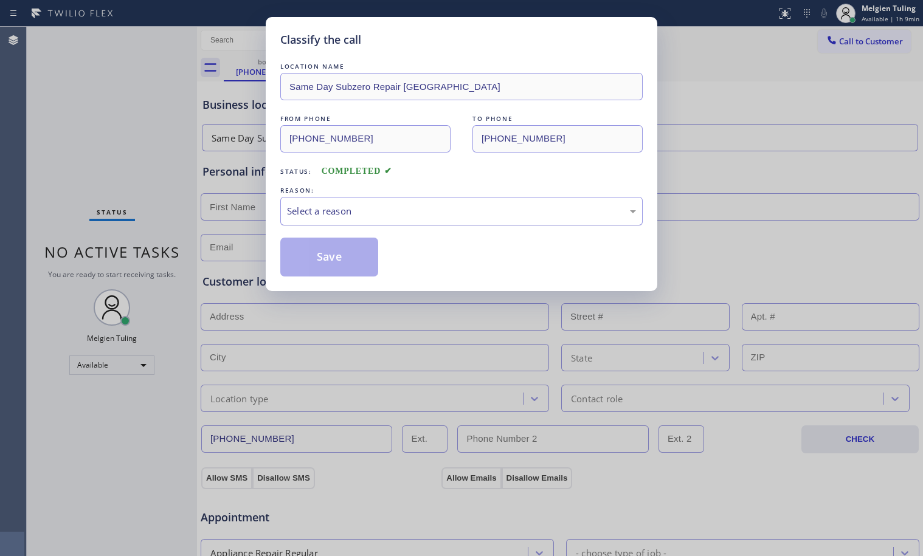
click at [420, 207] on div "Select a reason" at bounding box center [461, 211] width 349 height 14
click at [347, 258] on button "Save" at bounding box center [329, 257] width 98 height 39
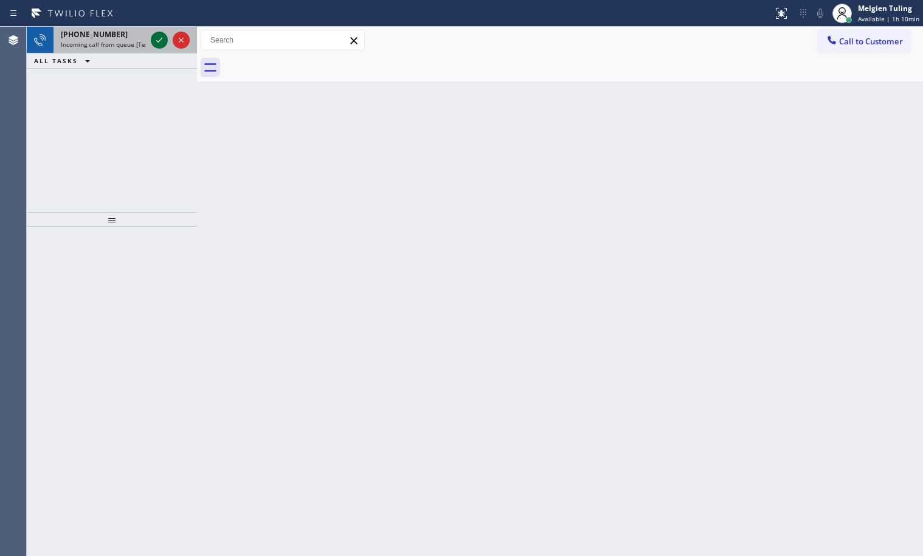
click at [158, 43] on icon at bounding box center [159, 40] width 15 height 15
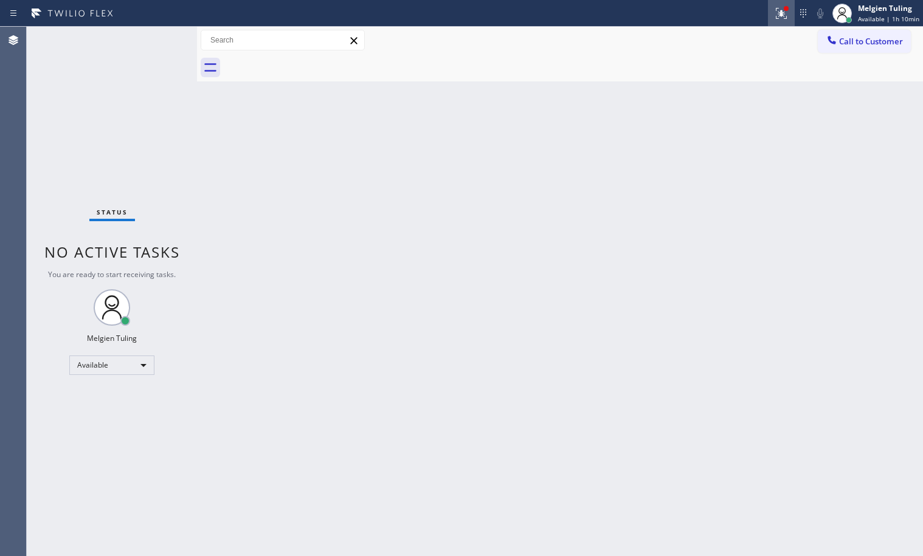
click at [781, 15] on icon at bounding box center [781, 13] width 15 height 15
click at [783, 10] on icon at bounding box center [781, 13] width 15 height 15
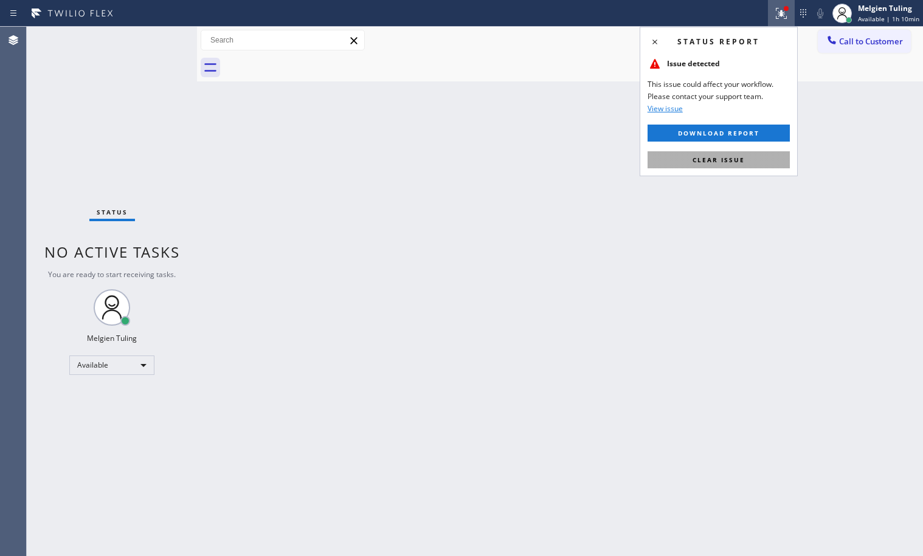
click at [729, 156] on span "Clear issue" at bounding box center [719, 160] width 52 height 9
click at [729, 156] on div "Back to Dashboard Change Sender ID Customers Technicians Select a contact Outbo…" at bounding box center [560, 292] width 726 height 530
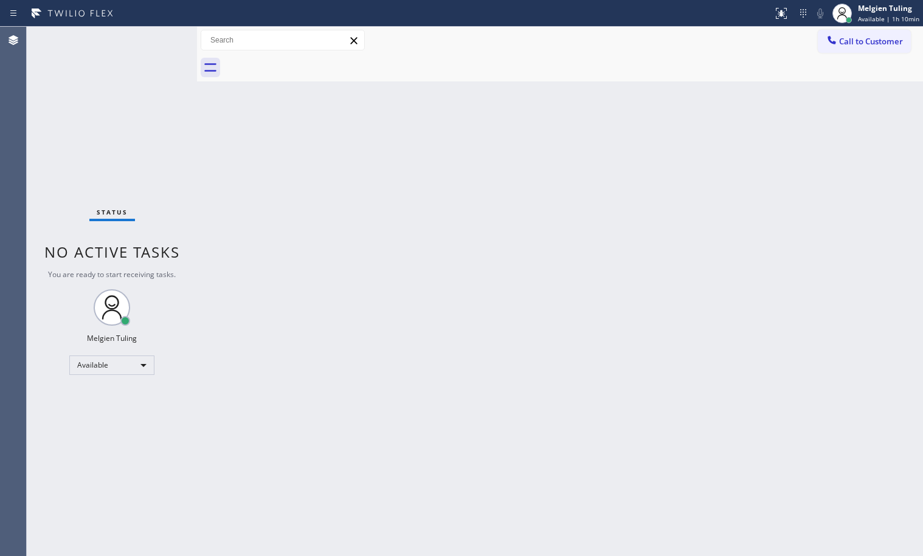
click at [581, 205] on div "Back to Dashboard Change Sender ID Customers Technicians Select a contact Outbo…" at bounding box center [560, 292] width 726 height 530
click at [276, 148] on div "Back to Dashboard Change Sender ID Customers Technicians Select a contact Outbo…" at bounding box center [560, 292] width 726 height 530
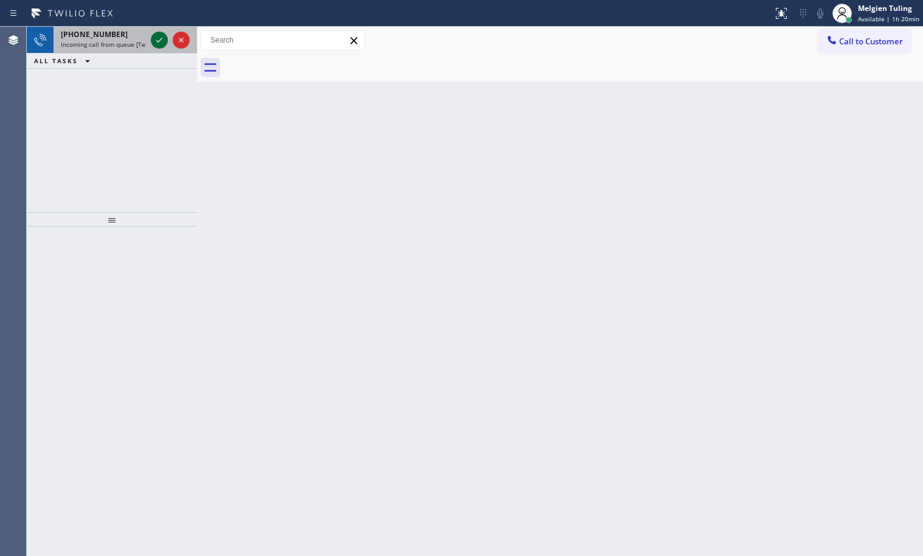
click at [156, 45] on icon at bounding box center [159, 40] width 15 height 15
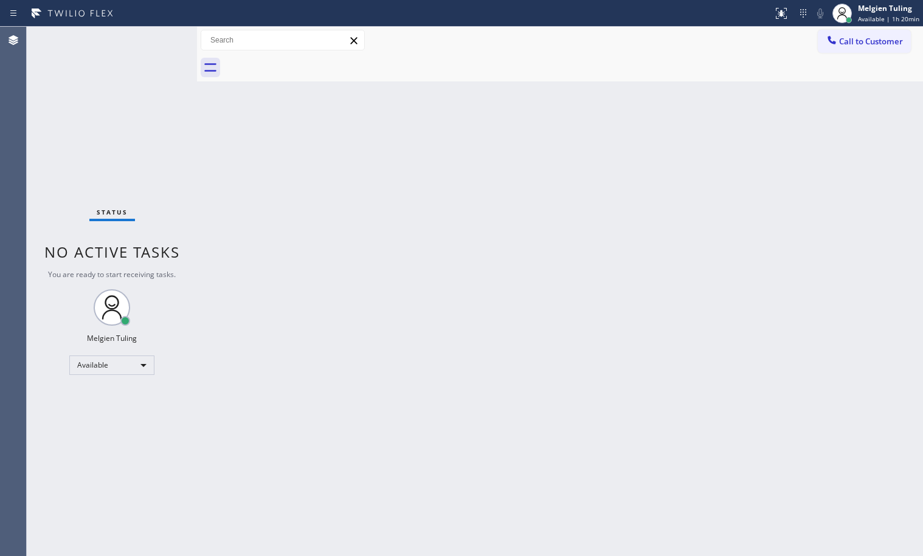
click at [156, 45] on div "Status No active tasks You are ready to start receiving tasks. Melgien Tuling A…" at bounding box center [112, 292] width 170 height 530
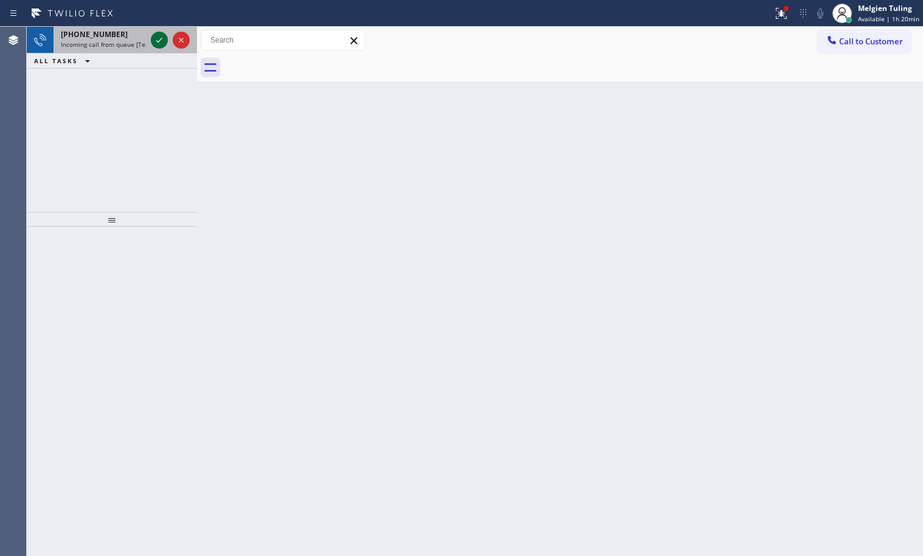
click at [154, 39] on icon at bounding box center [159, 40] width 15 height 15
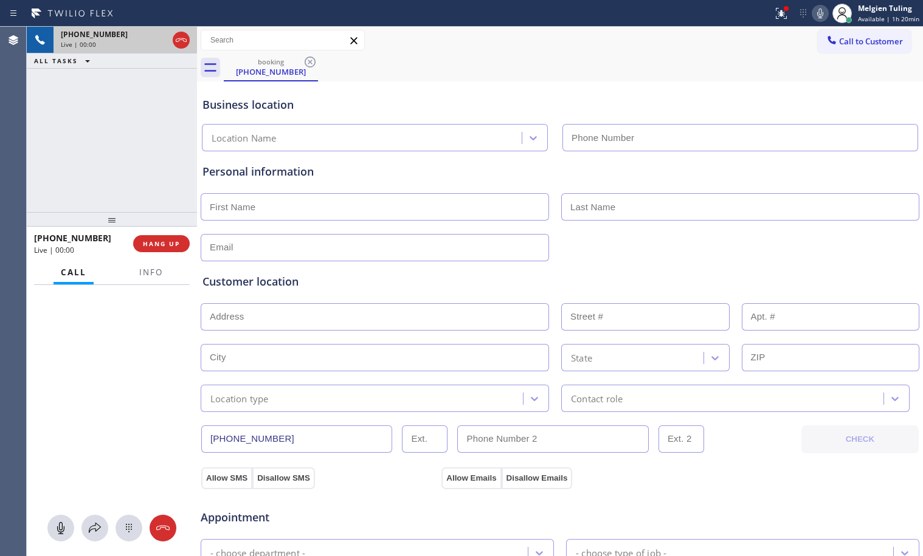
type input "(949) 894-4034"
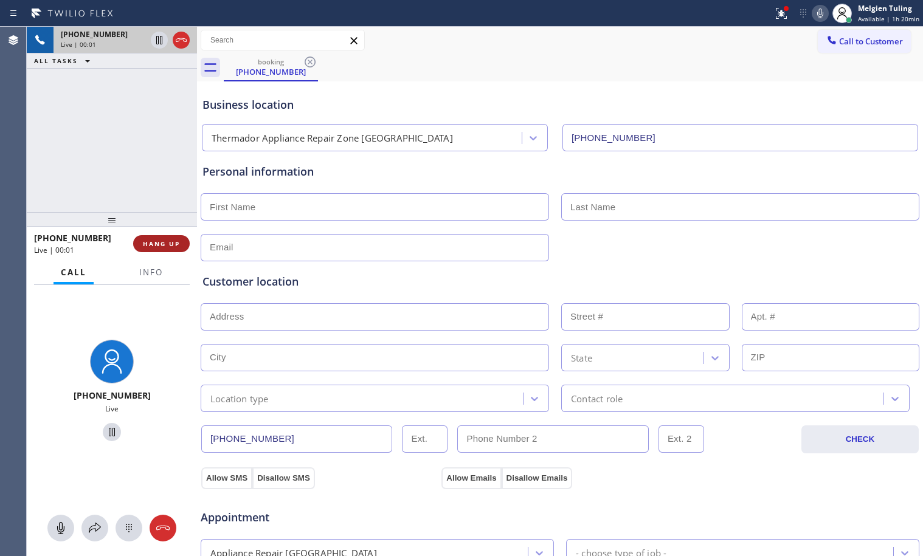
click at [154, 249] on button "HANG UP" at bounding box center [161, 243] width 57 height 17
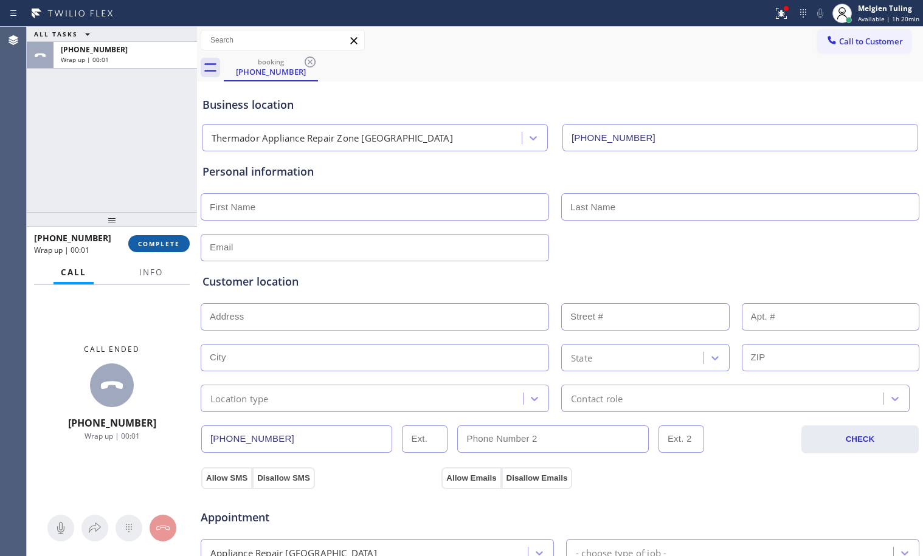
click at [165, 246] on span "COMPLETE" at bounding box center [159, 244] width 42 height 9
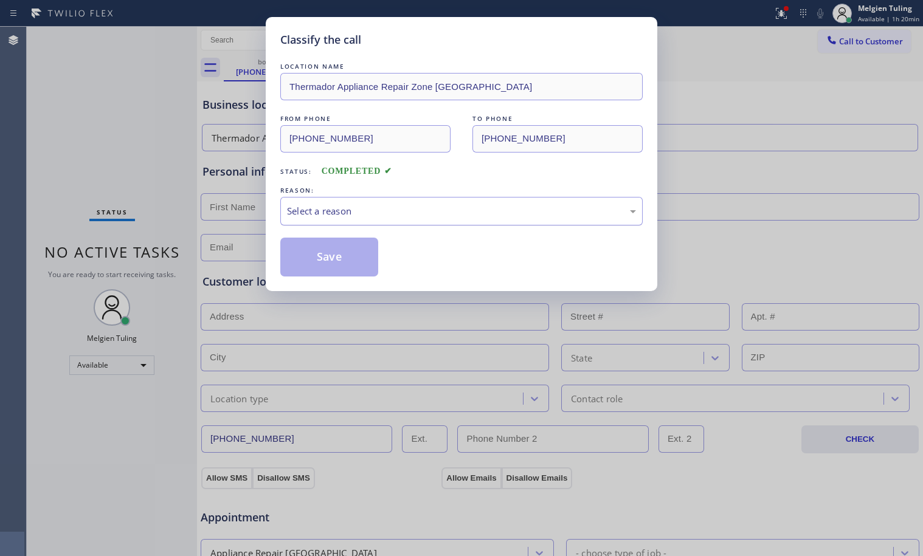
click at [356, 204] on div "Select a reason" at bounding box center [461, 211] width 349 height 14
click at [338, 266] on button "Save" at bounding box center [329, 257] width 98 height 39
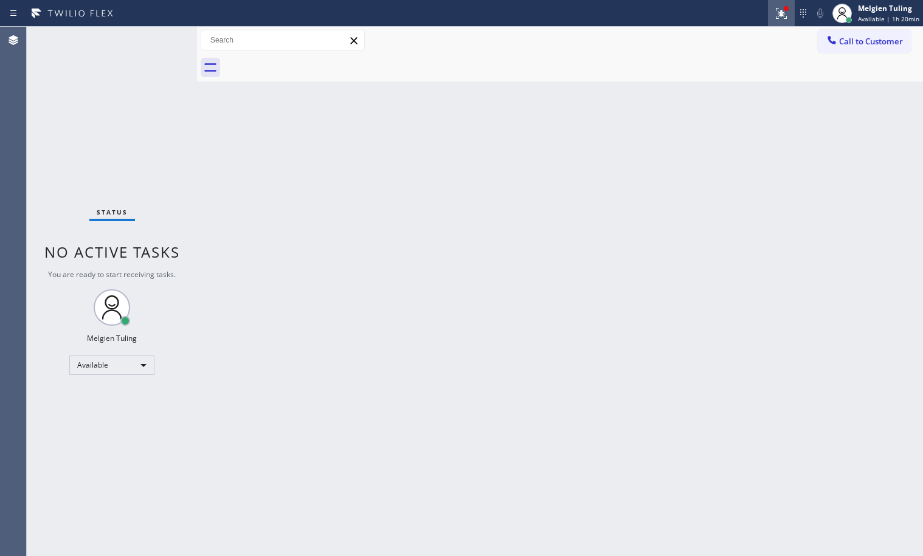
click at [785, 17] on icon at bounding box center [781, 13] width 15 height 15
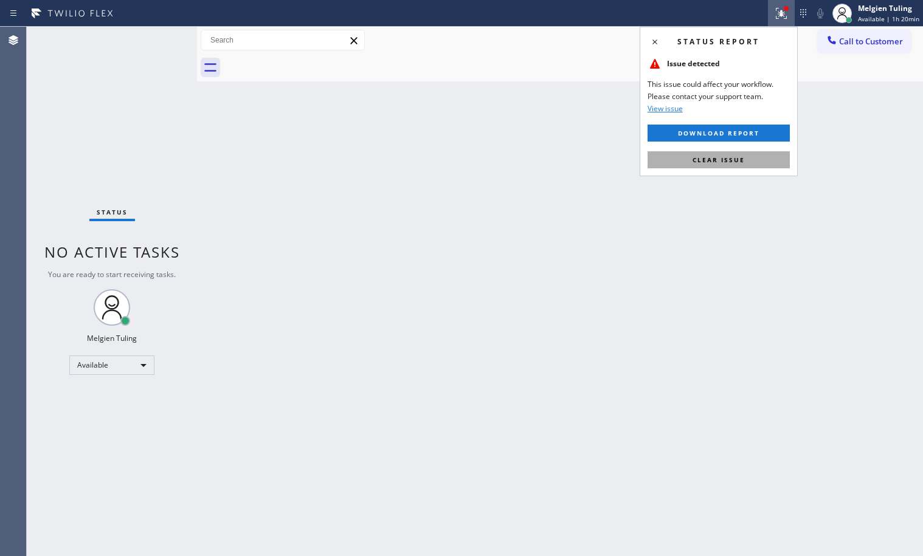
click at [705, 164] on span "Clear issue" at bounding box center [719, 160] width 52 height 9
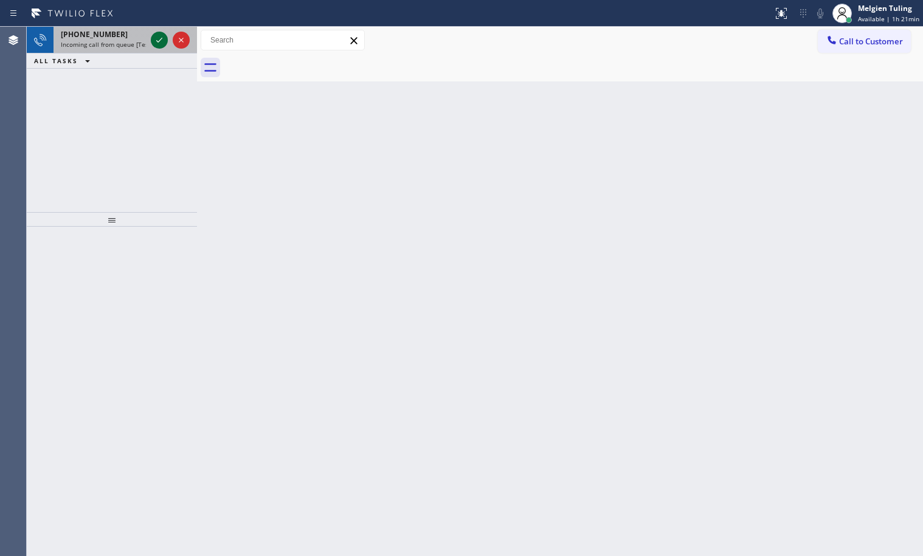
click at [164, 41] on icon at bounding box center [159, 40] width 15 height 15
click at [149, 29] on div at bounding box center [170, 40] width 44 height 27
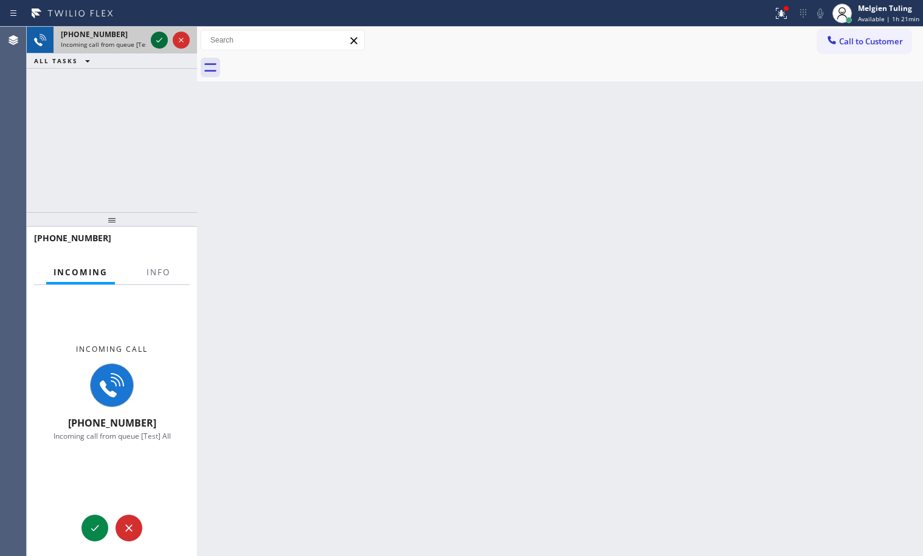
click at [156, 33] on icon at bounding box center [159, 40] width 15 height 15
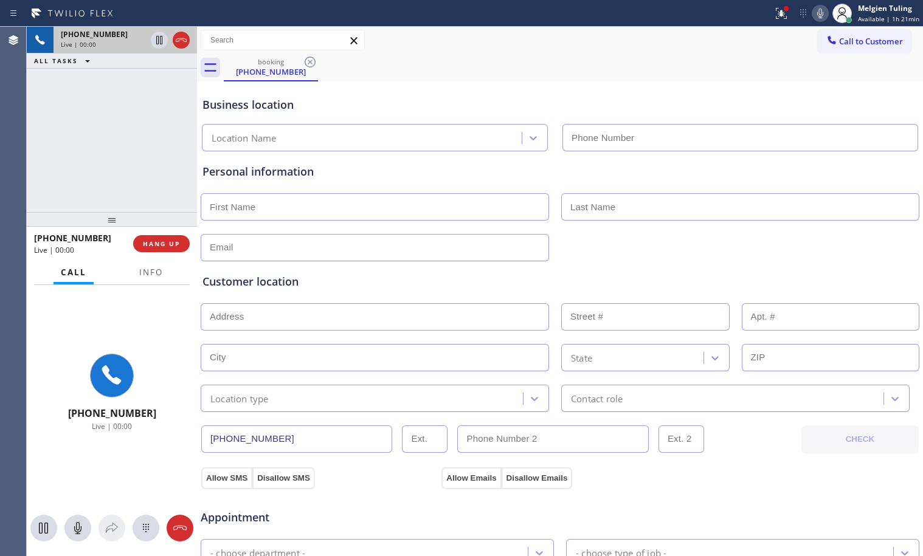
type input "(206) 203-6067"
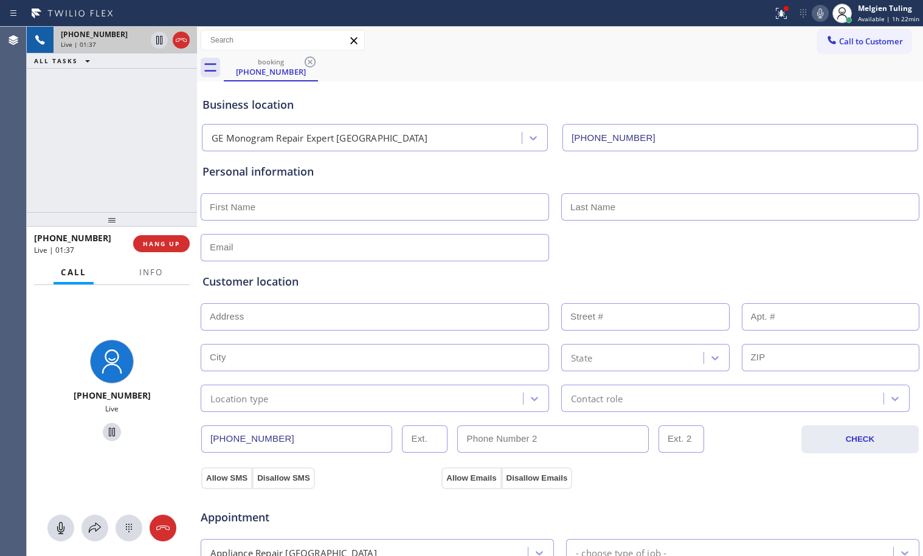
click at [281, 372] on div "Customer location >> ADD NEW ADDRESS << + NEW ADDRESS State Location type Conta…" at bounding box center [560, 343] width 715 height 139
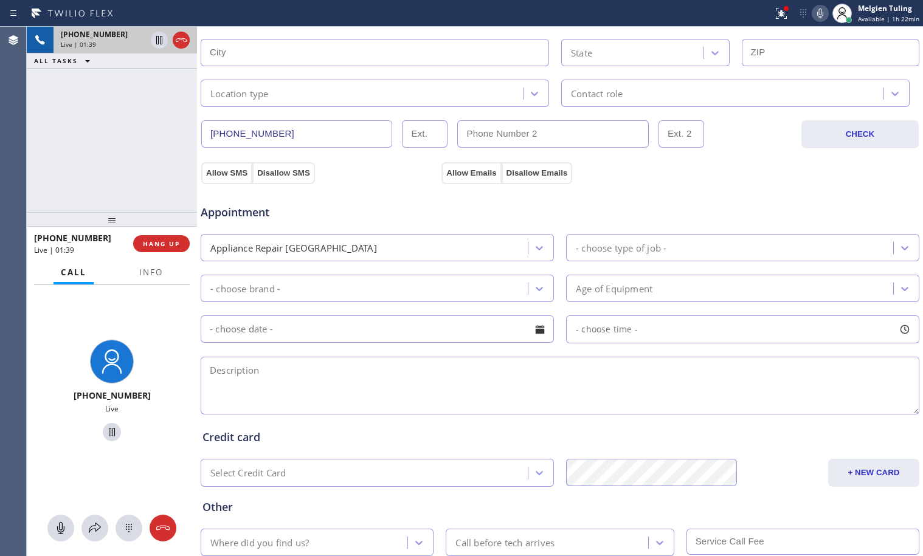
scroll to position [386, 0]
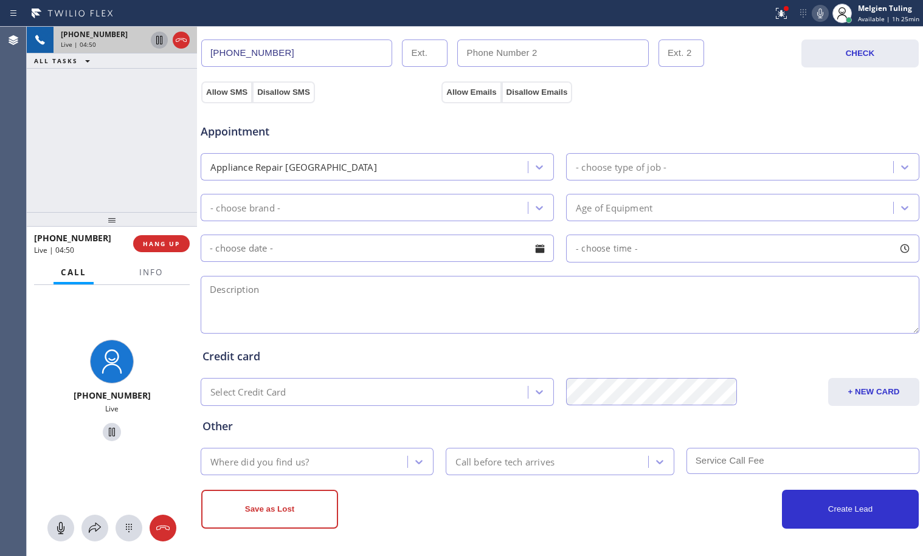
click at [162, 41] on icon at bounding box center [159, 40] width 6 height 9
click at [819, 13] on icon at bounding box center [820, 13] width 15 height 15
click at [161, 44] on icon at bounding box center [159, 40] width 9 height 9
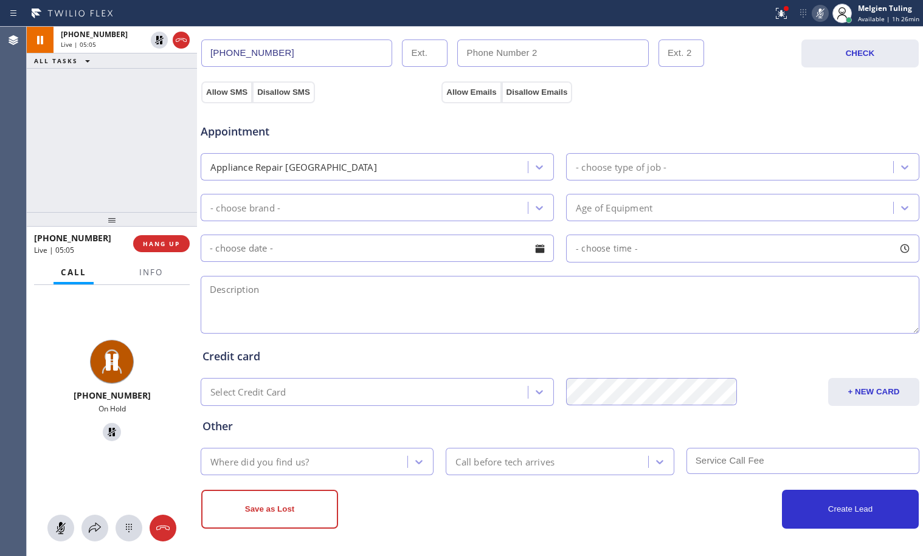
click at [825, 14] on icon at bounding box center [820, 13] width 15 height 15
click at [823, 13] on icon at bounding box center [820, 13] width 15 height 15
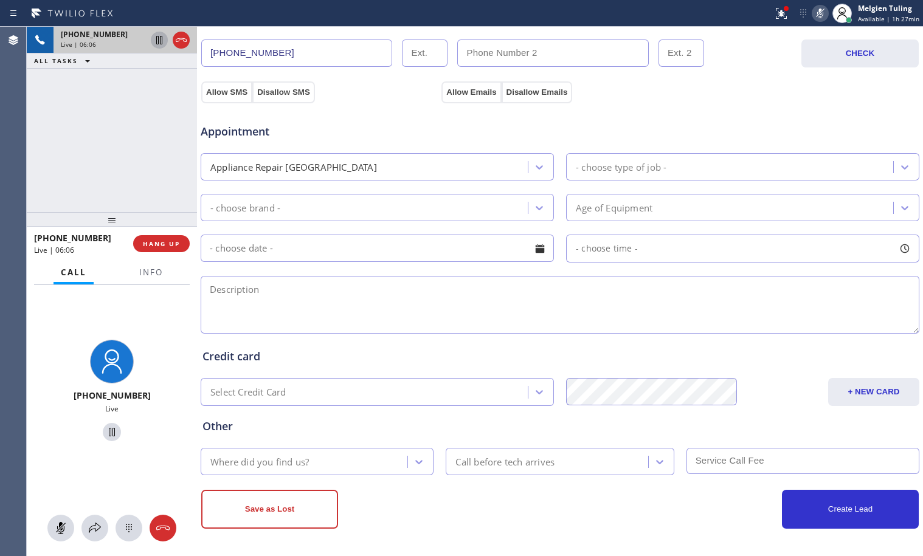
click at [161, 35] on icon at bounding box center [159, 40] width 15 height 15
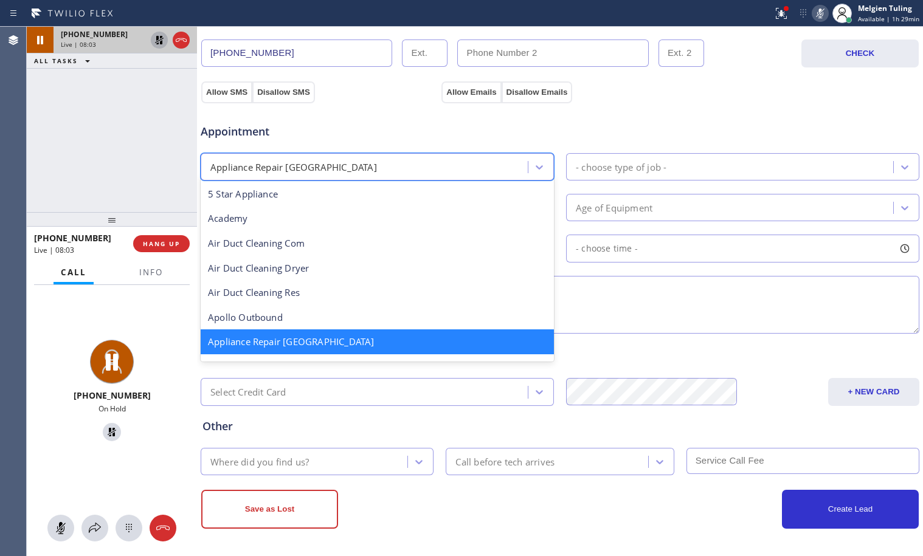
click at [449, 167] on div "Appliance Repair [GEOGRAPHIC_DATA]" at bounding box center [366, 166] width 324 height 21
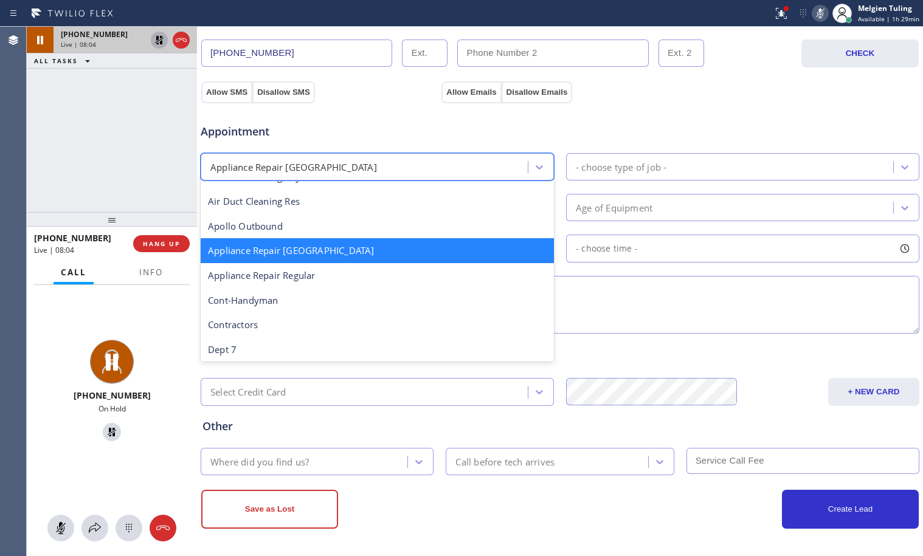
scroll to position [123, 0]
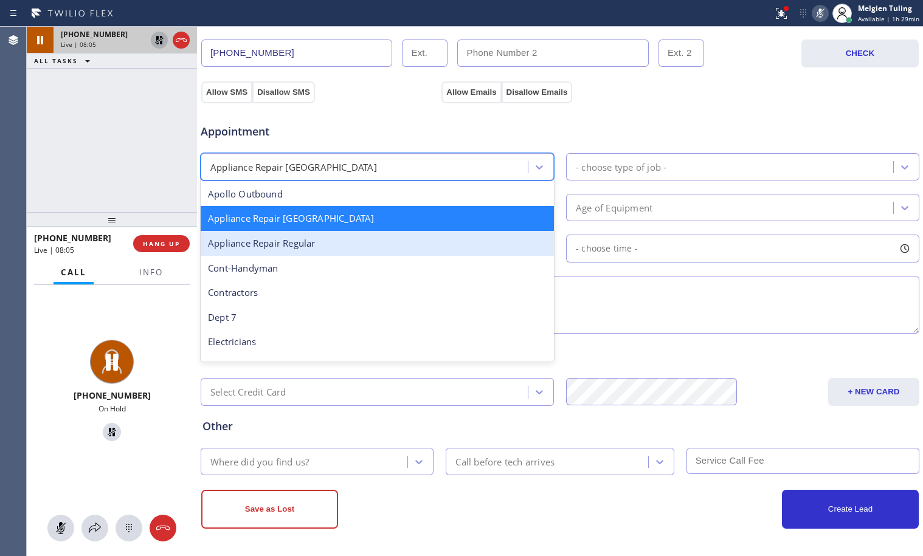
click at [356, 252] on div "Appliance Repair Regular" at bounding box center [377, 243] width 353 height 25
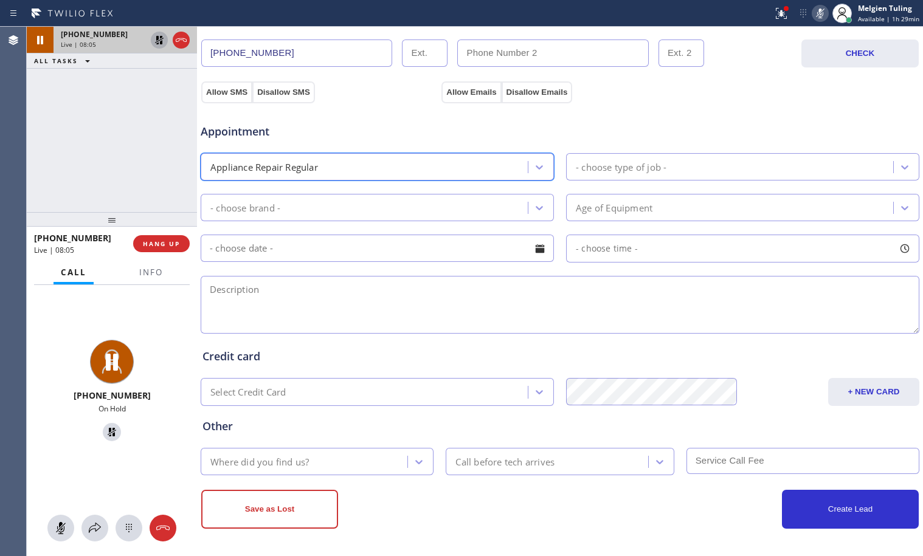
click at [570, 168] on div "- choose type of job -" at bounding box center [732, 166] width 324 height 21
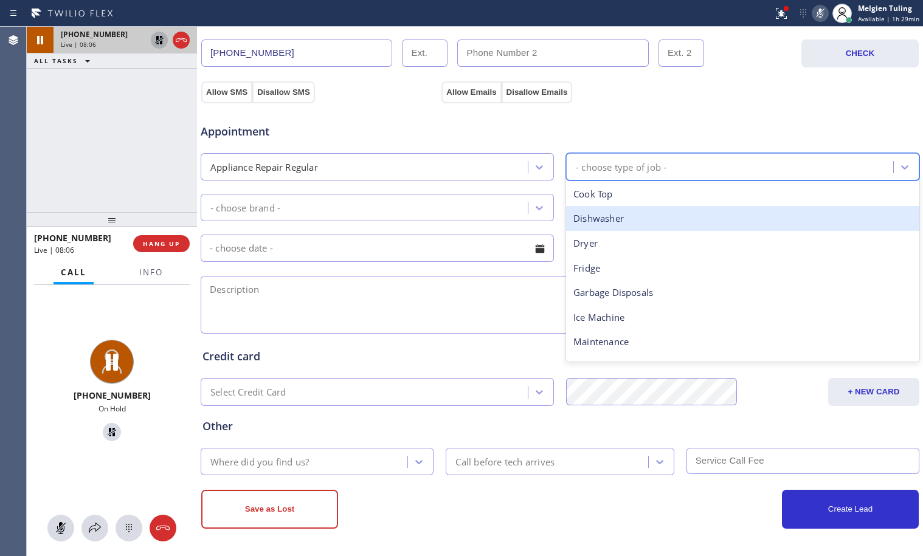
click at [598, 219] on div "Dishwasher" at bounding box center [742, 218] width 353 height 25
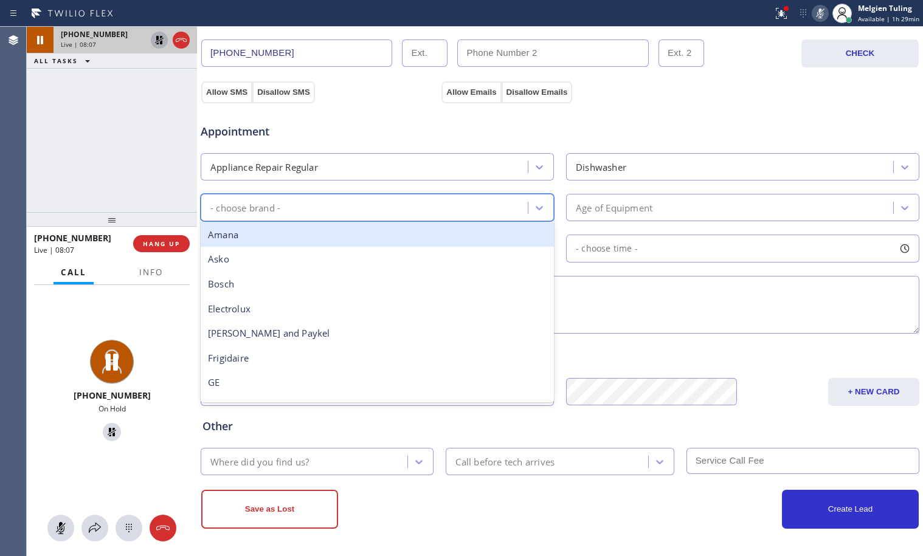
click at [451, 212] on div "- choose brand -" at bounding box center [366, 207] width 324 height 21
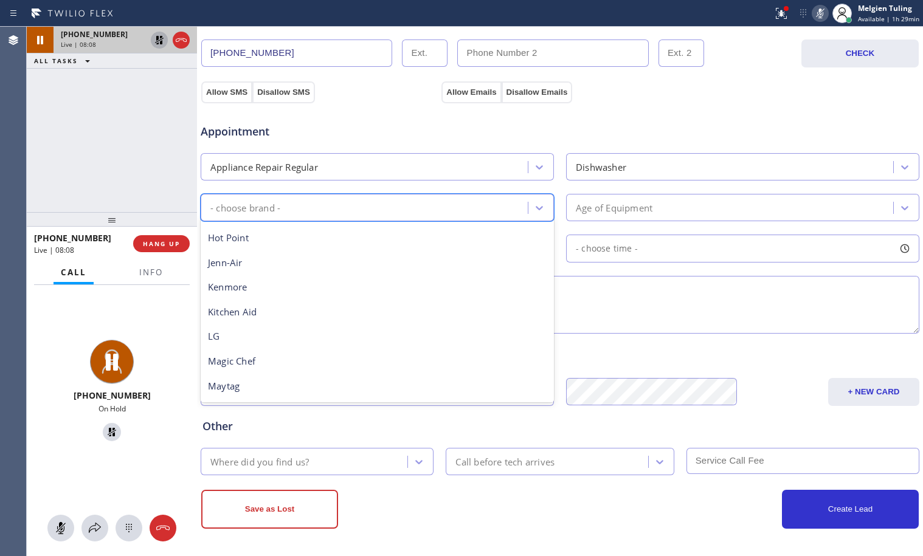
scroll to position [182, 0]
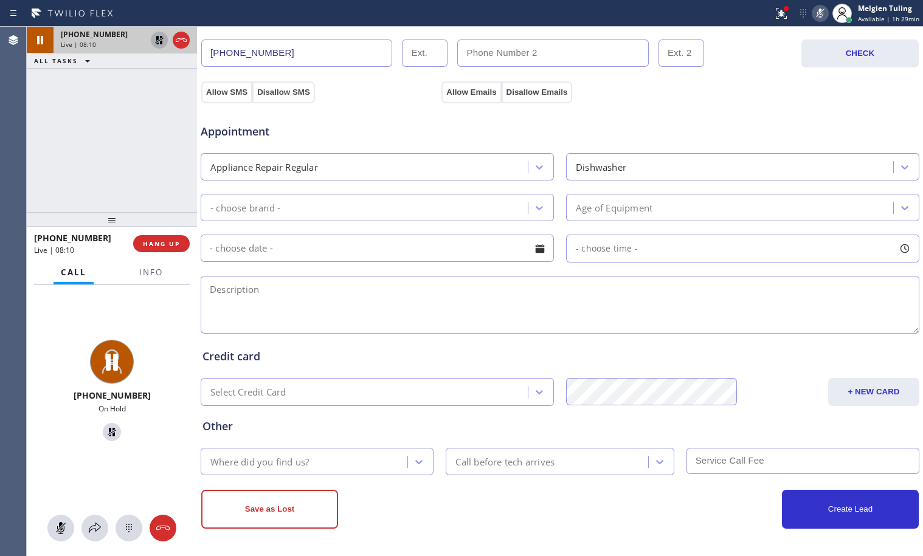
click at [408, 206] on div "- choose brand -" at bounding box center [366, 207] width 324 height 21
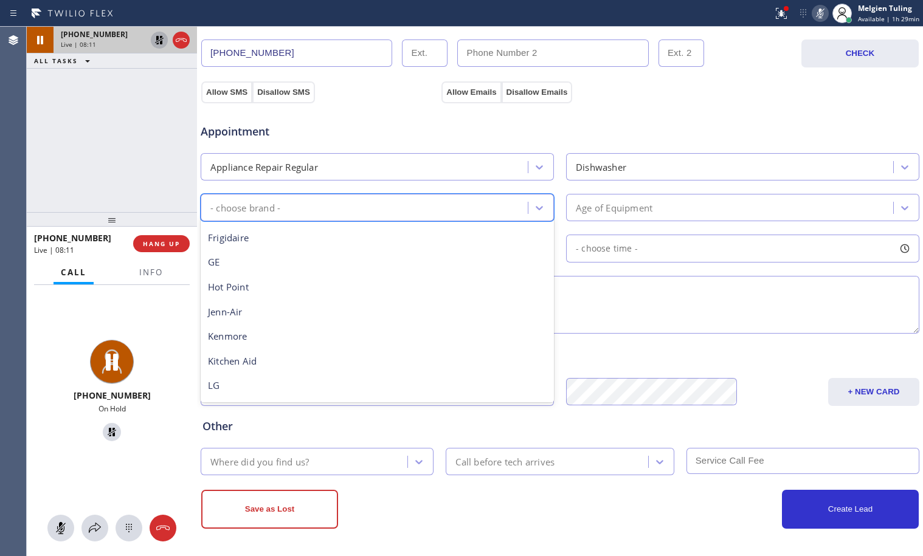
scroll to position [122, 0]
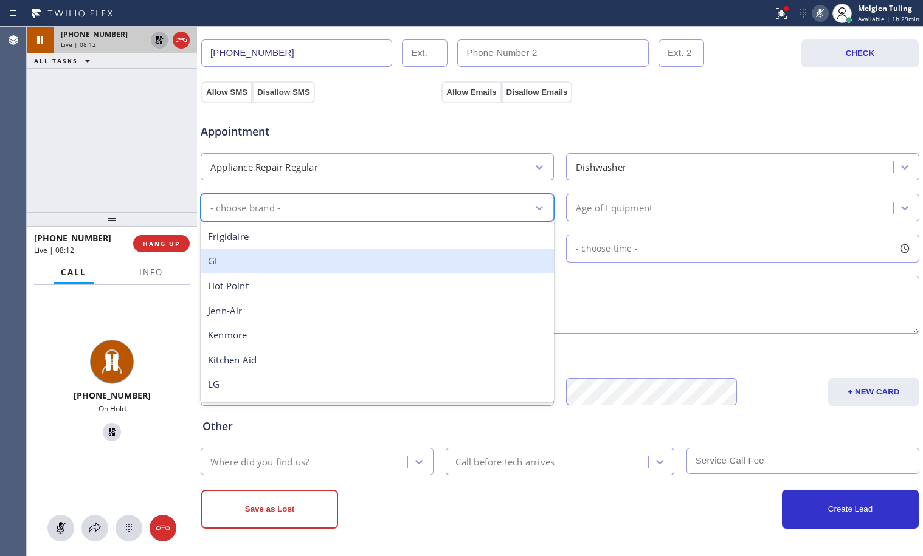
click at [244, 267] on div "GE" at bounding box center [377, 261] width 353 height 25
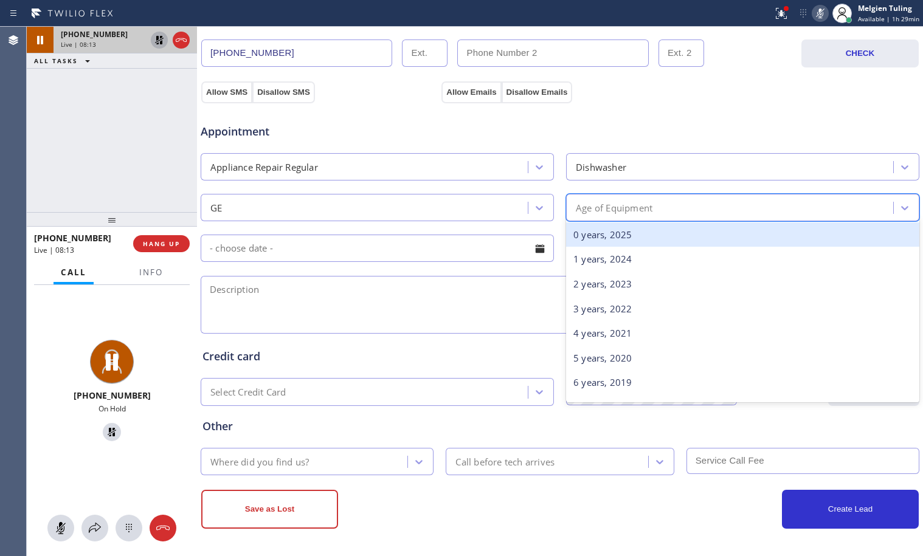
click at [622, 203] on div "Age of Equipment" at bounding box center [614, 208] width 77 height 14
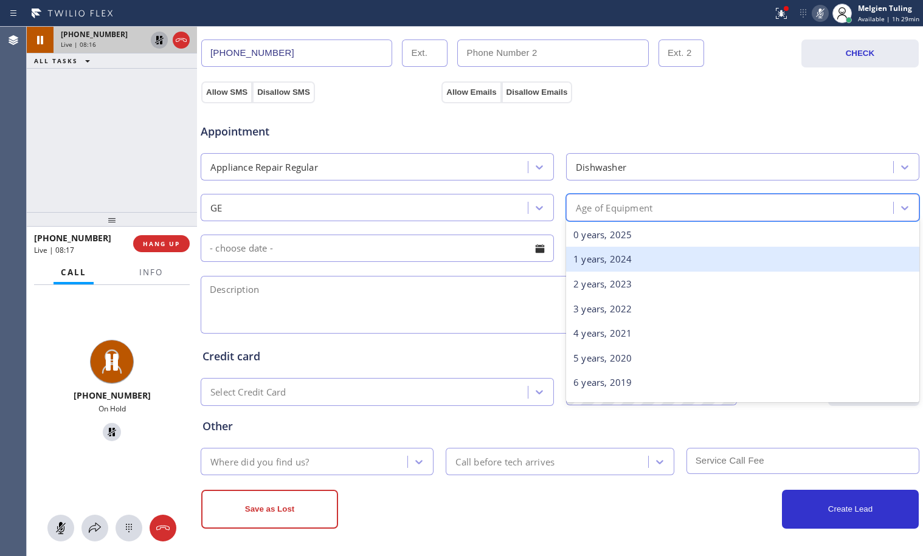
click at [601, 258] on div "1 years, 2024" at bounding box center [742, 259] width 353 height 25
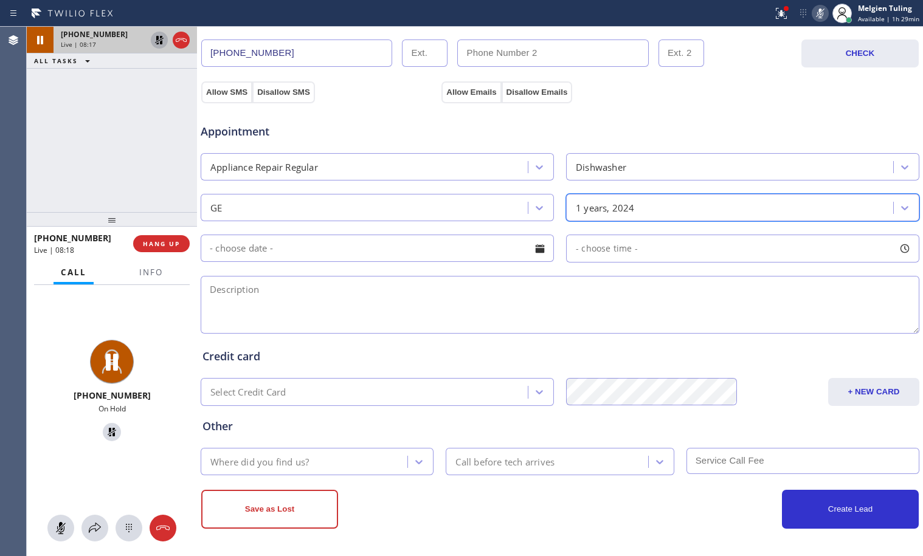
click at [442, 248] on input "text" at bounding box center [377, 248] width 353 height 27
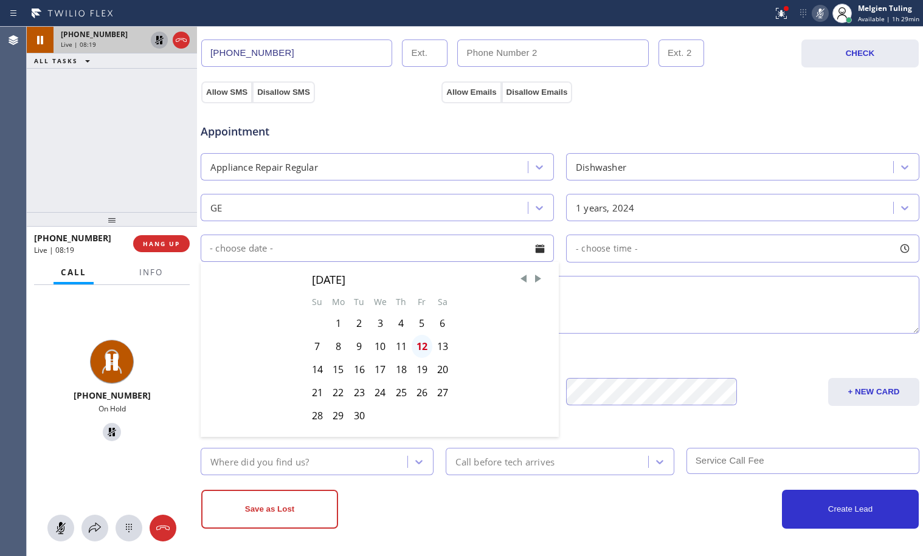
click at [418, 346] on div "12" at bounding box center [422, 346] width 21 height 23
type input "[DATE]"
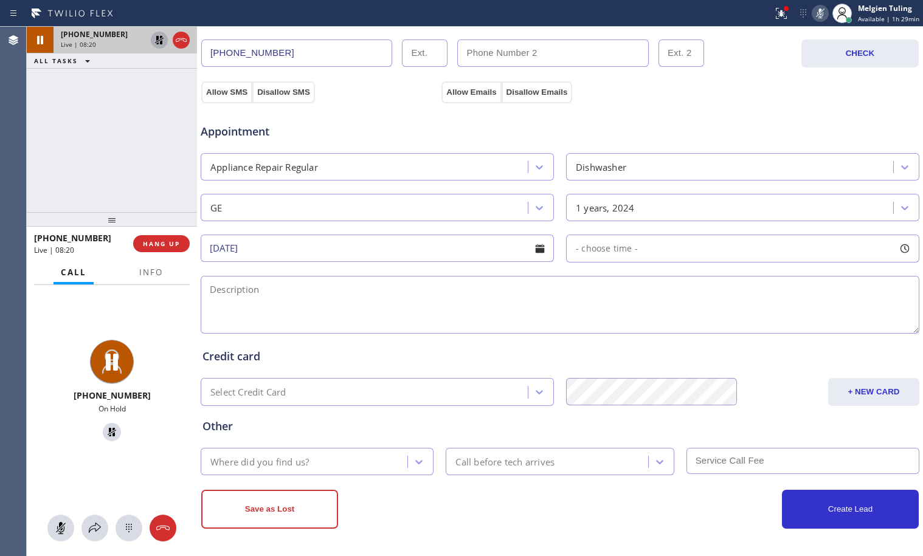
click at [633, 251] on div "- choose time -" at bounding box center [742, 249] width 353 height 28
drag, startPoint x: 575, startPoint y: 319, endPoint x: 775, endPoint y: 328, distance: 200.9
click at [776, 328] on div at bounding box center [783, 323] width 15 height 26
drag, startPoint x: 572, startPoint y: 323, endPoint x: 704, endPoint y: 319, distance: 132.7
click at [704, 319] on div at bounding box center [706, 323] width 15 height 26
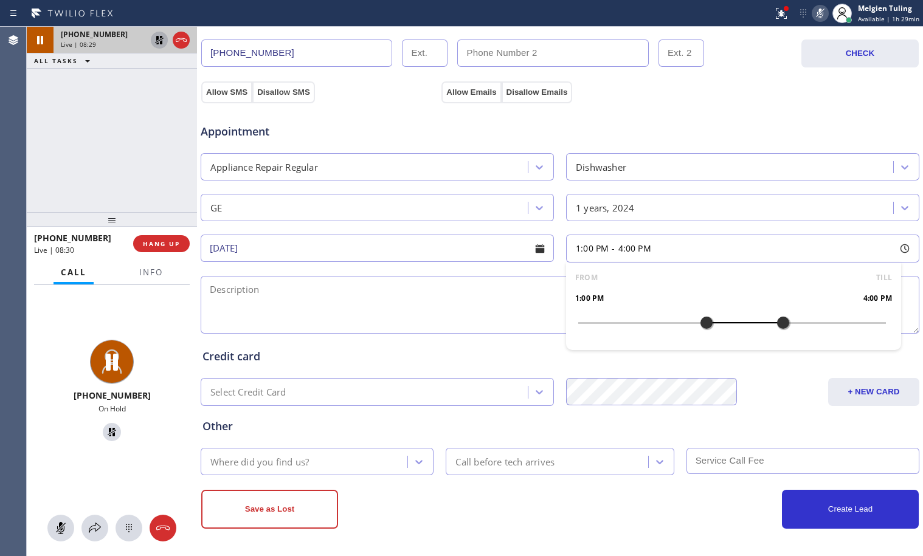
click at [269, 203] on div "GE" at bounding box center [366, 207] width 324 height 21
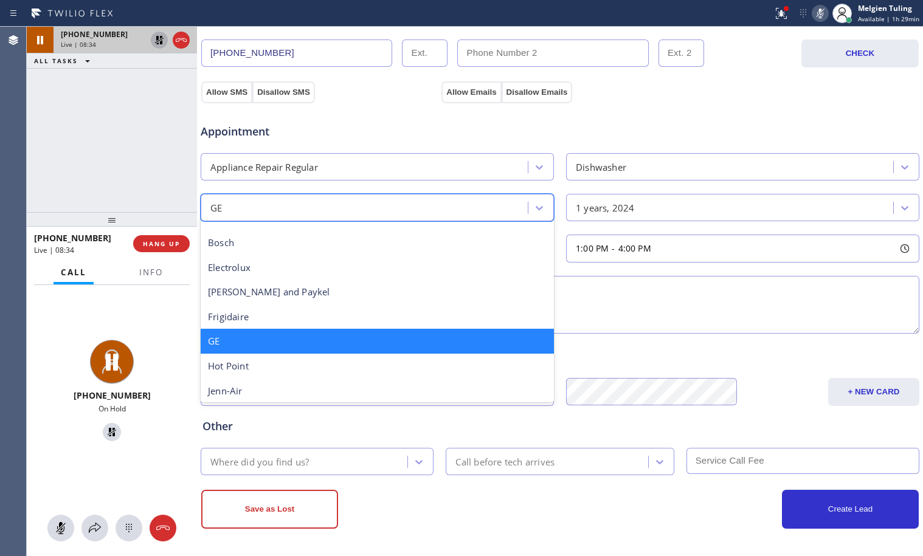
scroll to position [24, 0]
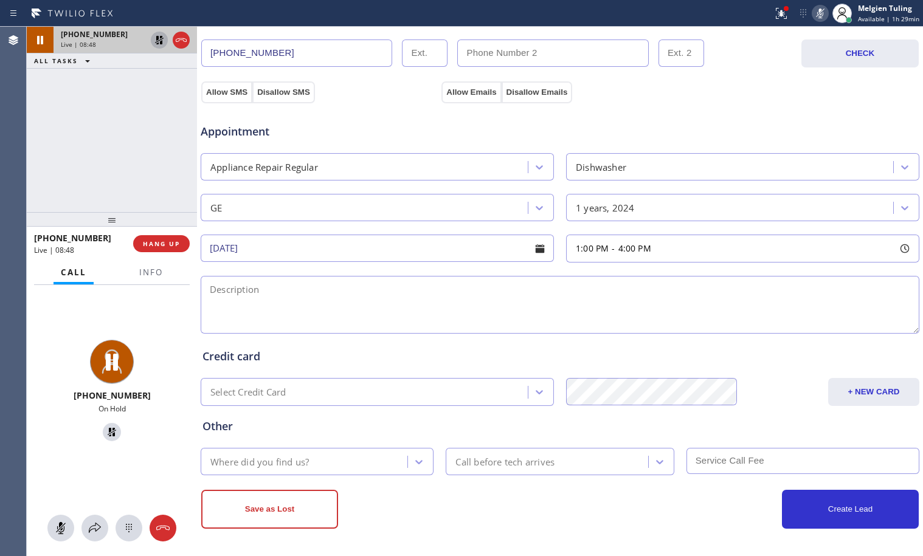
click at [320, 201] on div "GE" at bounding box center [366, 207] width 324 height 21
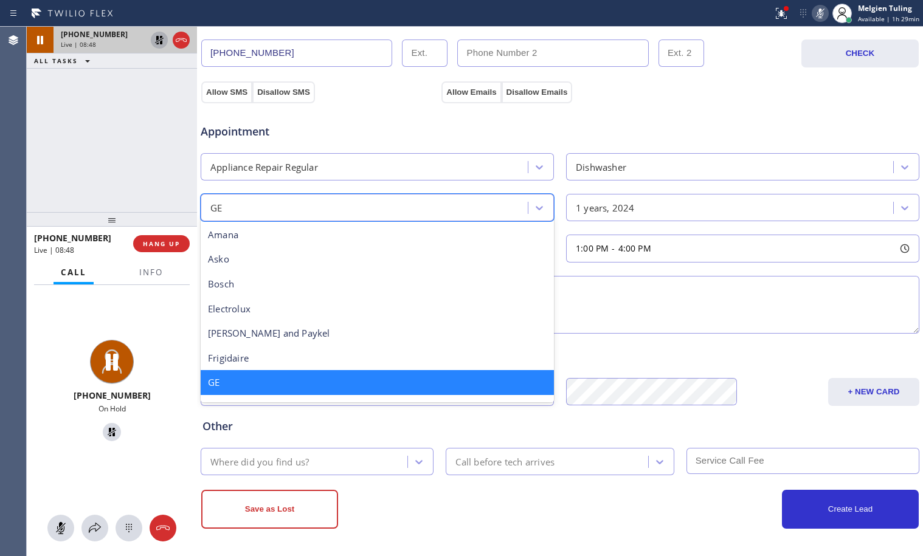
scroll to position [2, 0]
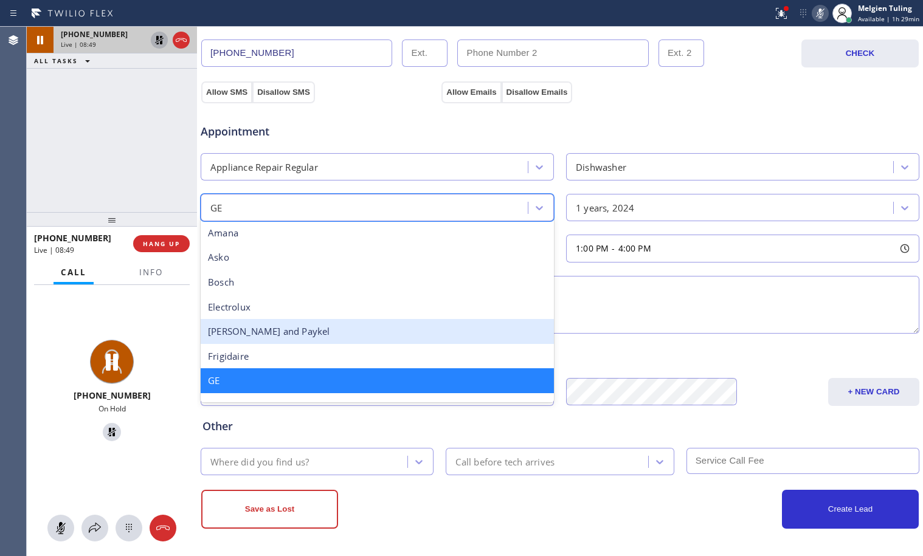
click at [690, 246] on div "1:00 PM - 4:00 PM" at bounding box center [742, 249] width 353 height 28
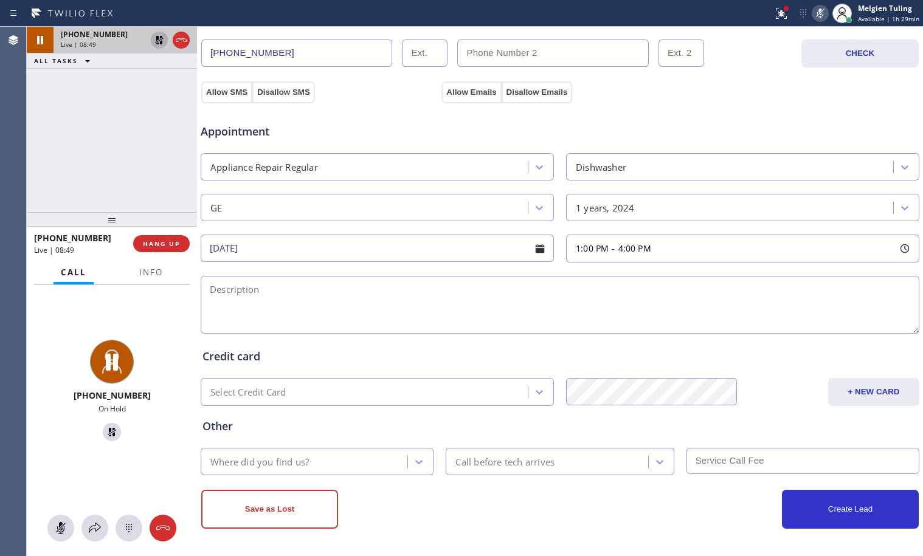
click at [690, 246] on div "1:00 PM - 4:00 PM" at bounding box center [742, 249] width 353 height 28
click at [357, 296] on textarea at bounding box center [560, 305] width 719 height 58
click at [362, 201] on div "GE" at bounding box center [366, 207] width 324 height 21
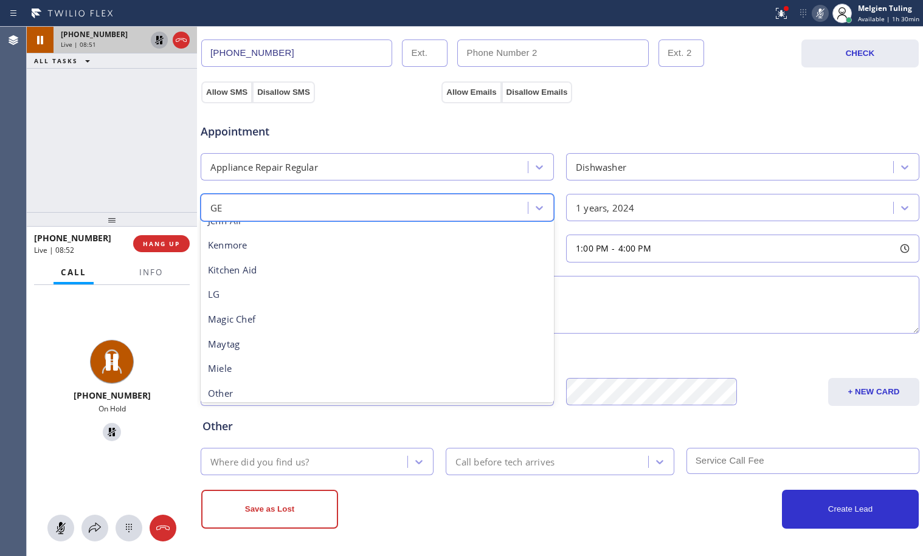
scroll to position [245, 0]
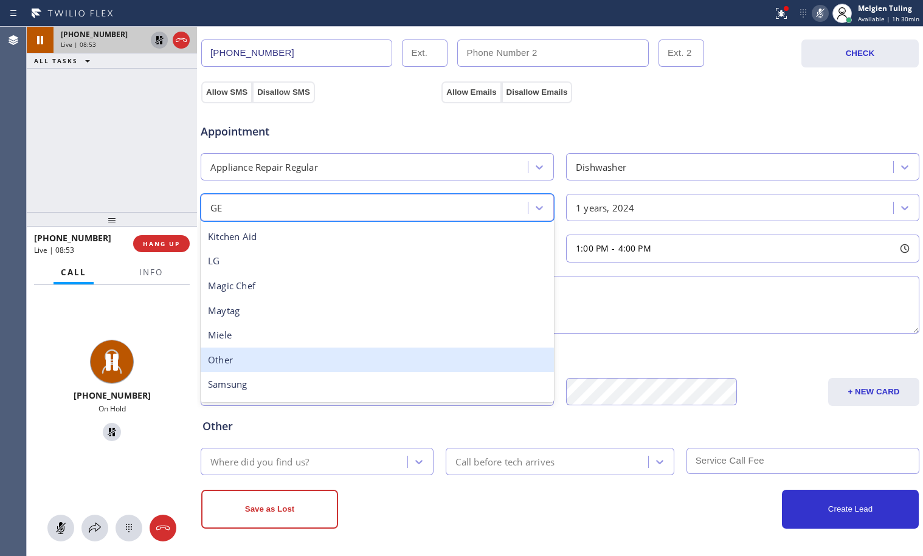
click at [266, 363] on div "Other" at bounding box center [377, 360] width 353 height 25
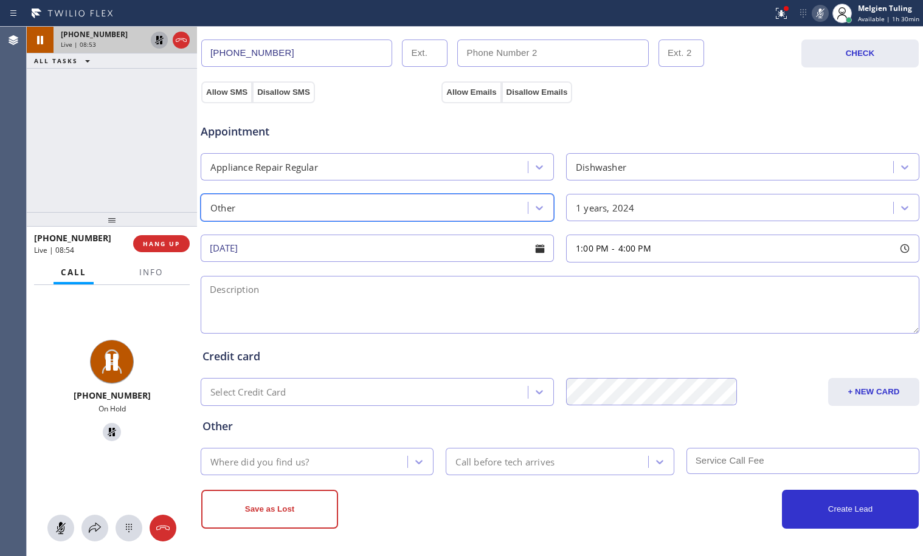
click at [314, 285] on textarea at bounding box center [560, 305] width 719 height 58
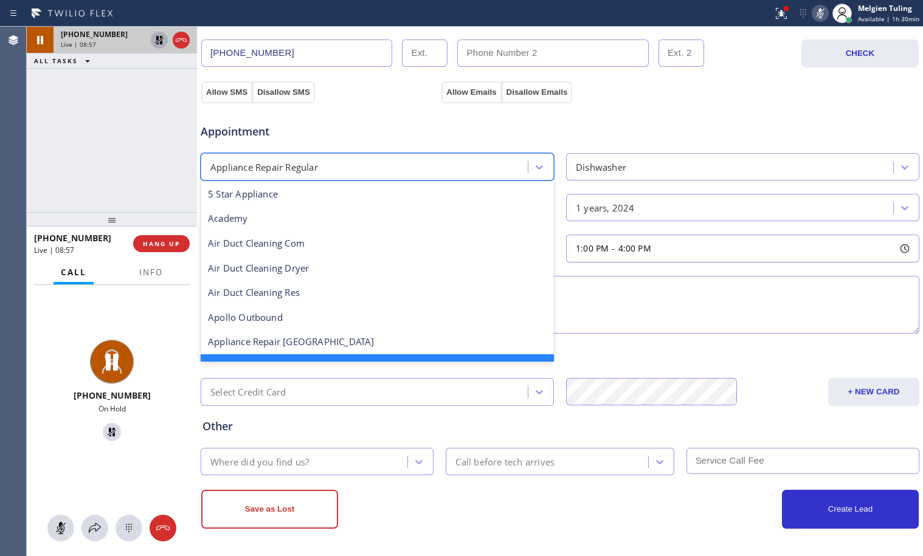
click at [501, 167] on div "Appliance Repair Regular" at bounding box center [366, 166] width 324 height 21
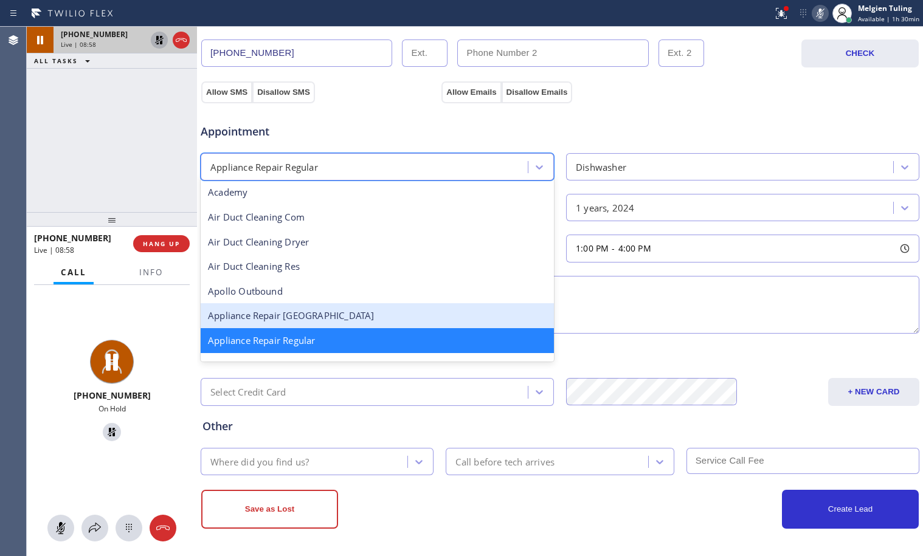
click at [296, 313] on div "Appliance Repair [GEOGRAPHIC_DATA]" at bounding box center [377, 315] width 353 height 25
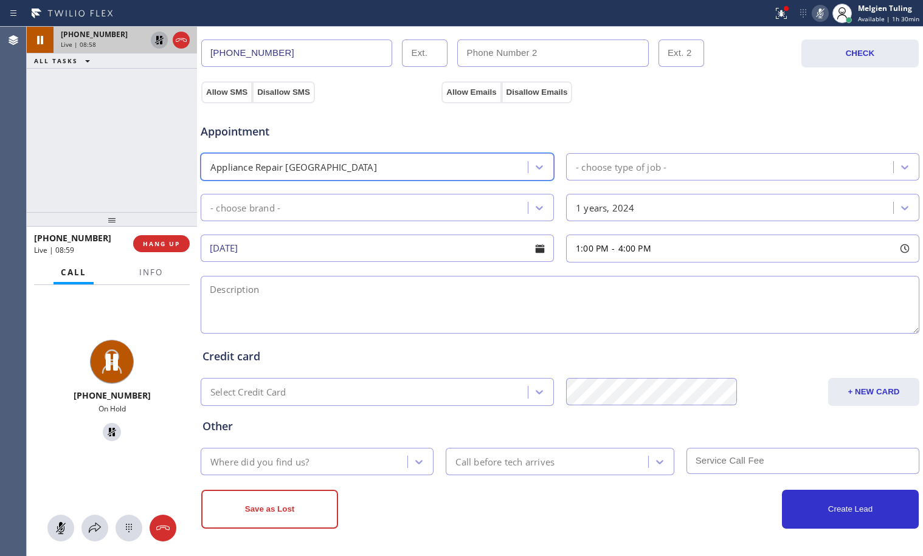
click at [293, 204] on div "- choose brand -" at bounding box center [366, 207] width 324 height 21
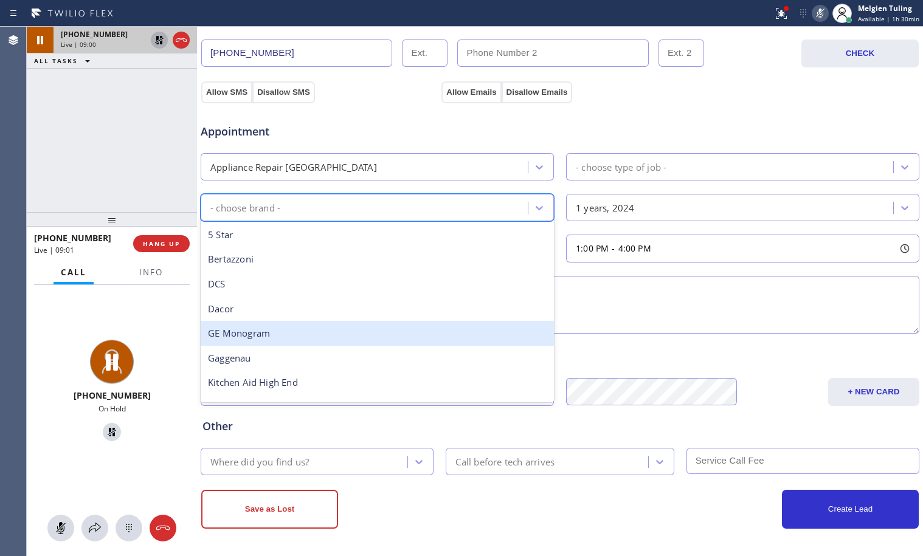
click at [265, 331] on div "GE Monogram" at bounding box center [377, 333] width 353 height 25
click at [265, 331] on div "Credit card Select Credit Card + NEW CARD CANCEL SAVE" at bounding box center [560, 368] width 720 height 75
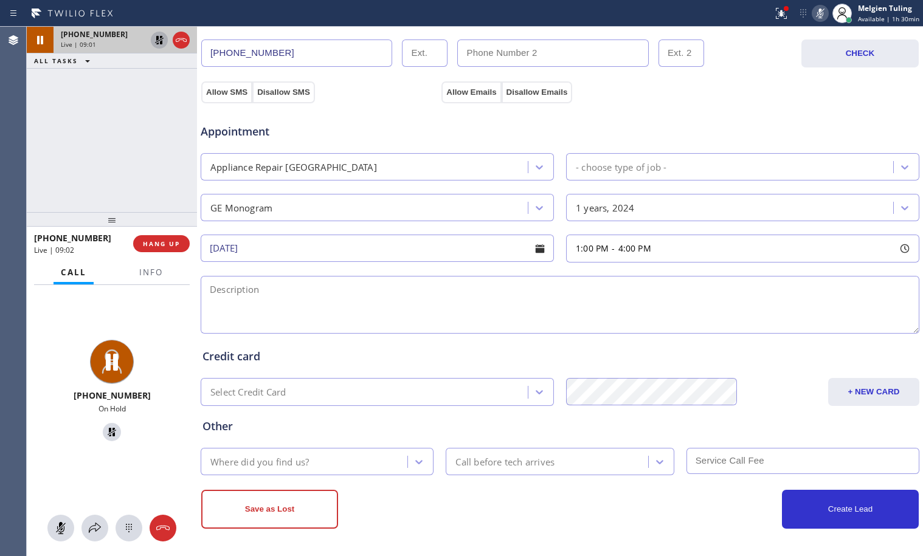
click at [595, 161] on div "- choose type of job -" at bounding box center [621, 167] width 91 height 14
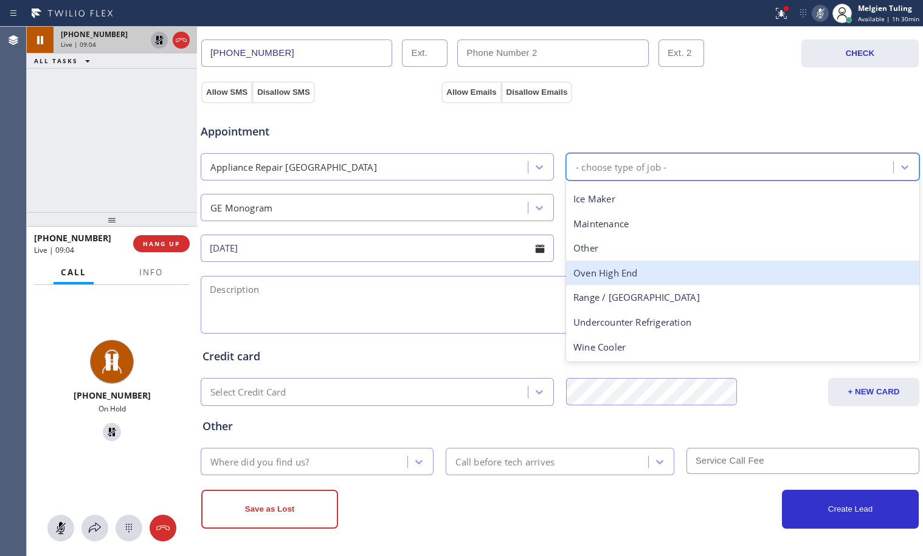
scroll to position [0, 0]
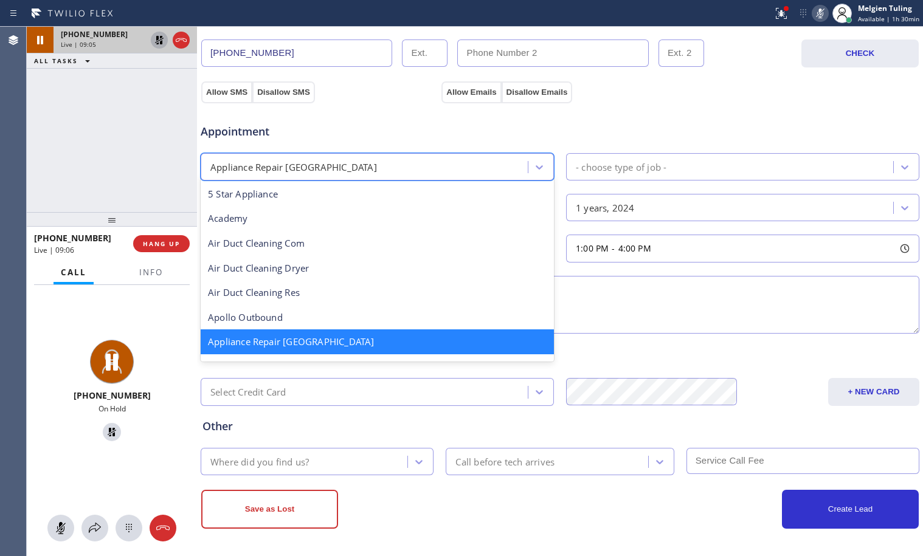
click at [362, 163] on div "Appliance Repair [GEOGRAPHIC_DATA]" at bounding box center [366, 166] width 324 height 21
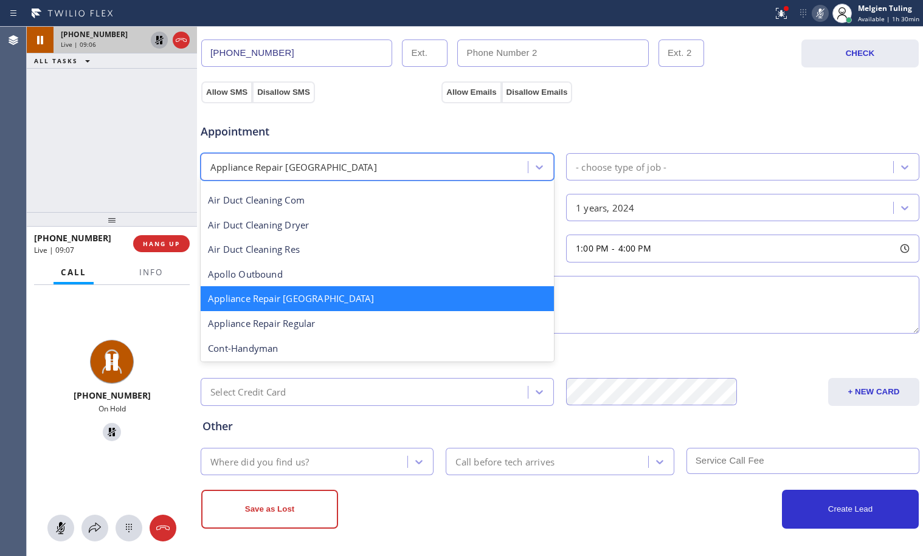
scroll to position [63, 0]
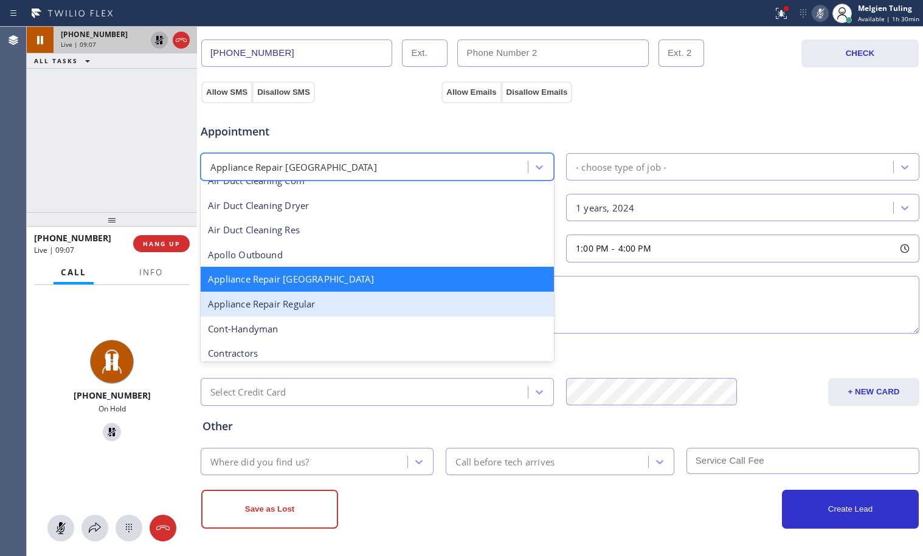
click at [324, 306] on div "Appliance Repair Regular" at bounding box center [377, 304] width 353 height 25
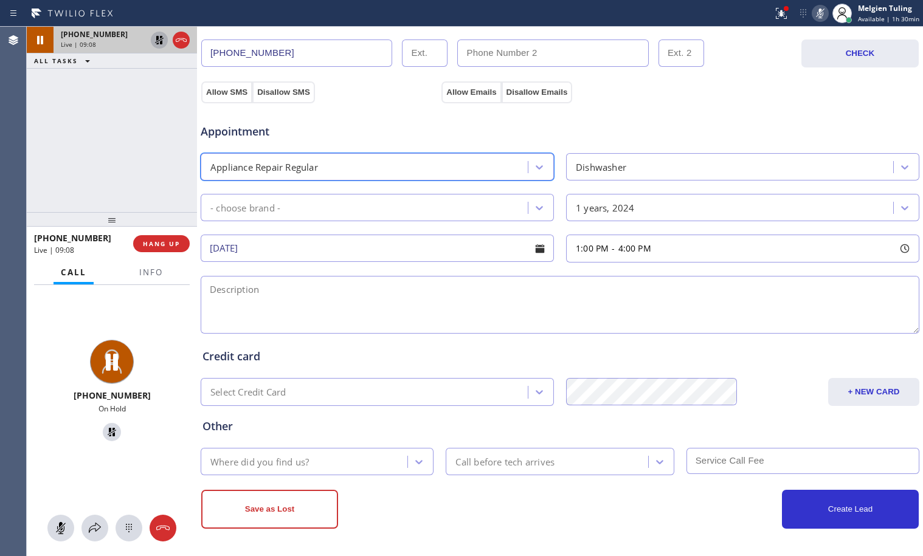
click at [327, 211] on div "- choose brand -" at bounding box center [366, 207] width 324 height 21
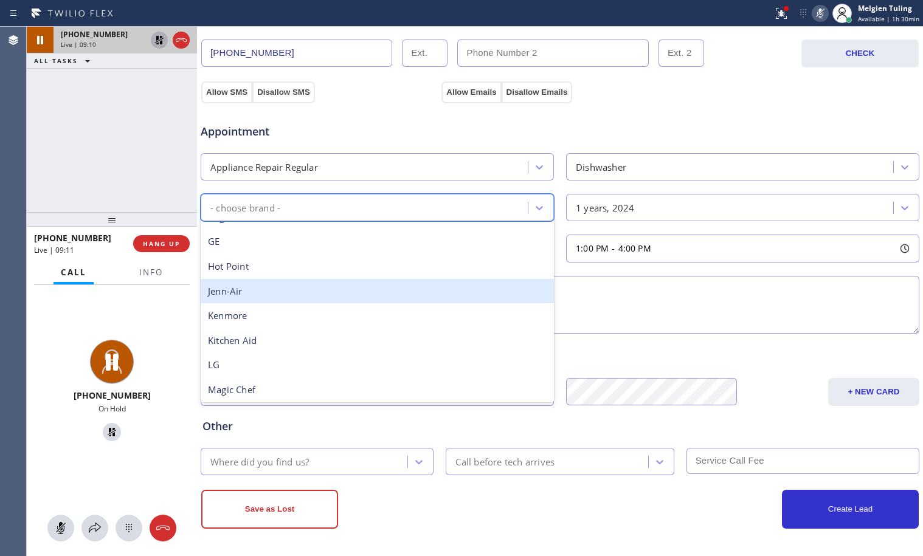
scroll to position [122, 0]
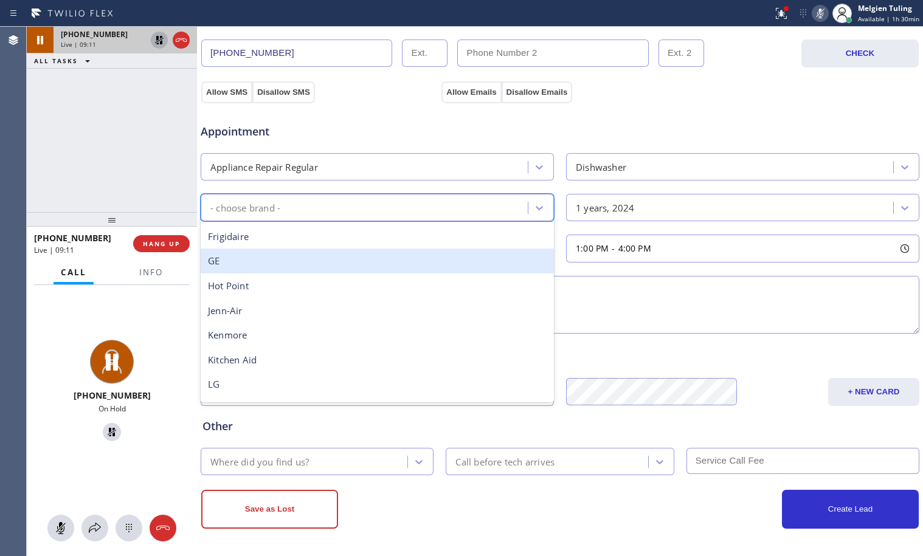
click at [270, 260] on div "GE" at bounding box center [377, 261] width 353 height 25
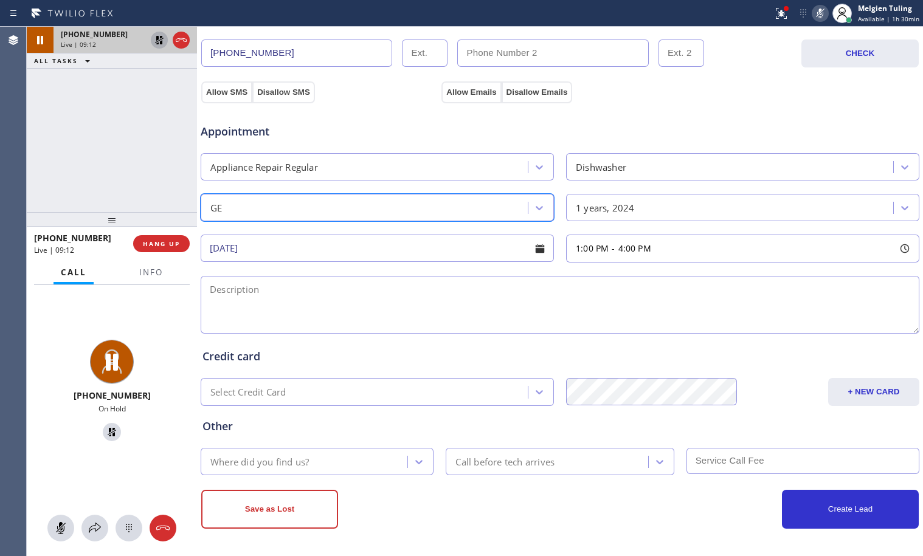
click at [604, 200] on div "1 years, 2024" at bounding box center [732, 207] width 324 height 21
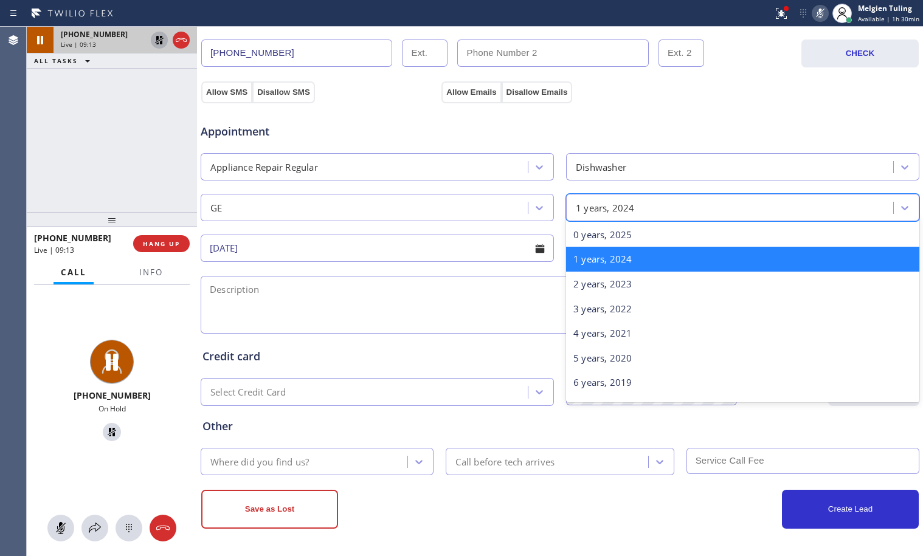
click at [622, 166] on div "Dishwasher" at bounding box center [601, 167] width 50 height 14
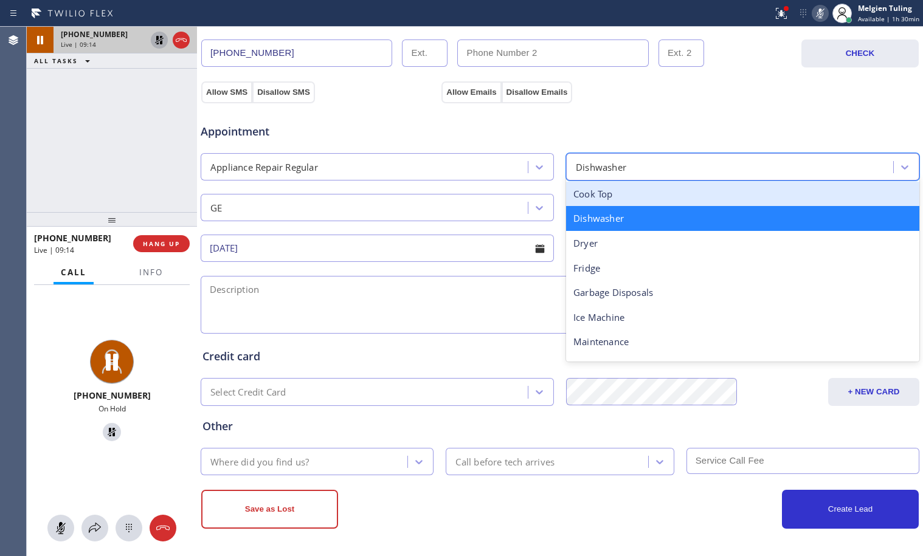
click at [482, 228] on div "Appointment Appliance Repair Regular option Dishwasher, selected. option Cook T…" at bounding box center [560, 222] width 715 height 227
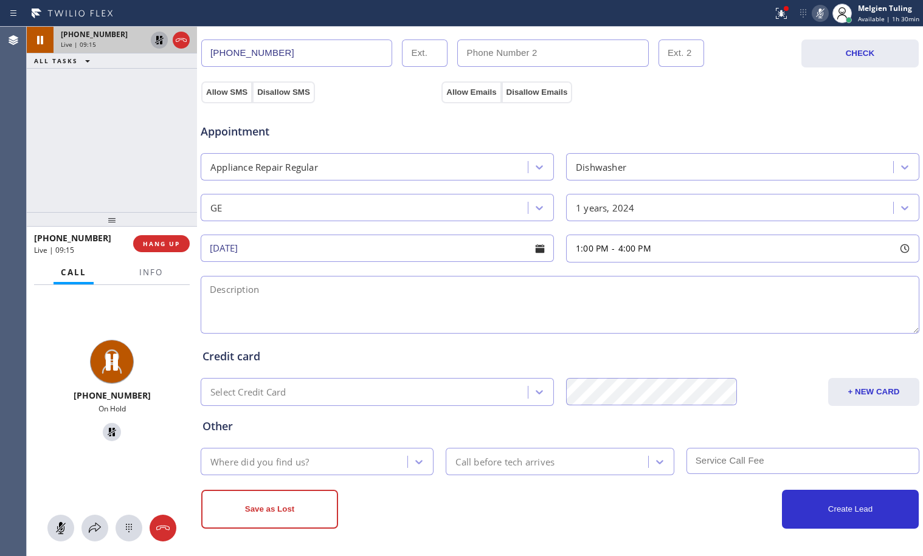
click at [463, 212] on div "GE" at bounding box center [366, 207] width 324 height 21
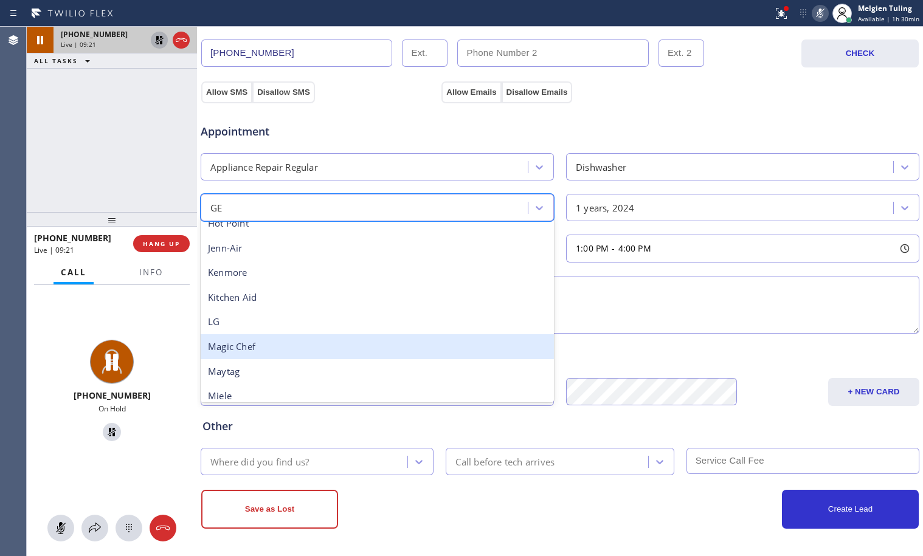
scroll to position [267, 0]
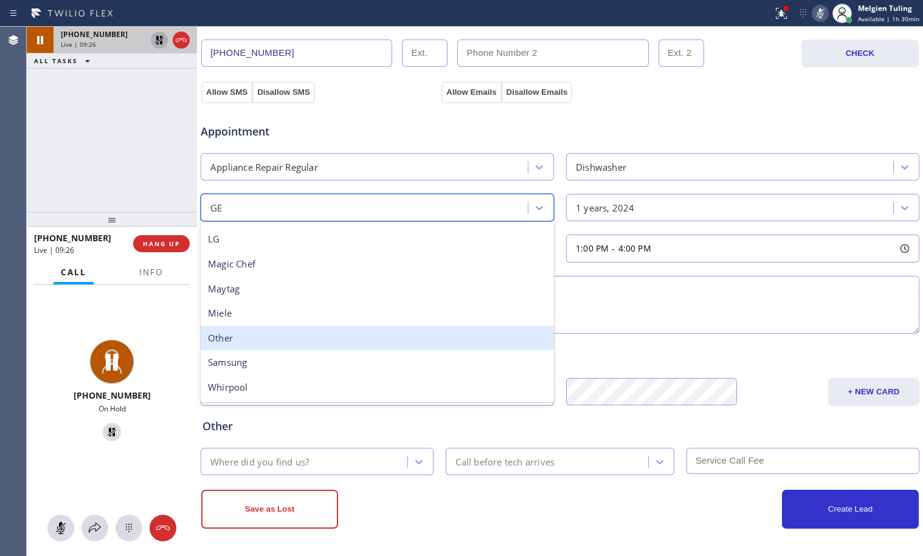
click at [255, 340] on div "Other" at bounding box center [377, 338] width 353 height 25
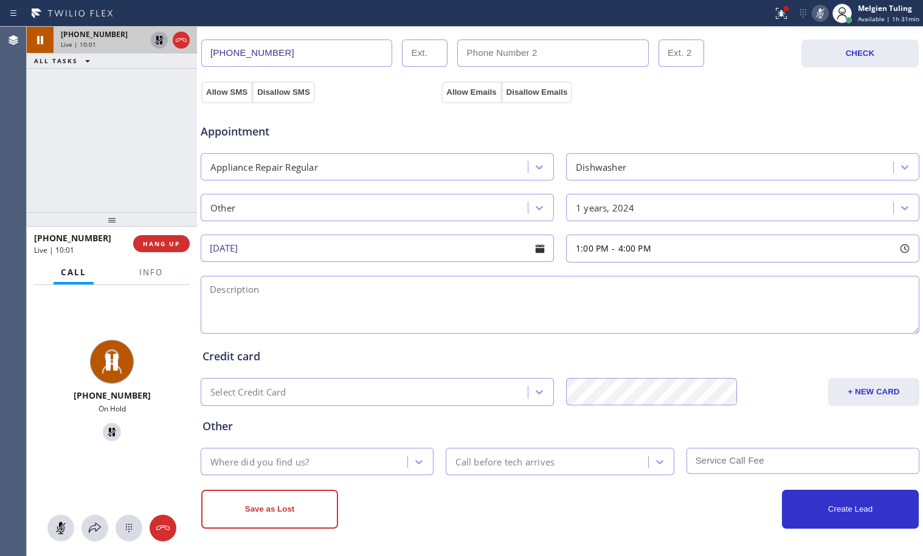
click at [369, 246] on input "[DATE]" at bounding box center [377, 248] width 353 height 27
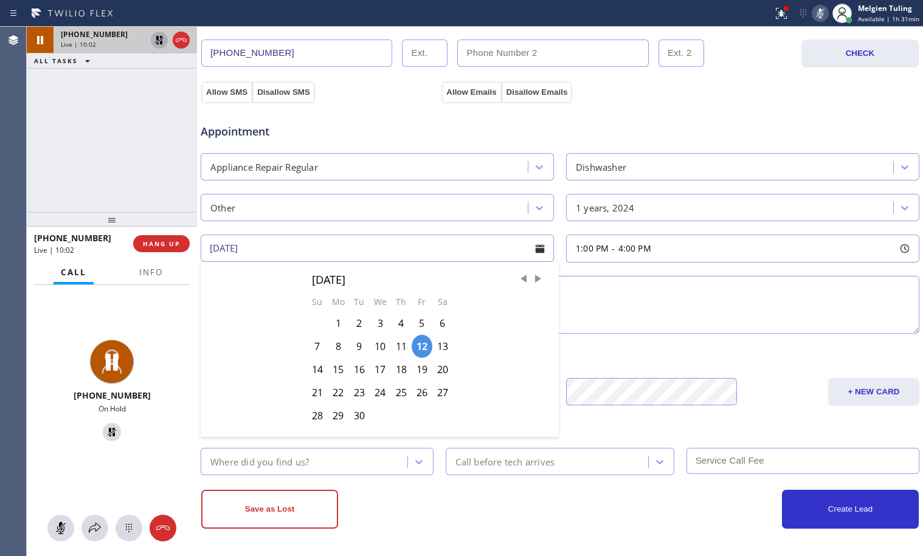
click at [628, 288] on textarea at bounding box center [560, 305] width 719 height 58
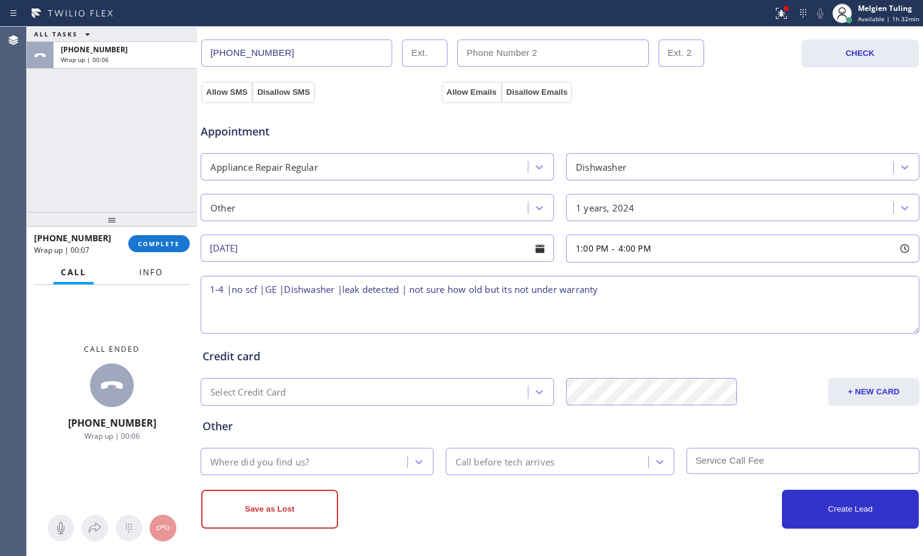
click at [153, 271] on span "Info" at bounding box center [151, 272] width 24 height 11
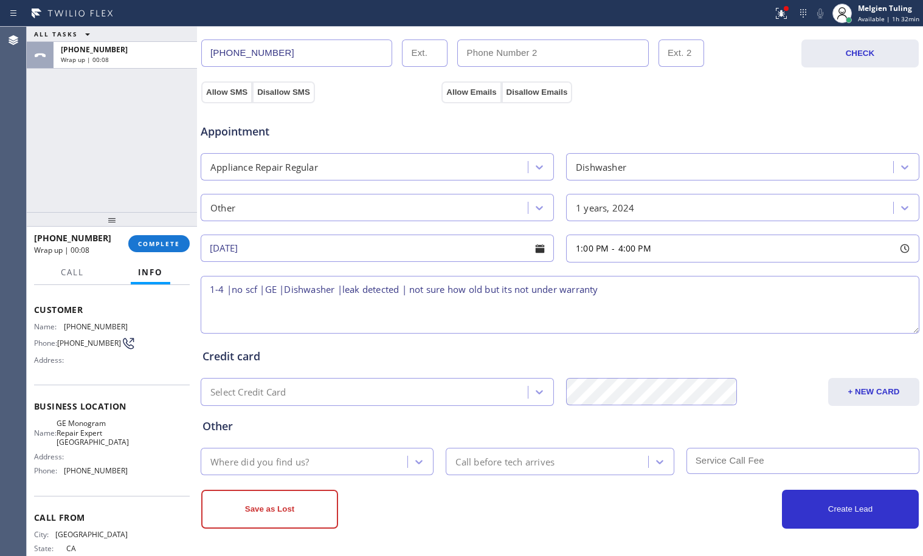
scroll to position [31, 0]
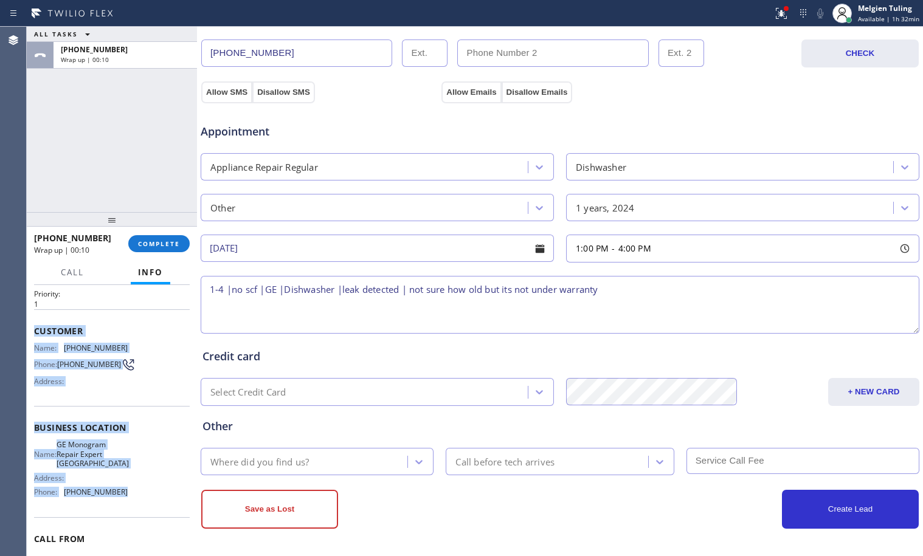
drag, startPoint x: 35, startPoint y: 327, endPoint x: 120, endPoint y: 501, distance: 194.2
click at [120, 501] on div "Context Queue: [Test] All Priority: 1 Customer Name: (510) 872-8662 Phone: (510…" at bounding box center [112, 434] width 156 height 352
copy div "Customer Name: (510) 872-8662 Phone: (510) 872-8662 Address: Business location …"
click at [611, 288] on textarea "1-4 |no scf |GE |Dishwasher |leak detected | not sure how old but its not under…" at bounding box center [560, 305] width 719 height 58
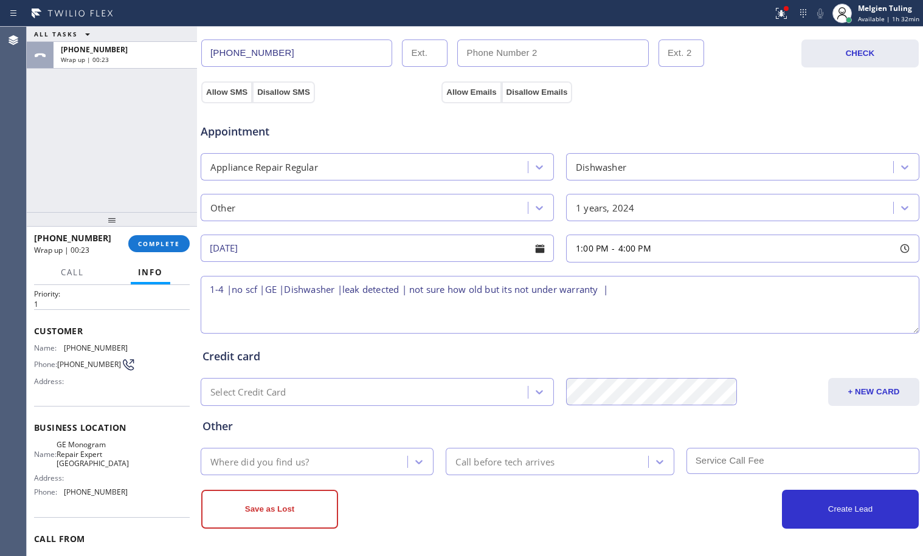
click at [85, 456] on span "GE Monogram Repair Expert Kirkland" at bounding box center [93, 454] width 72 height 28
copy span "GE Monogram Repair Expert Kirkland"
click at [633, 294] on textarea "1-4 |no scf |GE |Dishwasher |leak detected | not sure how old but its not under…" at bounding box center [560, 305] width 719 height 58
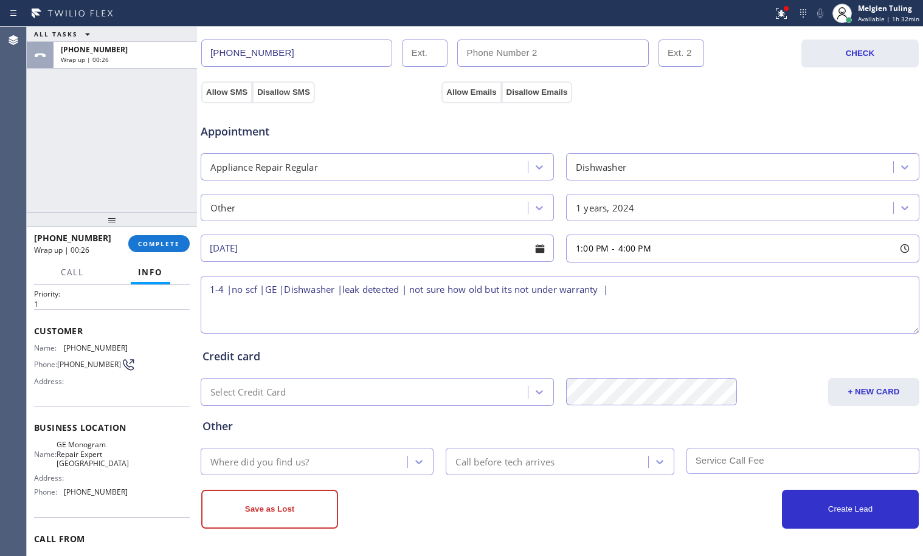
paste textarea "GE Monogram Repair Expert Kirkland"
click at [612, 288] on textarea "1-4 |no scf |GE |Dishwasher |leak detected | not sure how old but its not under…" at bounding box center [560, 305] width 719 height 58
paste textarea "5472 Kales Ave, Oakland, CA 94618"
click at [612, 289] on textarea "1-4 |no scf |GE |Dishwasher |leak detected | not sure how old but its not under…" at bounding box center [560, 305] width 719 height 58
click at [350, 305] on textarea "1-4 |no scf |GE |Dishwasher |leak detected | not sure how old but its not under…" at bounding box center [560, 305] width 719 height 58
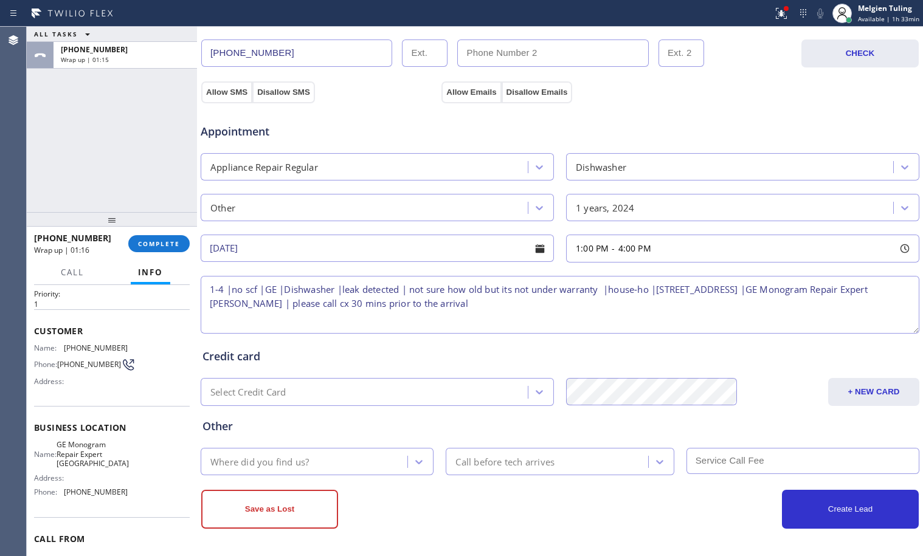
drag, startPoint x: 506, startPoint y: 307, endPoint x: 204, endPoint y: 292, distance: 302.6
click at [204, 292] on textarea "1-4 |no scf |GE |Dishwasher |leak detected | not sure how old but its not under…" at bounding box center [560, 305] width 719 height 58
type textarea "1-4 |no scf |GE |Dishwasher |leak detected | not sure how old but its not under…"
click at [170, 246] on span "COMPLETE" at bounding box center [159, 244] width 42 height 9
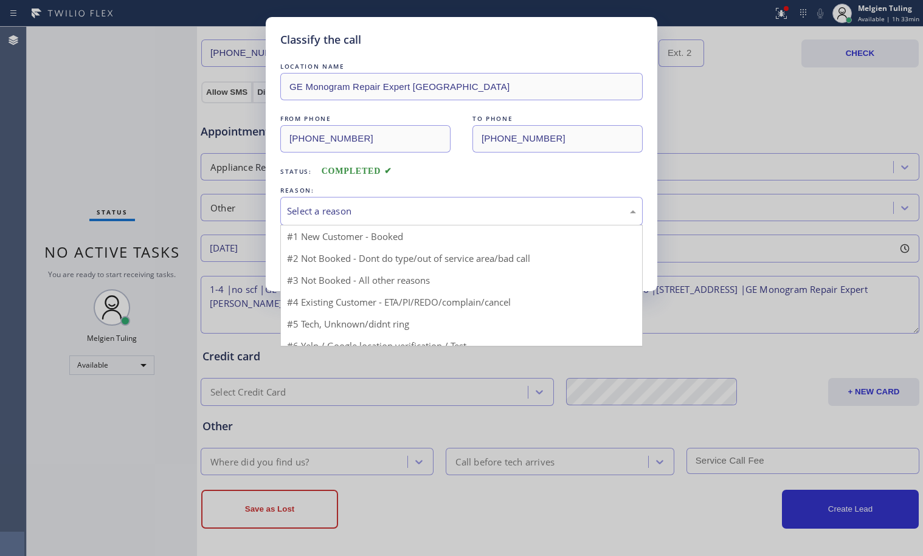
click at [330, 217] on div "Select a reason" at bounding box center [461, 211] width 349 height 14
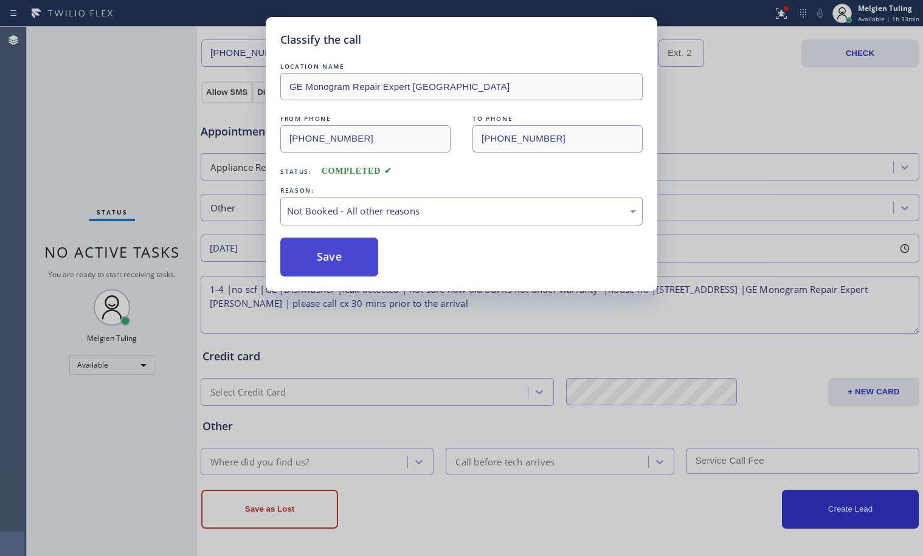
click at [324, 266] on button "Save" at bounding box center [329, 257] width 98 height 39
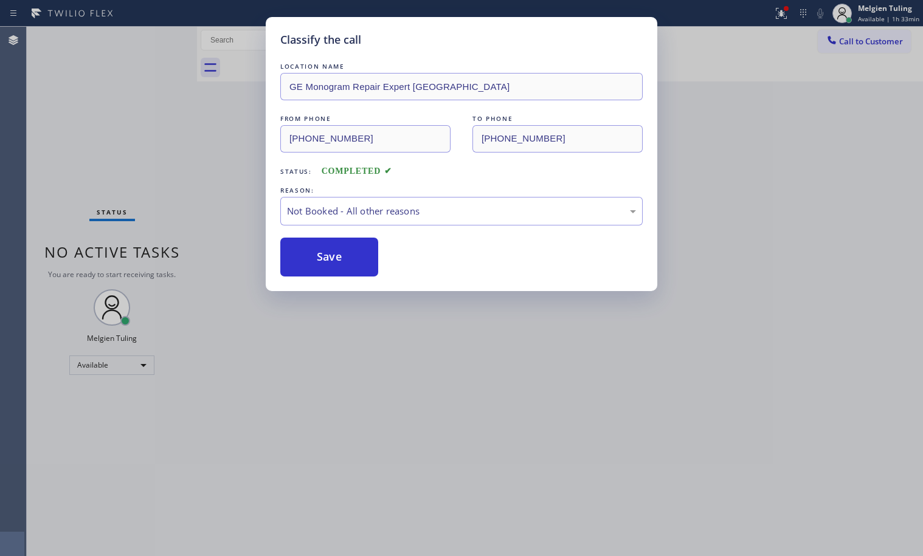
click at [192, 189] on div "Classify the call LOCATION NAME GE Monogram Repair Expert Kirkland FROM PHONE (…" at bounding box center [461, 278] width 923 height 556
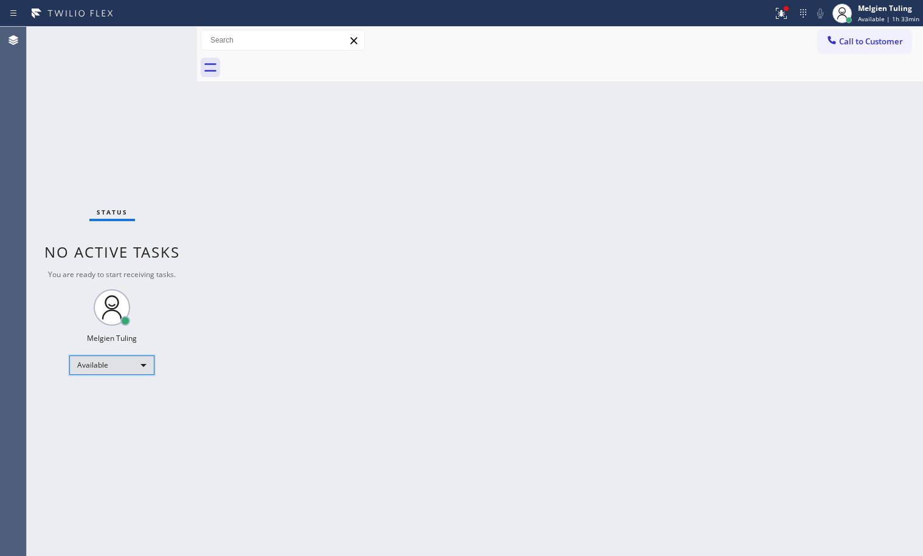
click at [138, 366] on div "Available" at bounding box center [111, 365] width 85 height 19
click at [106, 410] on li "Unavailable" at bounding box center [111, 413] width 83 height 15
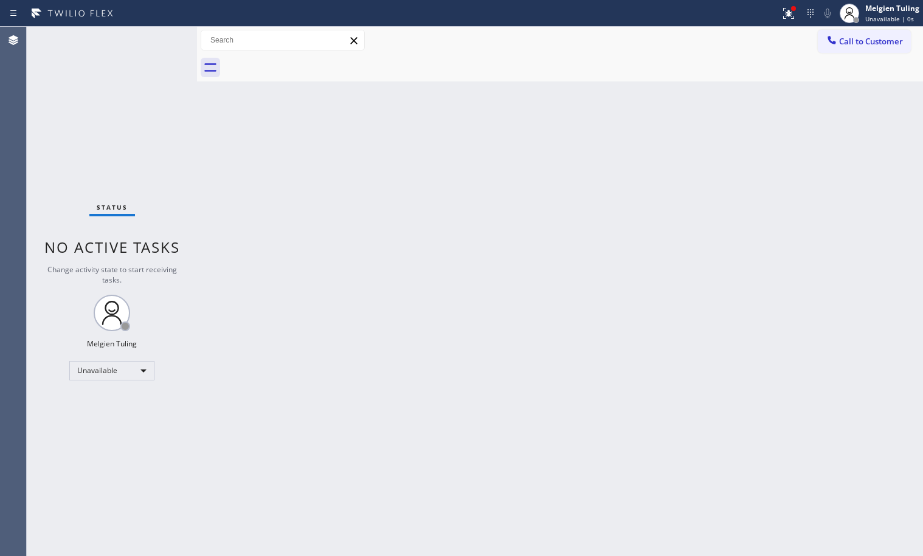
click at [744, 182] on div "Back to Dashboard Change Sender ID Customers Technicians Select a contact Outbo…" at bounding box center [560, 292] width 726 height 530
click at [864, 37] on span "Call to Customer" at bounding box center [871, 41] width 64 height 11
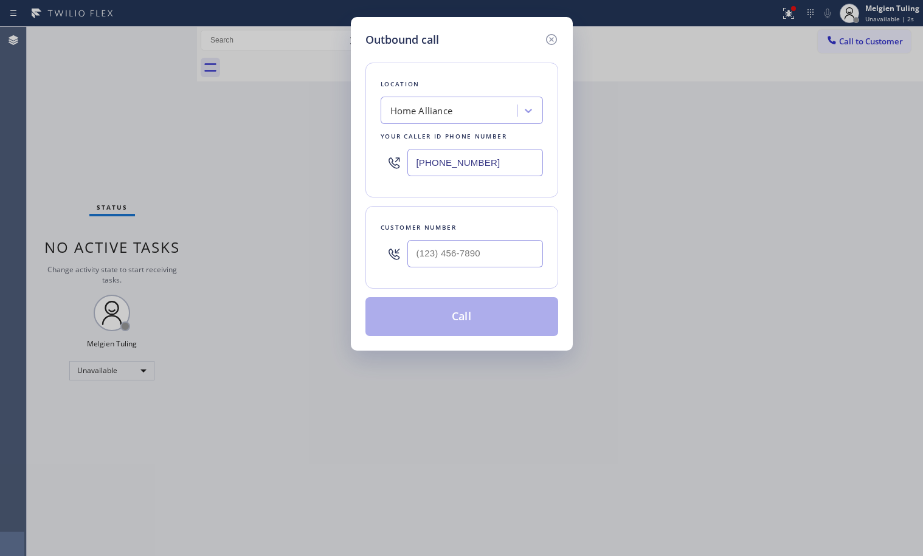
type input "(___) ___-____"
click at [431, 255] on input "(___) ___-____" at bounding box center [475, 253] width 136 height 27
click at [425, 254] on input "(___) ___-____" at bounding box center [475, 253] width 136 height 27
paste input "510) 872-8662"
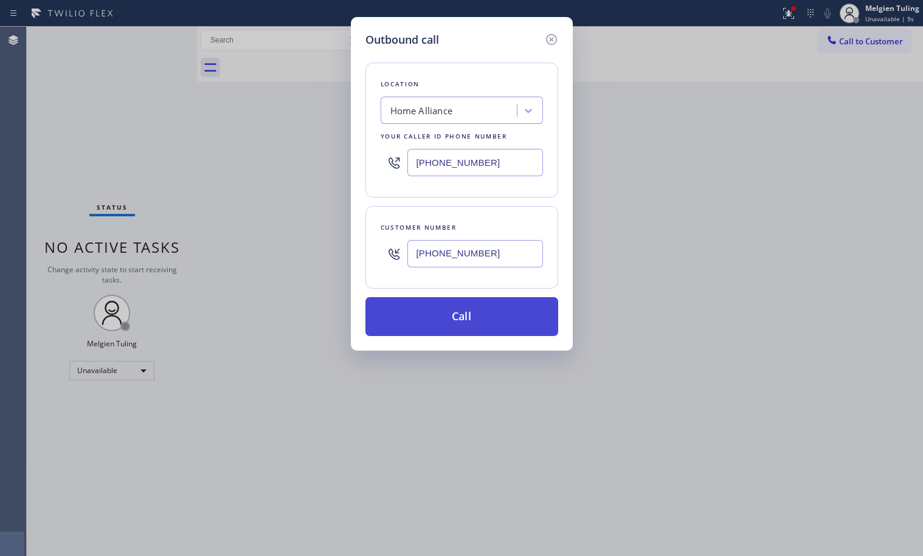
type input "(510) 872-8662"
click at [425, 314] on button "Call" at bounding box center [462, 316] width 193 height 39
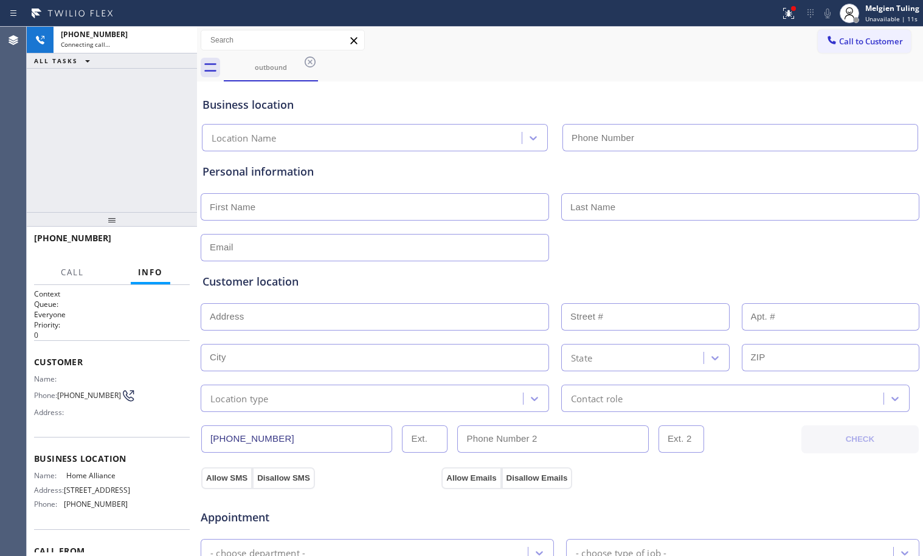
type input "[PHONE_NUMBER]"
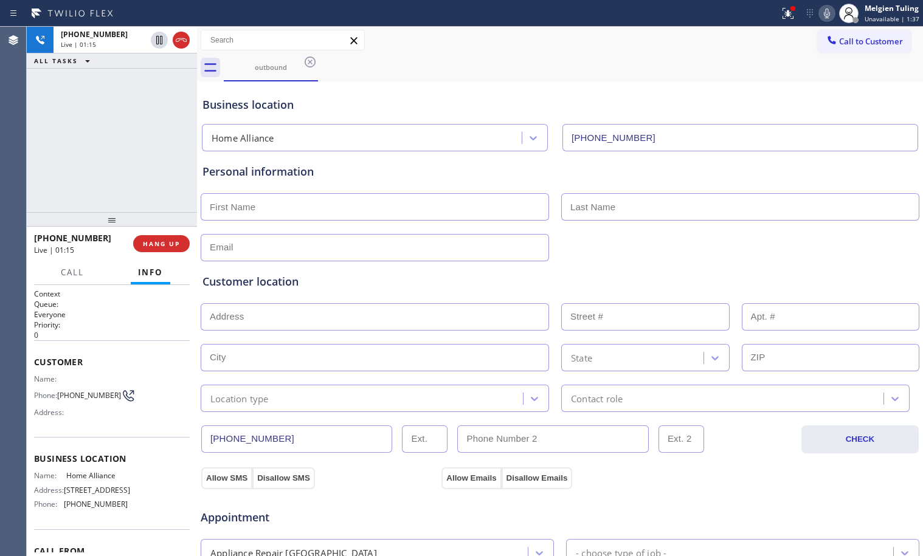
click at [358, 271] on div "Customer location >> ADD NEW ADDRESS << + NEW ADDRESS State Location type Conta…" at bounding box center [560, 337] width 720 height 151
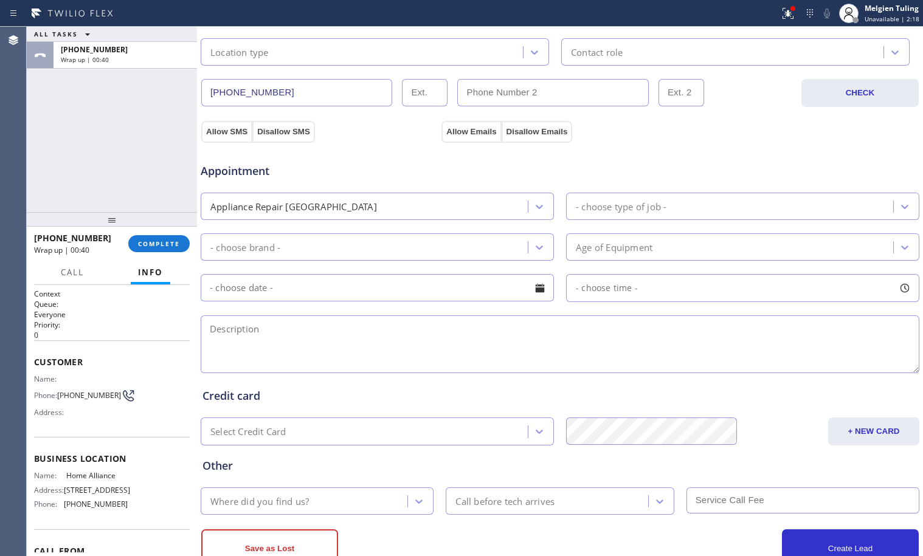
scroll to position [325, 0]
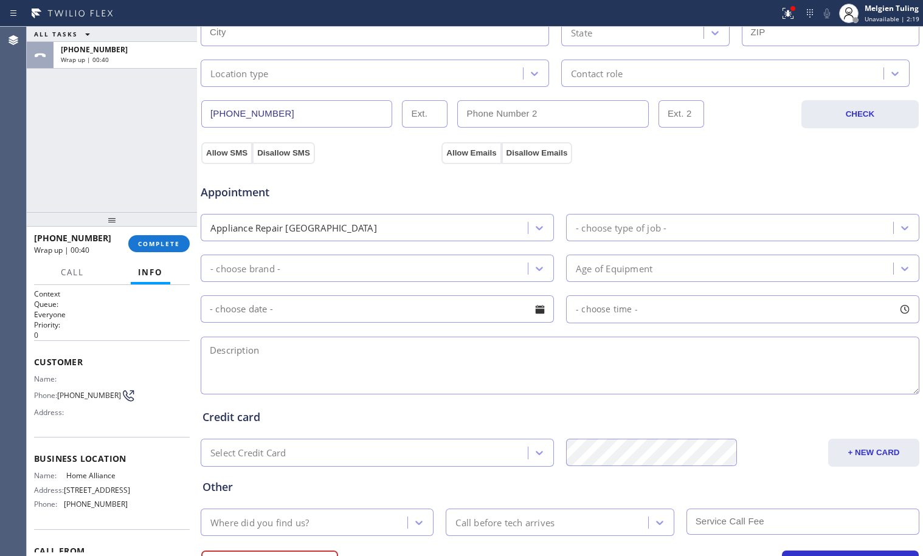
click at [248, 342] on textarea at bounding box center [560, 366] width 719 height 58
paste textarea "(510) 872-8662"
type textarea "("
click at [234, 356] on textarea at bounding box center [560, 366] width 719 height 58
paste textarea "GE |Dishwasher |leak detected | not sure how old but its not under warranty |ho…"
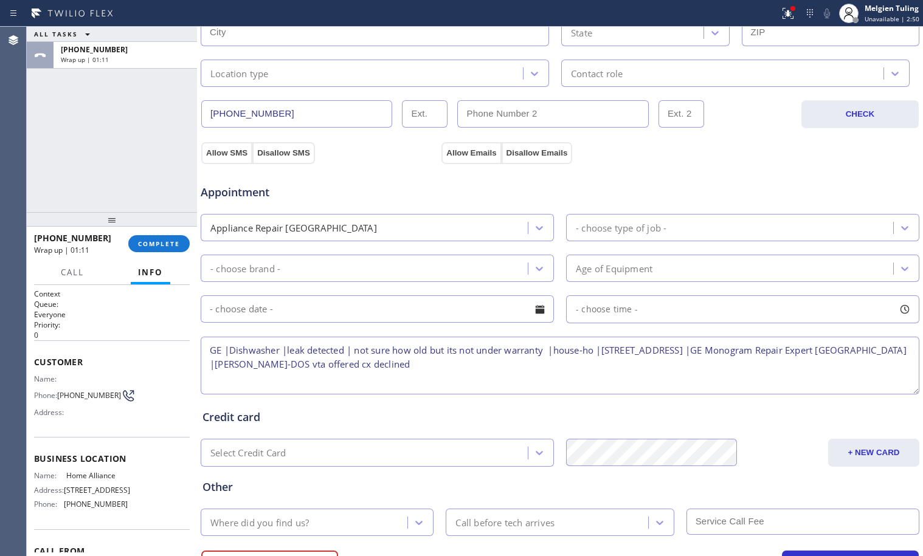
type textarea "GE |Dishwasher |leak detected | not sure how old but its not under warranty |ho…"
click at [494, 218] on div "Appliance Repair [GEOGRAPHIC_DATA]" at bounding box center [366, 227] width 324 height 21
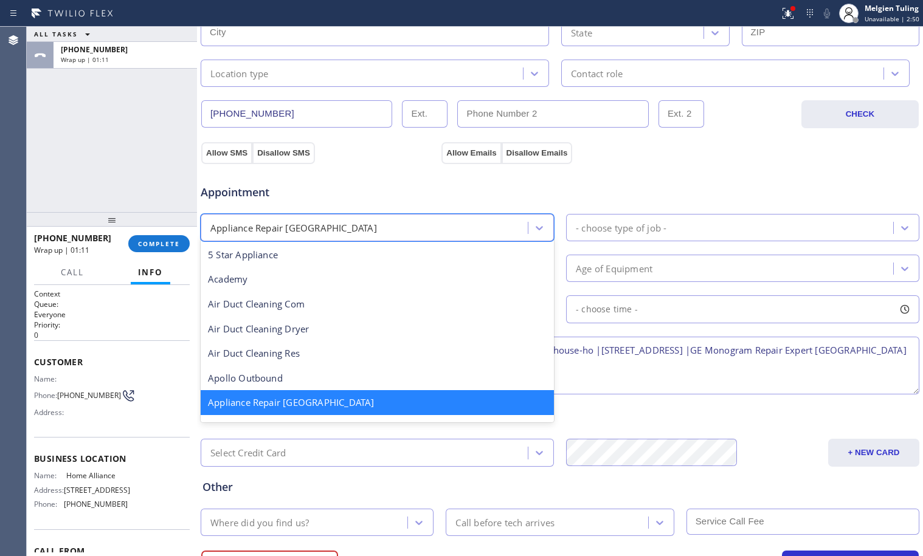
scroll to position [2, 0]
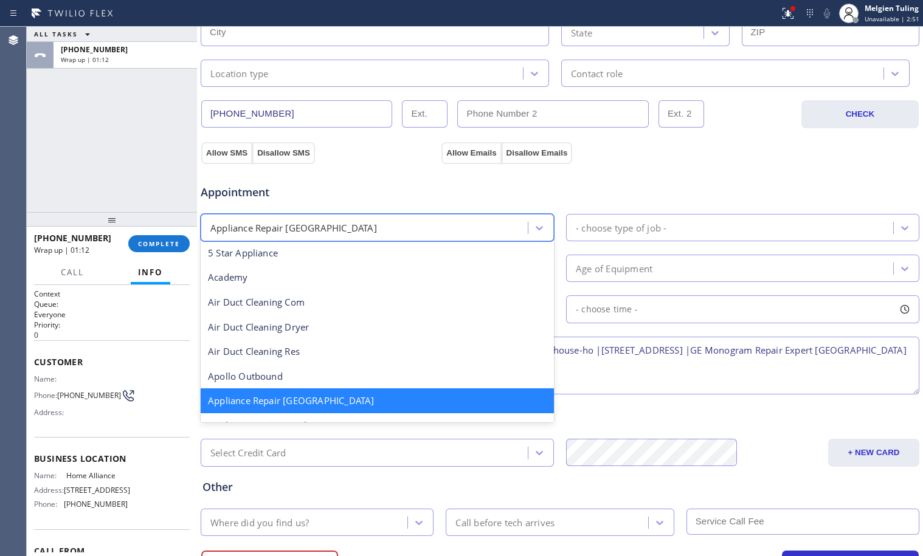
click at [311, 398] on div "Appliance Repair [GEOGRAPHIC_DATA]" at bounding box center [377, 401] width 353 height 25
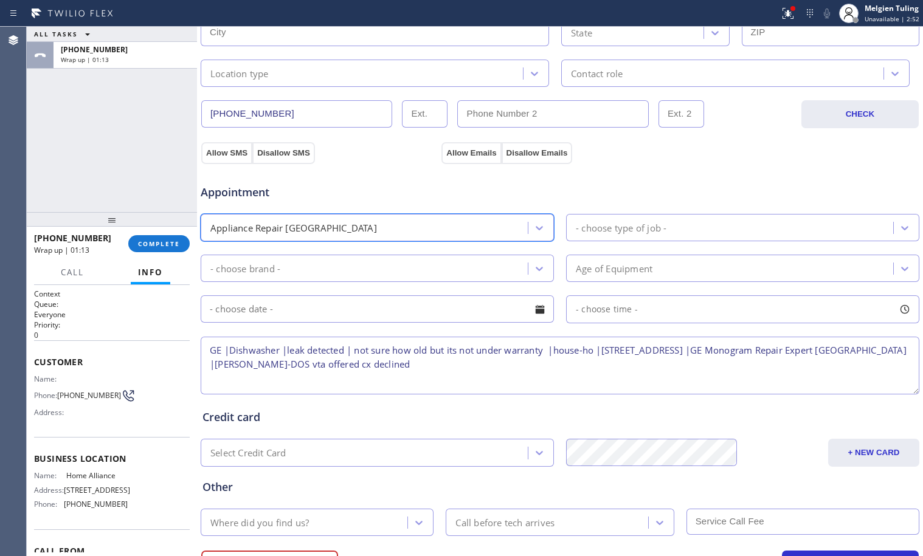
click at [468, 227] on div "Appliance Repair [GEOGRAPHIC_DATA]" at bounding box center [366, 227] width 324 height 21
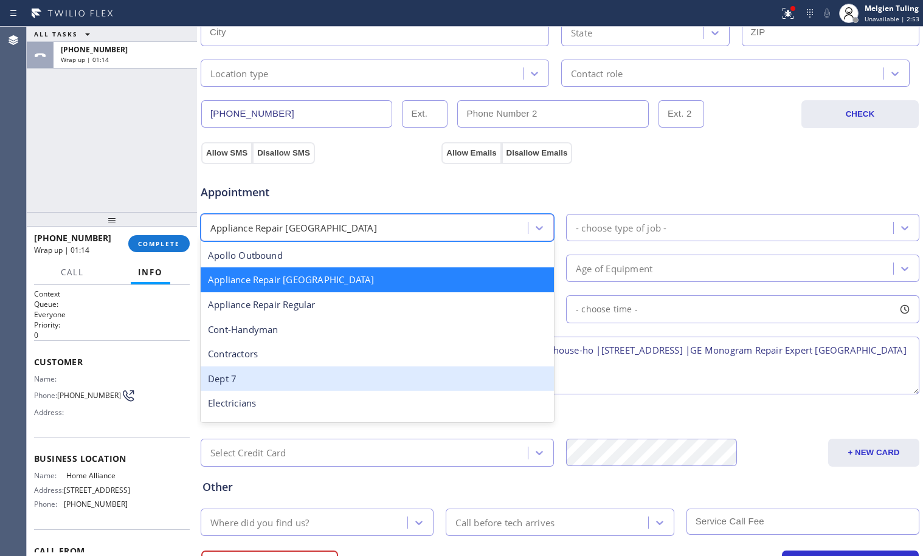
scroll to position [123, 0]
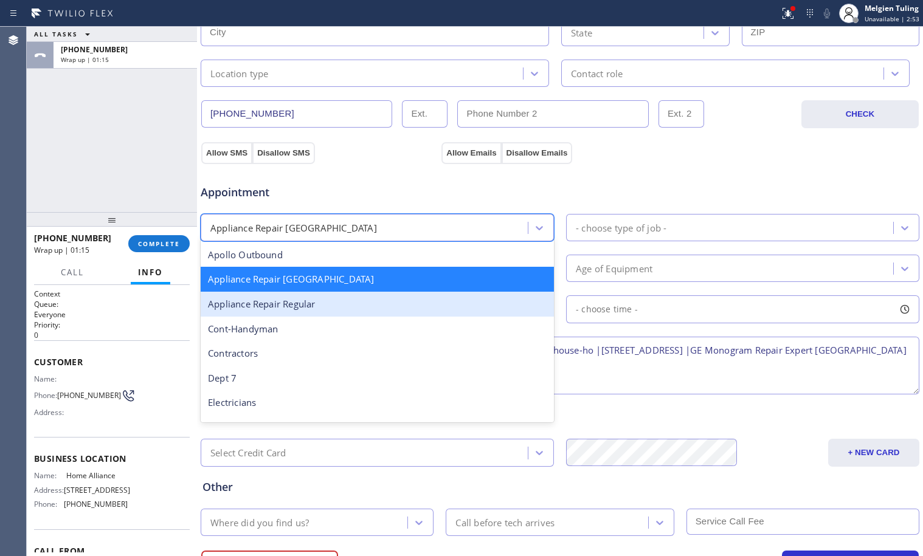
click at [350, 302] on div "Appliance Repair Regular" at bounding box center [377, 304] width 353 height 25
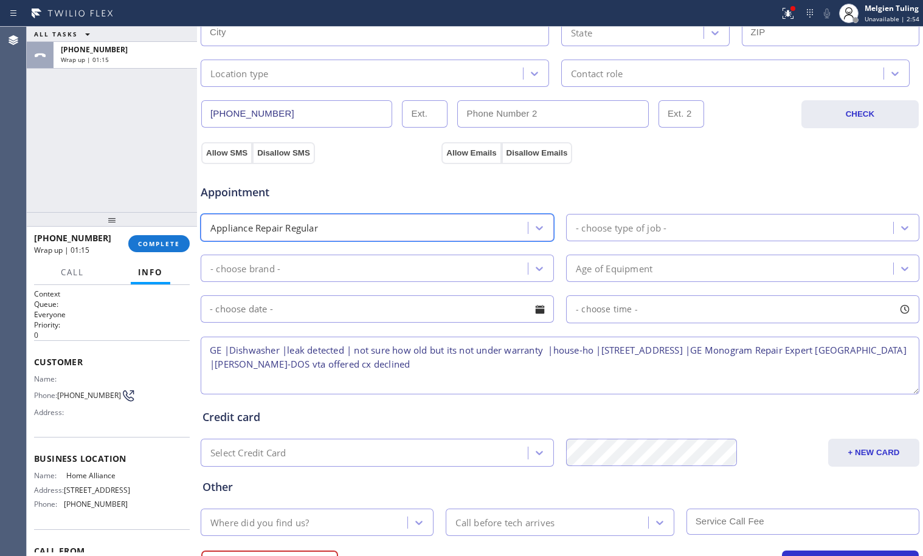
click at [362, 274] on div "- choose brand -" at bounding box center [366, 268] width 324 height 21
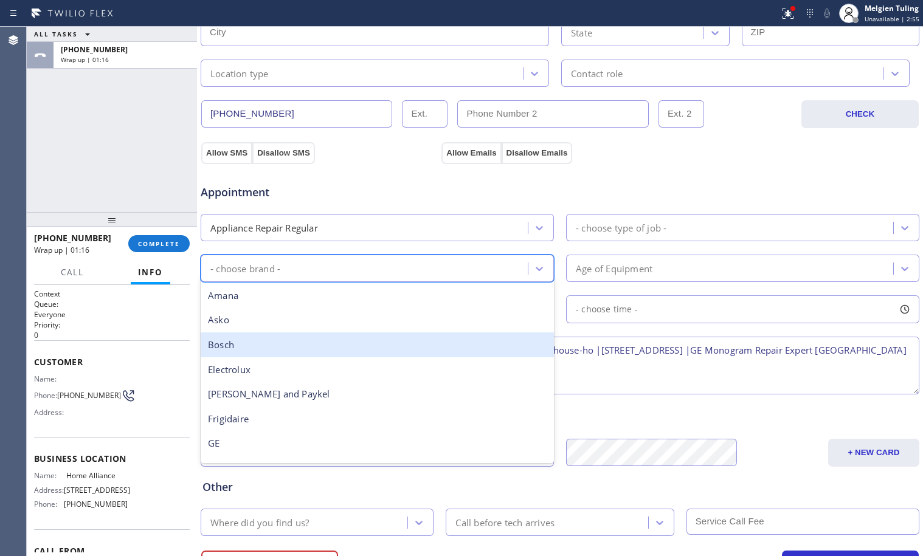
scroll to position [61, 0]
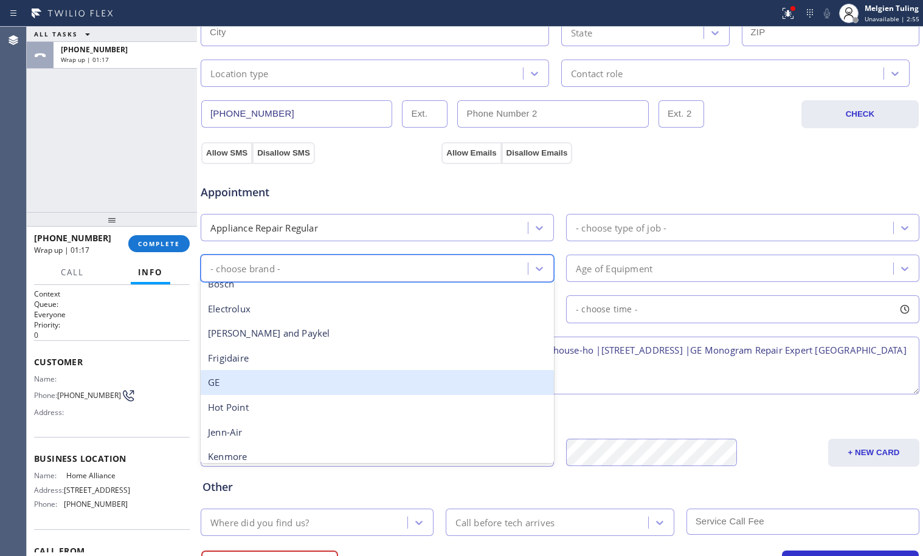
click at [238, 381] on div "GE" at bounding box center [377, 382] width 353 height 25
click at [238, 381] on textarea "GE |Dishwasher |leak detected | not sure how old but its not under warranty |ho…" at bounding box center [560, 366] width 719 height 58
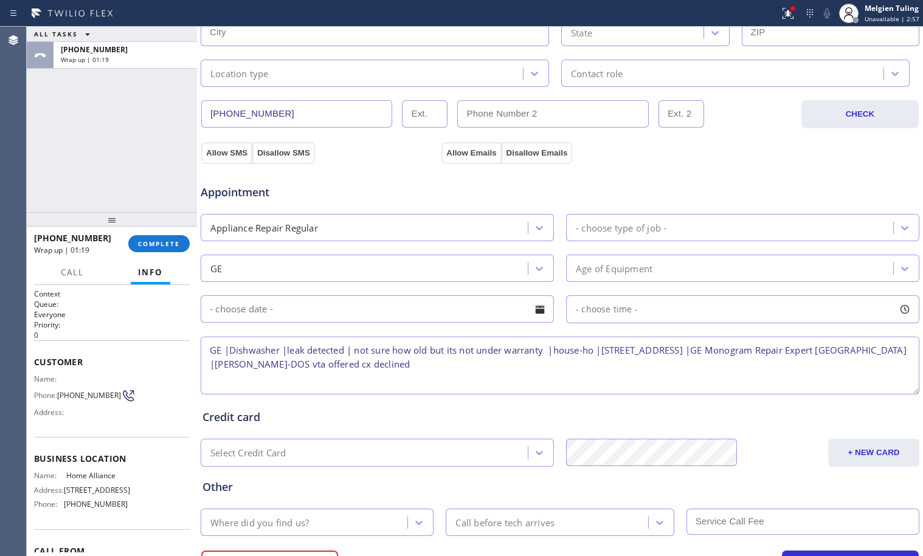
click at [623, 223] on div "- choose type of job -" at bounding box center [621, 228] width 91 height 14
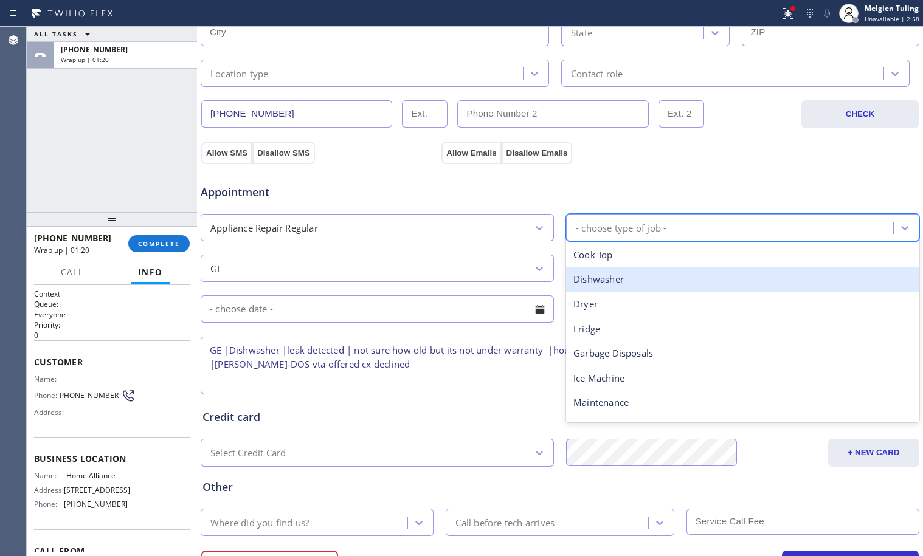
click at [606, 279] on div "Dishwasher" at bounding box center [742, 279] width 353 height 25
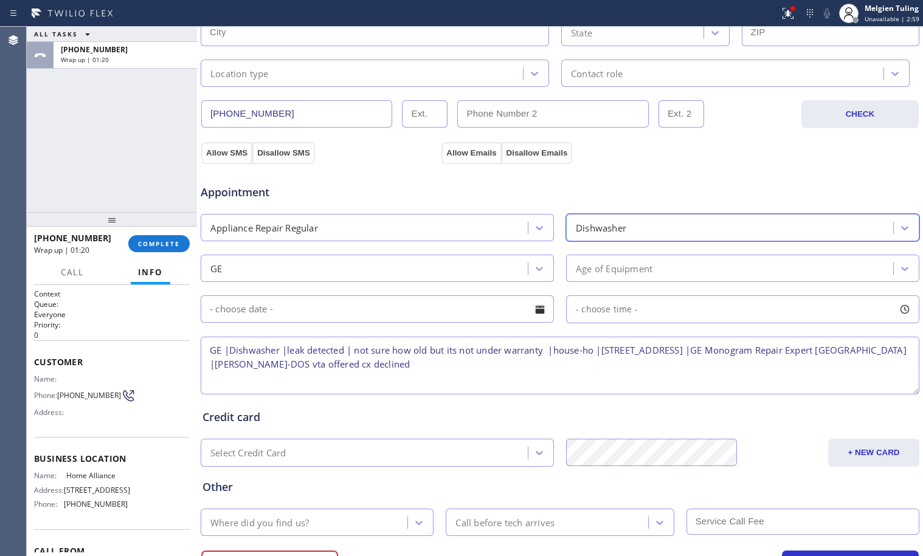
click at [605, 273] on div "Age of Equipment" at bounding box center [614, 269] width 77 height 14
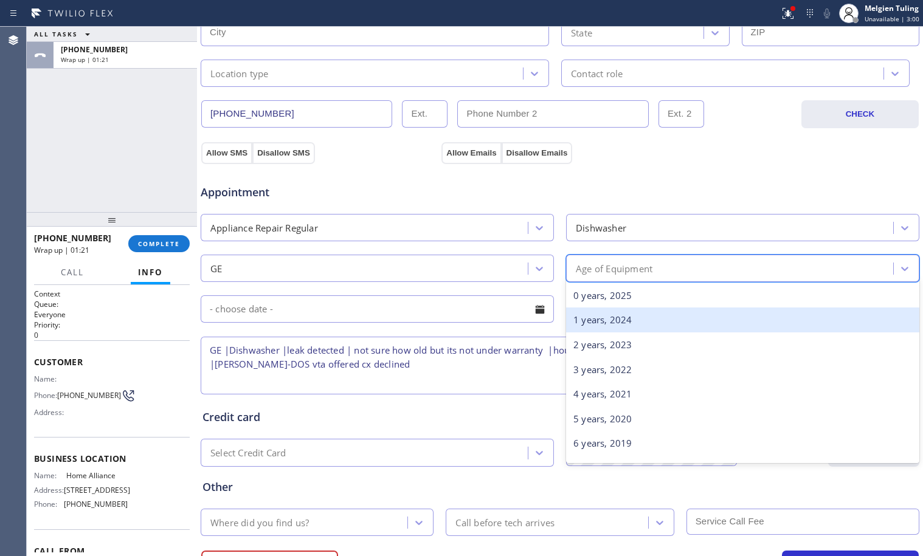
click at [589, 322] on div "1 years, 2024" at bounding box center [742, 320] width 353 height 25
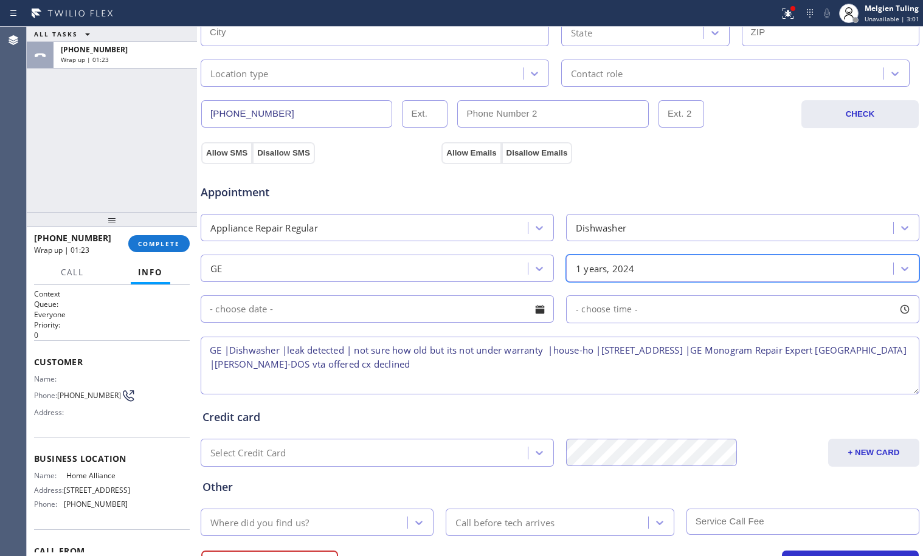
scroll to position [386, 0]
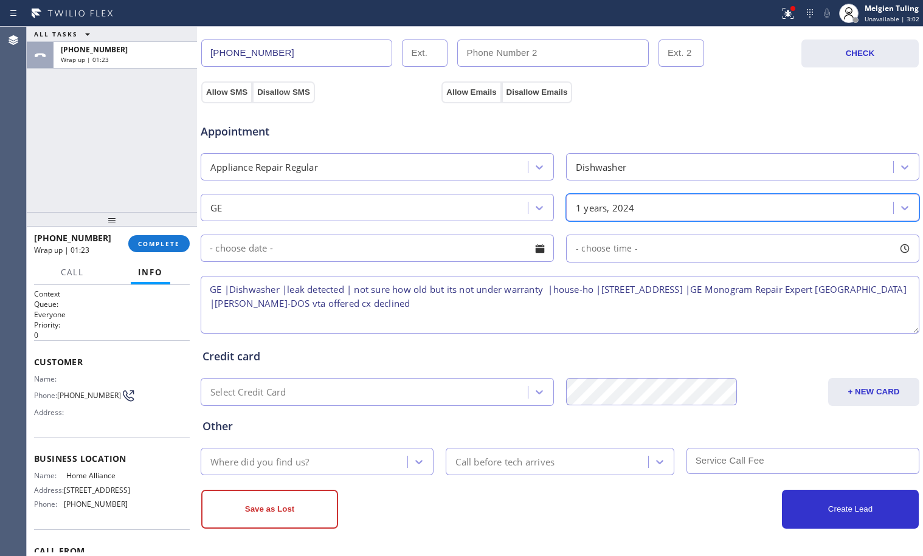
click at [363, 462] on div "Where did you find us?" at bounding box center [305, 461] width 203 height 21
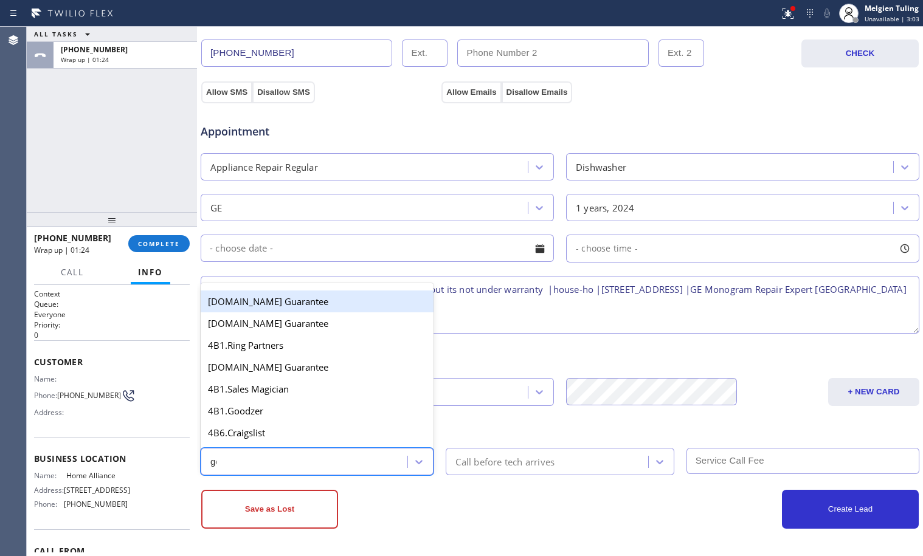
type input "goo"
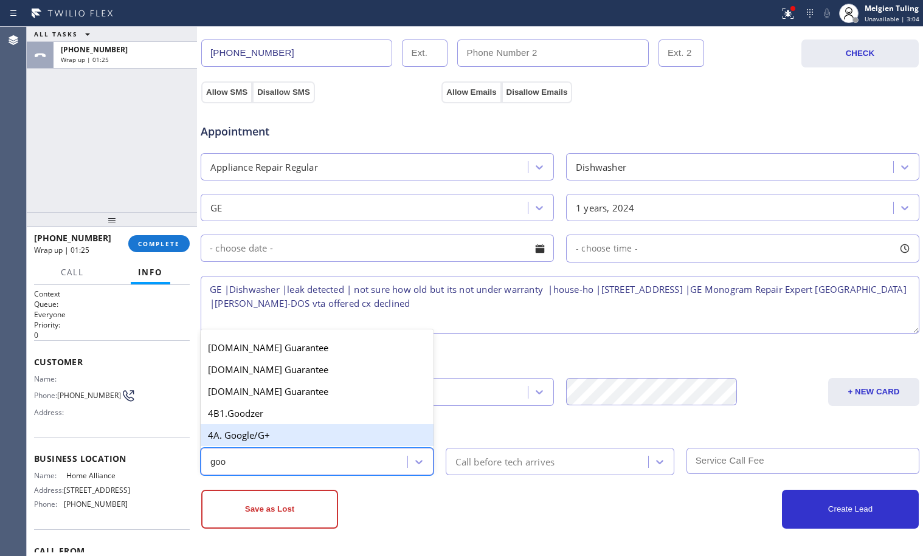
click at [310, 439] on div "4A. Google/G+" at bounding box center [317, 436] width 233 height 22
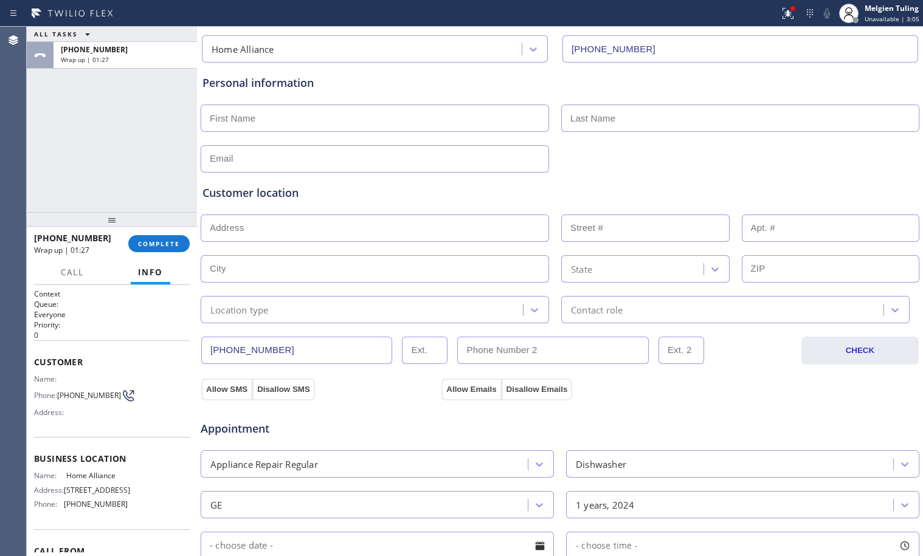
scroll to position [21, 0]
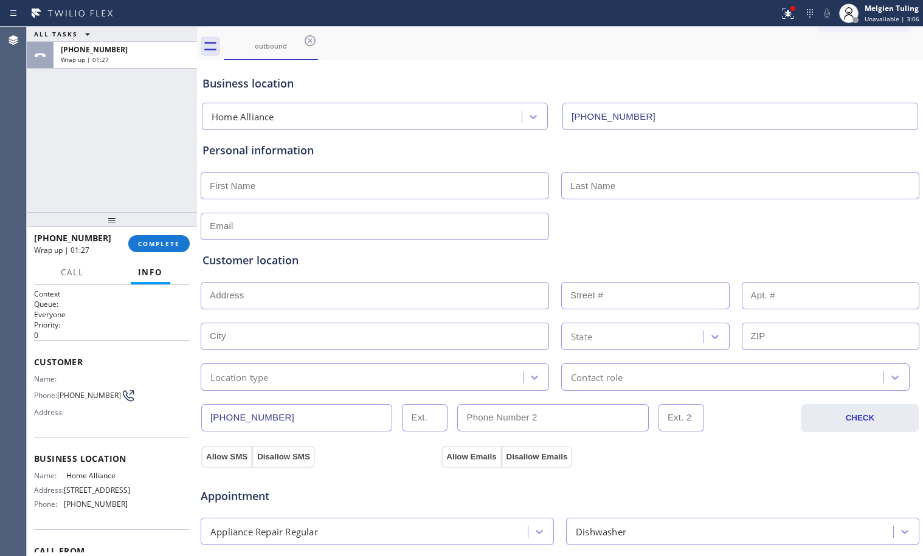
click at [244, 189] on input "text" at bounding box center [375, 185] width 348 height 27
type input "Mrs."
click at [641, 189] on input "text" at bounding box center [740, 185] width 358 height 27
type input "Caroline"
click at [338, 232] on input "text" at bounding box center [375, 226] width 348 height 27
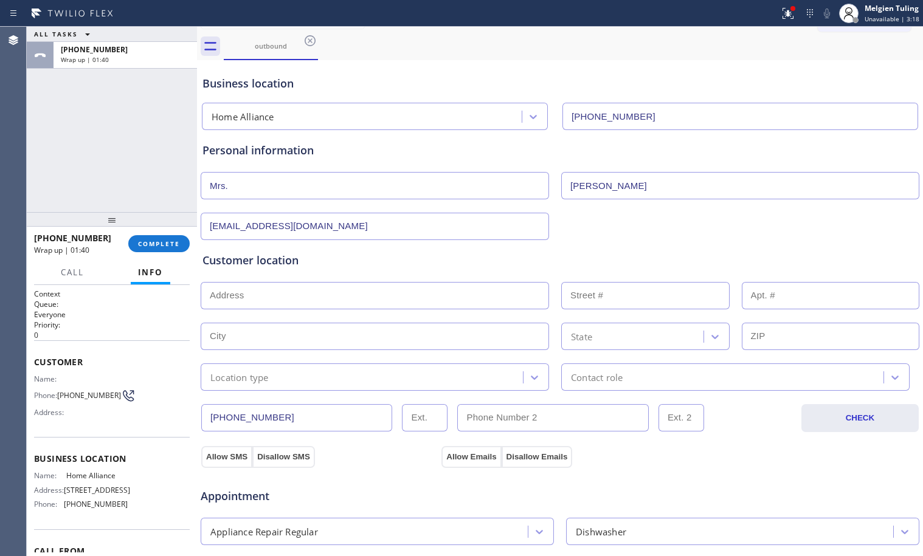
type input "[EMAIL_ADDRESS][DOMAIN_NAME]"
click at [256, 303] on input "text" at bounding box center [375, 295] width 348 height 27
click at [256, 293] on input "text" at bounding box center [375, 295] width 348 height 27
paste input "5472 Kales Ave, Oakland, CA 94618"
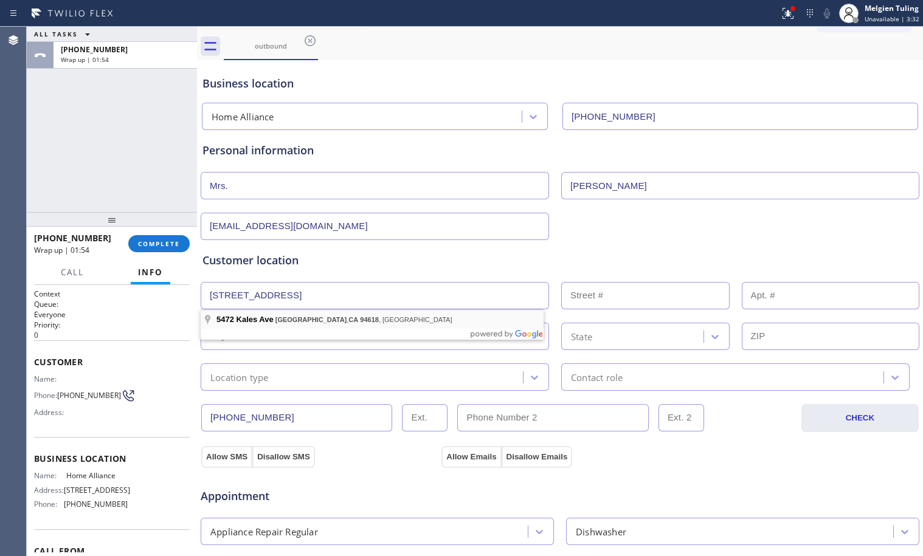
type input "5472 Kales Ave"
type input "5472"
type input "Oakland"
type input "94618"
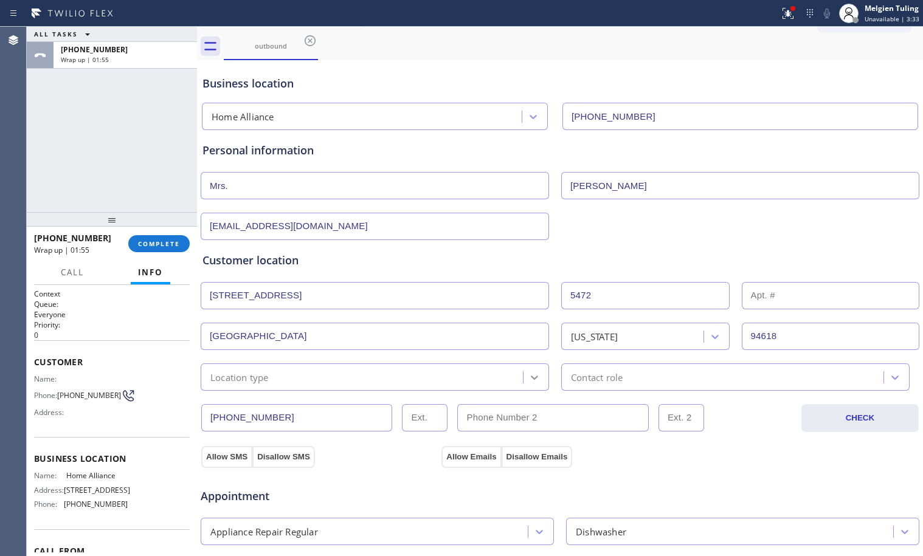
scroll to position [82, 0]
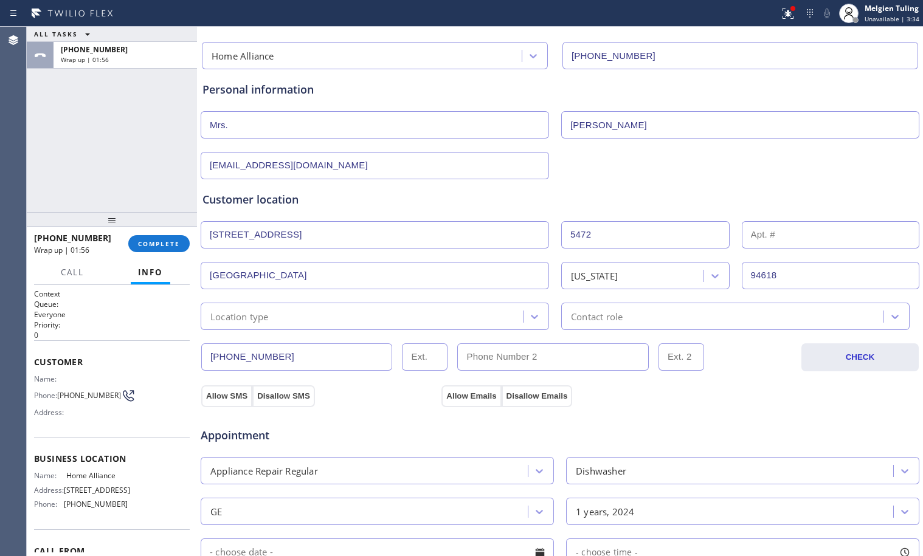
click at [374, 317] on div "Location type" at bounding box center [363, 316] width 319 height 21
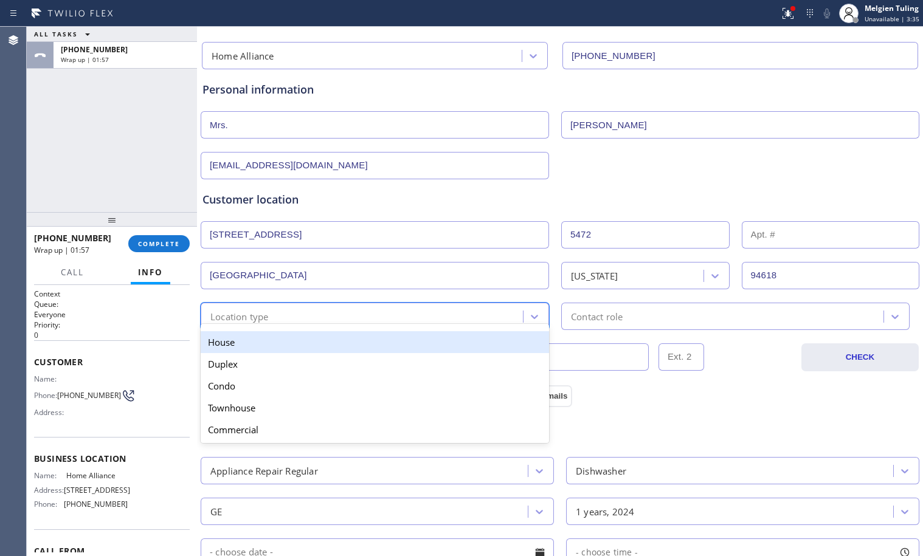
click at [333, 352] on div "House" at bounding box center [375, 342] width 348 height 22
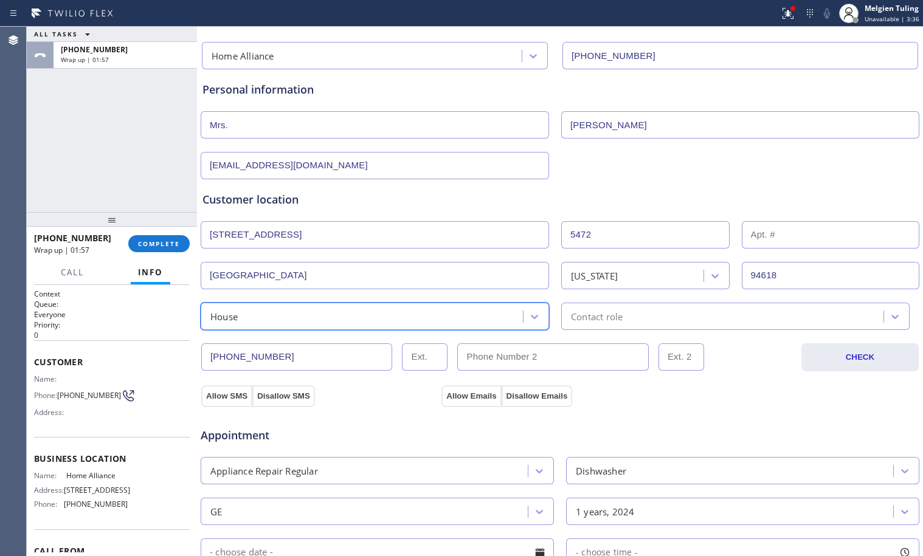
click at [627, 313] on div "Contact role" at bounding box center [724, 316] width 319 height 21
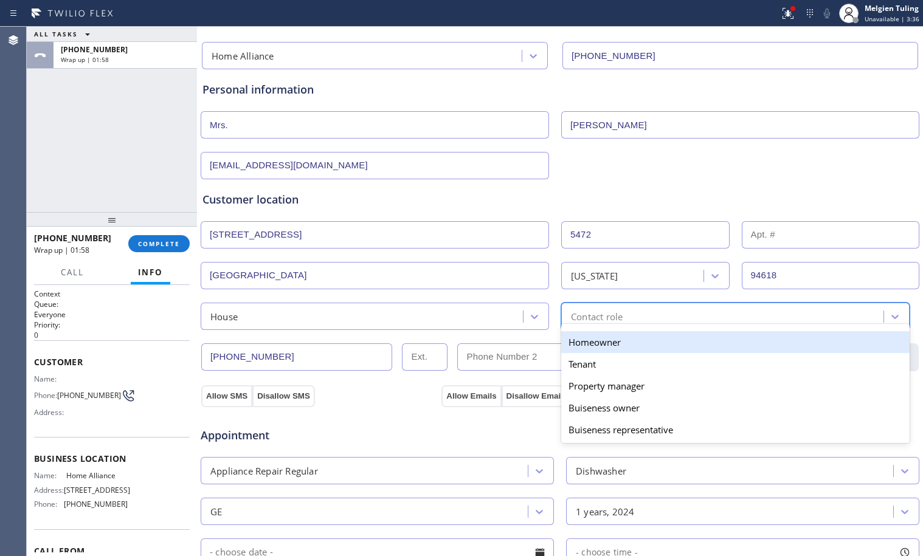
click at [591, 344] on div "Homeowner" at bounding box center [735, 342] width 348 height 22
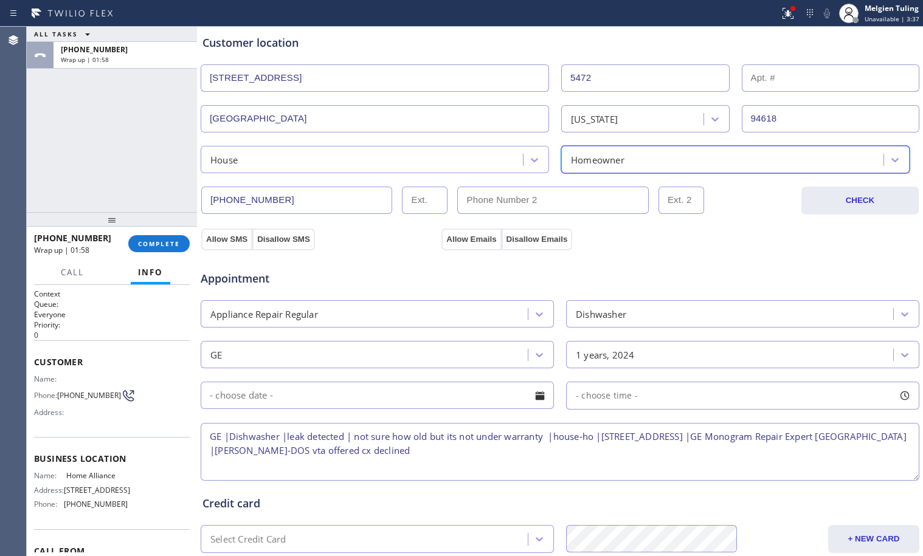
scroll to position [386, 0]
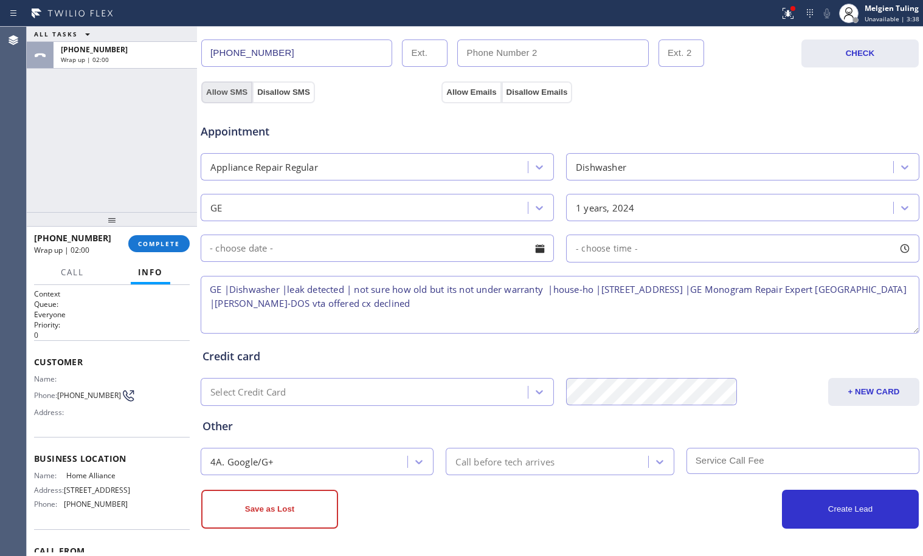
click at [227, 95] on button "Allow SMS" at bounding box center [226, 92] width 51 height 22
click at [474, 96] on button "Allow Emails" at bounding box center [472, 92] width 60 height 22
click at [294, 505] on button "Save as Lost" at bounding box center [269, 509] width 137 height 39
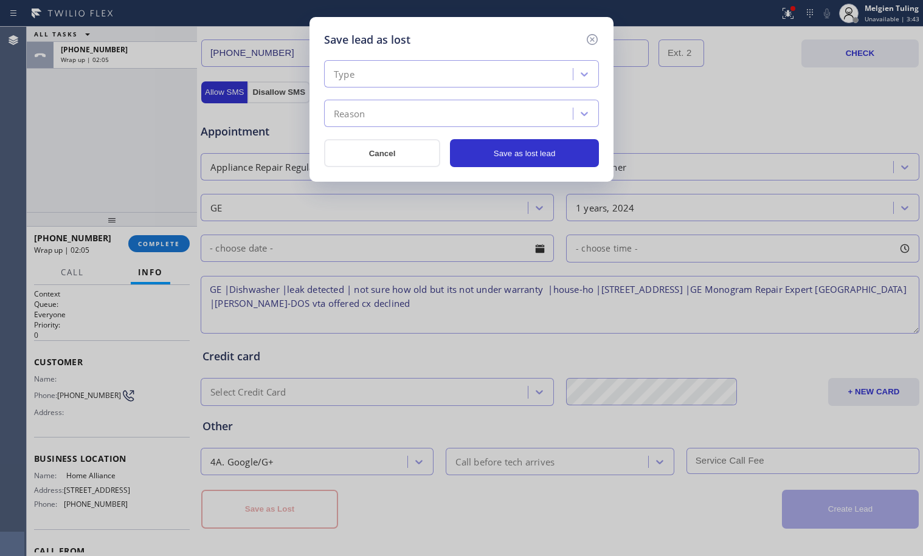
click at [390, 75] on div "Type" at bounding box center [450, 74] width 245 height 21
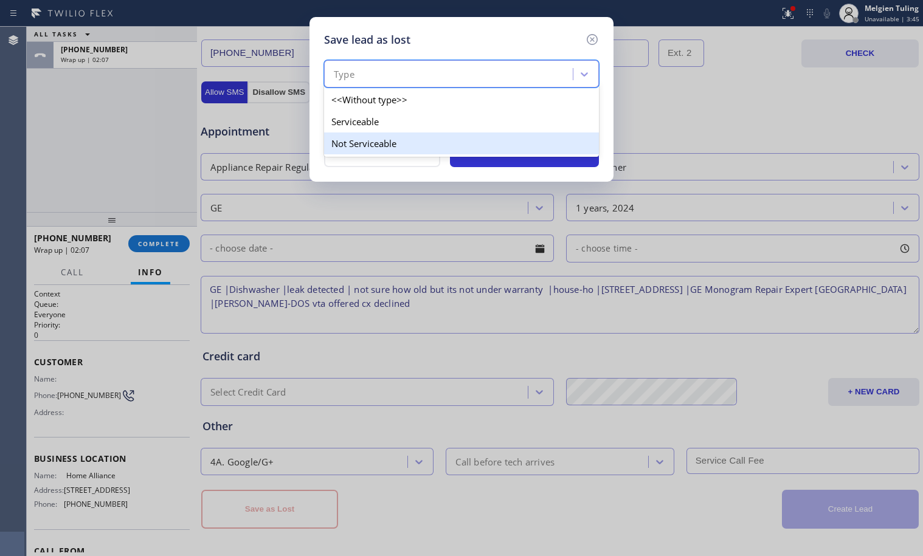
click at [356, 147] on div "Not Serviceable" at bounding box center [461, 144] width 275 height 22
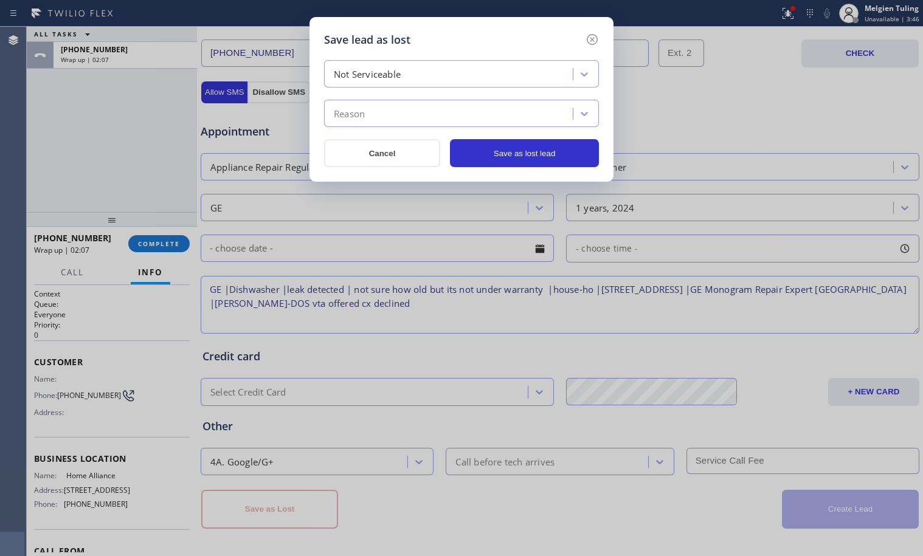
click at [376, 108] on div "Reason" at bounding box center [450, 113] width 245 height 21
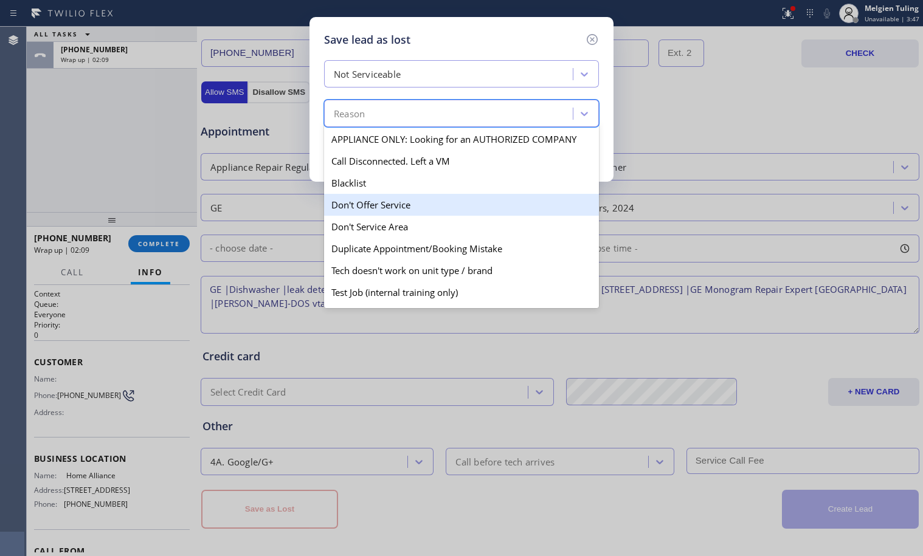
click at [376, 209] on div "Don't Offer Service" at bounding box center [461, 205] width 275 height 22
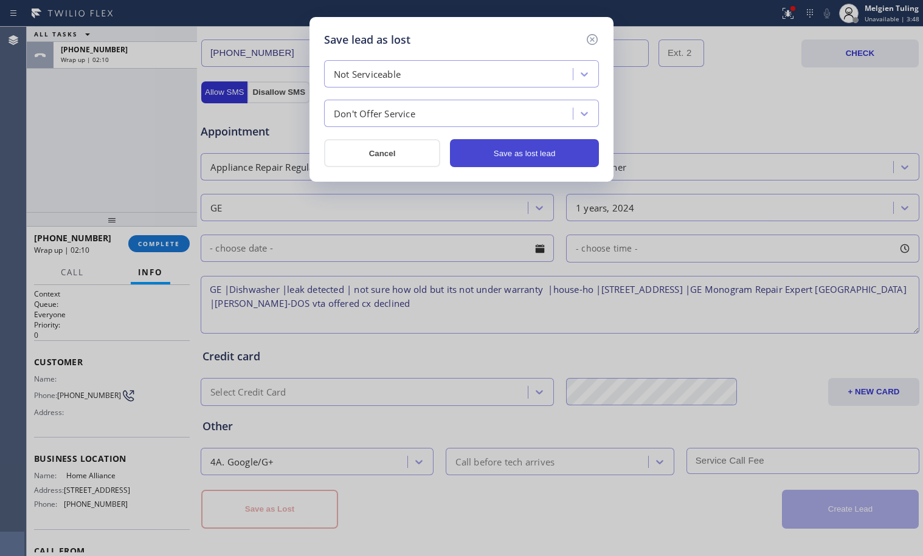
click at [518, 150] on button "Save as lost lead" at bounding box center [524, 153] width 149 height 28
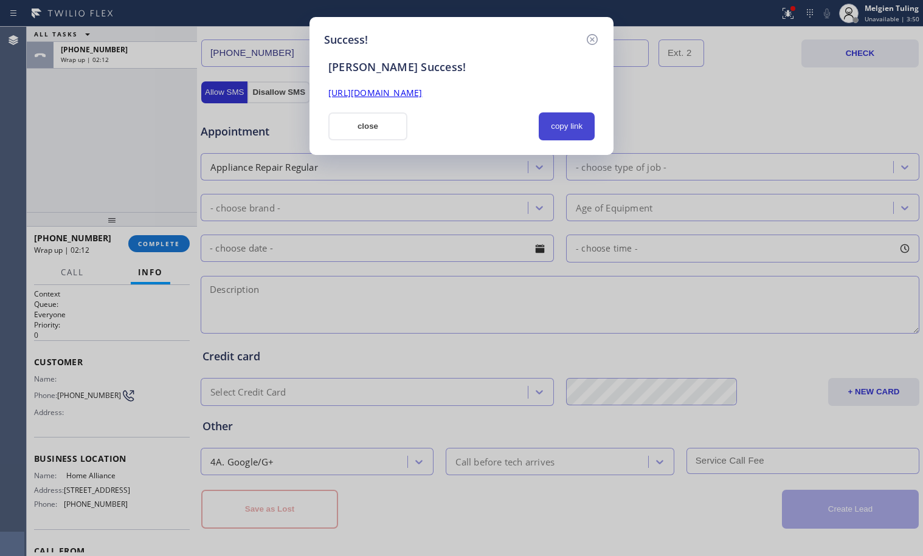
click at [556, 125] on button "copy link" at bounding box center [567, 127] width 56 height 28
click at [376, 131] on button "close" at bounding box center [367, 127] width 79 height 28
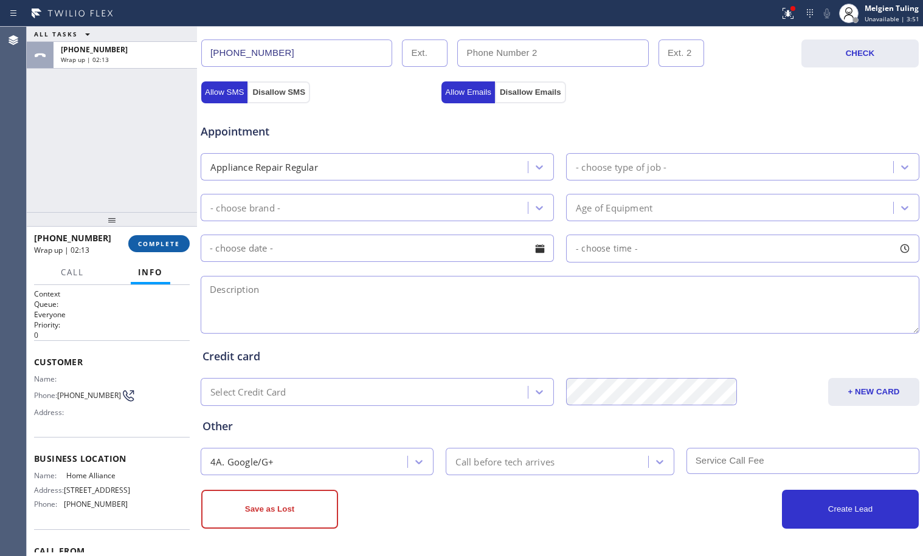
click at [163, 240] on span "COMPLETE" at bounding box center [159, 244] width 42 height 9
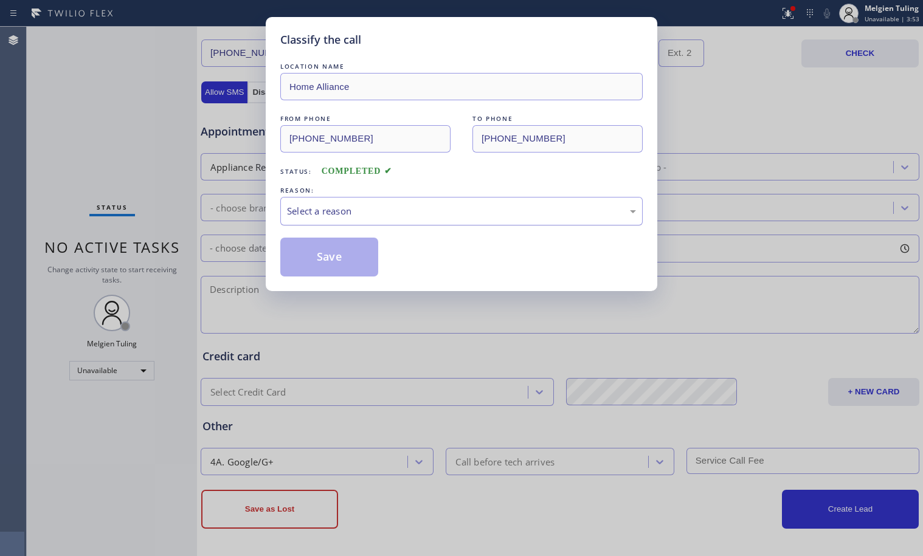
click at [311, 209] on div "Select a reason" at bounding box center [461, 211] width 349 height 14
click at [322, 262] on button "Save" at bounding box center [329, 257] width 98 height 39
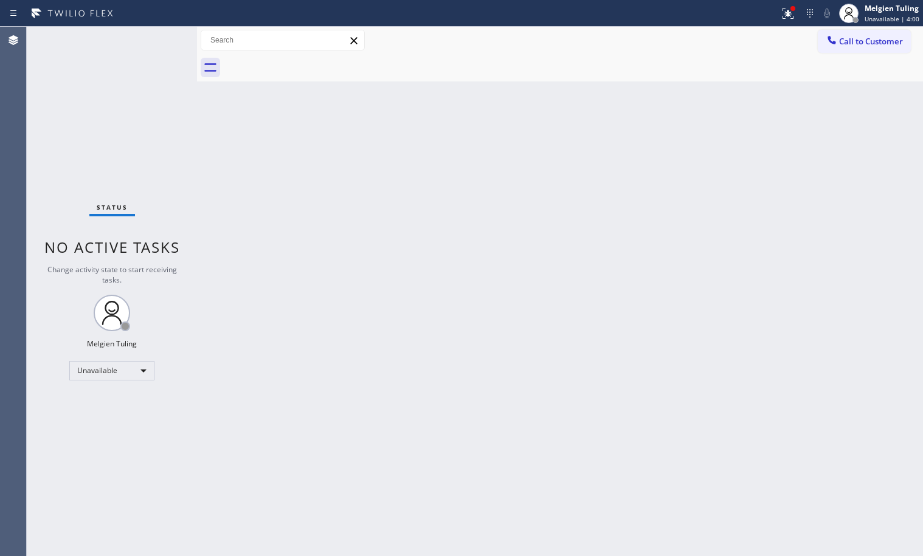
click at [320, 329] on div "Back to Dashboard Change Sender ID Customers Technicians Select a contact Outbo…" at bounding box center [560, 292] width 726 height 530
click at [136, 375] on div "Unavailable" at bounding box center [111, 370] width 85 height 19
click at [123, 434] on li "Break" at bounding box center [111, 433] width 83 height 15
click at [525, 326] on div "Back to Dashboard Change Sender ID Customers Technicians Select a contact Outbo…" at bounding box center [560, 292] width 726 height 530
click at [366, 375] on div "Back to Dashboard Change Sender ID Customers Technicians Select a contact Outbo…" at bounding box center [560, 292] width 726 height 530
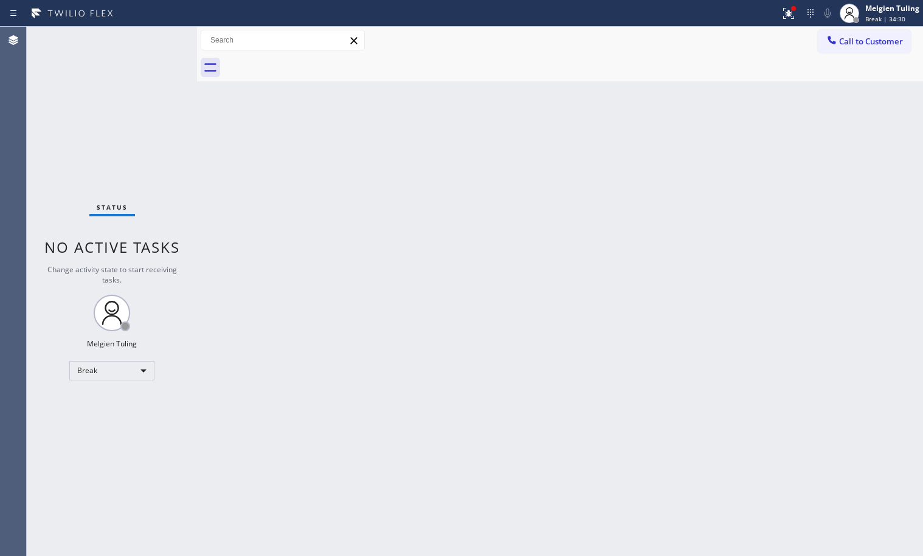
click at [389, 345] on div "Back to Dashboard Change Sender ID Customers Technicians Select a contact Outbo…" at bounding box center [560, 292] width 726 height 530
click at [758, 283] on div "Back to Dashboard Change Sender ID Customers Technicians Select a contact Outbo…" at bounding box center [560, 292] width 726 height 530
click at [786, 21] on button at bounding box center [788, 13] width 27 height 27
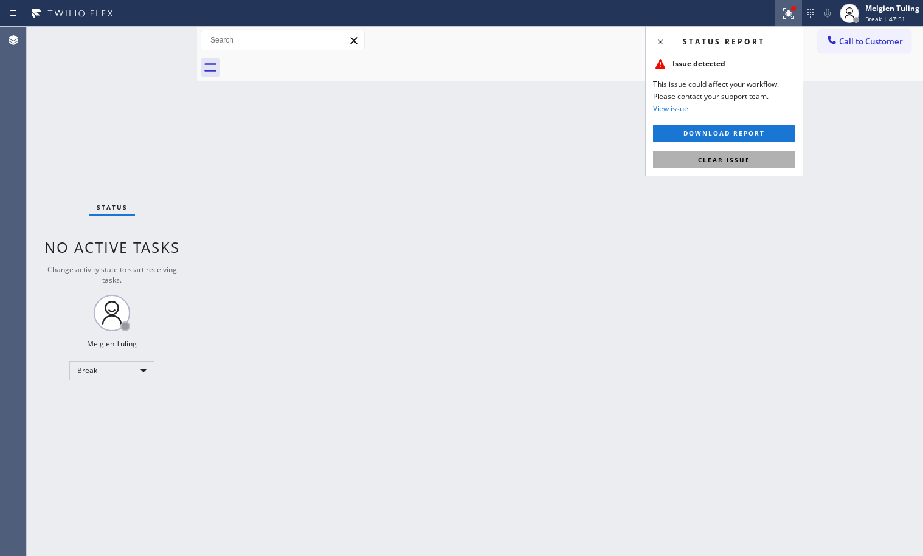
click at [724, 154] on button "Clear issue" at bounding box center [724, 159] width 142 height 17
click at [724, 154] on div "Back to Dashboard Change Sender ID Customers Technicians Select a contact Outbo…" at bounding box center [560, 292] width 726 height 530
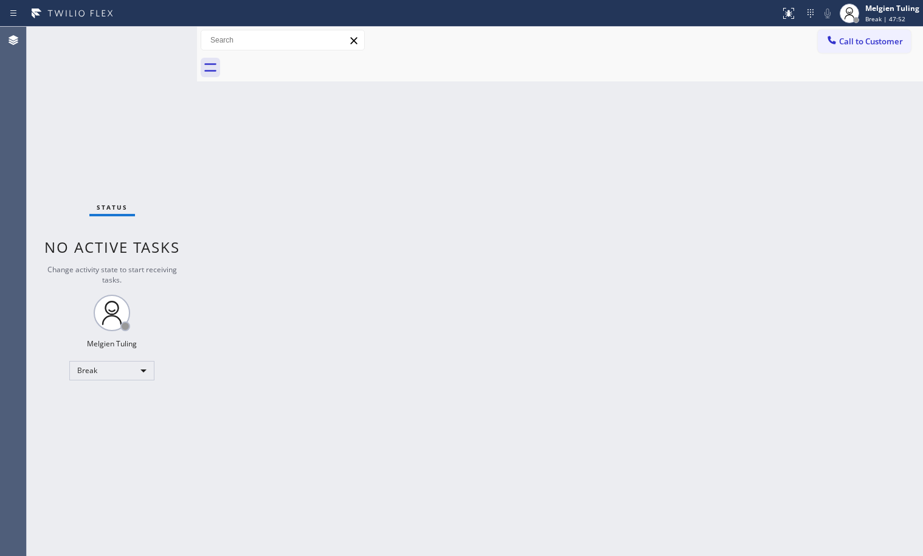
click at [734, 166] on div "Back to Dashboard Change Sender ID Customers Technicians Select a contact Outbo…" at bounding box center [560, 292] width 726 height 530
drag, startPoint x: 362, startPoint y: 324, endPoint x: 342, endPoint y: 321, distance: 19.7
click at [362, 325] on div "Back to Dashboard Change Sender ID Customers Technicians Select a contact Outbo…" at bounding box center [560, 292] width 726 height 530
click at [135, 368] on div "Break" at bounding box center [111, 370] width 85 height 19
click at [107, 404] on li "Available" at bounding box center [111, 403] width 83 height 15
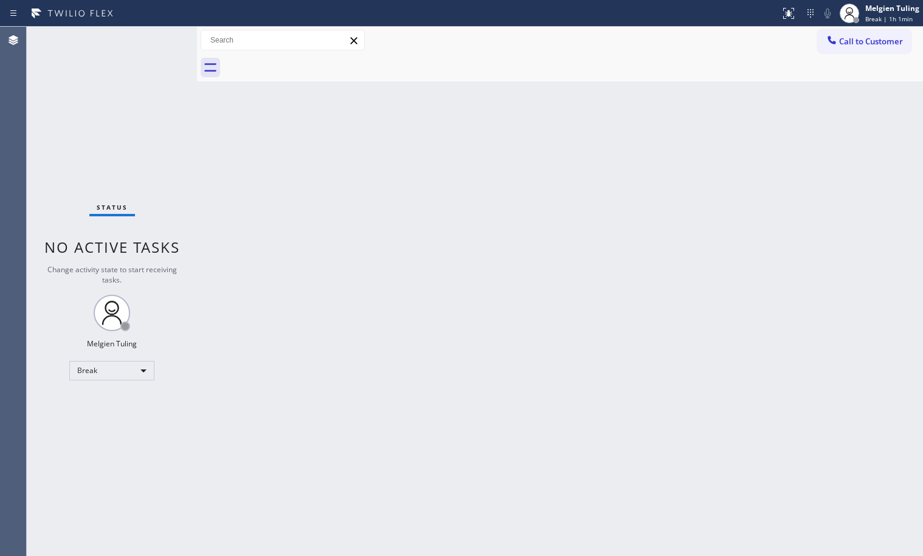
click at [468, 328] on div "Back to Dashboard Change Sender ID Customers Technicians Select a contact Outbo…" at bounding box center [560, 292] width 726 height 530
click at [710, 368] on div "Back to Dashboard Change Sender ID Customers Technicians Select a contact Outbo…" at bounding box center [560, 292] width 726 height 530
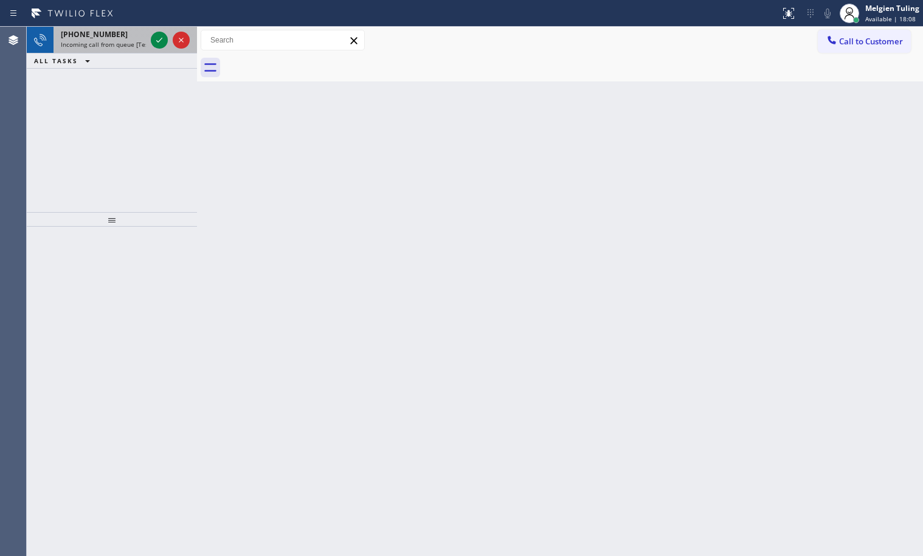
click at [150, 40] on div at bounding box center [170, 40] width 44 height 27
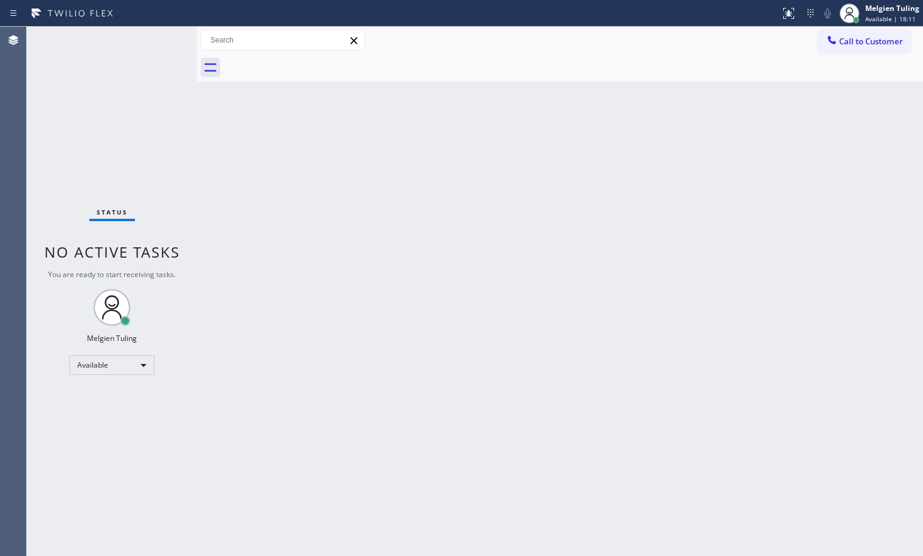
click at [471, 350] on div "Back to Dashboard Change Sender ID Customers Technicians Select a contact Outbo…" at bounding box center [560, 292] width 726 height 530
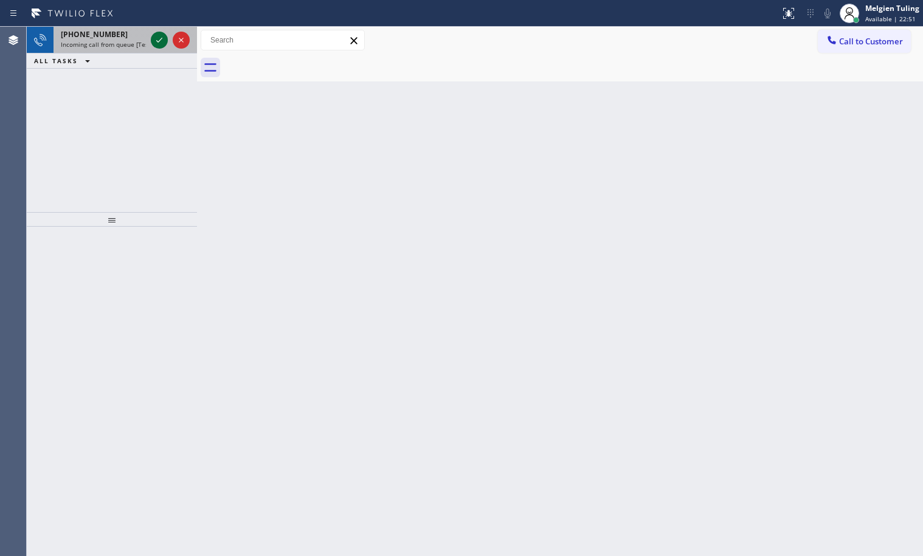
click at [159, 44] on icon at bounding box center [159, 40] width 15 height 15
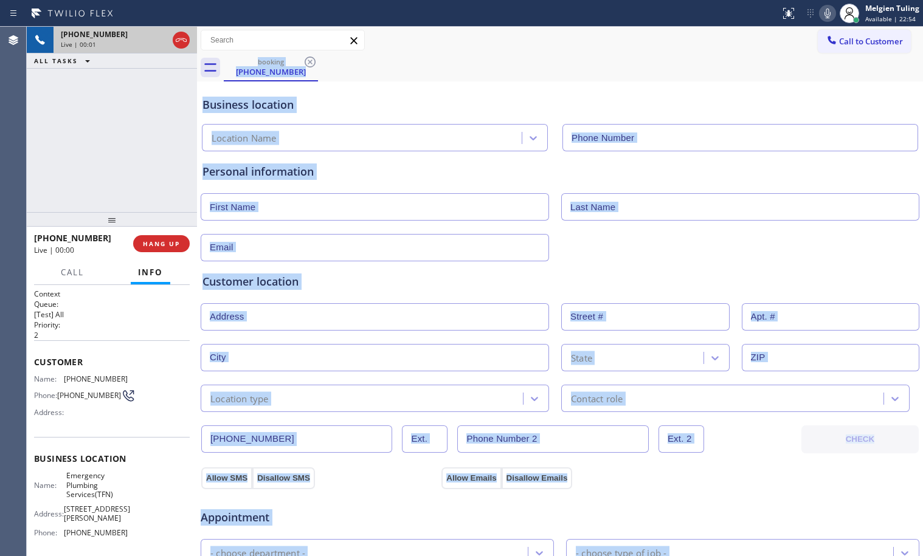
type input "(877) 786-0677"
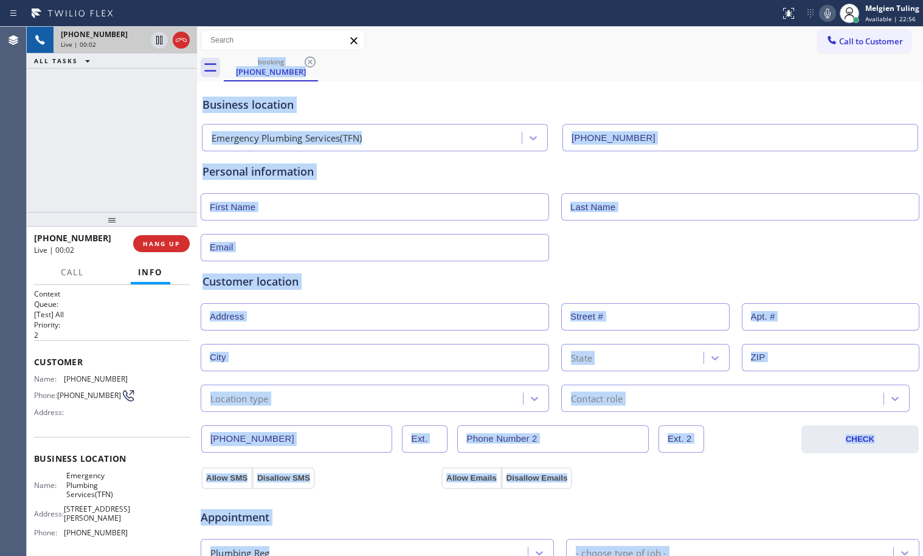
click at [387, 143] on div "Emergency Plumbing Services(TFN)" at bounding box center [364, 138] width 316 height 21
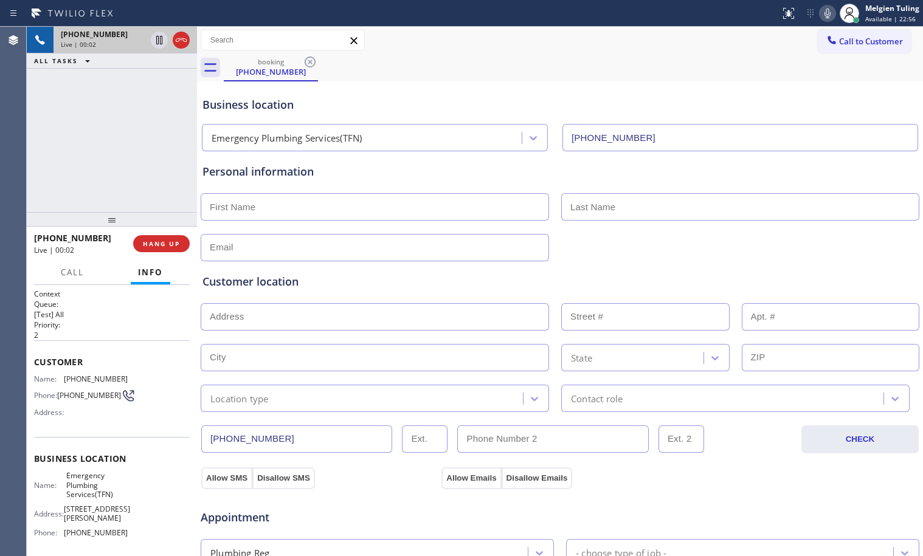
click at [387, 143] on div "Emergency Plumbing Services(TFN)" at bounding box center [364, 138] width 316 height 21
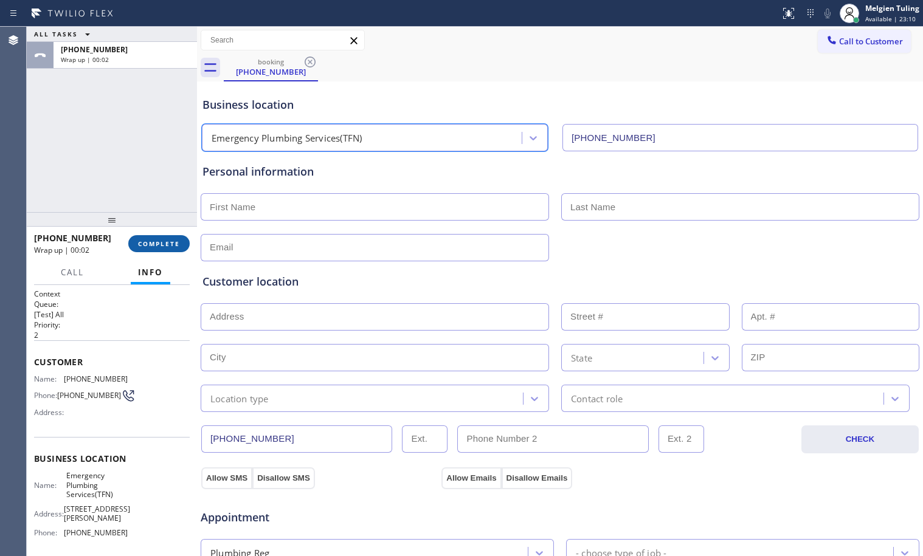
click at [158, 244] on span "COMPLETE" at bounding box center [159, 244] width 42 height 9
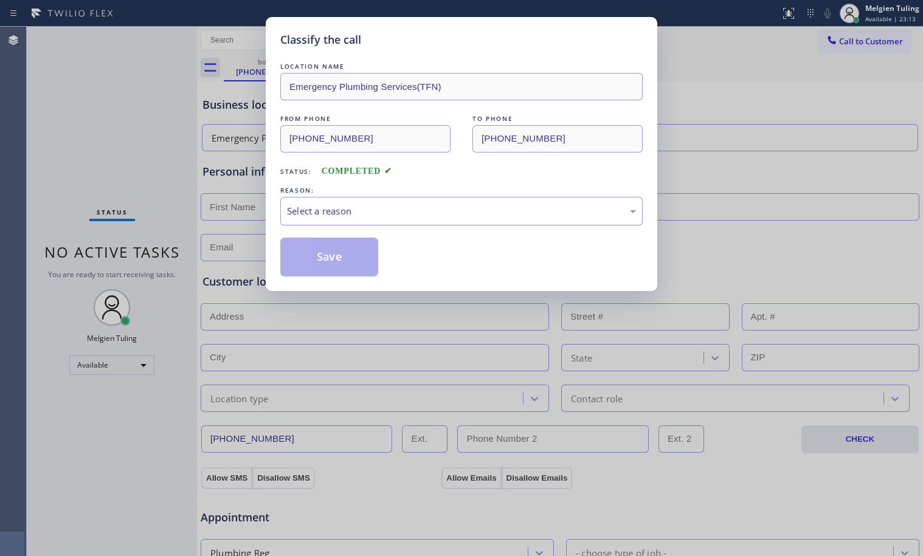
click at [321, 216] on div "Select a reason" at bounding box center [461, 211] width 349 height 14
click at [325, 246] on button "Save" at bounding box center [329, 257] width 98 height 39
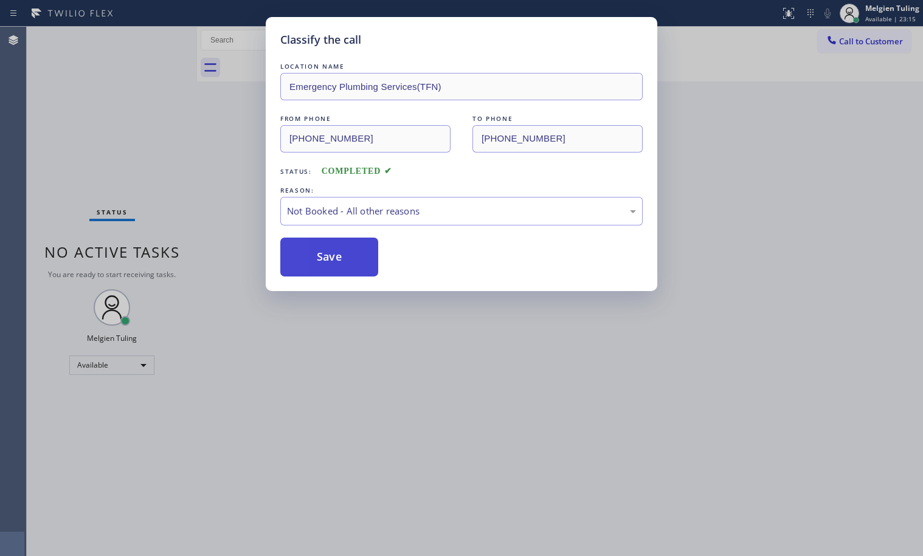
click at [325, 246] on button "Save" at bounding box center [329, 257] width 98 height 39
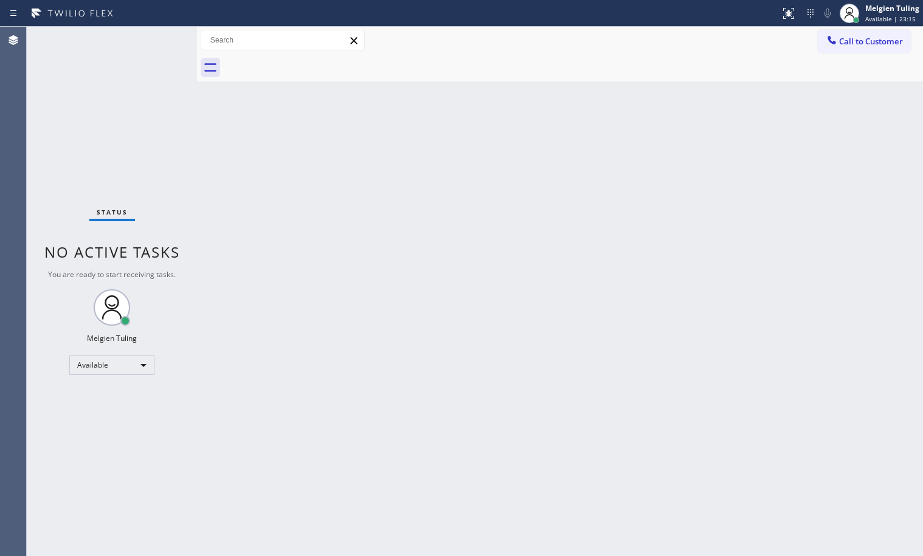
click at [308, 248] on div "Back to Dashboard Change Sender ID Customers Technicians Select a contact Outbo…" at bounding box center [560, 292] width 726 height 530
click at [657, 230] on div "Back to Dashboard Change Sender ID Customers Technicians Select a contact Outbo…" at bounding box center [560, 292] width 726 height 530
click at [350, 300] on div "Back to Dashboard Change Sender ID Customers Technicians Select a contact Outbo…" at bounding box center [560, 292] width 726 height 530
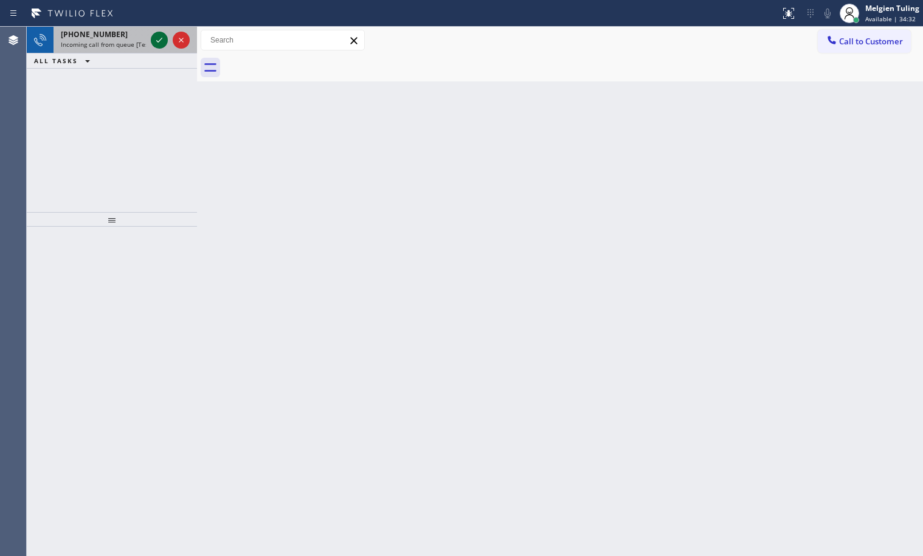
click at [162, 40] on icon at bounding box center [159, 40] width 15 height 15
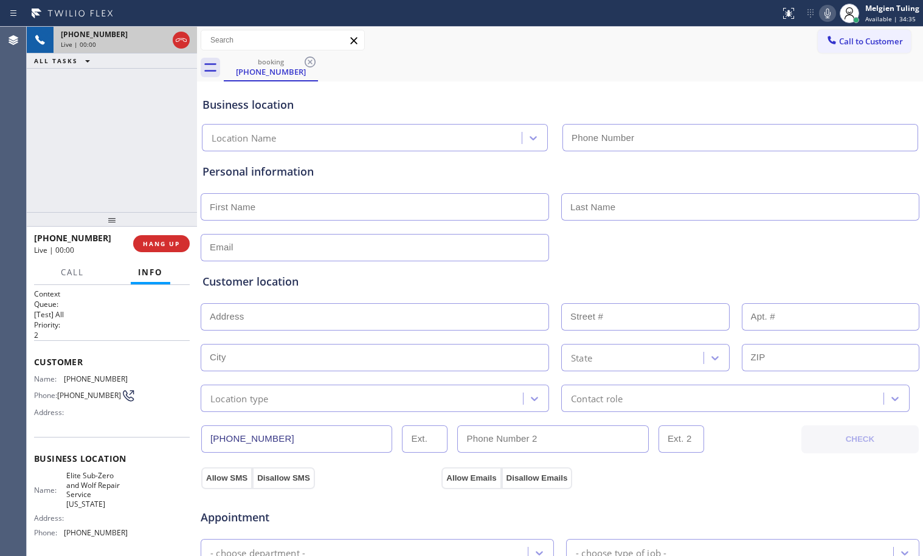
type input "(917) 920-9568"
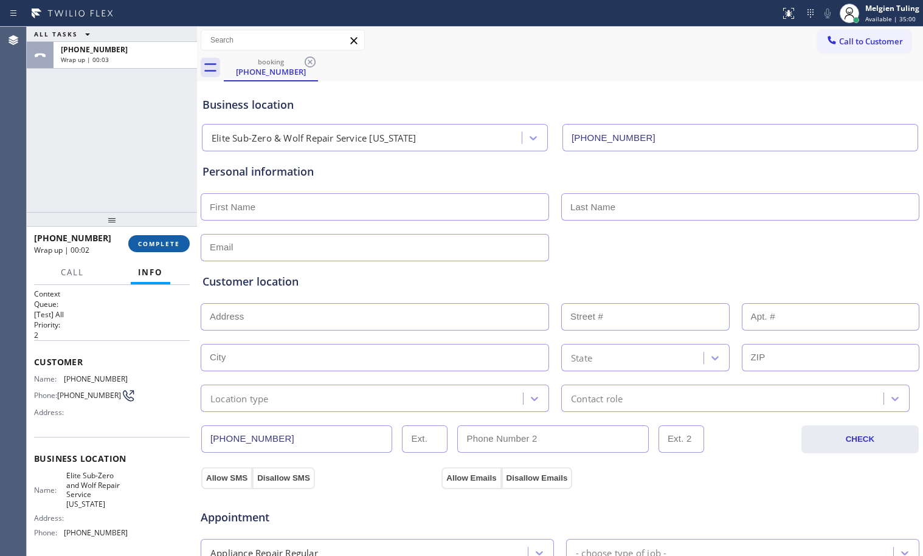
click at [169, 238] on button "COMPLETE" at bounding box center [158, 243] width 61 height 17
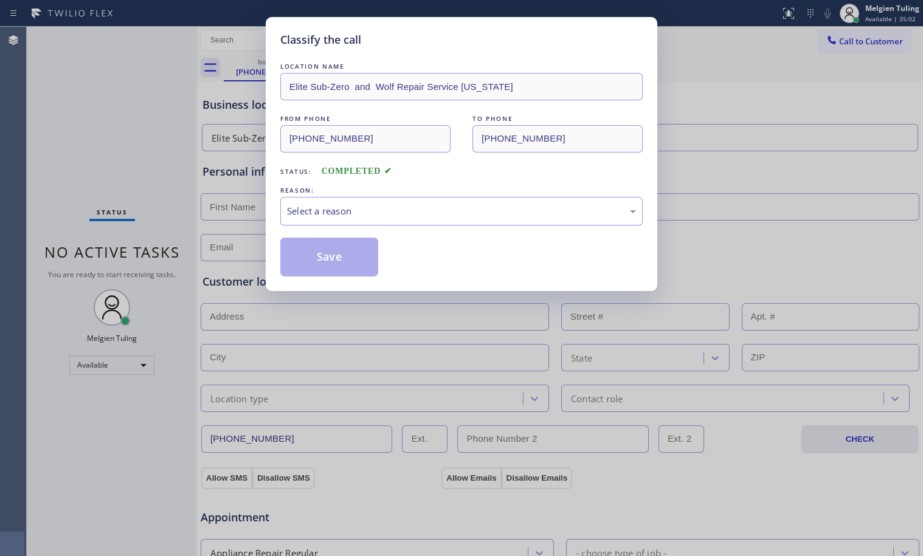
click at [346, 213] on div "Select a reason" at bounding box center [461, 211] width 349 height 14
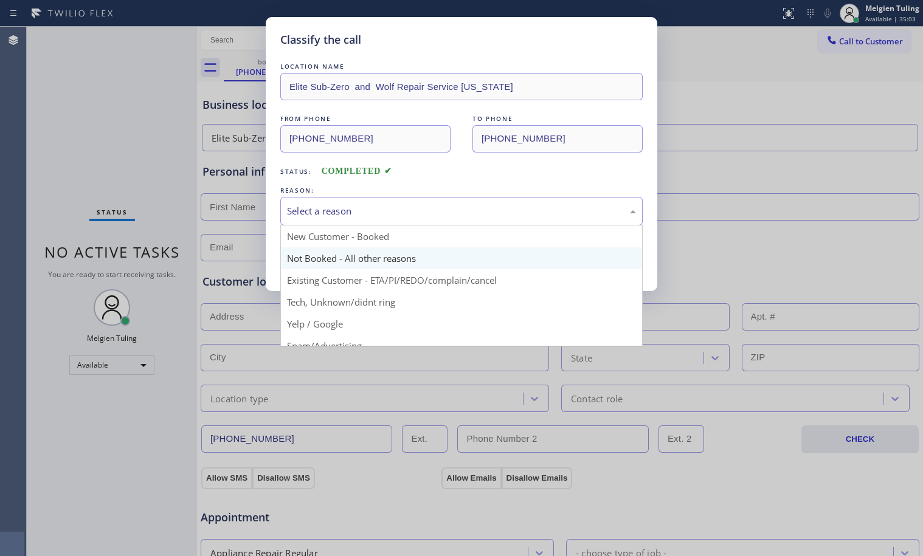
click at [324, 258] on button "Save" at bounding box center [329, 257] width 98 height 39
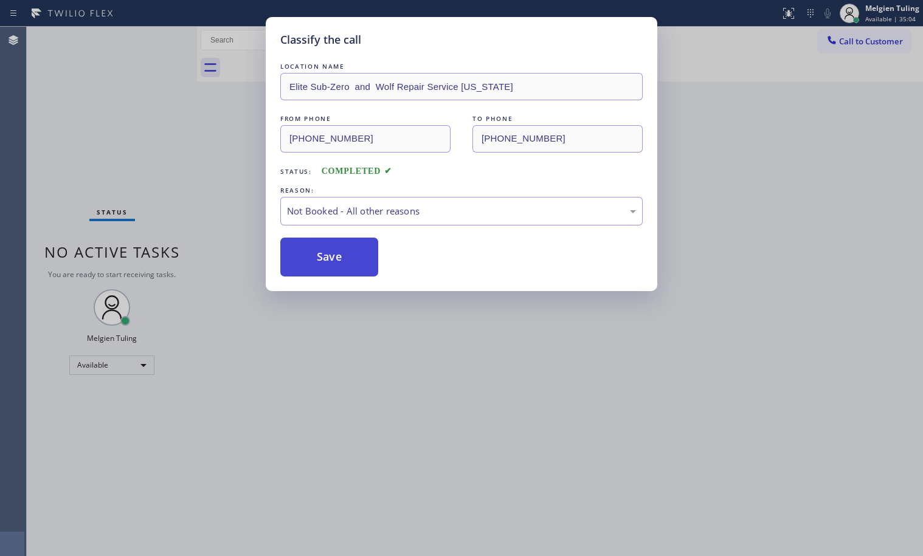
click at [323, 257] on button "Save" at bounding box center [329, 257] width 98 height 39
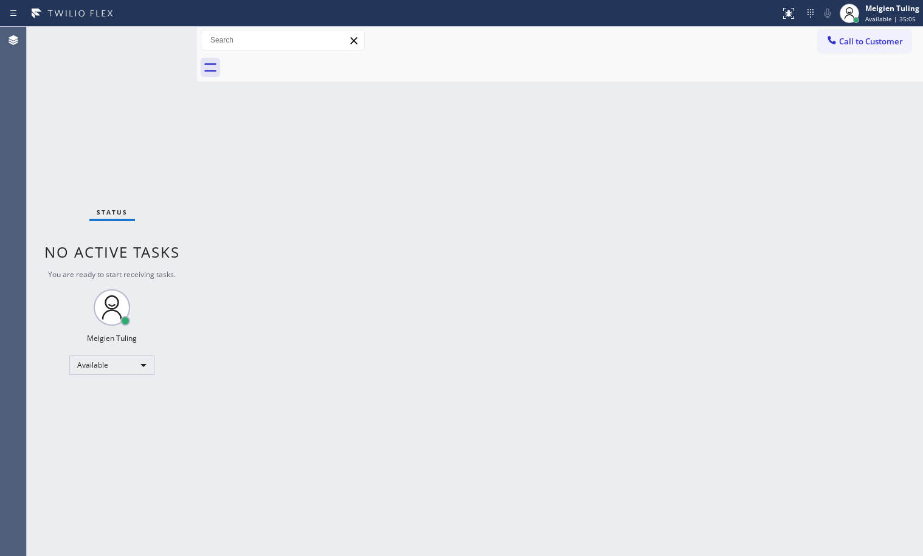
click at [330, 248] on div "Back to Dashboard Change Sender ID Customers Technicians Select a contact Outbo…" at bounding box center [560, 292] width 726 height 530
click at [352, 234] on div "Back to Dashboard Change Sender ID Customers Technicians Select a contact Outbo…" at bounding box center [560, 292] width 726 height 530
click at [356, 232] on div "Back to Dashboard Change Sender ID Customers Technicians Select a contact Outbo…" at bounding box center [560, 292] width 726 height 530
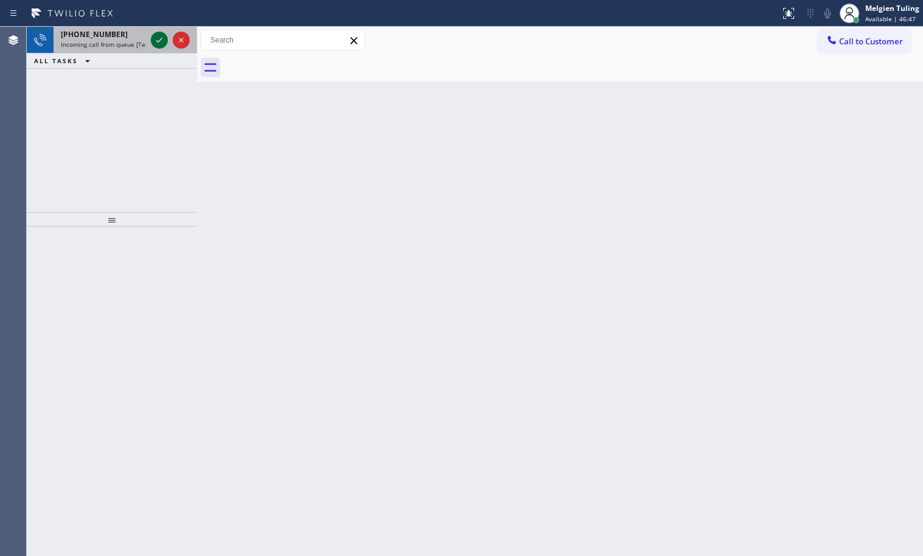
click at [161, 41] on icon at bounding box center [159, 40] width 15 height 15
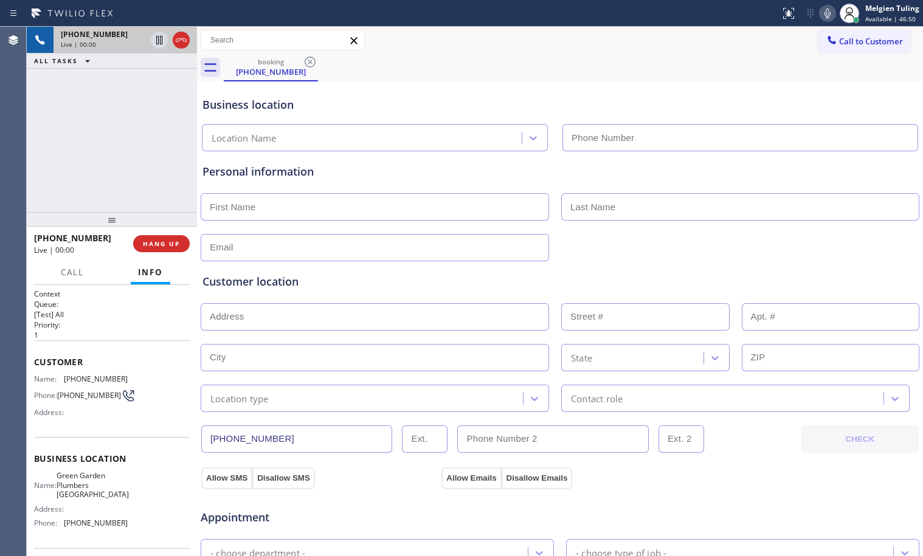
type input "(650) 881-3530"
click at [162, 38] on icon at bounding box center [159, 40] width 6 height 9
click at [828, 11] on icon at bounding box center [827, 13] width 15 height 15
click at [158, 43] on icon at bounding box center [159, 40] width 9 height 9
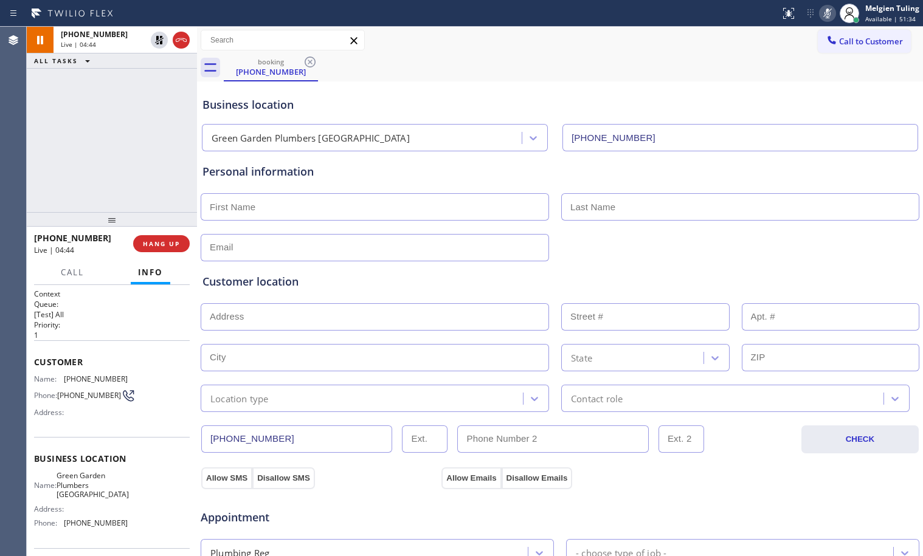
click at [827, 13] on icon at bounding box center [827, 13] width 15 height 15
click at [827, 12] on icon at bounding box center [827, 13] width 15 height 15
click at [156, 39] on icon at bounding box center [159, 40] width 15 height 15
click at [157, 40] on icon at bounding box center [159, 40] width 15 height 15
click at [835, 11] on icon at bounding box center [827, 13] width 15 height 15
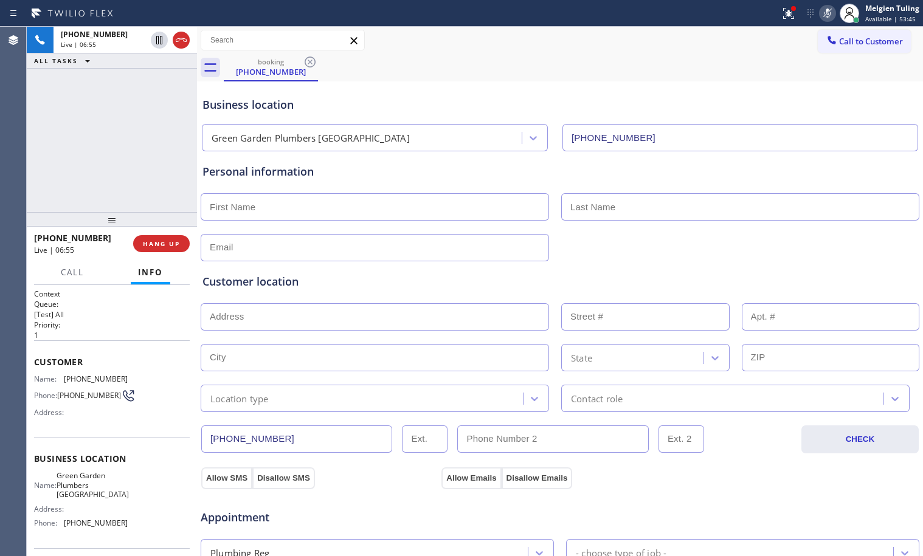
click at [830, 14] on g at bounding box center [827, 13] width 9 height 10
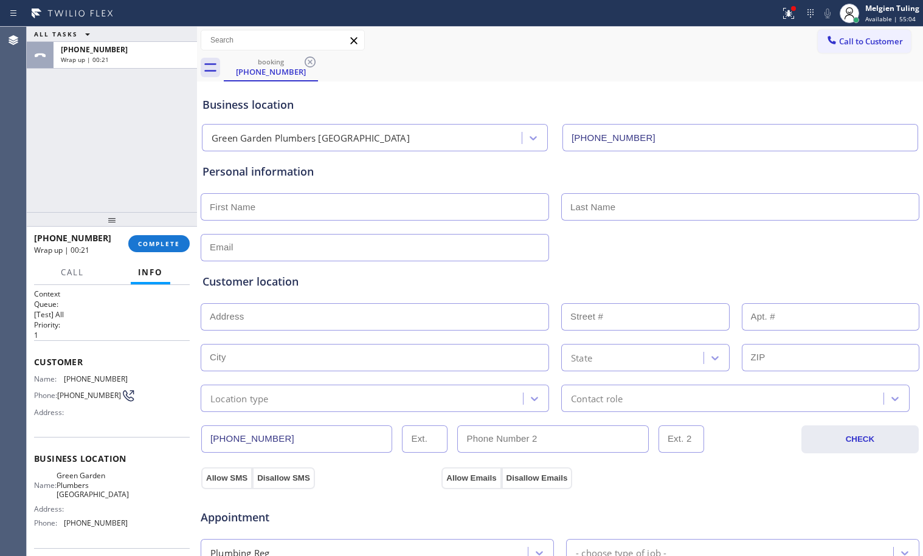
click at [159, 154] on div "ALL TASKS ALL TASKS ACTIVE TASKS TASKS IN WRAP UP +15108334265 Wrap up | 00:21" at bounding box center [112, 119] width 170 height 185
click at [226, 203] on input "text" at bounding box center [375, 206] width 348 height 27
type input "Mrs."
click at [583, 213] on input "text" at bounding box center [740, 206] width 358 height 27
type input "Ivy"
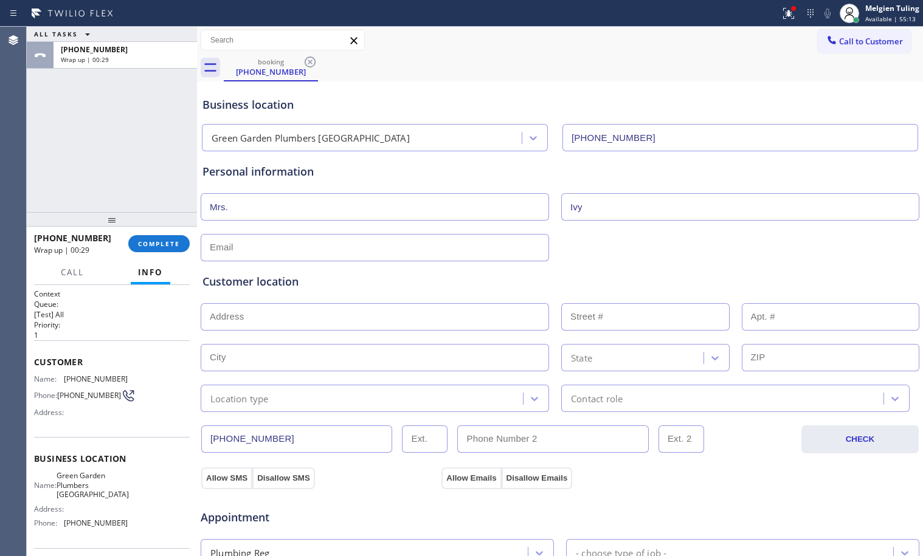
click at [327, 253] on input "text" at bounding box center [375, 247] width 348 height 27
type input "[EMAIL_ADDRESS][DOMAIN_NAME]"
click at [249, 329] on input "text" at bounding box center [375, 316] width 348 height 27
click at [271, 313] on input "text" at bounding box center [375, 316] width 348 height 27
paste input "Foster City, CA 94404"
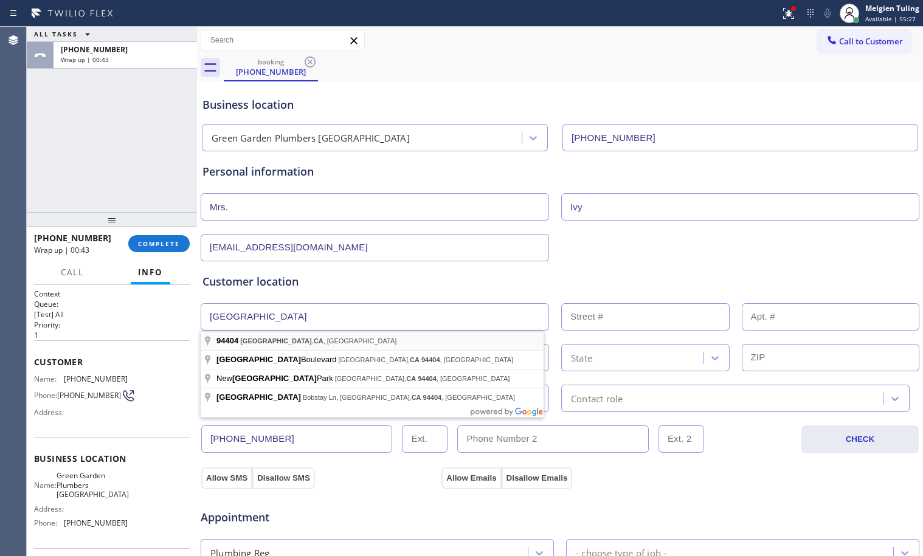
type input "Foster City, CA 94404, USA"
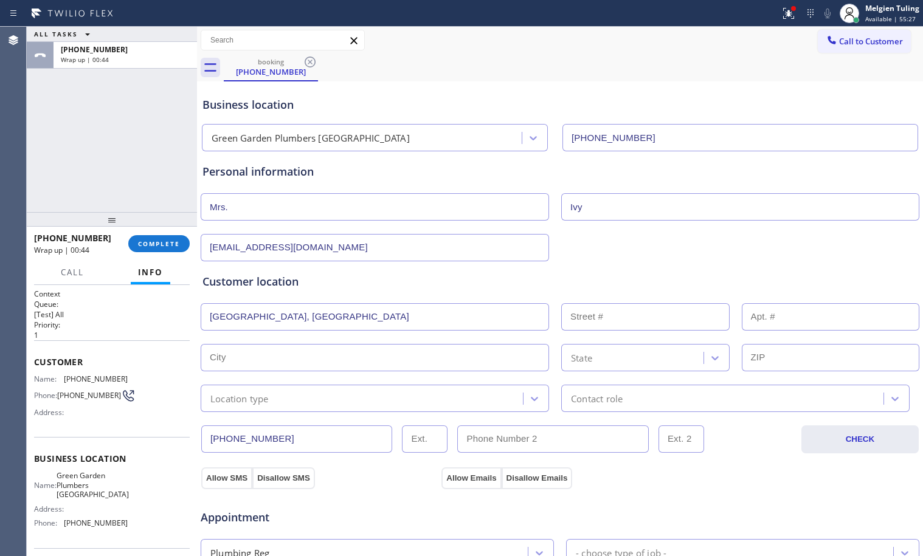
type input "Foster City"
type input "94404"
click at [307, 321] on input "text" at bounding box center [375, 316] width 348 height 27
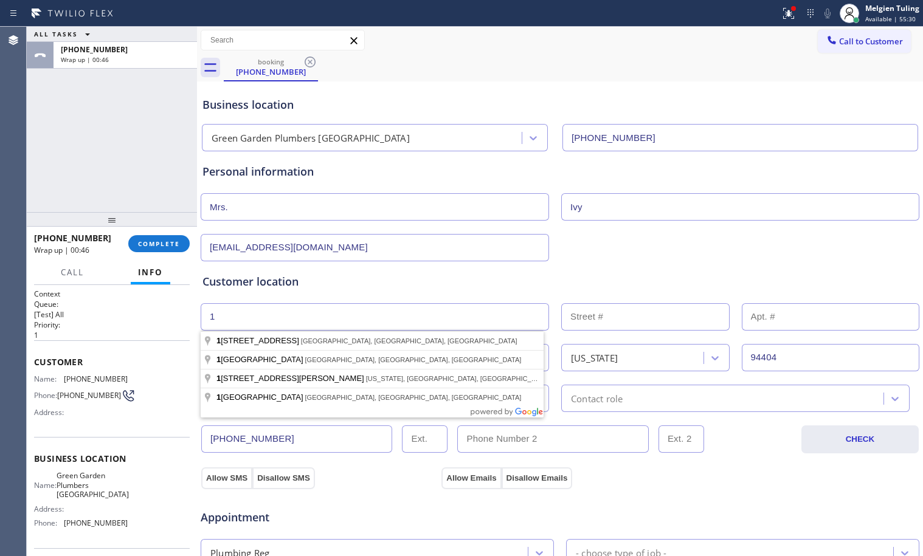
type input "1"
click at [601, 318] on input "text" at bounding box center [645, 316] width 168 height 27
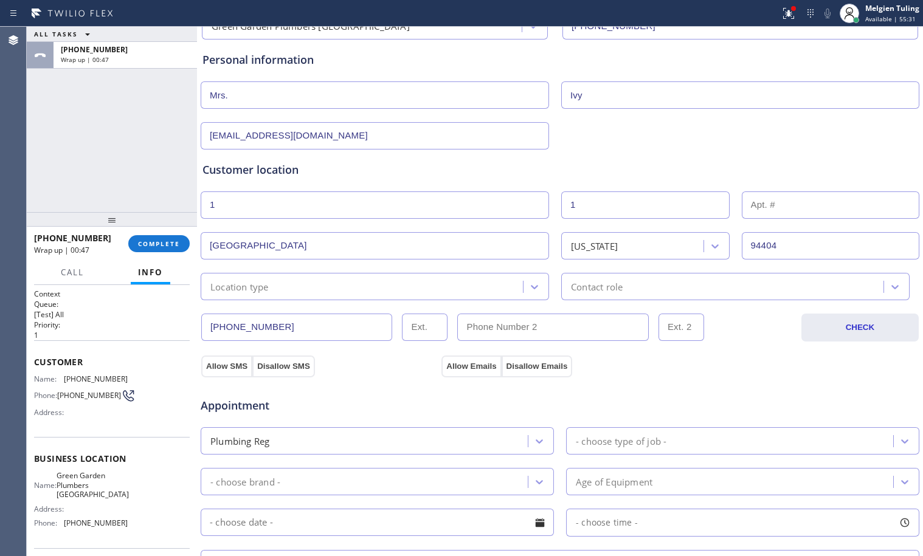
scroll to position [122, 0]
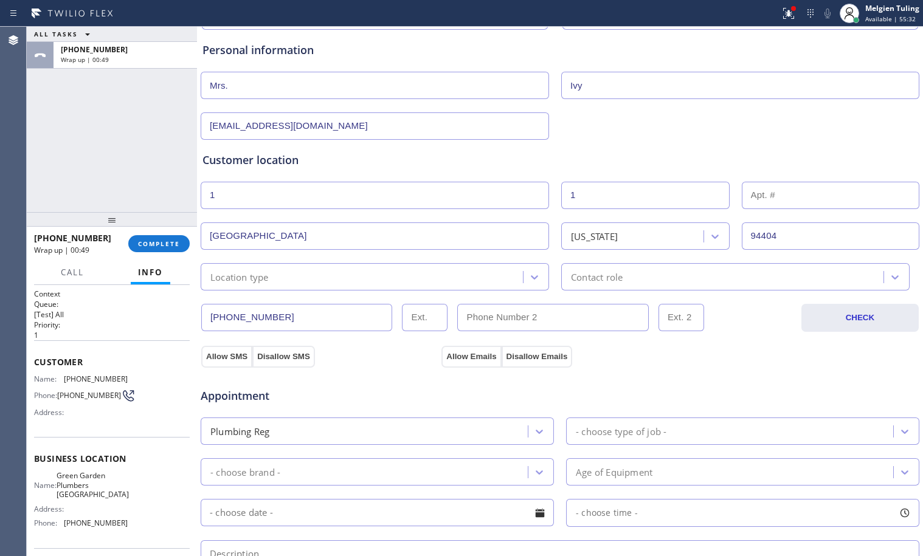
type input "1"
click at [327, 282] on div "Location type" at bounding box center [363, 276] width 319 height 21
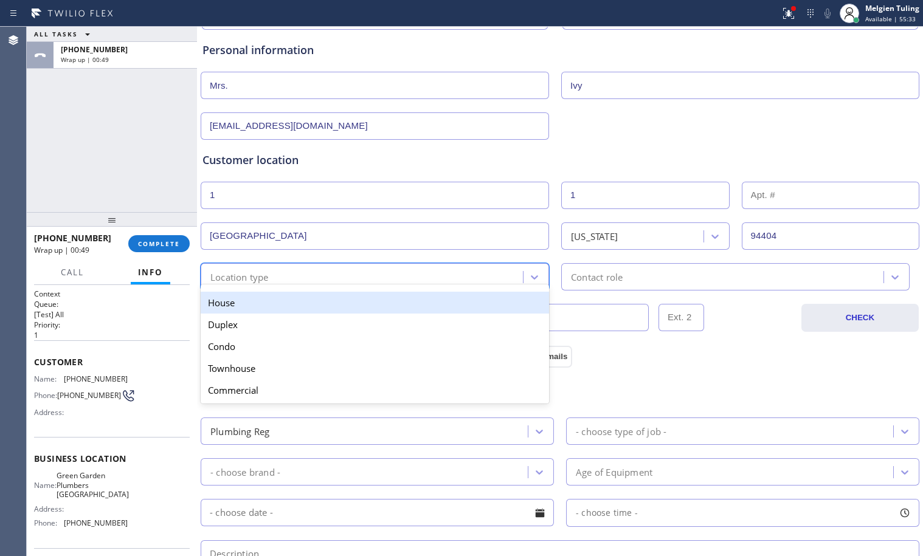
click at [283, 309] on div "House" at bounding box center [375, 303] width 348 height 22
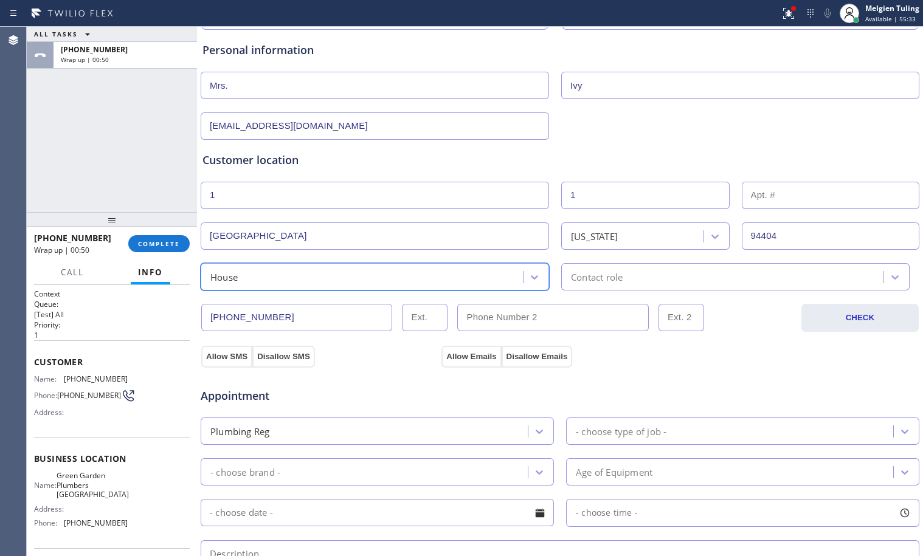
click at [607, 275] on div "Contact role" at bounding box center [597, 277] width 52 height 14
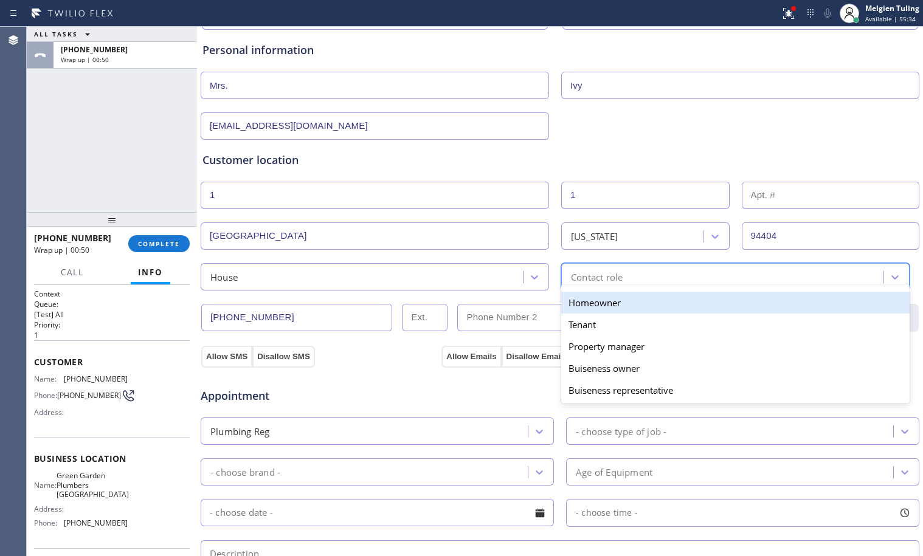
click at [576, 300] on div "Homeowner" at bounding box center [735, 303] width 348 height 22
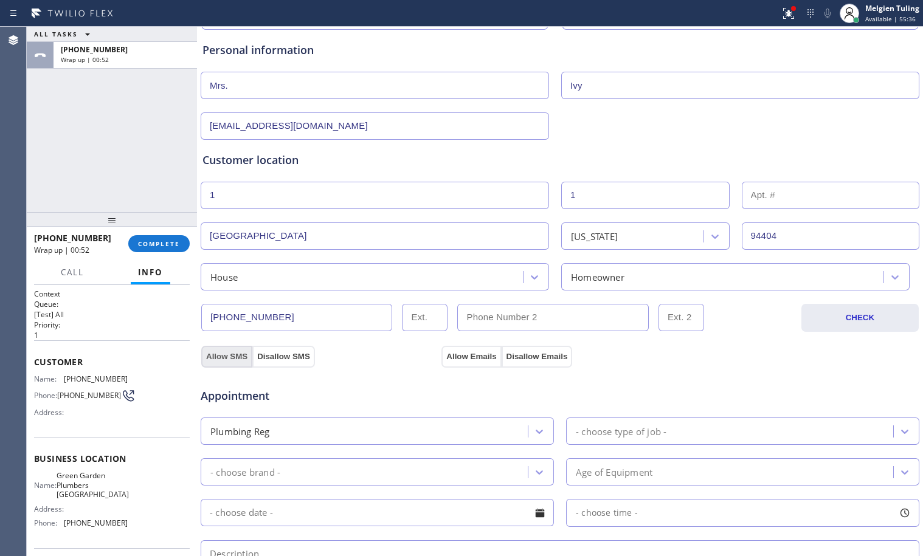
click at [224, 355] on button "Allow SMS" at bounding box center [226, 357] width 51 height 22
click at [474, 348] on button "Allow Emails" at bounding box center [472, 357] width 60 height 22
click at [463, 359] on button "Allow Emails" at bounding box center [472, 357] width 60 height 22
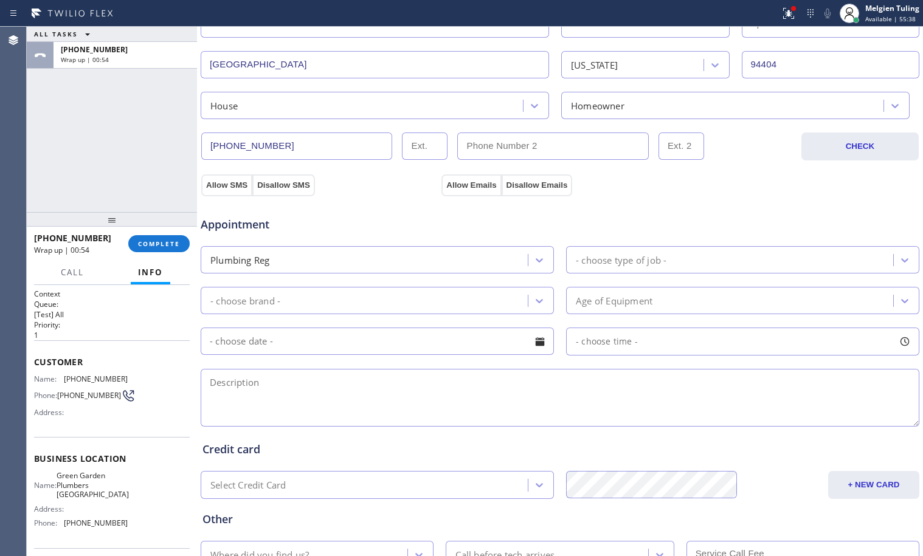
scroll to position [304, 0]
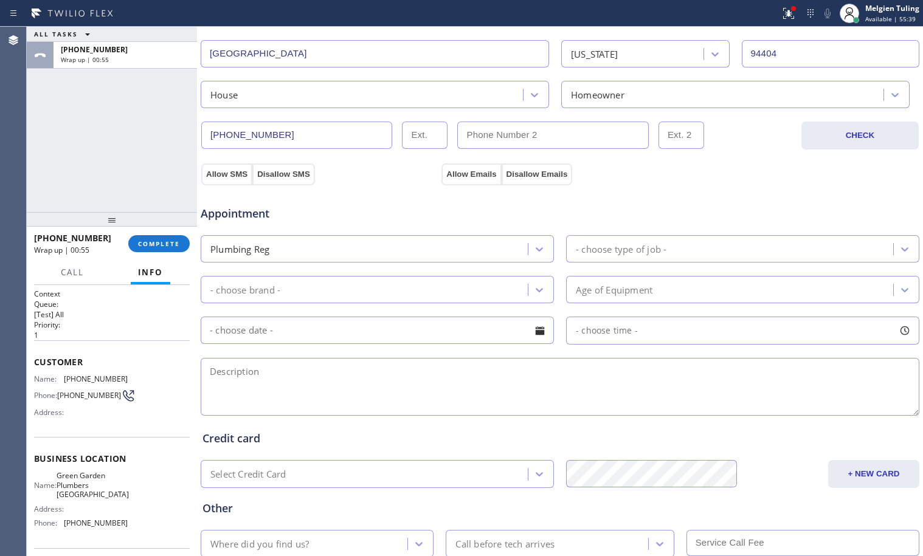
click at [497, 291] on div "- choose brand -" at bounding box center [366, 289] width 324 height 21
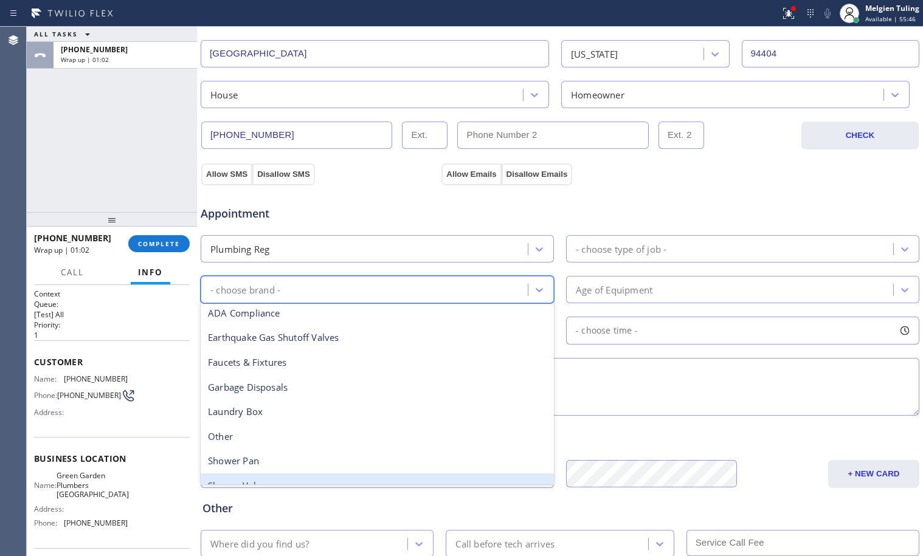
scroll to position [0, 0]
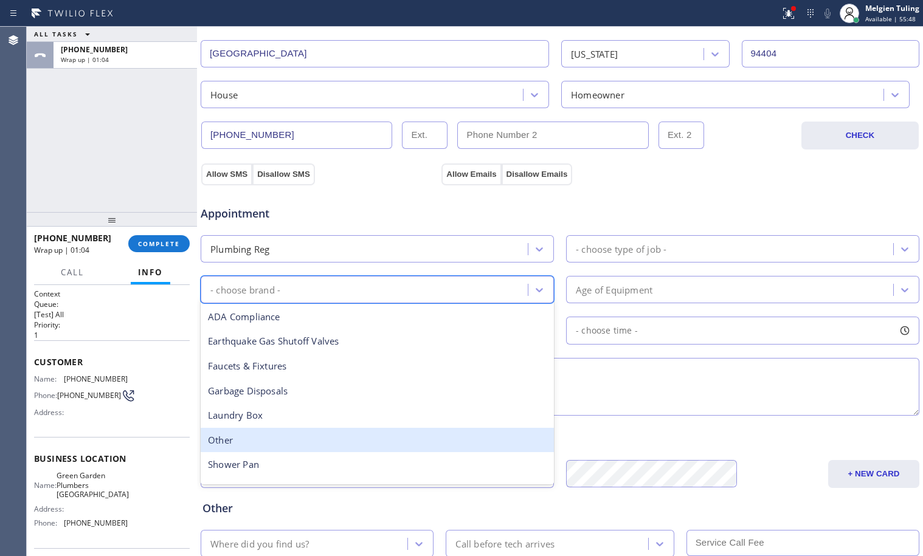
click at [318, 432] on div "Other" at bounding box center [377, 440] width 353 height 25
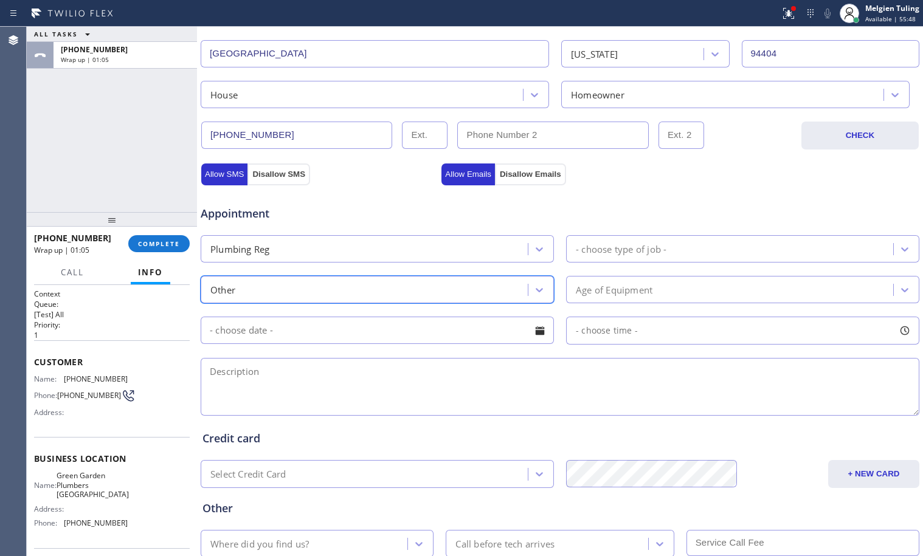
click at [626, 252] on div "- choose type of job -" at bounding box center [621, 249] width 91 height 14
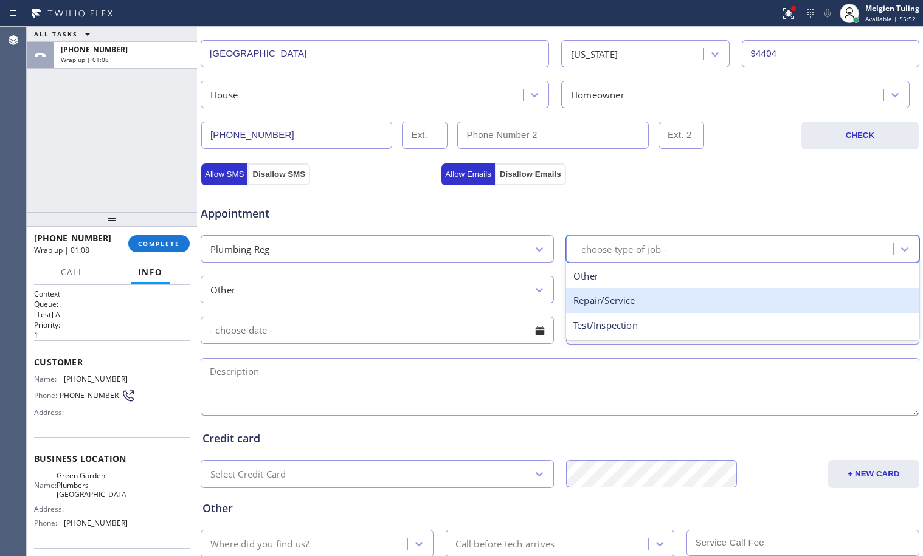
click at [602, 303] on div "Repair/Service" at bounding box center [742, 300] width 353 height 25
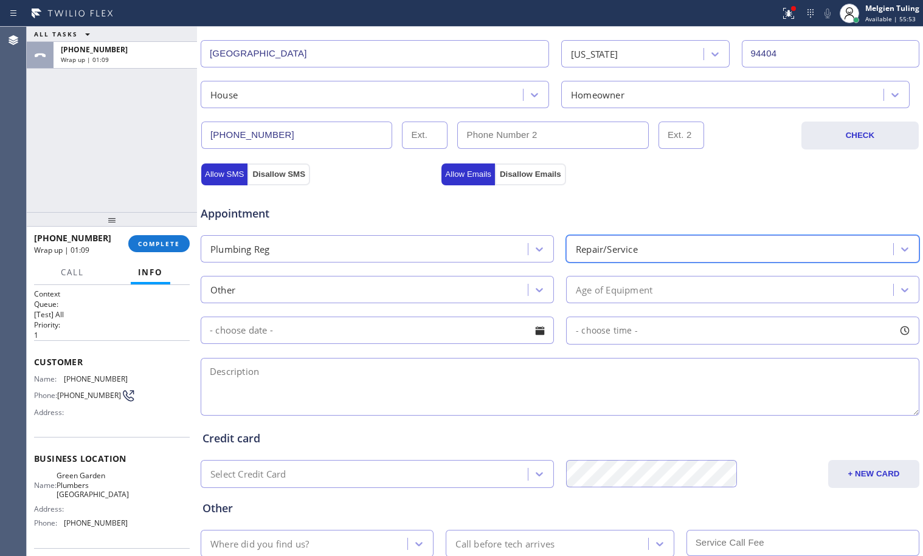
click at [592, 288] on div "Age of Equipment" at bounding box center [614, 290] width 77 height 14
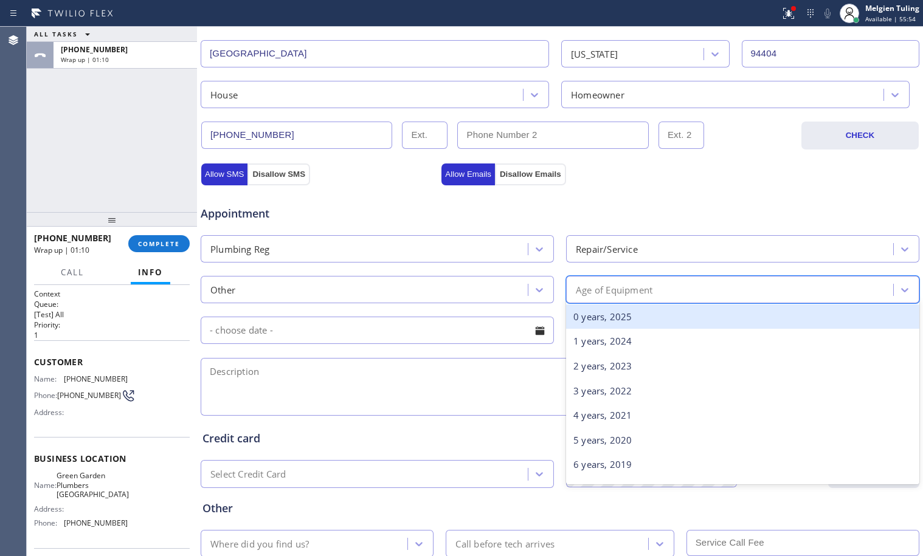
click at [600, 319] on div "0 years, 2025" at bounding box center [742, 317] width 353 height 25
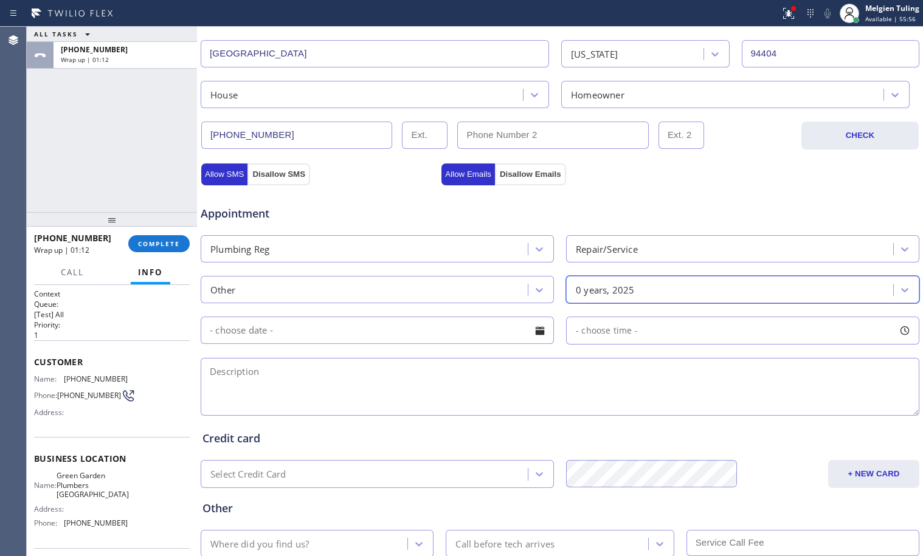
click at [288, 367] on textarea at bounding box center [560, 387] width 719 height 58
click at [296, 376] on textarea at bounding box center [560, 387] width 719 height 58
paste textarea "bathroom drain is full . she didnt follow the correct direction when she put th…"
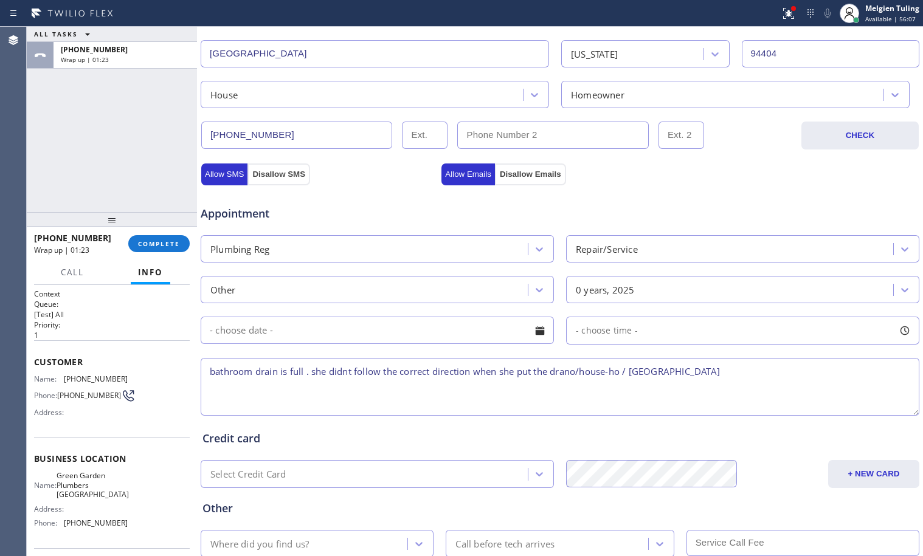
click at [741, 375] on textarea "bathroom drain is full . she didnt follow the correct direction when she put th…" at bounding box center [560, 387] width 719 height 58
click at [77, 489] on span "Green Garden Plumbers Redwood City" at bounding box center [93, 485] width 72 height 28
copy span "Green Garden Plumbers Redwood City"
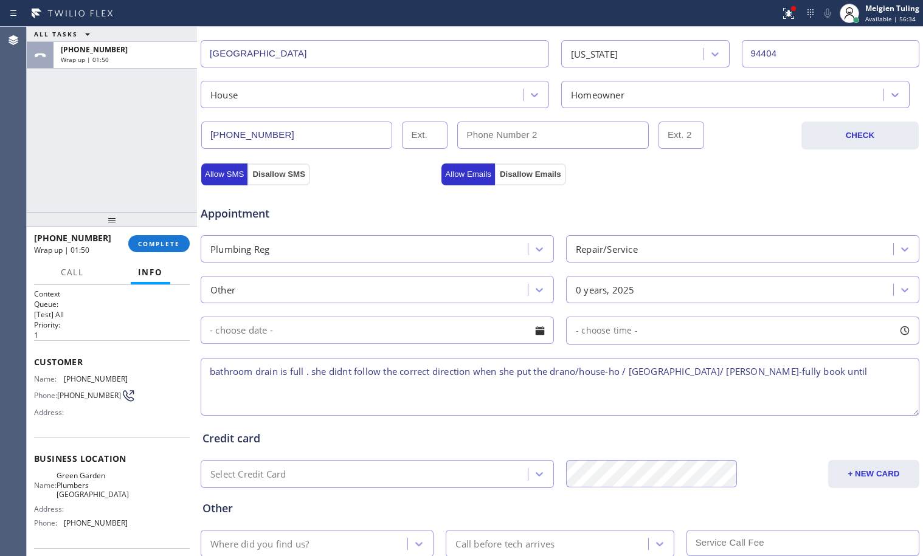
click at [731, 370] on textarea "bathroom drain is full . she didnt follow the correct direction when she put th…" at bounding box center [560, 387] width 719 height 58
paste textarea "Green Garden Plumbers Redwood City"
click at [331, 384] on textarea "bathroom drain is full . she didnt follow the correct direction when she put th…" at bounding box center [560, 387] width 719 height 58
click at [345, 372] on textarea "bathroom drain is full . she didnt follow the correct direction when she put th…" at bounding box center [560, 387] width 719 height 58
click at [311, 369] on textarea "bathroom drain is full . she didn't follow the correct direction when she put t…" at bounding box center [560, 387] width 719 height 58
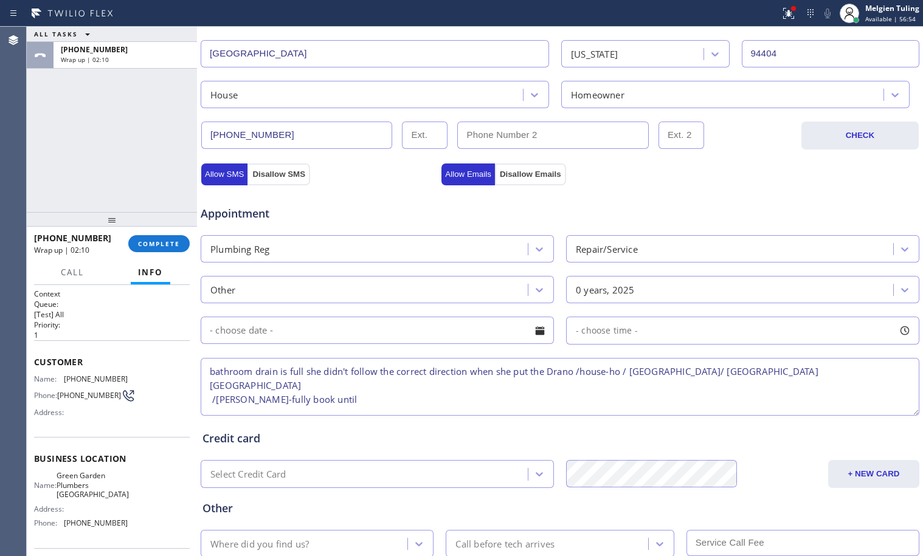
click at [324, 388] on textarea "bathroom drain is full she didn't follow the correct direction when she put the…" at bounding box center [560, 387] width 719 height 58
click at [356, 419] on div "Credit card Select Credit Card + NEW CARD CANCEL SAVE" at bounding box center [560, 453] width 720 height 70
click at [330, 397] on textarea "bathroom drain is full she didn't follow the correct direction when she put the…" at bounding box center [560, 387] width 719 height 58
click at [326, 383] on textarea "bathroom drain is full she didn't follow the correct direction when she put the…" at bounding box center [560, 387] width 719 height 58
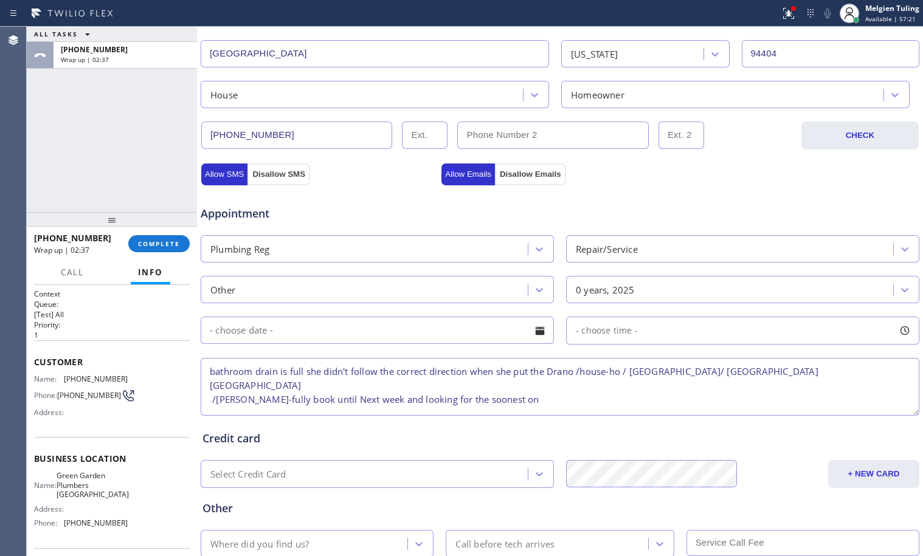
click at [503, 386] on textarea "bathroom drain is full she didn't follow the correct direction when she put the…" at bounding box center [560, 387] width 719 height 58
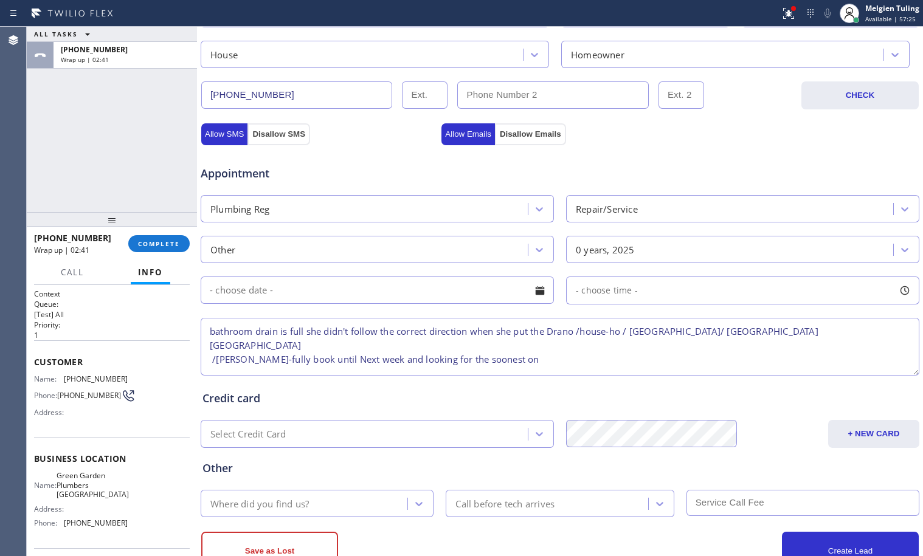
scroll to position [386, 0]
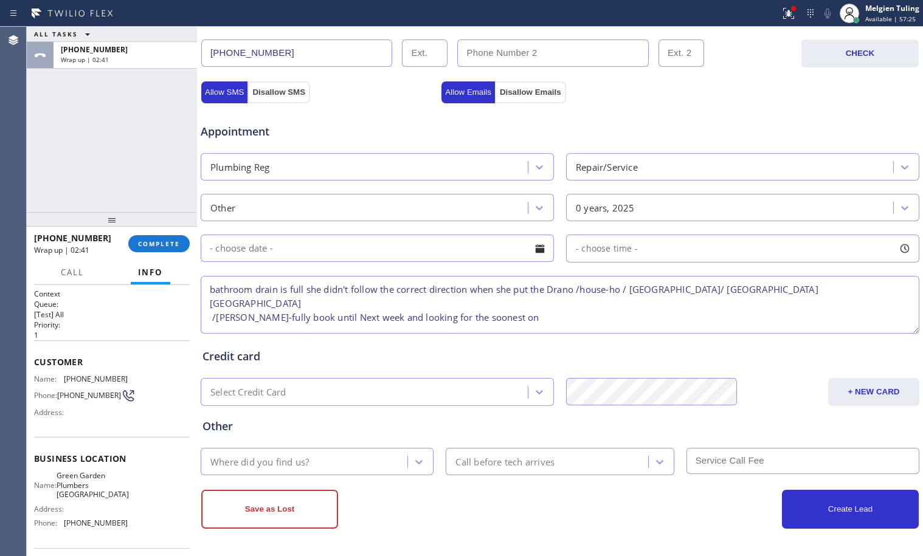
type textarea "bathroom drain is full she didn't follow the correct direction when she put the…"
click at [322, 466] on div "Where did you find us?" at bounding box center [305, 461] width 203 height 21
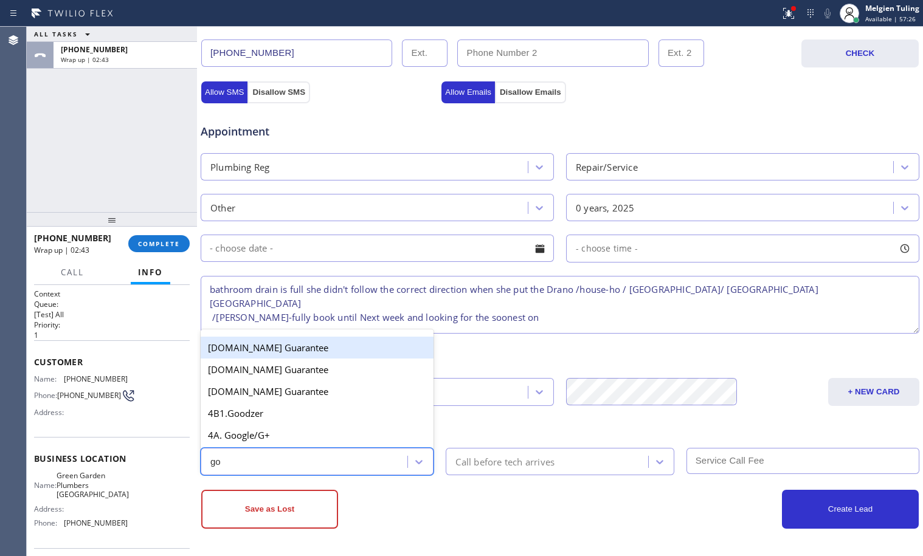
type input "goo"
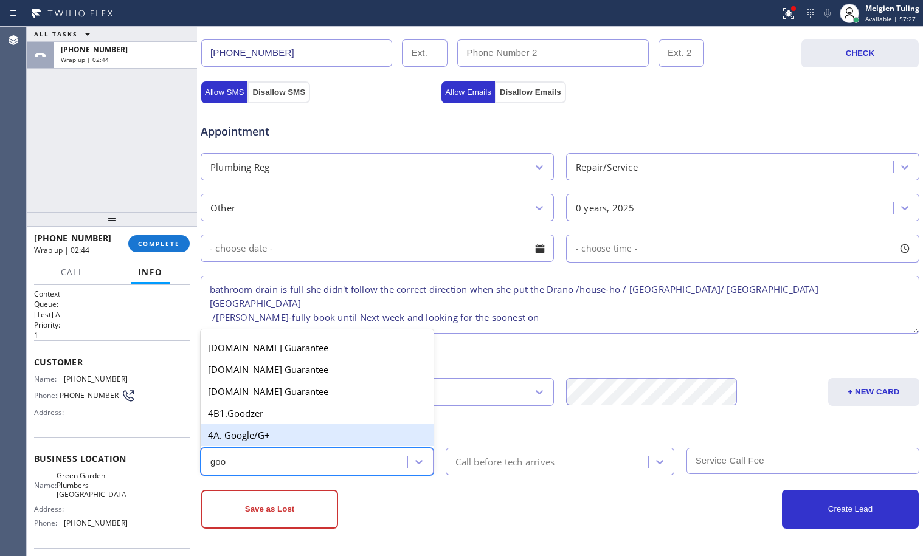
click at [289, 433] on div "4A. Google/G+" at bounding box center [317, 436] width 233 height 22
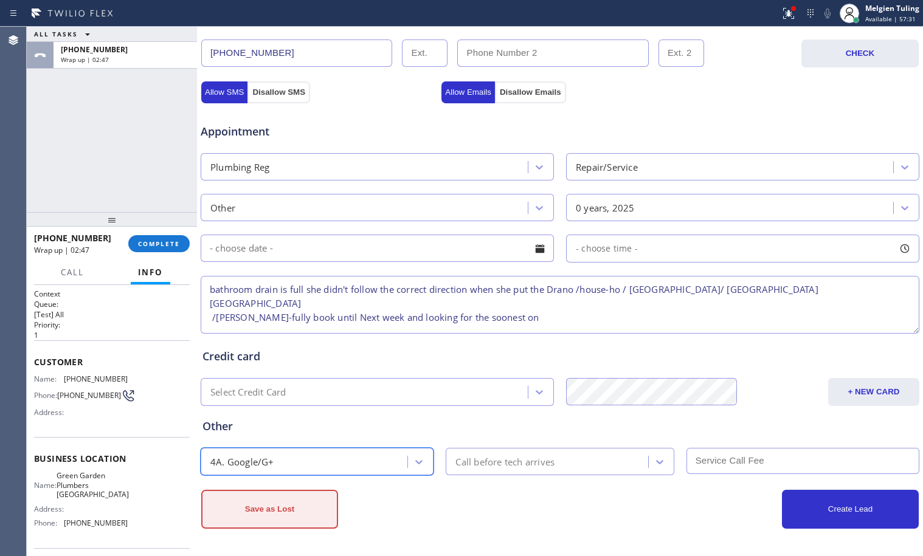
click at [263, 517] on button "Save as Lost" at bounding box center [269, 509] width 137 height 39
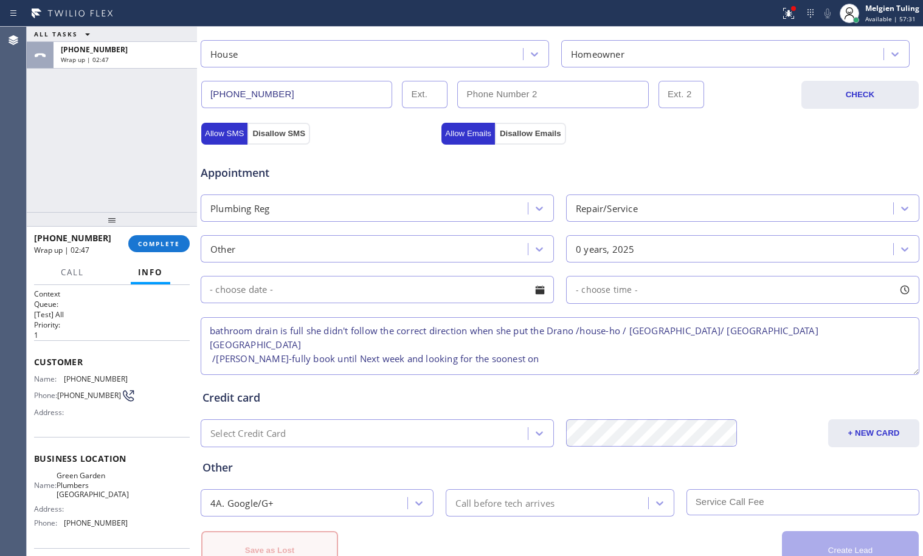
scroll to position [428, 0]
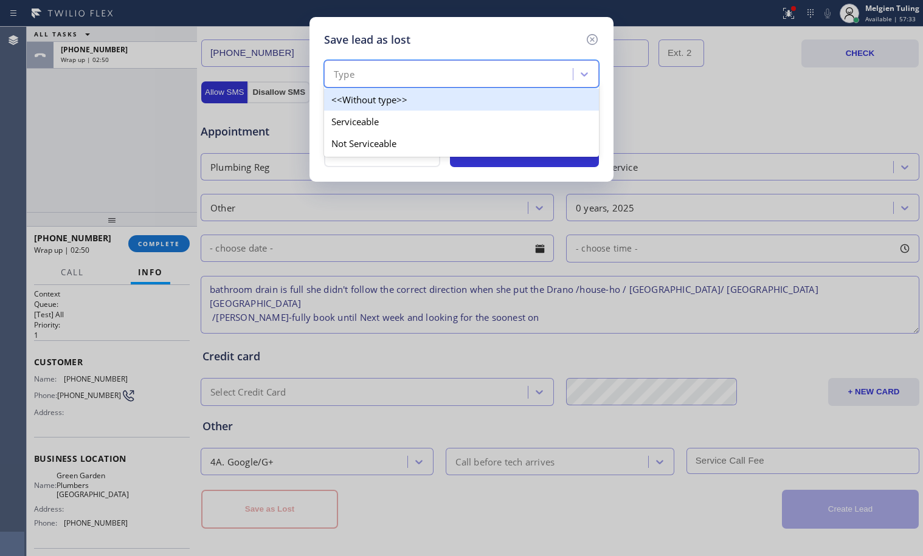
click at [389, 71] on div "Type" at bounding box center [450, 74] width 245 height 21
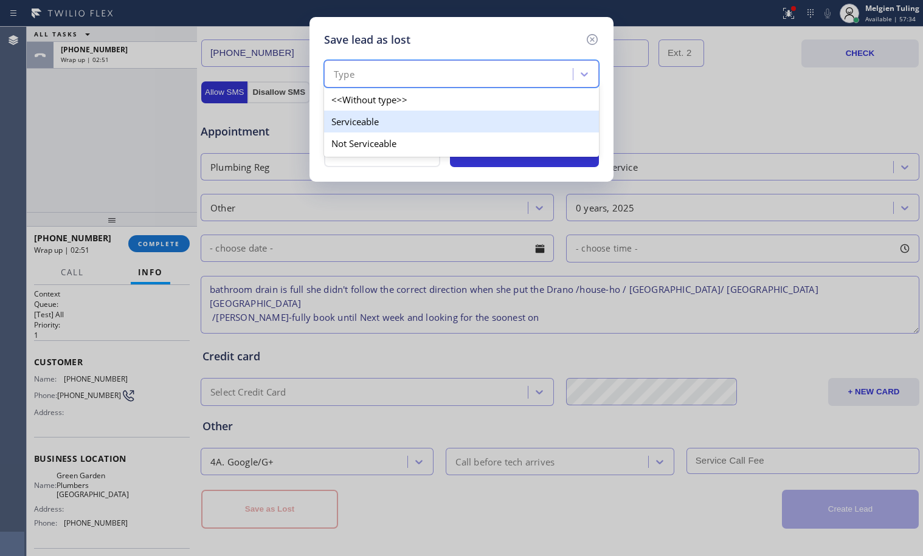
click at [333, 120] on div "Serviceable" at bounding box center [461, 122] width 275 height 22
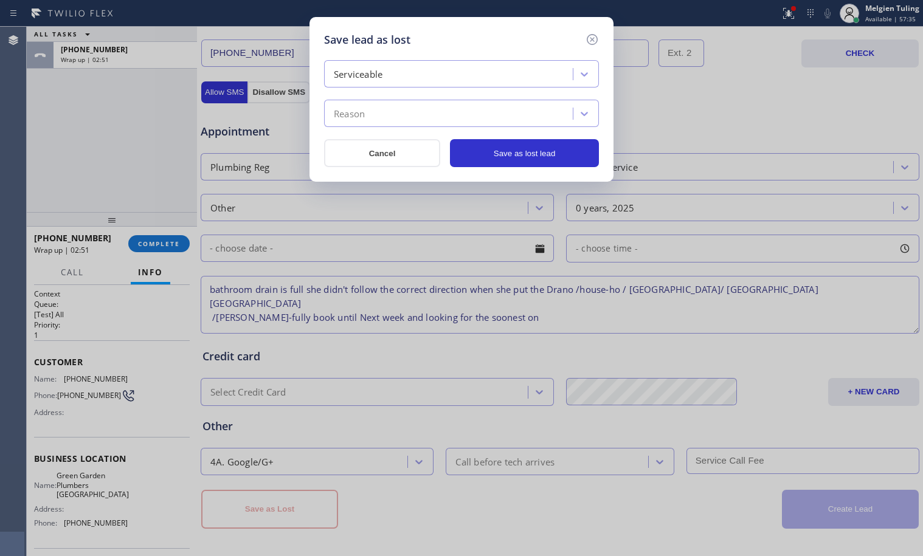
click at [336, 105] on div "Reason" at bounding box center [450, 113] width 245 height 21
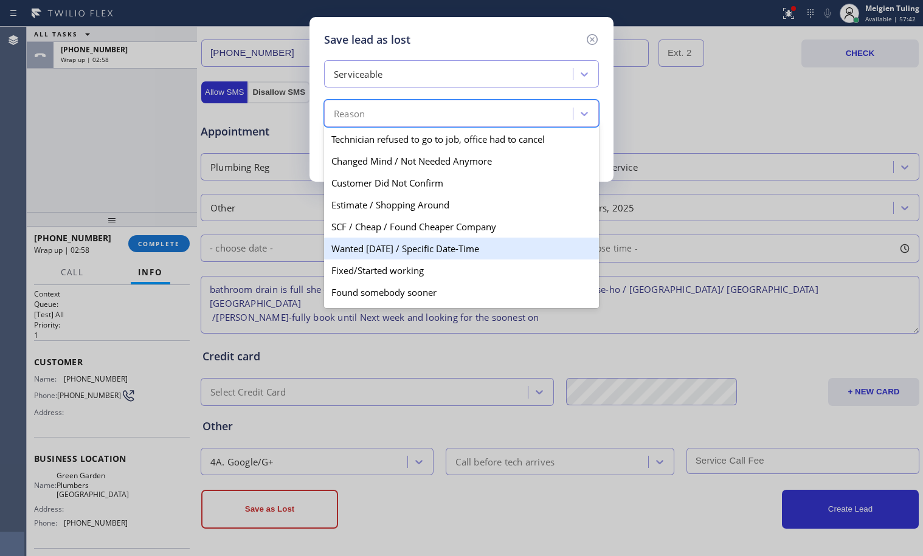
click at [370, 252] on div "Wanted [DATE] / Specific Date-Time" at bounding box center [461, 249] width 275 height 22
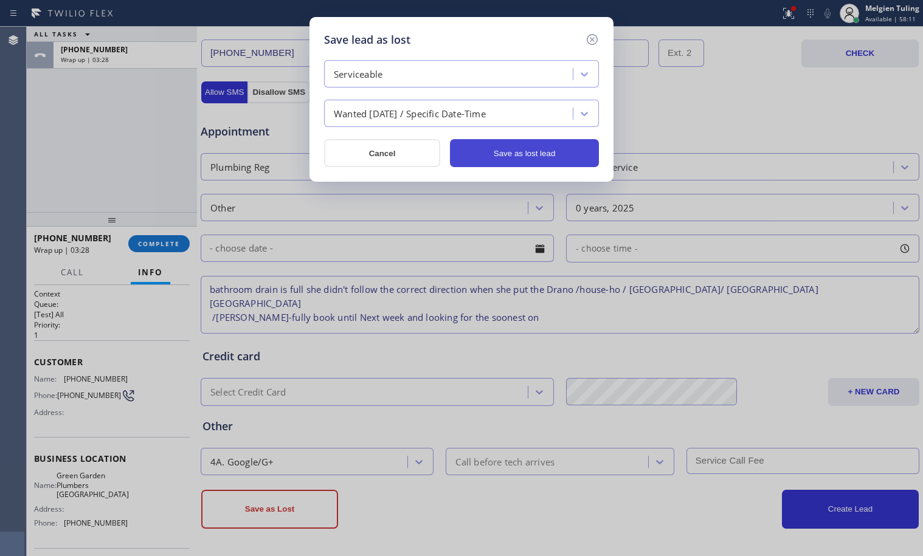
click at [527, 155] on button "Save as lost lead" at bounding box center [524, 153] width 149 height 28
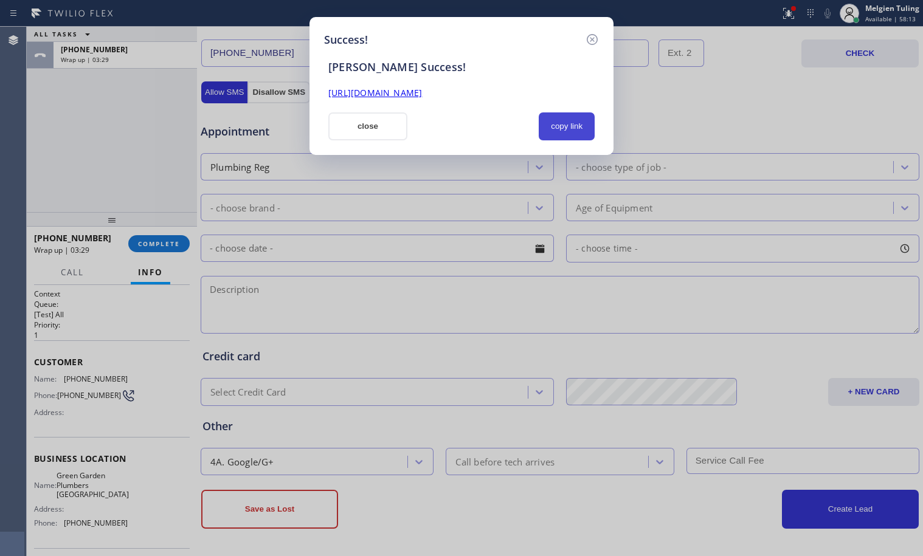
click at [563, 129] on button "copy link" at bounding box center [567, 127] width 56 height 28
click at [422, 92] on link "https://erp.apollosoft.co/customer/762353#portlet_lead" at bounding box center [375, 93] width 94 height 12
click at [375, 129] on button "close" at bounding box center [367, 127] width 79 height 28
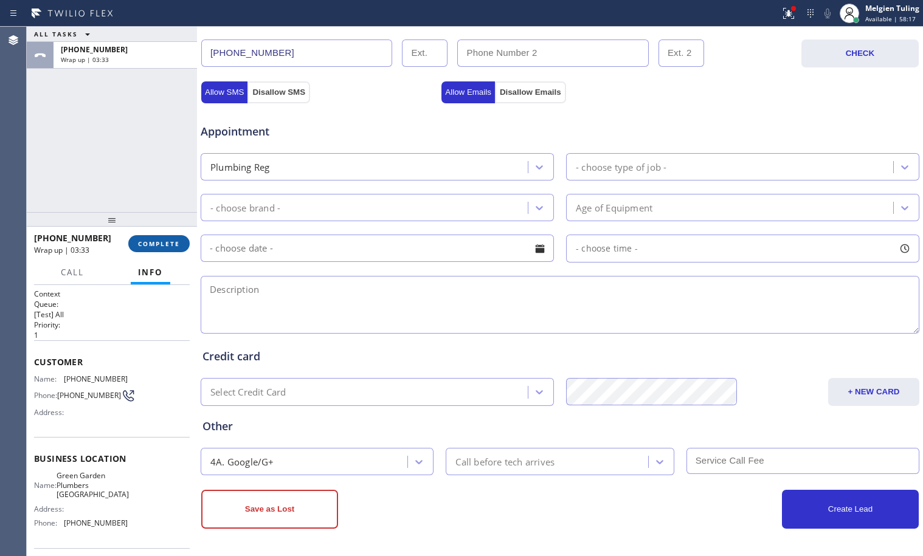
click at [144, 243] on span "COMPLETE" at bounding box center [159, 244] width 42 height 9
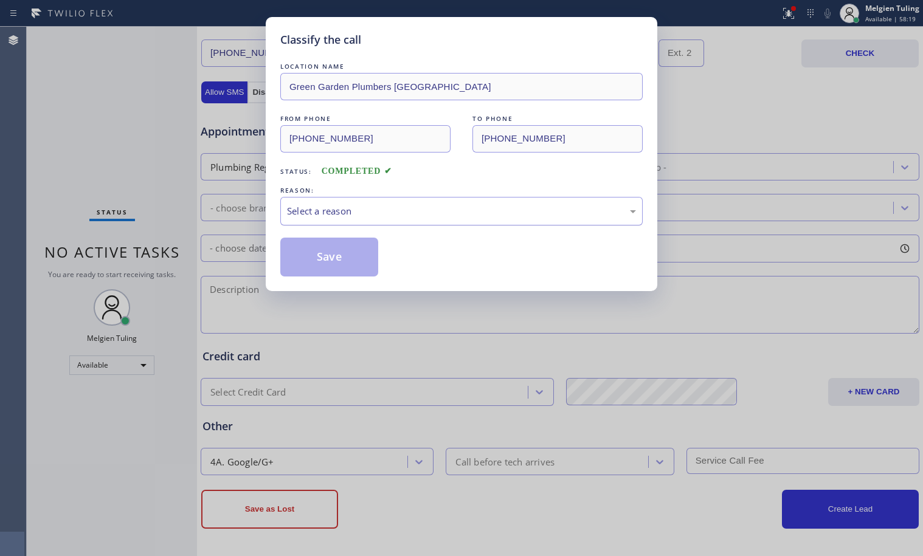
click at [301, 207] on div "Select a reason" at bounding box center [461, 211] width 349 height 14
click at [308, 257] on button "Save" at bounding box center [329, 257] width 98 height 39
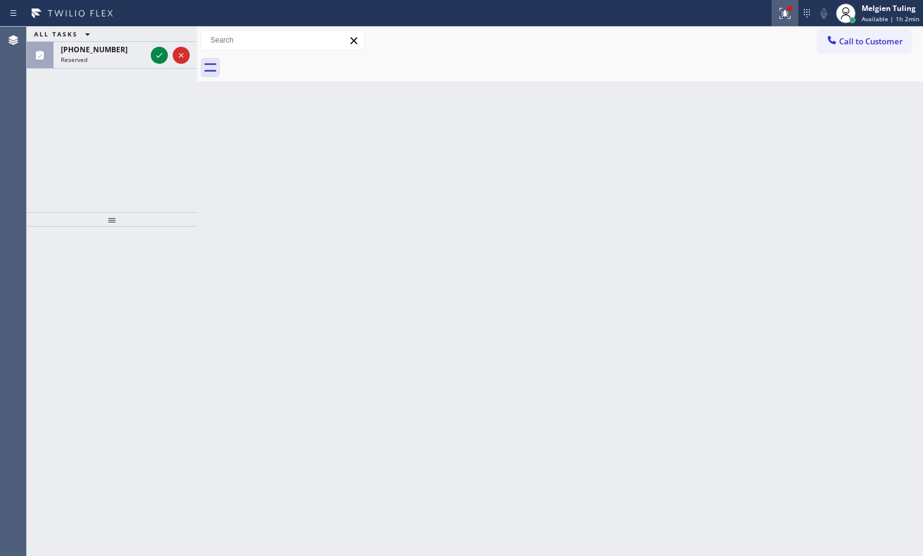
click at [789, 15] on icon at bounding box center [785, 13] width 15 height 15
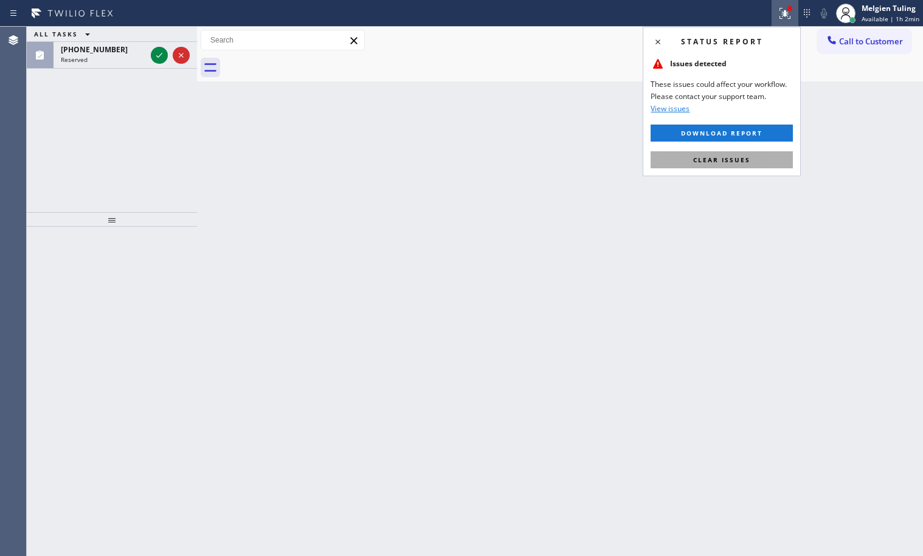
click at [732, 158] on span "Clear issues" at bounding box center [721, 160] width 57 height 9
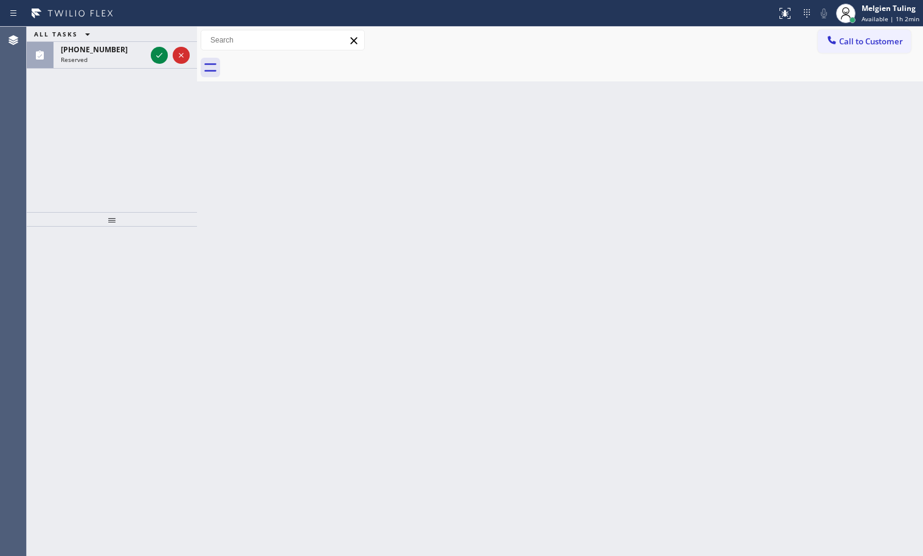
click at [231, 162] on div "Back to Dashboard Change Sender ID Customers Technicians Select a contact Outbo…" at bounding box center [560, 292] width 726 height 530
click at [155, 52] on icon at bounding box center [159, 55] width 15 height 15
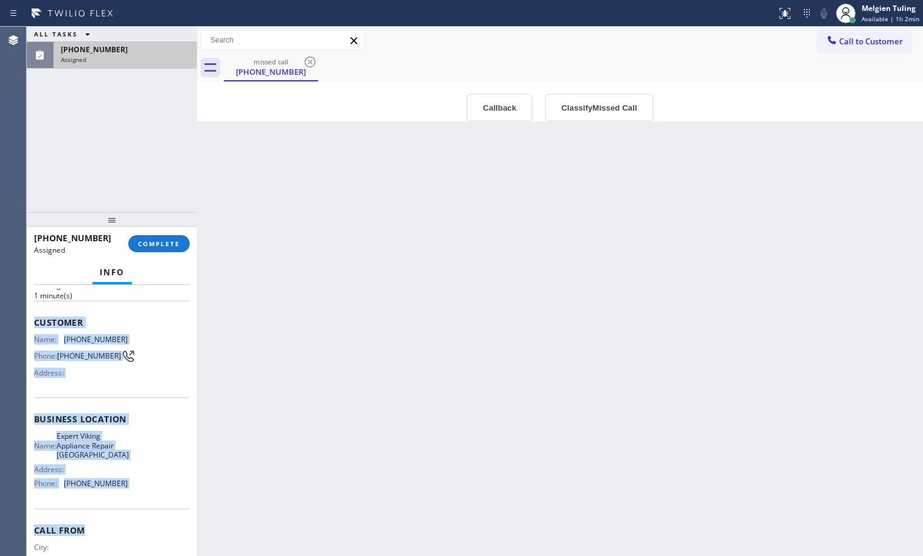
scroll to position [61, 0]
drag, startPoint x: 32, startPoint y: 366, endPoint x: 119, endPoint y: 496, distance: 156.0
click at [119, 496] on div "Context Queue: Appliance Repair High End Priority: 0 Task Age: 1 minute(s) Cust…" at bounding box center [112, 420] width 170 height 271
copy div "Customer Name: (872) 337-4815 Phone: (872) 337-4815 Address: Business location …"
click at [161, 246] on span "COMPLETE" at bounding box center [159, 244] width 42 height 9
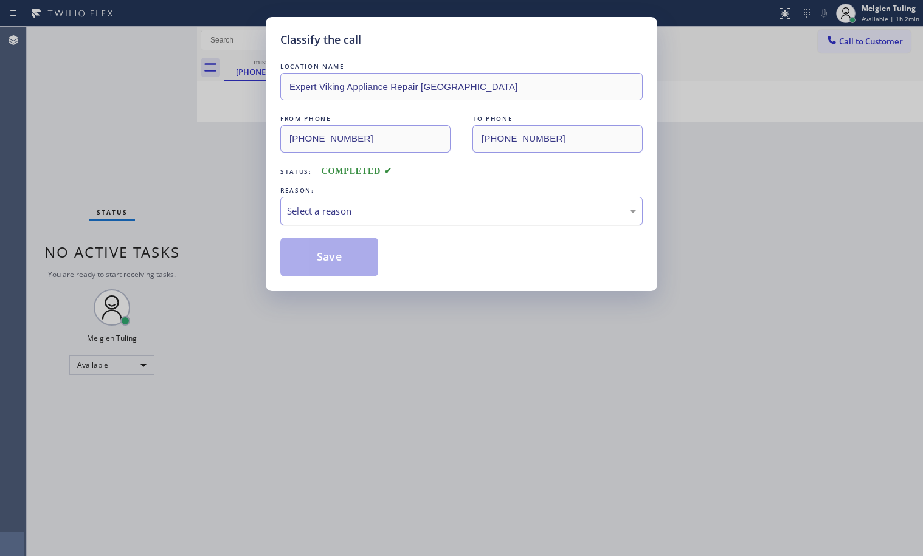
click at [324, 202] on div "Select a reason" at bounding box center [461, 211] width 362 height 29
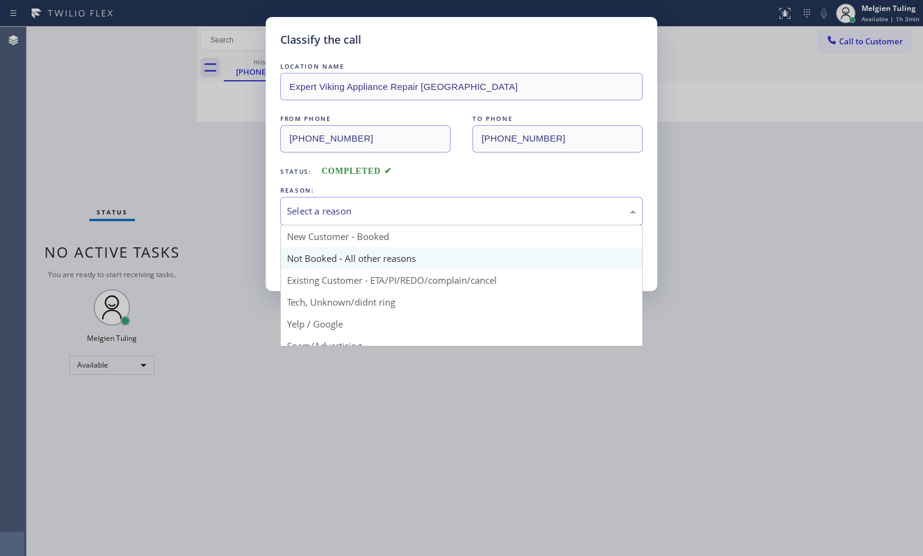
click at [327, 254] on button "Save" at bounding box center [329, 257] width 98 height 39
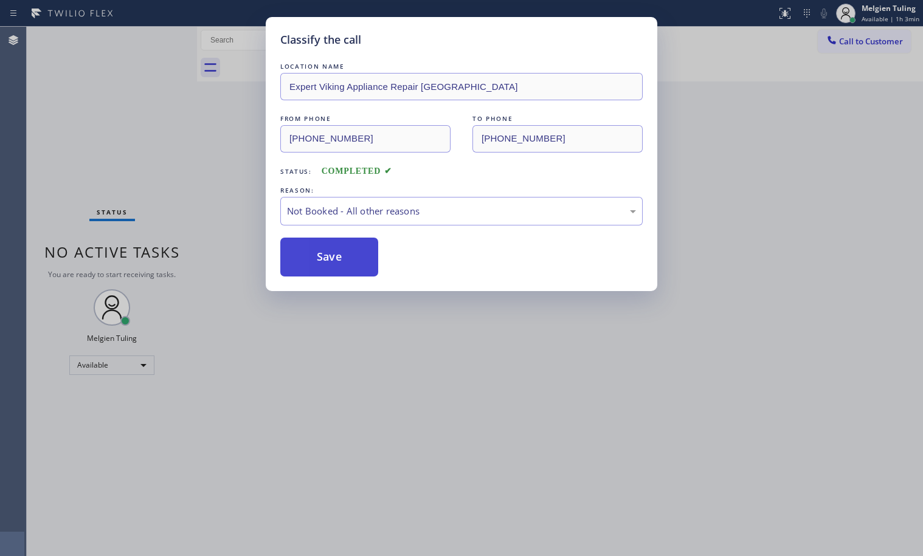
click at [330, 248] on button "Save" at bounding box center [329, 257] width 98 height 39
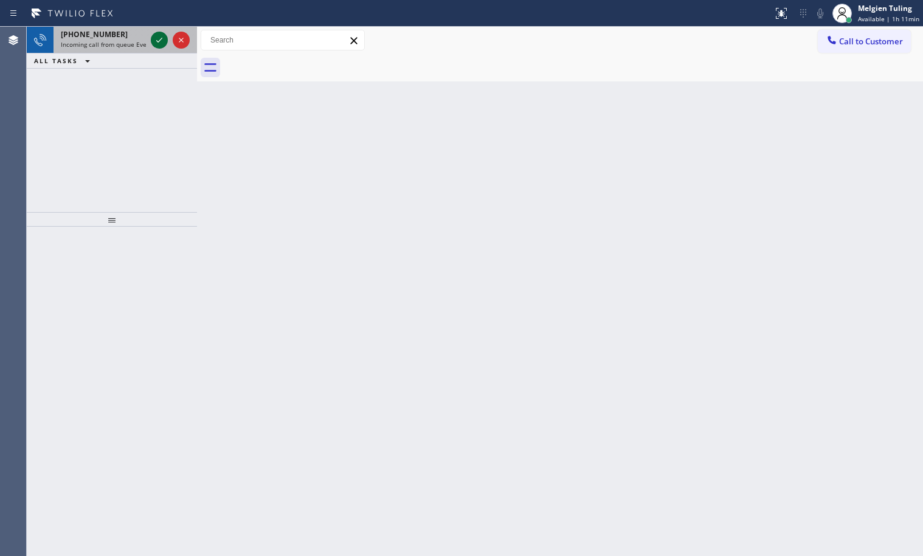
click at [156, 38] on icon at bounding box center [159, 40] width 15 height 15
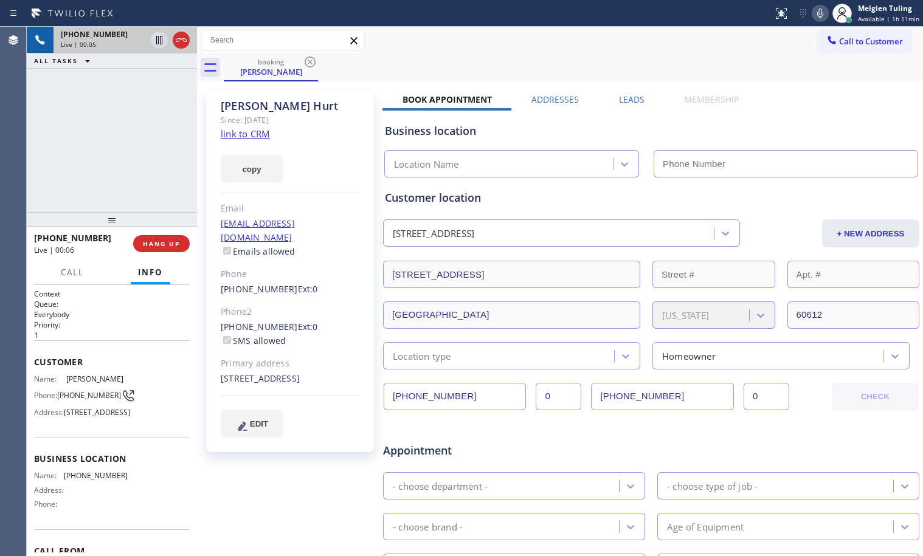
click at [254, 130] on link "link to CRM" at bounding box center [245, 134] width 49 height 12
click at [156, 39] on icon at bounding box center [159, 40] width 15 height 15
click at [823, 13] on icon at bounding box center [820, 14] width 6 height 10
click at [155, 40] on icon at bounding box center [159, 40] width 15 height 15
click at [827, 11] on icon at bounding box center [820, 13] width 15 height 15
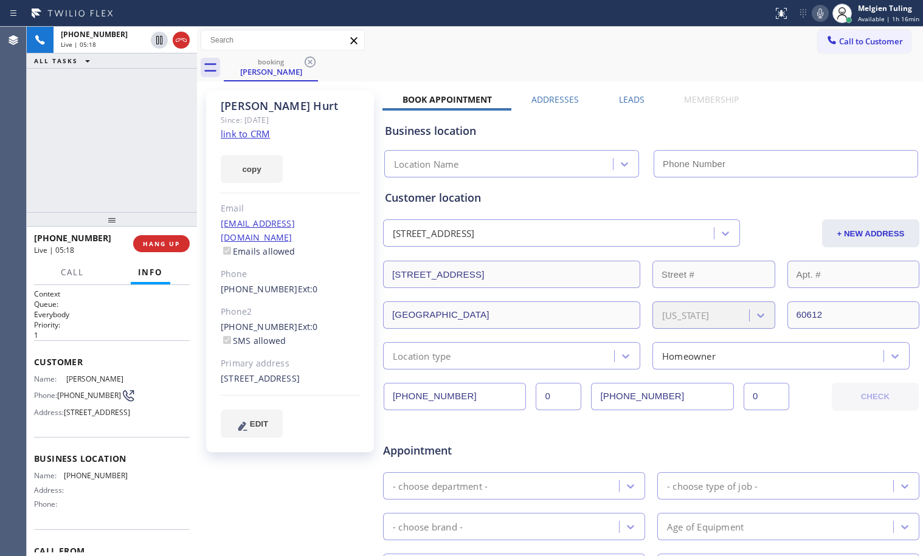
click at [360, 324] on div "Willie Hurt Since: 20 may 2020 link to CRM copy Email sshurt33@yahoo.com Emails…" at bounding box center [290, 272] width 168 height 362
click at [819, 9] on icon at bounding box center [820, 13] width 15 height 15
click at [823, 15] on icon at bounding box center [820, 14] width 6 height 10
click at [164, 40] on icon at bounding box center [159, 40] width 15 height 15
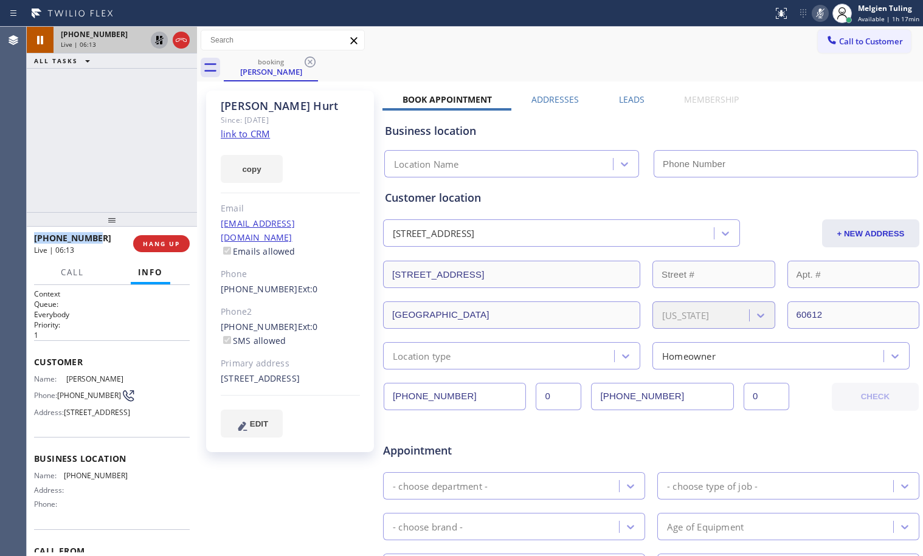
drag, startPoint x: 102, startPoint y: 240, endPoint x: 32, endPoint y: 242, distance: 70.0
click at [32, 242] on div "+17734953095 Live | 06:13 HANG UP" at bounding box center [112, 244] width 170 height 34
drag, startPoint x: 97, startPoint y: 238, endPoint x: 33, endPoint y: 243, distance: 64.0
click at [33, 243] on div "+17734953095 Live | 06:15 HANG UP" at bounding box center [112, 244] width 170 height 34
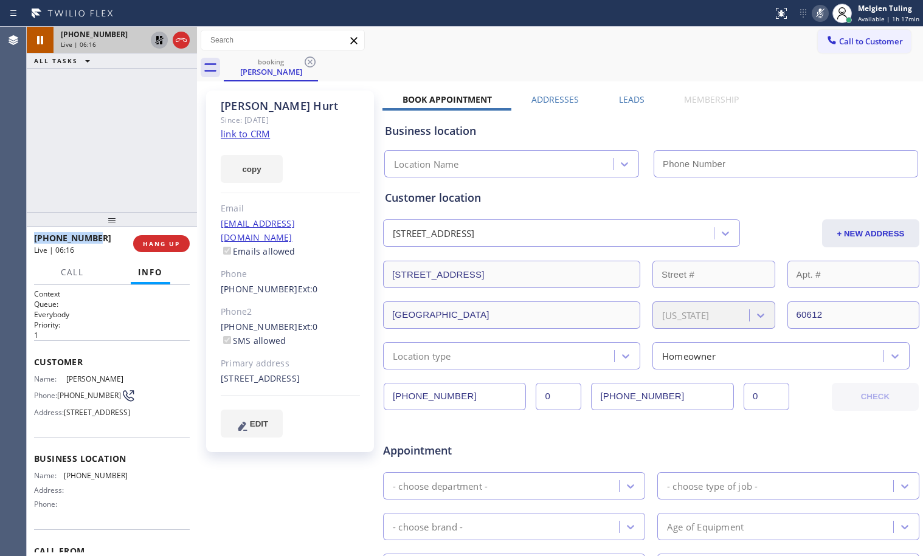
copy span "+17734953095"
drag, startPoint x: 140, startPoint y: 145, endPoint x: 168, endPoint y: 105, distance: 48.4
click at [140, 145] on div "+17734953095 Live | 06:33 ALL TASKS ALL TASKS ACTIVE TASKS TASKS IN WRAP UP" at bounding box center [112, 119] width 170 height 185
click at [159, 41] on icon at bounding box center [159, 40] width 15 height 15
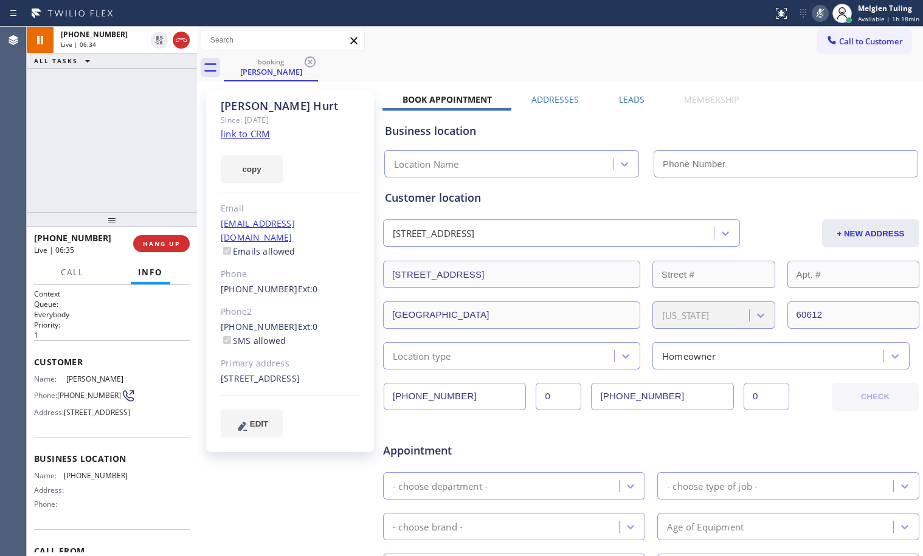
click at [828, 10] on icon at bounding box center [820, 13] width 15 height 15
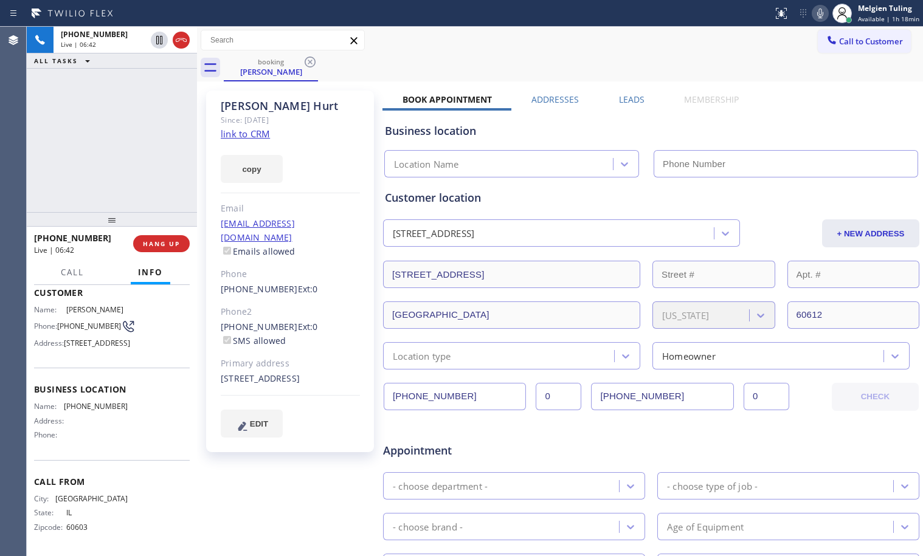
scroll to position [102, 0]
click at [63, 274] on span "Call" at bounding box center [72, 272] width 23 height 11
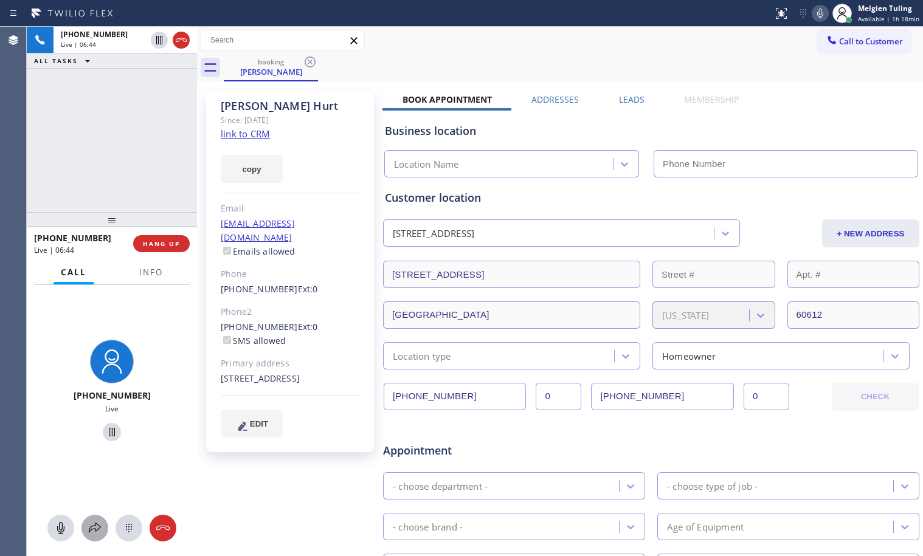
click at [96, 527] on icon at bounding box center [95, 528] width 15 height 15
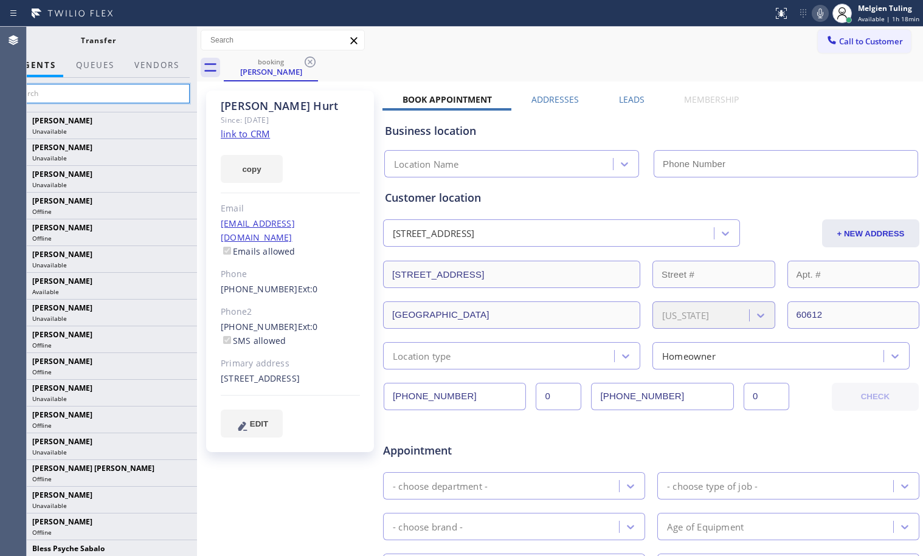
click at [118, 93] on input "text" at bounding box center [98, 93] width 183 height 19
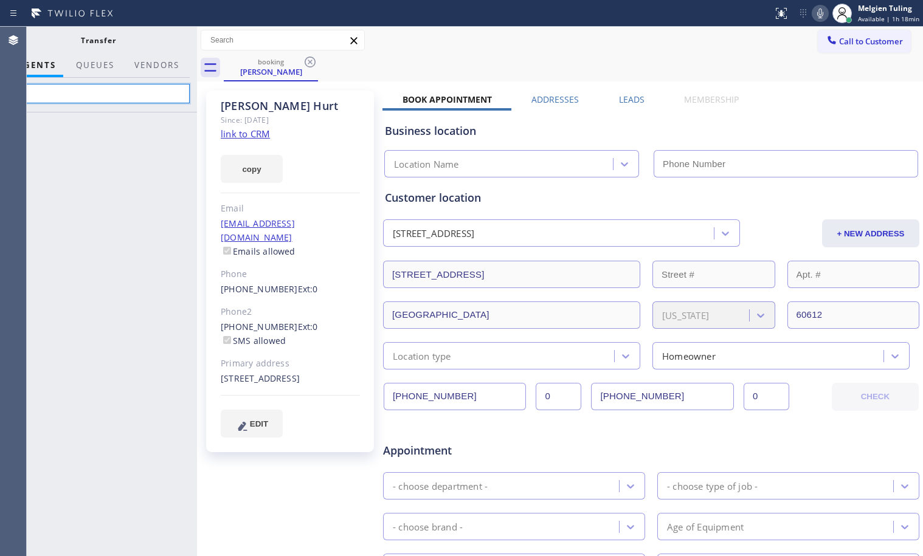
type input "n"
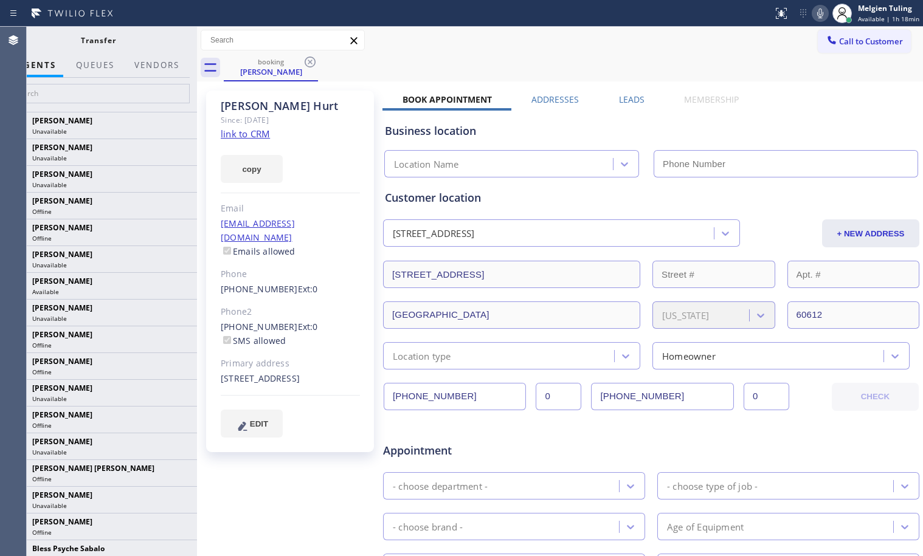
click at [823, 10] on icon at bounding box center [820, 13] width 15 height 15
click at [105, 94] on input "text" at bounding box center [98, 93] width 183 height 19
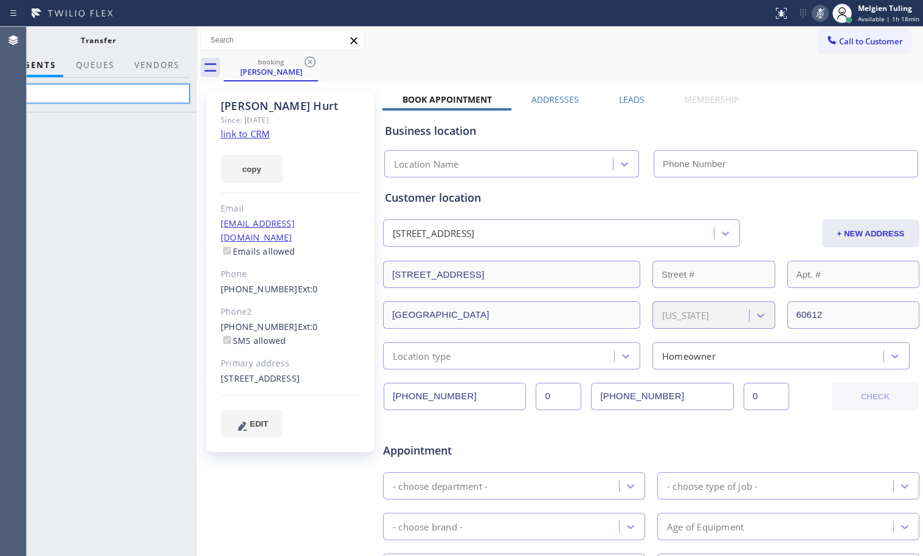
type input "N"
type input "Neren"
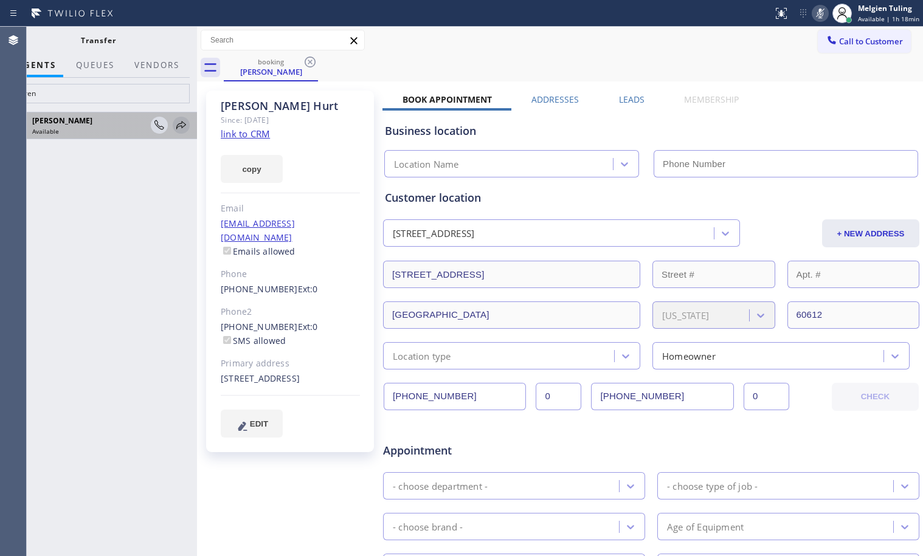
click at [179, 124] on icon at bounding box center [181, 125] width 10 height 8
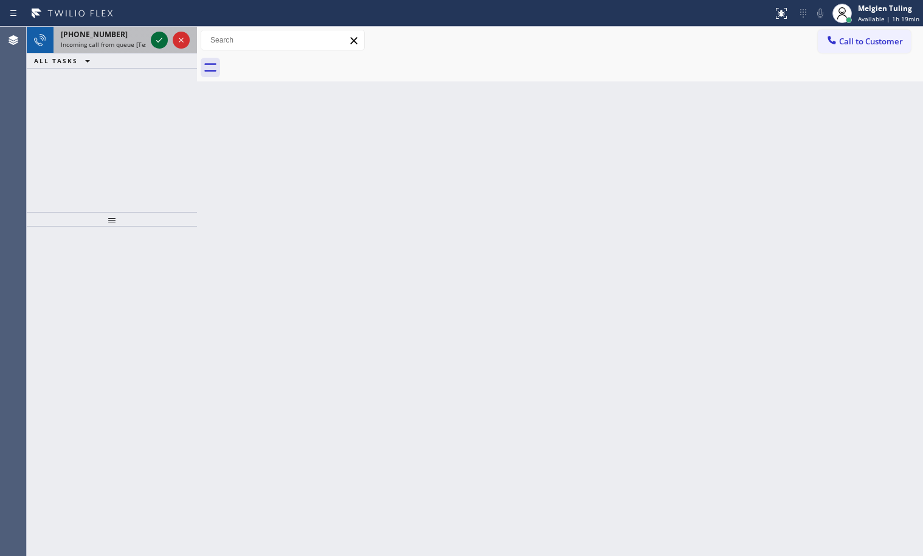
click at [161, 43] on icon at bounding box center [159, 40] width 15 height 15
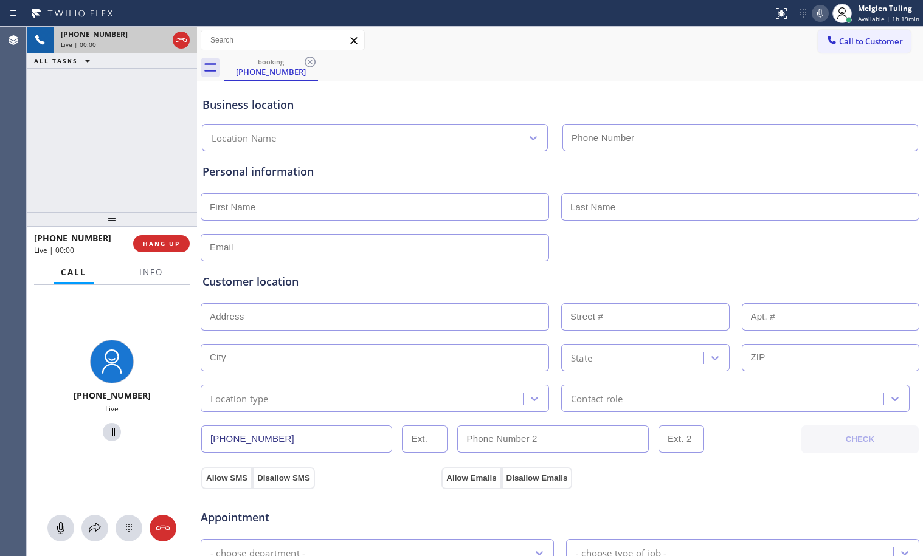
type input "(215) 876-2714"
click at [146, 279] on button "Info" at bounding box center [151, 273] width 38 height 24
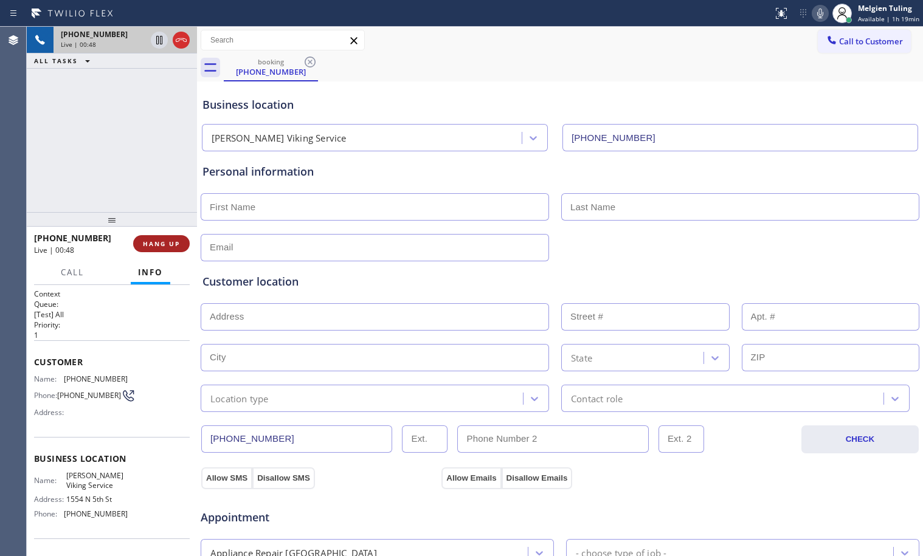
click at [155, 238] on button "HANG UP" at bounding box center [161, 243] width 57 height 17
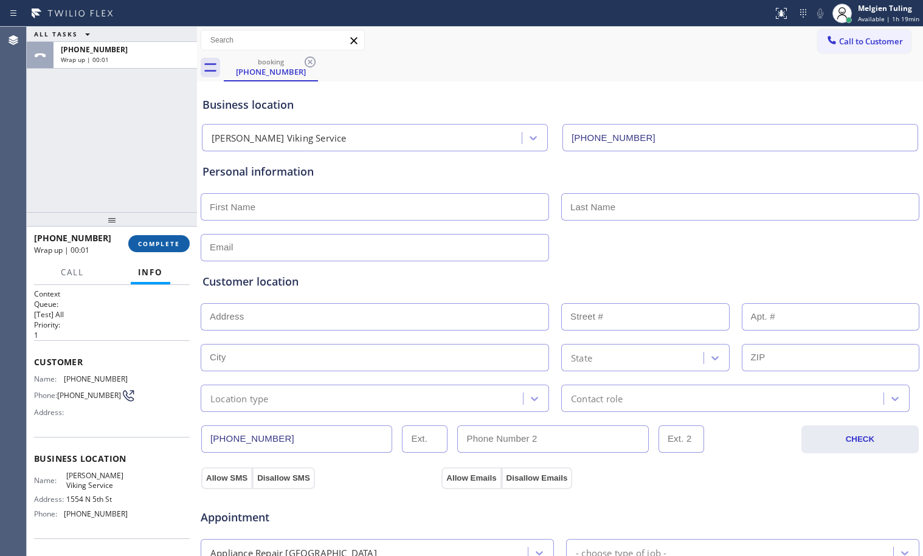
click at [140, 243] on span "COMPLETE" at bounding box center [159, 244] width 42 height 9
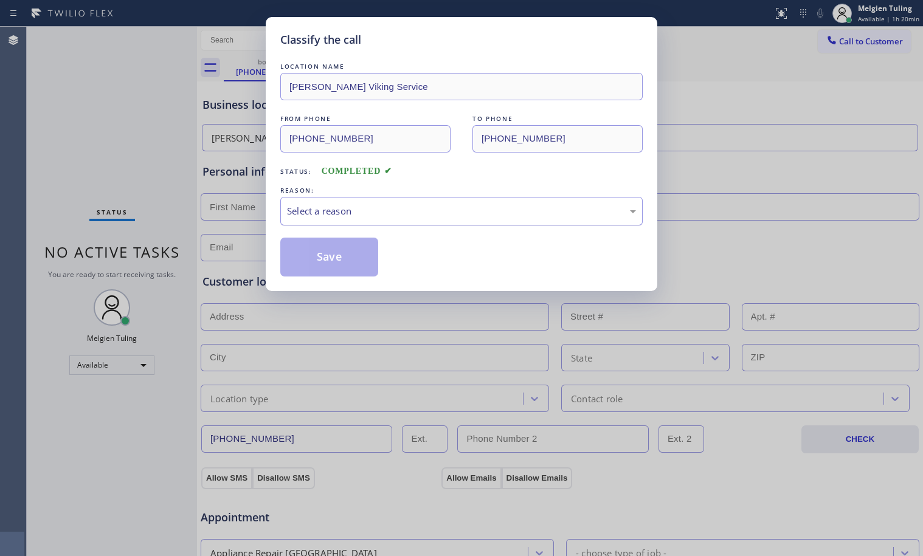
click at [297, 209] on div "Select a reason" at bounding box center [461, 211] width 349 height 14
click at [344, 210] on div "Select a reason" at bounding box center [461, 211] width 349 height 14
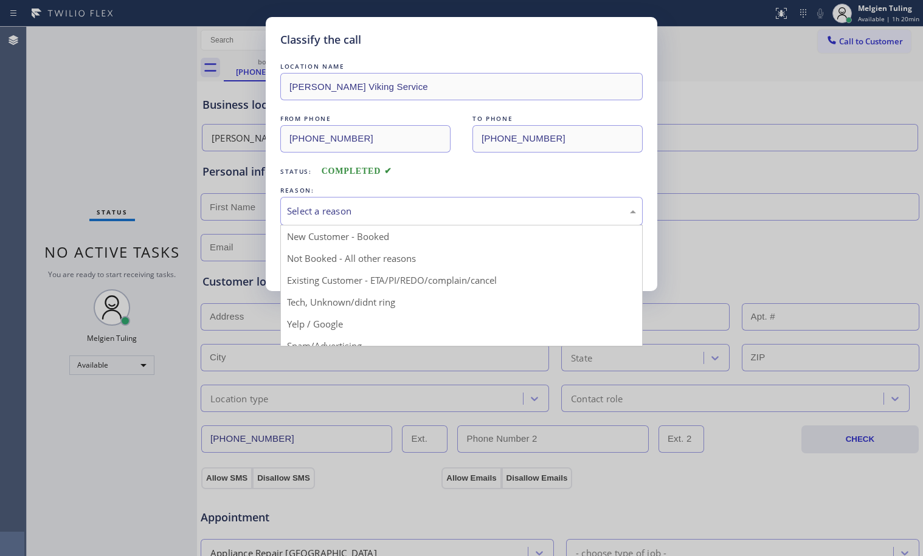
click at [350, 198] on div "Select a reason" at bounding box center [461, 211] width 362 height 29
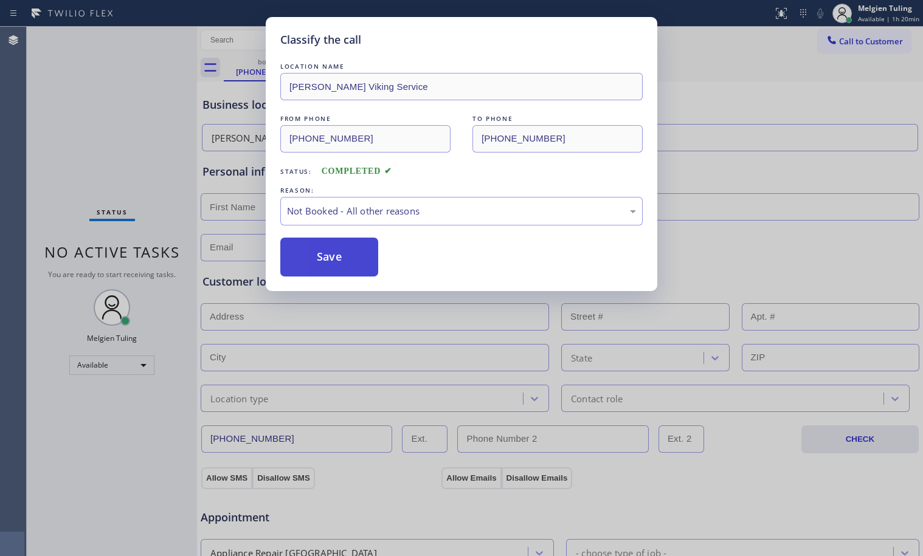
drag, startPoint x: 326, startPoint y: 248, endPoint x: 328, endPoint y: 254, distance: 6.6
click at [326, 252] on button "Save" at bounding box center [329, 257] width 98 height 39
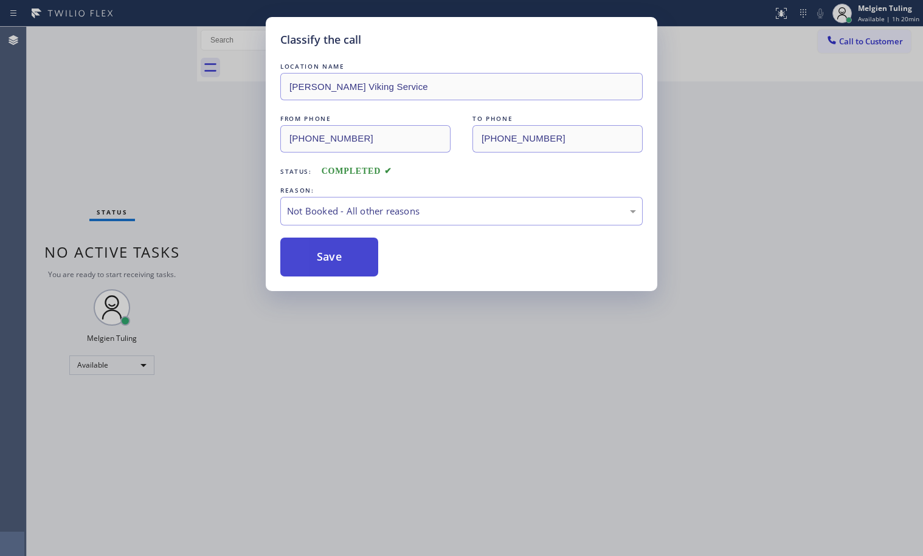
click at [330, 253] on button "Save" at bounding box center [329, 257] width 98 height 39
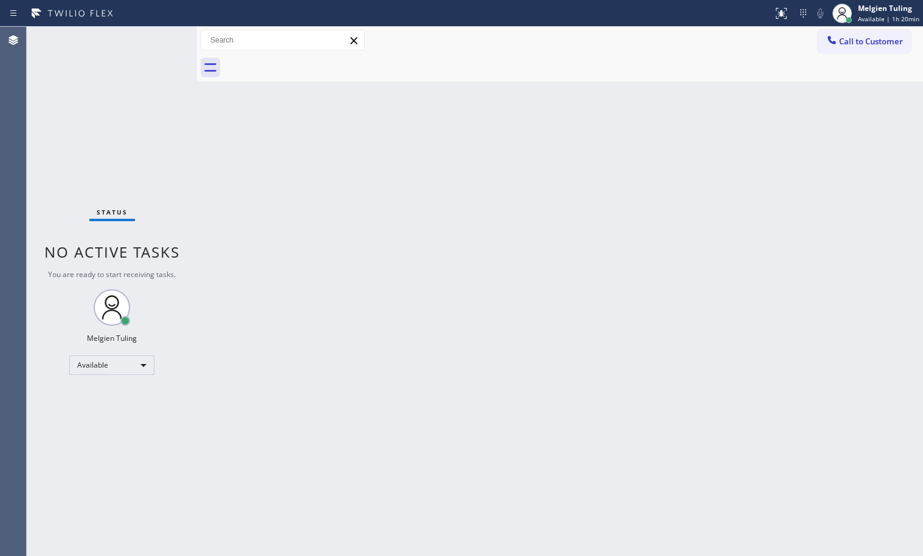
click at [228, 195] on div "Back to Dashboard Change Sender ID Customers Technicians Select a contact Outbo…" at bounding box center [560, 292] width 726 height 530
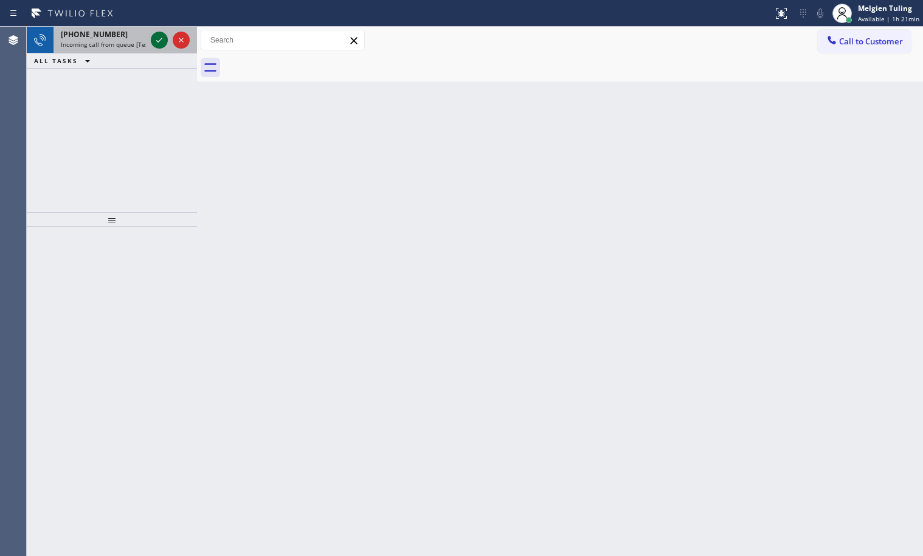
drag, startPoint x: 163, startPoint y: 34, endPoint x: 164, endPoint y: 40, distance: 6.1
click at [164, 37] on icon at bounding box center [159, 40] width 15 height 15
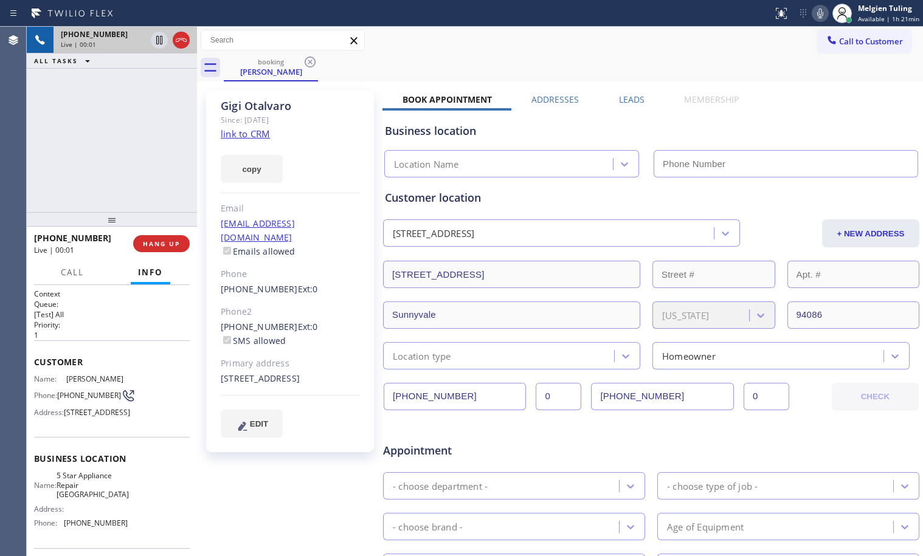
type input "(650) 282-1952"
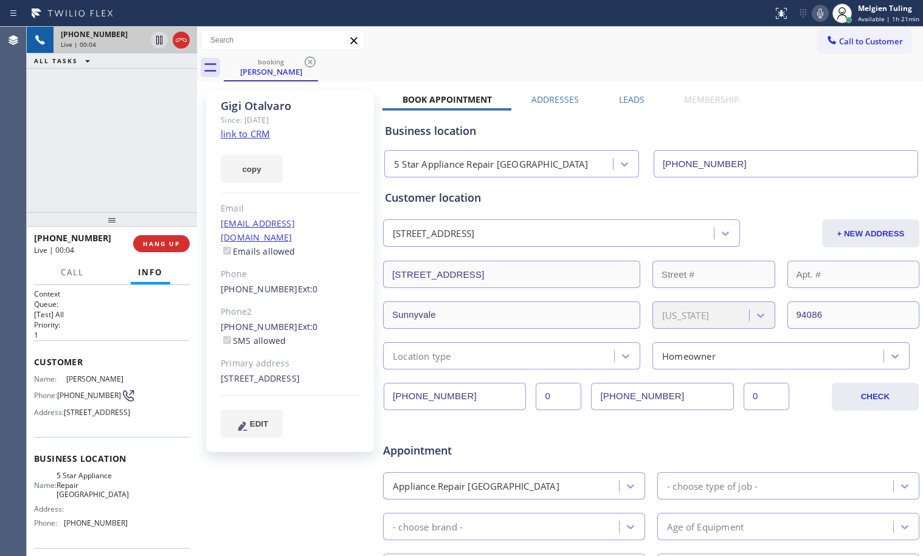
click at [244, 132] on link "link to CRM" at bounding box center [245, 134] width 49 height 12
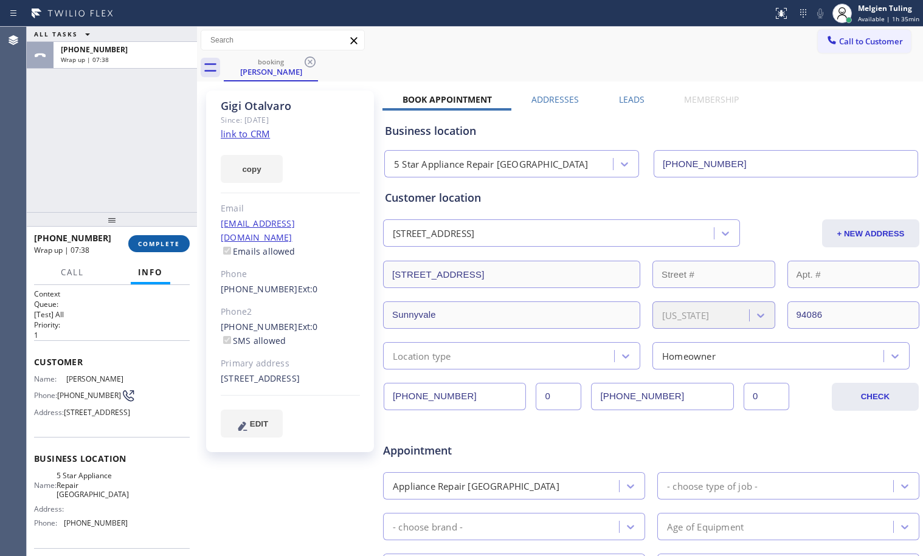
click at [167, 243] on span "COMPLETE" at bounding box center [159, 244] width 42 height 9
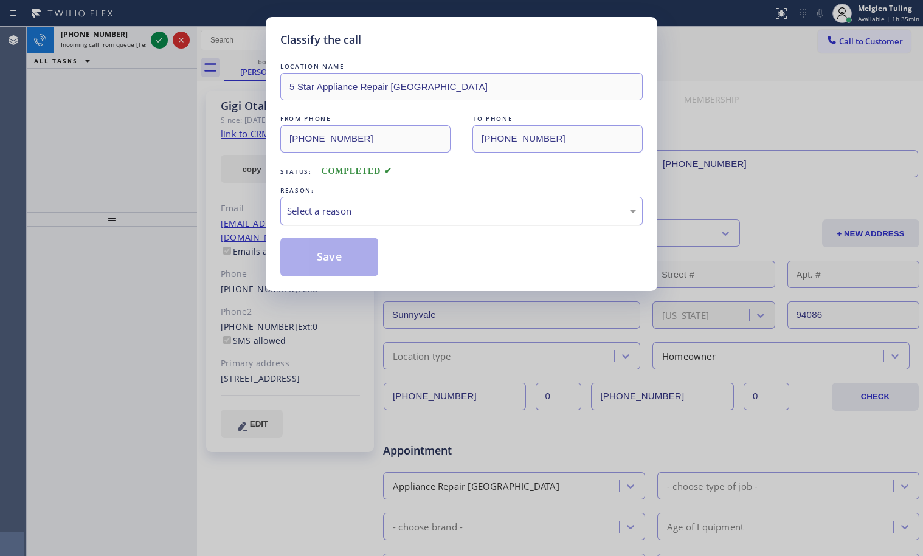
click at [332, 212] on div "Select a reason" at bounding box center [461, 211] width 349 height 14
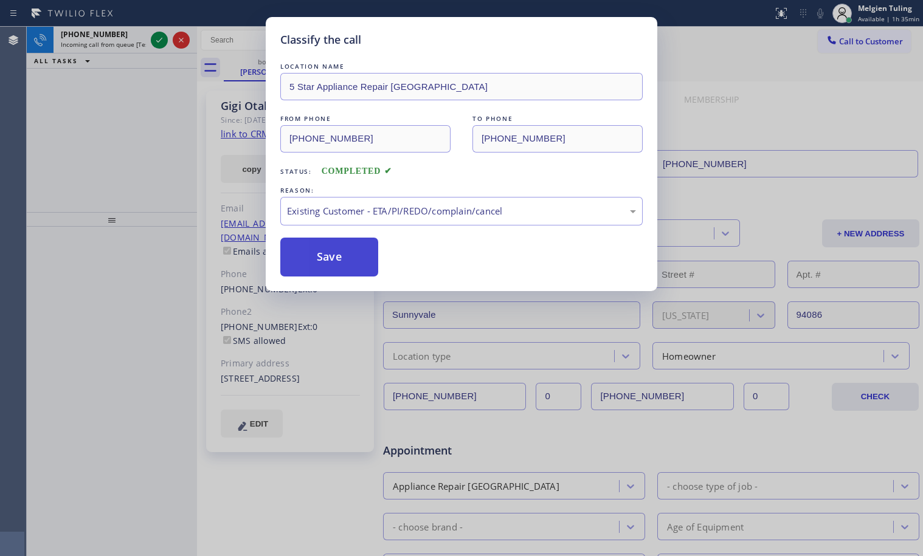
click at [299, 262] on button "Save" at bounding box center [329, 257] width 98 height 39
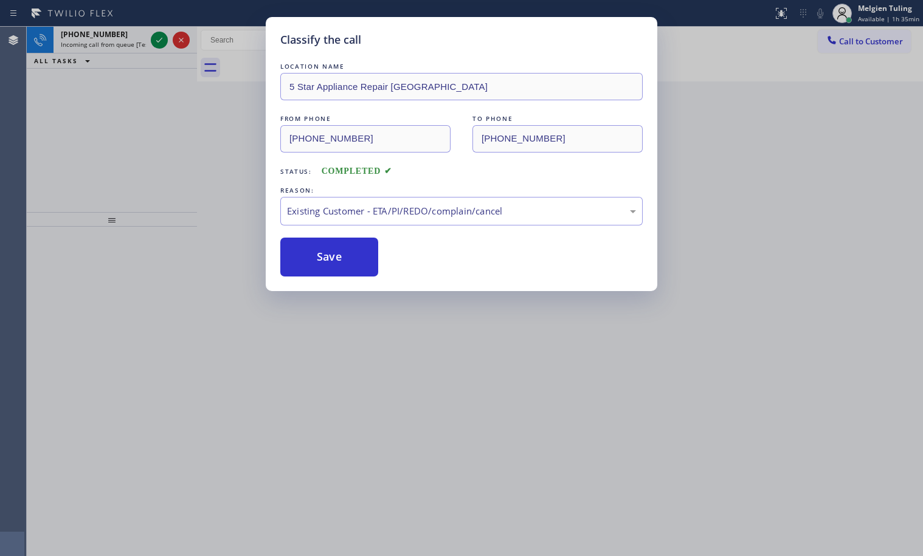
click at [174, 148] on div "Classify the call LOCATION NAME 5 Star Appliance Repair Sunnyvale FROM PHONE (4…" at bounding box center [461, 278] width 923 height 556
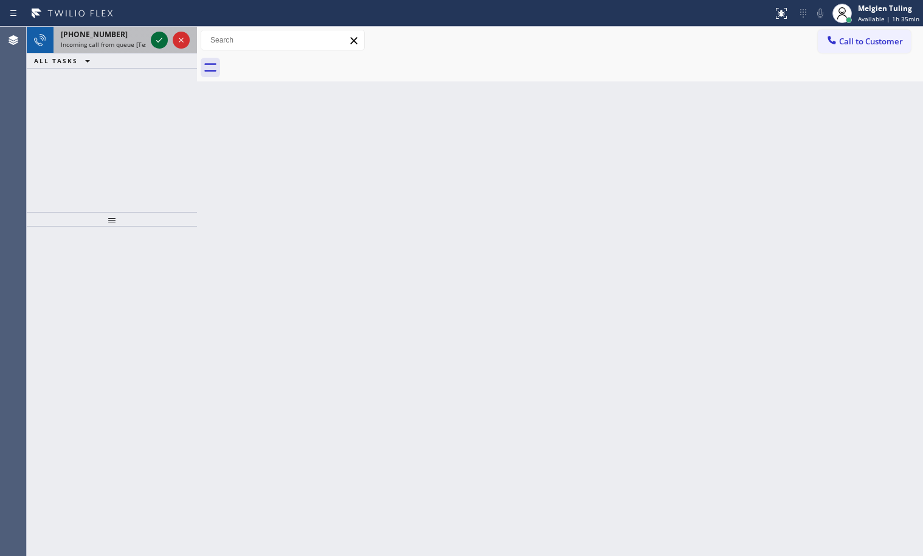
click at [157, 38] on icon at bounding box center [159, 40] width 15 height 15
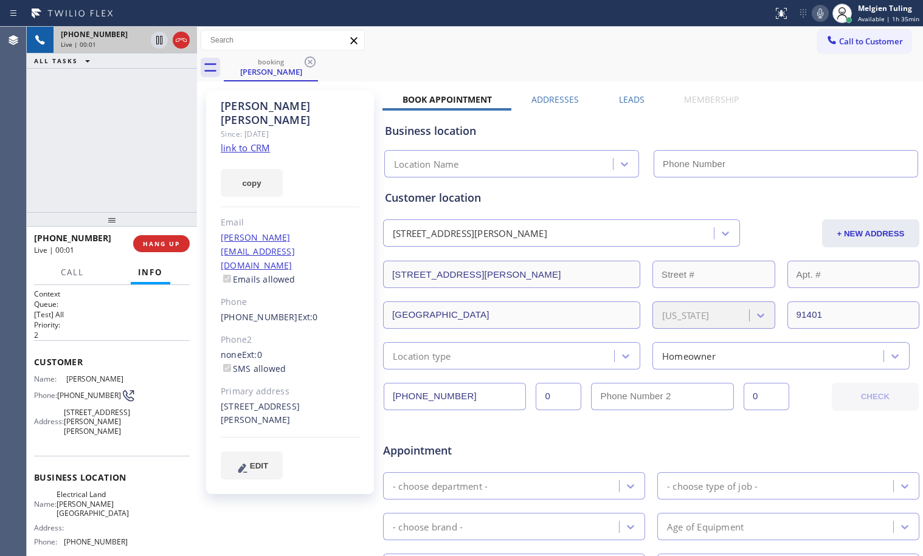
type input "(818) 423-4024"
click at [249, 142] on link "link to CRM" at bounding box center [245, 148] width 49 height 12
click at [156, 38] on icon at bounding box center [159, 40] width 15 height 15
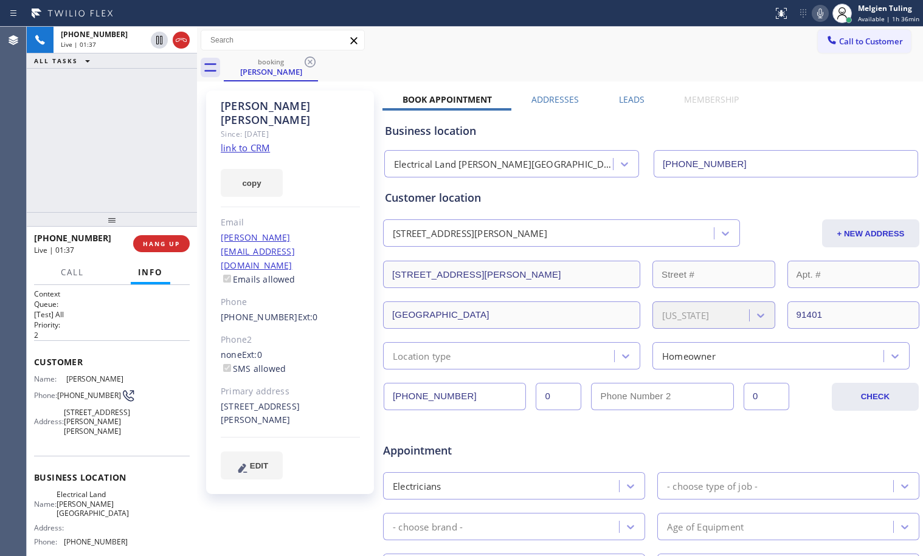
click at [822, 13] on icon at bounding box center [820, 13] width 15 height 15
click at [345, 172] on div "copy" at bounding box center [290, 176] width 139 height 42
click at [347, 333] on div "Phone2" at bounding box center [290, 340] width 139 height 14
click at [159, 38] on icon at bounding box center [159, 40] width 9 height 9
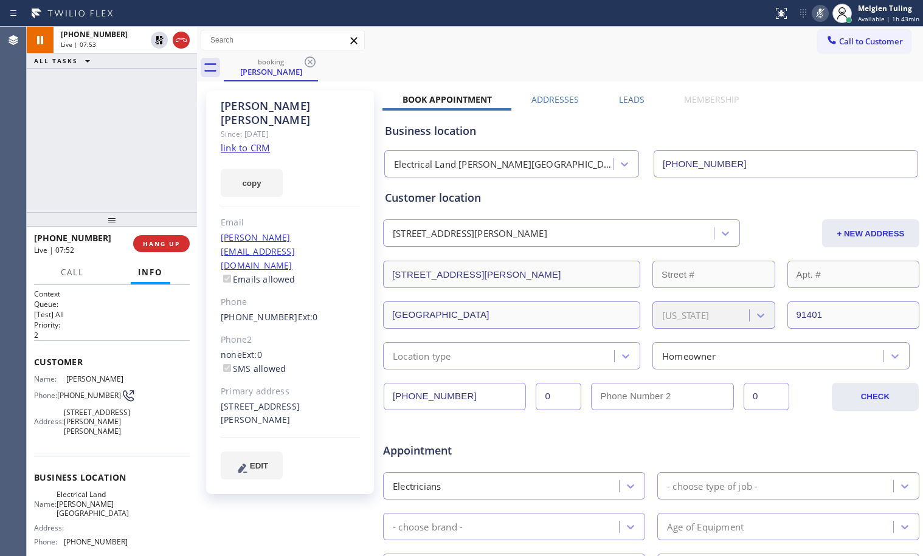
click at [825, 9] on icon at bounding box center [820, 13] width 15 height 15
click at [603, 57] on div "booking Steve Harrison" at bounding box center [573, 67] width 699 height 27
click at [825, 9] on icon at bounding box center [820, 13] width 15 height 15
click at [156, 40] on icon at bounding box center [159, 40] width 6 height 9
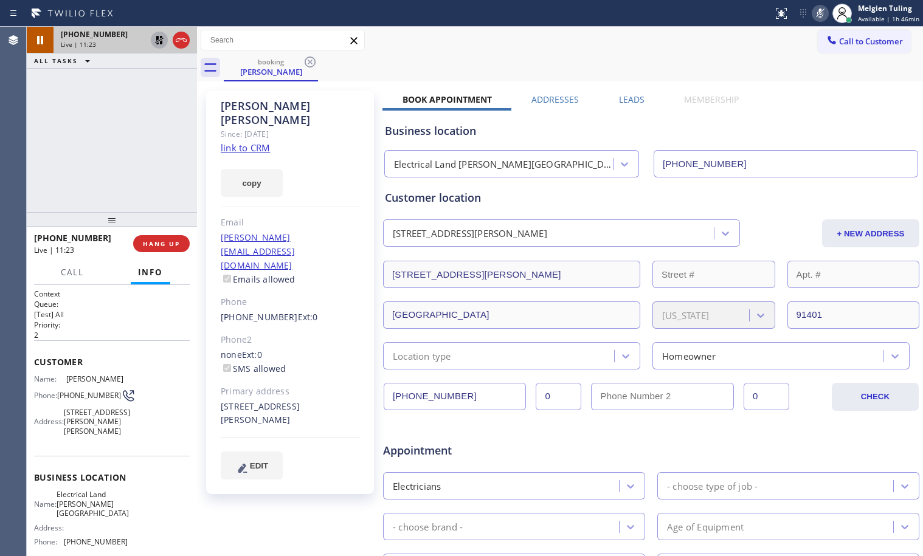
click at [156, 39] on icon at bounding box center [159, 40] width 15 height 15
click at [817, 13] on icon at bounding box center [820, 13] width 15 height 15
click at [154, 41] on icon at bounding box center [159, 40] width 15 height 15
click at [821, 13] on icon at bounding box center [820, 13] width 15 height 15
click at [157, 42] on icon at bounding box center [159, 40] width 9 height 9
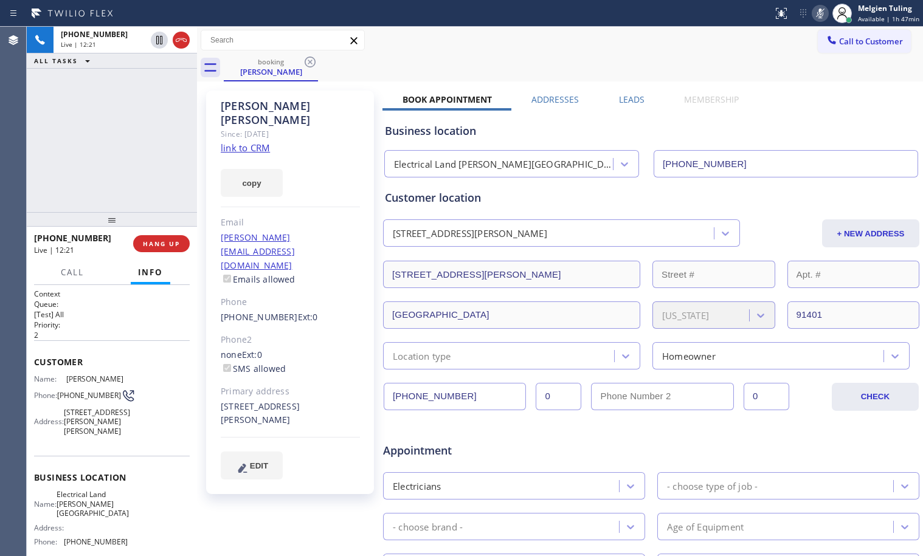
click at [822, 12] on icon at bounding box center [820, 14] width 6 height 10
click at [162, 243] on span "HANG UP" at bounding box center [161, 244] width 37 height 9
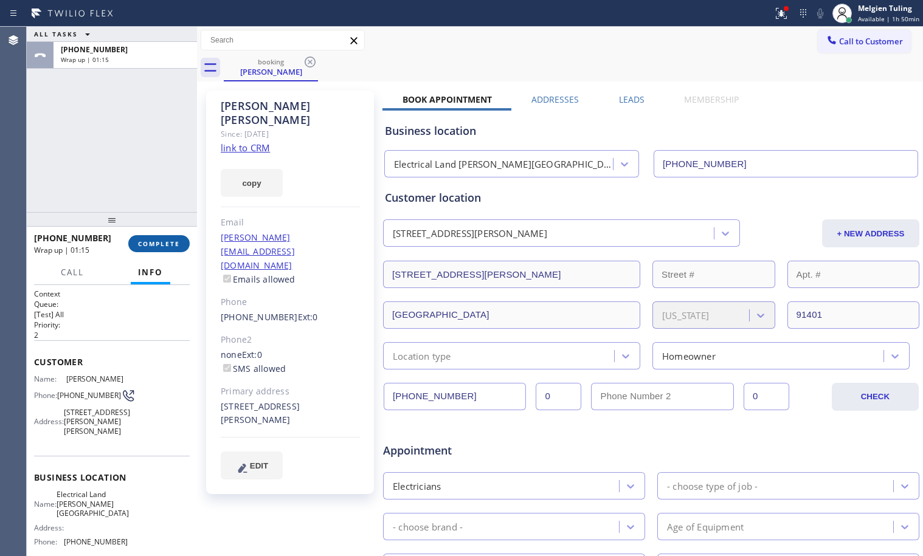
click at [161, 242] on span "COMPLETE" at bounding box center [159, 244] width 42 height 9
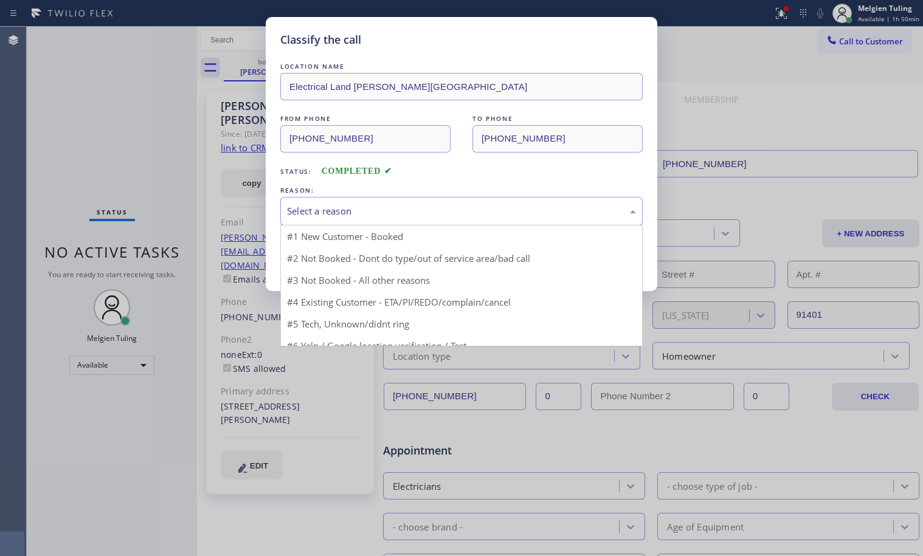
click at [327, 214] on div "Select a reason" at bounding box center [461, 211] width 349 height 14
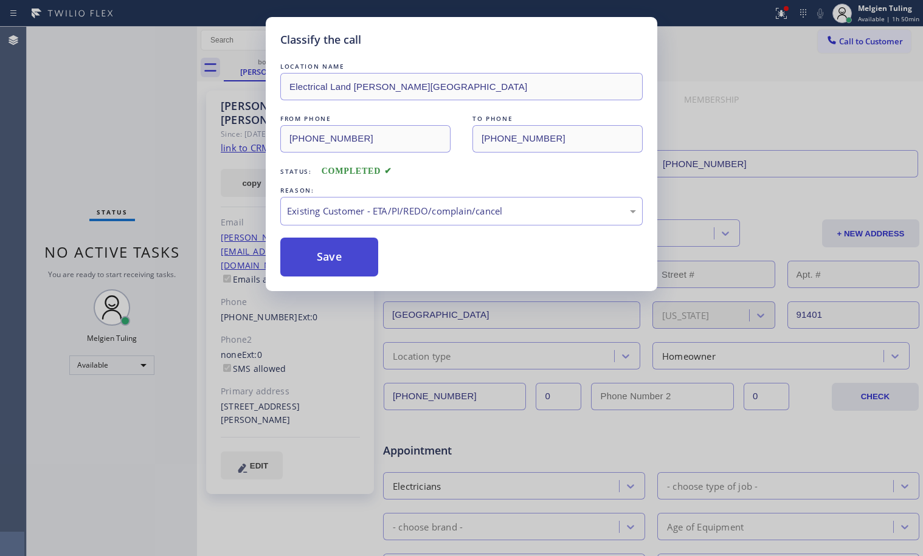
click at [310, 272] on button "Save" at bounding box center [329, 257] width 98 height 39
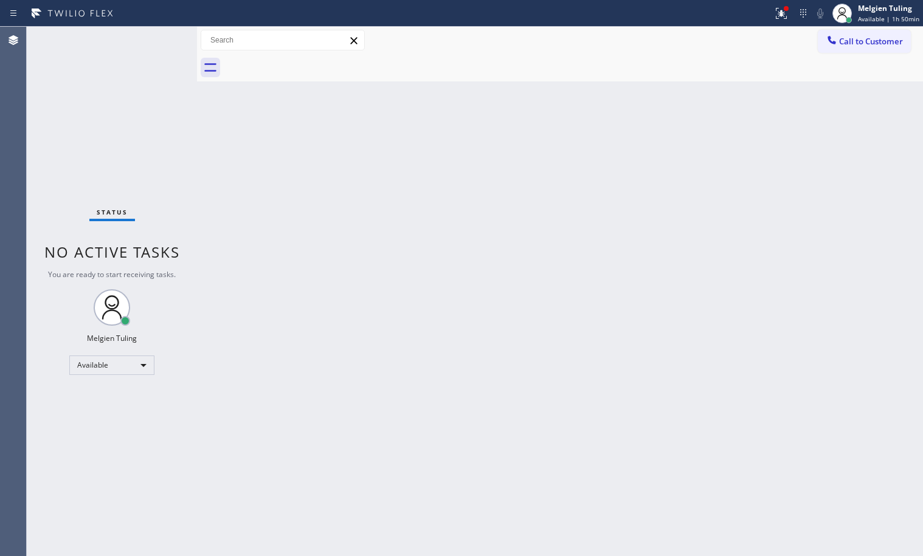
drag, startPoint x: 226, startPoint y: 373, endPoint x: 170, endPoint y: 368, distance: 56.2
click at [223, 373] on div "Back to Dashboard Change Sender ID Customers Technicians Select a contact Outbo…" at bounding box center [560, 292] width 726 height 530
click at [142, 363] on div "Available" at bounding box center [111, 365] width 85 height 19
click at [117, 426] on li "Break" at bounding box center [111, 428] width 83 height 15
drag, startPoint x: 513, startPoint y: 328, endPoint x: 518, endPoint y: 341, distance: 14.2
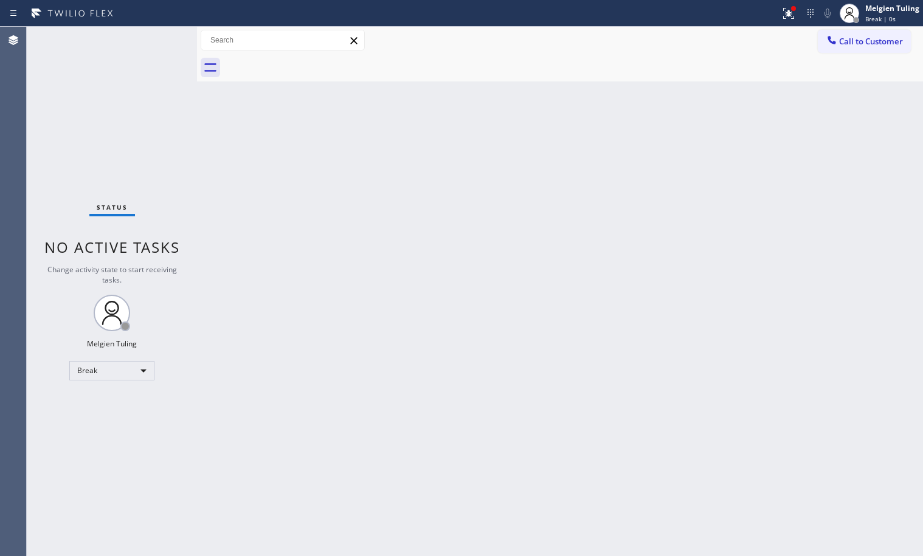
click at [518, 341] on div "Back to Dashboard Change Sender ID Customers Technicians Select a contact Outbo…" at bounding box center [560, 292] width 726 height 530
click at [795, 7] on div at bounding box center [793, 8] width 5 height 5
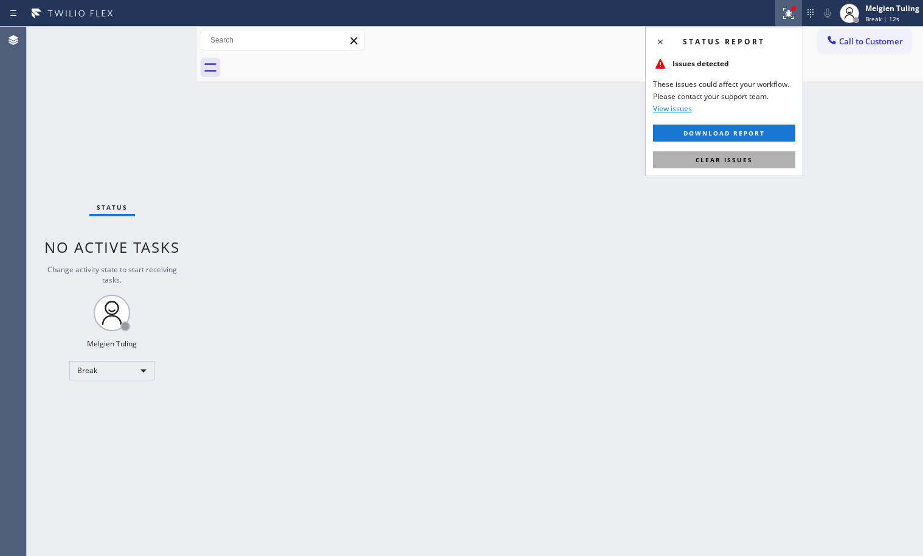
click at [732, 165] on button "Clear issues" at bounding box center [724, 159] width 142 height 17
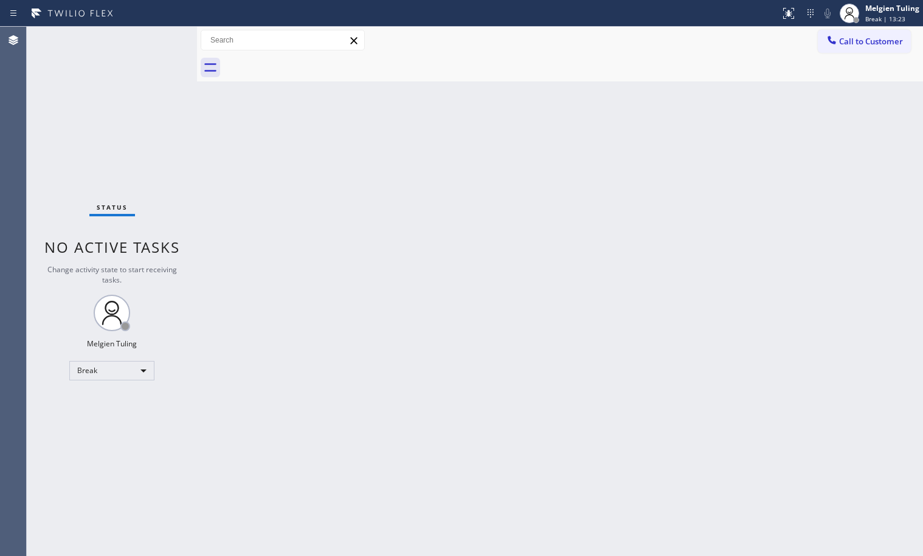
click at [233, 510] on div "Back to Dashboard Change Sender ID Customers Technicians Select a contact Outbo…" at bounding box center [560, 292] width 726 height 530
click at [147, 364] on div "Break" at bounding box center [111, 370] width 85 height 19
click at [142, 375] on div "Break" at bounding box center [111, 370] width 85 height 19
click at [137, 369] on div "Break" at bounding box center [111, 370] width 85 height 19
click at [131, 373] on div "Break" at bounding box center [111, 370] width 85 height 19
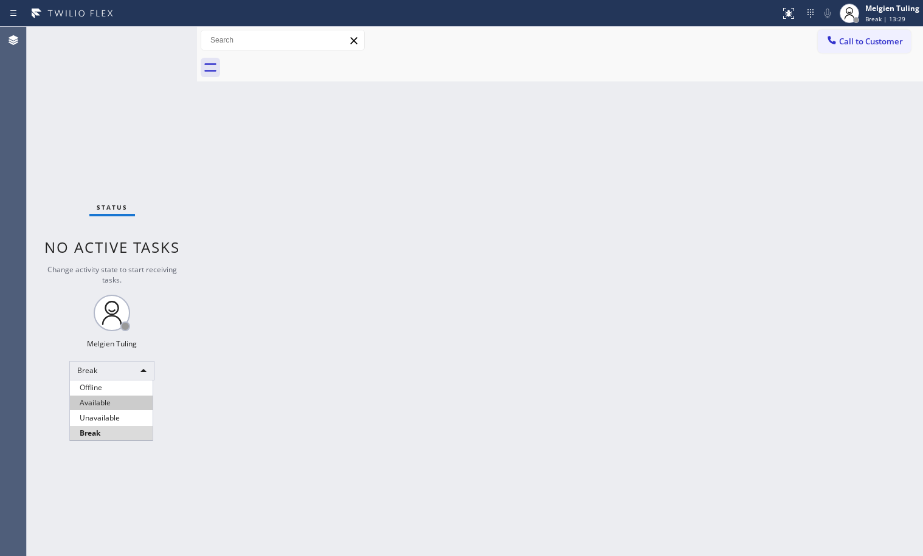
click at [97, 402] on li "Available" at bounding box center [111, 403] width 83 height 15
click at [97, 411] on li "Unavailable" at bounding box center [111, 418] width 83 height 15
click at [352, 364] on div "Back to Dashboard Change Sender ID Customers Technicians Select a contact Outbo…" at bounding box center [560, 292] width 726 height 530
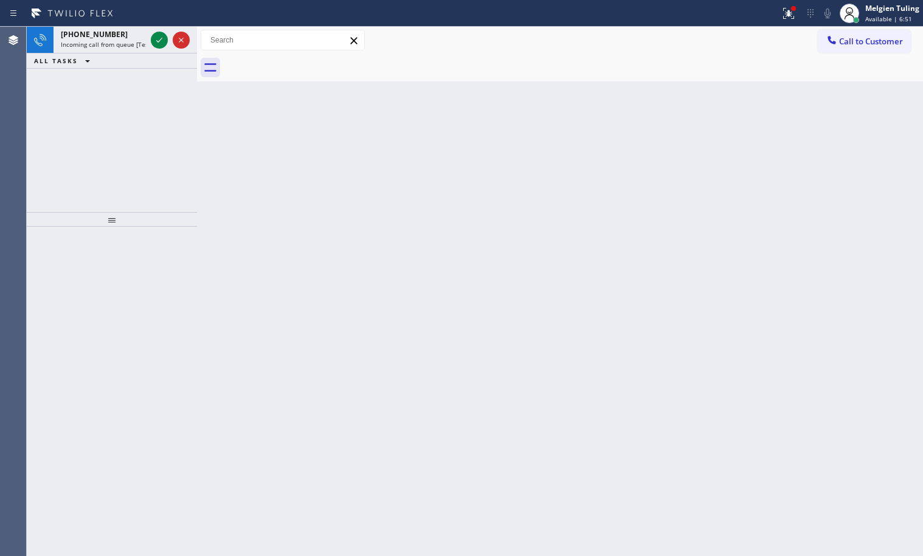
drag, startPoint x: 266, startPoint y: 436, endPoint x: 262, endPoint y: 451, distance: 15.0
click at [244, 454] on div "Back to Dashboard Change Sender ID Customers Technicians Select a contact Outbo…" at bounding box center [560, 292] width 726 height 530
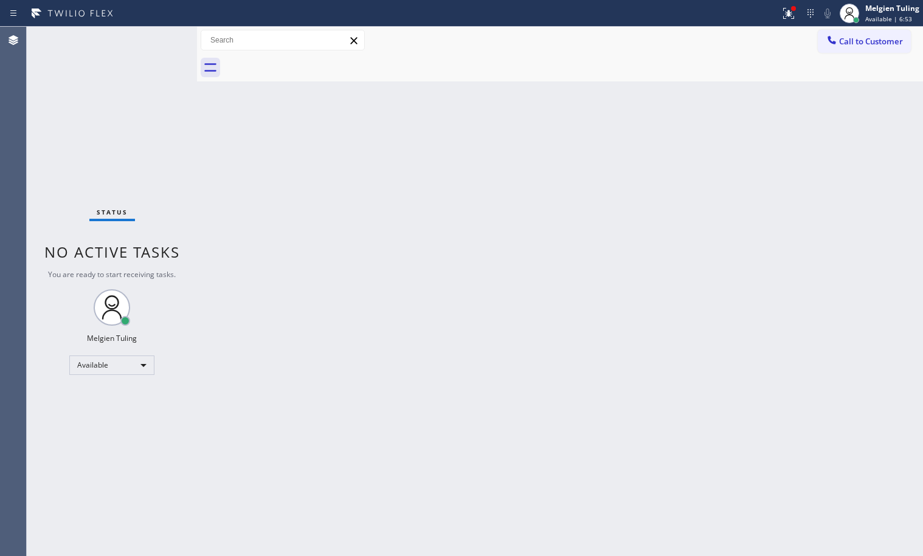
click at [515, 277] on div "Back to Dashboard Change Sender ID Customers Technicians Select a contact Outbo…" at bounding box center [560, 292] width 726 height 530
click at [157, 60] on div "Status No active tasks You are ready to start receiving tasks. Melgien Tuling A…" at bounding box center [112, 292] width 170 height 530
click at [153, 61] on div "Status No active tasks You are ready to start receiving tasks. Melgien Tuling A…" at bounding box center [112, 292] width 170 height 530
click at [151, 64] on div "Status No active tasks You are ready to start receiving tasks. Melgien Tuling A…" at bounding box center [112, 292] width 170 height 530
click at [150, 63] on div "Status No active tasks You are ready to start receiving tasks. Melgien Tuling A…" at bounding box center [112, 292] width 170 height 530
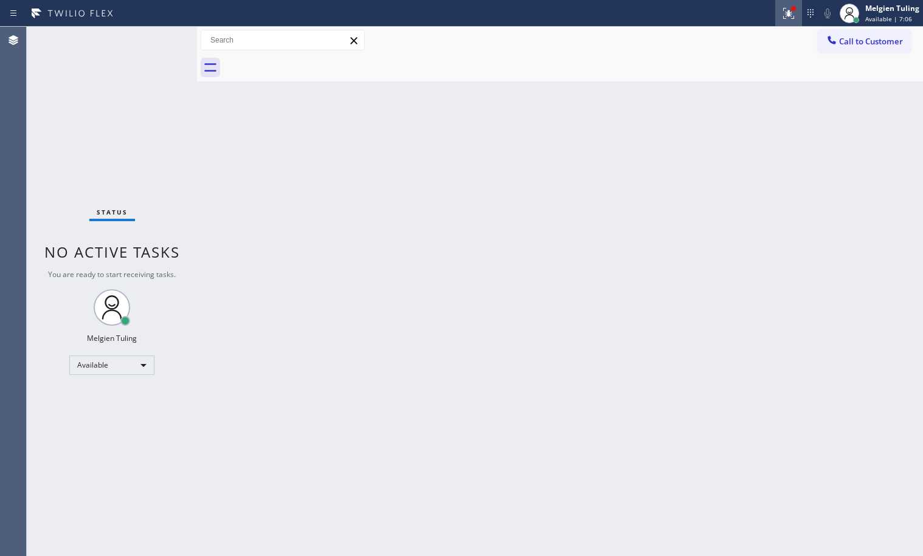
click at [793, 16] on icon at bounding box center [789, 13] width 15 height 15
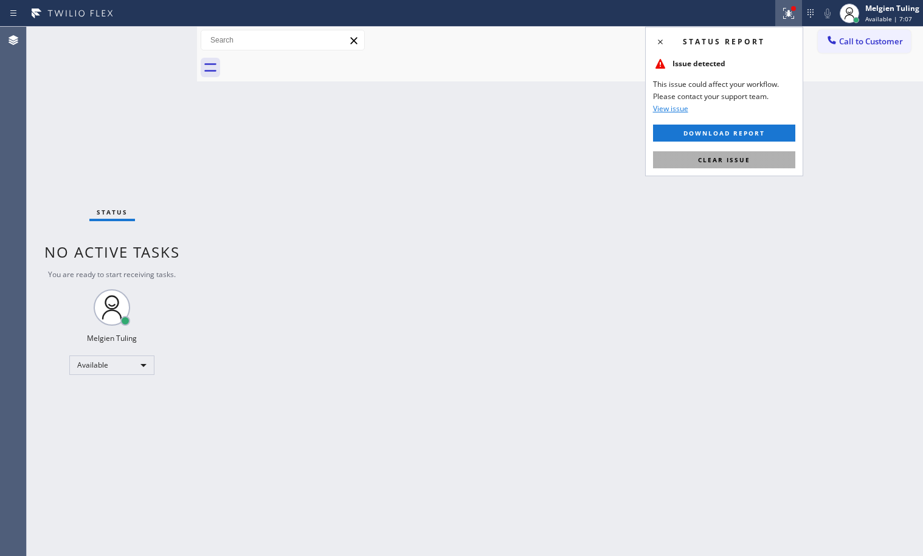
click at [736, 158] on span "Clear issue" at bounding box center [724, 160] width 52 height 9
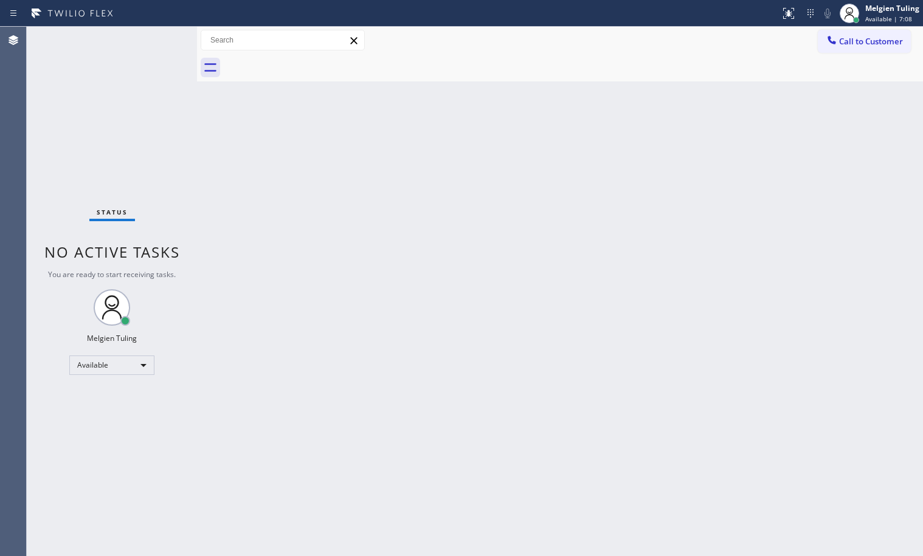
click at [736, 158] on div "Back to Dashboard Change Sender ID Customers Technicians Select a contact Outbo…" at bounding box center [560, 292] width 726 height 530
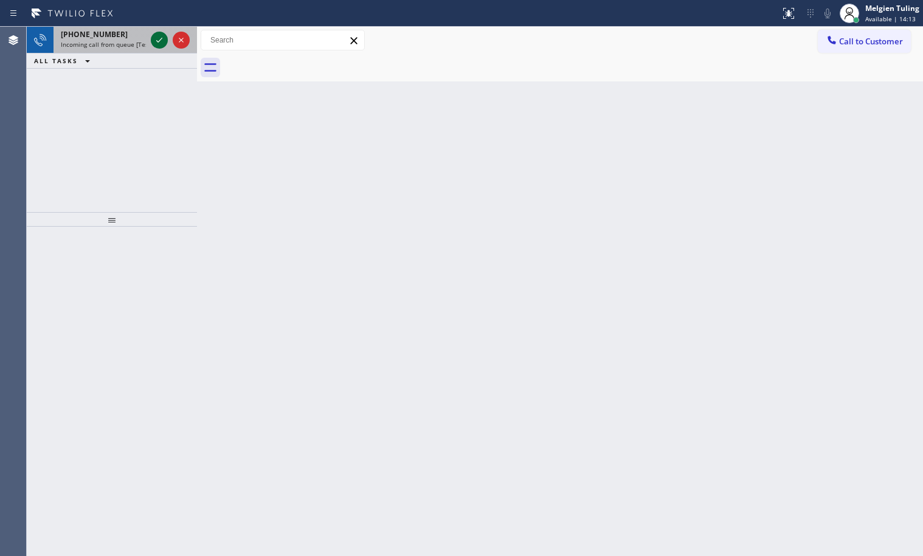
click at [154, 40] on icon at bounding box center [159, 40] width 15 height 15
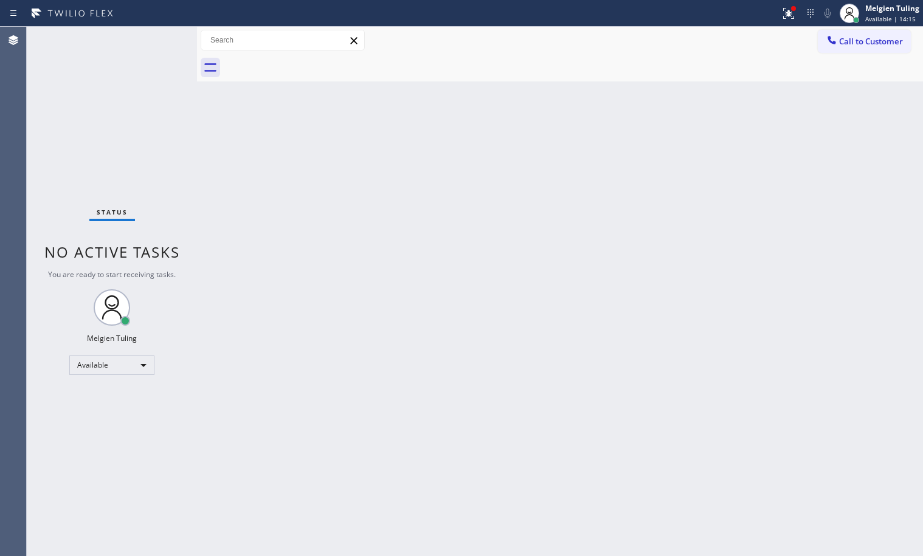
click at [164, 58] on div "Status No active tasks You are ready to start receiving tasks. Melgien Tuling A…" at bounding box center [112, 292] width 170 height 530
click at [333, 158] on div "Back to Dashboard Change Sender ID Customers Technicians Select a contact Outbo…" at bounding box center [560, 292] width 726 height 530
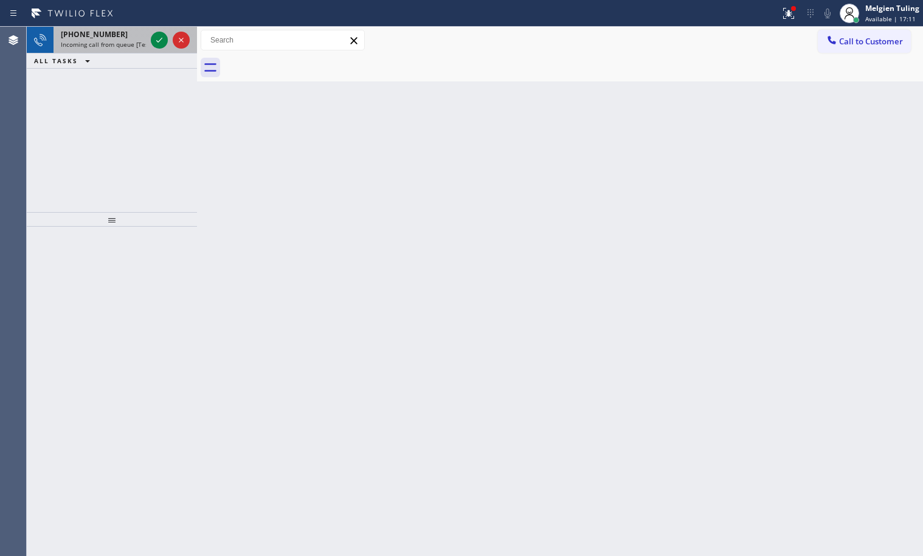
click at [174, 48] on div at bounding box center [170, 40] width 44 height 27
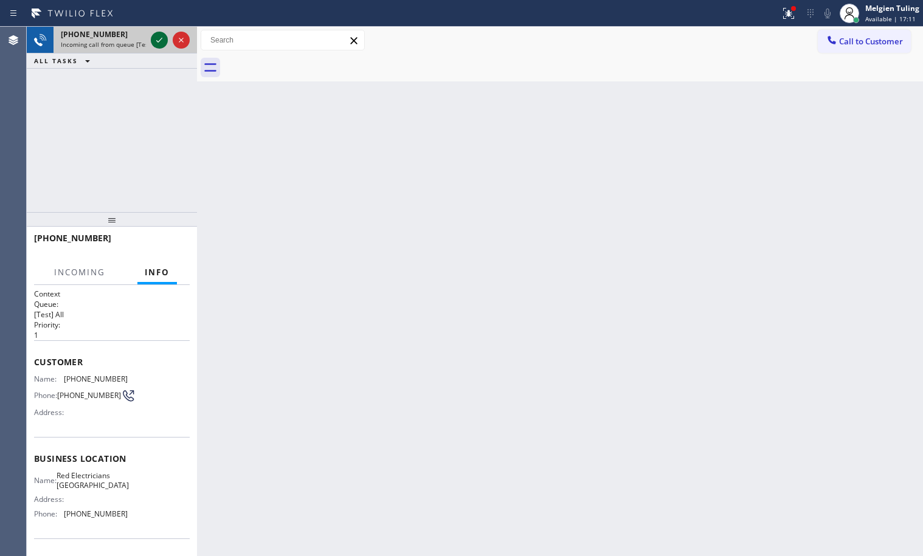
click at [165, 42] on icon at bounding box center [159, 40] width 15 height 15
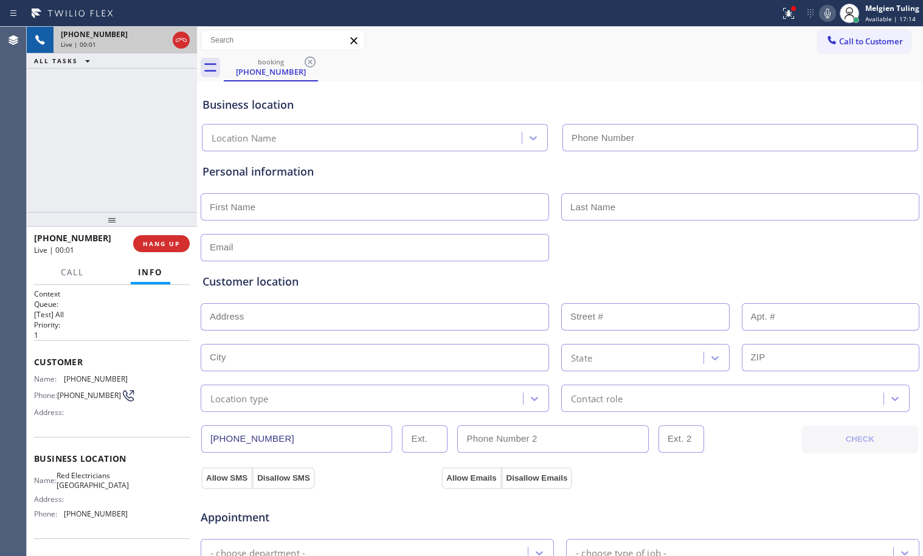
type input "(323) 924-3273"
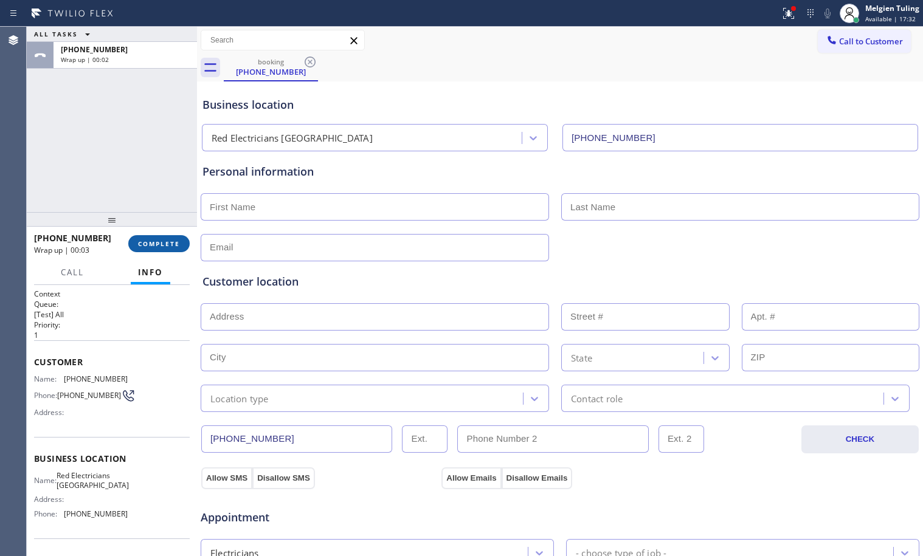
click at [151, 241] on span "COMPLETE" at bounding box center [159, 244] width 42 height 9
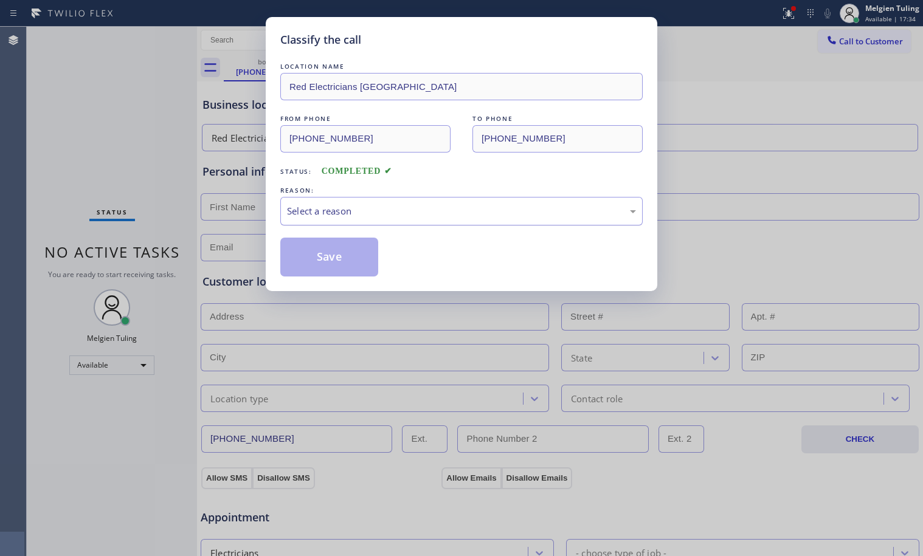
click at [356, 217] on div "Select a reason" at bounding box center [461, 211] width 349 height 14
click at [332, 248] on button "Save" at bounding box center [329, 257] width 98 height 39
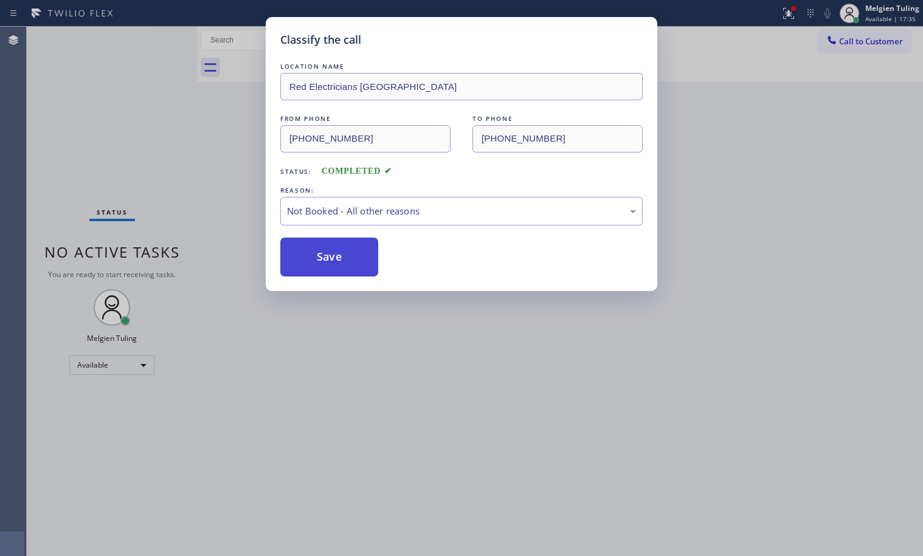
click at [332, 248] on button "Save" at bounding box center [329, 257] width 98 height 39
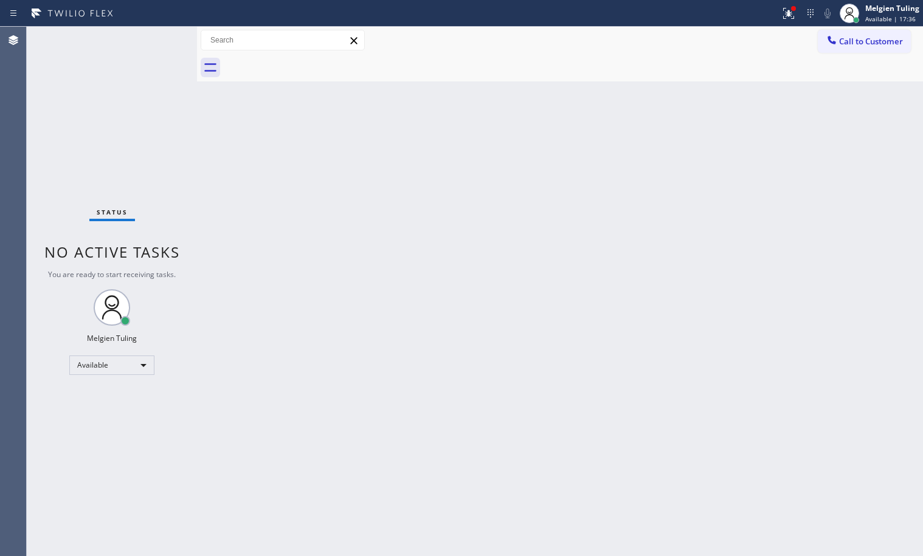
click at [227, 109] on div "Back to Dashboard Change Sender ID Customers Technicians Select a contact Outbo…" at bounding box center [560, 292] width 726 height 530
click at [786, 1] on button at bounding box center [788, 13] width 27 height 27
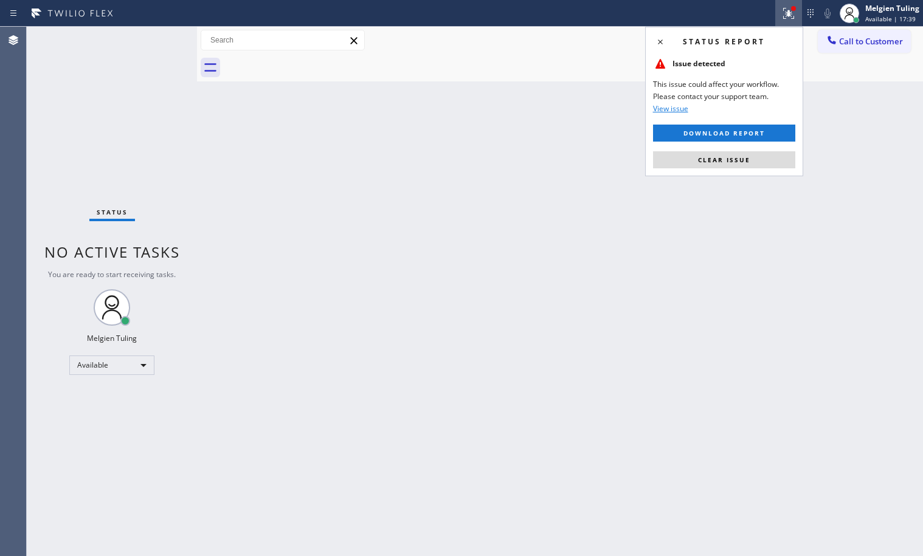
click at [781, 15] on div at bounding box center [788, 13] width 27 height 15
click at [713, 159] on span "Clear issue" at bounding box center [724, 160] width 52 height 9
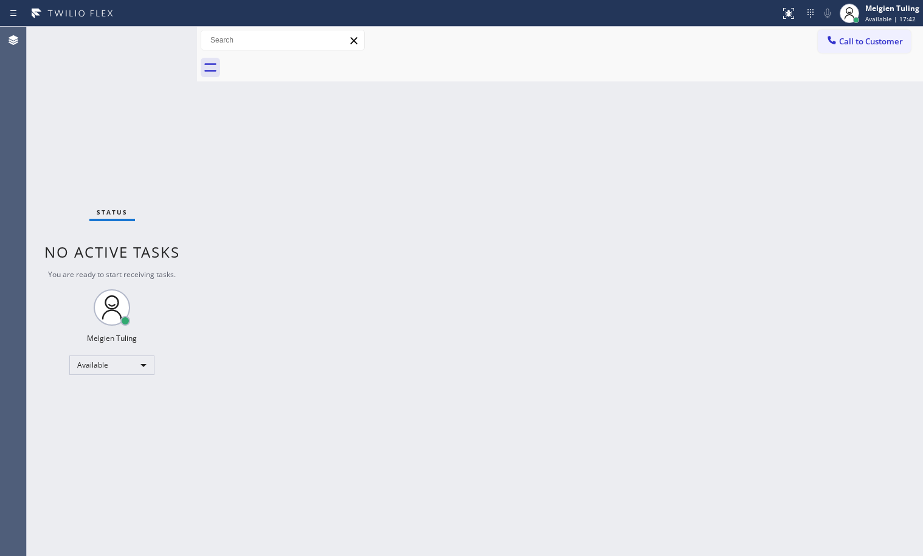
click at [711, 190] on div "Back to Dashboard Change Sender ID Customers Technicians Select a contact Outbo…" at bounding box center [560, 292] width 726 height 530
click at [159, 72] on div "Status No active tasks You are ready to start receiving tasks. Melgien Tuling A…" at bounding box center [112, 292] width 170 height 530
drag, startPoint x: 164, startPoint y: 96, endPoint x: 166, endPoint y: 109, distance: 12.9
click at [166, 105] on div "Status No active tasks You are ready to start receiving tasks. Melgien Tuling A…" at bounding box center [112, 292] width 170 height 530
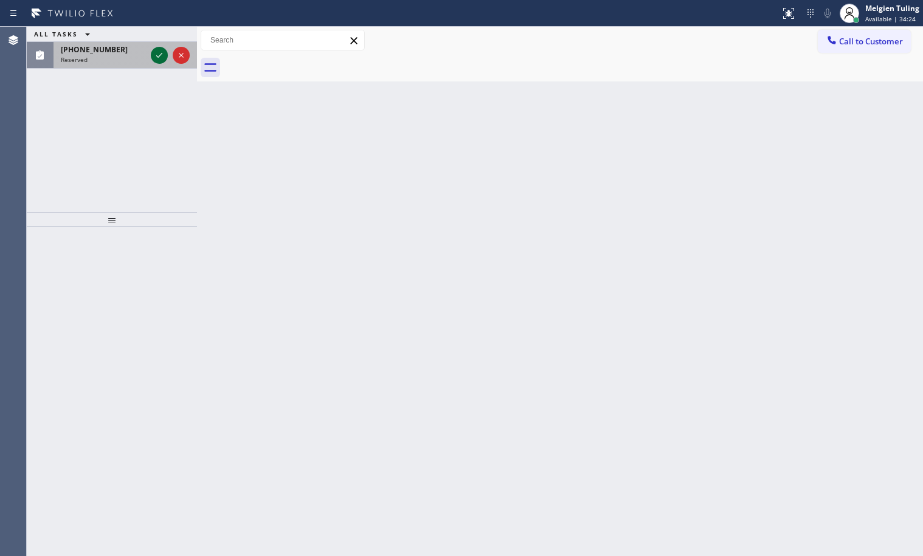
click at [160, 57] on icon at bounding box center [159, 55] width 15 height 15
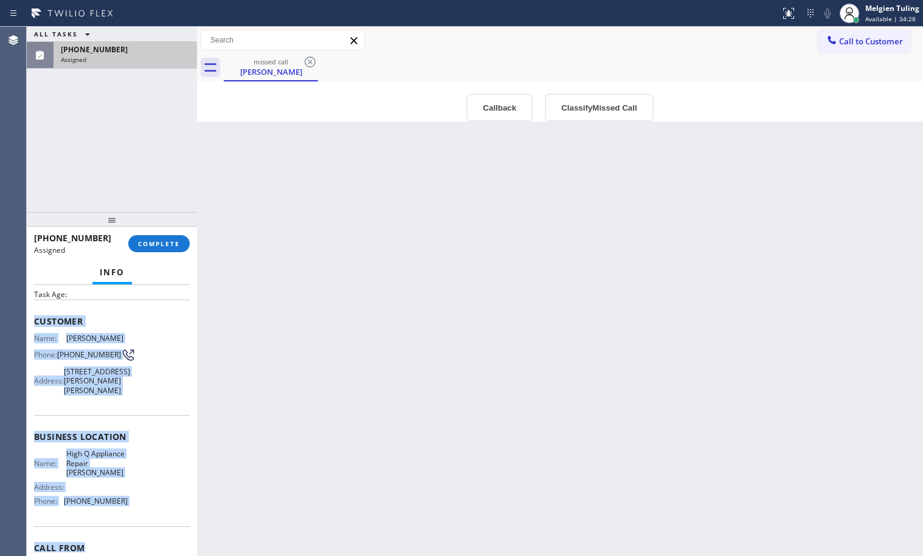
scroll to position [57, 0]
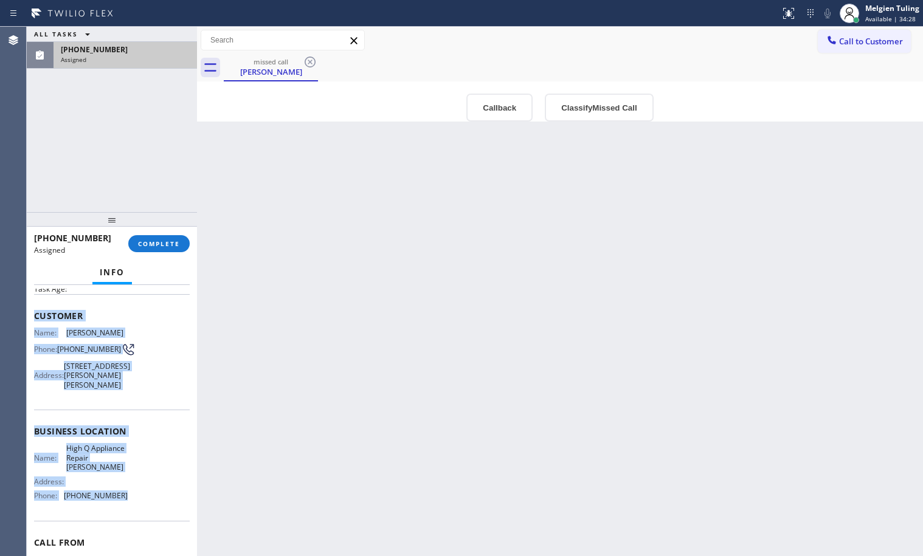
drag, startPoint x: 46, startPoint y: 374, endPoint x: 142, endPoint y: 515, distance: 170.2
click at [142, 515] on div "Context Queue: Appliance Repair High End Priority: 0 Task Age: Customer Name: M…" at bounding box center [112, 422] width 156 height 381
copy div "Customer Name: Mary Egen Phone: (714) 707-0104 Address: 4587 Vía Del Prado, Yor…"
click at [178, 249] on button "COMPLETE" at bounding box center [158, 243] width 61 height 17
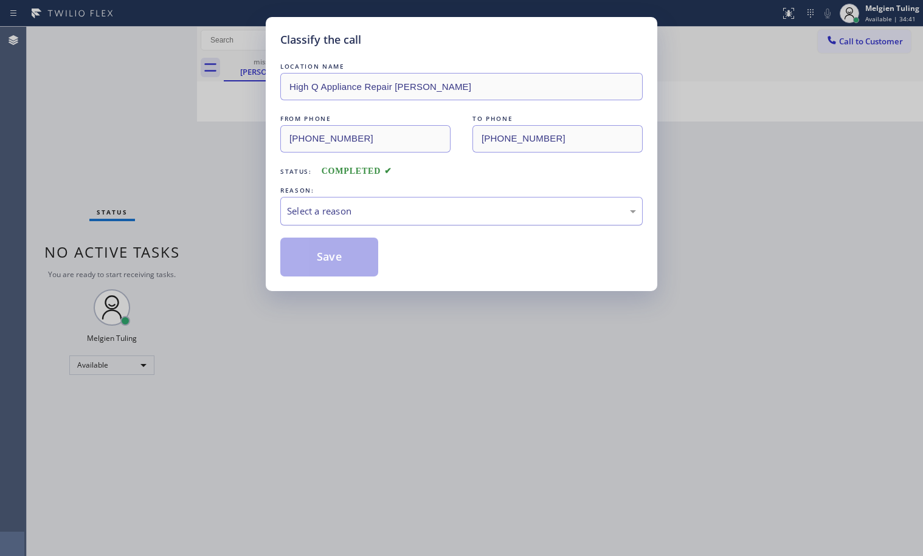
click at [348, 206] on div "Select a reason" at bounding box center [461, 211] width 349 height 14
click at [316, 268] on button "Save" at bounding box center [329, 257] width 98 height 39
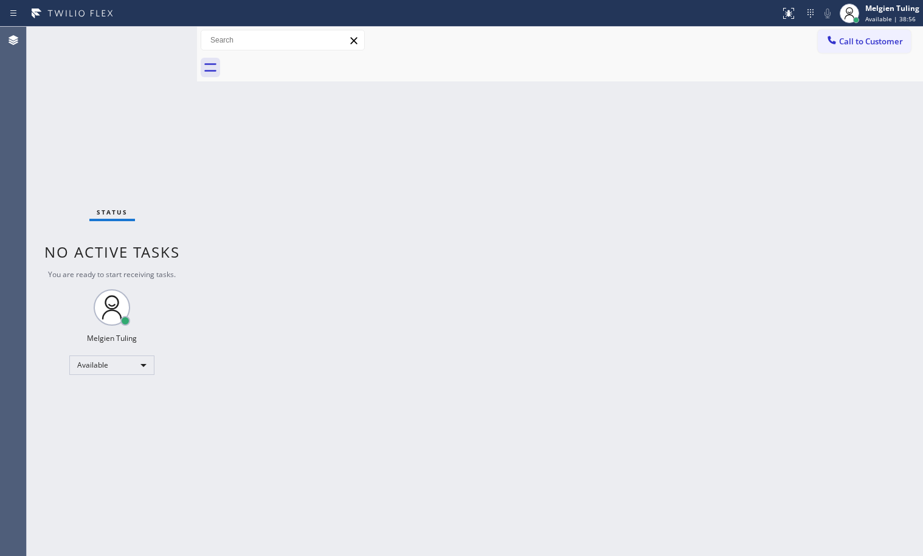
click at [299, 345] on div "Back to Dashboard Change Sender ID Customers Technicians Select a contact Outbo…" at bounding box center [560, 292] width 726 height 530
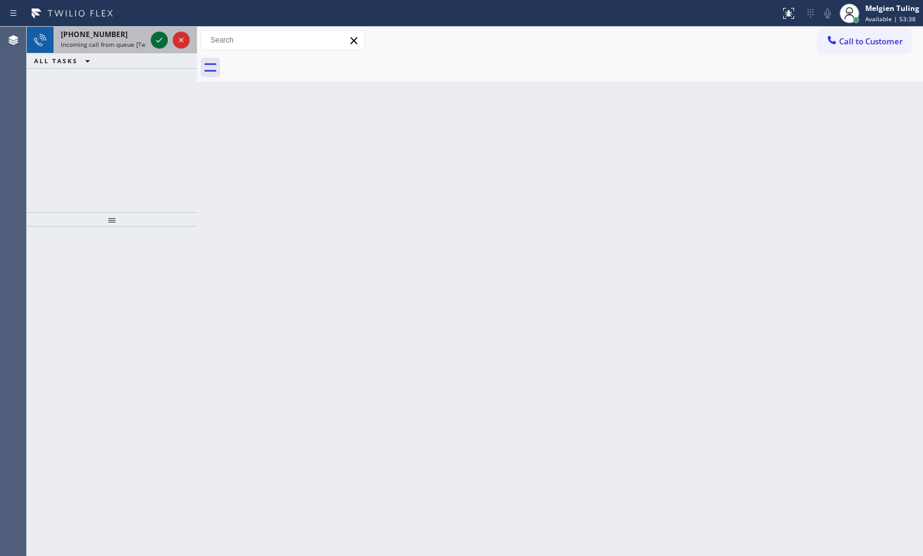
click at [153, 44] on icon at bounding box center [159, 40] width 15 height 15
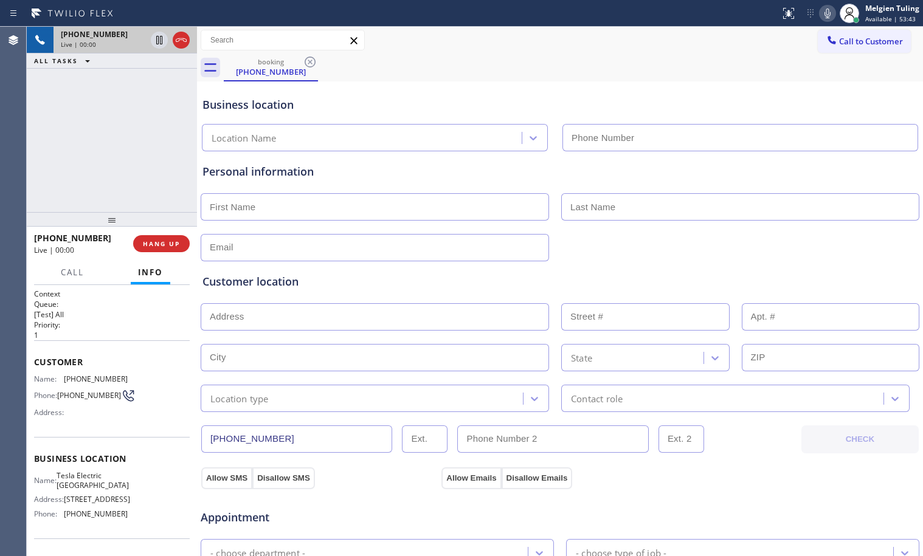
type input "(747) 232-5256"
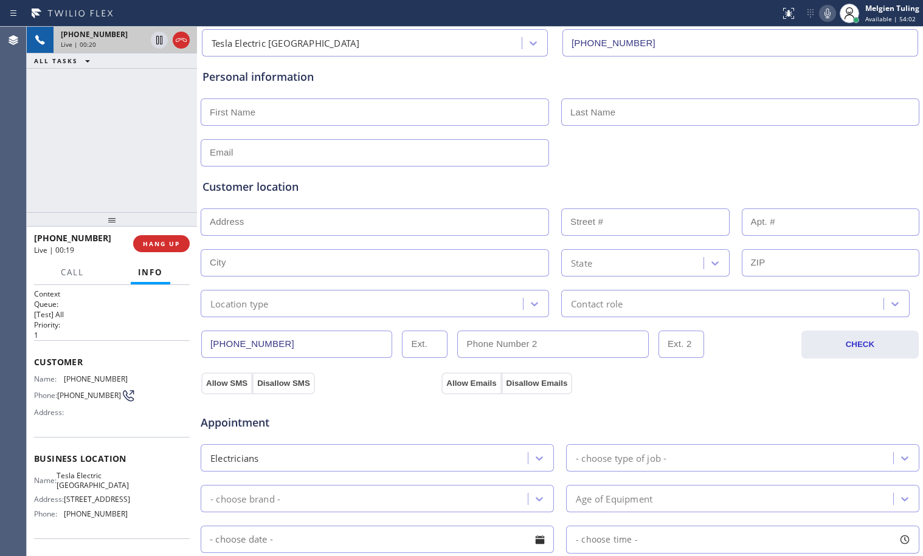
scroll to position [122, 0]
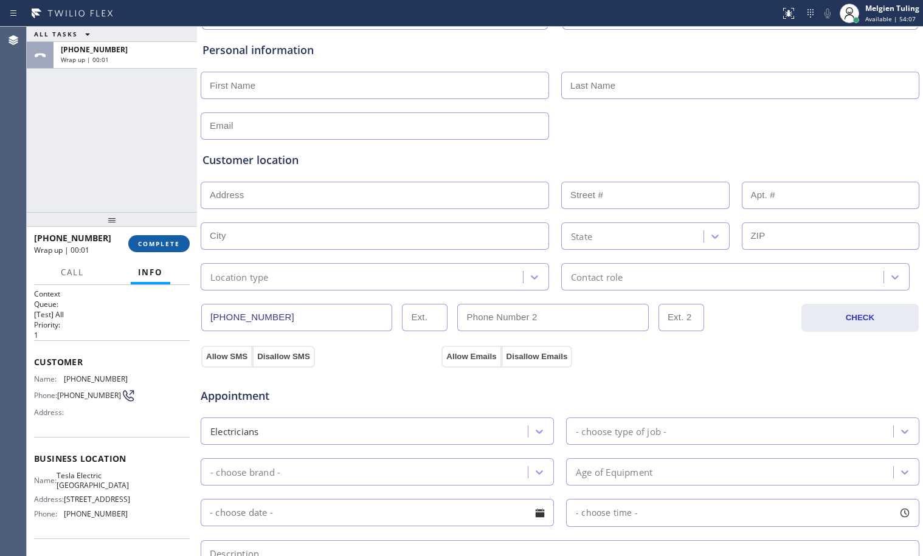
click at [156, 247] on span "COMPLETE" at bounding box center [159, 244] width 42 height 9
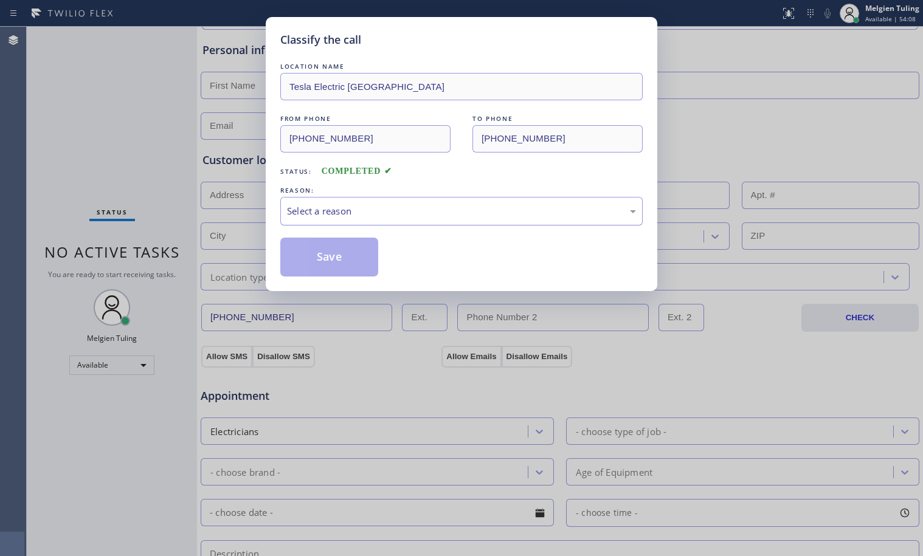
drag, startPoint x: 352, startPoint y: 195, endPoint x: 339, endPoint y: 206, distance: 16.8
click at [353, 201] on div "REASON: Select a reason" at bounding box center [461, 204] width 362 height 41
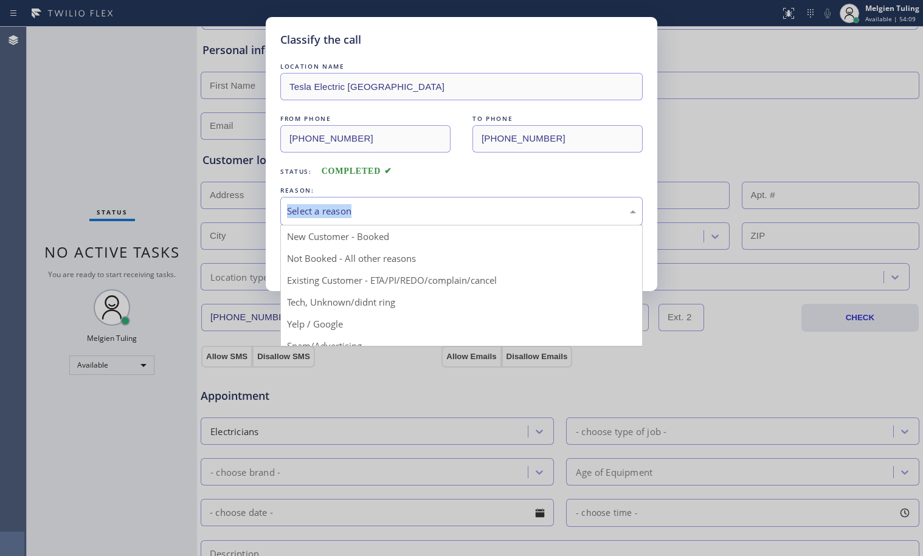
click at [342, 206] on div "Select a reason" at bounding box center [461, 211] width 349 height 14
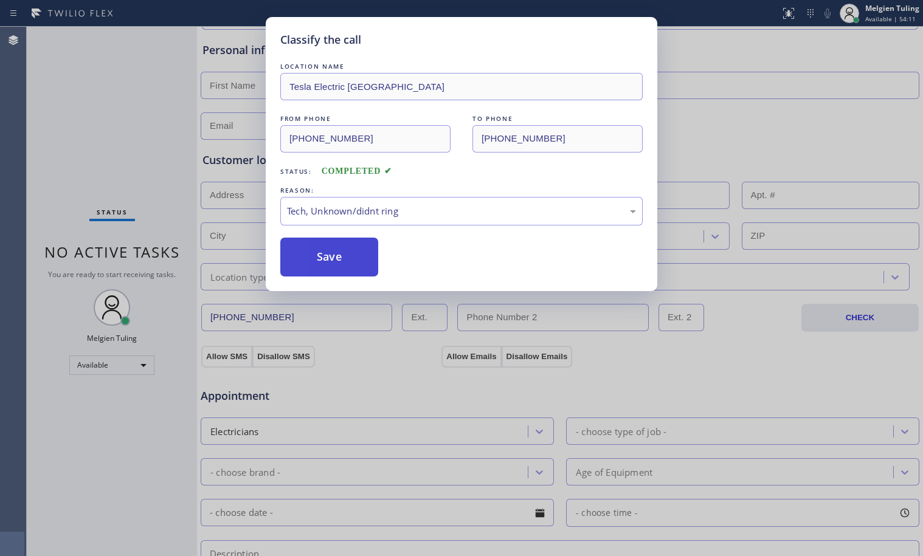
click at [335, 256] on button "Save" at bounding box center [329, 257] width 98 height 39
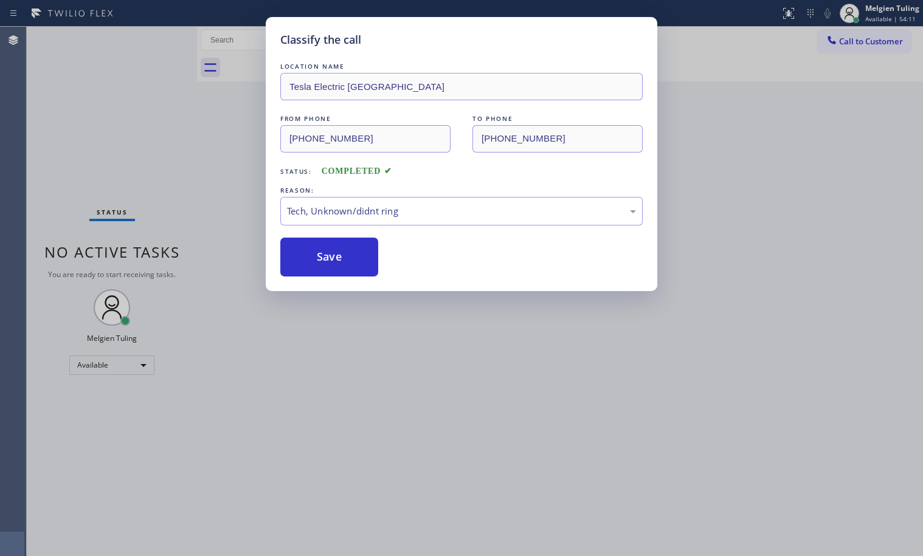
drag, startPoint x: 335, startPoint y: 256, endPoint x: 359, endPoint y: 334, distance: 82.1
click at [359, 334] on div "Classify the call LOCATION NAME Tesla Electric Granada Hills FROM PHONE (364) 2…" at bounding box center [461, 278] width 923 height 556
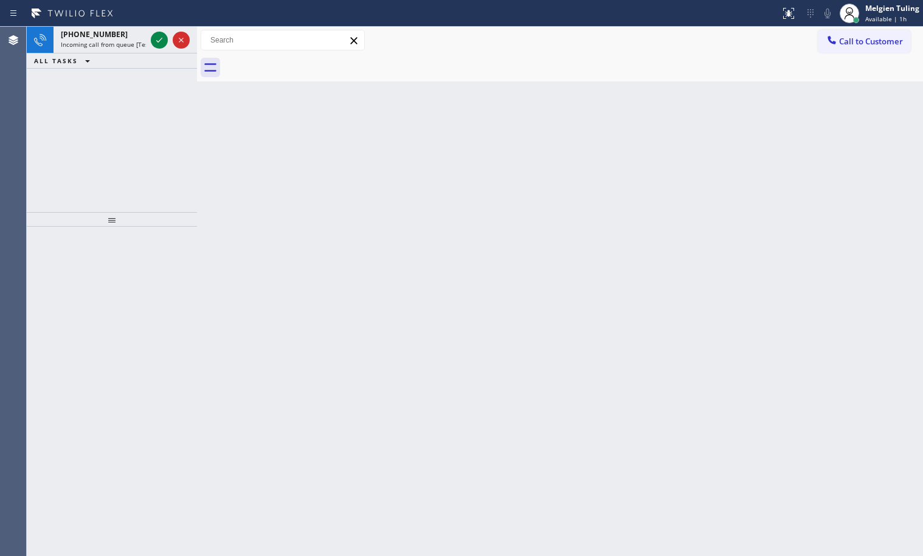
click at [381, 373] on div "Back to Dashboard Change Sender ID Customers Technicians Select a contact Outbo…" at bounding box center [560, 292] width 726 height 530
drag, startPoint x: 381, startPoint y: 372, endPoint x: 387, endPoint y: 377, distance: 7.8
click at [383, 373] on div "Back to Dashboard Change Sender ID Customers Technicians Select a contact Outbo…" at bounding box center [560, 292] width 726 height 530
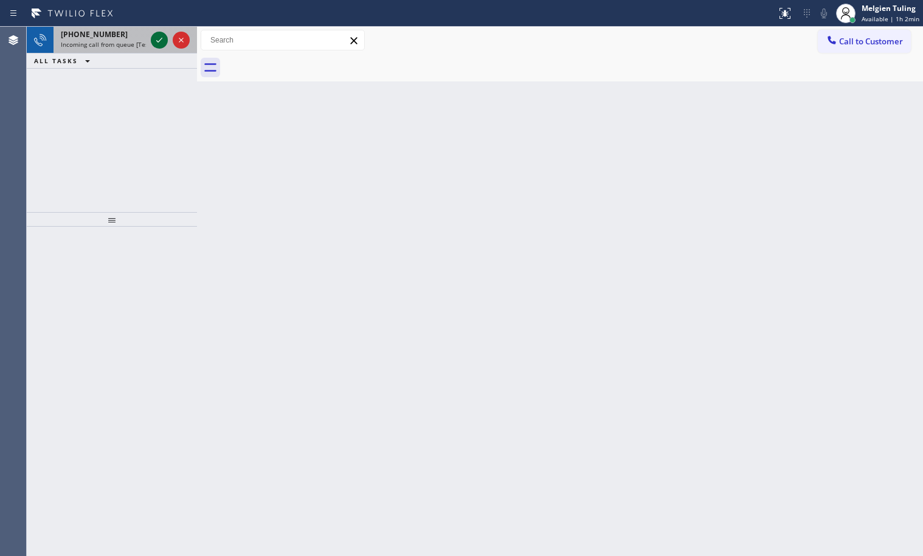
click at [156, 36] on icon at bounding box center [159, 40] width 15 height 15
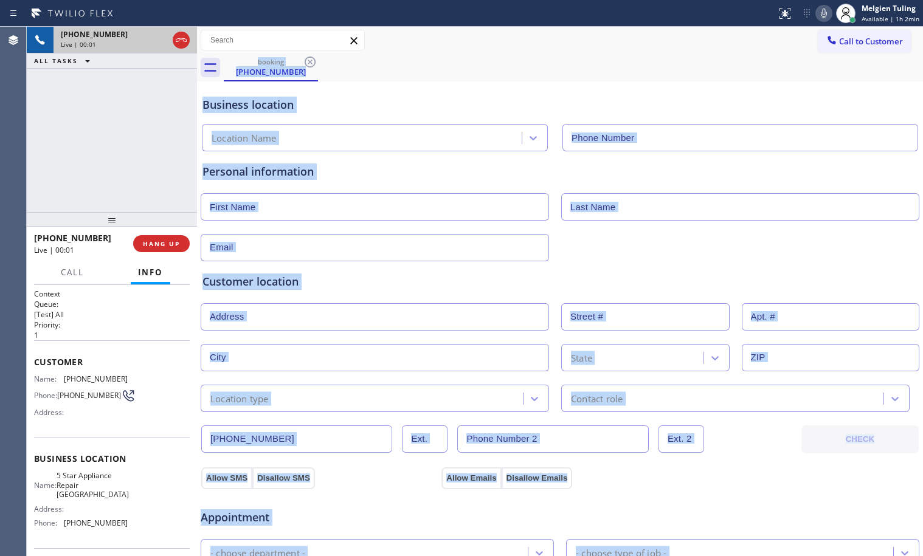
type input "(714) 844-7838"
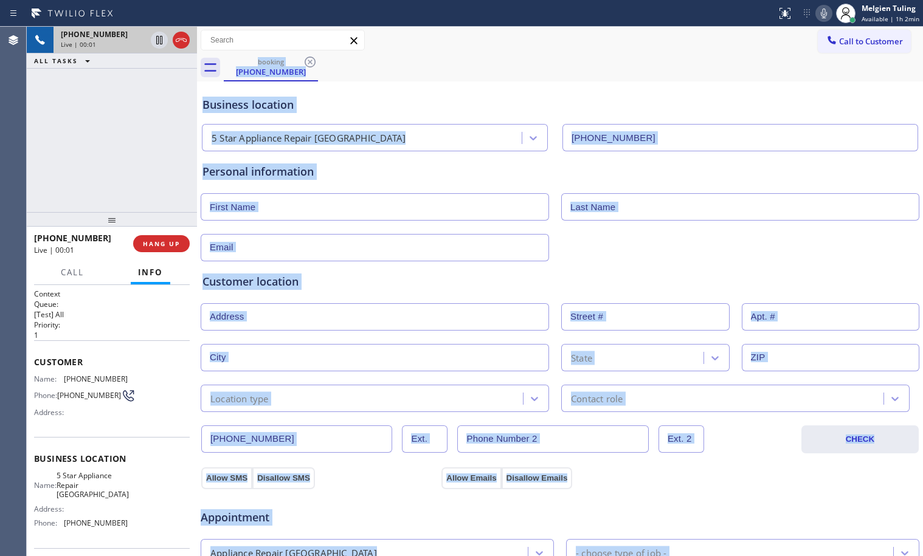
click at [414, 166] on div "Personal information" at bounding box center [560, 172] width 715 height 16
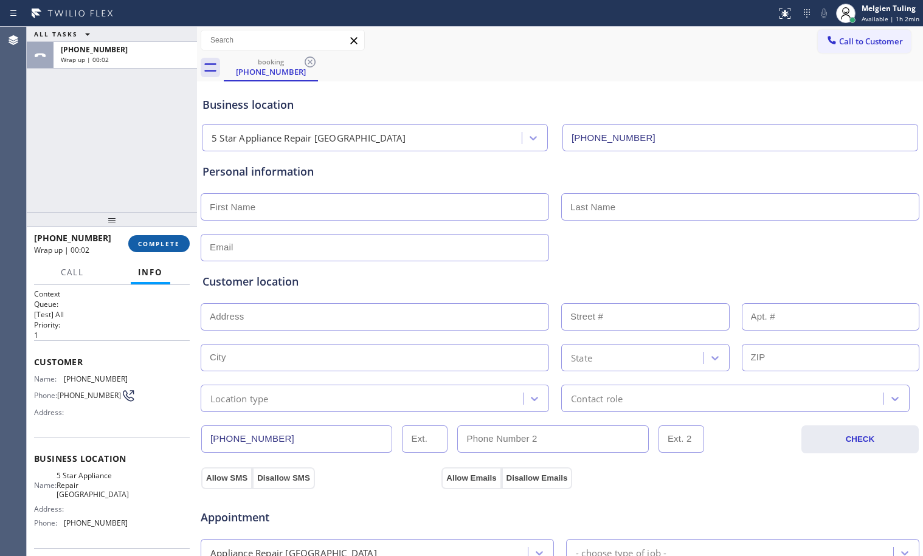
click at [159, 248] on span "COMPLETE" at bounding box center [159, 244] width 42 height 9
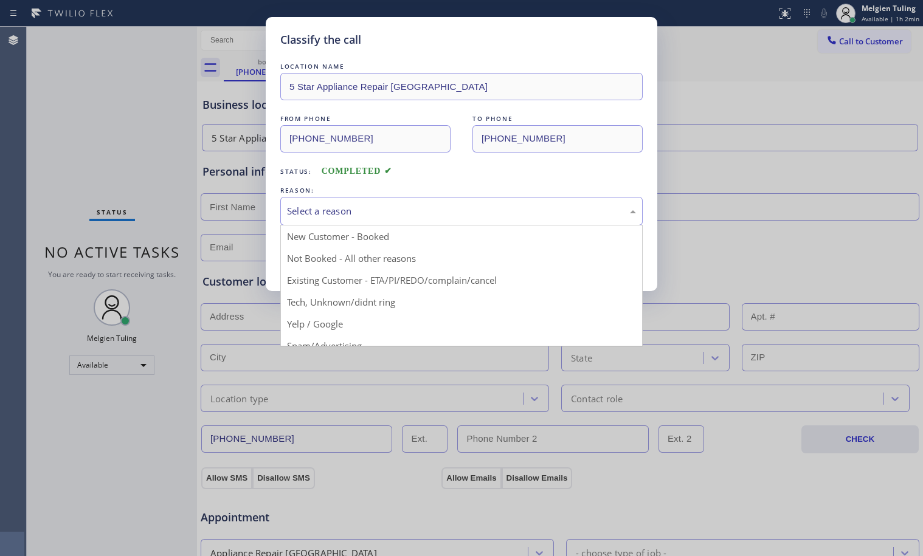
click at [343, 210] on div "Select a reason" at bounding box center [461, 211] width 349 height 14
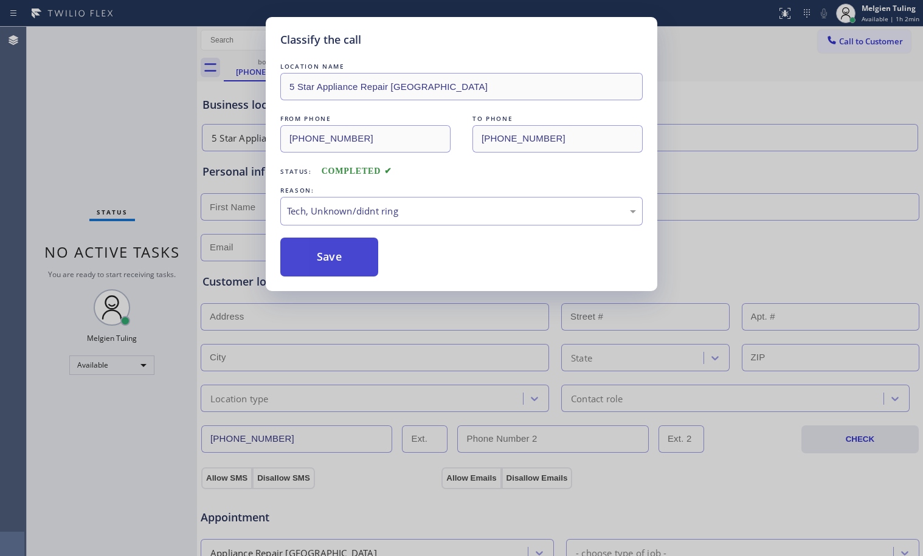
click at [317, 257] on button "Save" at bounding box center [329, 257] width 98 height 39
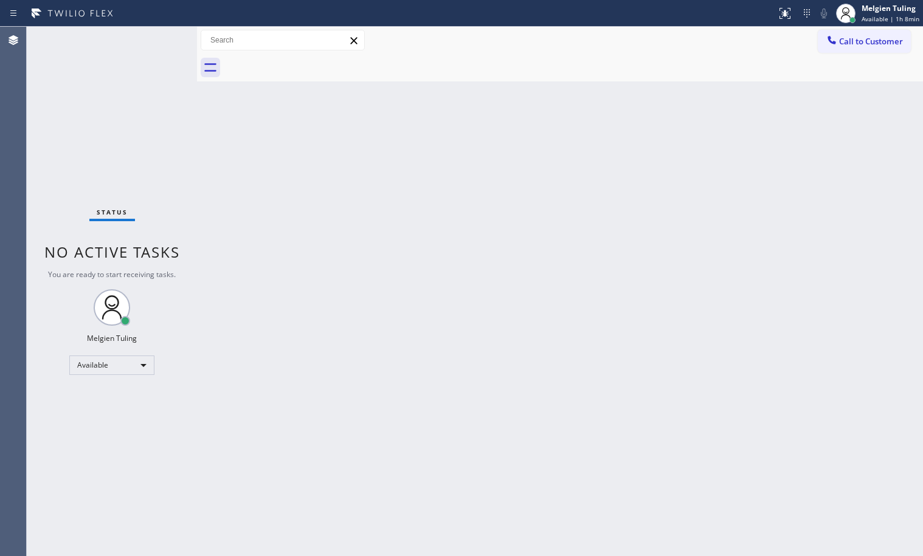
click at [153, 38] on div "Status No active tasks You are ready to start receiving tasks. Melgien Tuling A…" at bounding box center [112, 292] width 170 height 530
click at [562, 344] on div "Back to Dashboard Change Sender ID Customers Technicians Select a contact Outbo…" at bounding box center [560, 292] width 726 height 530
click at [317, 502] on div "Back to Dashboard Change Sender ID Customers Technicians Select a contact Outbo…" at bounding box center [560, 292] width 726 height 530
click at [294, 198] on div "Back to Dashboard Change Sender ID Customers Technicians Select a contact Outbo…" at bounding box center [560, 292] width 726 height 530
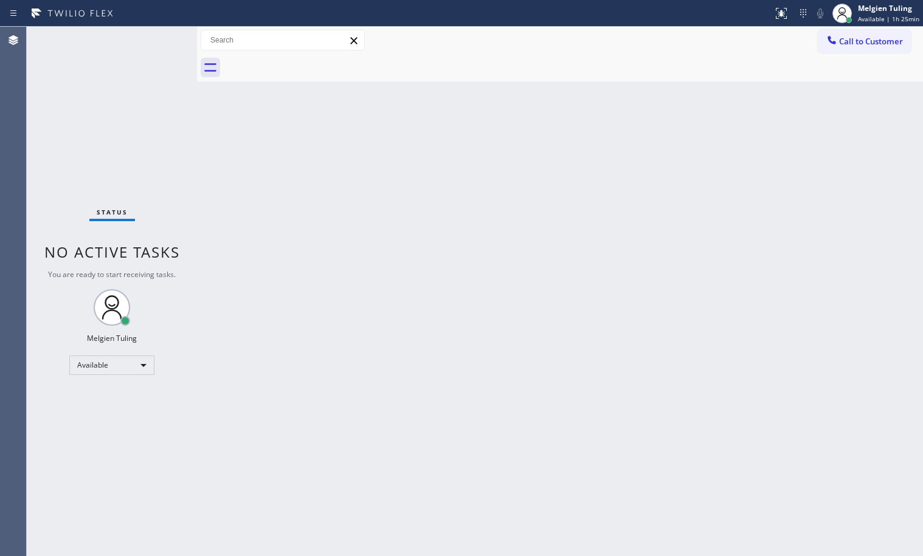
click at [353, 350] on div "Back to Dashboard Change Sender ID Customers Technicians Select a contact Outbo…" at bounding box center [560, 292] width 726 height 530
click at [302, 288] on div "Back to Dashboard Change Sender ID Customers Technicians Select a contact Outbo…" at bounding box center [560, 292] width 726 height 530
click at [129, 363] on div "Available" at bounding box center [111, 365] width 85 height 19
click at [110, 415] on li "Unavailable" at bounding box center [111, 413] width 83 height 15
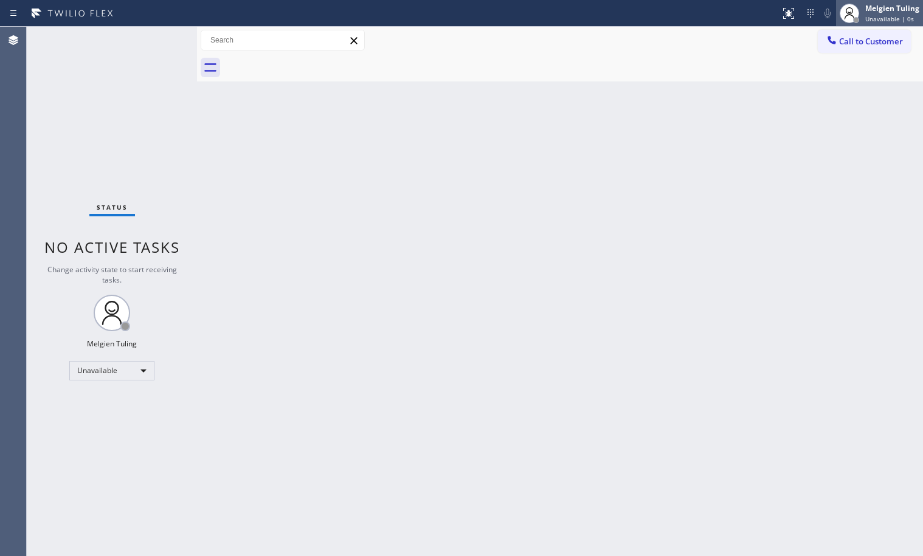
click at [883, 9] on div "Melgien Tuling" at bounding box center [892, 8] width 54 height 10
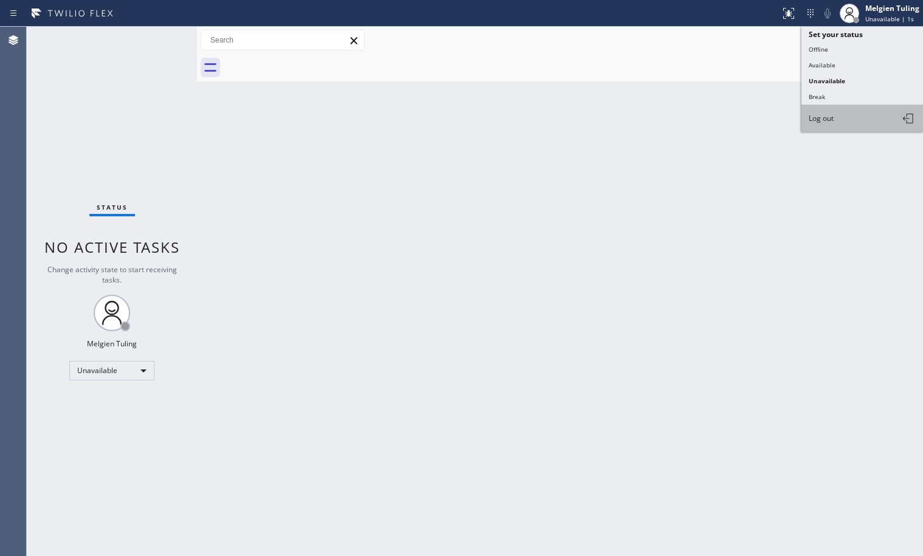
click at [830, 116] on span "Log out" at bounding box center [821, 118] width 25 height 10
